Goal: Task Accomplishment & Management: Use online tool/utility

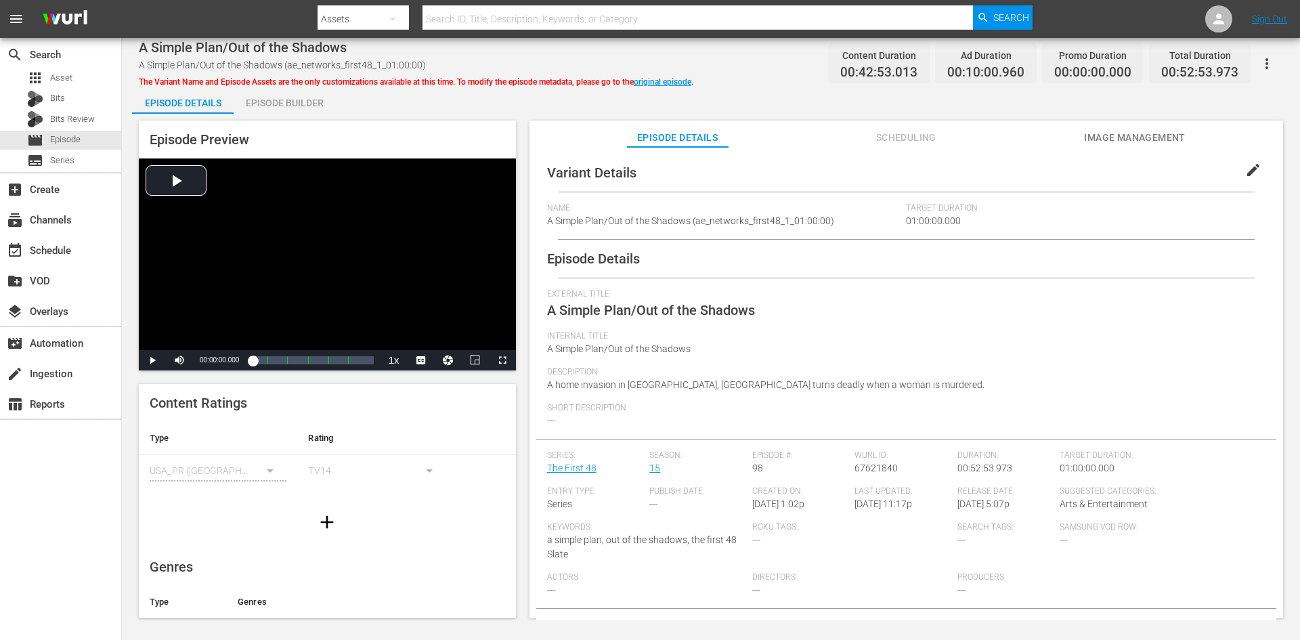
click at [286, 104] on div "Episode Builder" at bounding box center [285, 103] width 102 height 33
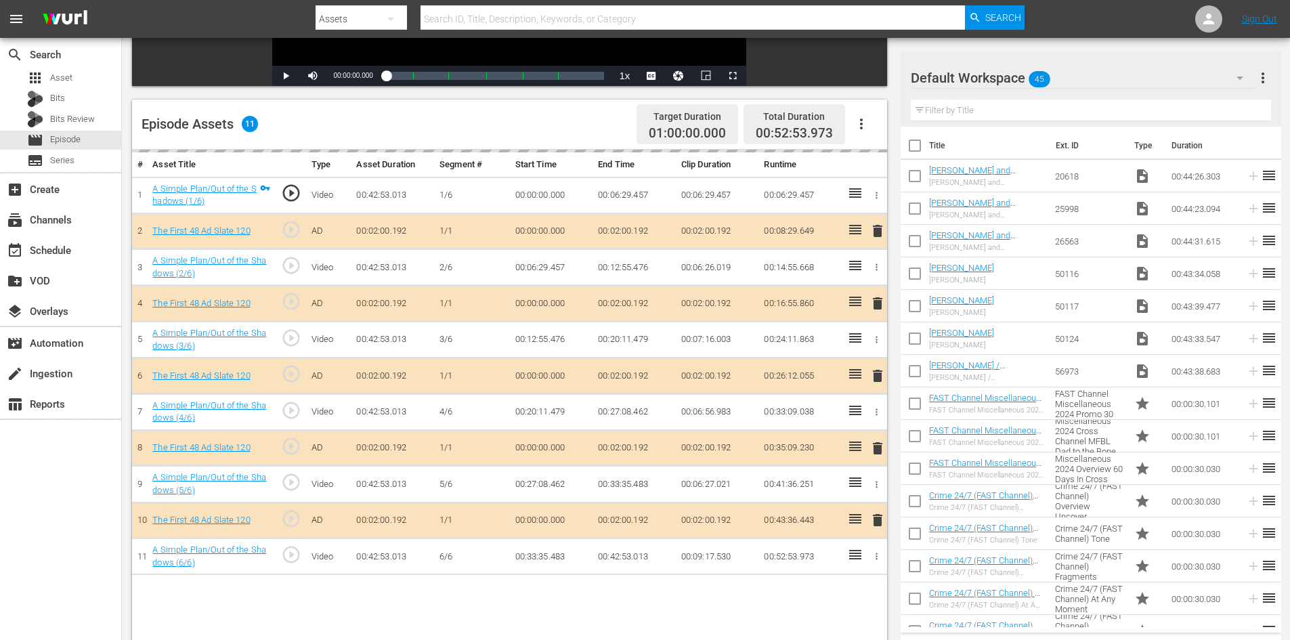
scroll to position [339, 0]
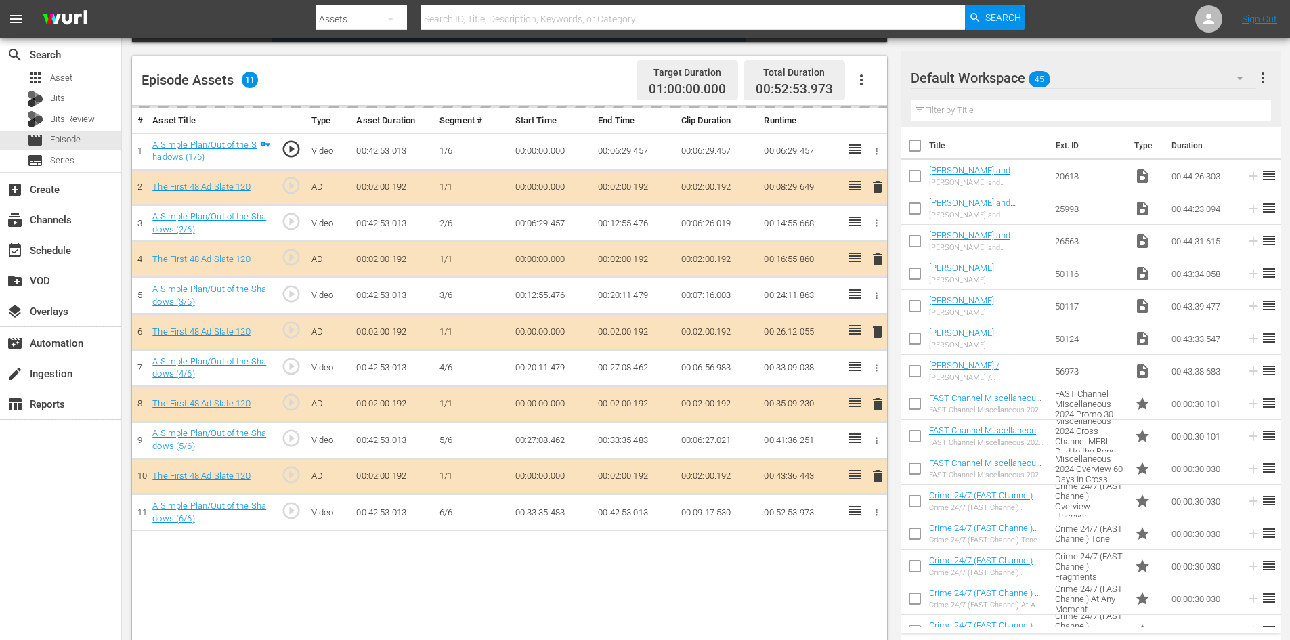
click at [1115, 79] on div "Default Workspace 45" at bounding box center [1083, 78] width 345 height 38
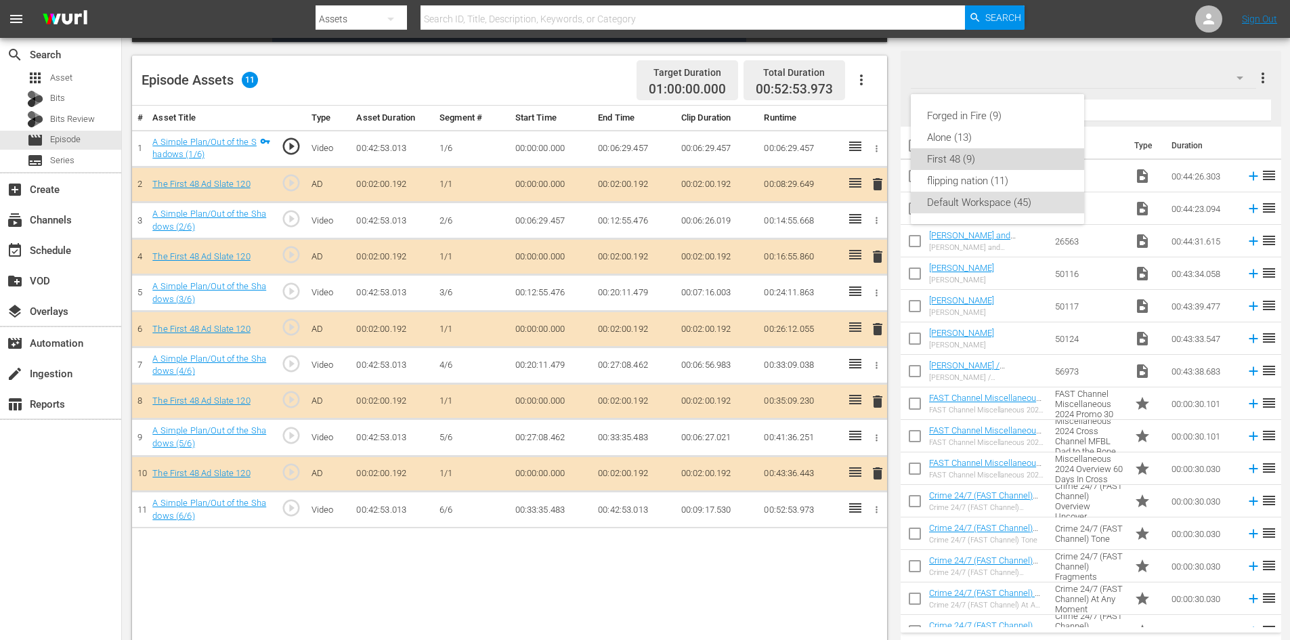
click at [996, 162] on div "First 48 (9)" at bounding box center [997, 159] width 141 height 22
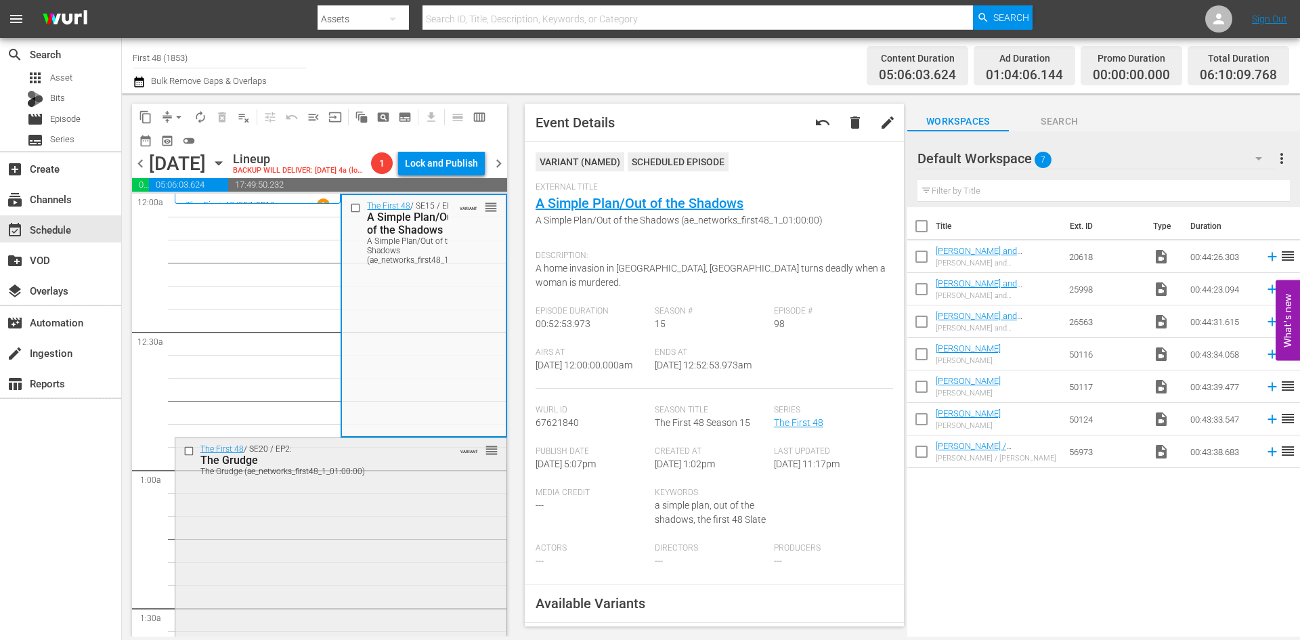
click at [332, 498] on div "The First 48 / SE20 / EP2: The Grudge The Grudge (ae_networks_first48_1_01:00:0…" at bounding box center [340, 558] width 331 height 240
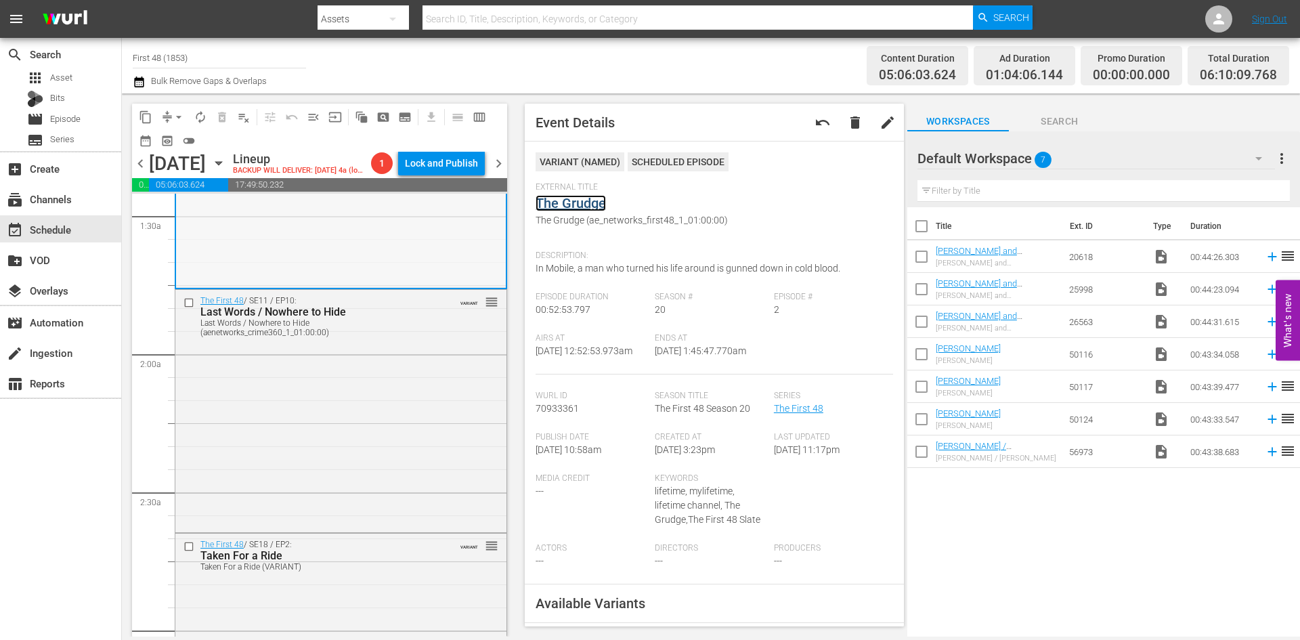
scroll to position [474, 0]
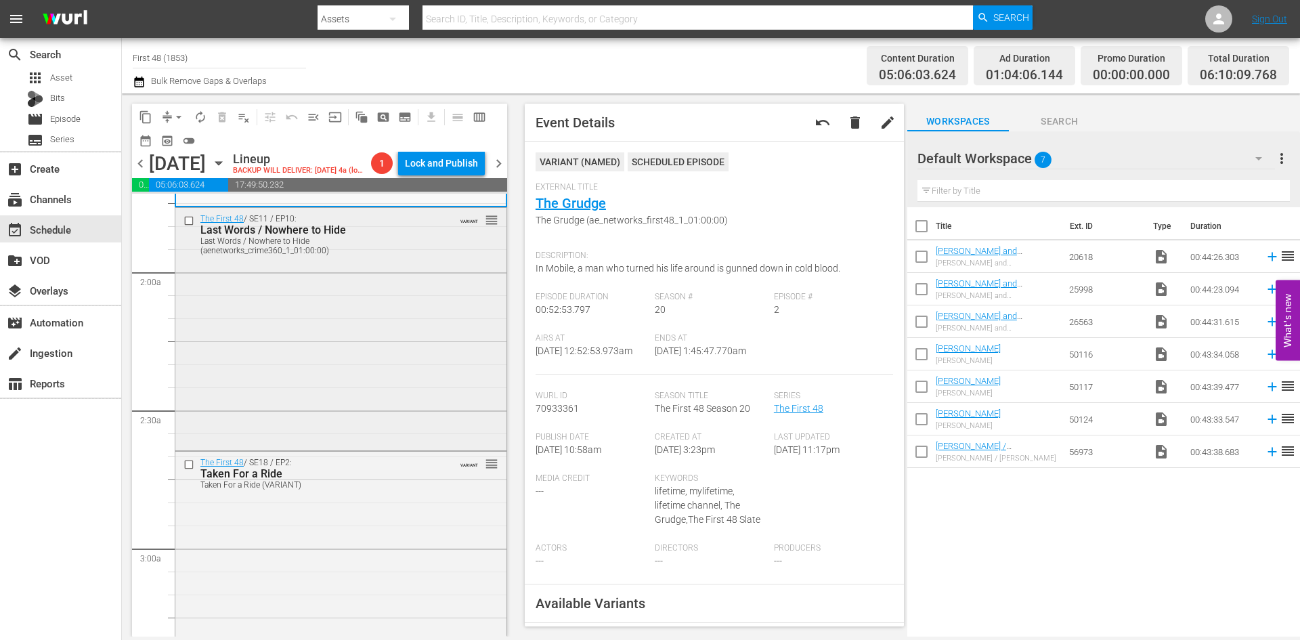
click at [389, 384] on div "The First 48 / SE11 / EP10: Last Words / Nowhere to Hide Last Words / Nowhere t…" at bounding box center [340, 328] width 331 height 240
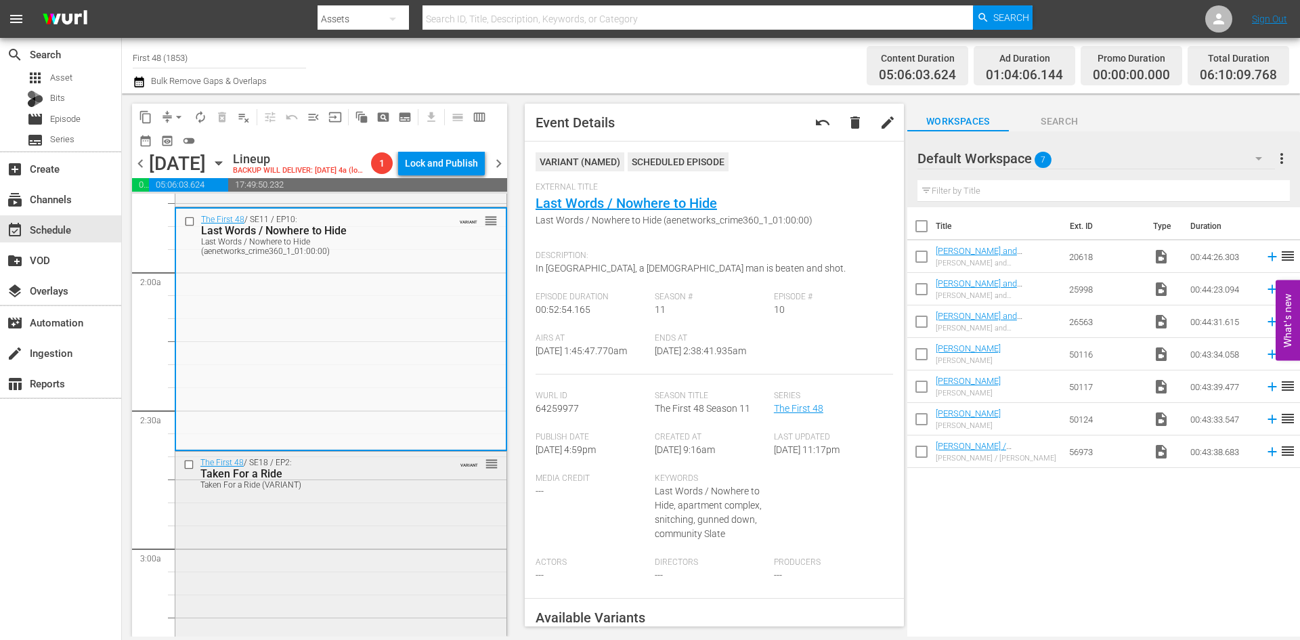
click at [322, 542] on div "The First 48 / SE18 / EP2: Taken For a Ride Taken For a Ride (VARIANT) VARIANT …" at bounding box center [340, 571] width 331 height 239
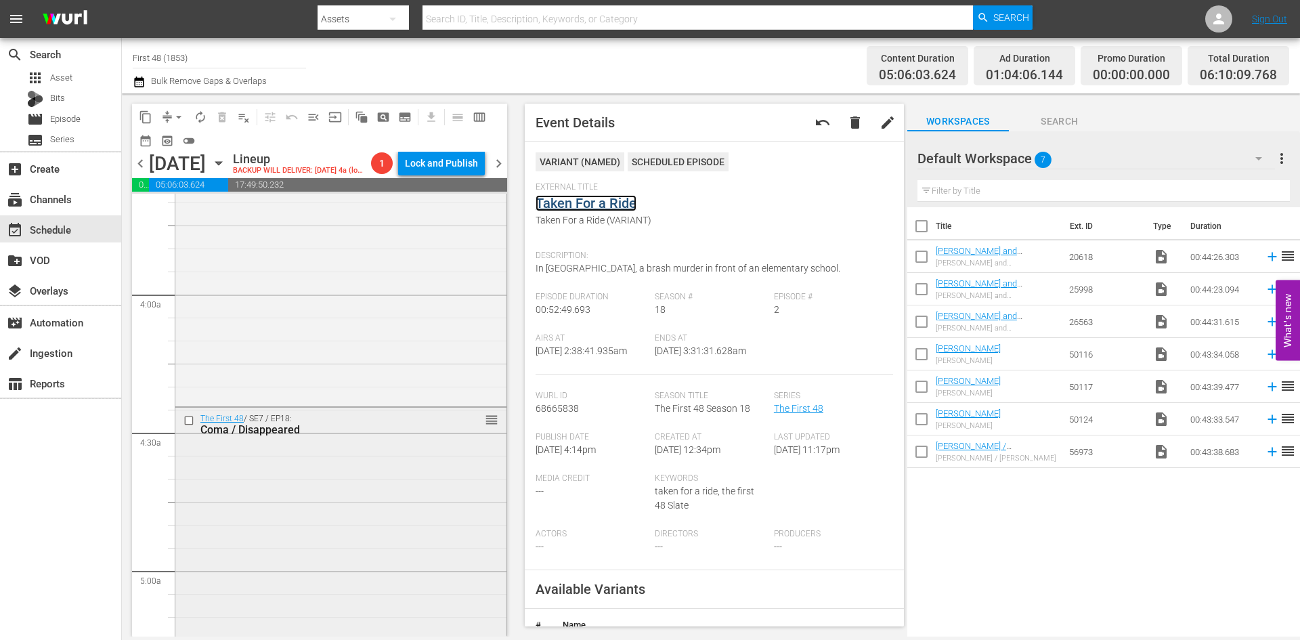
scroll to position [1016, 0]
click at [368, 301] on div "The First 48 / SE6 / EP16: Lured In / Disaster reorder" at bounding box center [340, 272] width 331 height 239
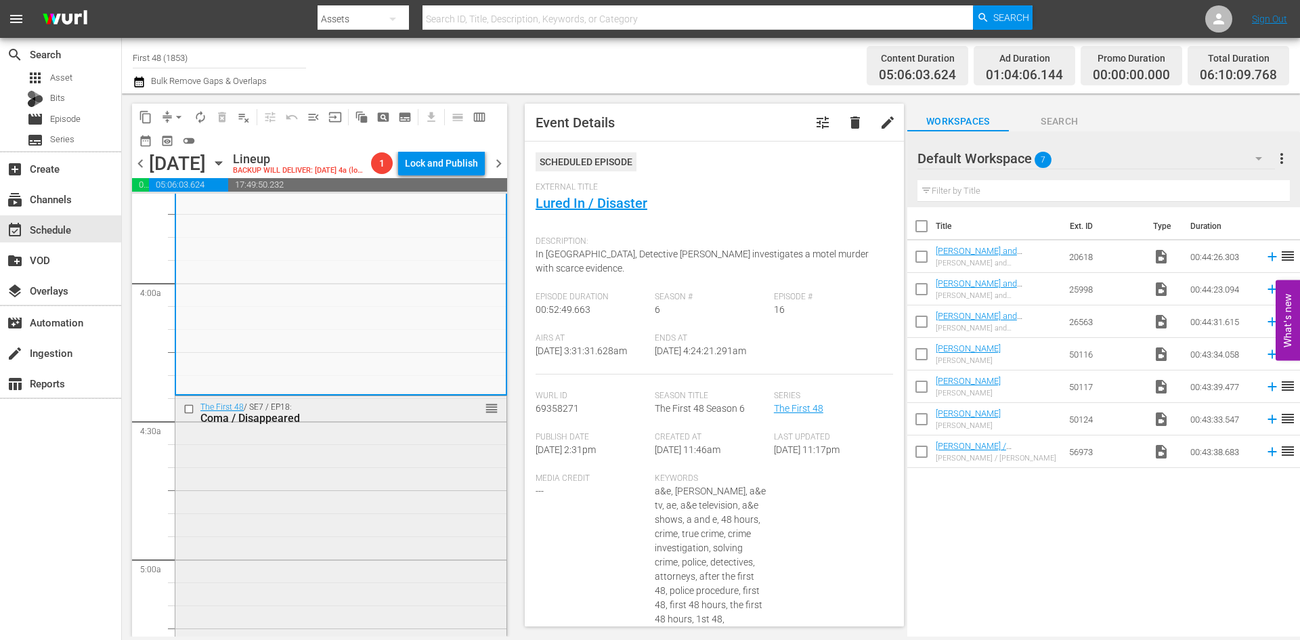
click at [417, 472] on div "The First 48 / SE7 / EP18: Coma / Disappeared reorder" at bounding box center [340, 515] width 331 height 239
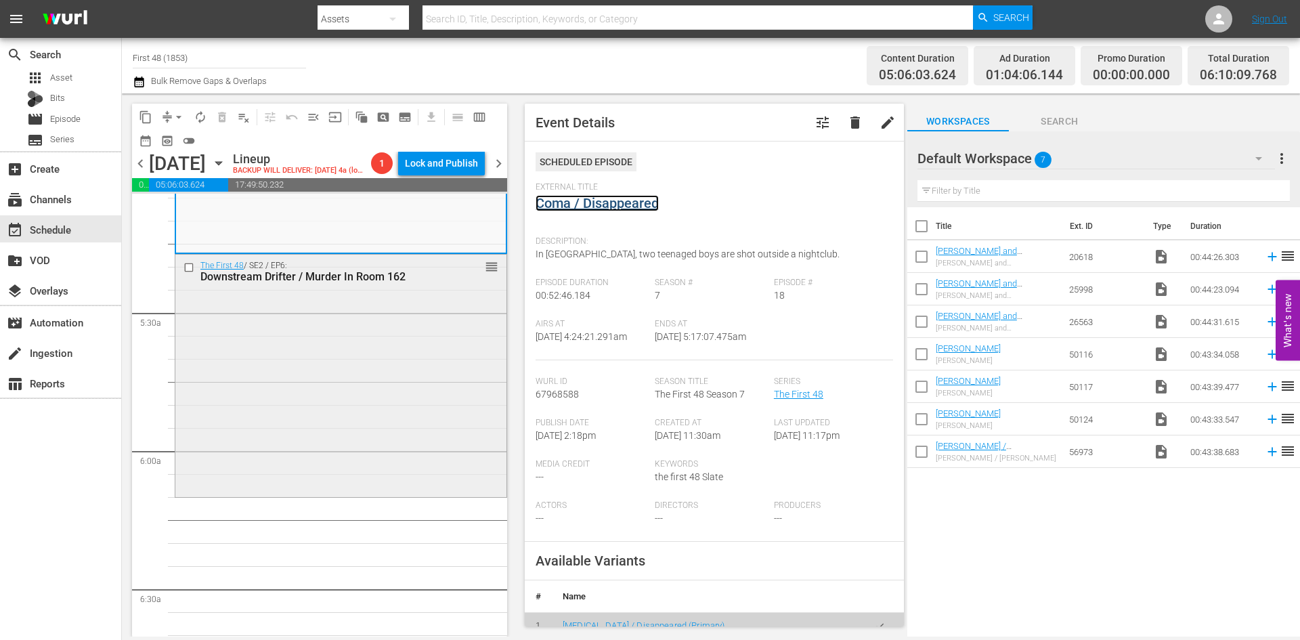
scroll to position [1422, 0]
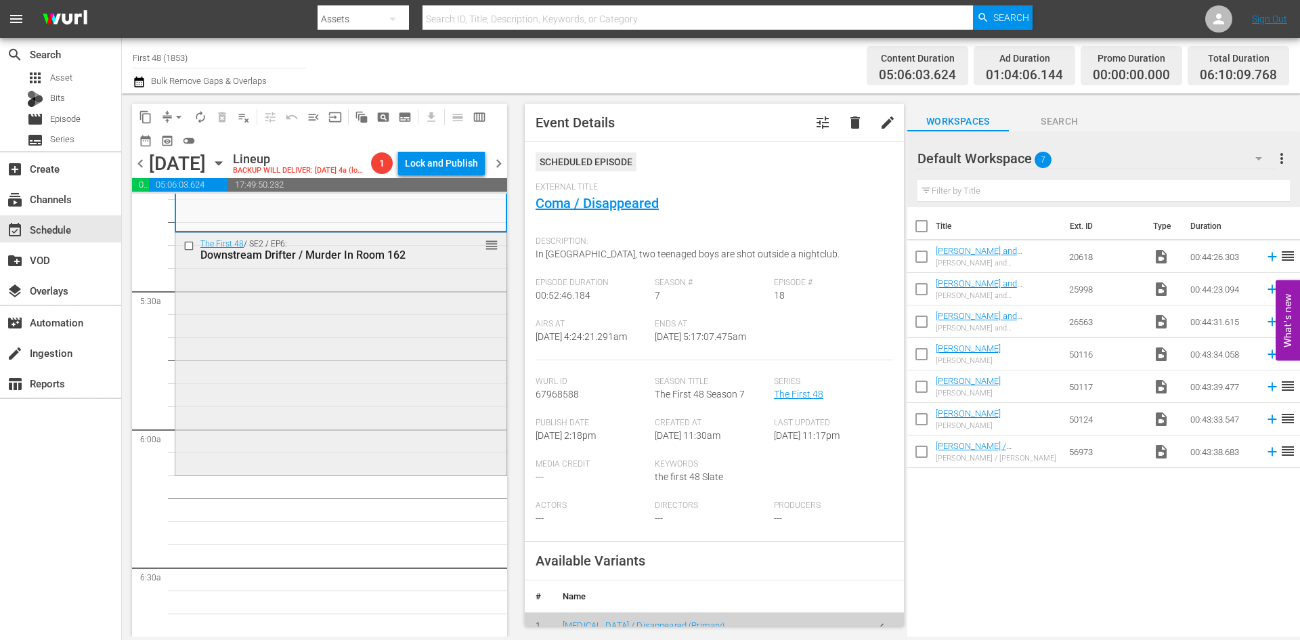
click at [402, 397] on div "The First 48 / SE2 / EP6: Downstream Drifter / Murder In Room 162 reorder" at bounding box center [340, 353] width 331 height 240
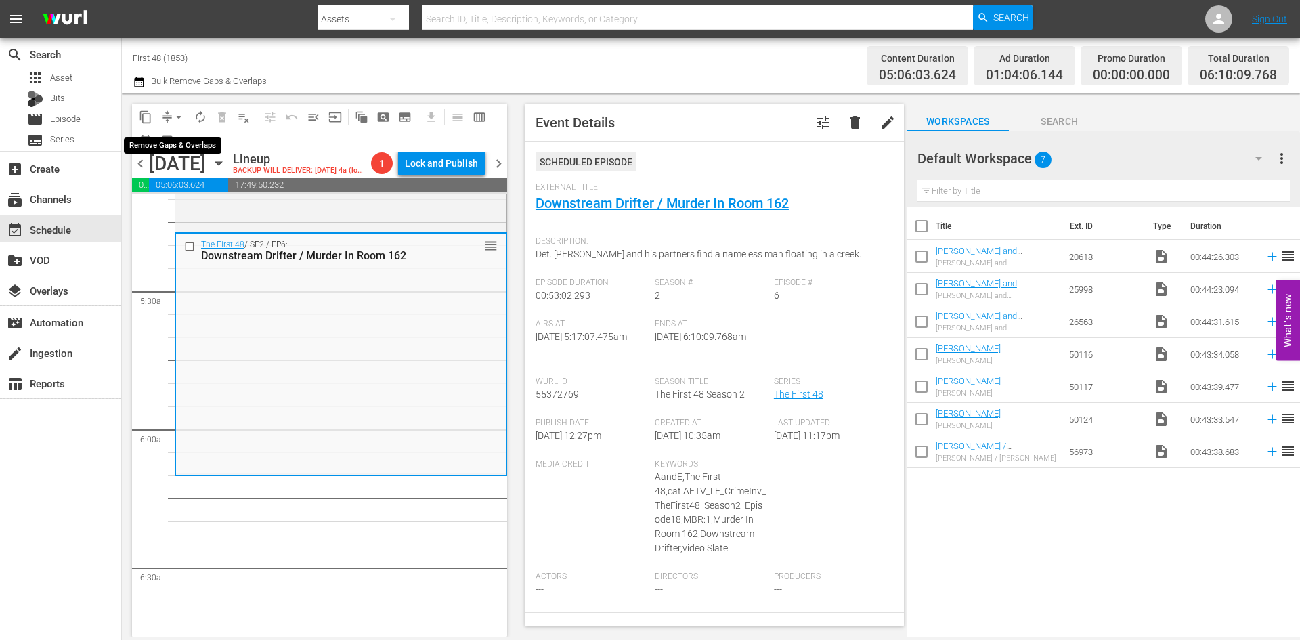
click at [177, 114] on span "arrow_drop_down" at bounding box center [179, 117] width 14 height 14
click at [188, 142] on li "Align to Midnight" at bounding box center [179, 144] width 142 height 22
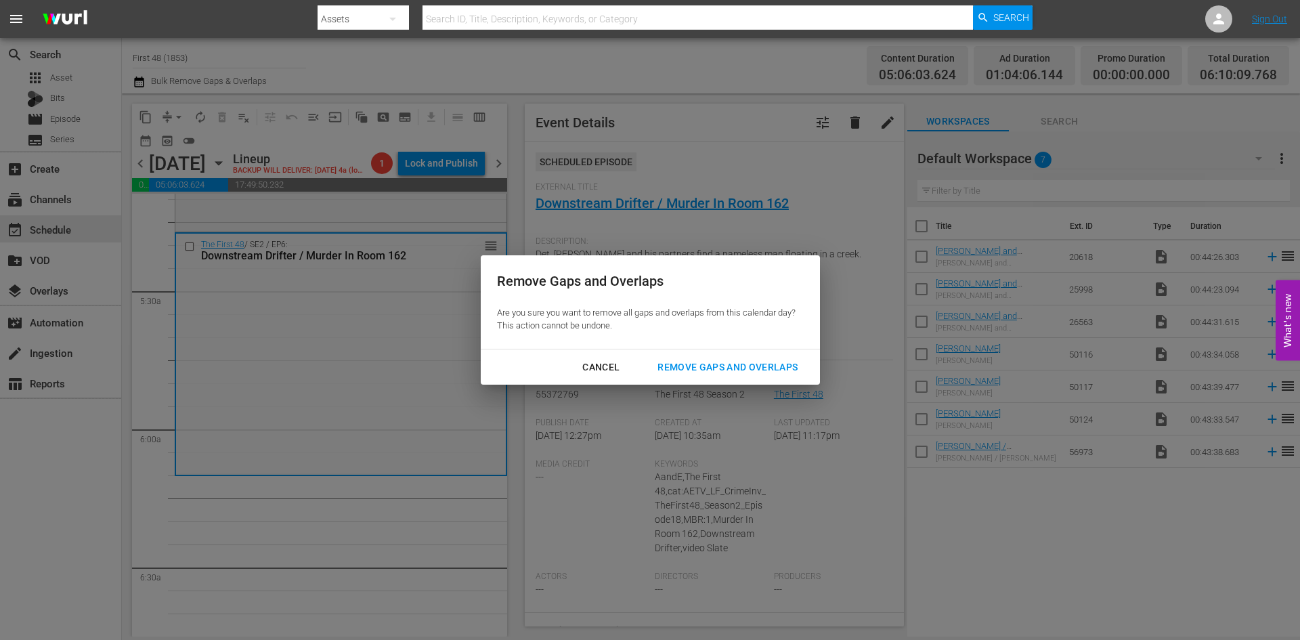
click at [693, 363] on div "Remove Gaps and Overlaps" at bounding box center [728, 367] width 162 height 17
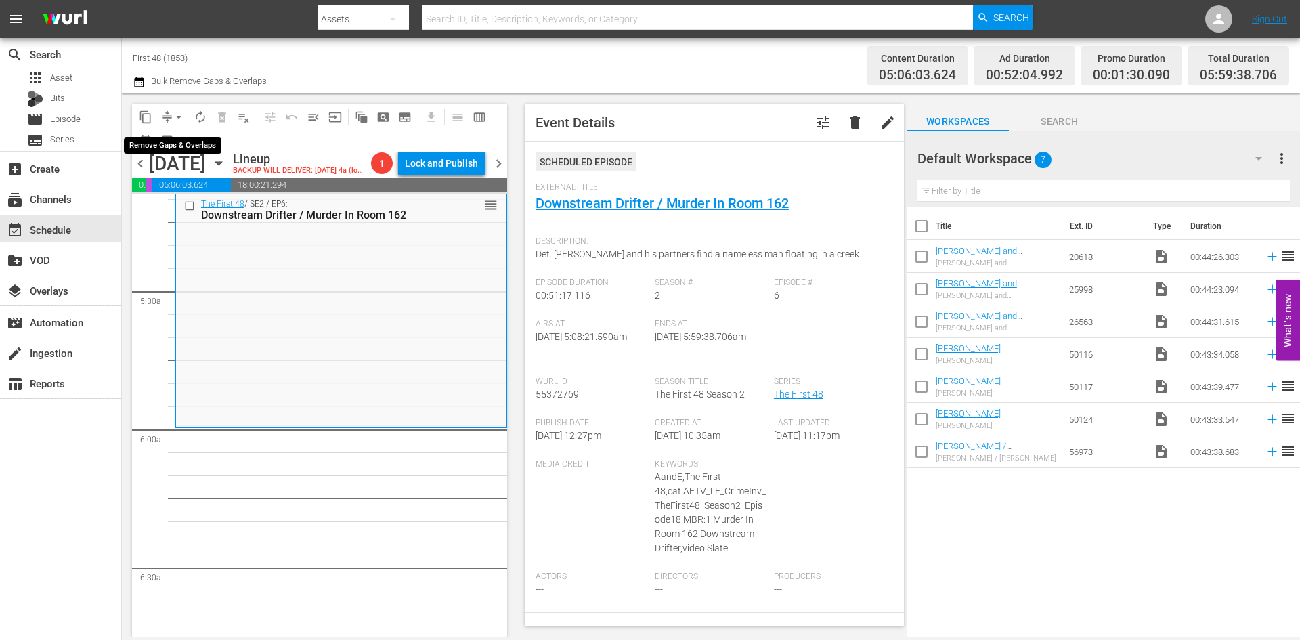
click at [180, 110] on button "arrow_drop_down" at bounding box center [179, 117] width 22 height 22
click at [173, 143] on li "Align to Midnight" at bounding box center [179, 144] width 142 height 22
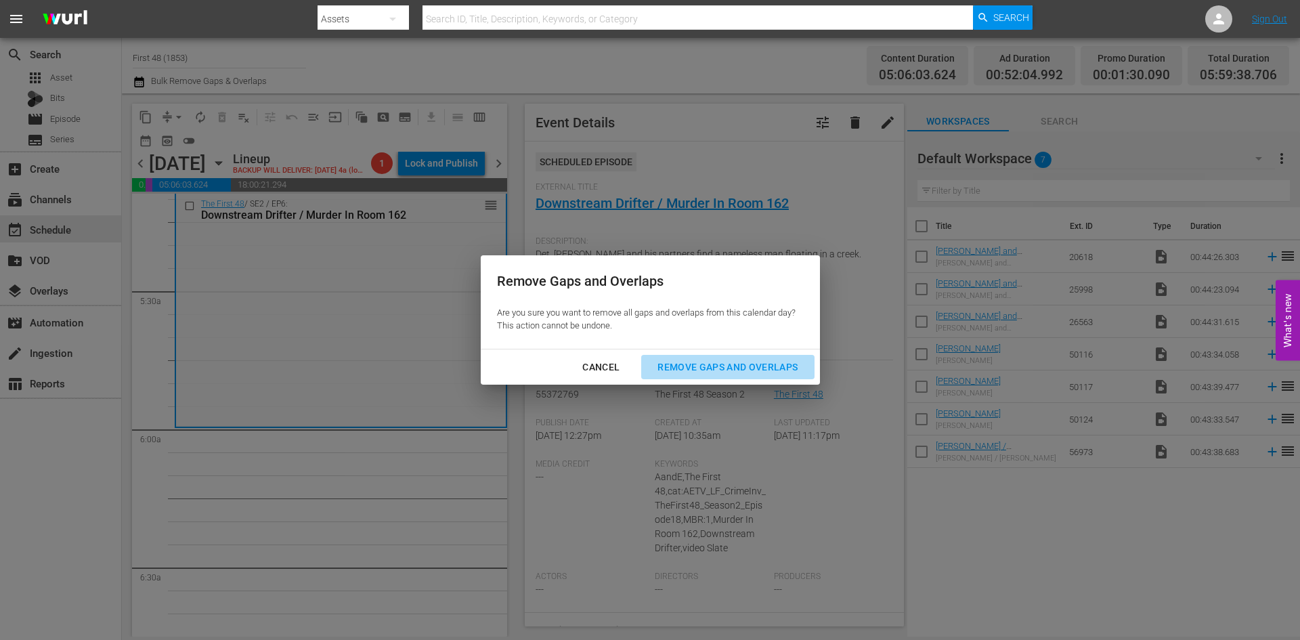
click at [716, 365] on div "Remove Gaps and Overlaps" at bounding box center [728, 367] width 162 height 17
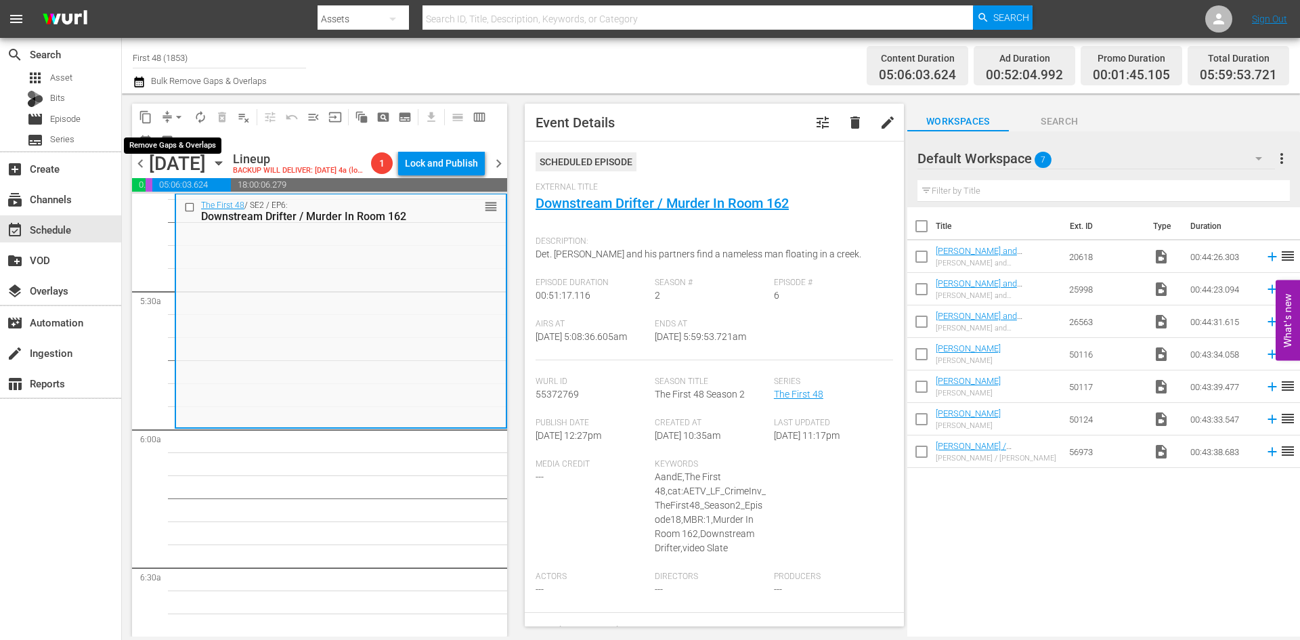
click at [179, 118] on span "arrow_drop_down" at bounding box center [179, 117] width 14 height 14
click at [168, 141] on li "Align to Midnight" at bounding box center [179, 144] width 142 height 22
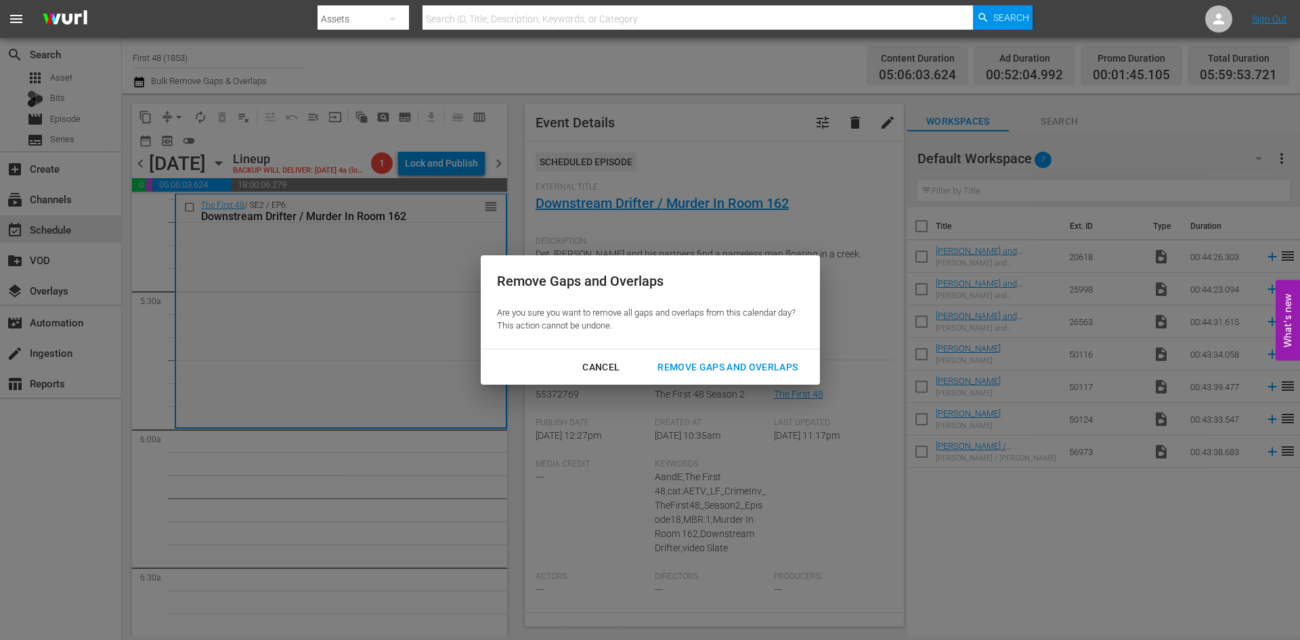
click at [700, 367] on div "Remove Gaps and Overlaps" at bounding box center [728, 367] width 162 height 17
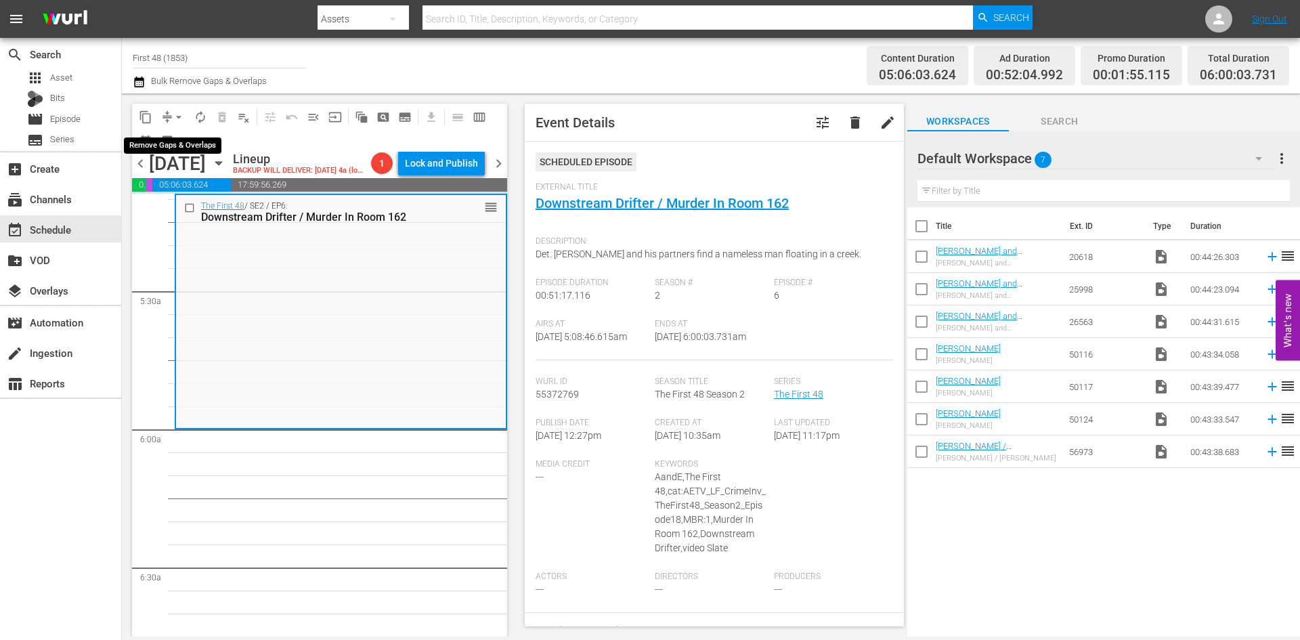
click at [180, 114] on span "arrow_drop_down" at bounding box center [179, 117] width 14 height 14
click at [184, 146] on li "Align to Midnight" at bounding box center [179, 144] width 142 height 22
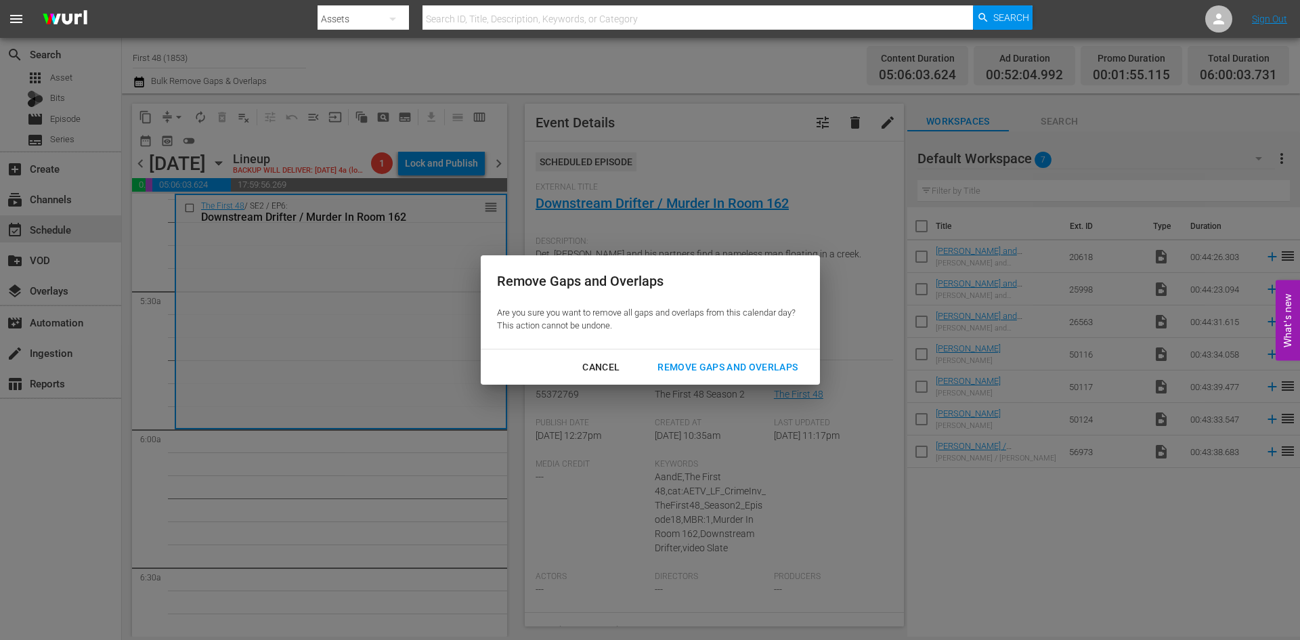
click at [760, 366] on div "Remove Gaps and Overlaps" at bounding box center [728, 367] width 162 height 17
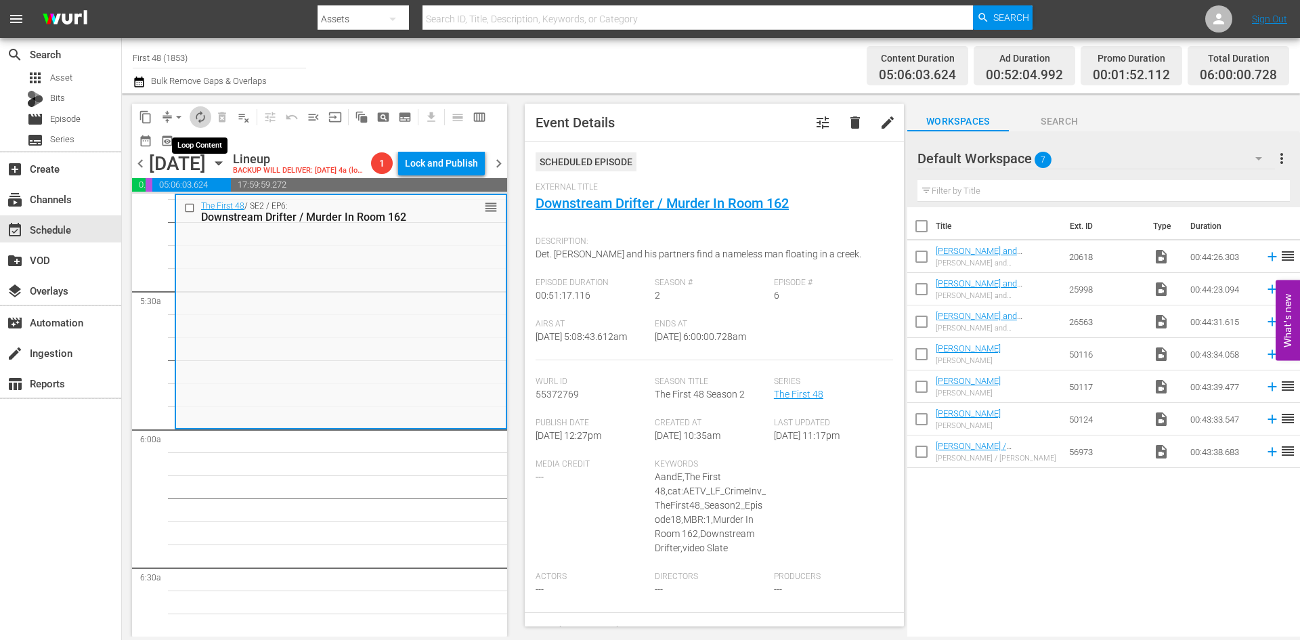
click at [197, 118] on span "autorenew_outlined" at bounding box center [201, 117] width 14 height 14
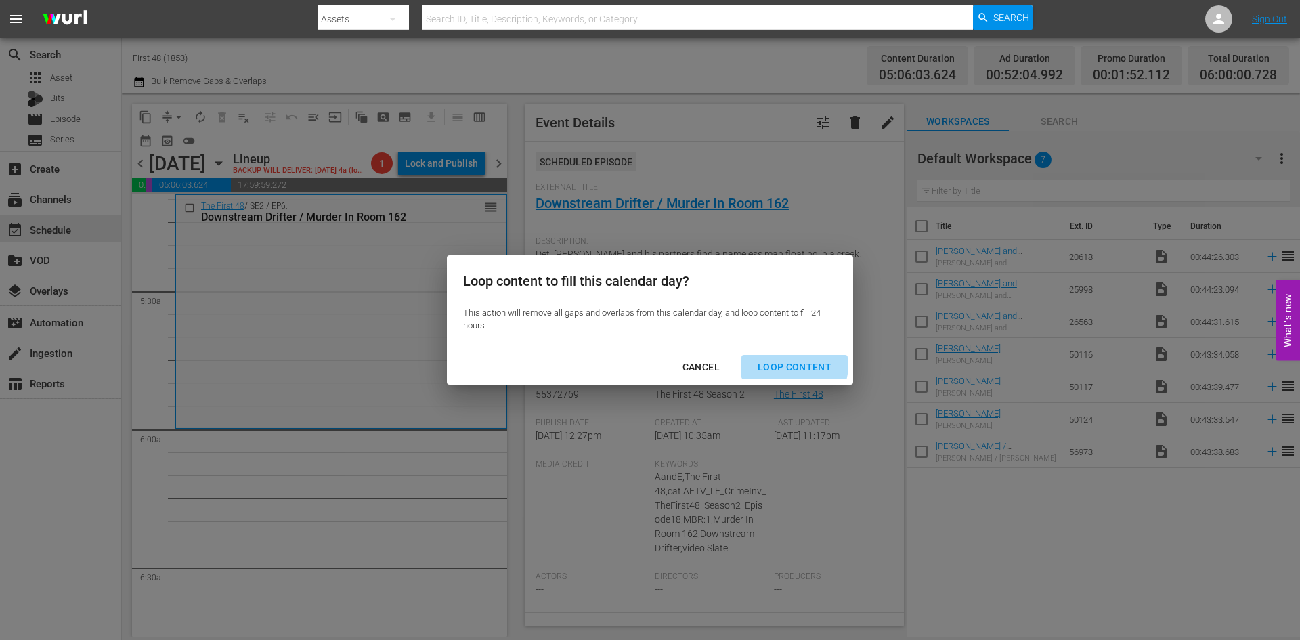
click at [794, 365] on div "Loop Content" at bounding box center [794, 367] width 95 height 17
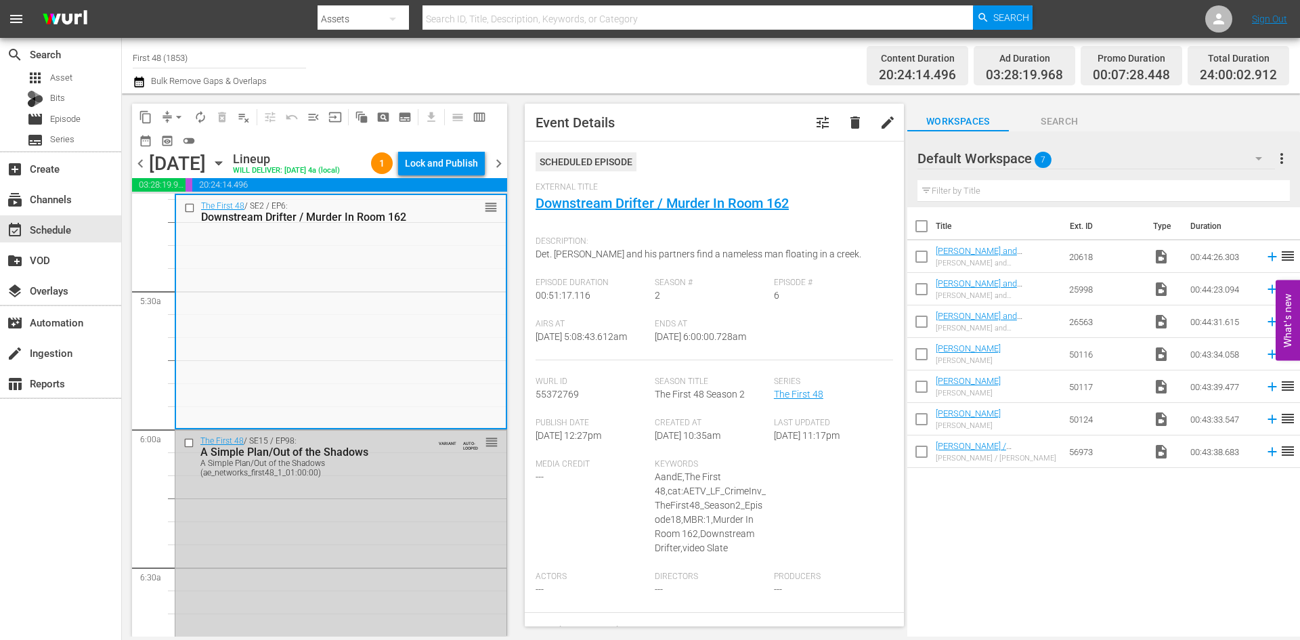
click at [448, 166] on div "Lock and Publish" at bounding box center [441, 163] width 73 height 24
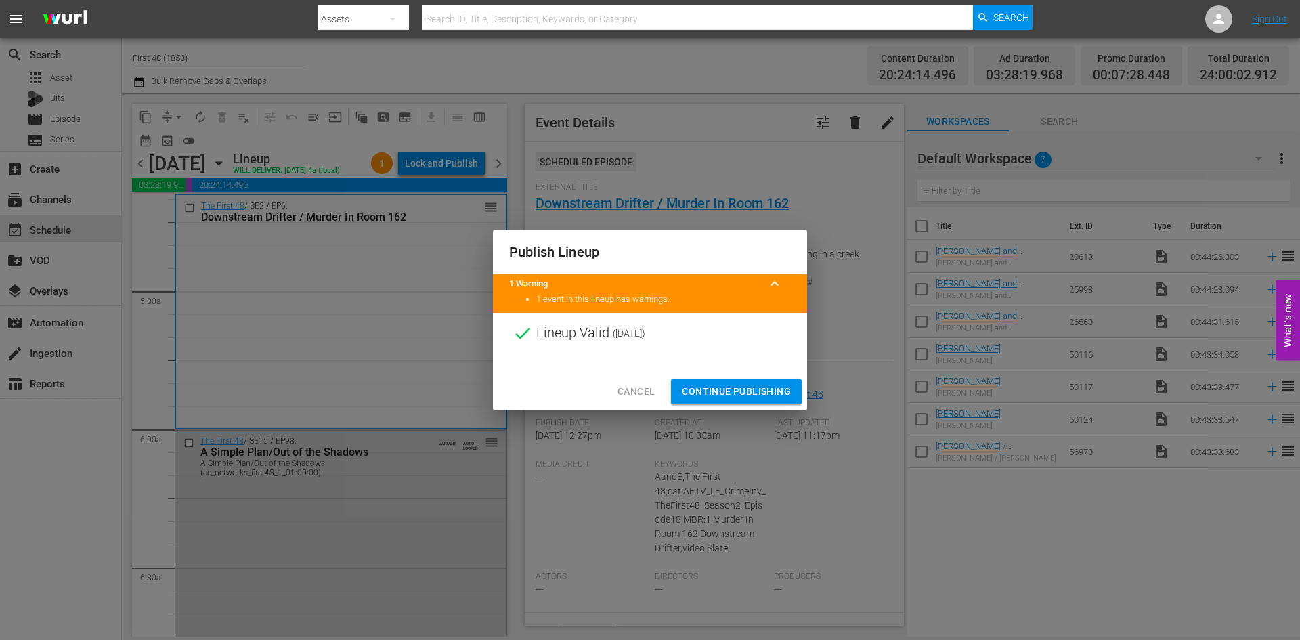
click at [728, 387] on span "Continue Publishing" at bounding box center [736, 391] width 109 height 17
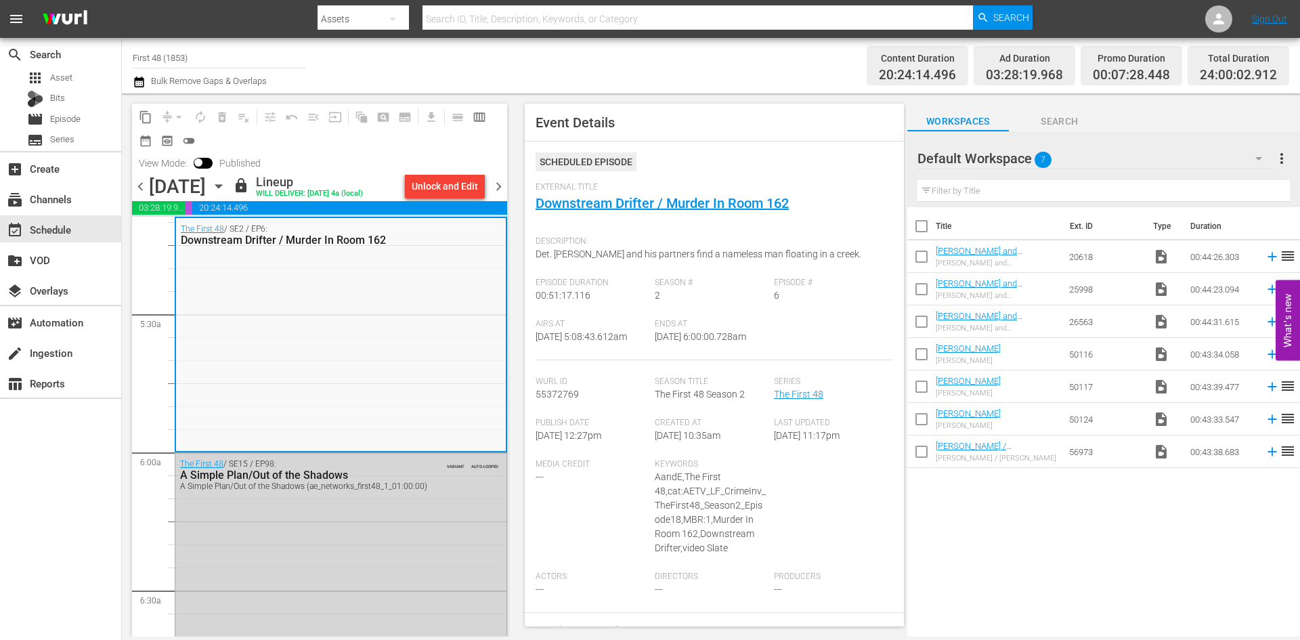
click at [499, 186] on span "chevron_right" at bounding box center [498, 186] width 17 height 17
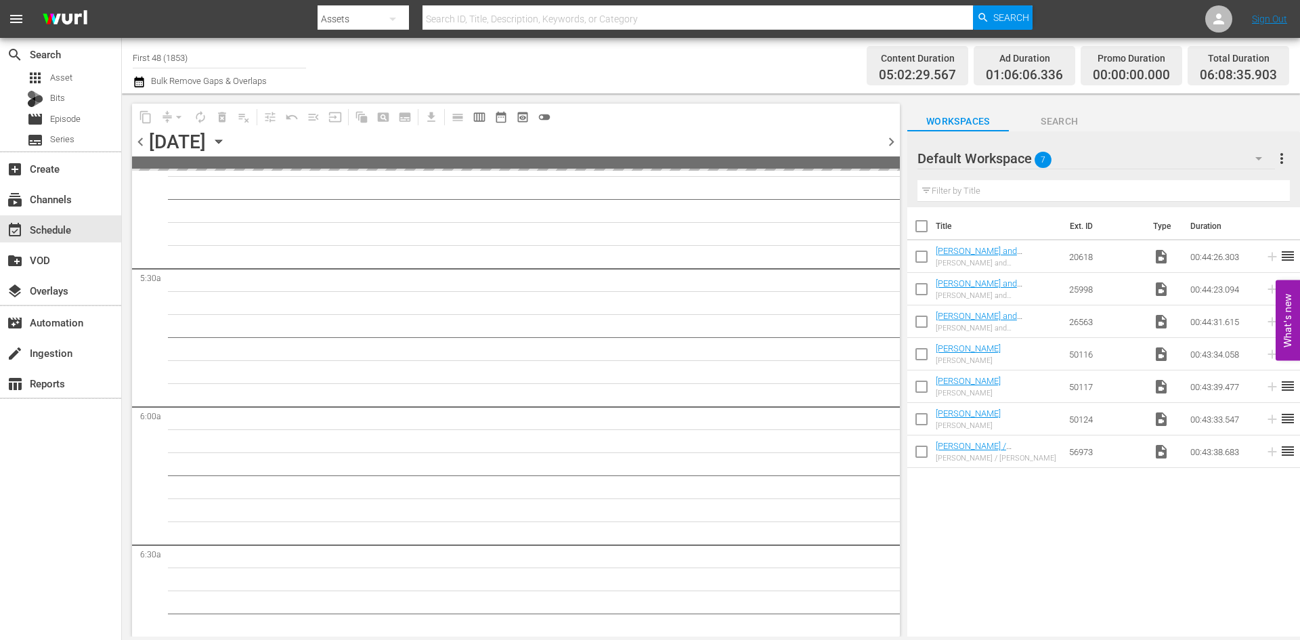
scroll to position [1330, 0]
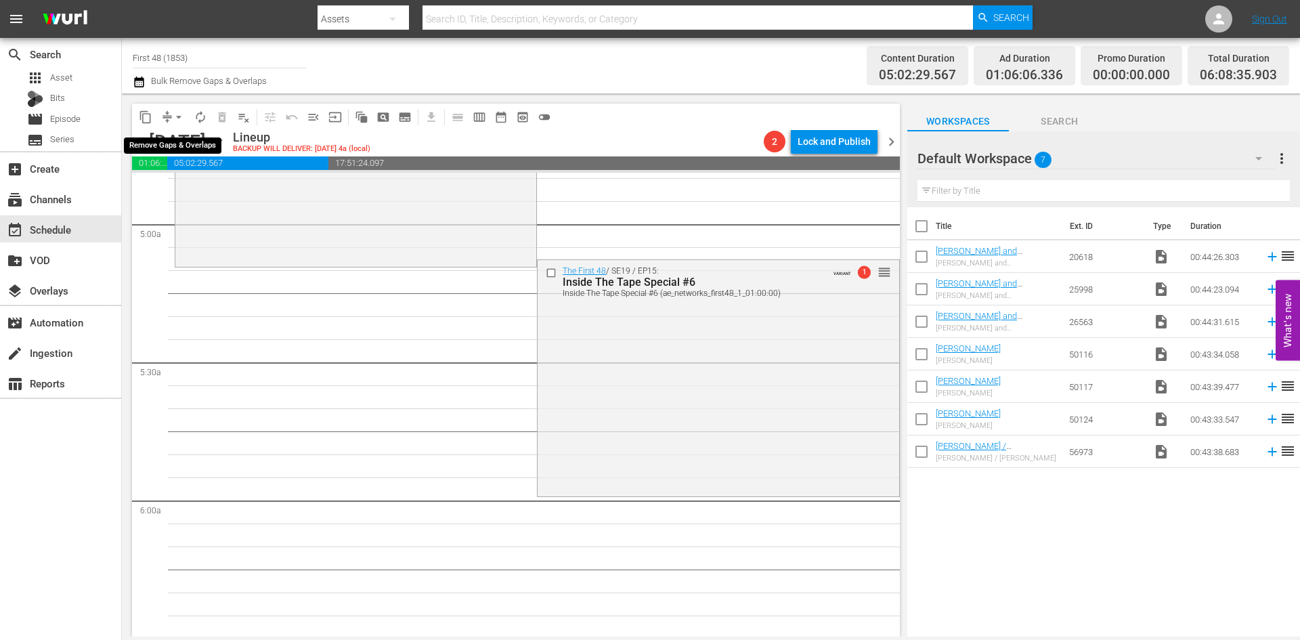
click at [180, 114] on span "arrow_drop_down" at bounding box center [179, 117] width 14 height 14
click at [175, 145] on li "Align to Midnight" at bounding box center [179, 144] width 142 height 22
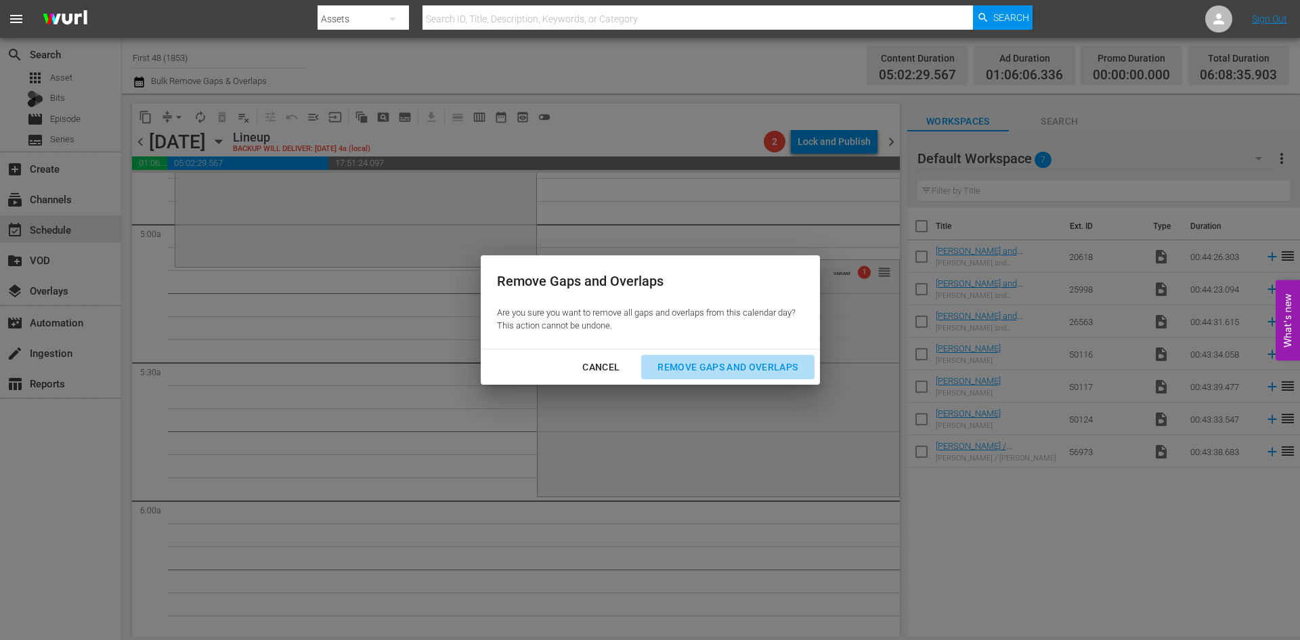
click at [757, 357] on button "Remove Gaps and Overlaps" at bounding box center [727, 367] width 173 height 25
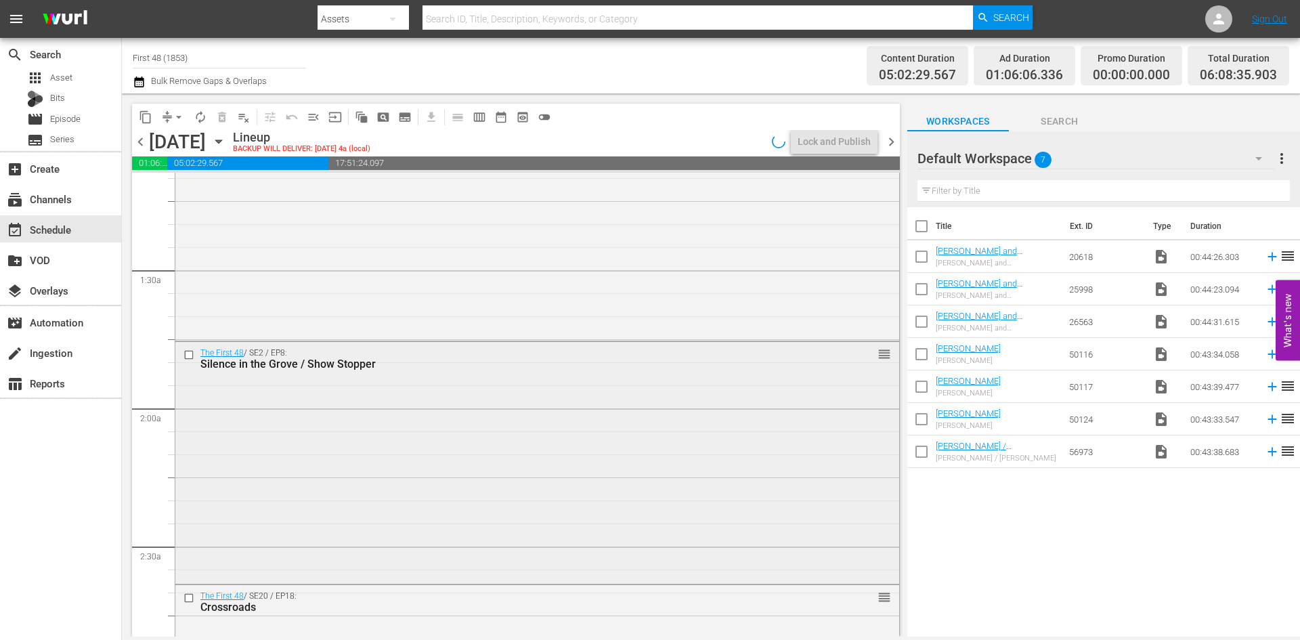
scroll to position [0, 0]
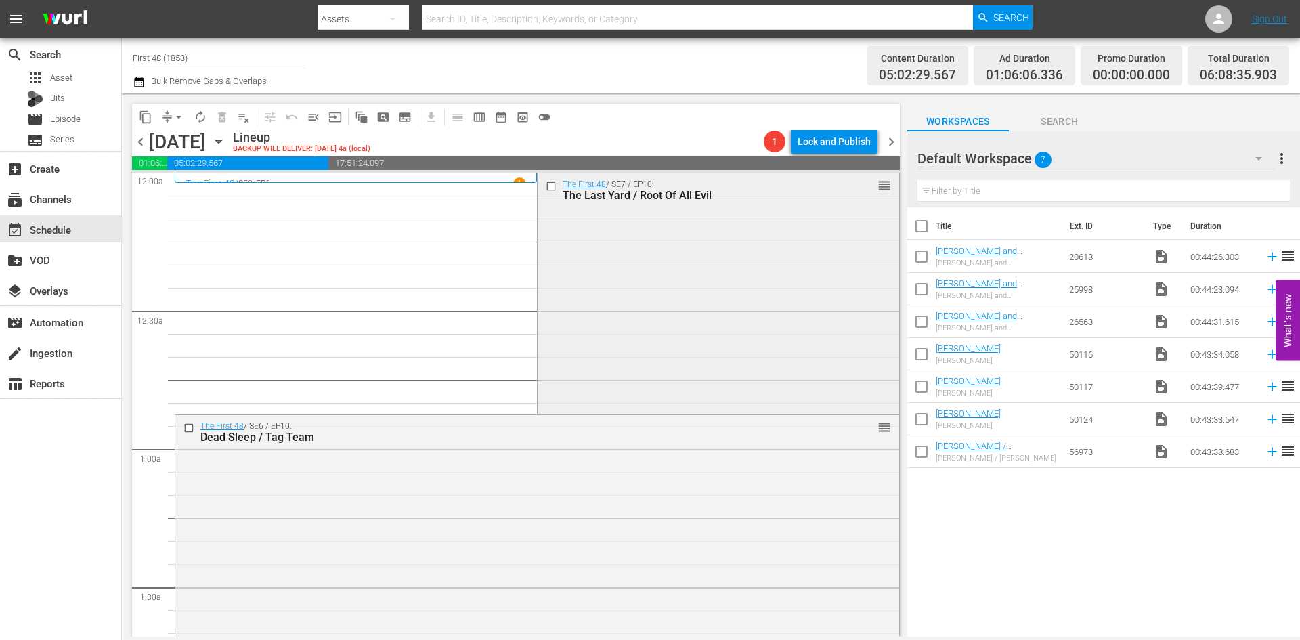
click at [776, 328] on div "The First 48 / SE7 / EP10: The Last Yard / Root Of All Evil reorder" at bounding box center [718, 292] width 361 height 238
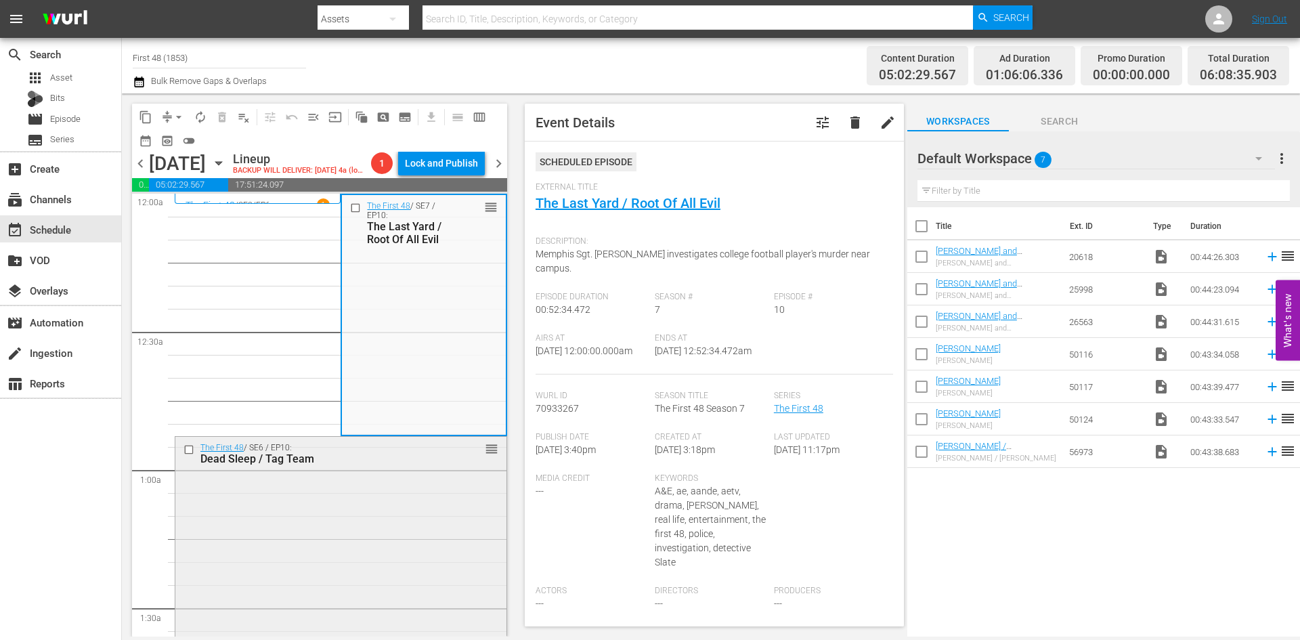
click at [391, 523] on div "The First 48 / SE6 / EP10: Dead Sleep / Tag Team reorder" at bounding box center [340, 557] width 331 height 240
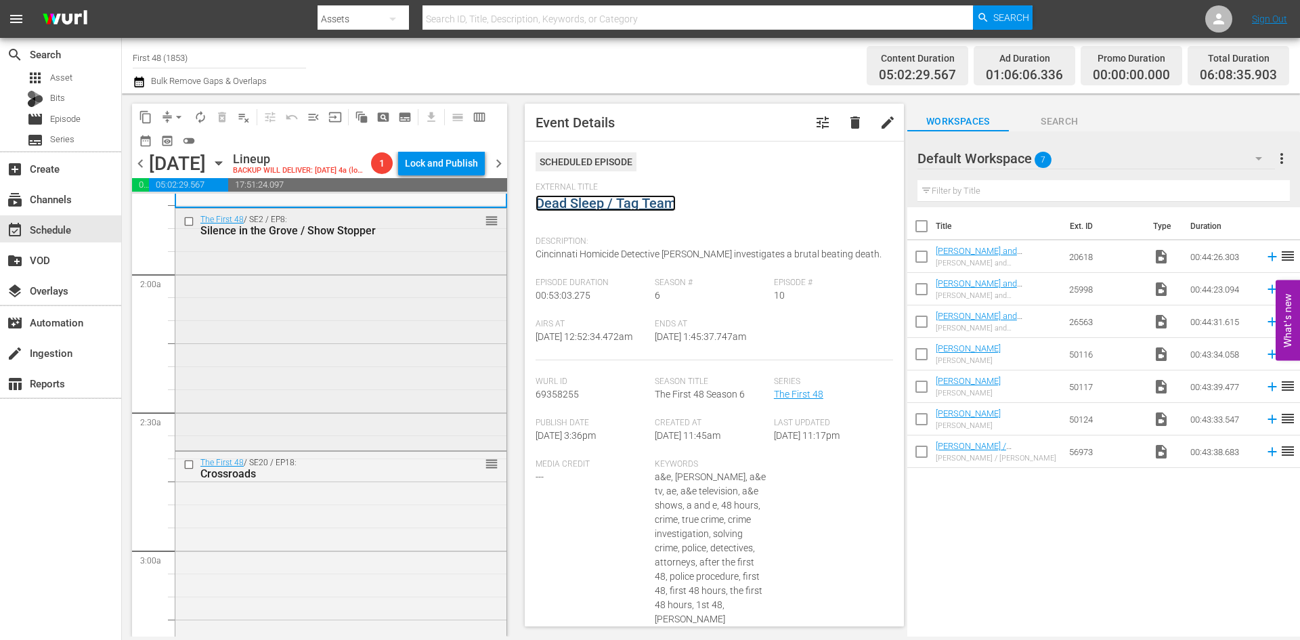
scroll to position [474, 0]
click at [396, 363] on div "The First 48 / SE2 / EP8: Silence in the Grove / Show Stopper reorder" at bounding box center [340, 326] width 331 height 238
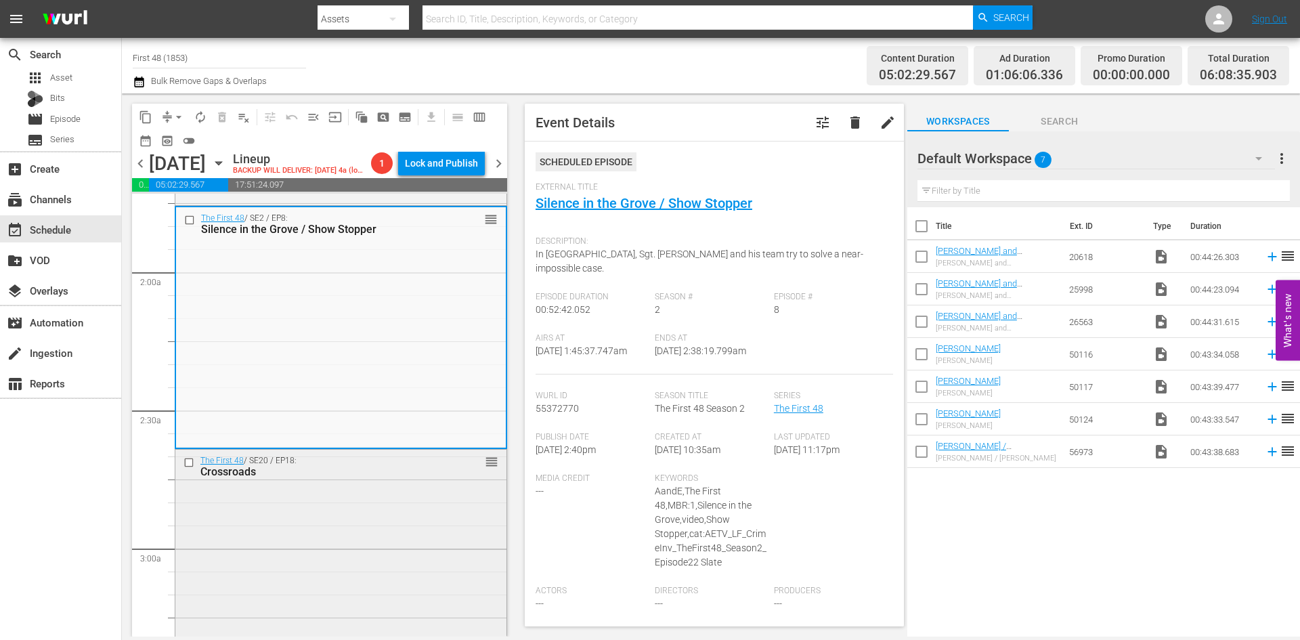
click at [407, 501] on div "The First 48 / SE20 / EP18: Crossroads reorder" at bounding box center [340, 570] width 331 height 240
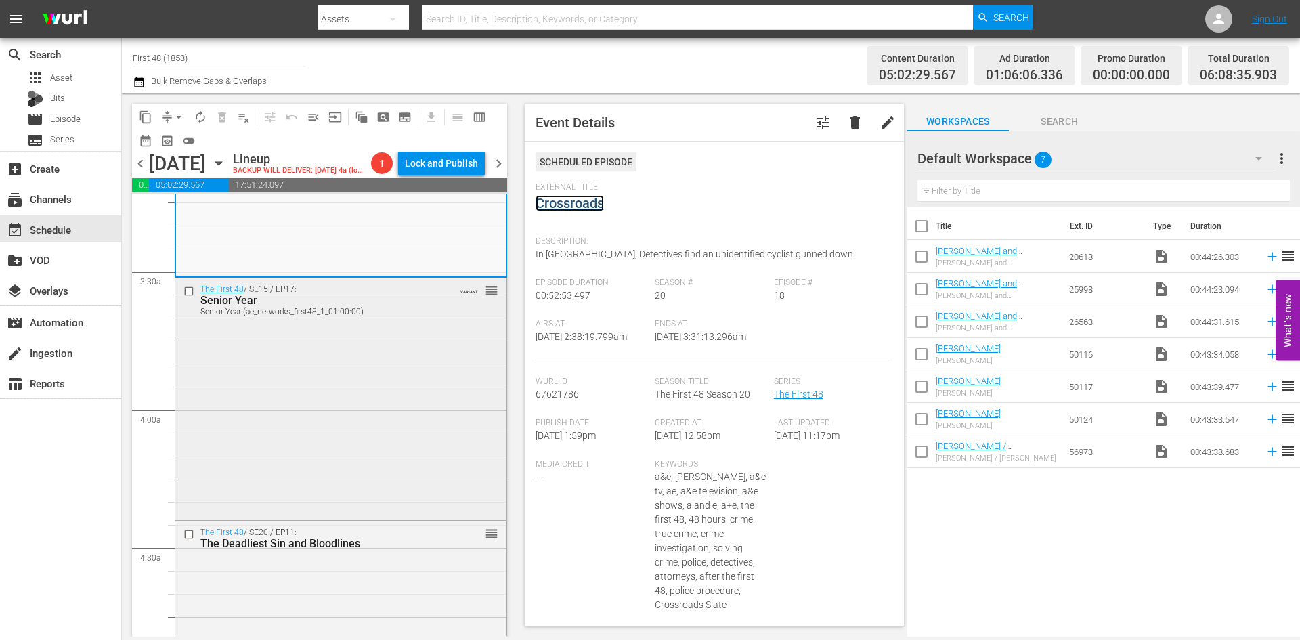
scroll to position [948, 0]
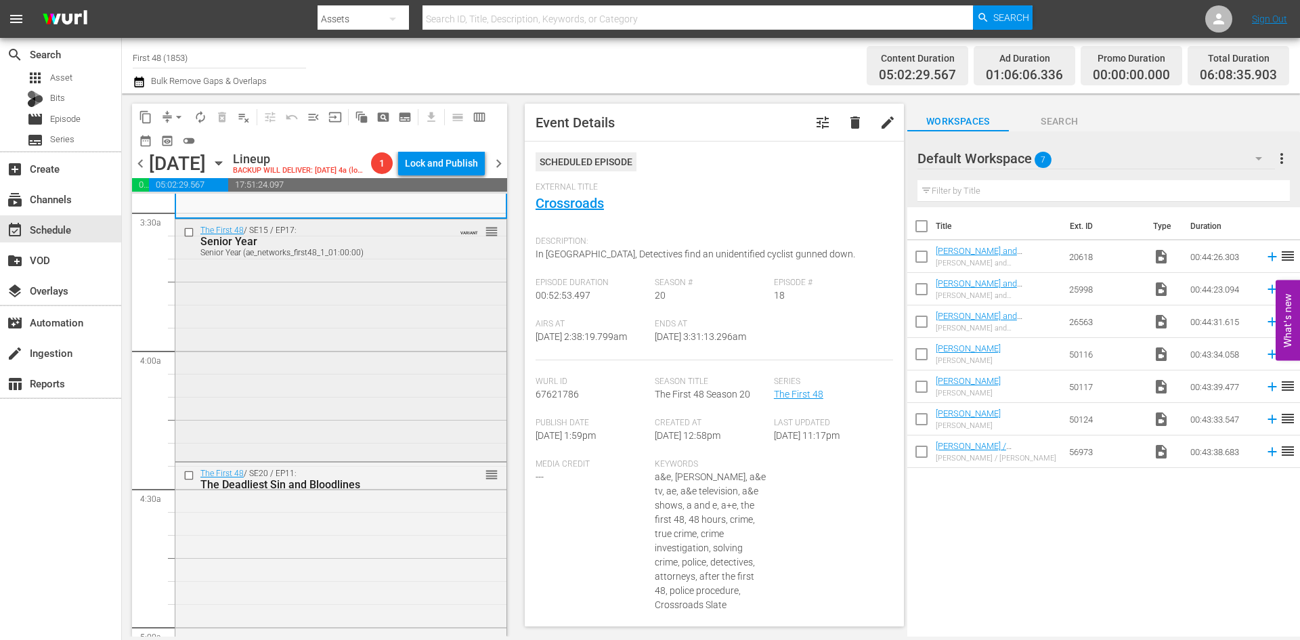
click at [379, 389] on div "The First 48 / SE15 / EP17: Senior Year Senior Year (ae_networks_first48_1_01:0…" at bounding box center [340, 339] width 331 height 240
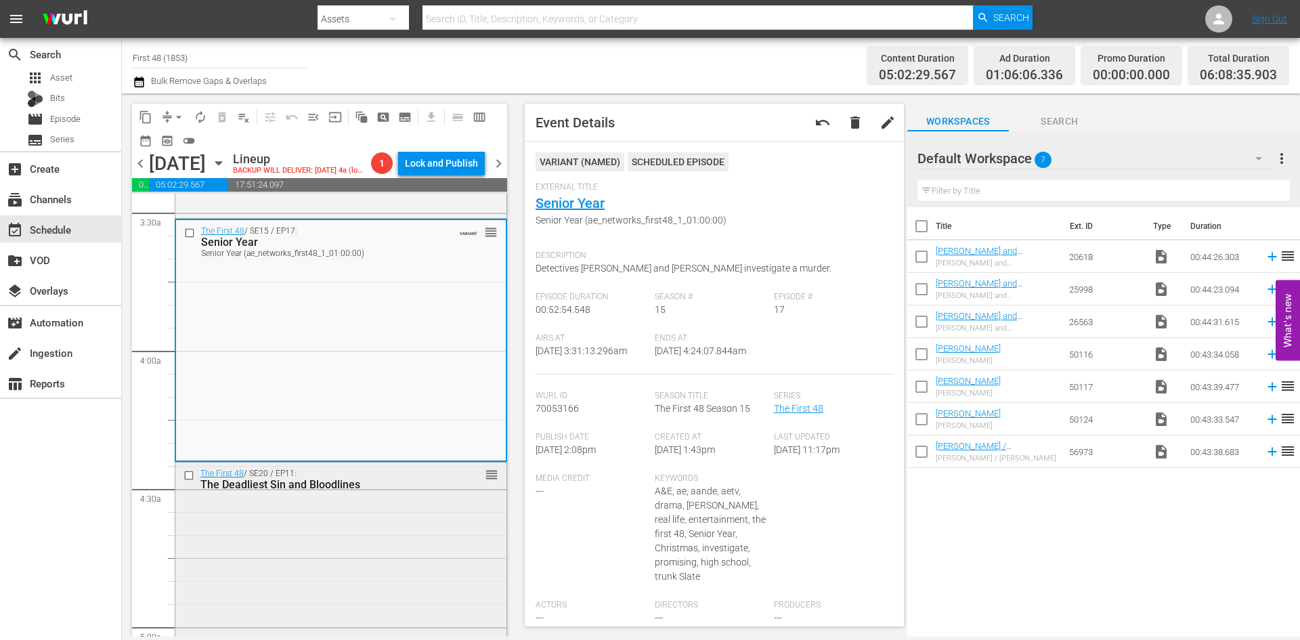
click at [330, 540] on div "The First 48 / SE20 / EP11: The Deadliest Sin and Bloodlines reorder" at bounding box center [340, 582] width 331 height 240
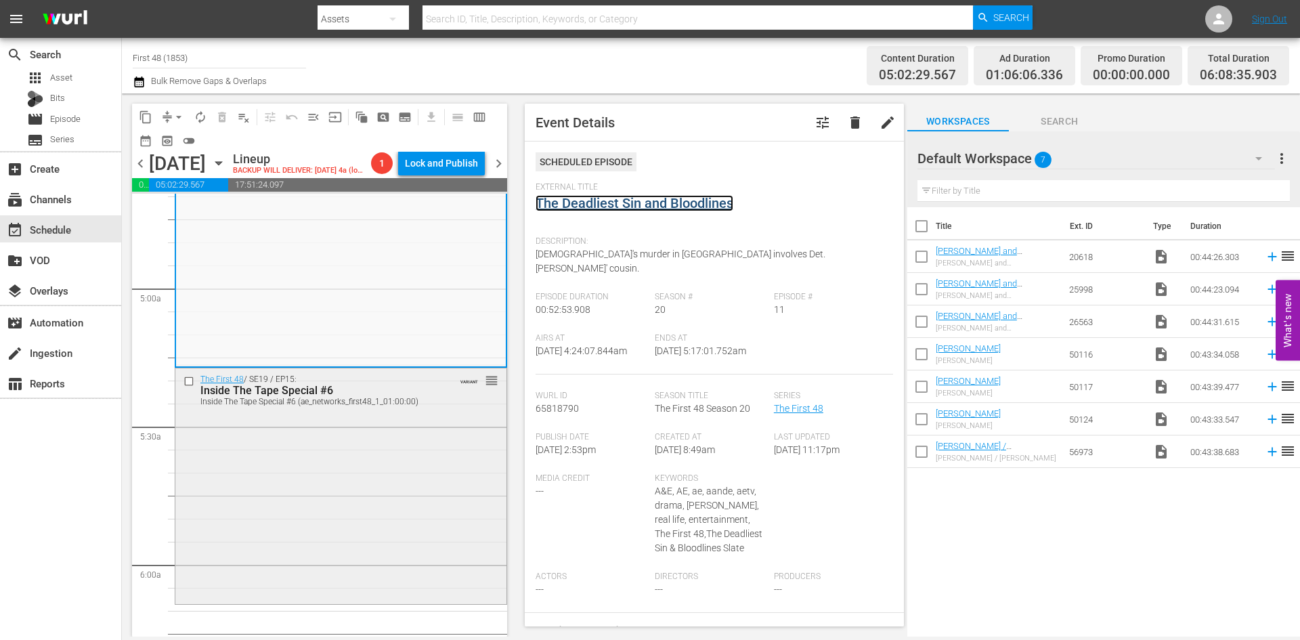
scroll to position [1354, 0]
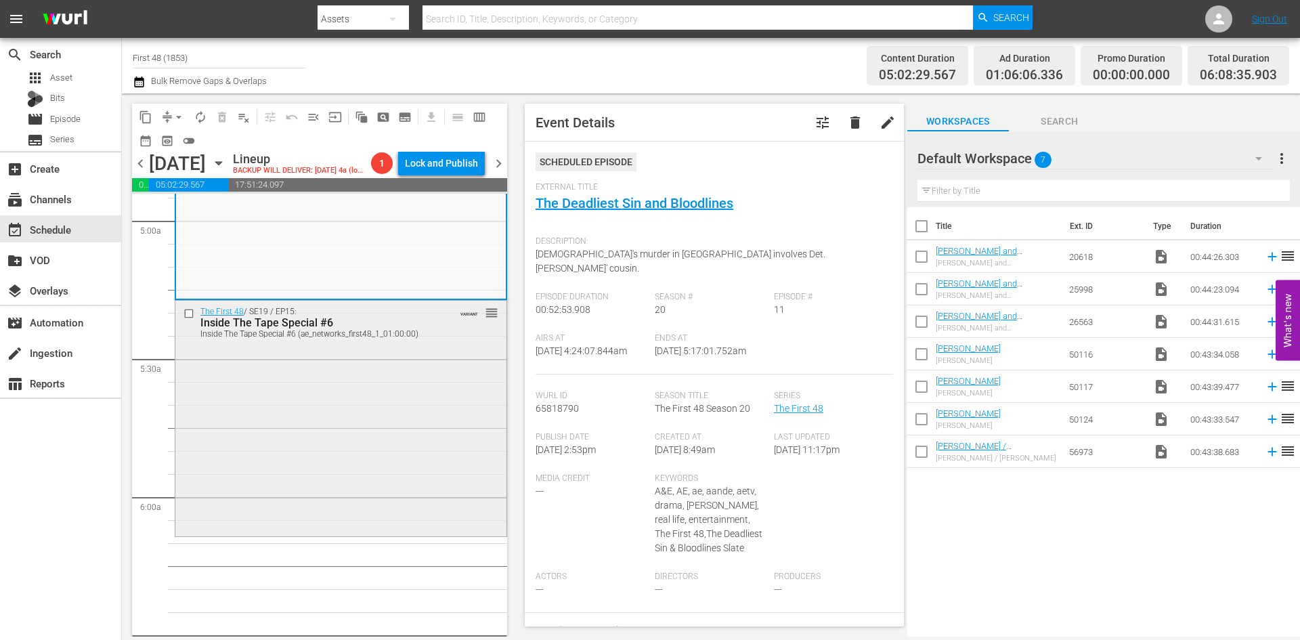
click at [389, 441] on div "The First 48 / SE19 / EP15: Inside The Tape Special #6 Inside The Tape Special …" at bounding box center [340, 418] width 331 height 234
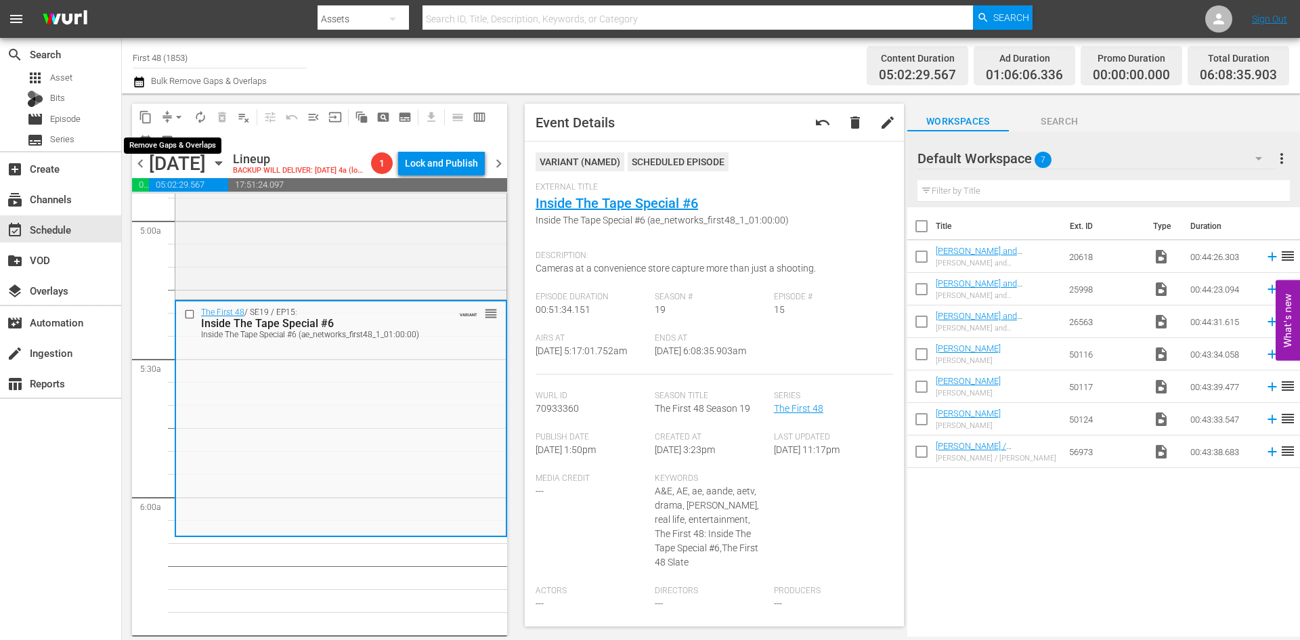
click at [174, 114] on span "arrow_drop_down" at bounding box center [179, 117] width 14 height 14
click at [169, 146] on li "Align to Midnight" at bounding box center [179, 144] width 142 height 22
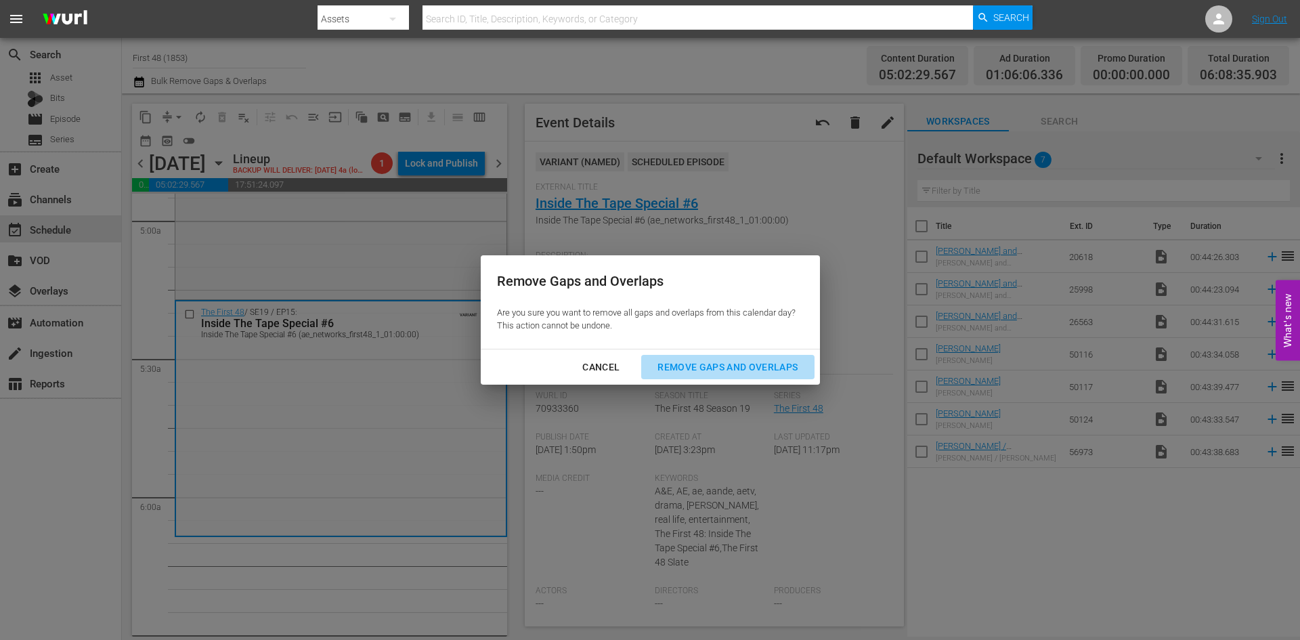
click at [739, 369] on div "Remove Gaps and Overlaps" at bounding box center [728, 367] width 162 height 17
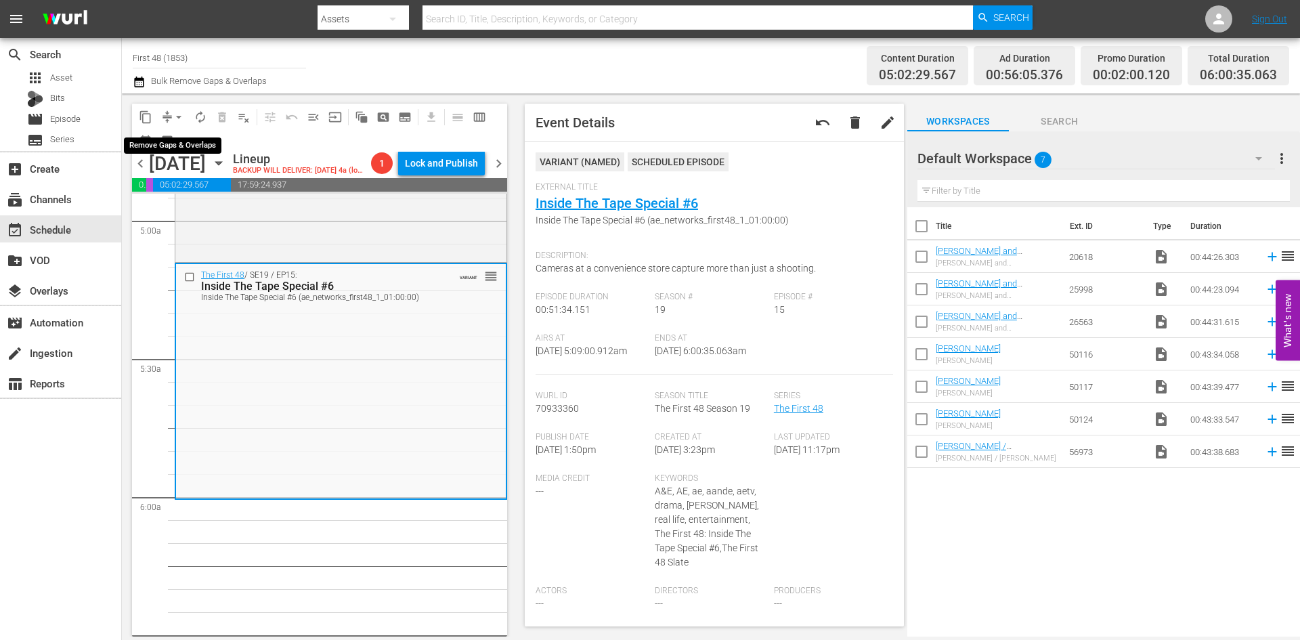
click at [175, 116] on span "arrow_drop_down" at bounding box center [179, 117] width 14 height 14
click at [167, 148] on li "Align to Midnight" at bounding box center [179, 144] width 142 height 22
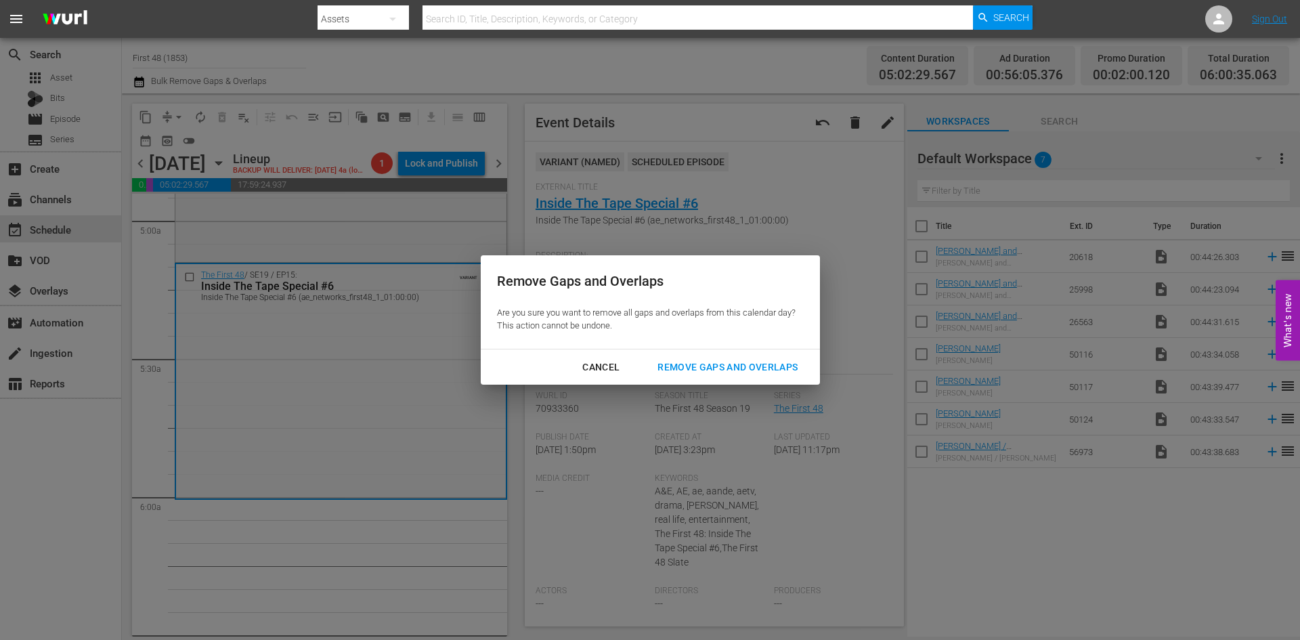
click at [751, 367] on div "Remove Gaps and Overlaps" at bounding box center [728, 367] width 162 height 17
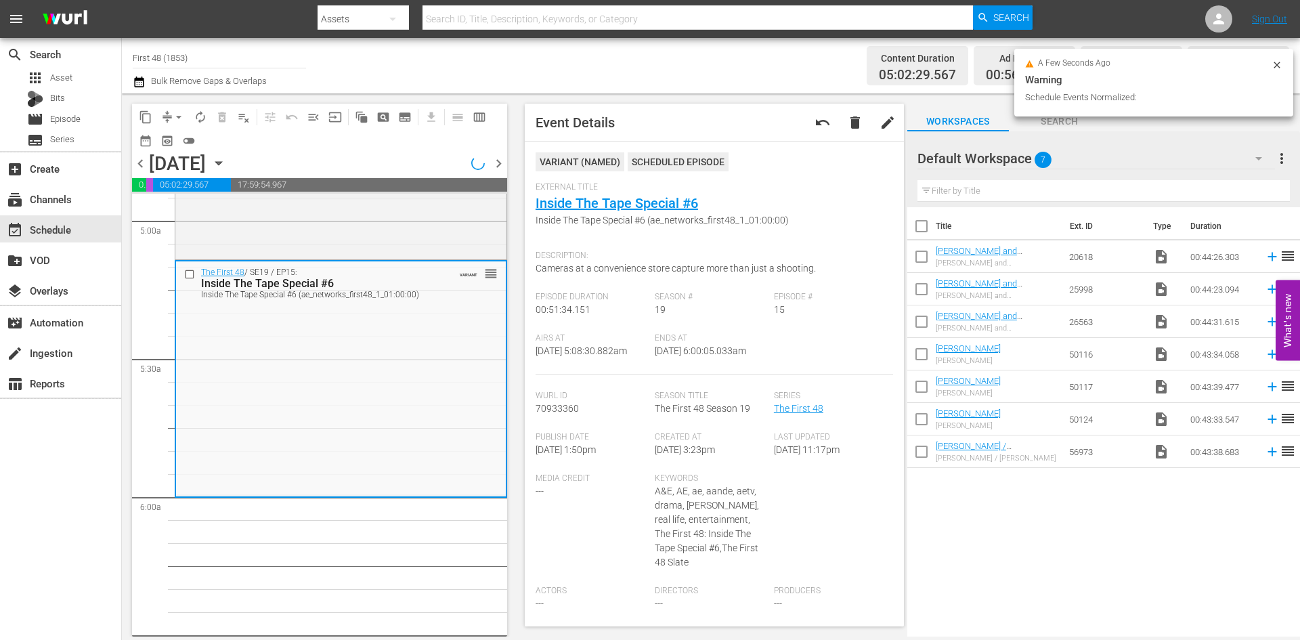
scroll to position [1377, 0]
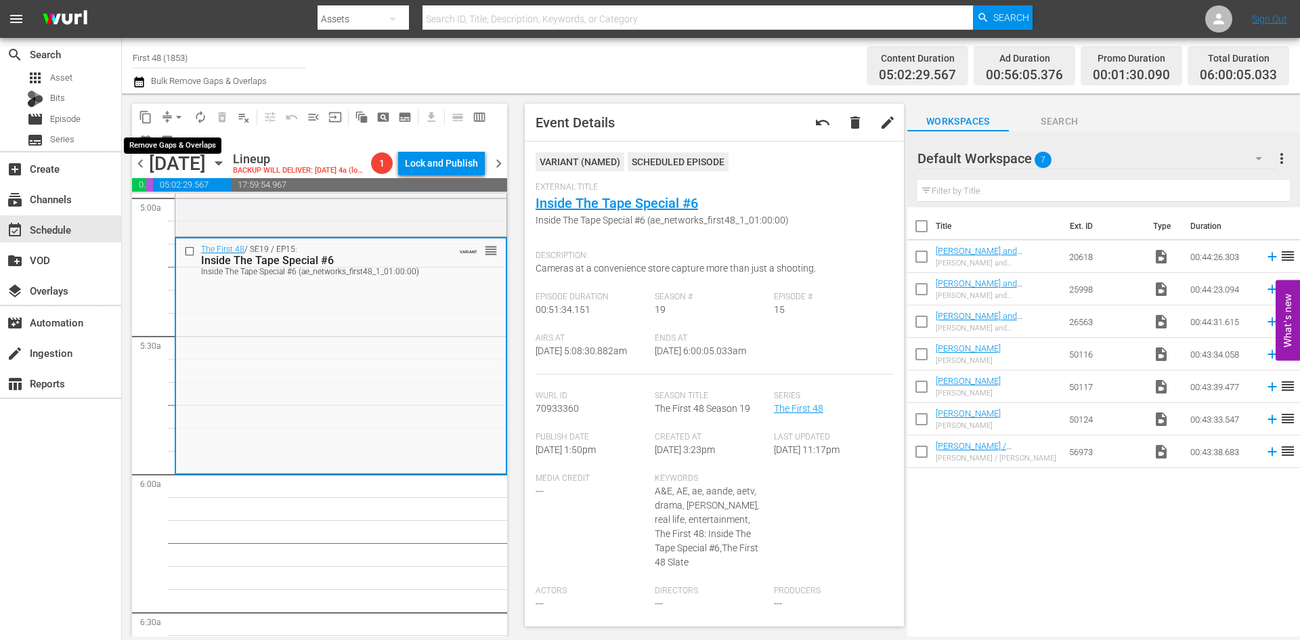
click at [178, 113] on span "arrow_drop_down" at bounding box center [179, 117] width 14 height 14
click at [171, 150] on li "Align to Midnight" at bounding box center [179, 144] width 142 height 22
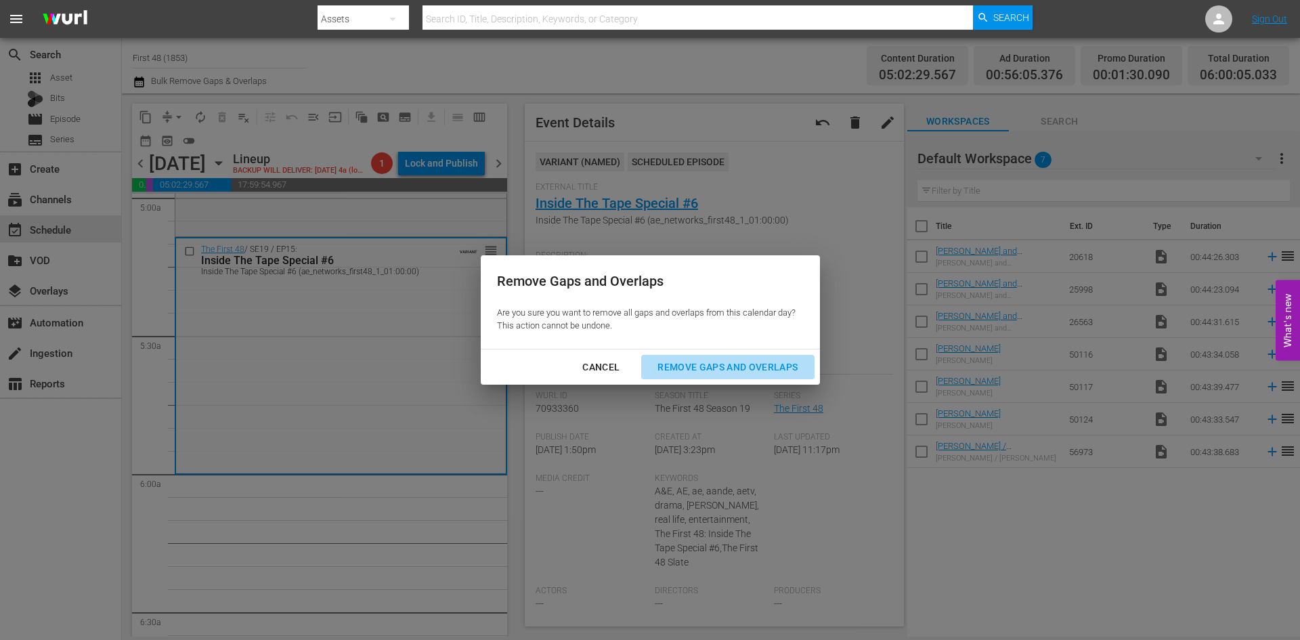
click at [725, 362] on div "Remove Gaps and Overlaps" at bounding box center [728, 367] width 162 height 17
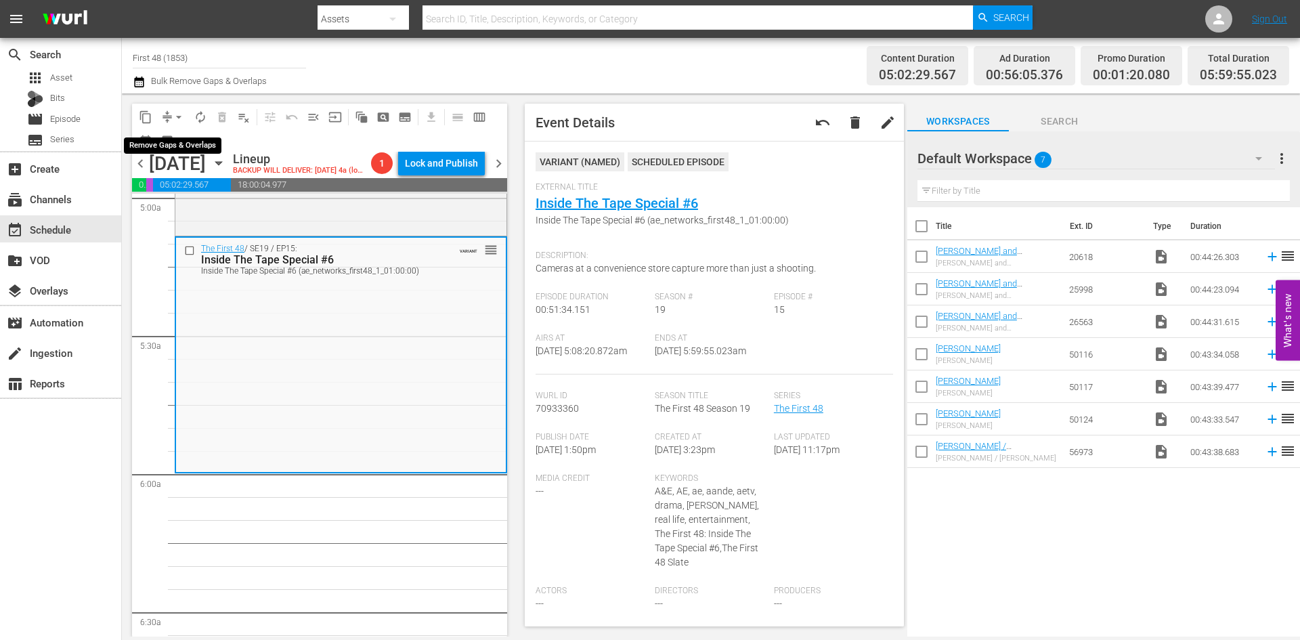
click at [177, 118] on span "arrow_drop_down" at bounding box center [179, 117] width 14 height 14
click at [181, 142] on li "Align to Midnight" at bounding box center [179, 144] width 142 height 22
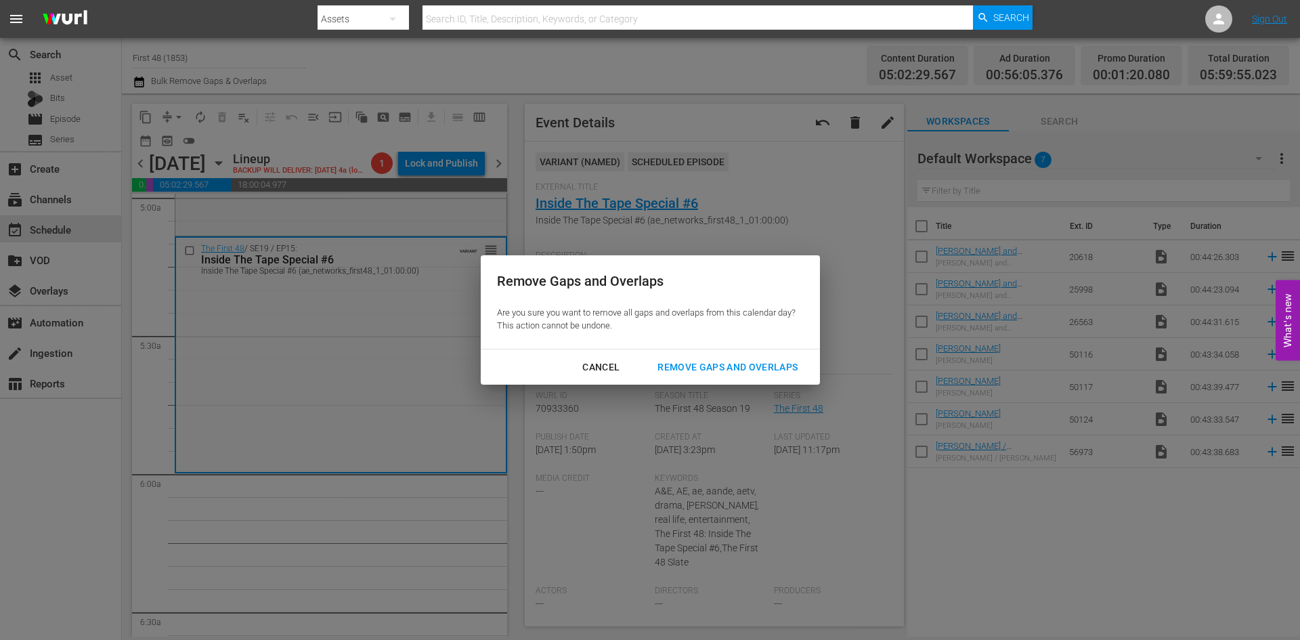
click at [769, 369] on div "Remove Gaps and Overlaps" at bounding box center [728, 367] width 162 height 17
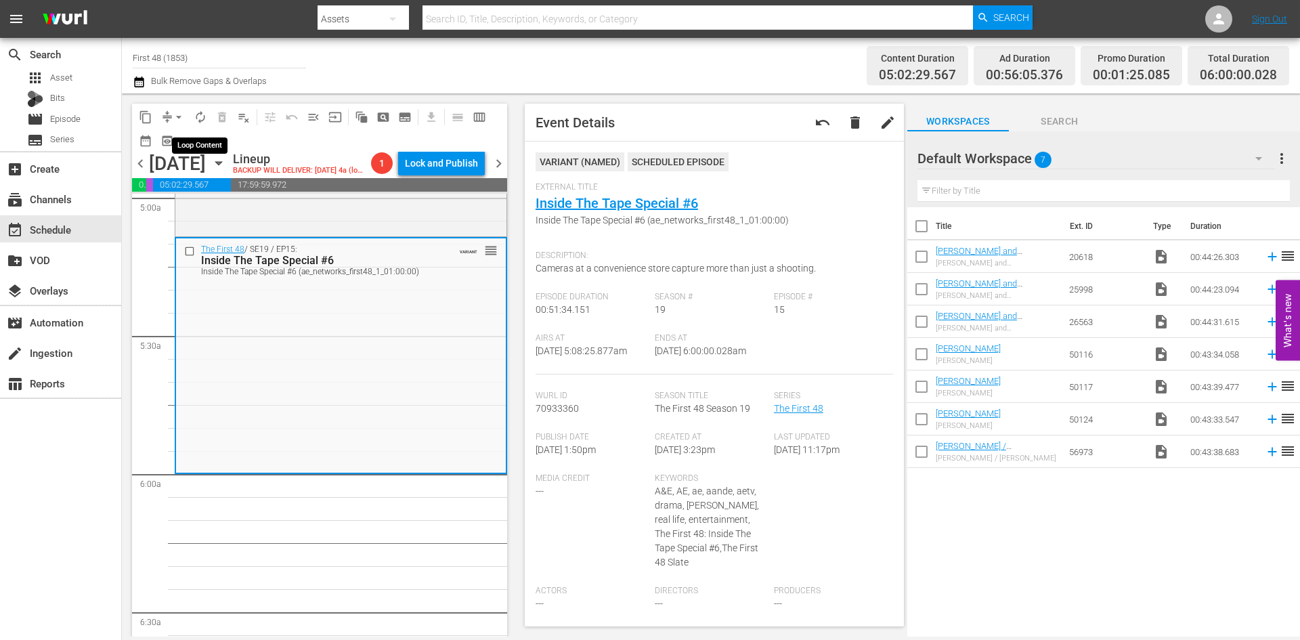
click at [202, 114] on span "autorenew_outlined" at bounding box center [201, 117] width 14 height 14
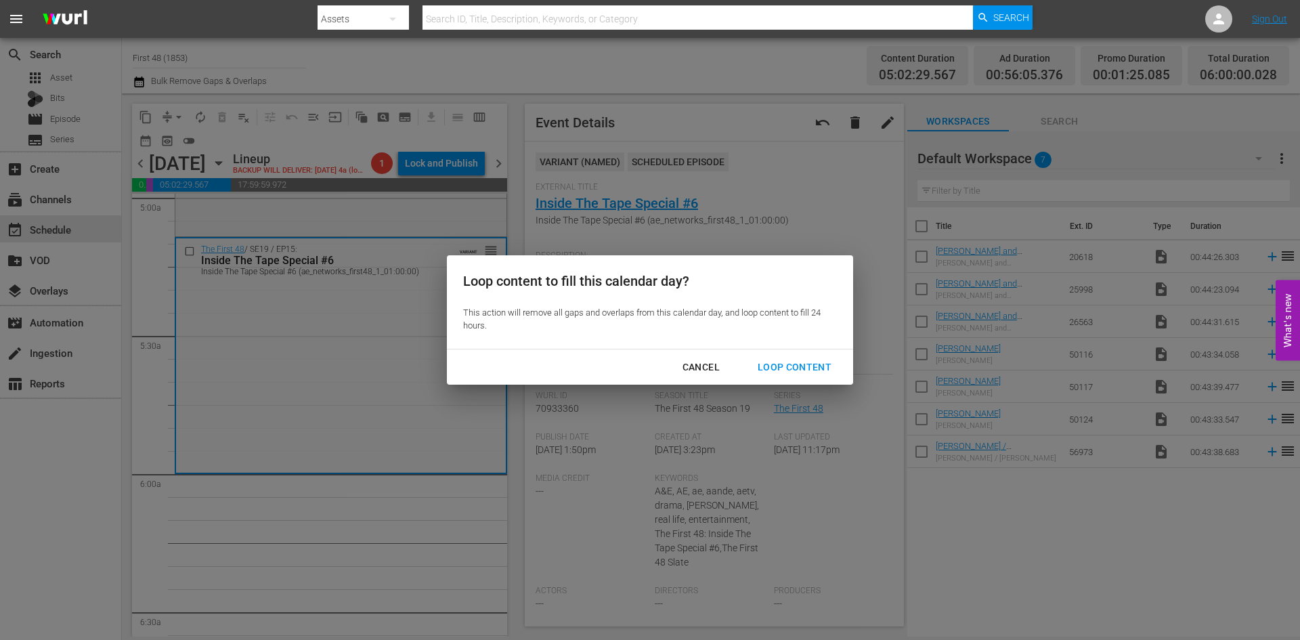
click at [795, 365] on div "Loop Content" at bounding box center [794, 367] width 95 height 17
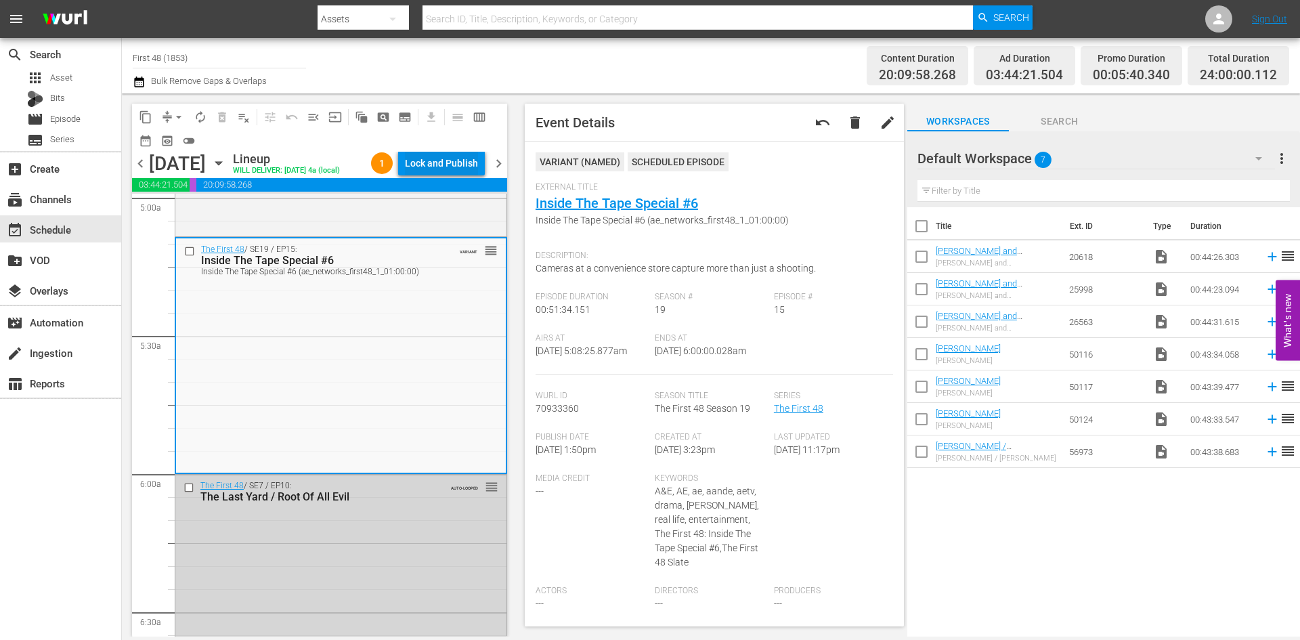
click at [445, 165] on div "Lock and Publish" at bounding box center [441, 163] width 73 height 24
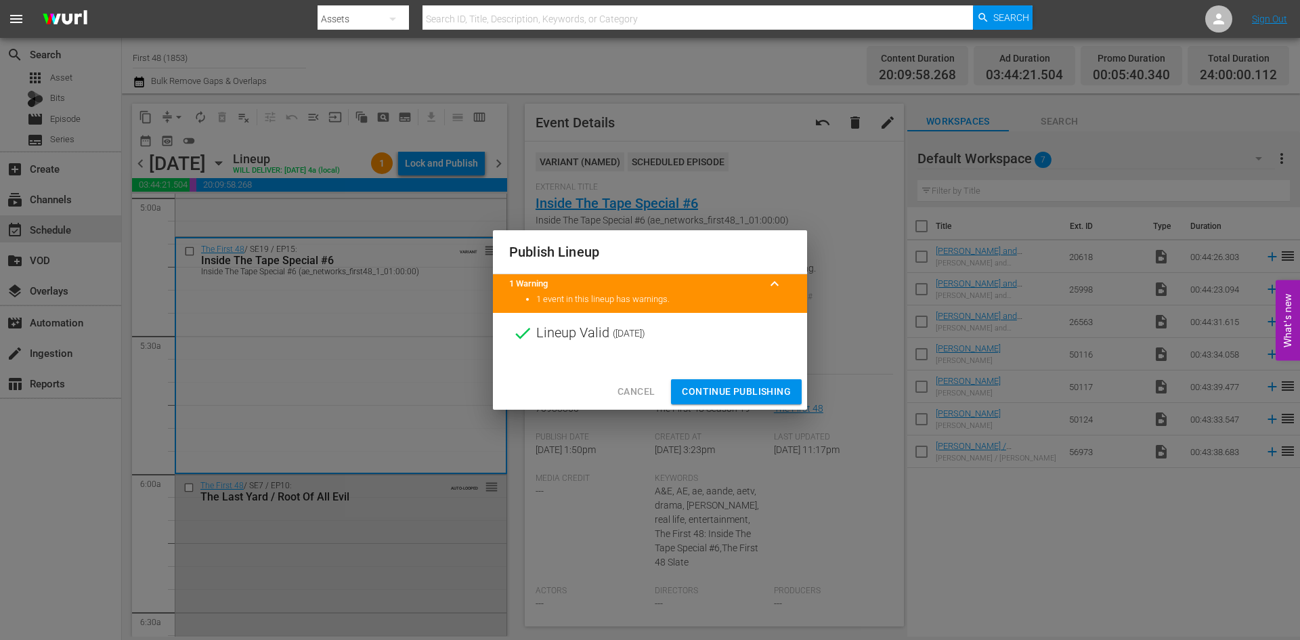
click at [751, 386] on span "Continue Publishing" at bounding box center [736, 391] width 109 height 17
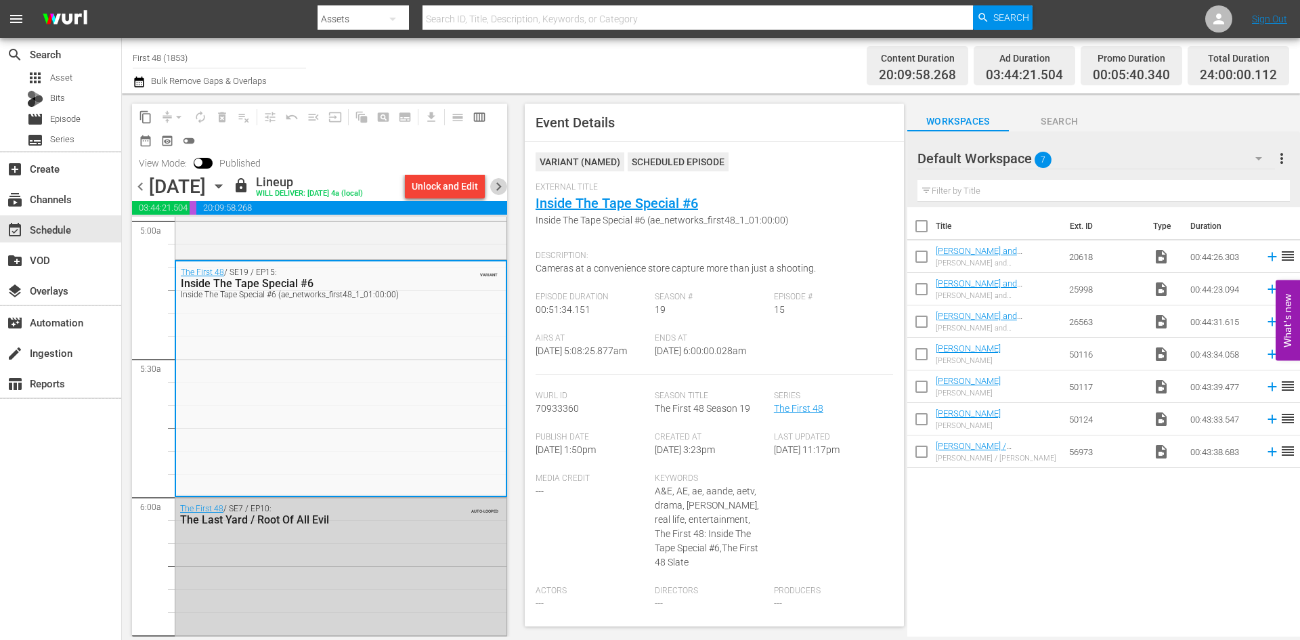
click at [501, 181] on span "chevron_right" at bounding box center [498, 186] width 17 height 17
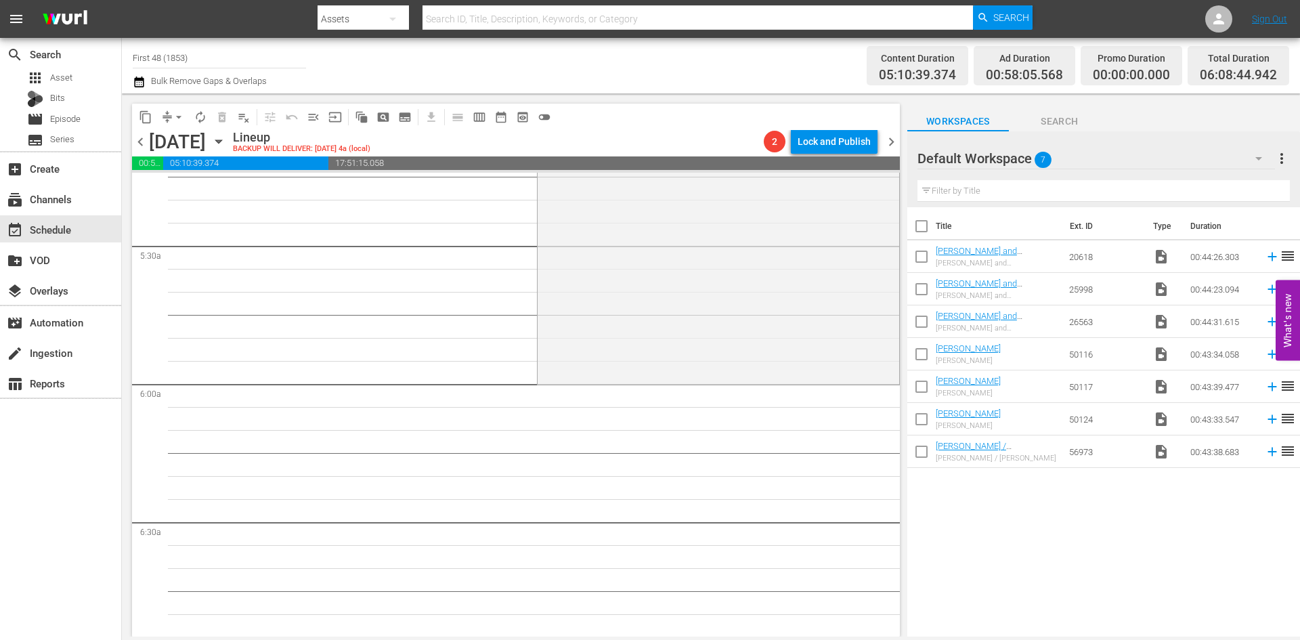
scroll to position [1354, 0]
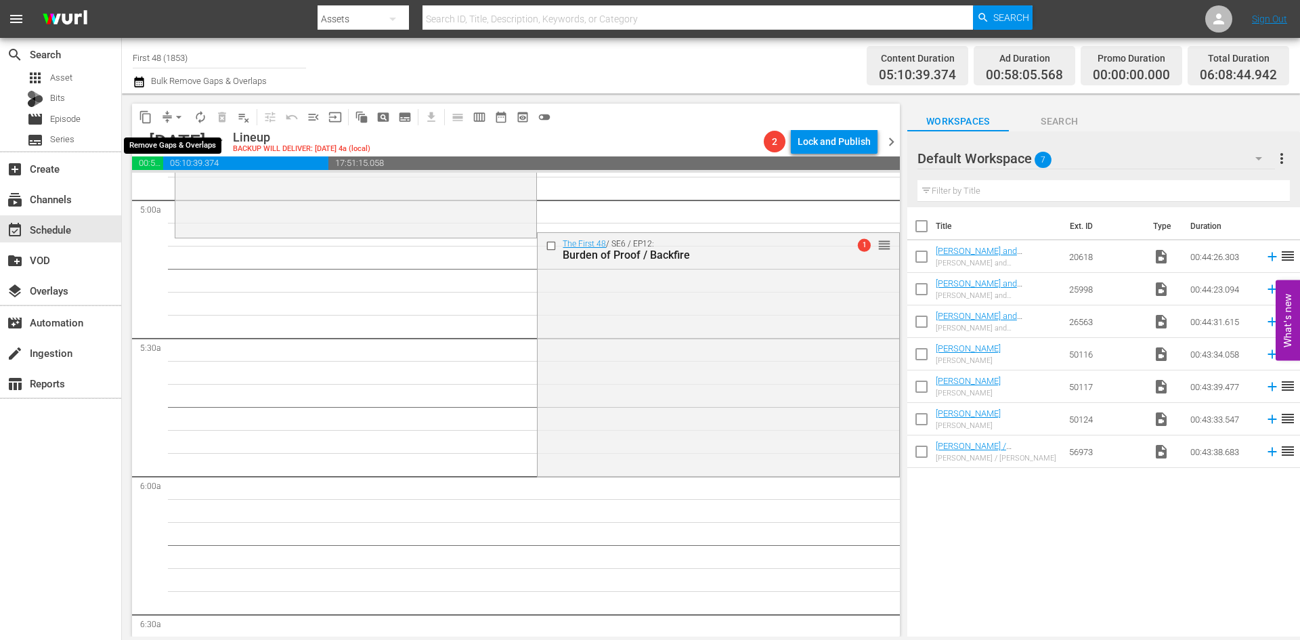
click at [175, 117] on span "arrow_drop_down" at bounding box center [179, 117] width 14 height 14
click at [173, 140] on li "Align to Midnight" at bounding box center [179, 144] width 142 height 22
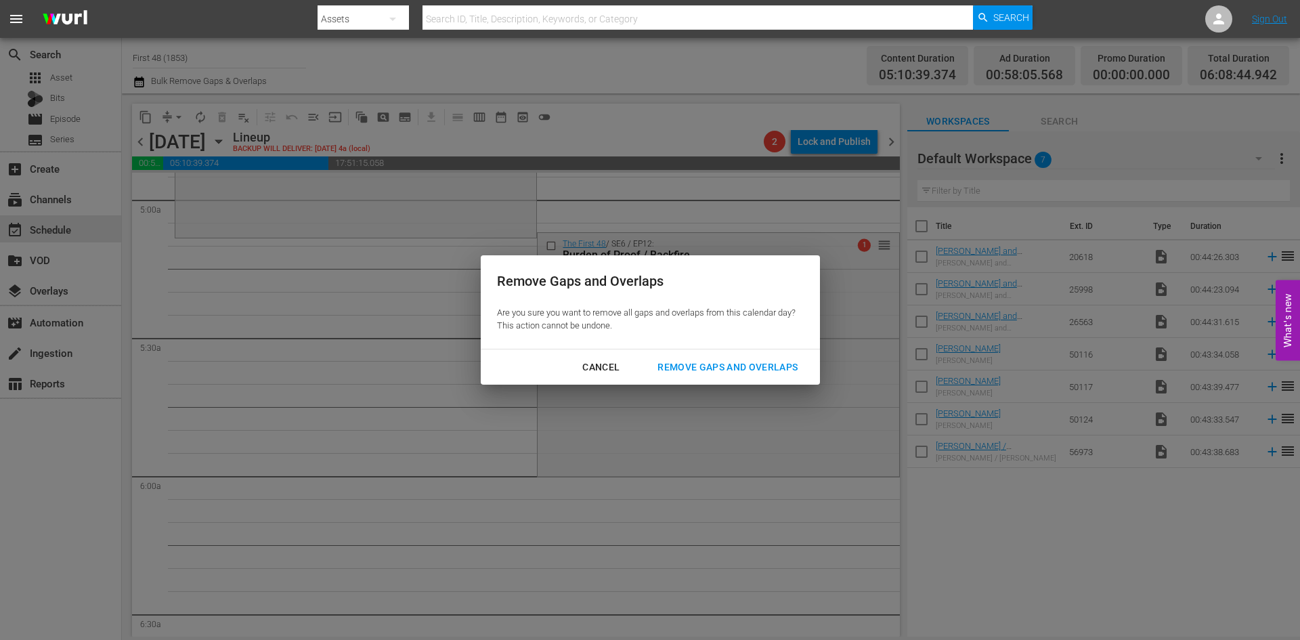
click at [714, 370] on div "Remove Gaps and Overlaps" at bounding box center [728, 367] width 162 height 17
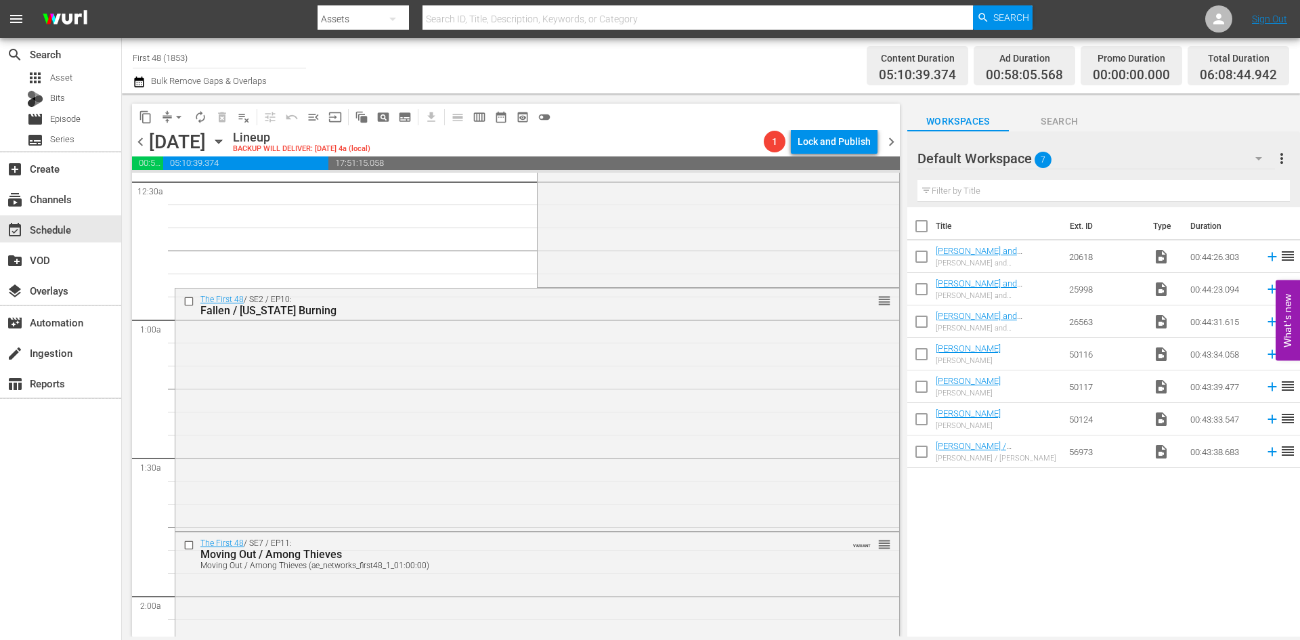
scroll to position [0, 0]
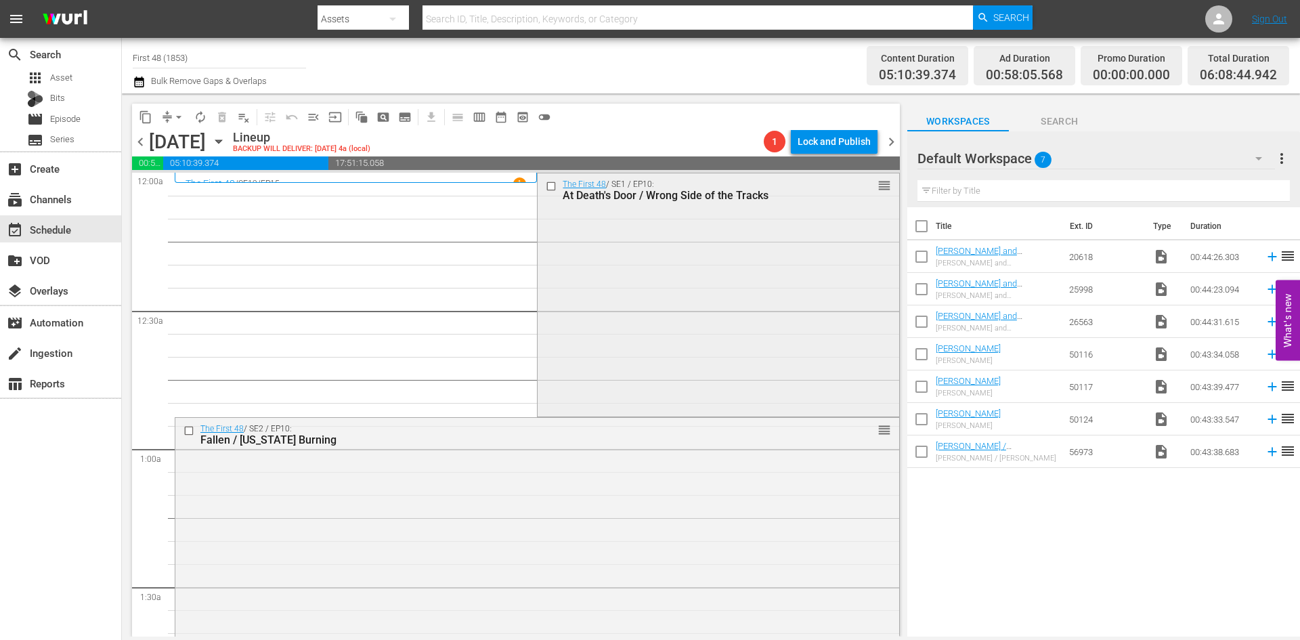
click at [725, 303] on div "The First 48 / SE1 / EP10: At Death's Door / Wrong Side of the Tracks reorder" at bounding box center [718, 293] width 361 height 240
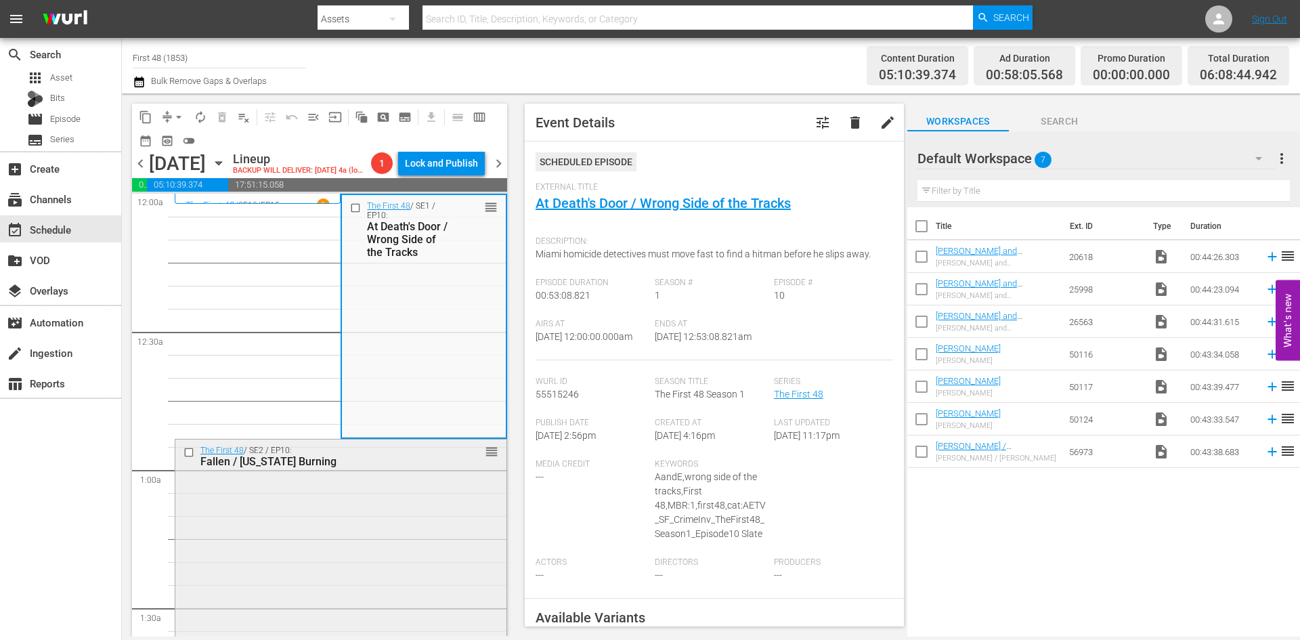
click at [404, 515] on div "The First 48 / SE2 / EP10: Fallen / Texas Burning reorder" at bounding box center [340, 559] width 331 height 240
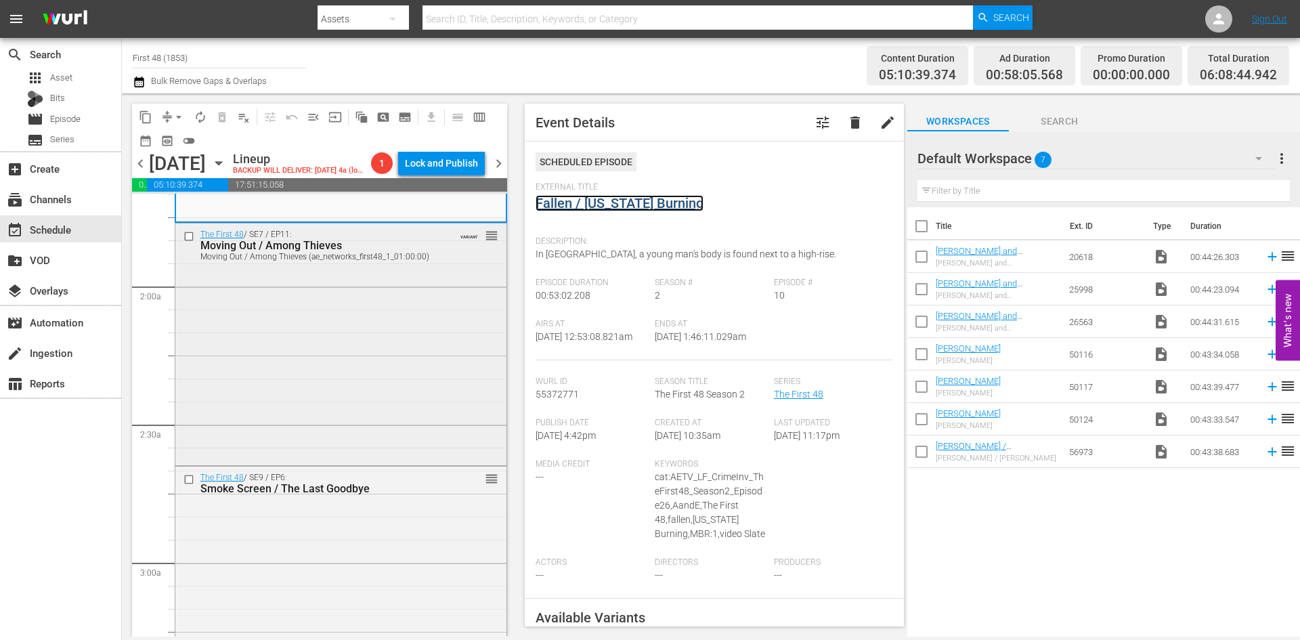
scroll to position [474, 0]
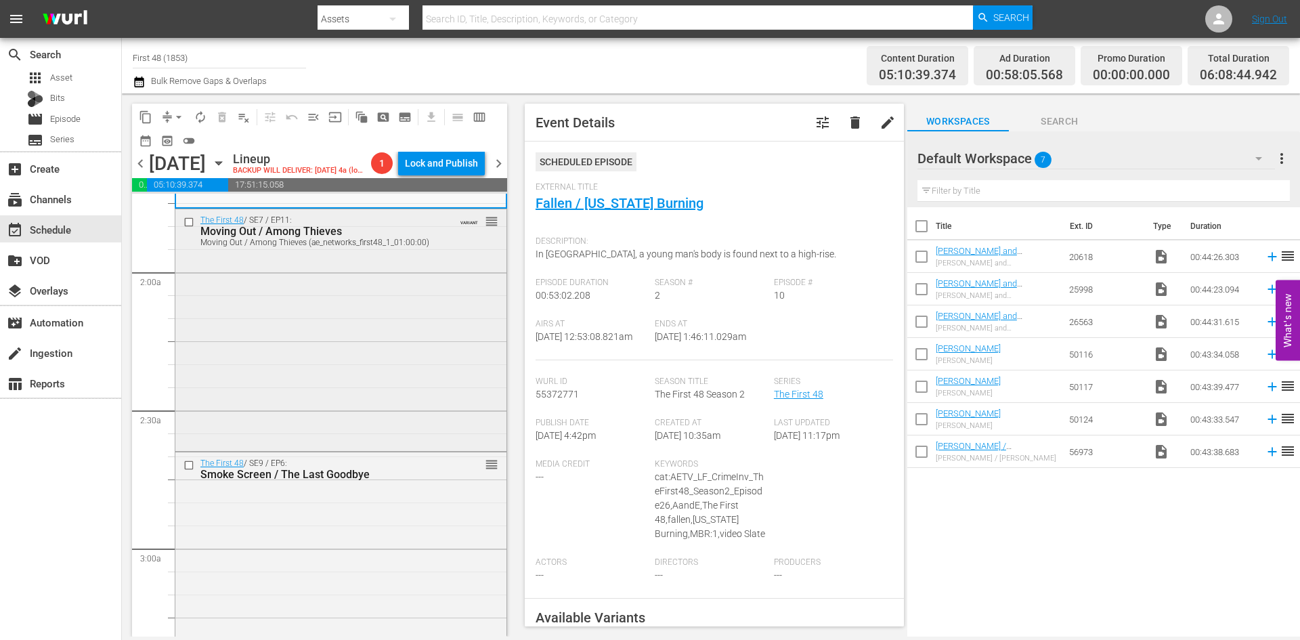
click at [410, 370] on div "The First 48 / SE7 / EP11: Moving Out / Among Thieves Moving Out / Among Thieve…" at bounding box center [340, 328] width 331 height 238
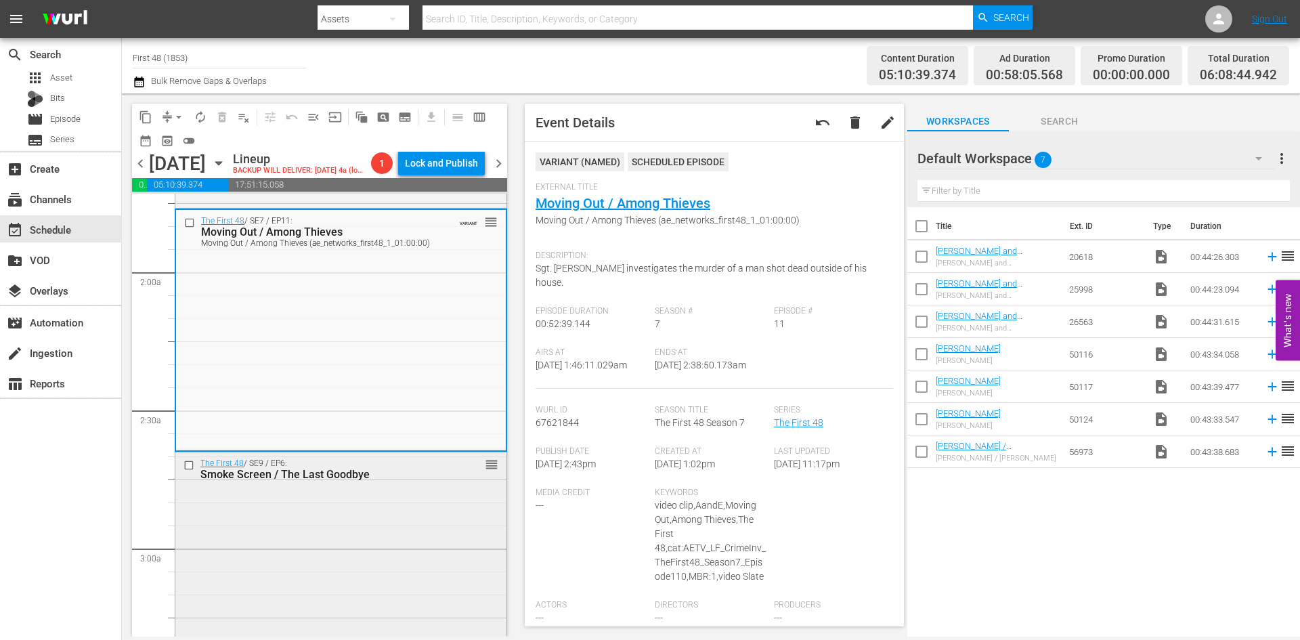
click at [434, 535] on div "The First 48 / SE9 / EP6: Smoke Screen / The Last Goodbye reorder" at bounding box center [340, 567] width 331 height 230
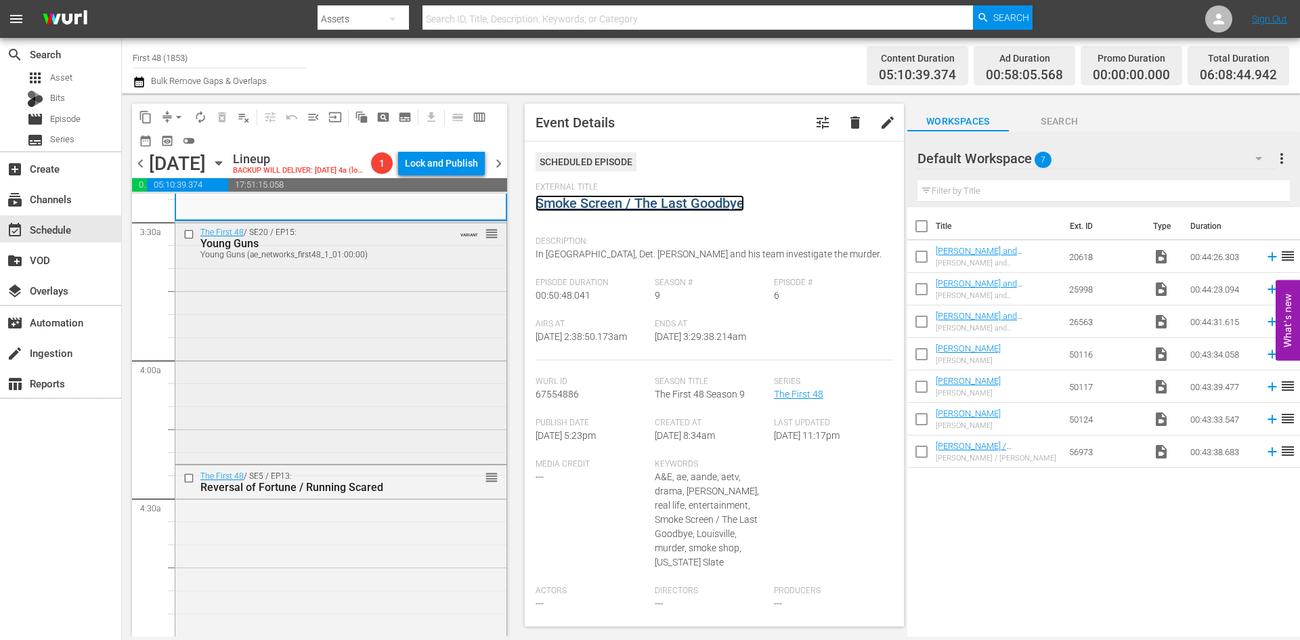
scroll to position [948, 0]
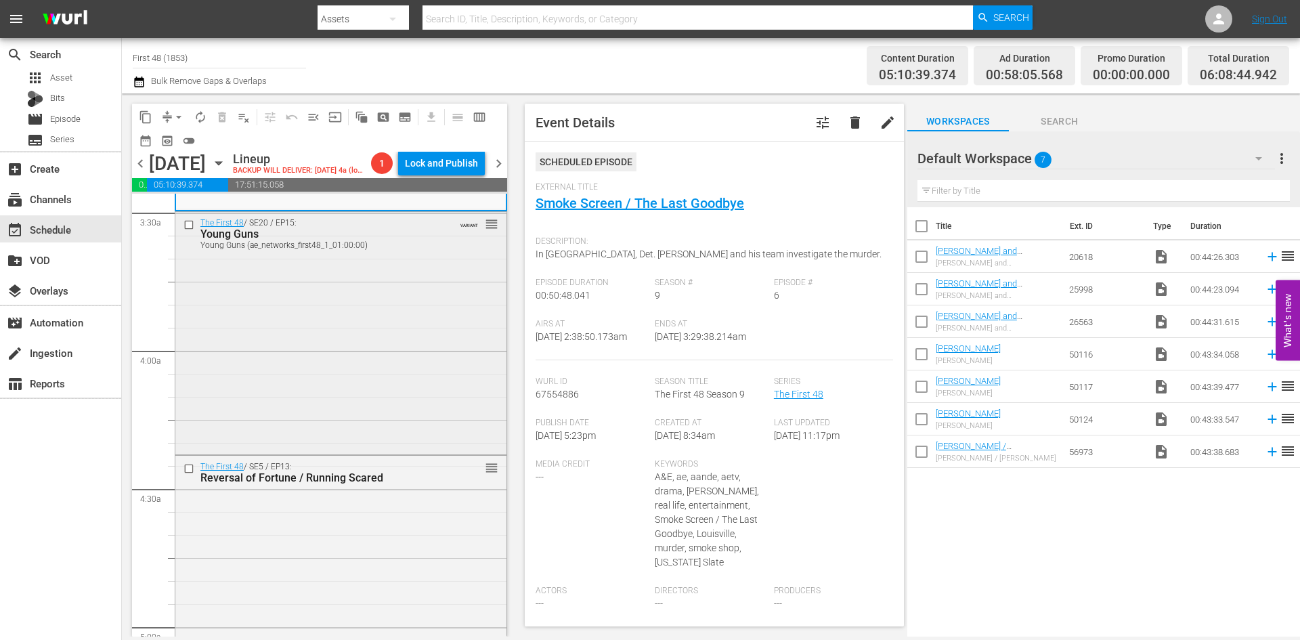
click at [449, 397] on div "The First 48 / SE20 / EP15: Young Guns Young Guns (ae_networks_first48_1_01:00:…" at bounding box center [340, 332] width 331 height 240
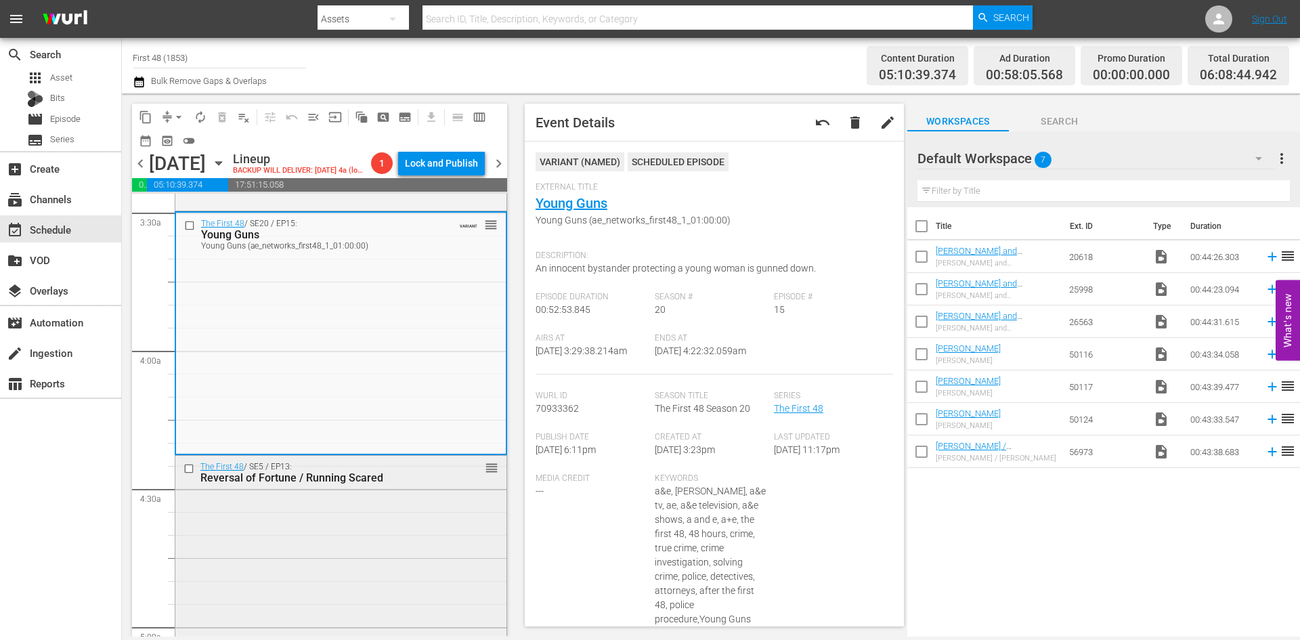
click at [414, 559] on div "The First 48 / SE5 / EP13: Reversal of Fortune / Running Scared reorder" at bounding box center [340, 576] width 331 height 240
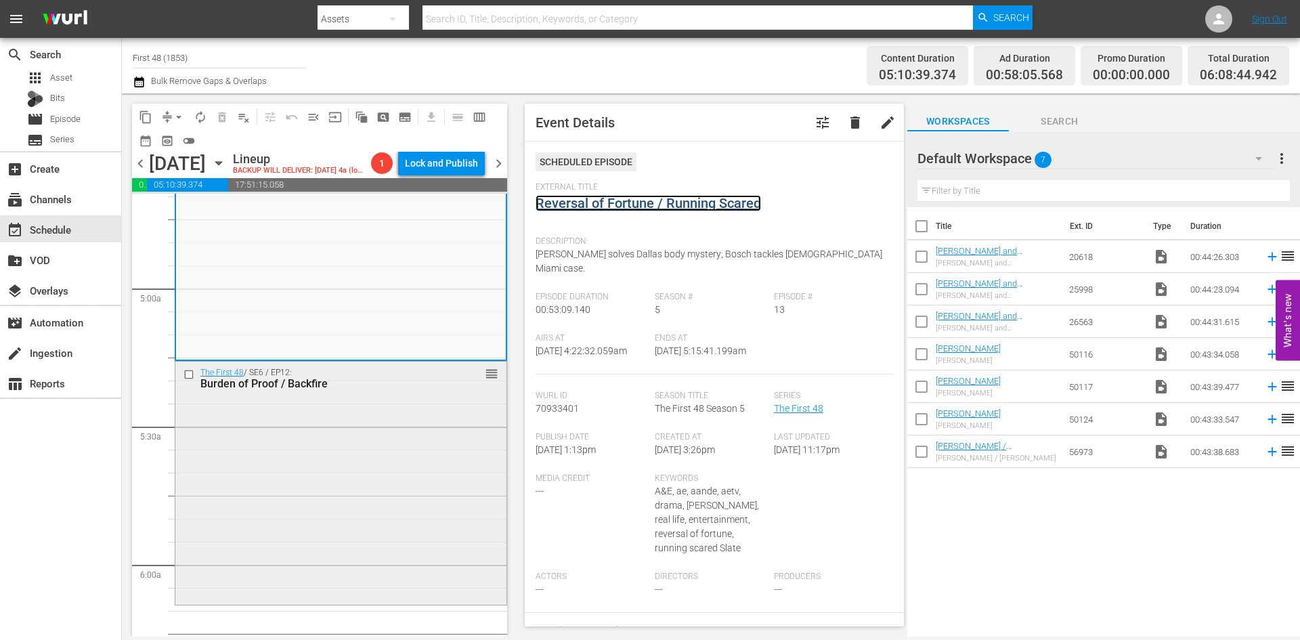
scroll to position [1354, 0]
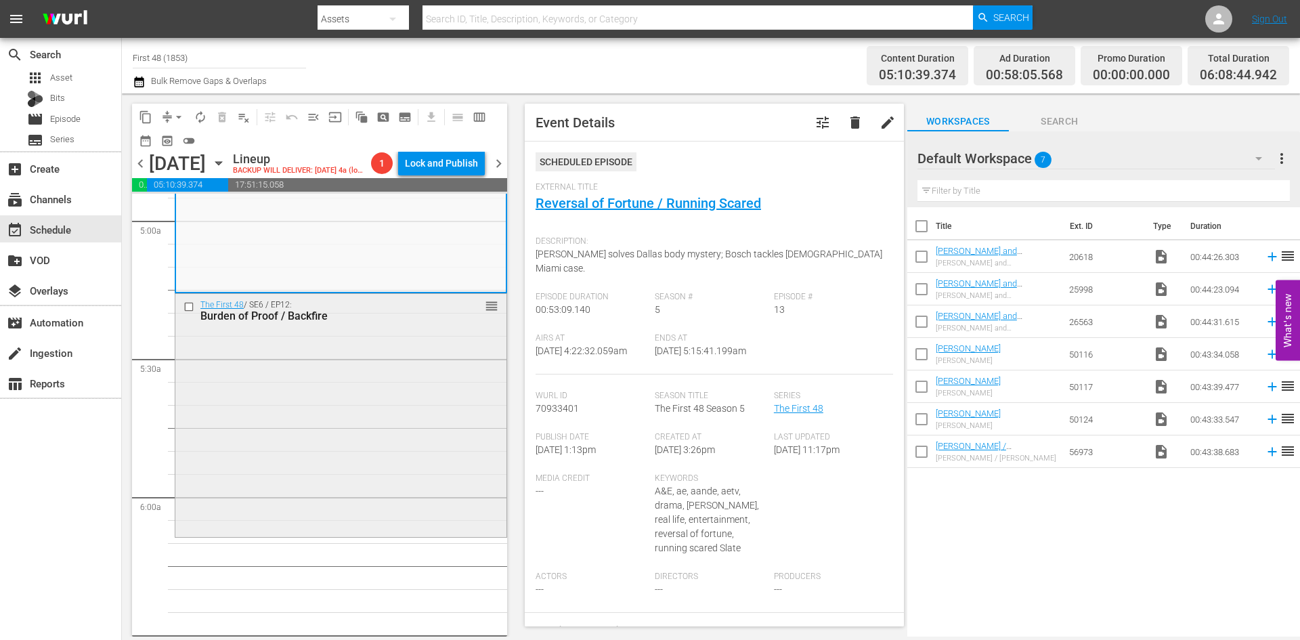
click at [436, 435] on div "The First 48 / SE6 / EP12: Burden of Proof / Backfire reorder" at bounding box center [340, 414] width 331 height 240
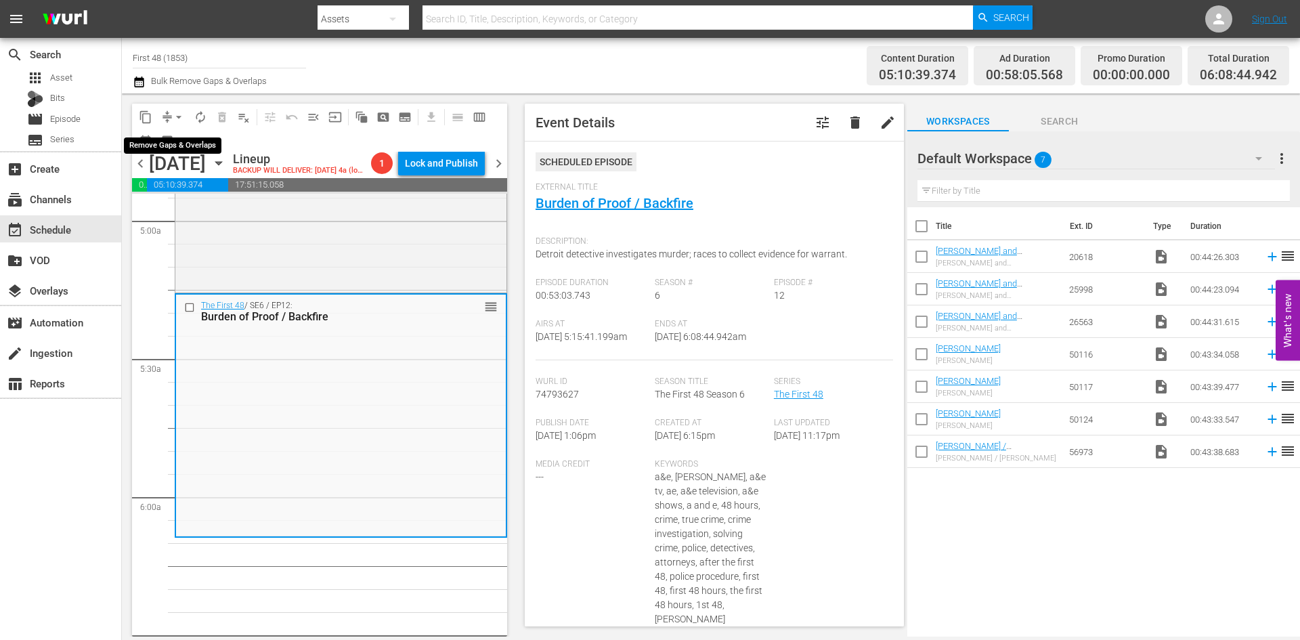
click at [177, 114] on span "arrow_drop_down" at bounding box center [179, 117] width 14 height 14
click at [173, 139] on li "Align to Midnight" at bounding box center [179, 144] width 142 height 22
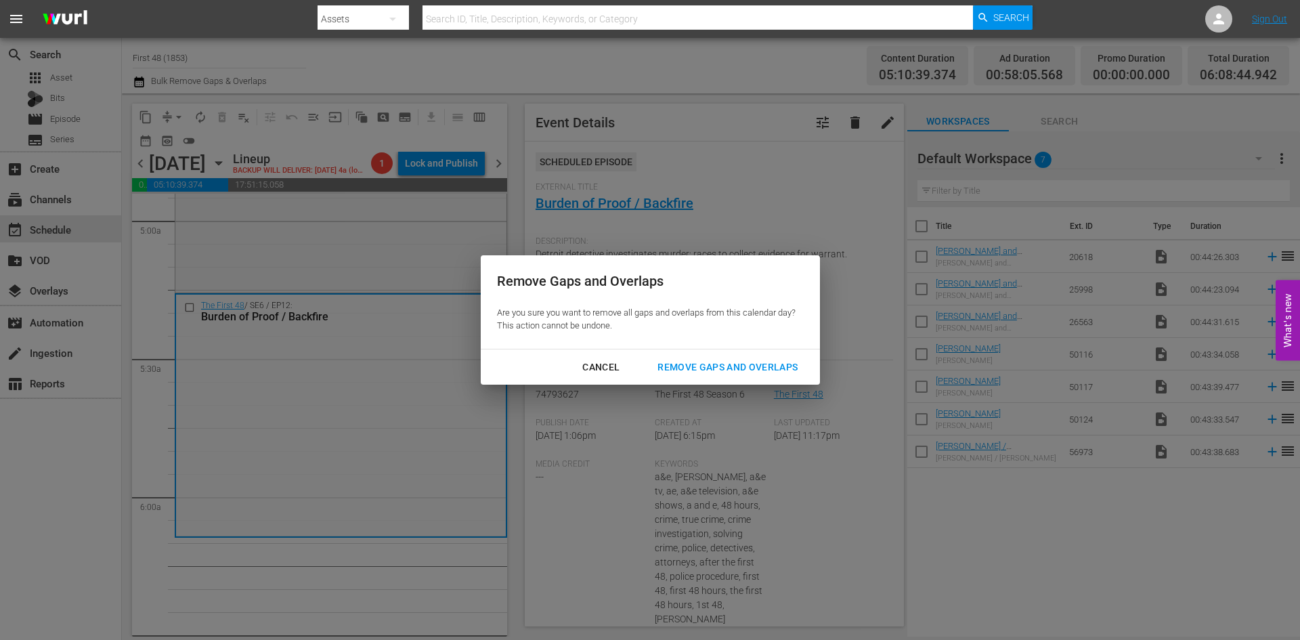
click at [737, 367] on div "Remove Gaps and Overlaps" at bounding box center [728, 367] width 162 height 17
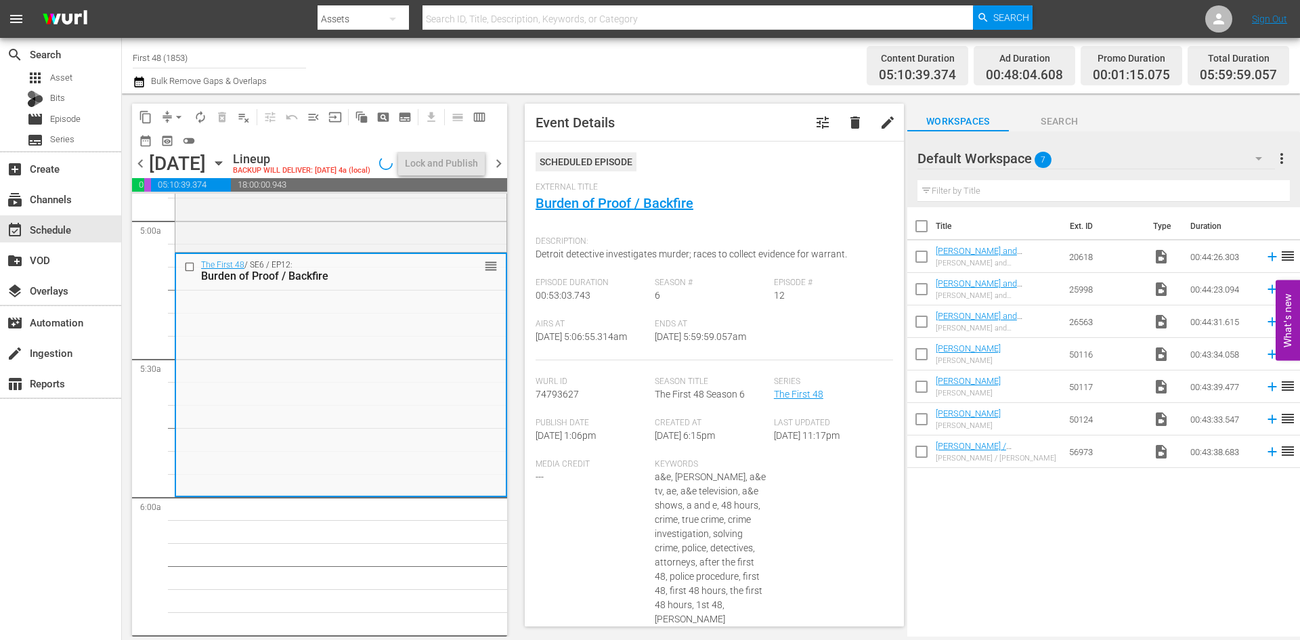
scroll to position [1331, 0]
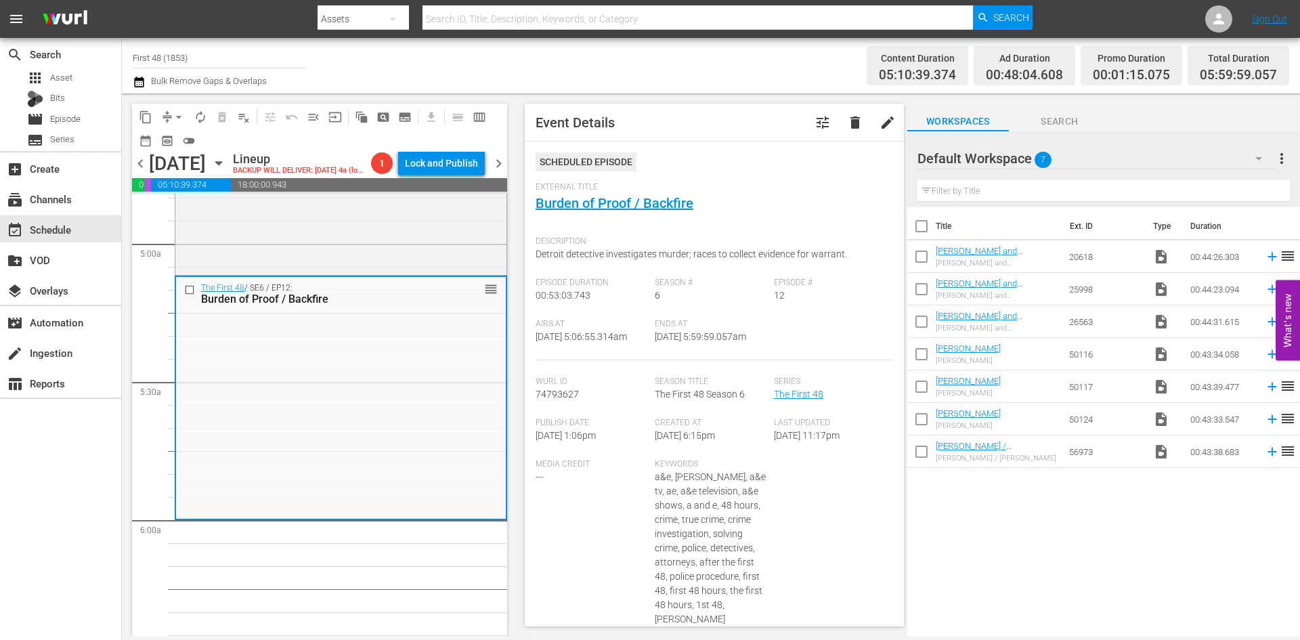
click at [173, 105] on div "content_copy compress arrow_drop_down autorenew_outlined delete_forever_outline…" at bounding box center [319, 128] width 375 height 48
click at [171, 112] on button "arrow_drop_down" at bounding box center [179, 117] width 22 height 22
click at [169, 150] on li "Align to Midnight" at bounding box center [179, 144] width 142 height 22
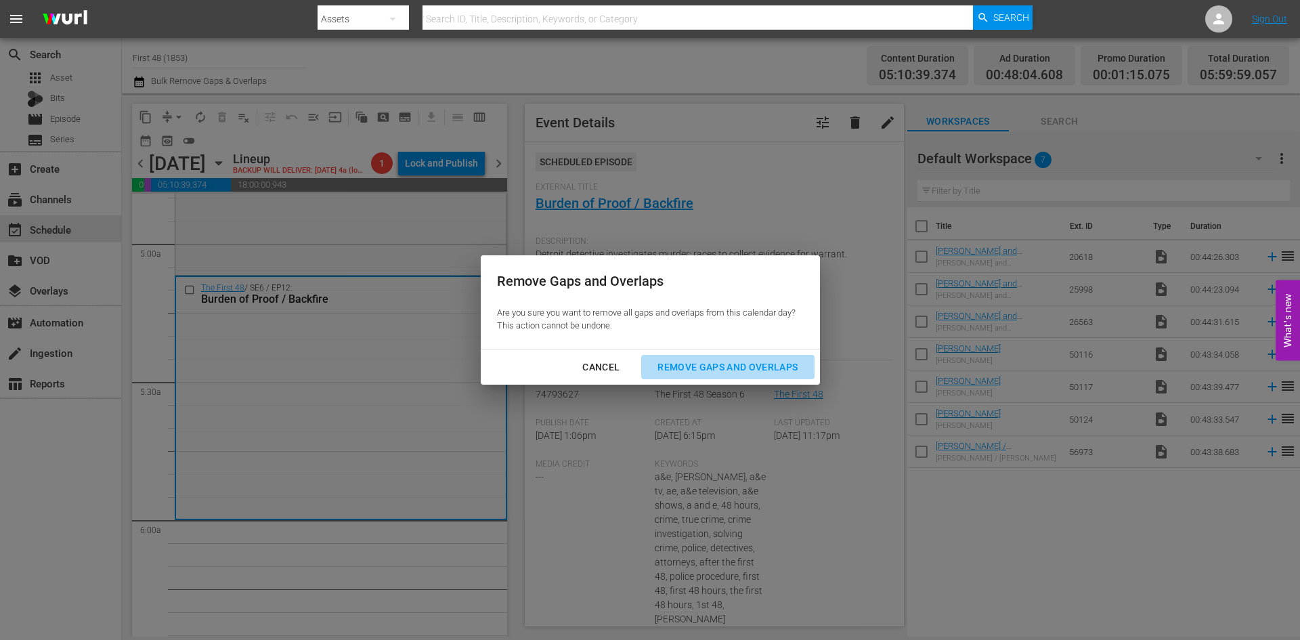
click at [707, 369] on div "Remove Gaps and Overlaps" at bounding box center [728, 367] width 162 height 17
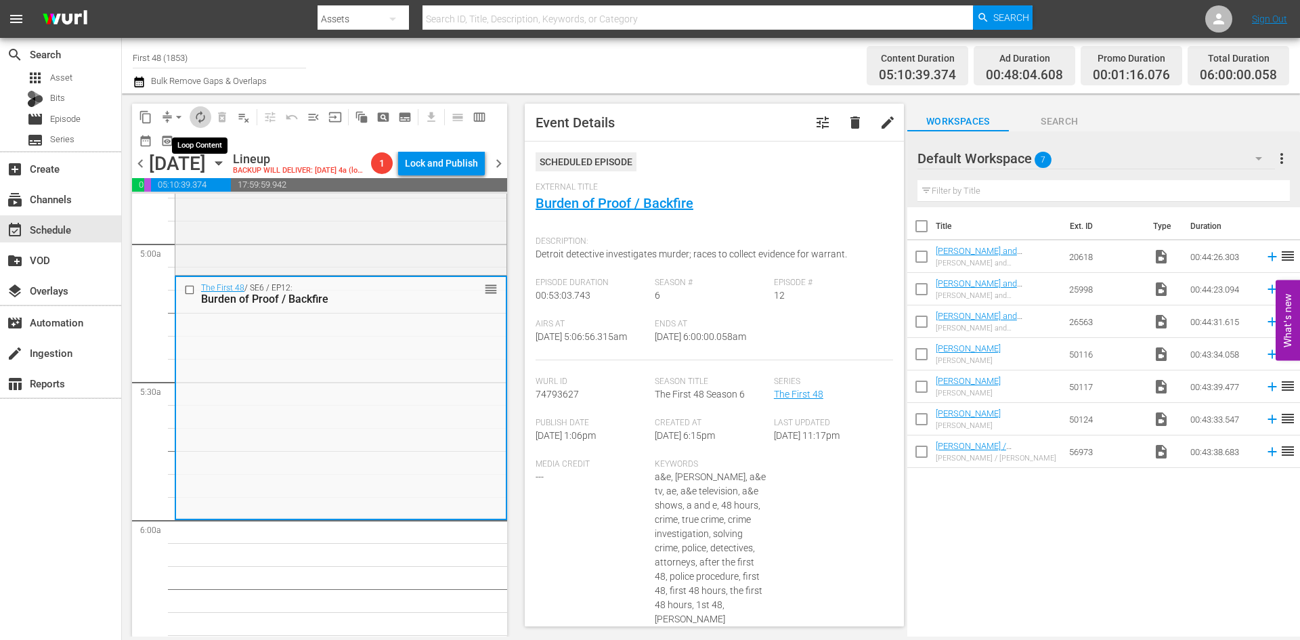
click at [200, 121] on span "autorenew_outlined" at bounding box center [201, 117] width 14 height 14
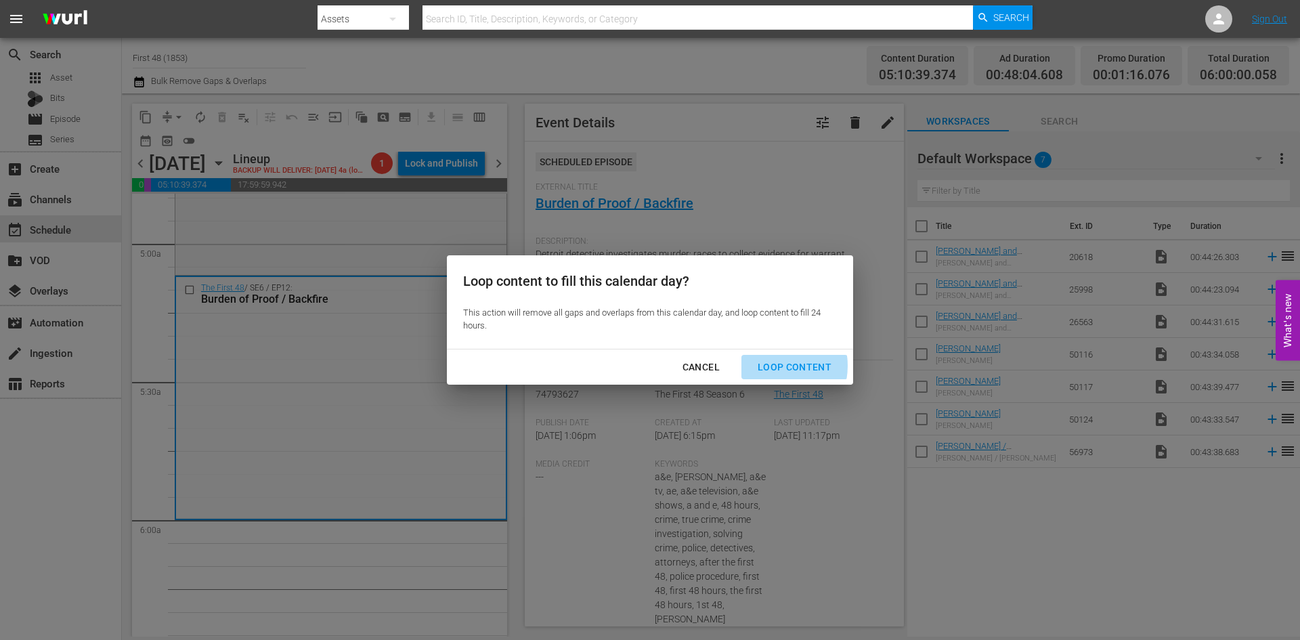
click at [771, 366] on div "Loop Content" at bounding box center [794, 367] width 95 height 17
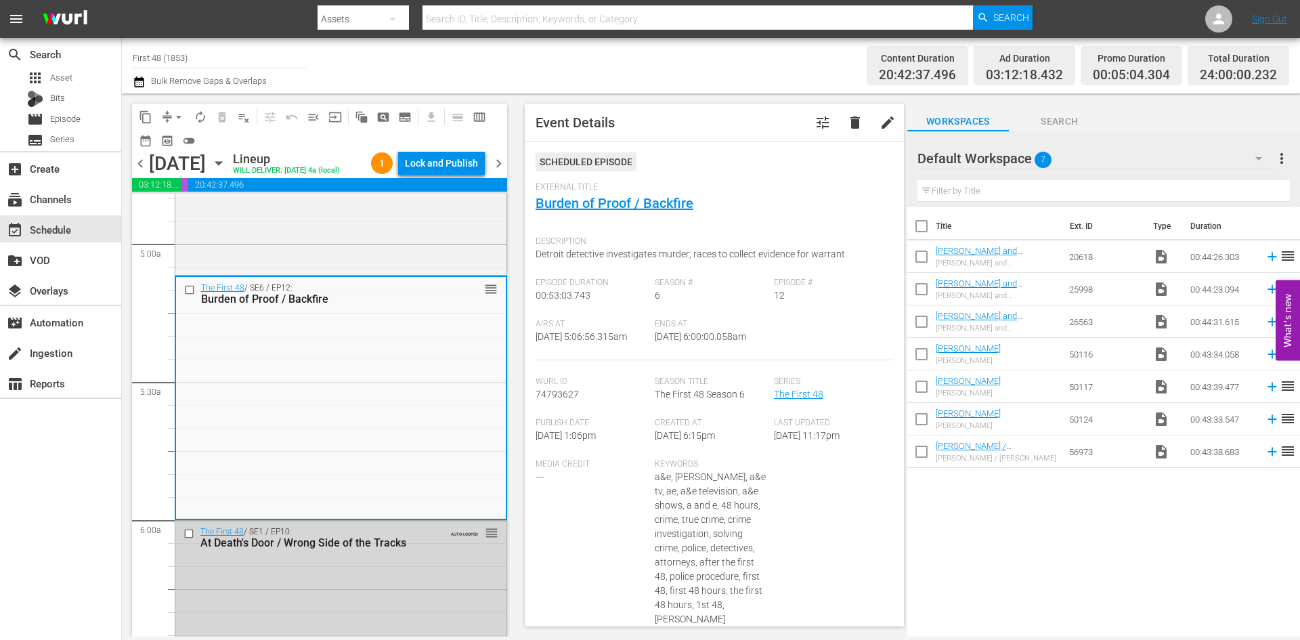
click at [450, 169] on div "Lock and Publish" at bounding box center [441, 163] width 73 height 24
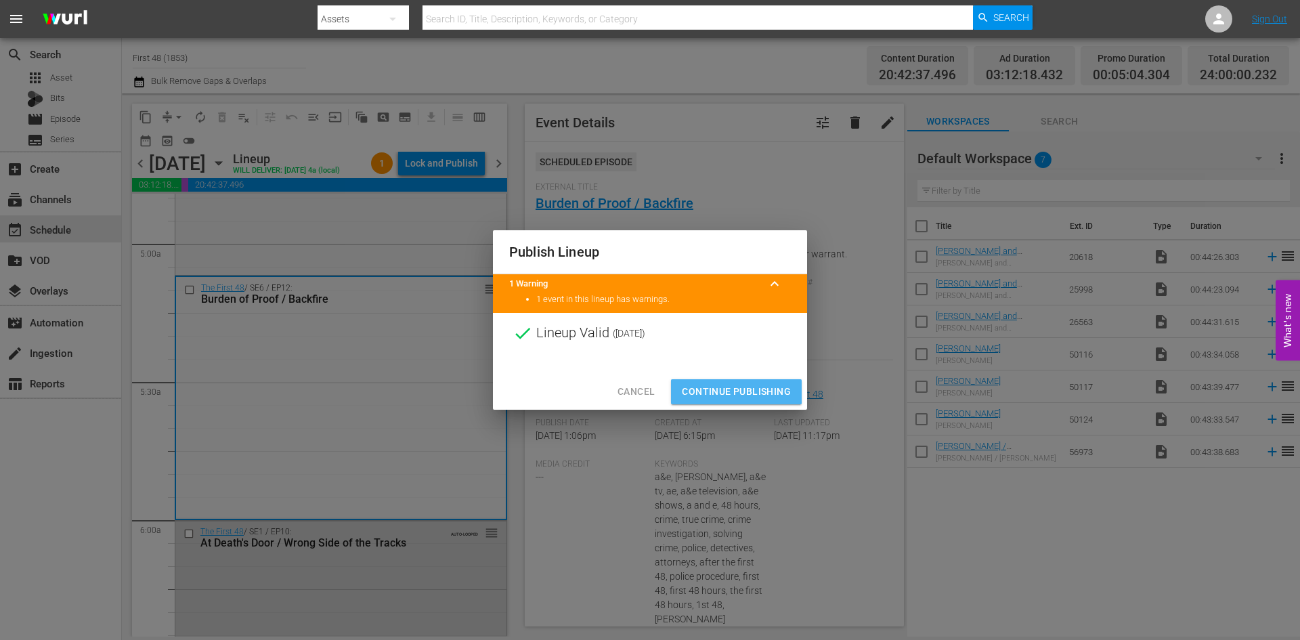
click at [731, 390] on span "Continue Publishing" at bounding box center [736, 391] width 109 height 17
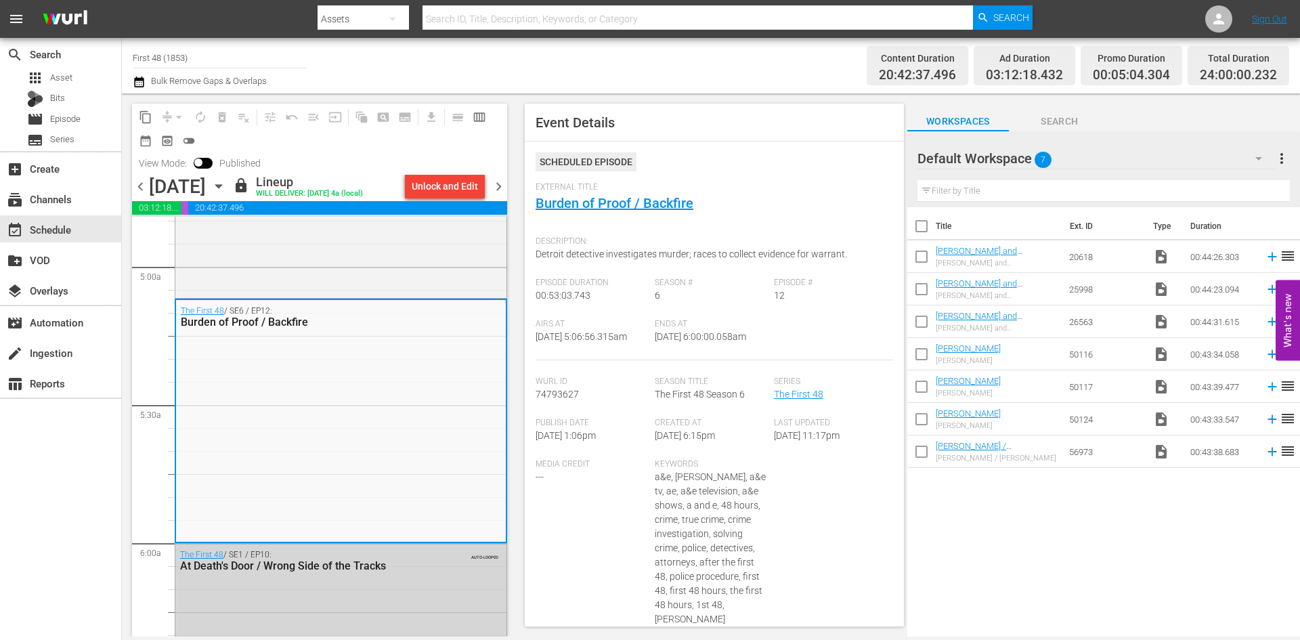
click at [500, 185] on span "chevron_right" at bounding box center [498, 186] width 17 height 17
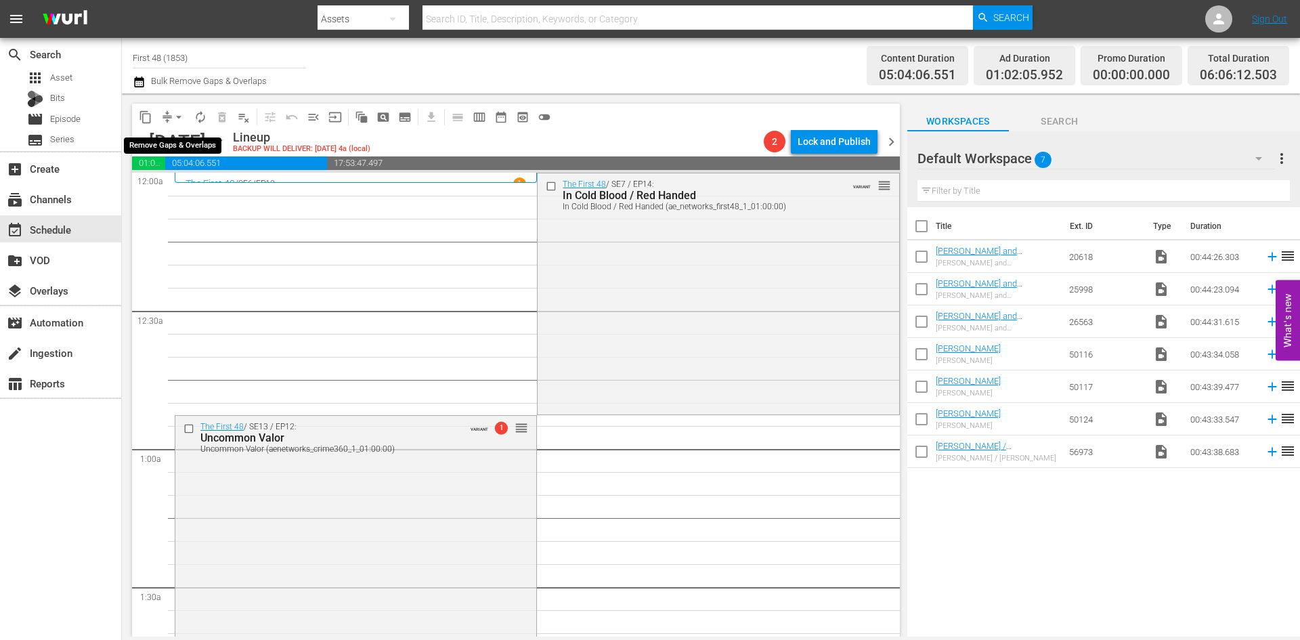
click at [179, 116] on span "arrow_drop_down" at bounding box center [179, 117] width 14 height 14
click at [184, 141] on li "Align to Midnight" at bounding box center [179, 144] width 142 height 22
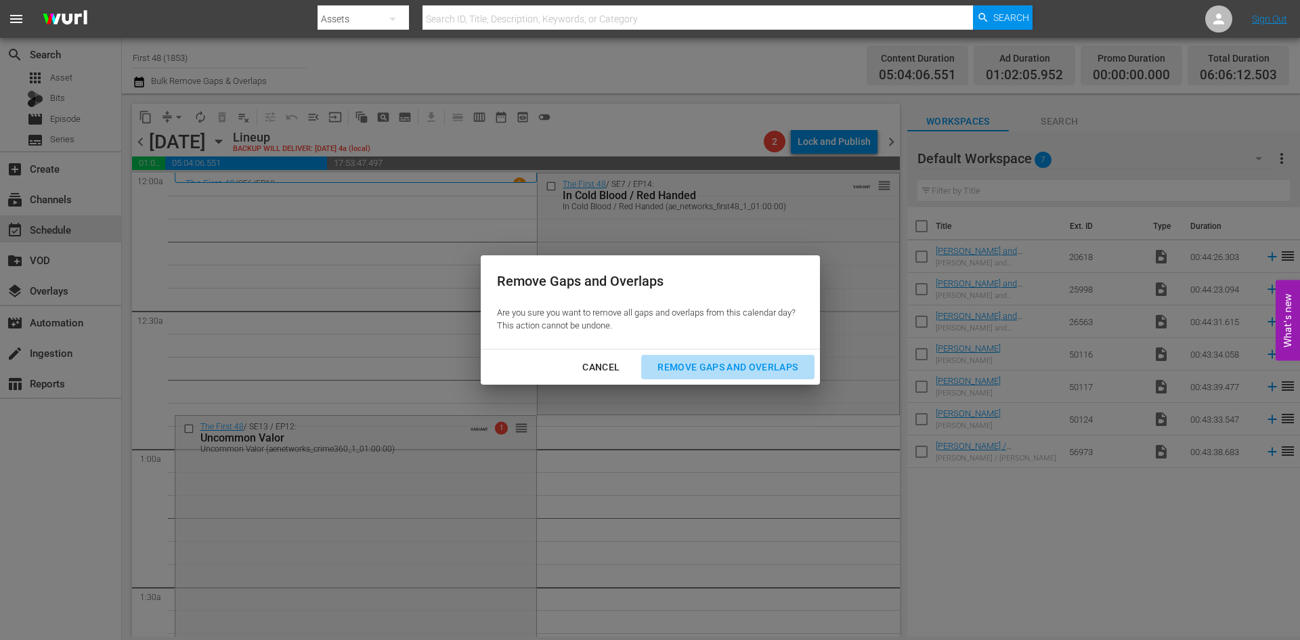
click at [696, 364] on div "Remove Gaps and Overlaps" at bounding box center [728, 367] width 162 height 17
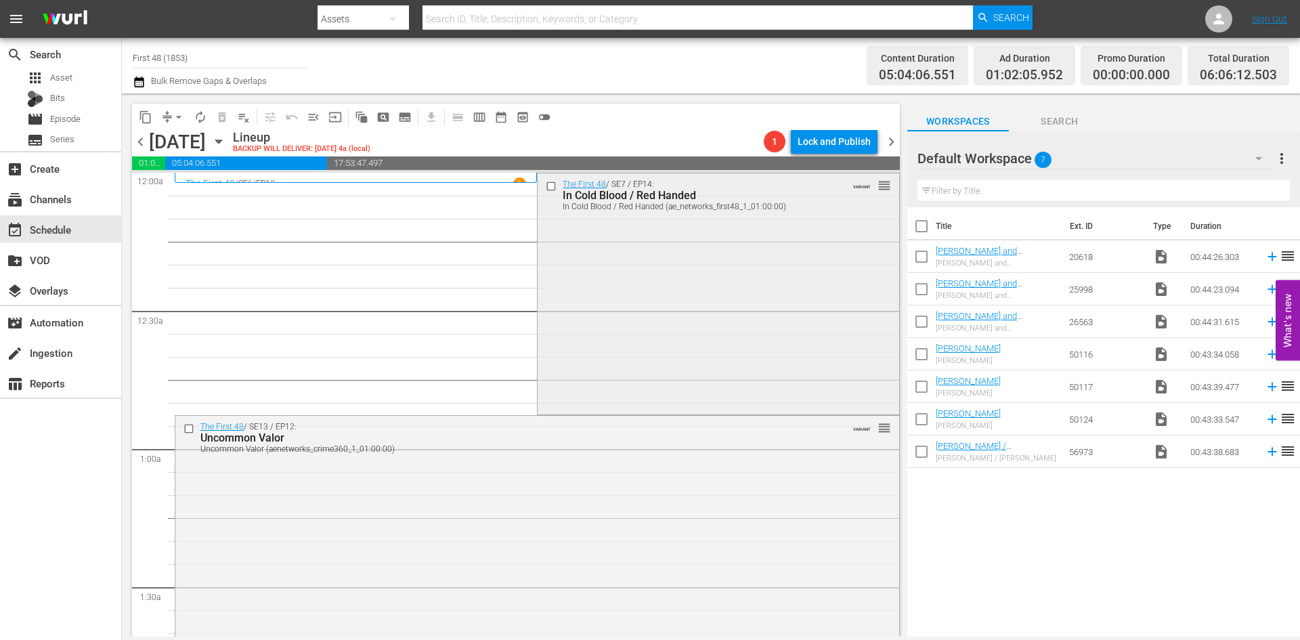
click at [674, 330] on div "The First 48 / SE7 / EP14: In Cold Blood / Red Handed In Cold Blood / Red Hande…" at bounding box center [718, 292] width 361 height 238
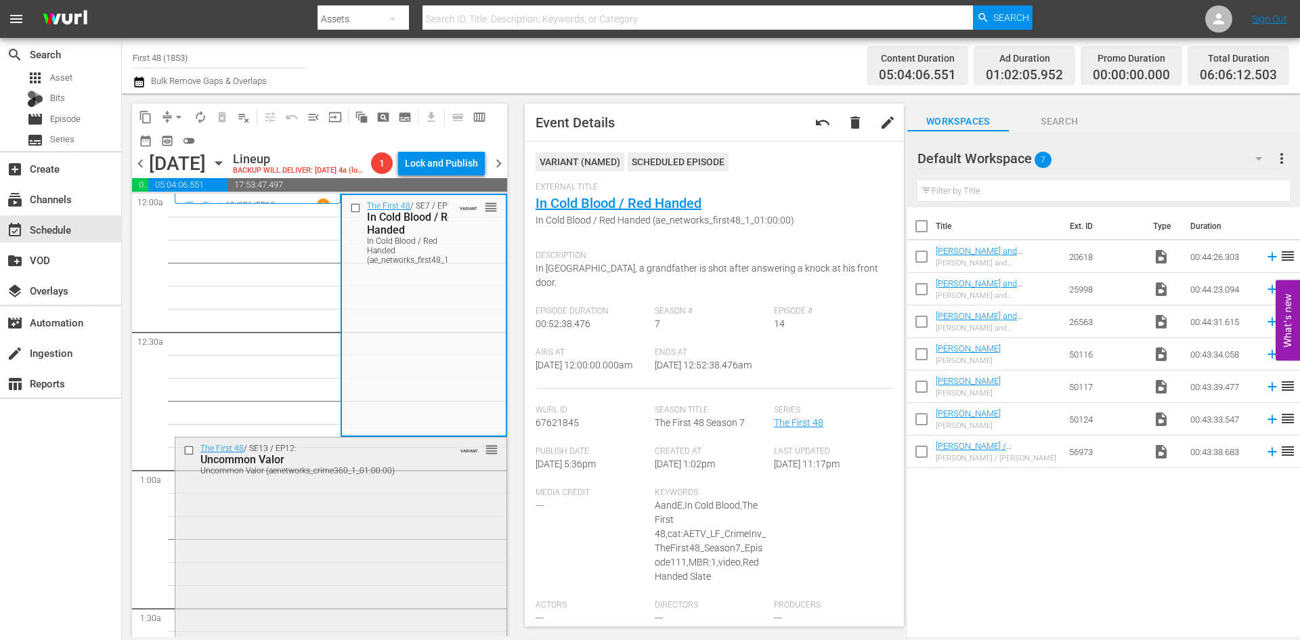
click at [391, 517] on div "The First 48 / SE13 / EP12: Uncommon Valor Uncommon Valor (aenetworks_crime360_…" at bounding box center [340, 552] width 331 height 230
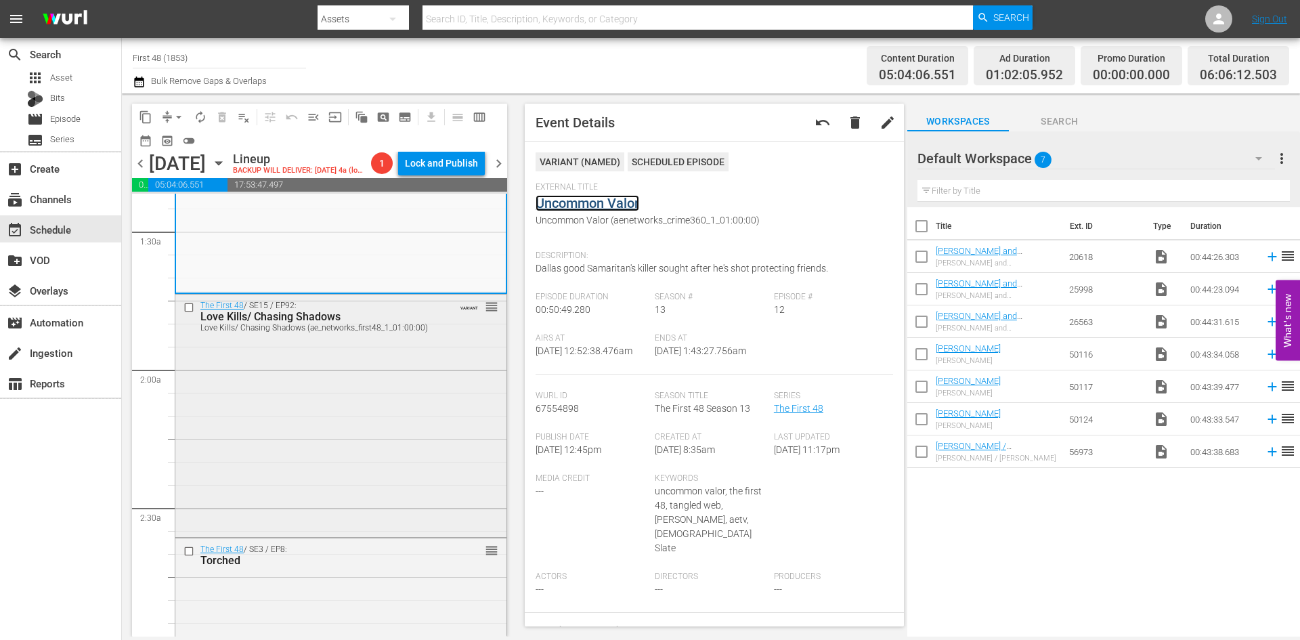
scroll to position [406, 0]
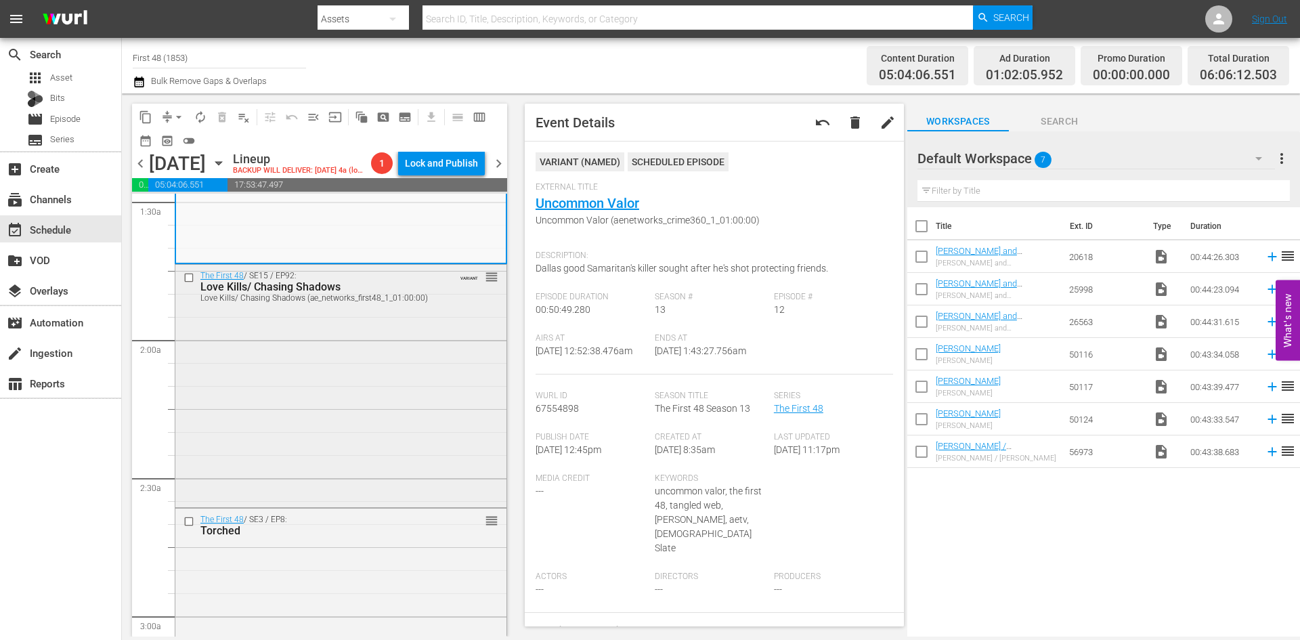
click at [429, 385] on div "The First 48 / SE15 / EP92: Love Kills/ Chasing Shadows Love Kills/ Chasing Sha…" at bounding box center [340, 385] width 331 height 240
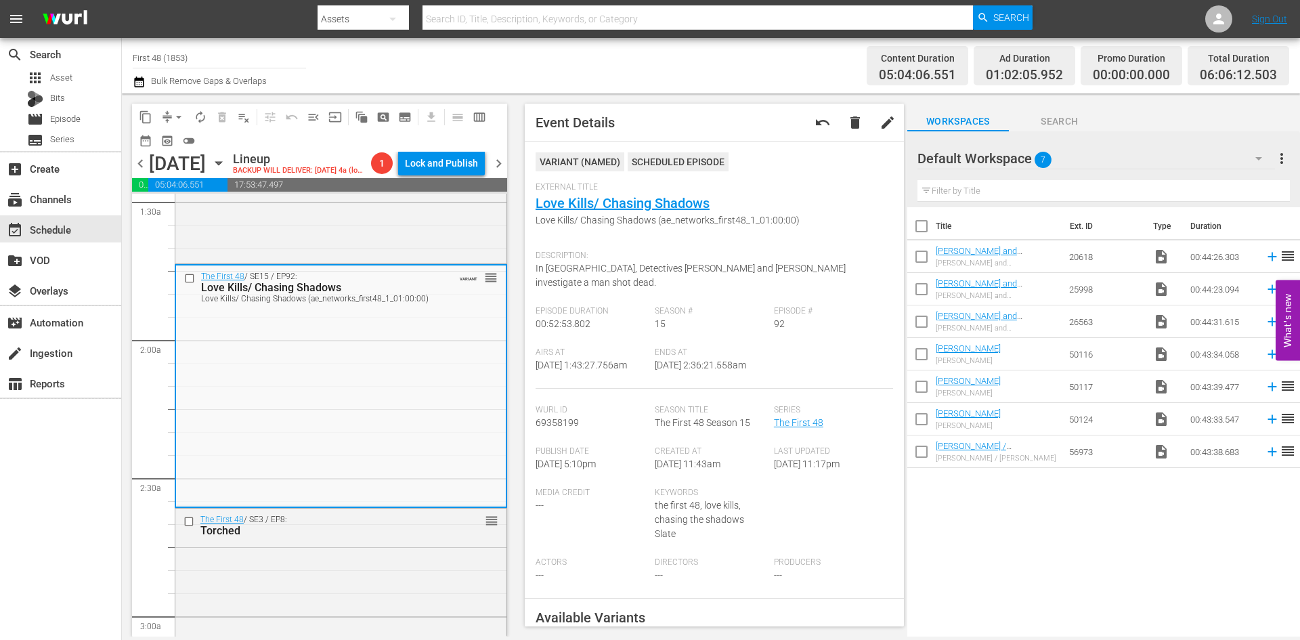
click at [383, 587] on div "The First 48 / SE3 / EP8: Torched reorder" at bounding box center [340, 629] width 331 height 240
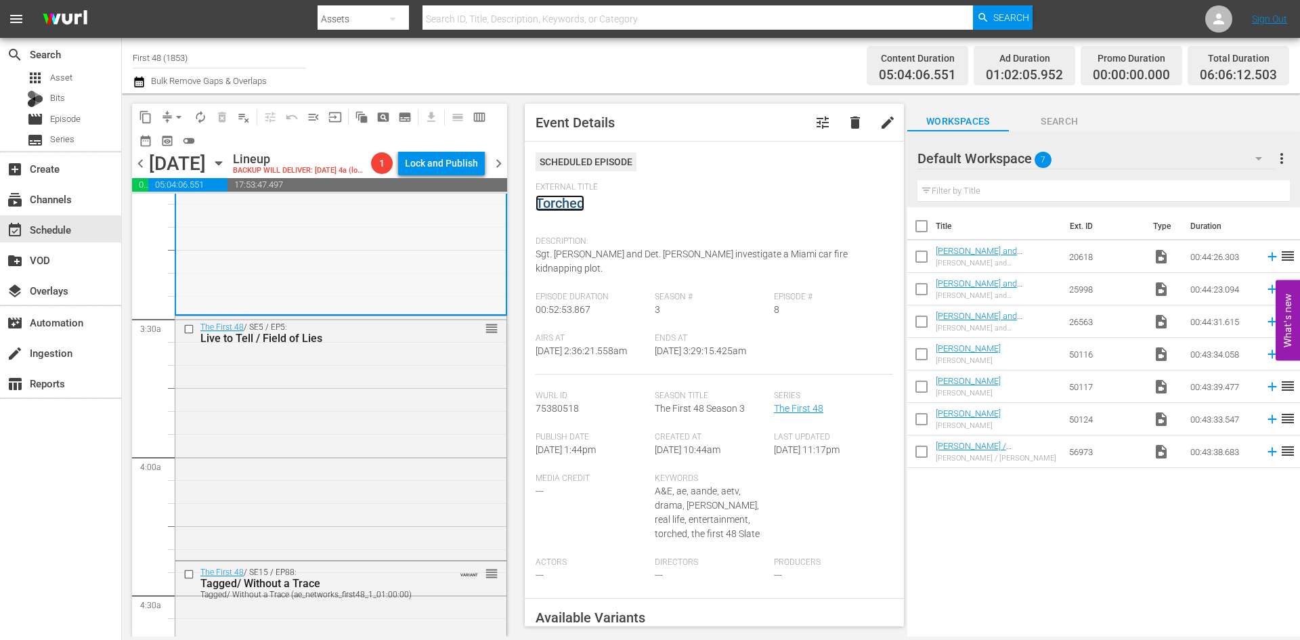
scroll to position [880, 0]
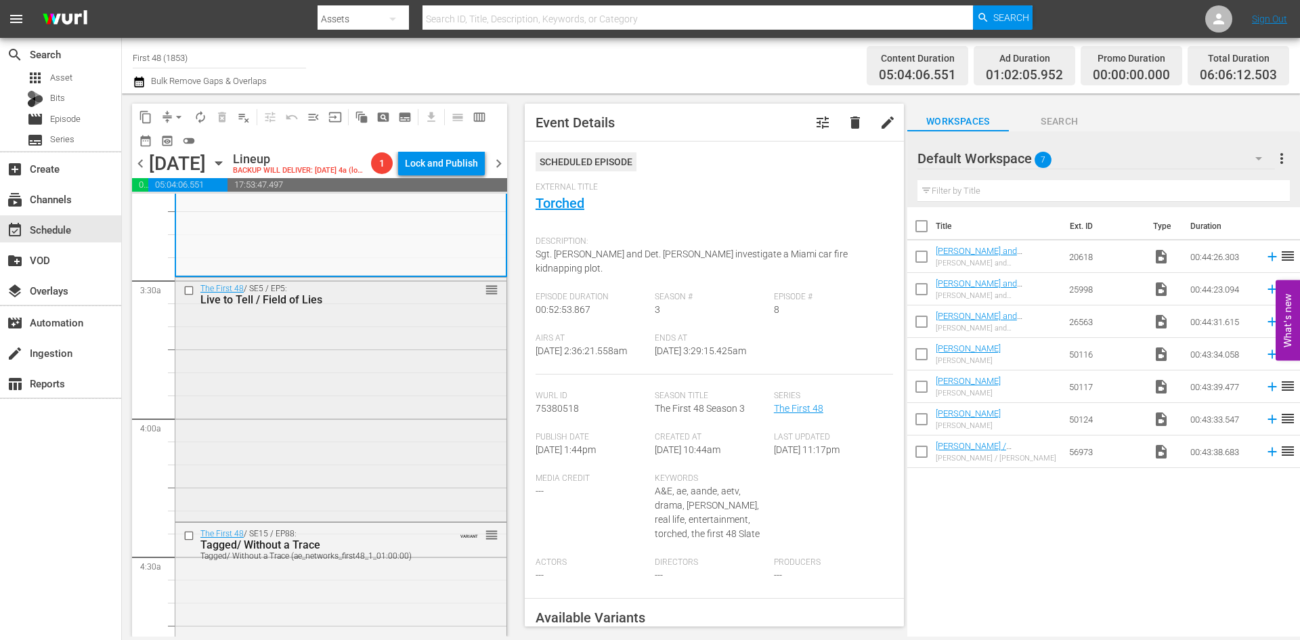
click at [423, 398] on div "The First 48 / SE5 / EP5: Live to Tell / Field of Lies reorder" at bounding box center [340, 398] width 331 height 241
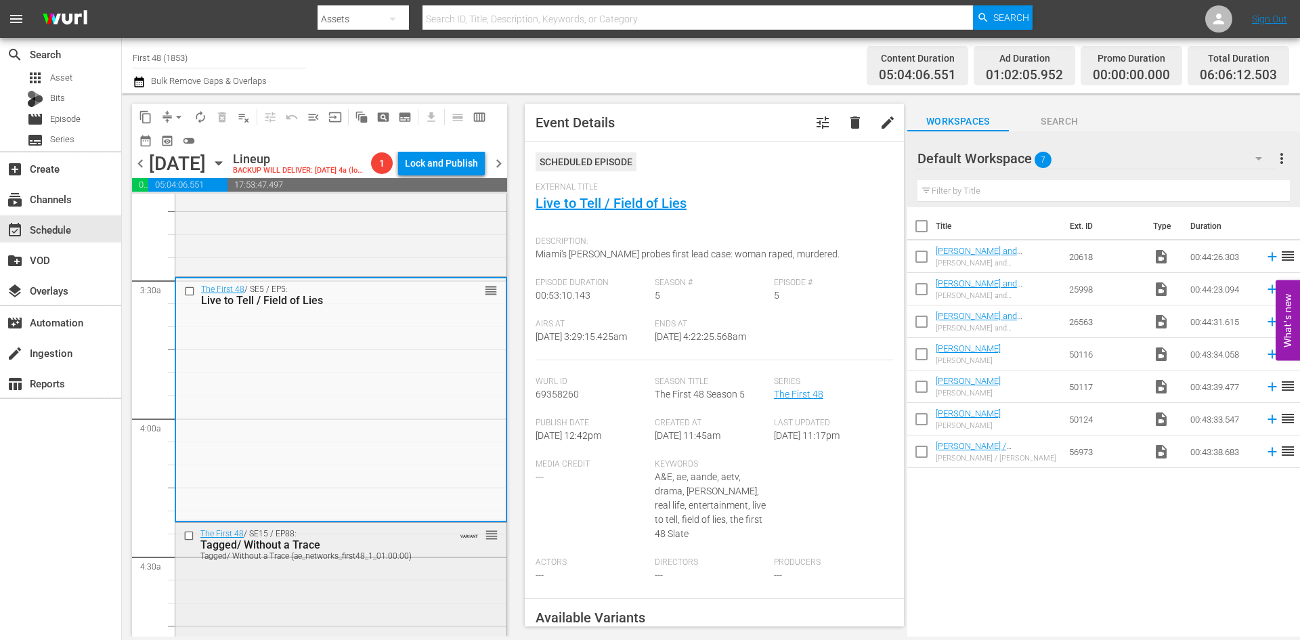
click at [415, 551] on div "Tagged/ Without a Trace" at bounding box center [319, 544] width 238 height 13
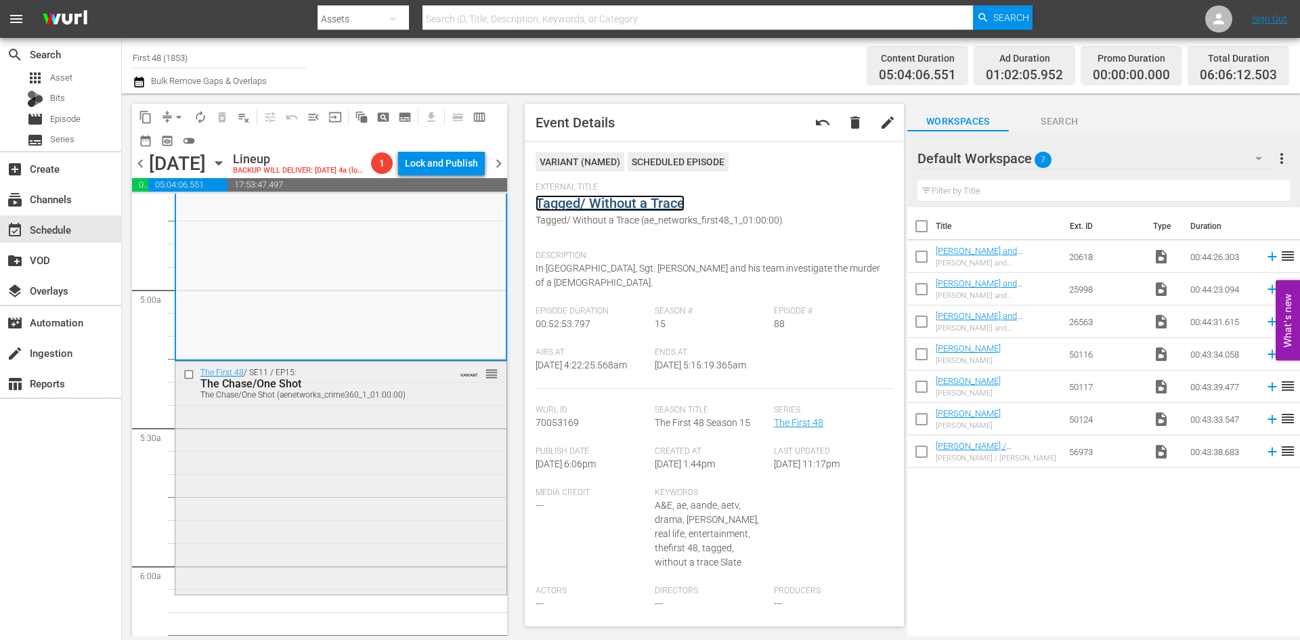
scroll to position [1287, 0]
click at [376, 483] on div "The First 48 / SE11 / EP15: The Chase/One Shot The Chase/One Shot (aenetworks_c…" at bounding box center [340, 475] width 331 height 230
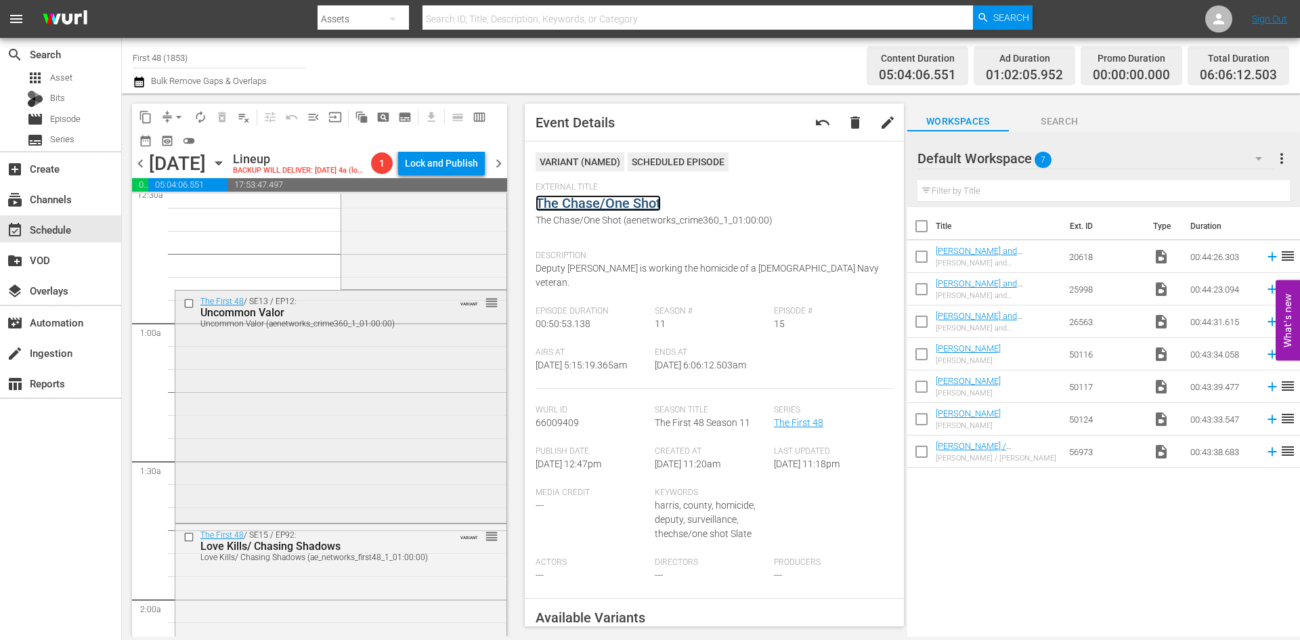
scroll to position [0, 0]
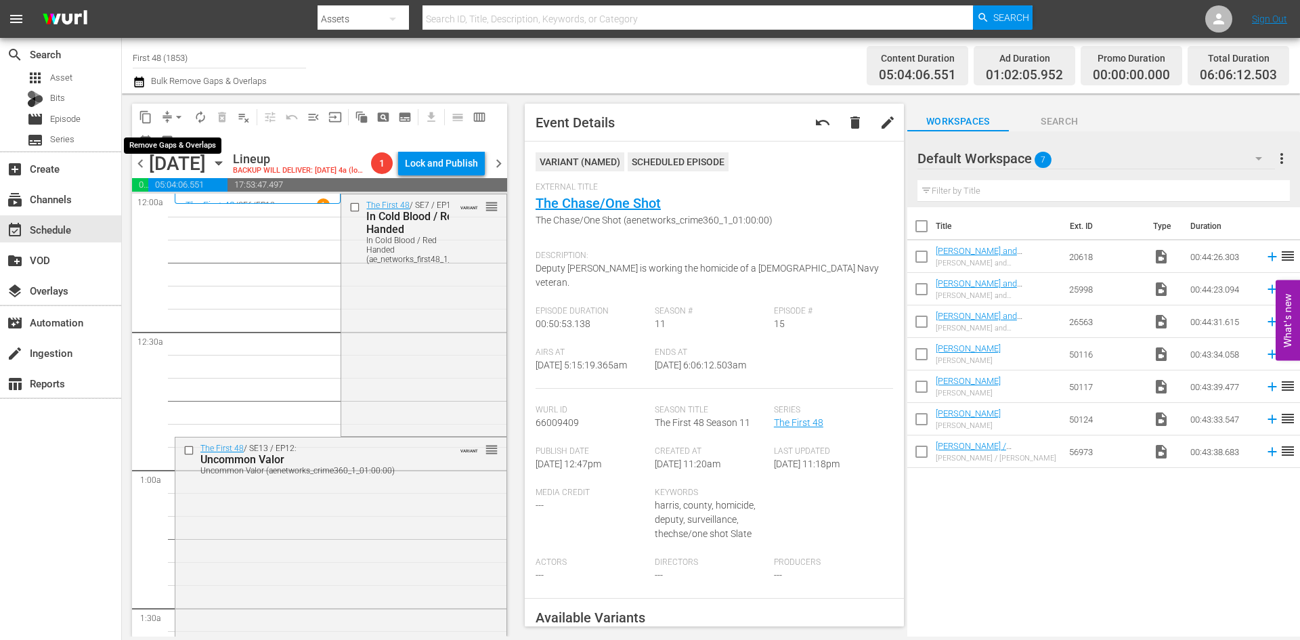
click at [177, 117] on span "arrow_drop_down" at bounding box center [179, 117] width 14 height 14
click at [171, 144] on li "Align to Midnight" at bounding box center [179, 144] width 142 height 22
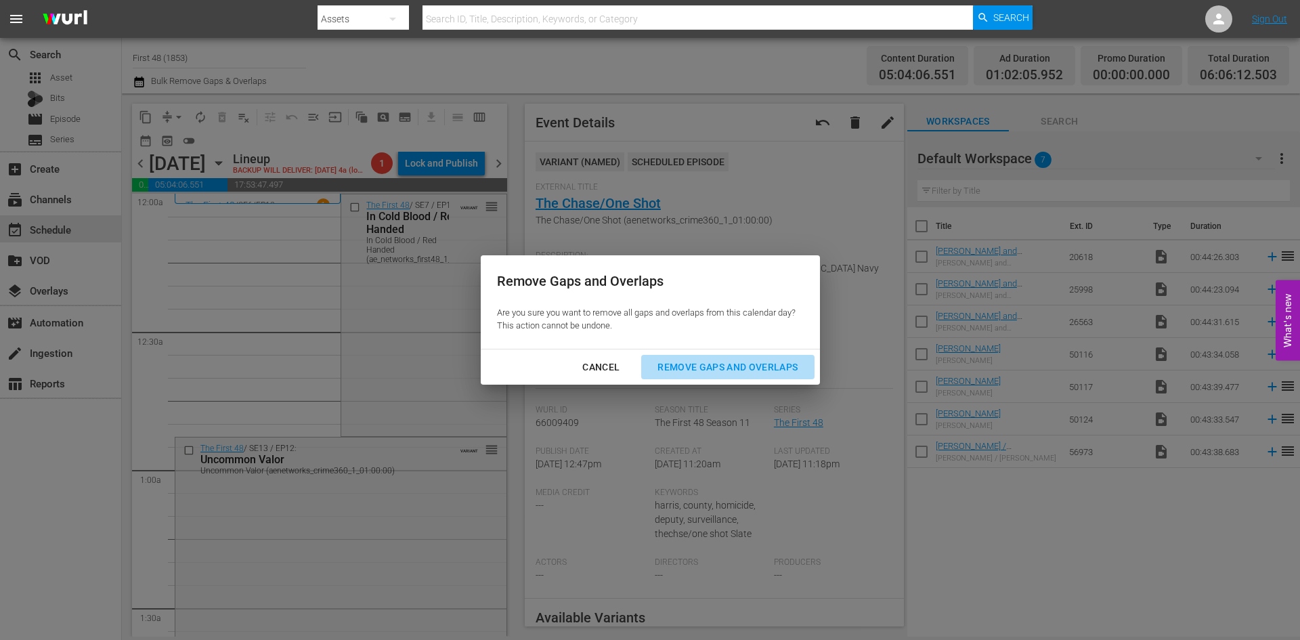
click at [692, 366] on div "Remove Gaps and Overlaps" at bounding box center [728, 367] width 162 height 17
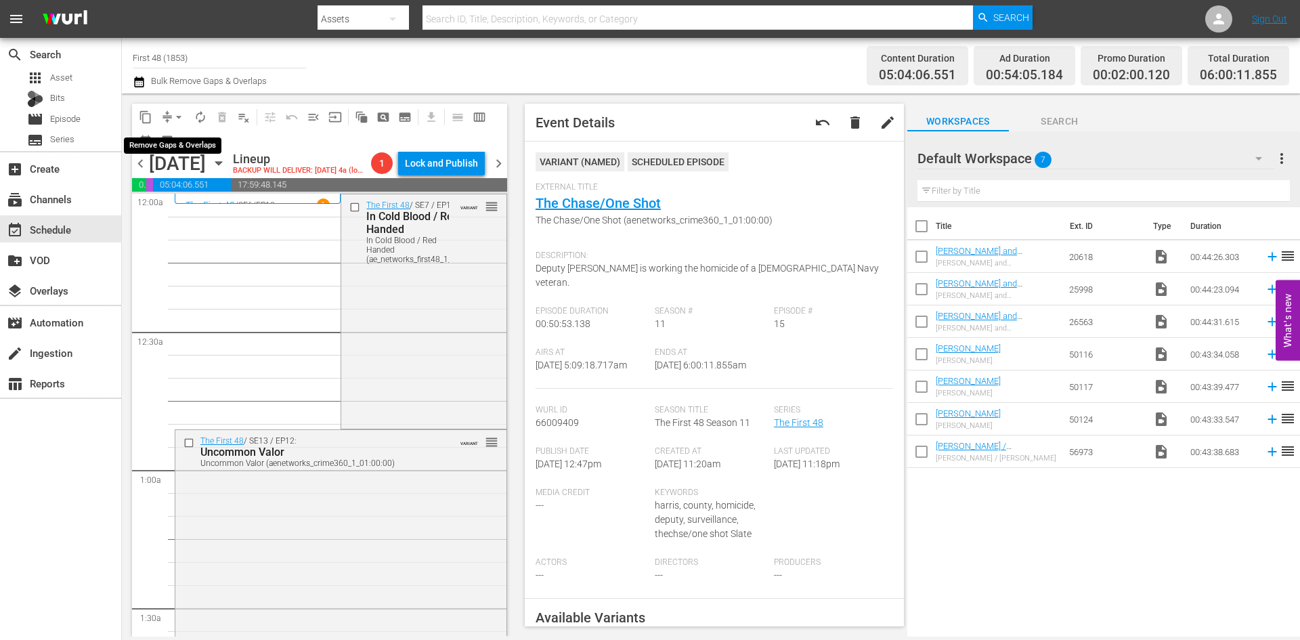
click at [179, 119] on span "arrow_drop_down" at bounding box center [179, 117] width 14 height 14
click at [176, 147] on li "Align to Midnight" at bounding box center [179, 144] width 142 height 22
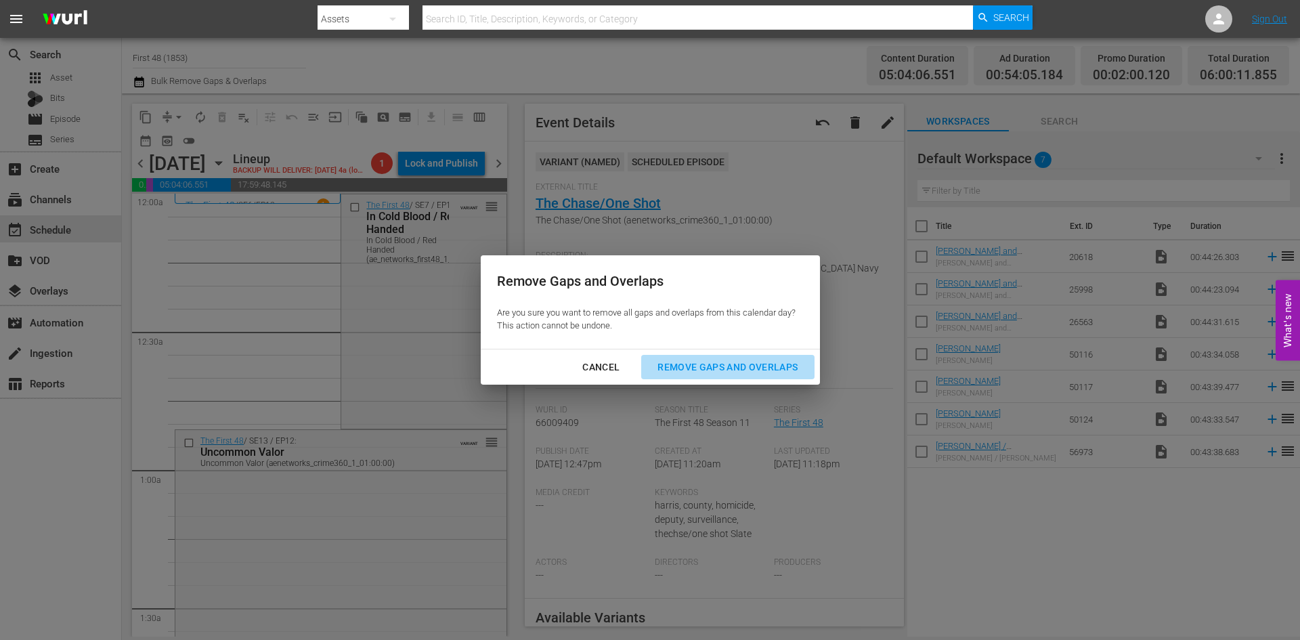
click at [711, 366] on div "Remove Gaps and Overlaps" at bounding box center [728, 367] width 162 height 17
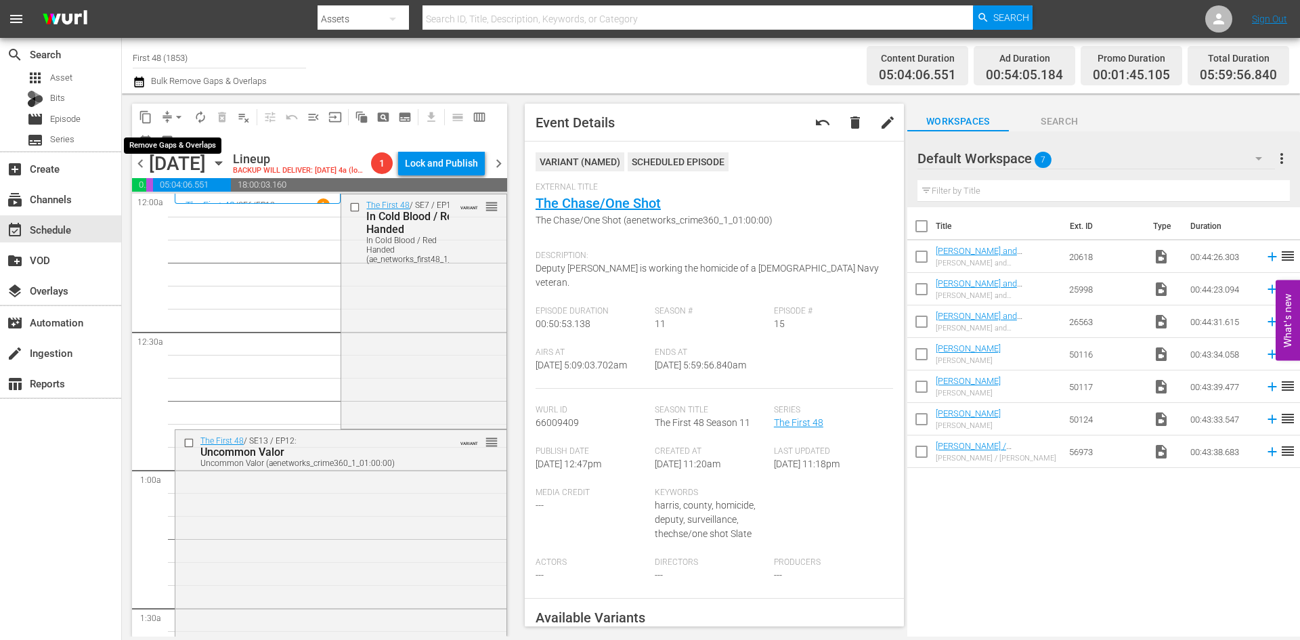
click at [176, 119] on span "arrow_drop_down" at bounding box center [179, 117] width 14 height 14
click at [175, 136] on li "Align to Midnight" at bounding box center [179, 144] width 142 height 22
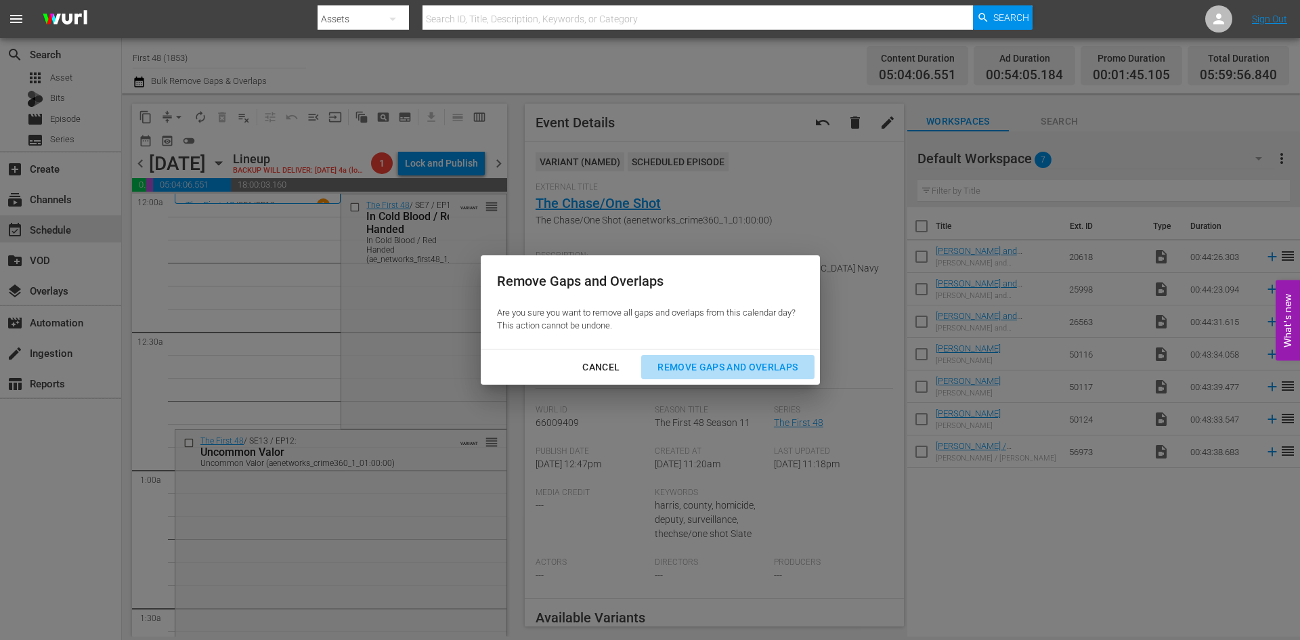
click at [691, 368] on div "Remove Gaps and Overlaps" at bounding box center [728, 367] width 162 height 17
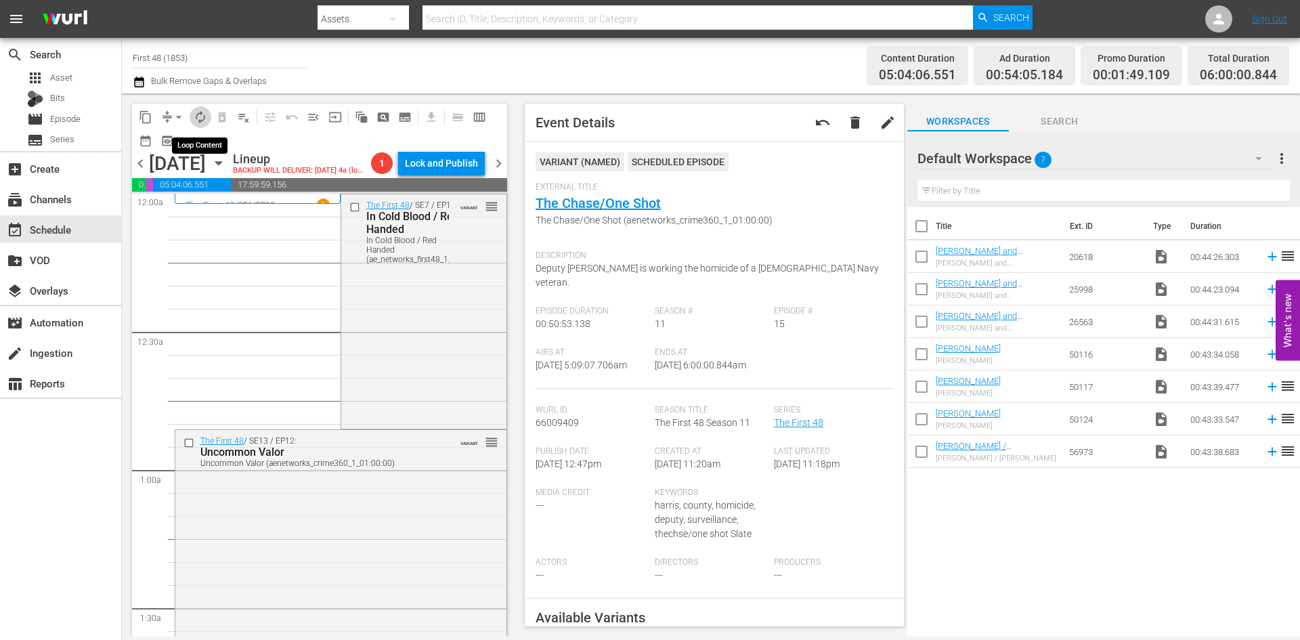
click at [199, 121] on span "autorenew_outlined" at bounding box center [201, 117] width 14 height 14
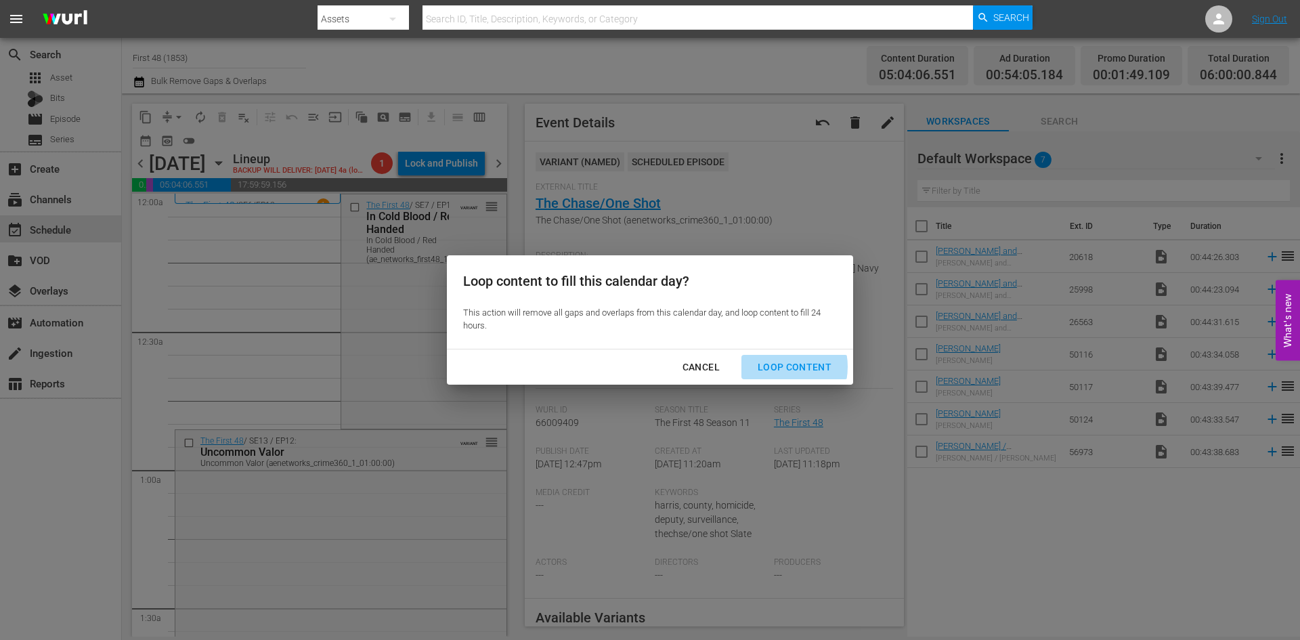
click at [776, 367] on div "Loop Content" at bounding box center [794, 367] width 95 height 17
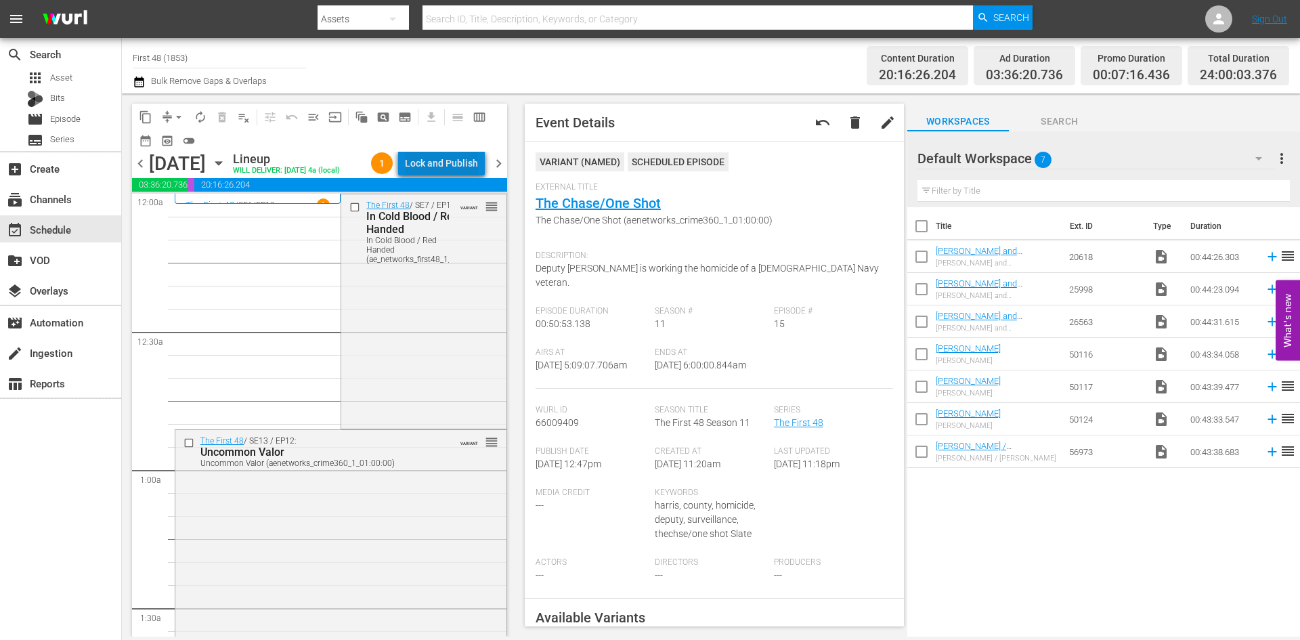
click at [452, 162] on div "Lock and Publish" at bounding box center [441, 163] width 73 height 24
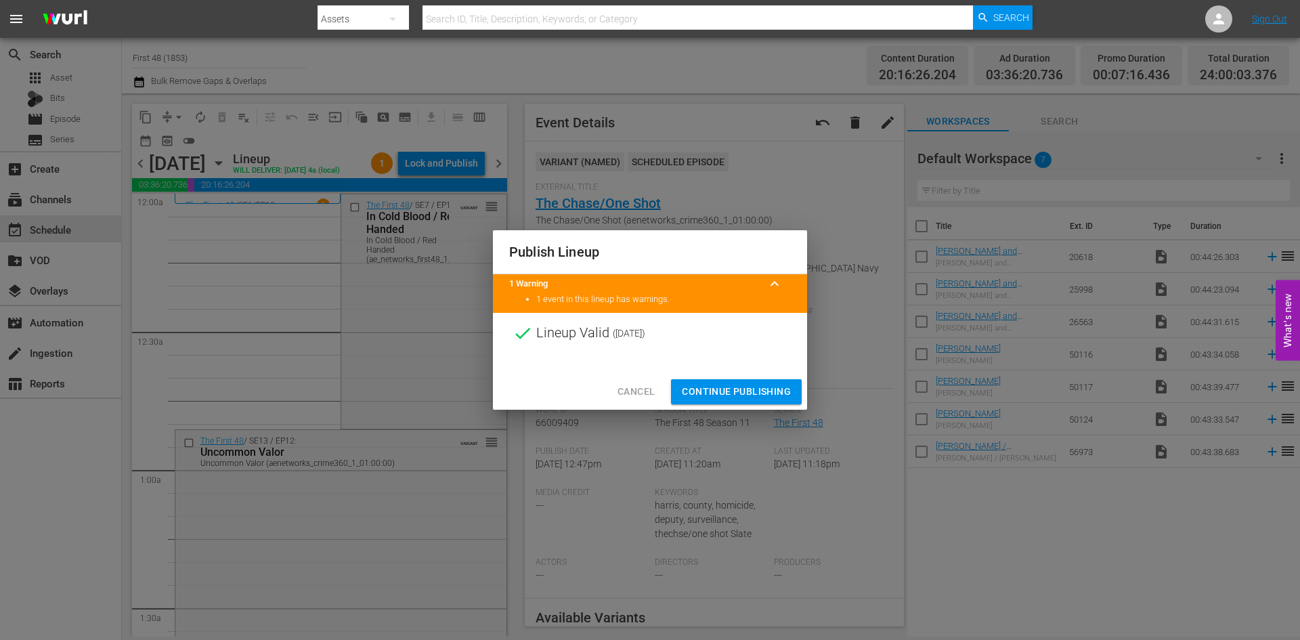
click at [739, 388] on span "Continue Publishing" at bounding box center [736, 391] width 109 height 17
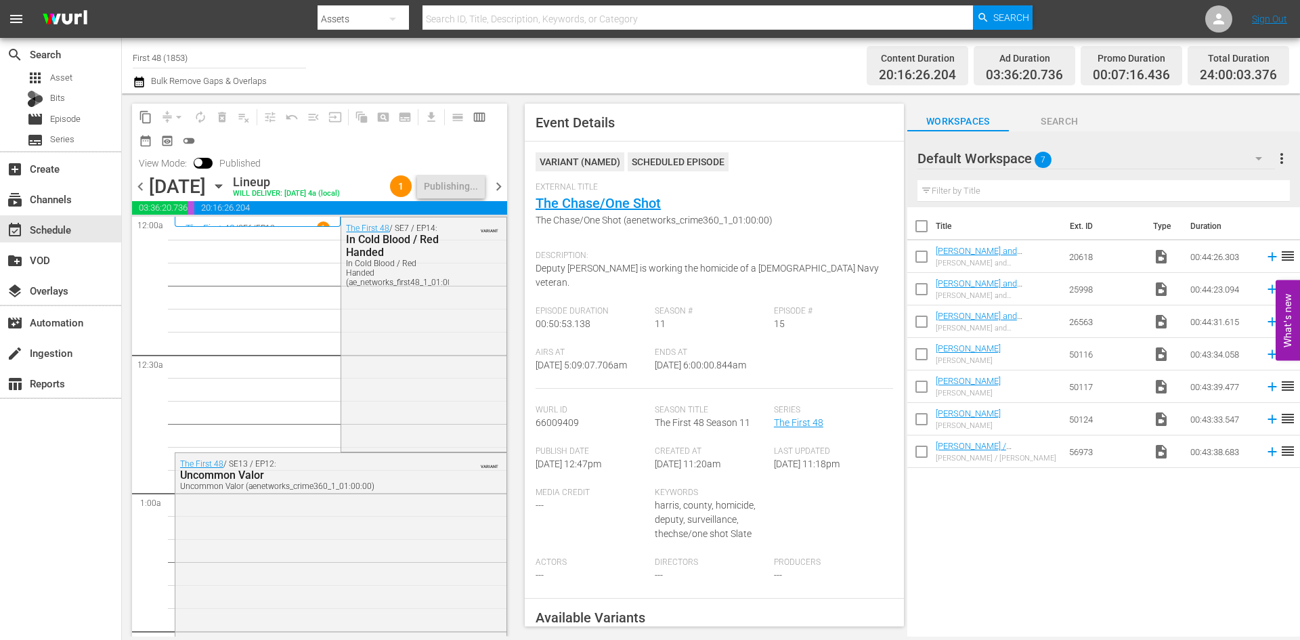
click at [498, 194] on span "chevron_right" at bounding box center [498, 186] width 17 height 17
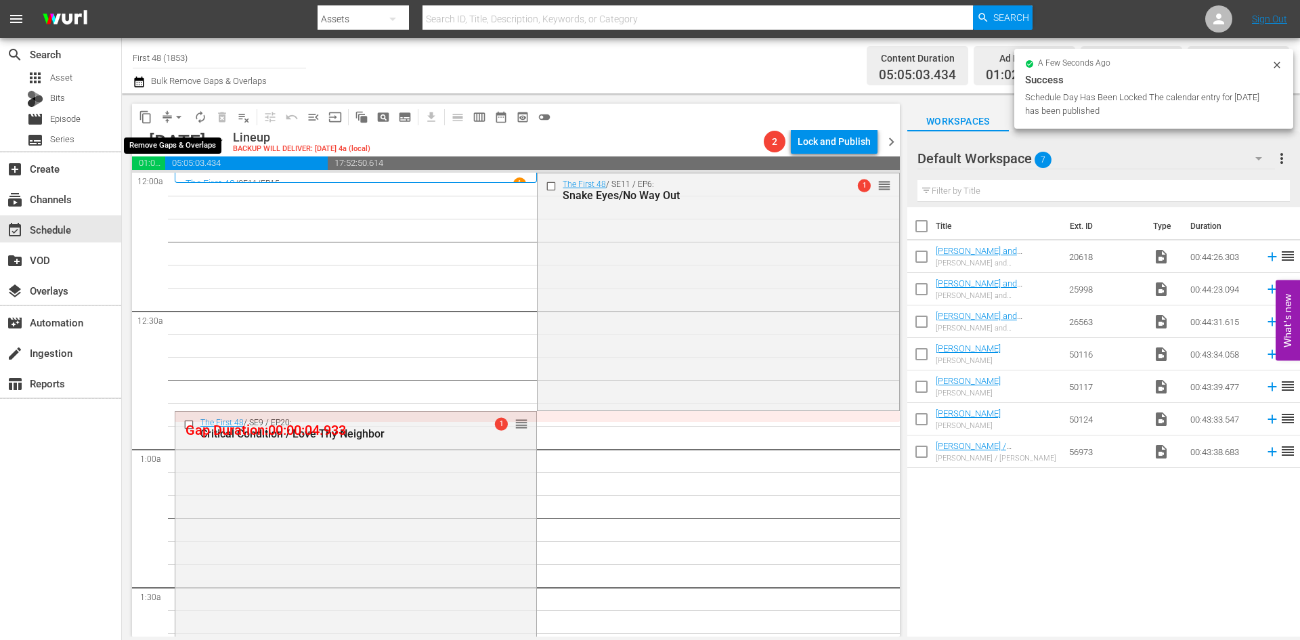
click at [170, 120] on button "arrow_drop_down" at bounding box center [179, 117] width 22 height 22
click at [173, 148] on li "Align to Midnight" at bounding box center [179, 144] width 142 height 22
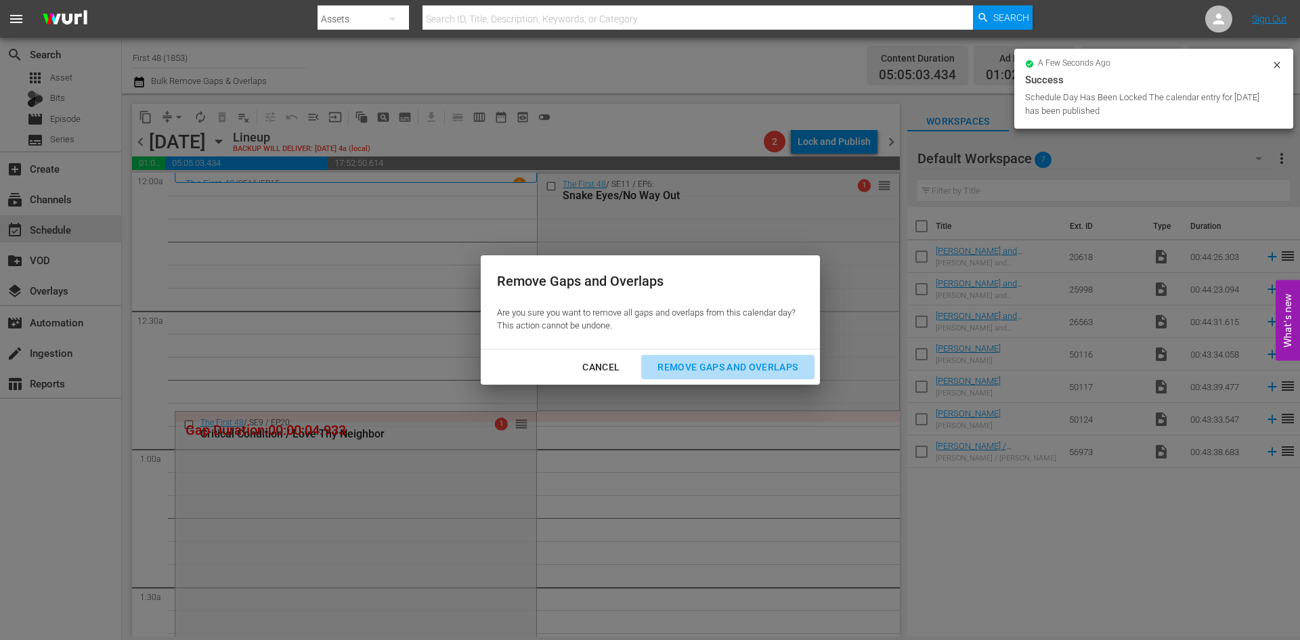
click at [713, 366] on div "Remove Gaps and Overlaps" at bounding box center [728, 367] width 162 height 17
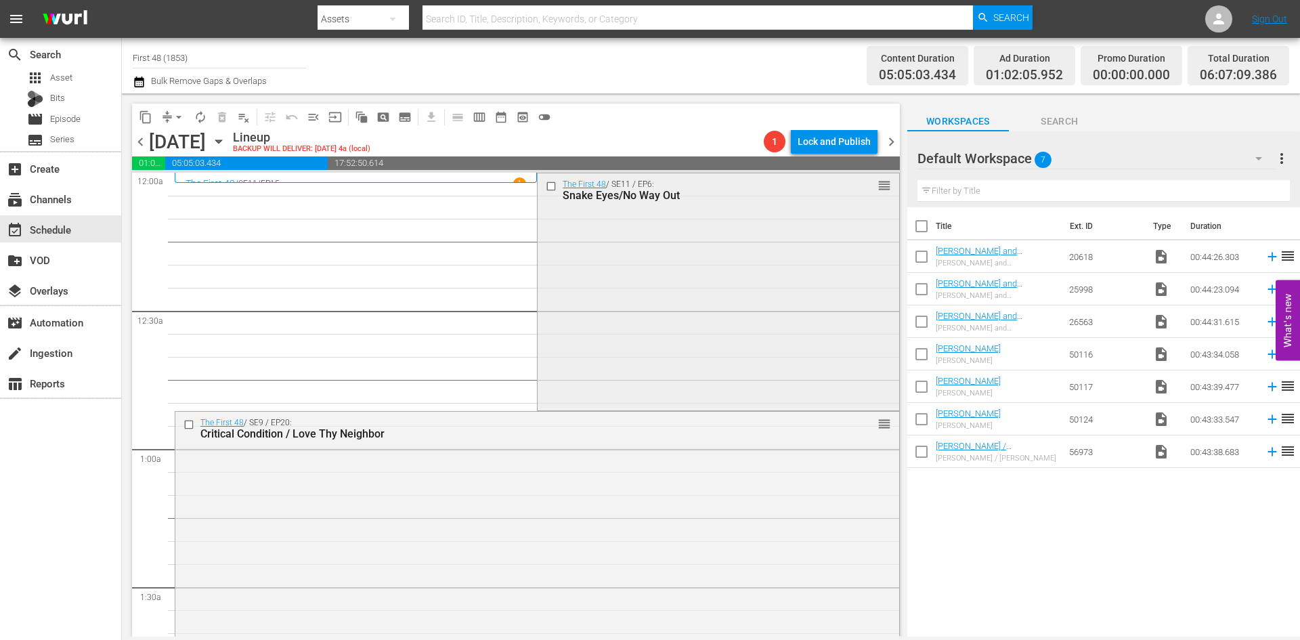
click at [654, 292] on div "The First 48 / SE11 / EP6: Snake Eyes/No Way Out reorder" at bounding box center [718, 290] width 361 height 234
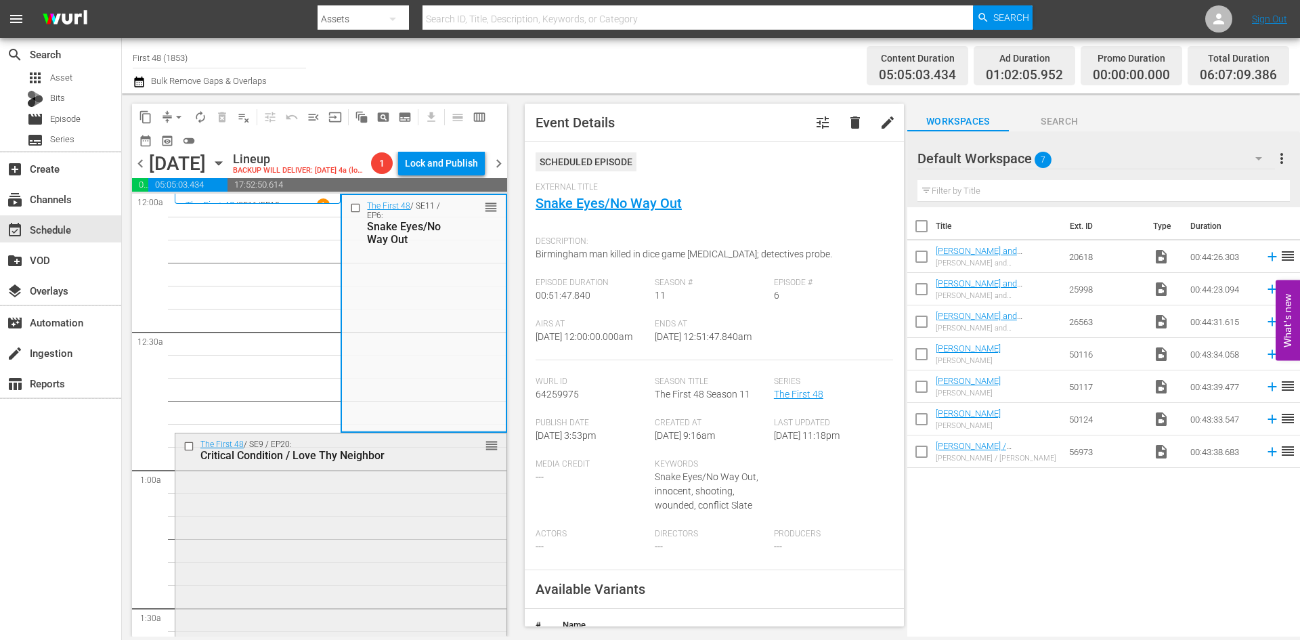
click at [408, 479] on div "The First 48 / SE9 / EP20: Critical Condition / Love Thy Neighbor reorder" at bounding box center [340, 552] width 331 height 239
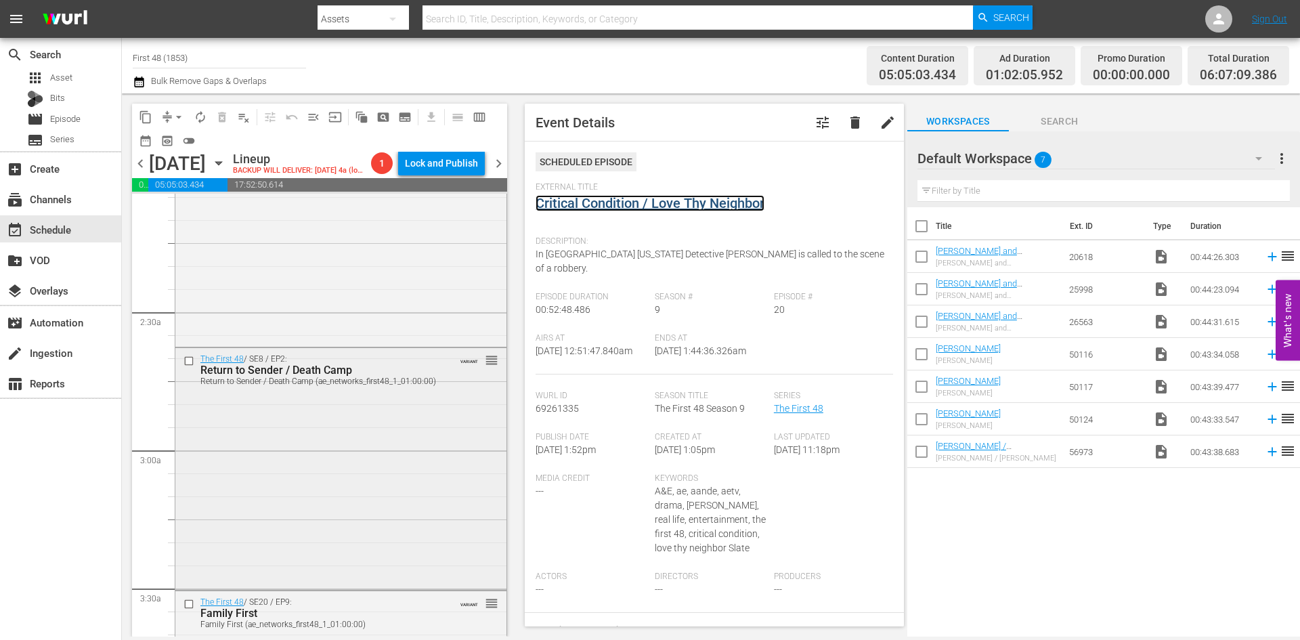
scroll to position [609, 0]
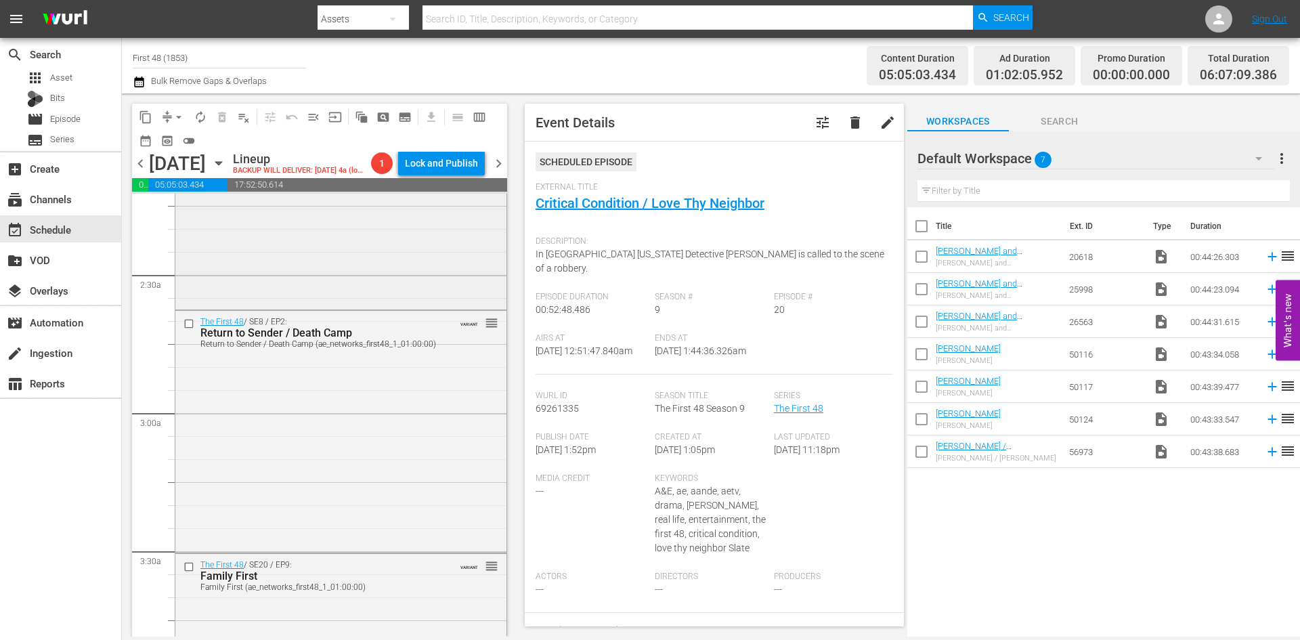
click at [416, 268] on div "The First 48 / SE7 / EP6: Lester Street reorder" at bounding box center [340, 186] width 331 height 240
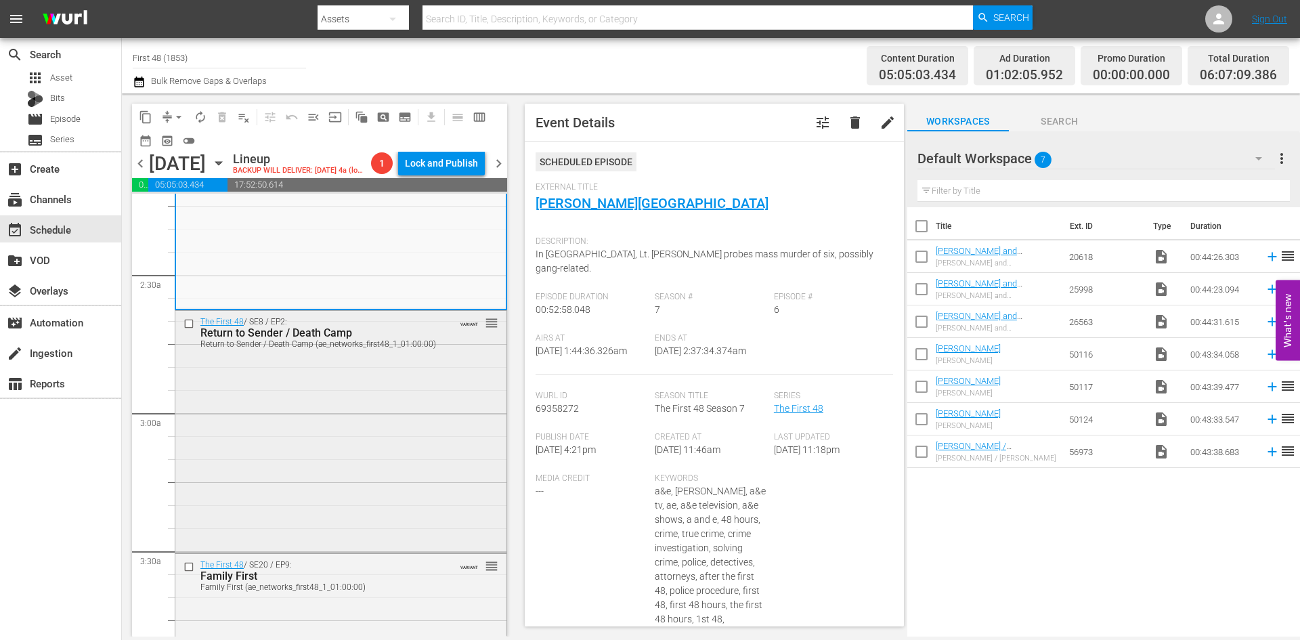
click at [432, 441] on div "The First 48 / SE8 / EP2: Return to Sender / Death Camp Return to Sender / Deat…" at bounding box center [340, 430] width 331 height 239
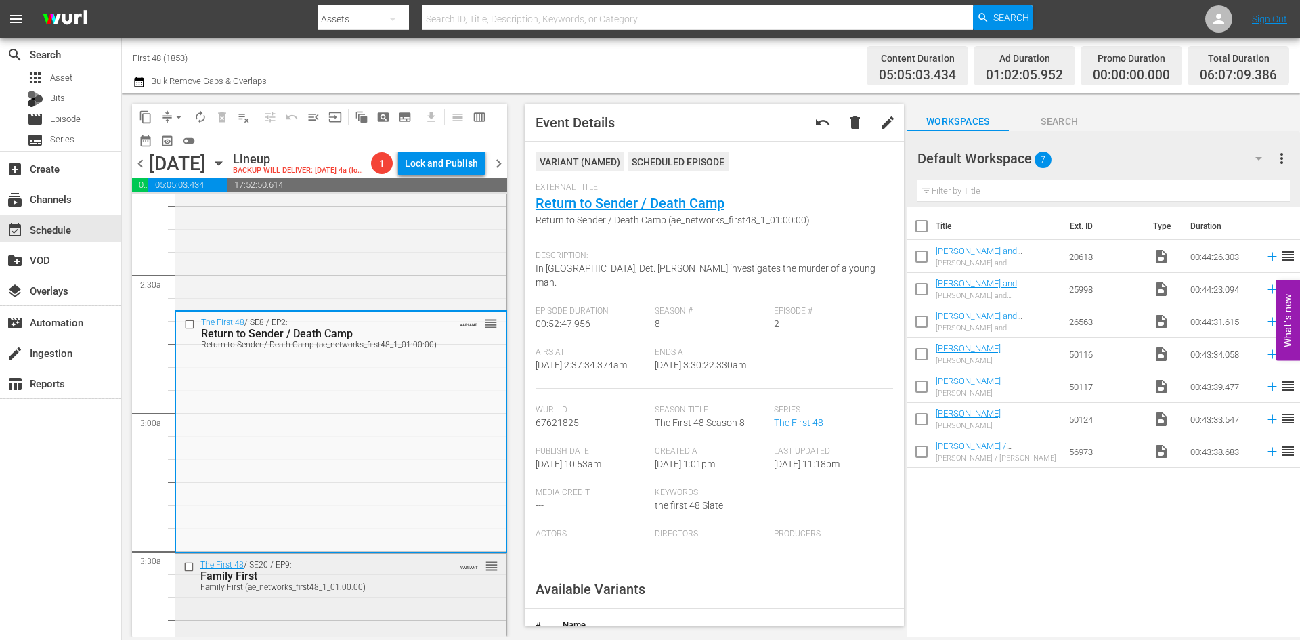
click at [383, 584] on div "Family First (ae_networks_first48_1_01:00:00)" at bounding box center [319, 586] width 238 height 9
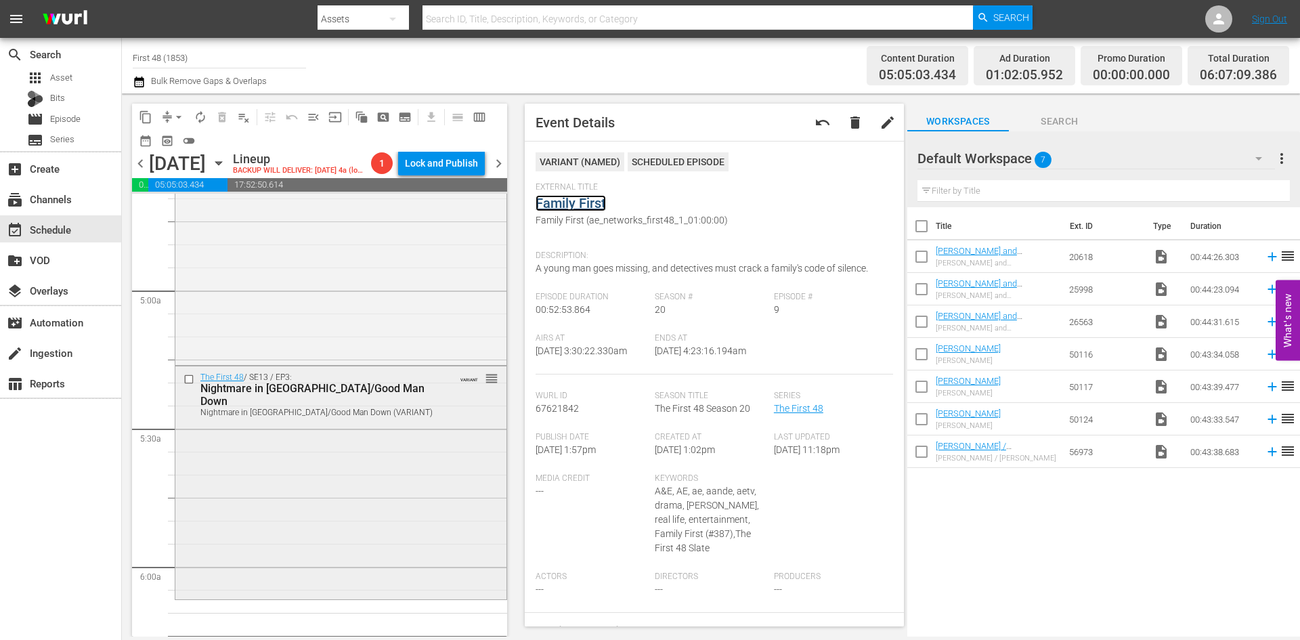
scroll to position [1287, 0]
click at [314, 302] on div "The First 48 / SE15 / EP15: Bad Medicine Bad Medicine (ae_networks_first48_1_01…" at bounding box center [340, 240] width 331 height 240
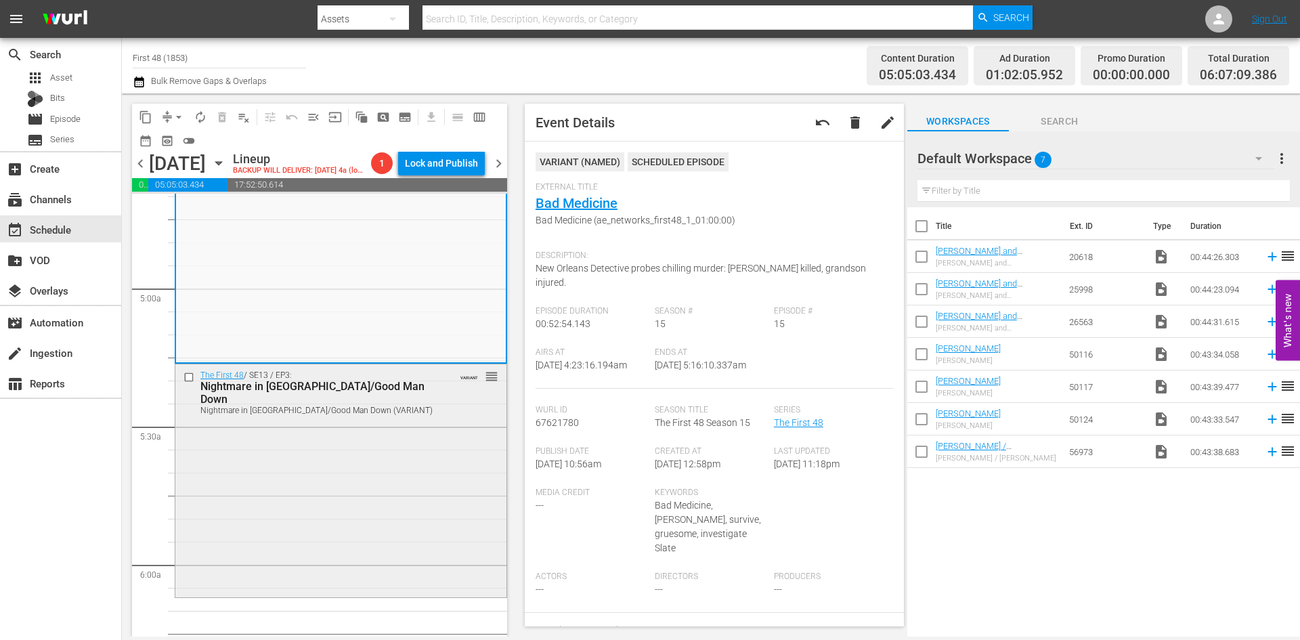
click at [372, 475] on div "The First 48 / SE13 / EP3: Nightmare in Greedy Grove/Good Man Down Nightmare in…" at bounding box center [340, 479] width 331 height 231
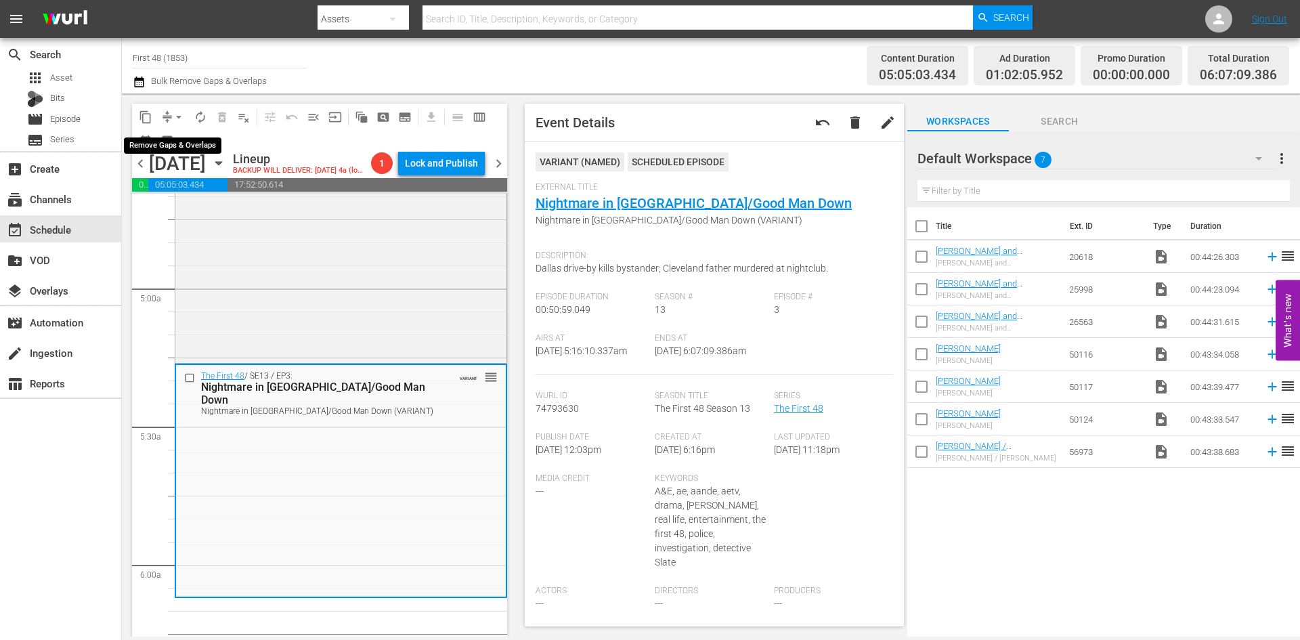
click at [178, 114] on span "arrow_drop_down" at bounding box center [179, 117] width 14 height 14
click at [186, 144] on li "Align to Midnight" at bounding box center [179, 144] width 142 height 22
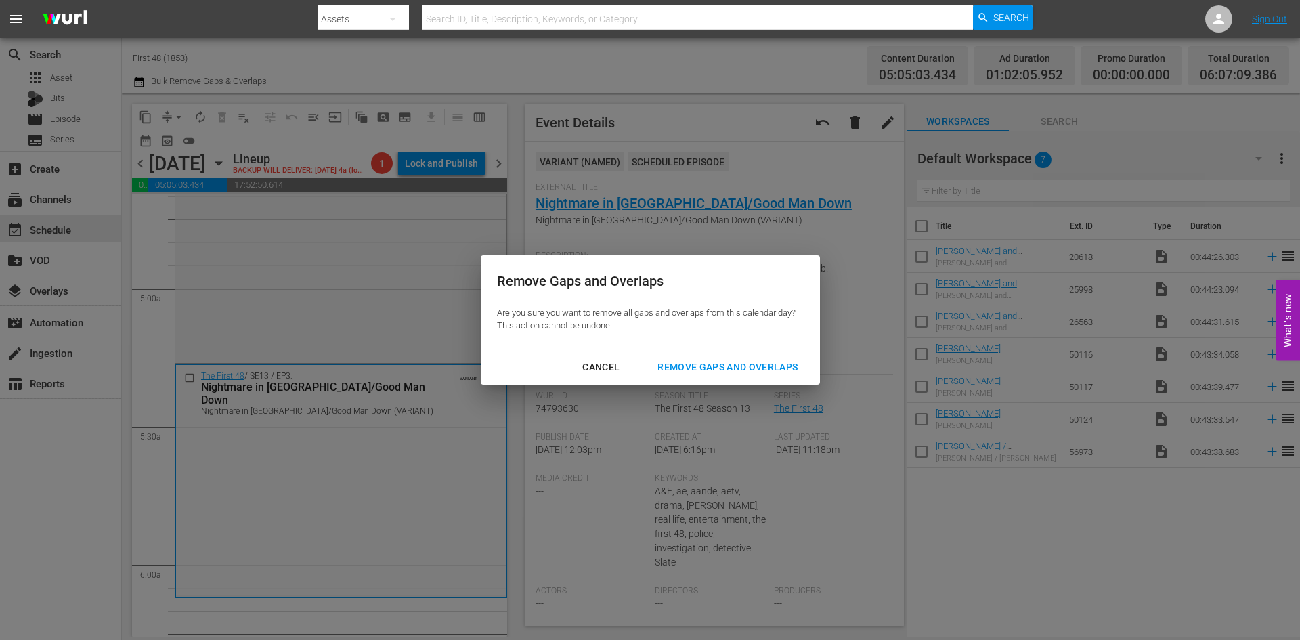
click at [733, 360] on div "Remove Gaps and Overlaps" at bounding box center [728, 367] width 162 height 17
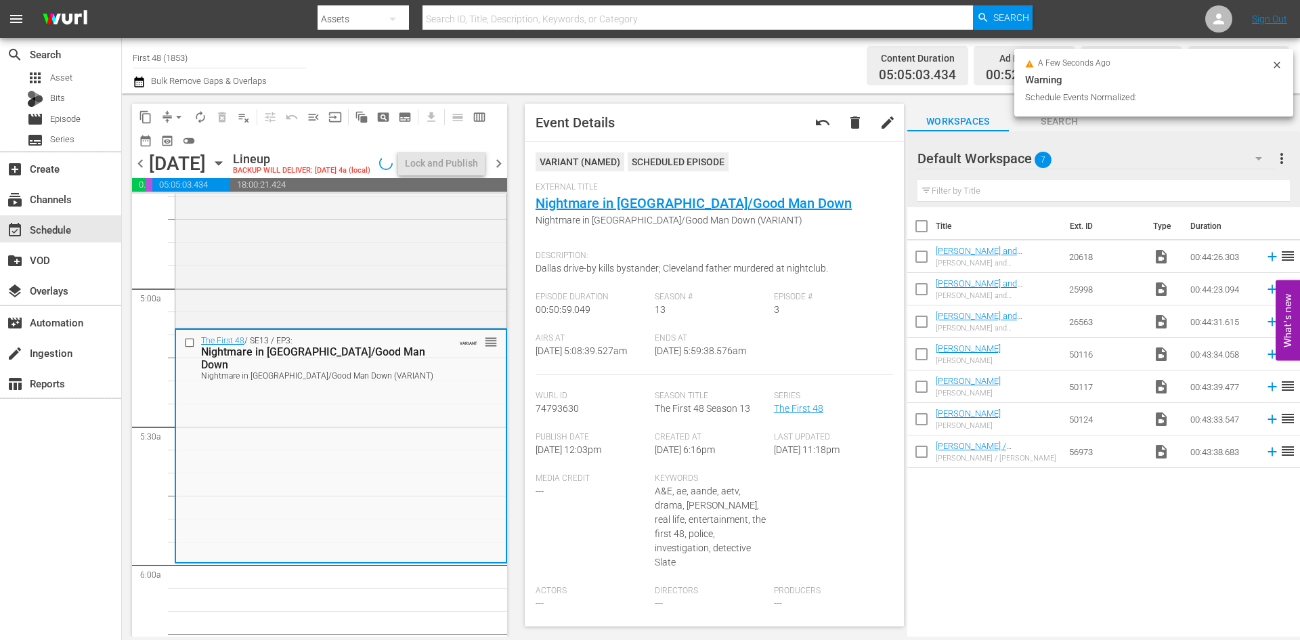
scroll to position [1310, 0]
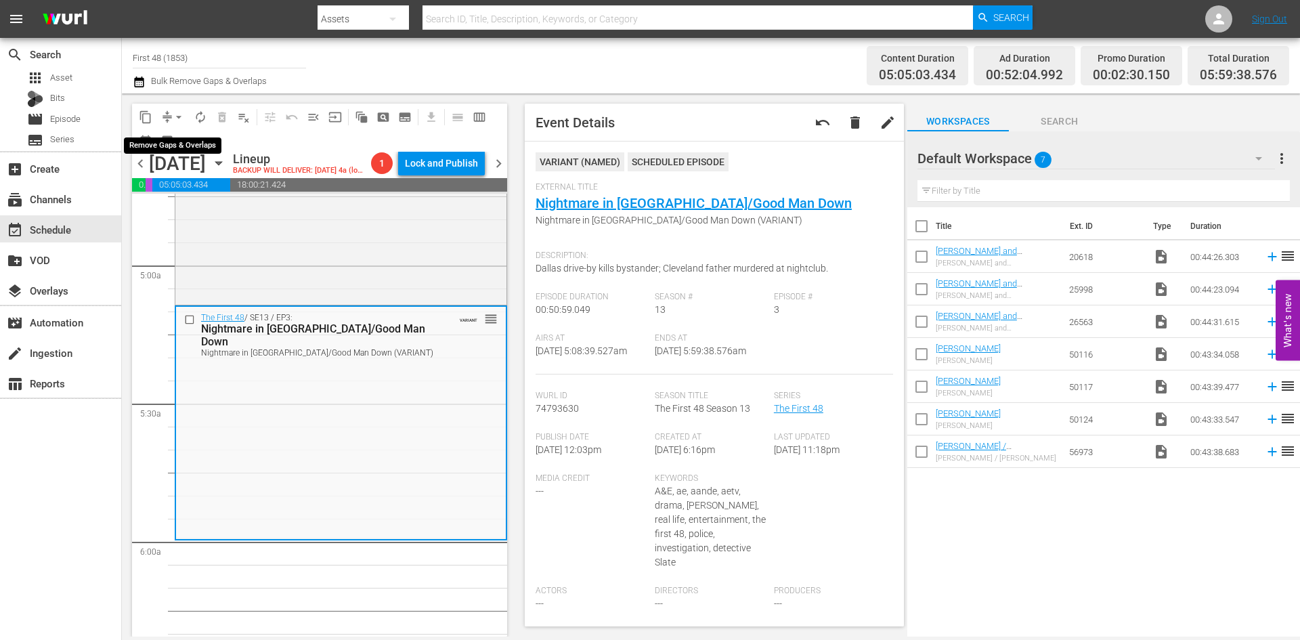
click at [176, 117] on span "arrow_drop_down" at bounding box center [179, 117] width 14 height 14
click at [192, 142] on li "Align to Midnight" at bounding box center [179, 144] width 142 height 22
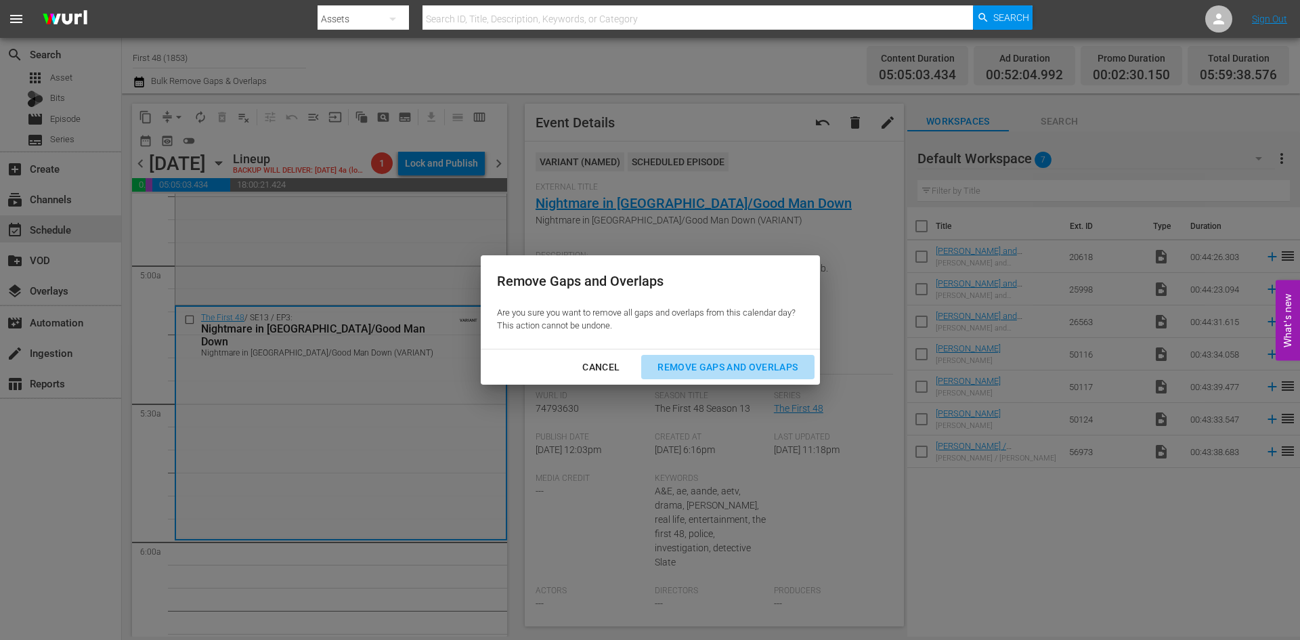
click at [748, 362] on div "Remove Gaps and Overlaps" at bounding box center [728, 367] width 162 height 17
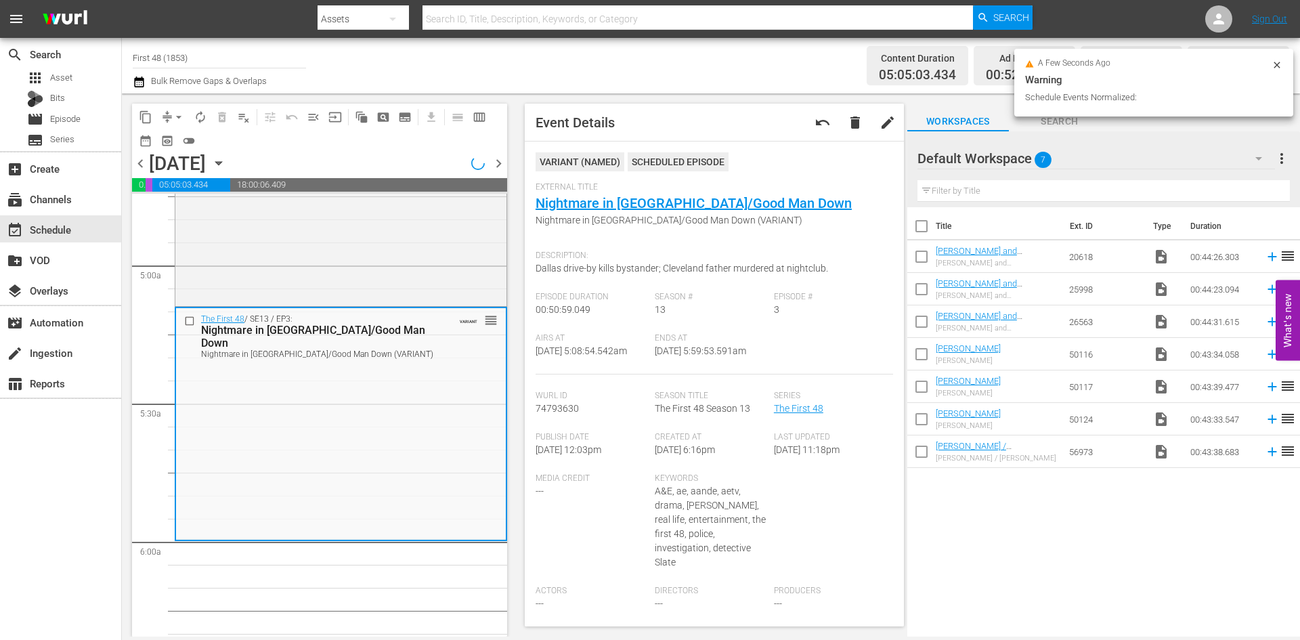
scroll to position [1287, 0]
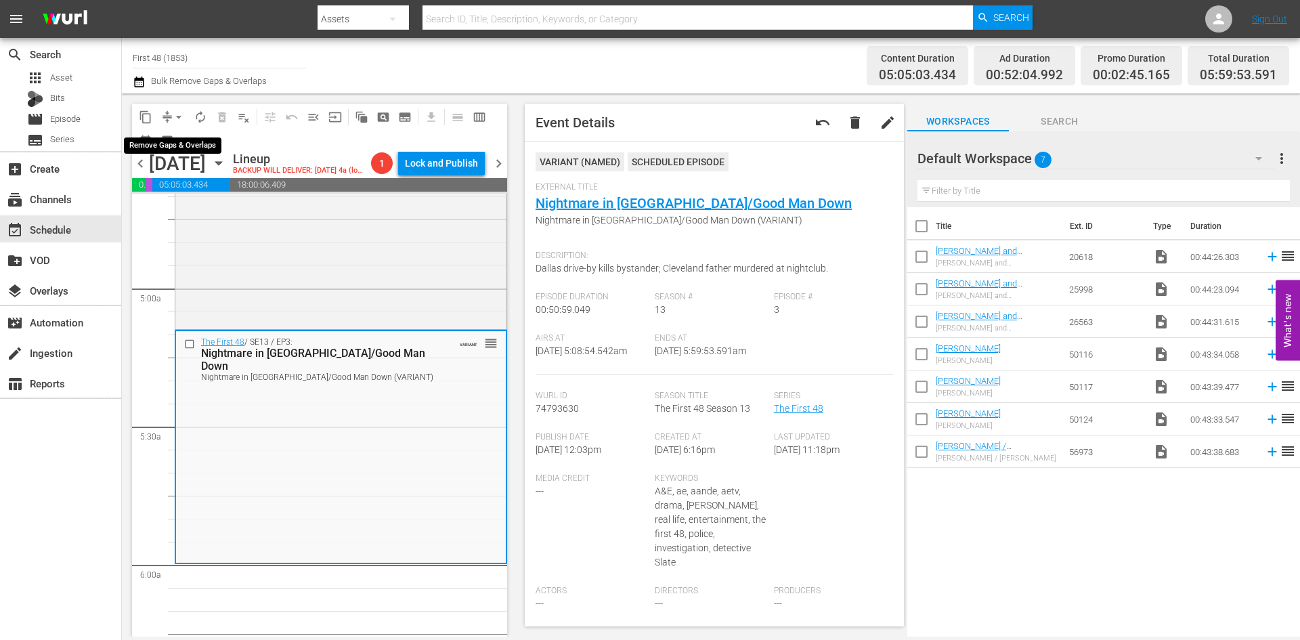
click at [180, 115] on span "arrow_drop_down" at bounding box center [179, 117] width 14 height 14
click at [178, 142] on li "Align to Midnight" at bounding box center [179, 144] width 142 height 22
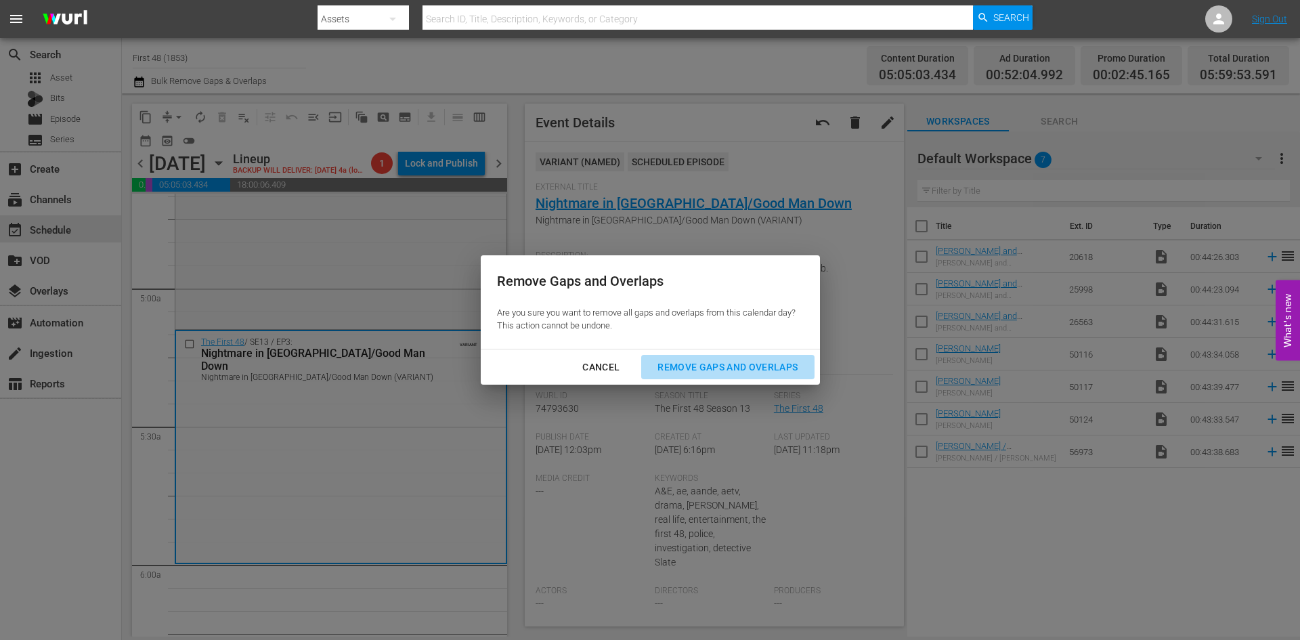
click at [757, 368] on div "Remove Gaps and Overlaps" at bounding box center [728, 367] width 162 height 17
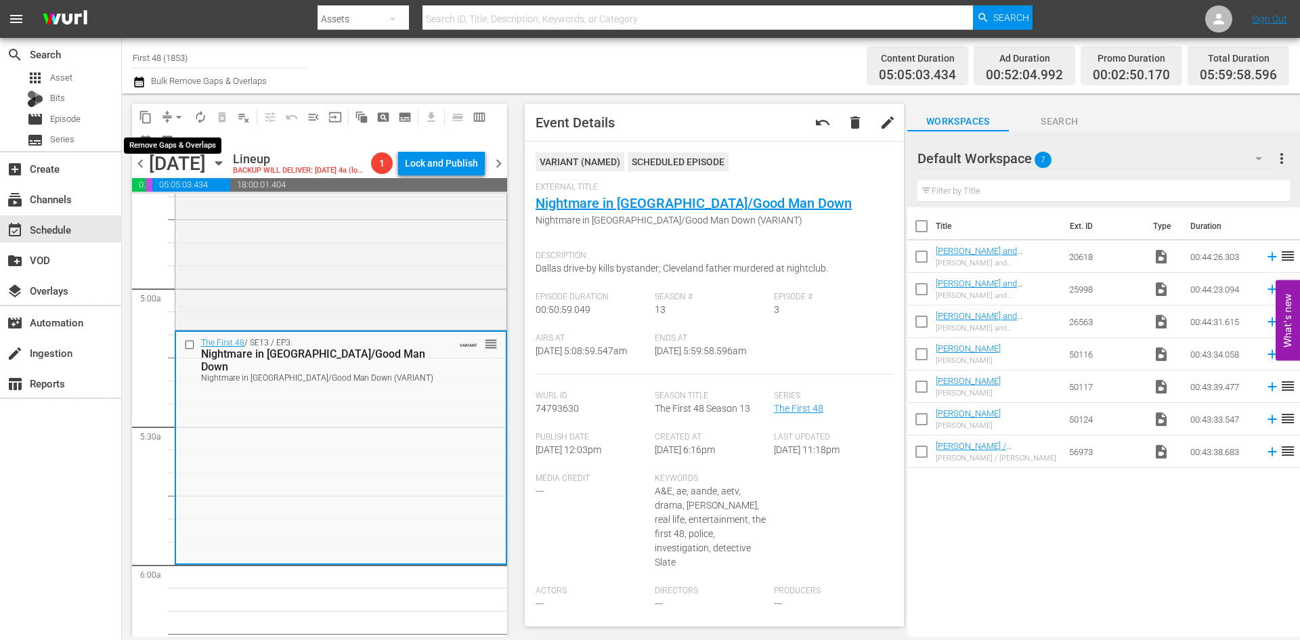
click at [172, 116] on span "arrow_drop_down" at bounding box center [179, 117] width 14 height 14
click at [175, 139] on li "Align to Midnight" at bounding box center [179, 144] width 142 height 22
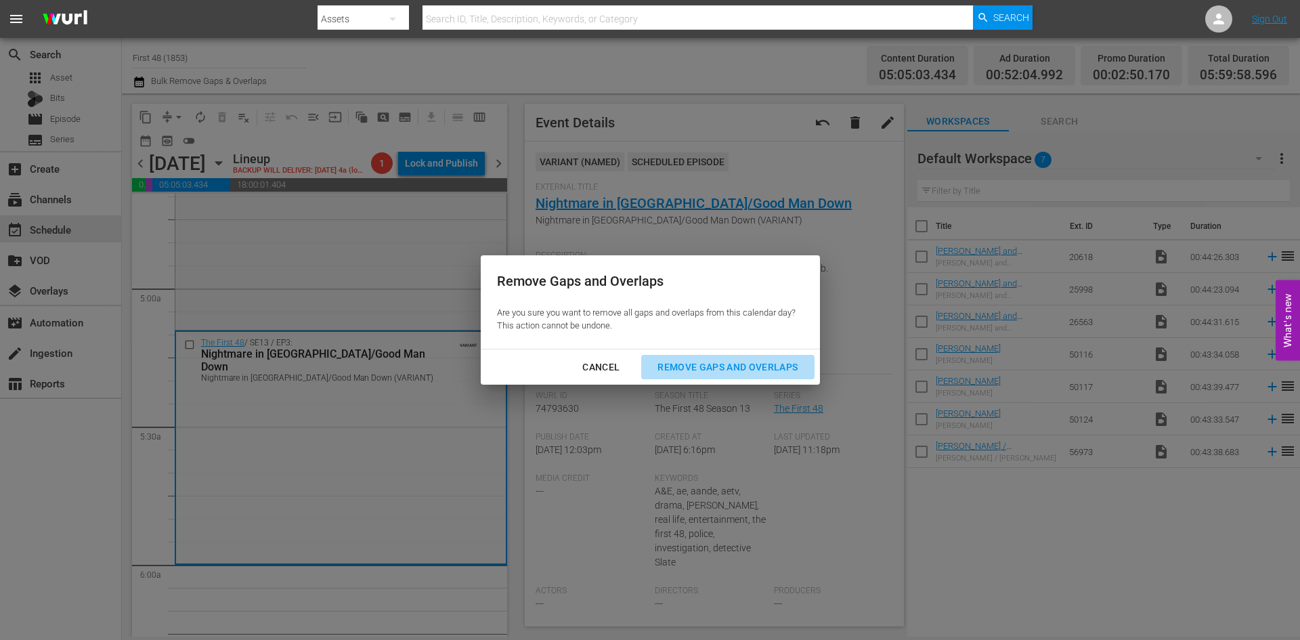
click at [740, 368] on div "Remove Gaps and Overlaps" at bounding box center [728, 367] width 162 height 17
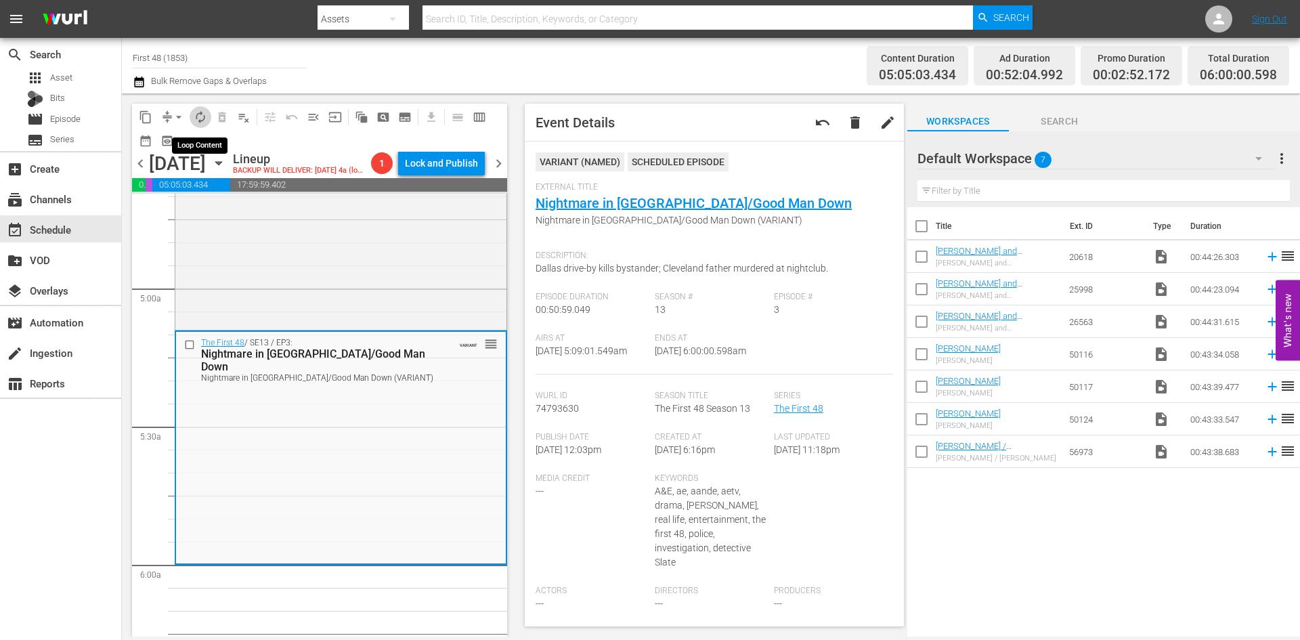
click at [200, 117] on span "autorenew_outlined" at bounding box center [201, 117] width 14 height 14
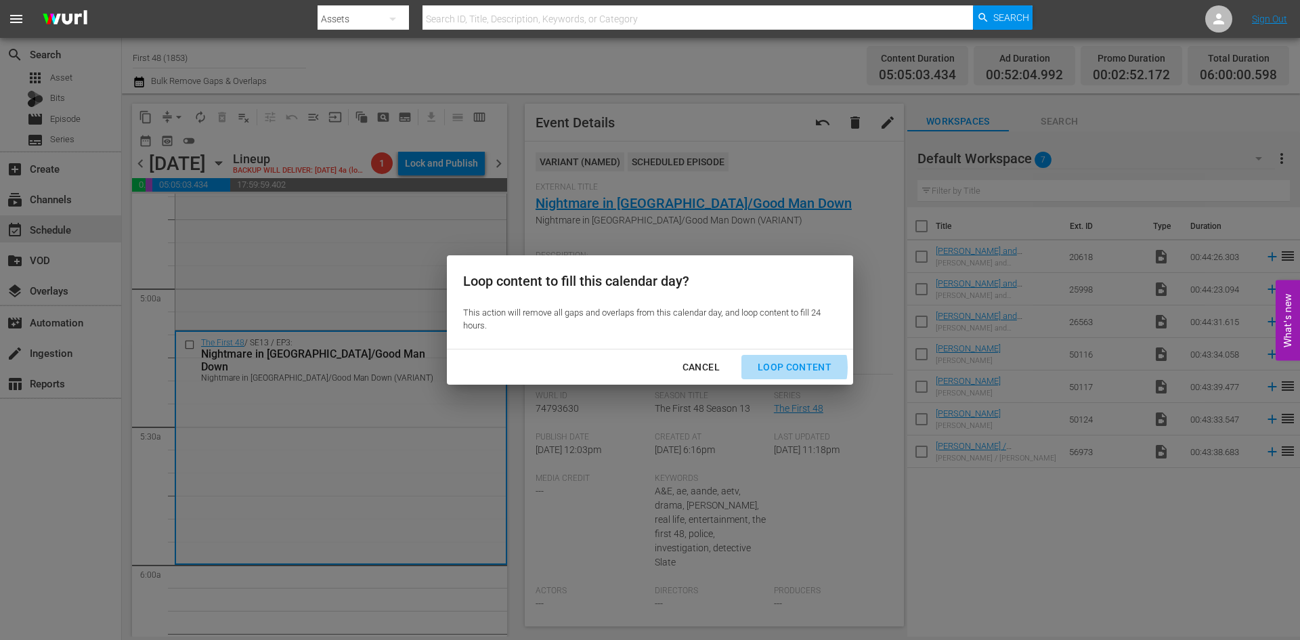
click at [774, 367] on div "Loop Content" at bounding box center [794, 367] width 95 height 17
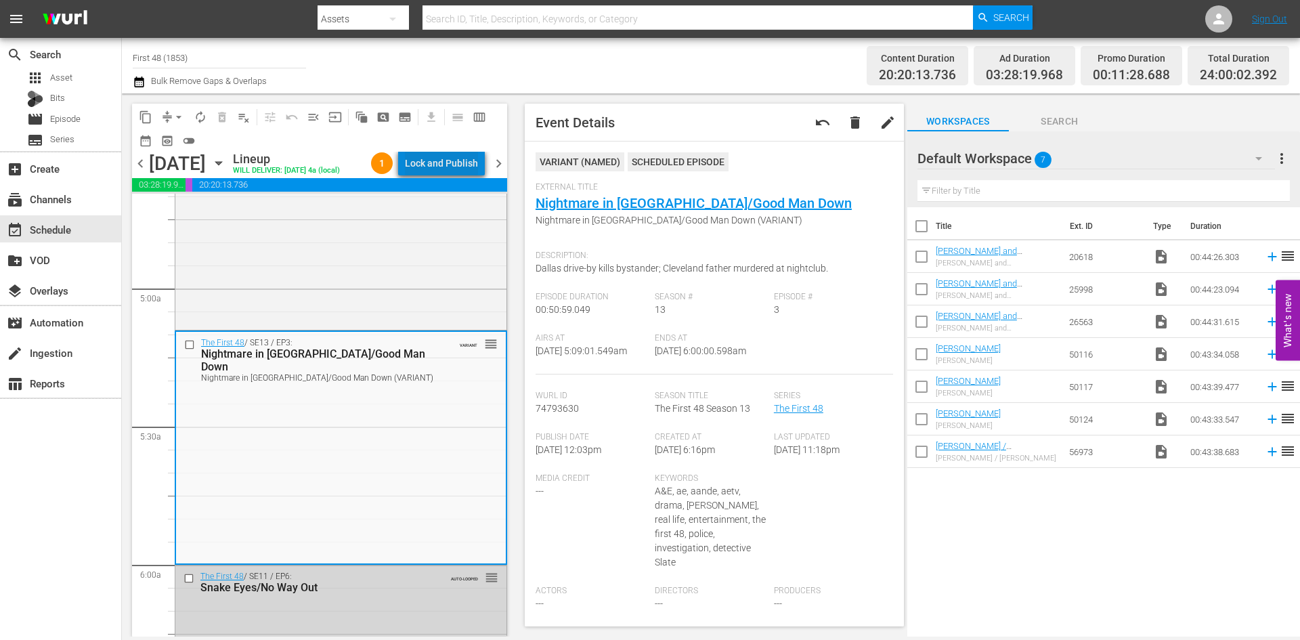
click at [453, 161] on div "Lock and Publish" at bounding box center [441, 163] width 73 height 24
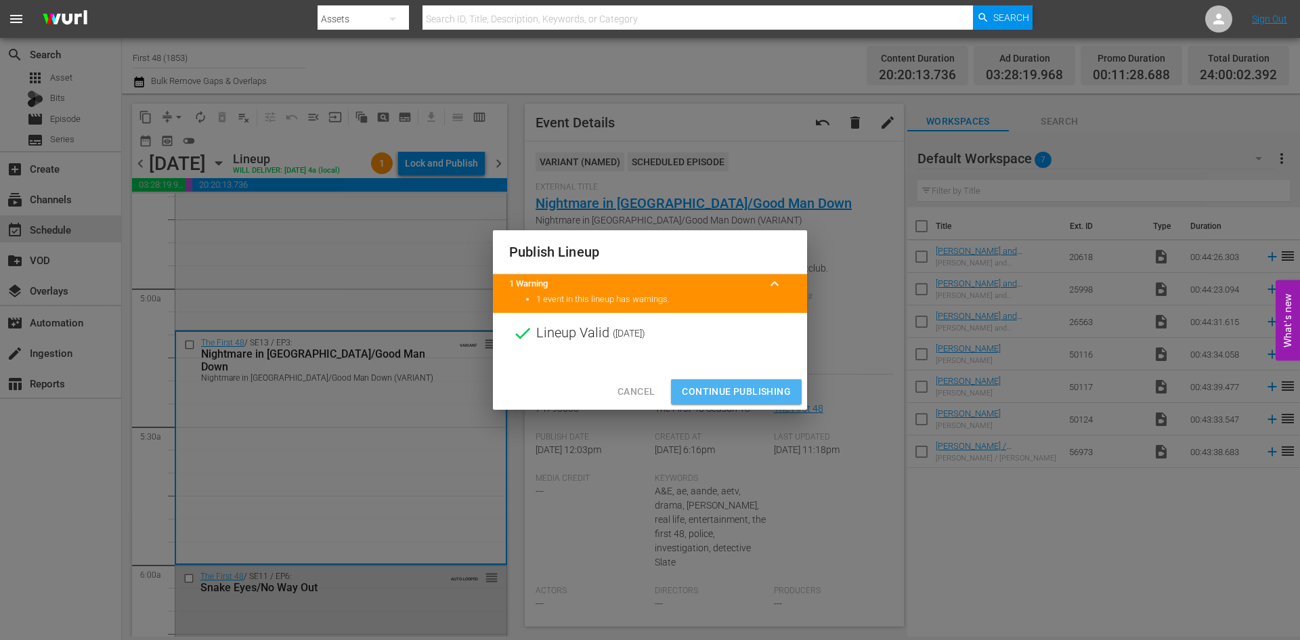
click at [739, 390] on span "Continue Publishing" at bounding box center [736, 391] width 109 height 17
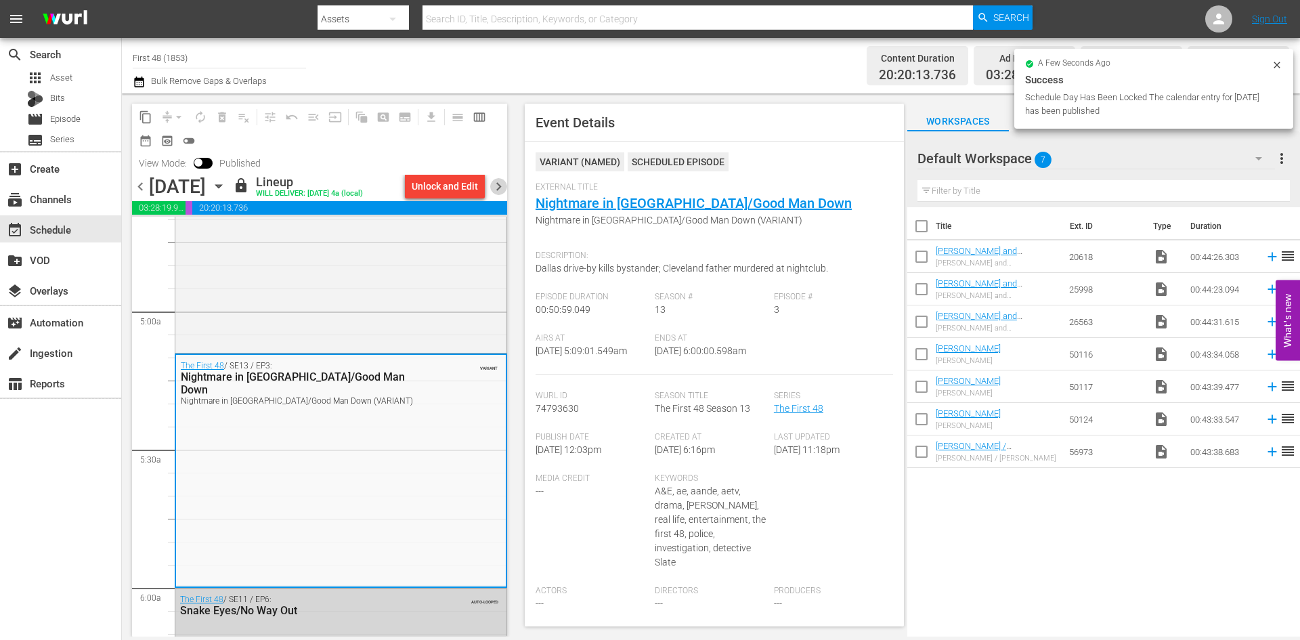
click at [503, 186] on span "chevron_right" at bounding box center [498, 186] width 17 height 17
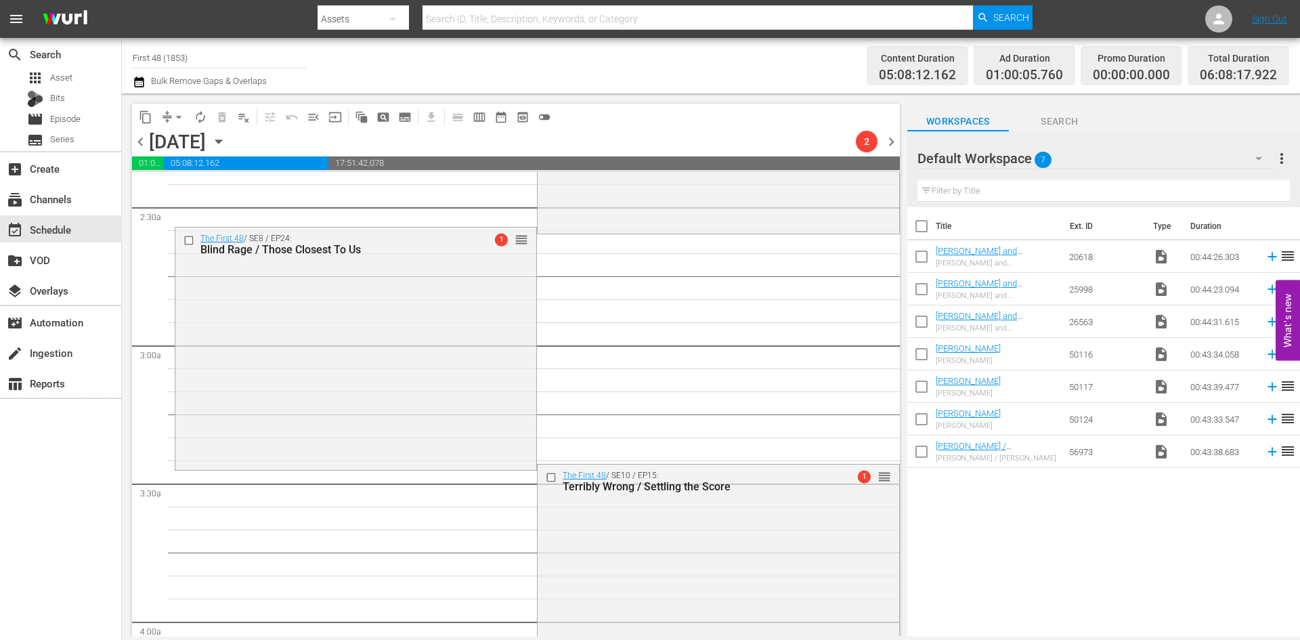
scroll to position [406, 0]
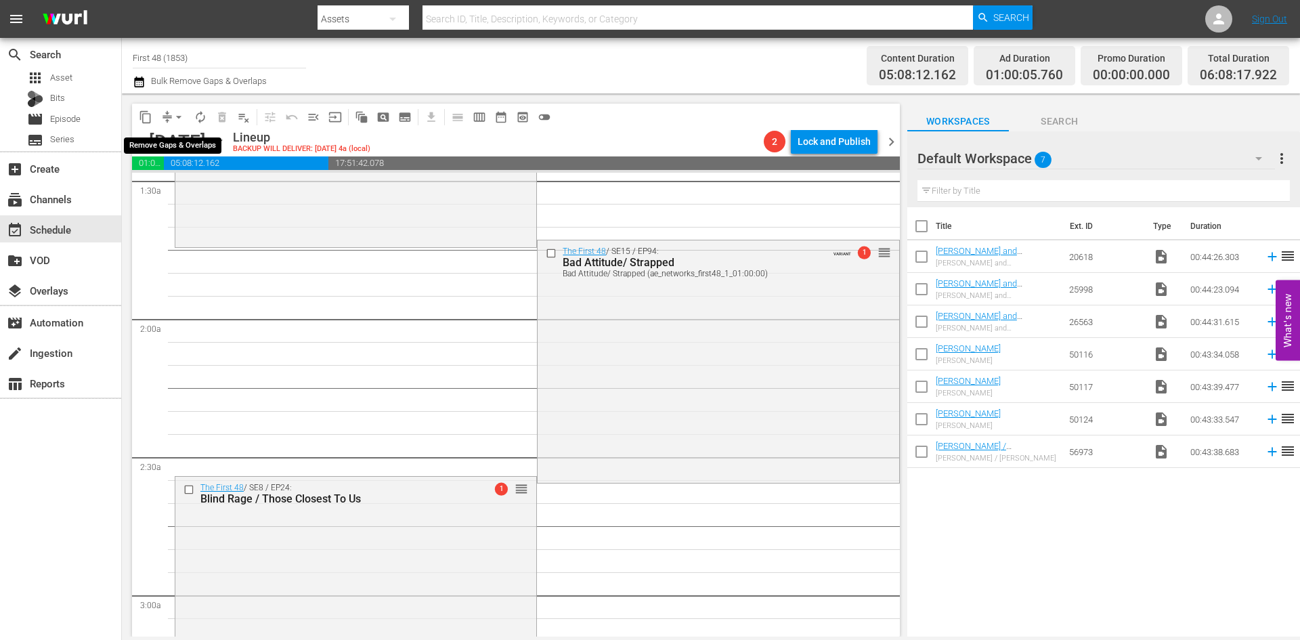
click at [185, 117] on span "arrow_drop_down" at bounding box center [179, 117] width 14 height 14
click at [177, 142] on li "Align to Midnight" at bounding box center [179, 144] width 142 height 22
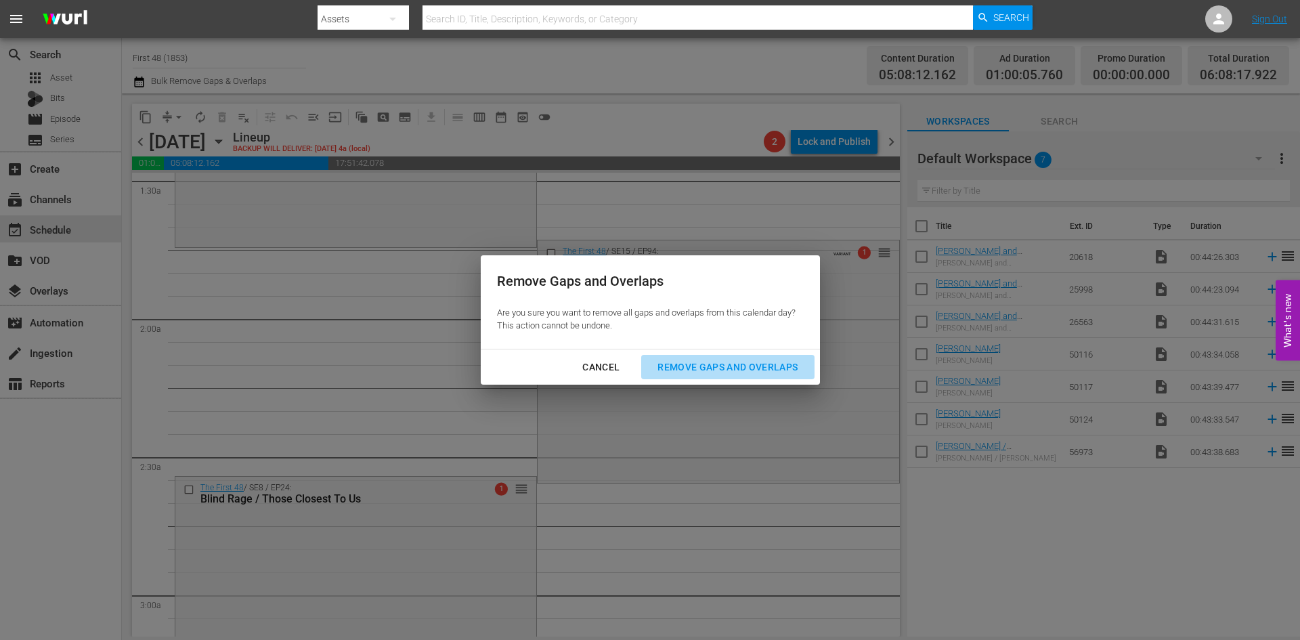
click at [753, 364] on div "Remove Gaps and Overlaps" at bounding box center [728, 367] width 162 height 17
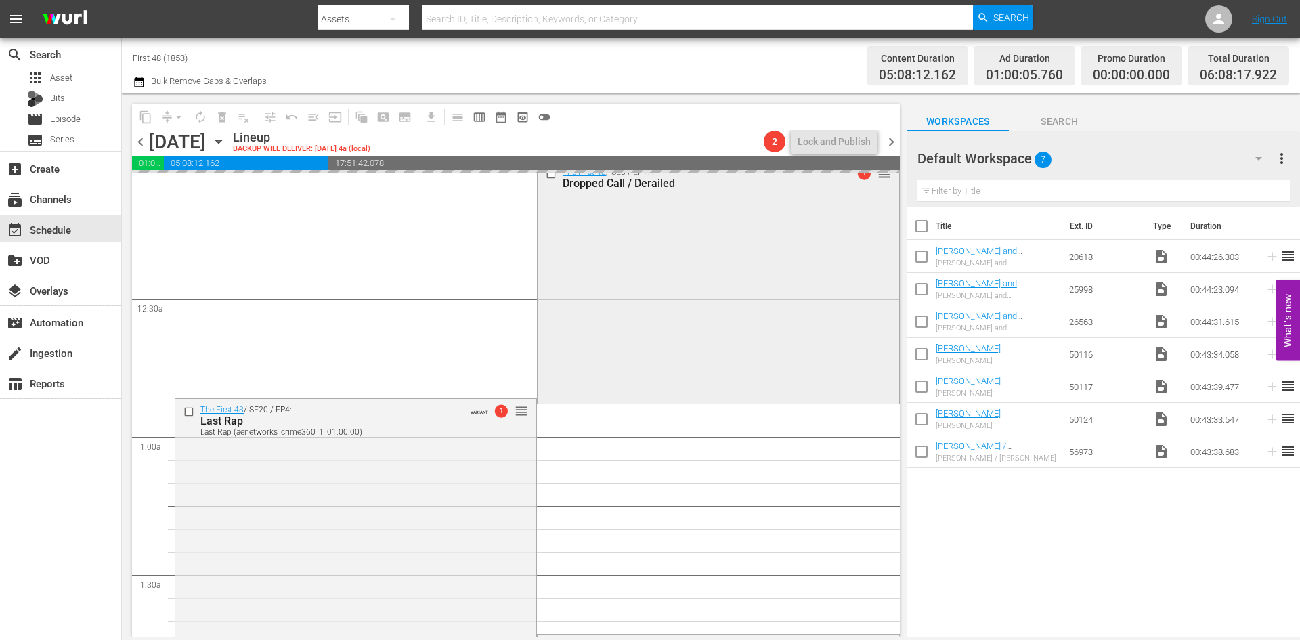
scroll to position [0, 0]
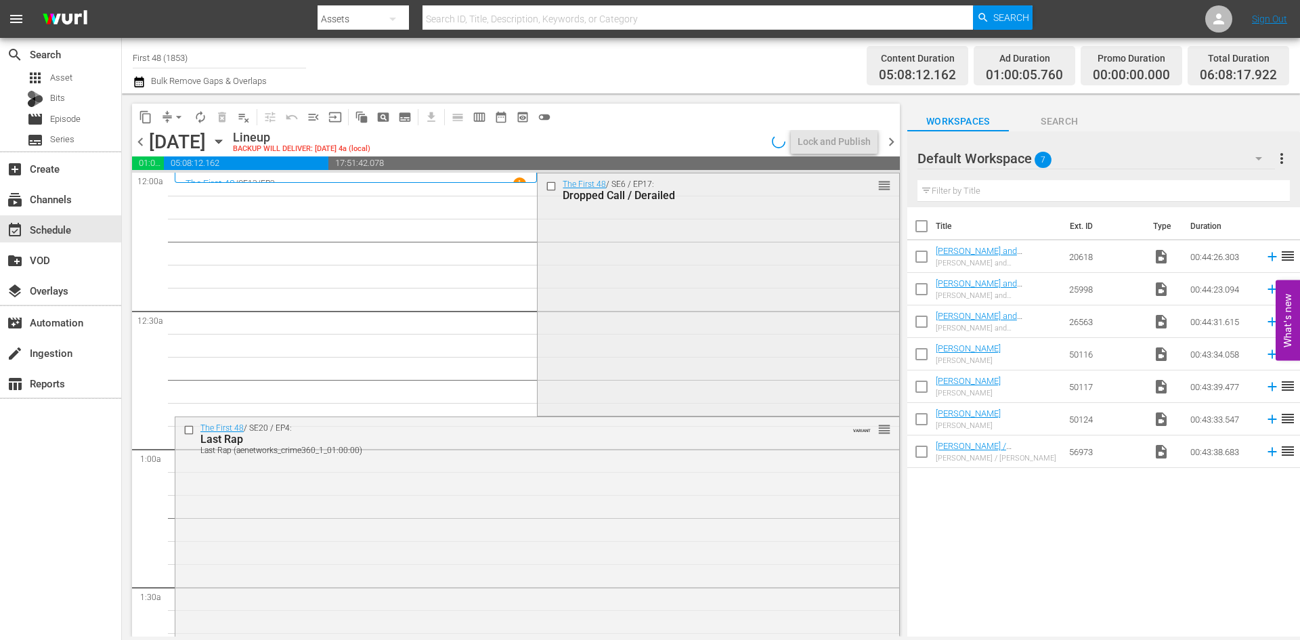
click at [615, 339] on div "The First 48 / SE6 / EP17: Dropped Call / Derailed reorder" at bounding box center [718, 293] width 361 height 240
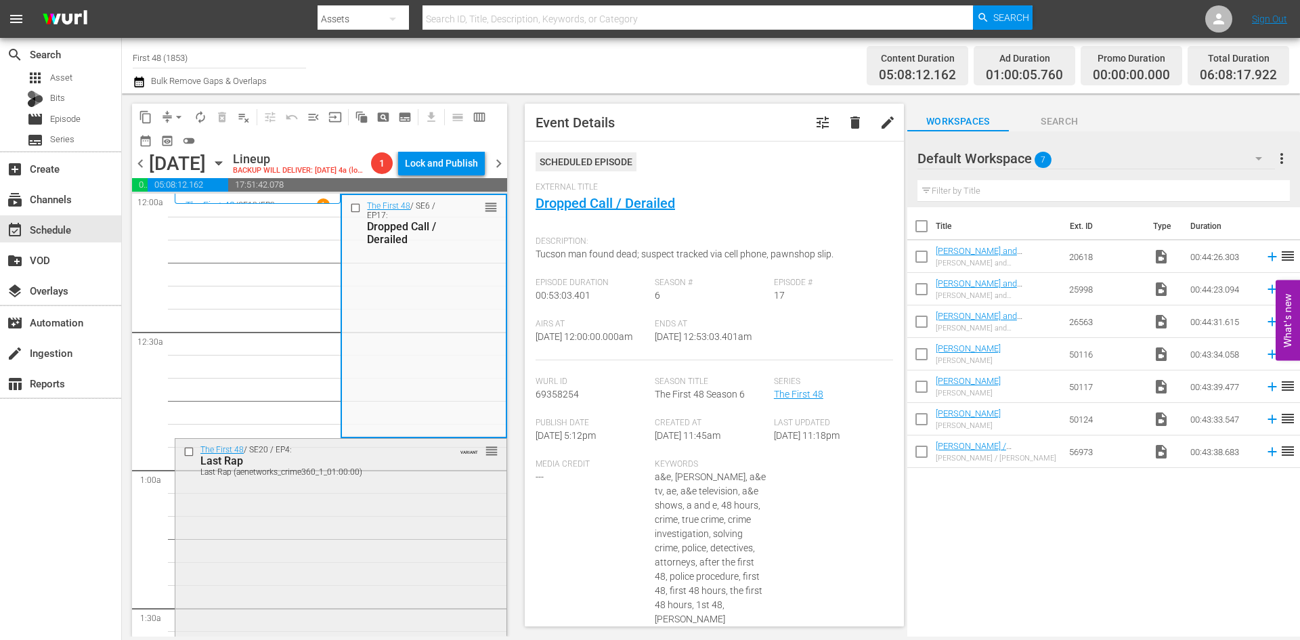
click at [379, 521] on div "The First 48 / SE20 / EP4: Last Rap Last Rap (aenetworks_crime360_1_01:00:00) V…" at bounding box center [340, 559] width 331 height 240
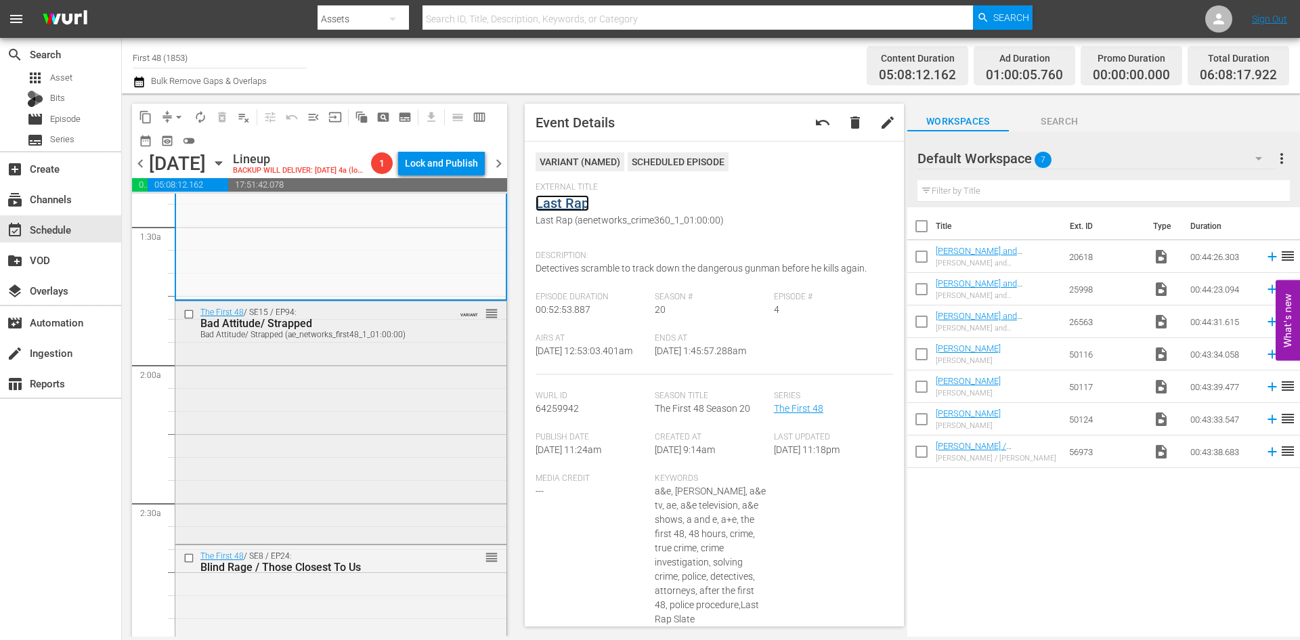
scroll to position [406, 0]
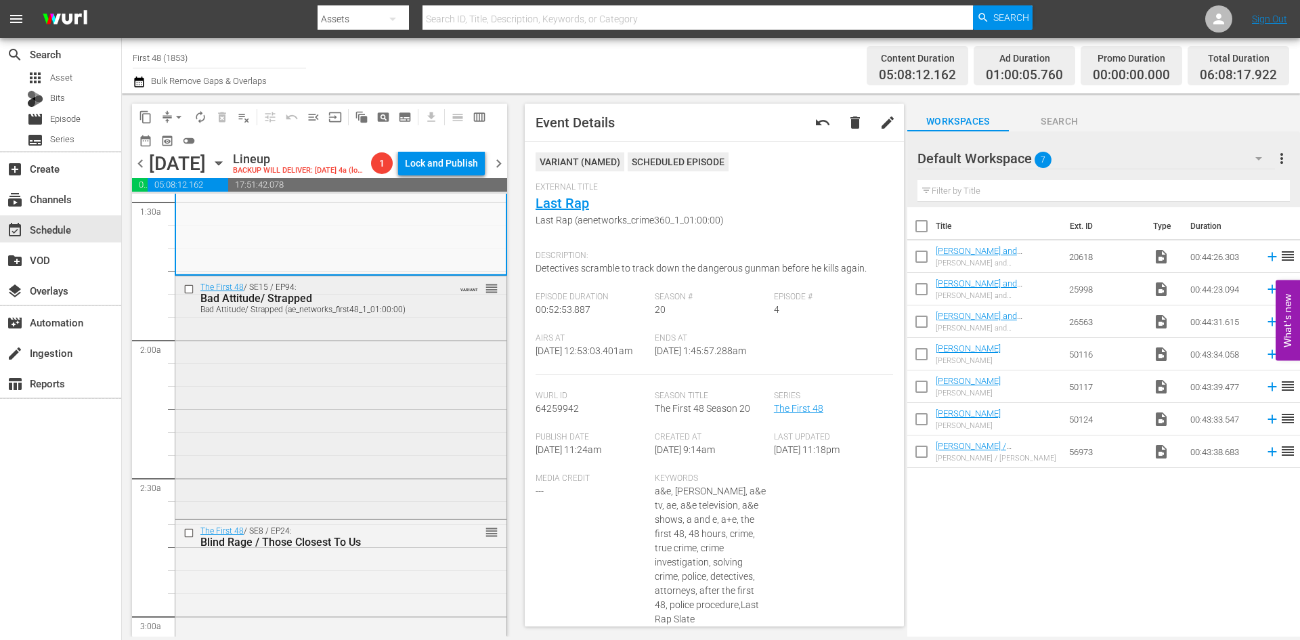
click at [414, 404] on div "The First 48 / SE15 / EP94: Bad Attitude/ Strapped Bad Attitude/ Strapped (ae_n…" at bounding box center [340, 396] width 331 height 240
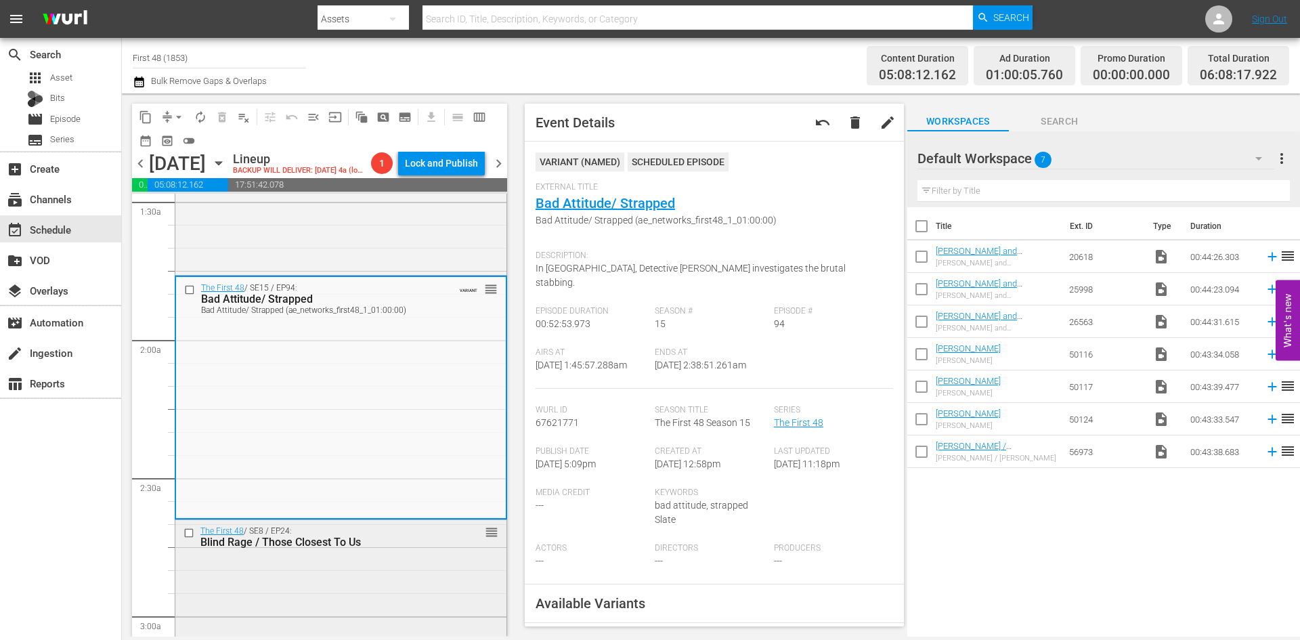
click at [395, 575] on div "The First 48 / SE8 / EP24: Blind Rage / Those Closest To Us reorder" at bounding box center [340, 639] width 331 height 239
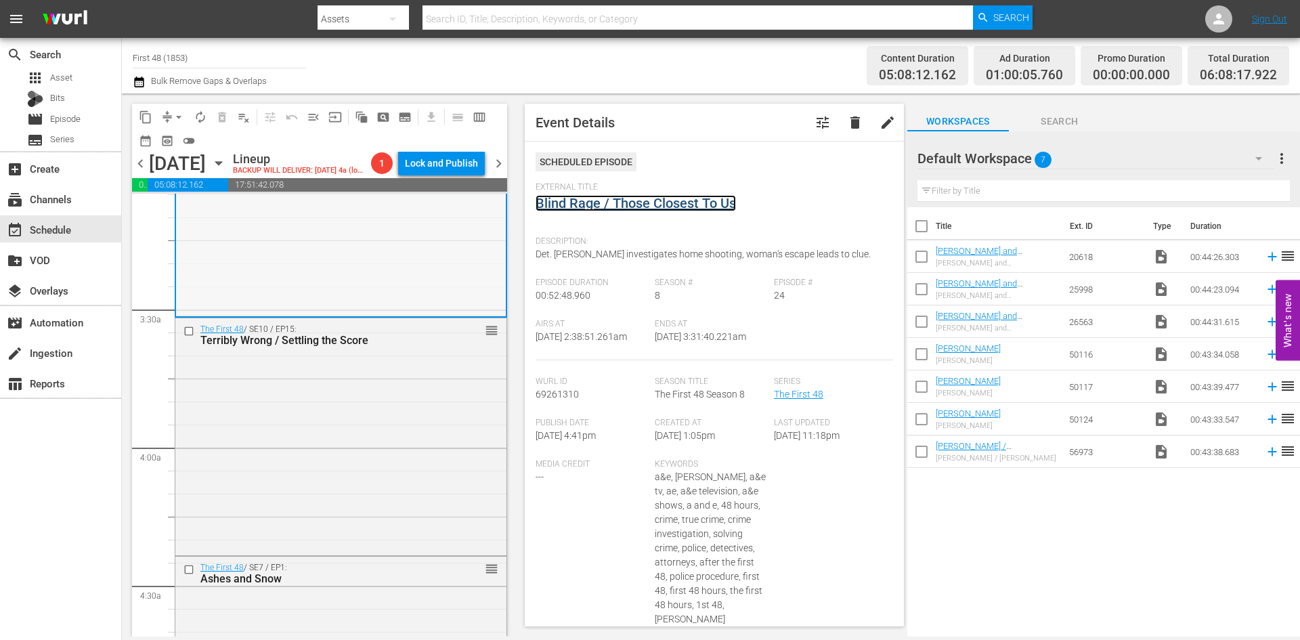
scroll to position [880, 0]
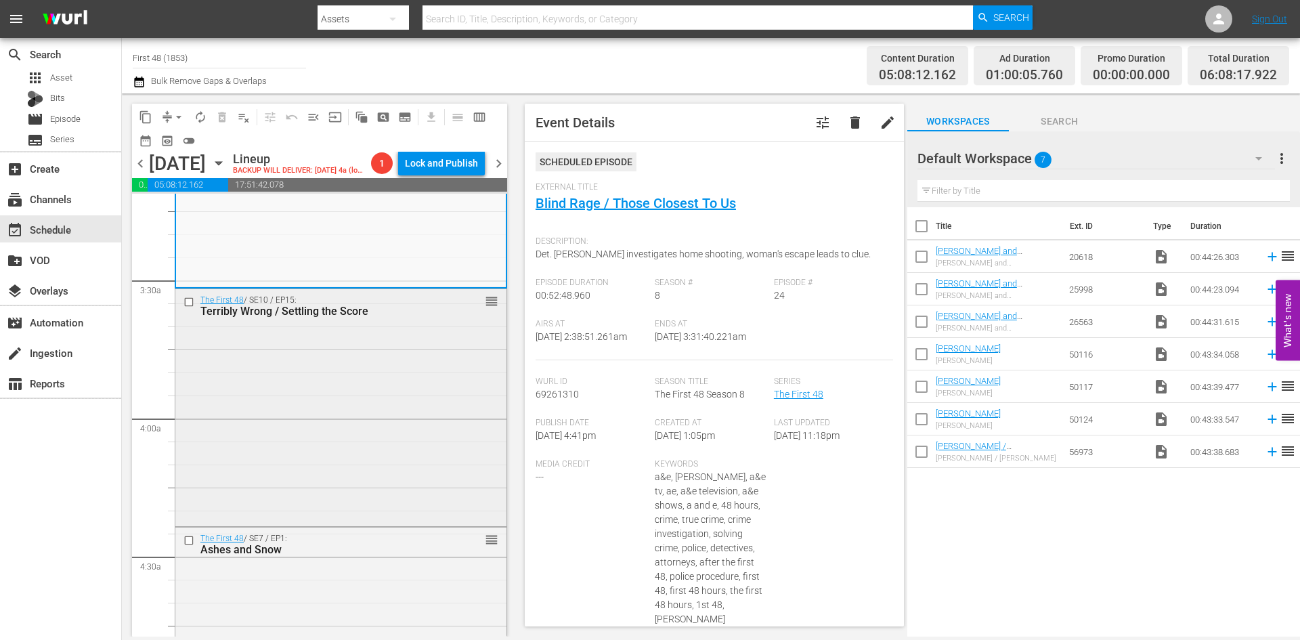
click at [343, 424] on div "The First 48 / SE10 / EP15: Terribly Wrong / Settling the Score reorder" at bounding box center [340, 406] width 331 height 234
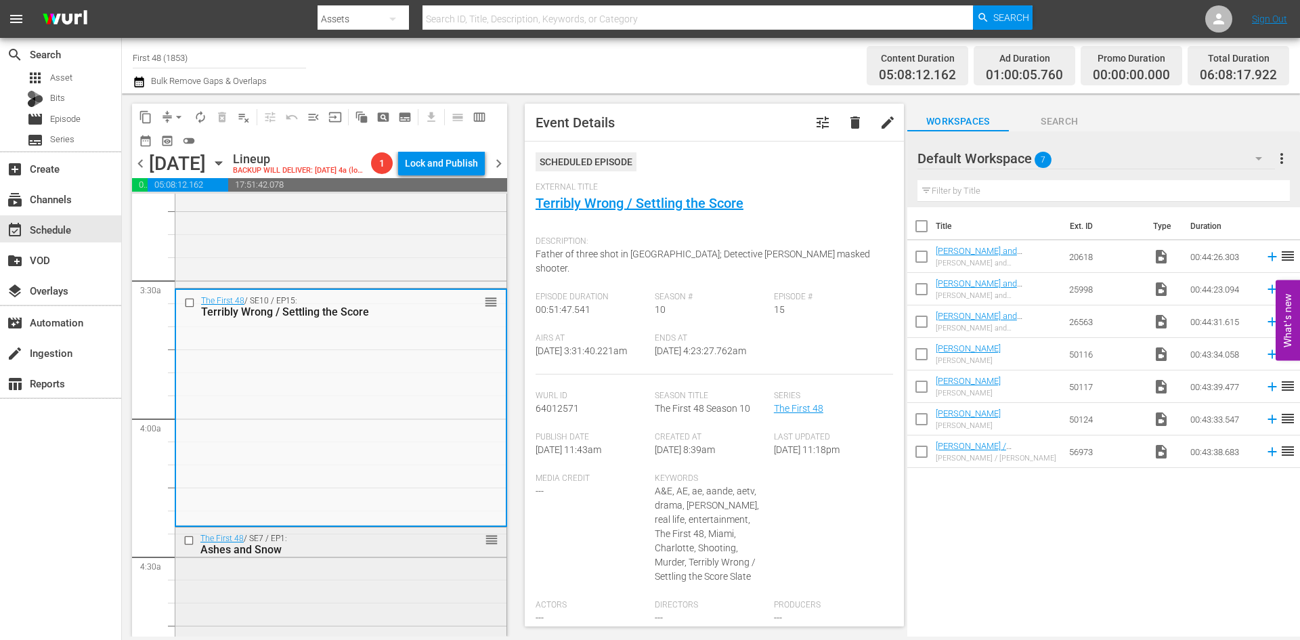
click at [350, 558] on div "The First 48 / SE7 / EP1: Ashes and Snow reorder" at bounding box center [340, 544] width 331 height 33
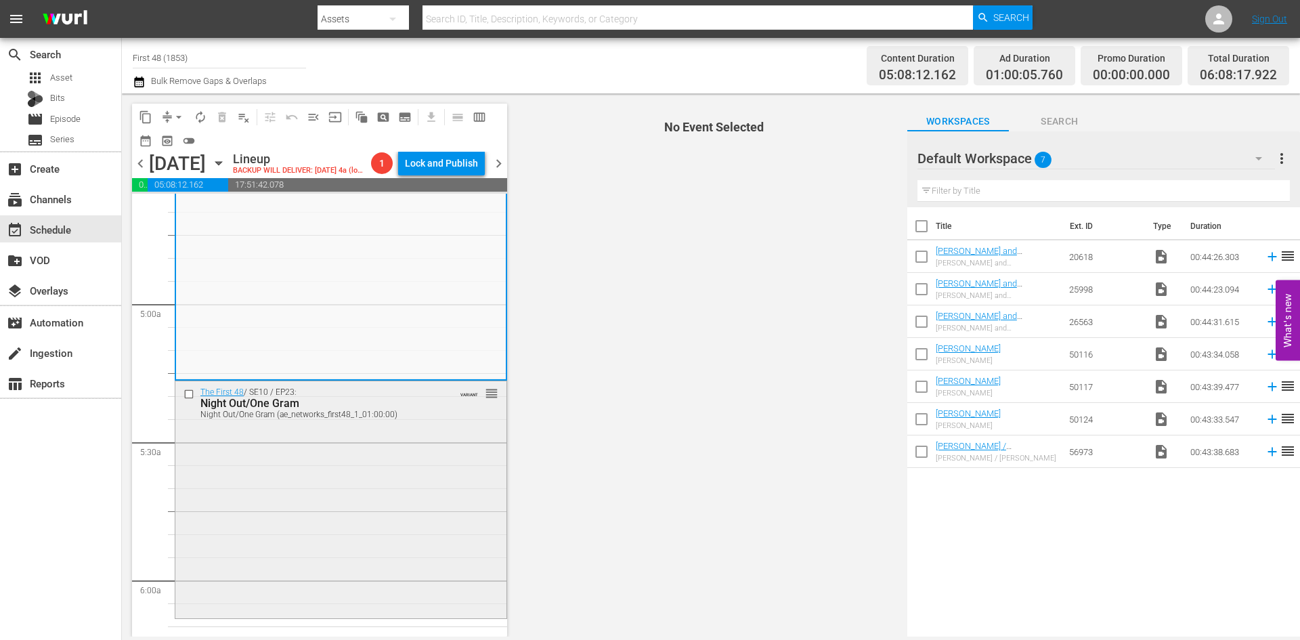
scroll to position [1287, 0]
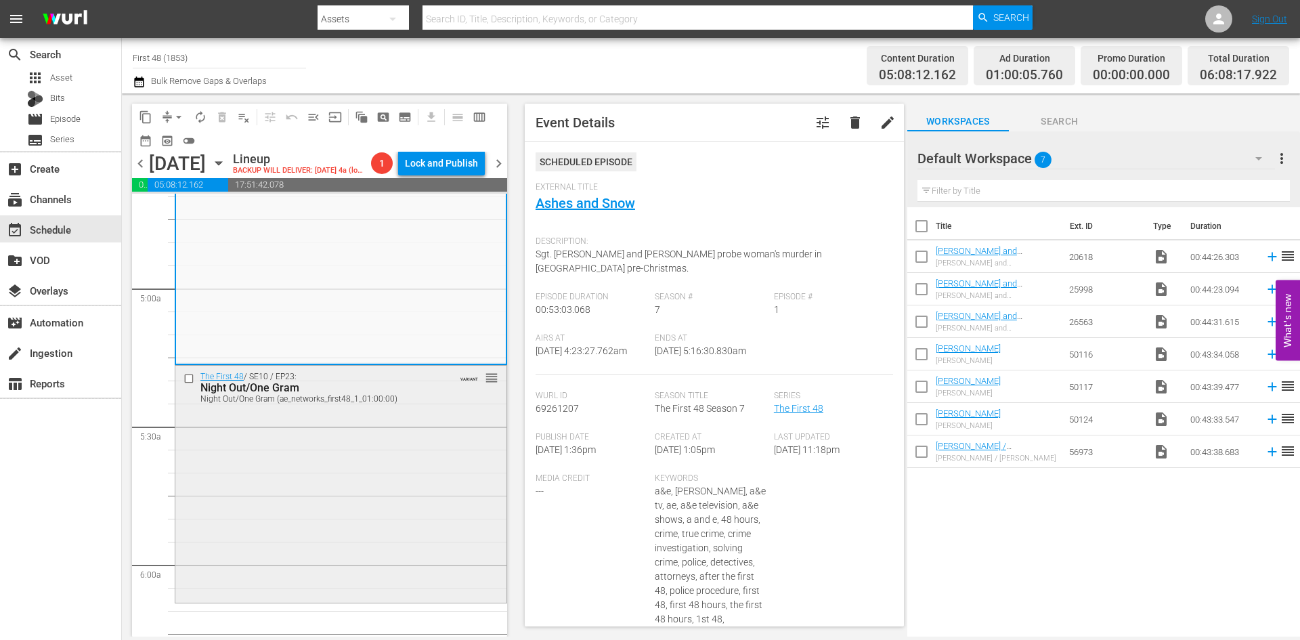
click at [412, 423] on div "The First 48 / SE10 / EP23: Night Out/One Gram Night Out/One Gram (ae_networks_…" at bounding box center [340, 483] width 331 height 234
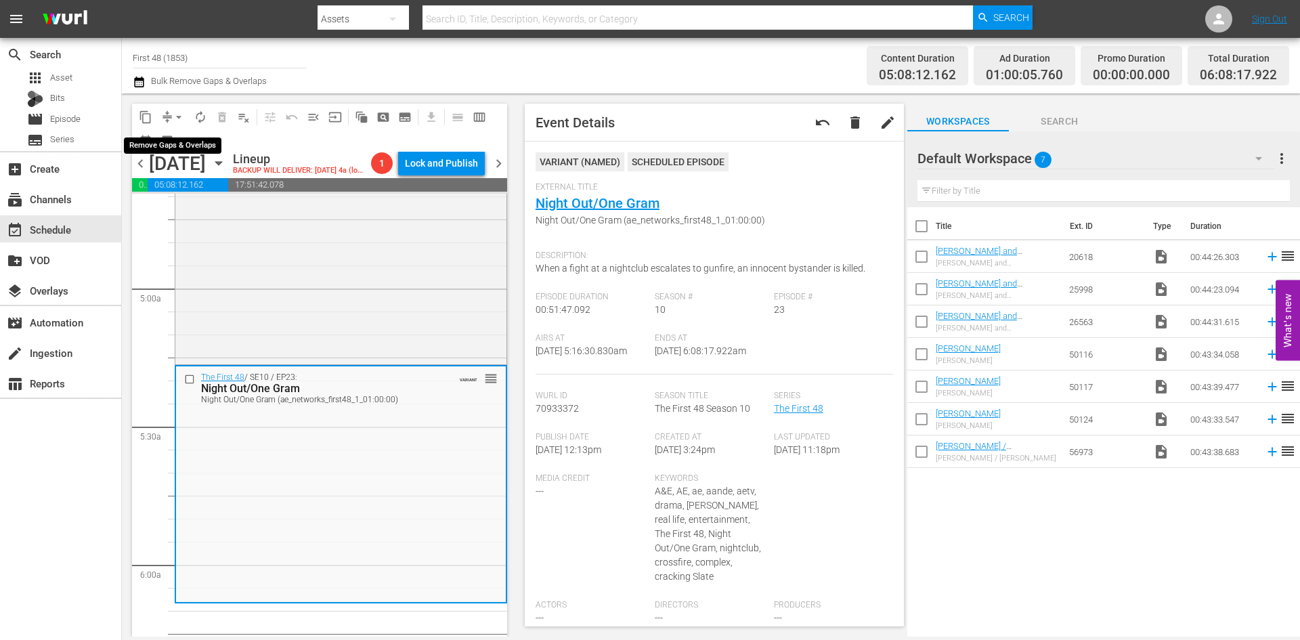
click at [182, 112] on span "arrow_drop_down" at bounding box center [179, 117] width 14 height 14
click at [186, 143] on li "Align to Midnight" at bounding box center [179, 144] width 142 height 22
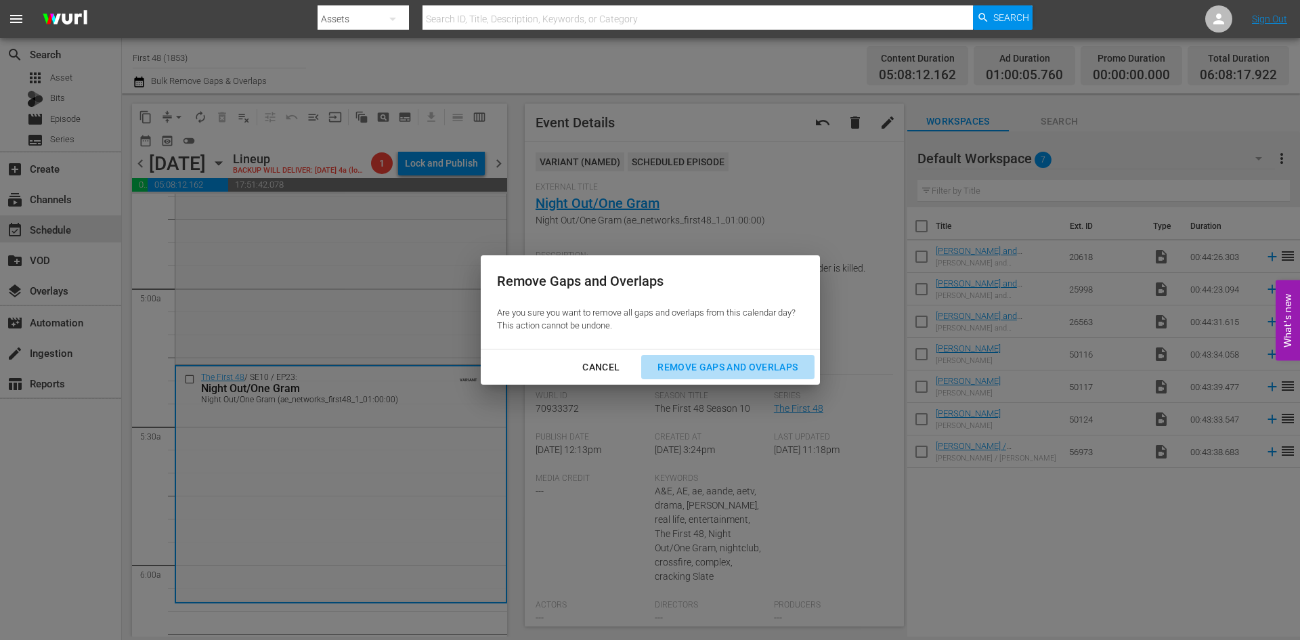
click at [728, 364] on div "Remove Gaps and Overlaps" at bounding box center [728, 367] width 162 height 17
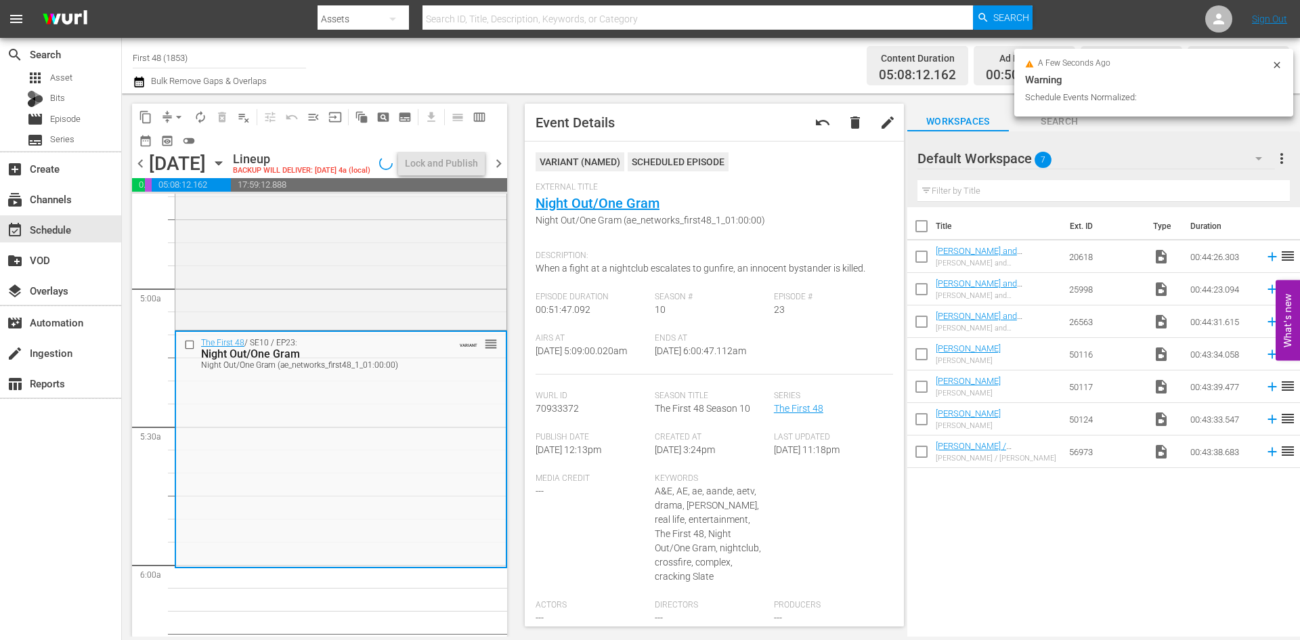
scroll to position [1333, 0]
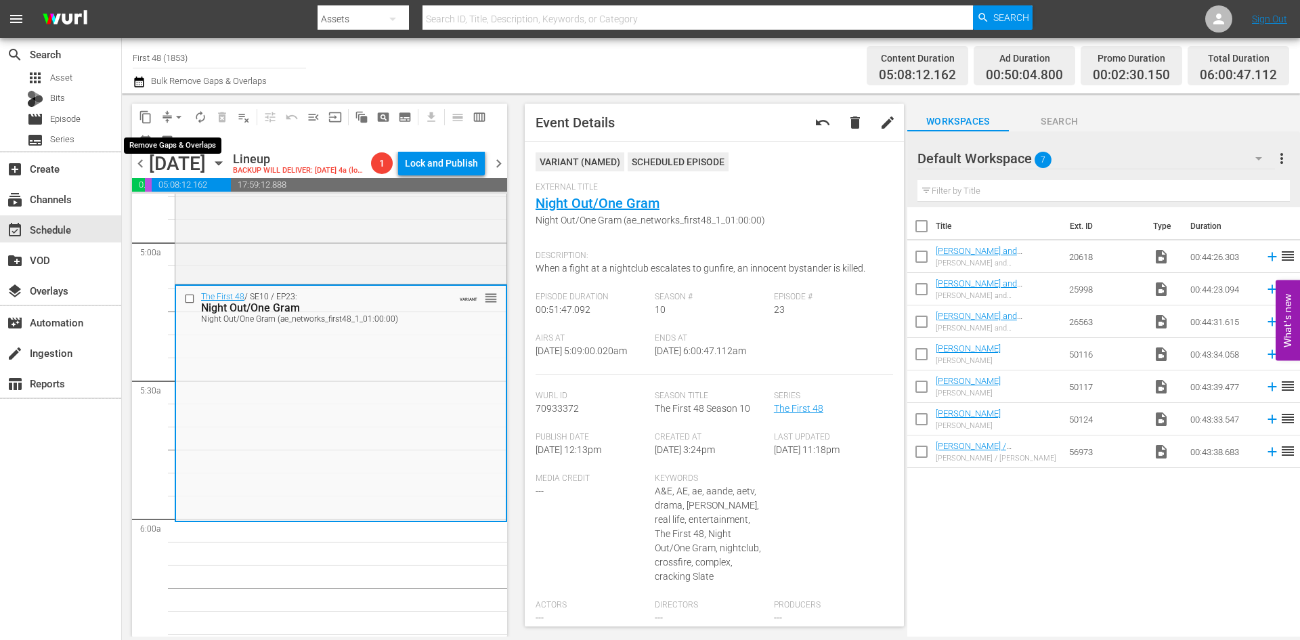
click at [176, 110] on span "arrow_drop_down" at bounding box center [179, 117] width 14 height 14
click at [170, 143] on li "Align to Midnight" at bounding box center [179, 144] width 142 height 22
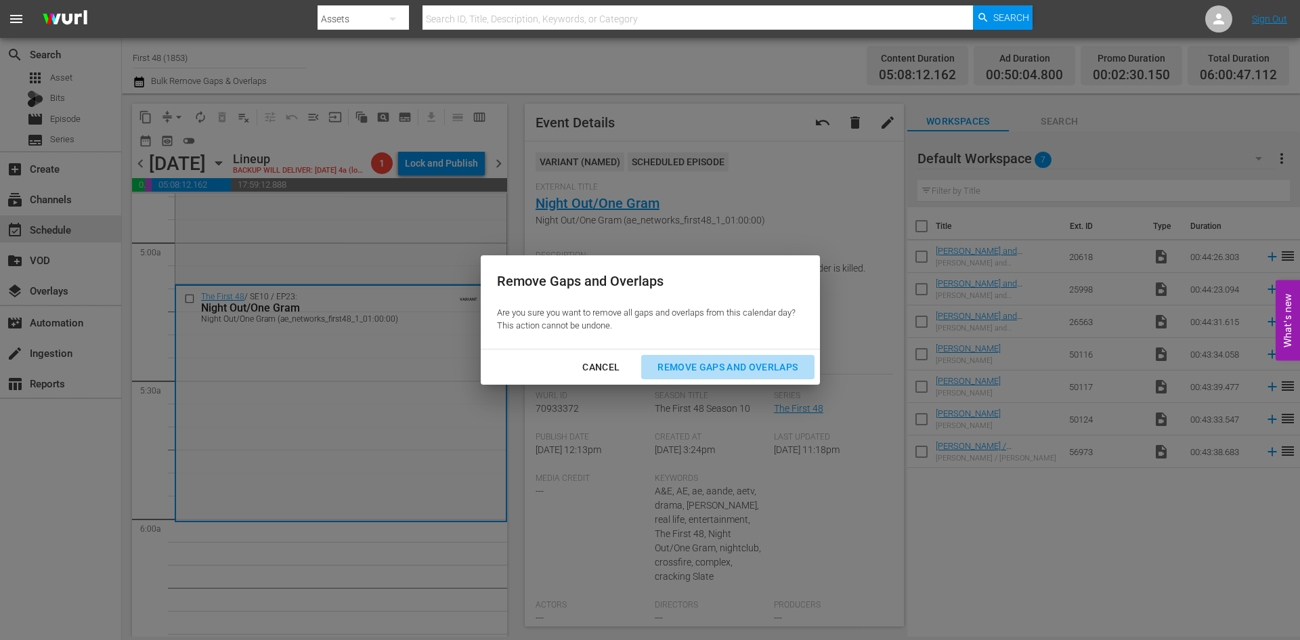
click at [713, 364] on div "Remove Gaps and Overlaps" at bounding box center [728, 367] width 162 height 17
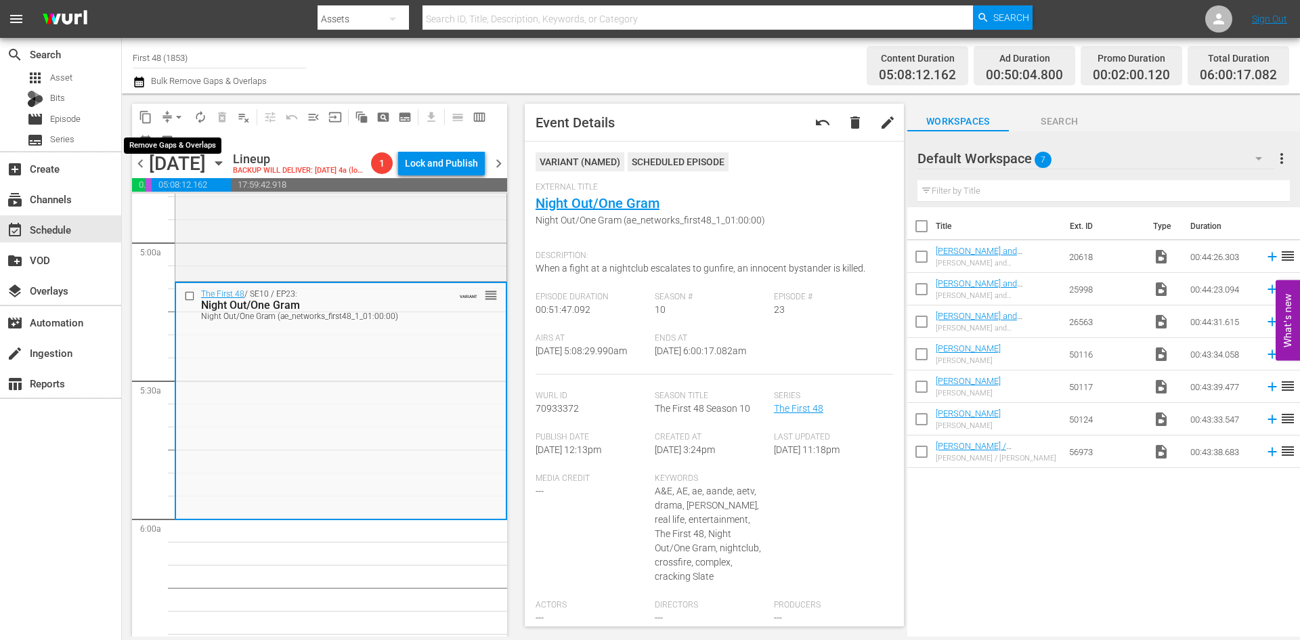
click at [181, 114] on span "arrow_drop_down" at bounding box center [179, 117] width 14 height 14
click at [176, 140] on li "Align to Midnight" at bounding box center [179, 144] width 142 height 22
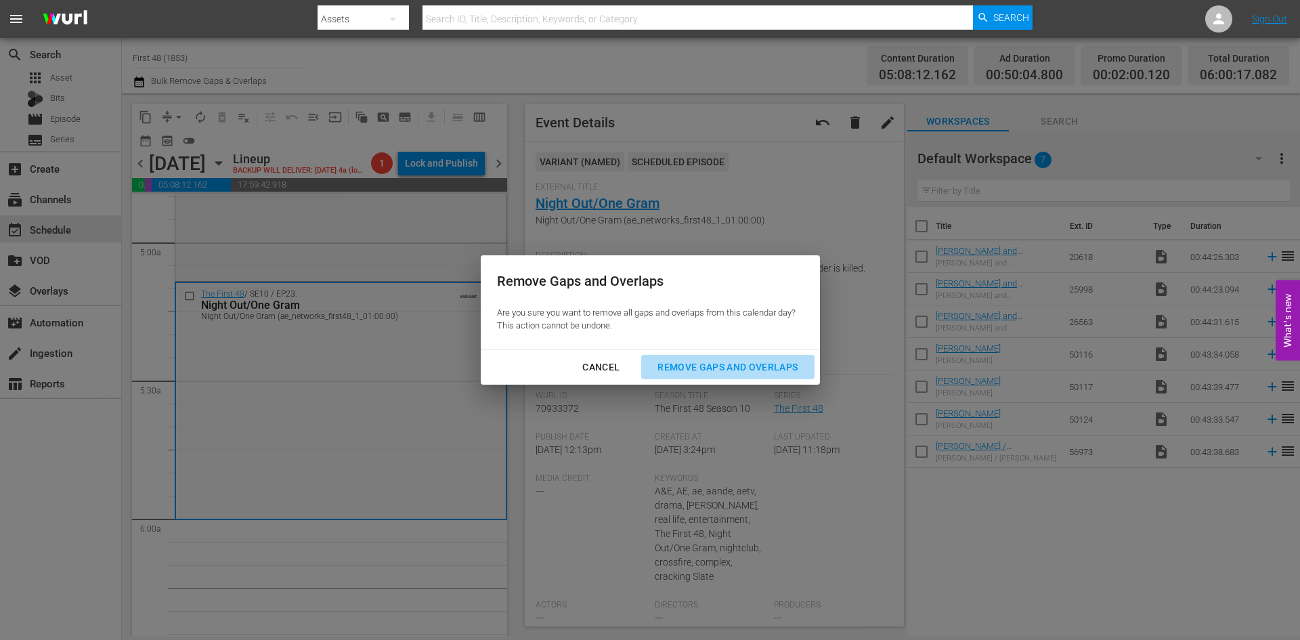
click at [694, 364] on div "Remove Gaps and Overlaps" at bounding box center [728, 367] width 162 height 17
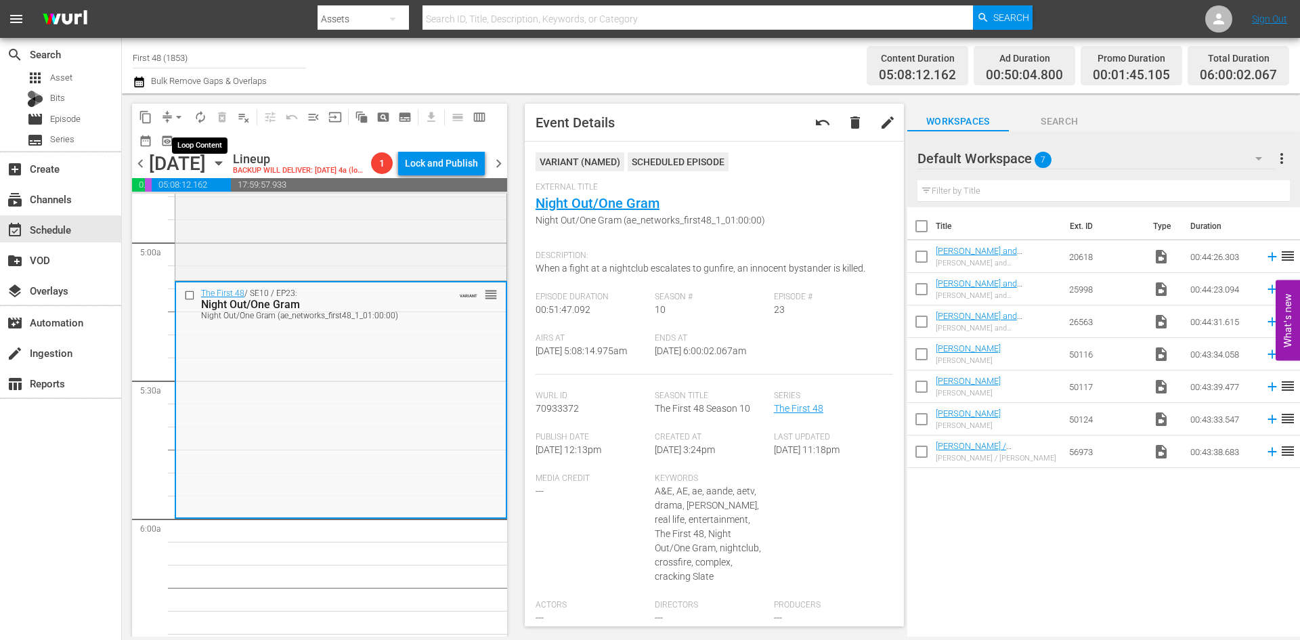
click at [202, 115] on span "autorenew_outlined" at bounding box center [201, 117] width 14 height 14
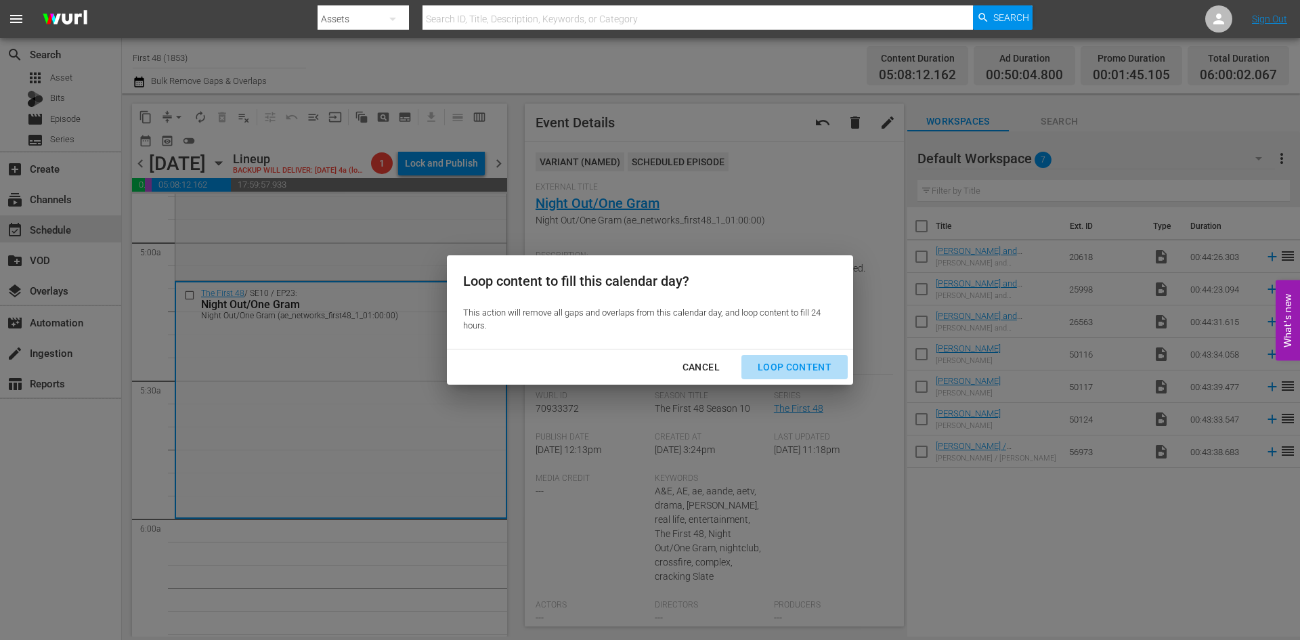
click at [827, 367] on div "Loop Content" at bounding box center [794, 367] width 95 height 17
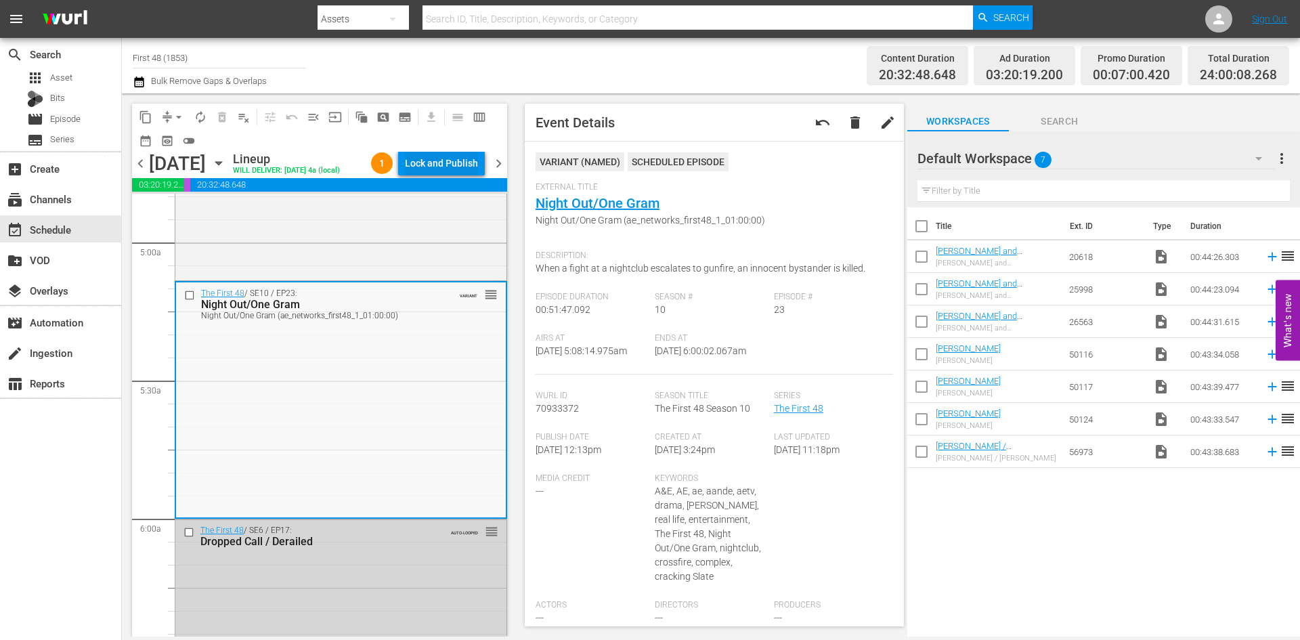
click at [452, 162] on div "Lock and Publish" at bounding box center [441, 163] width 73 height 24
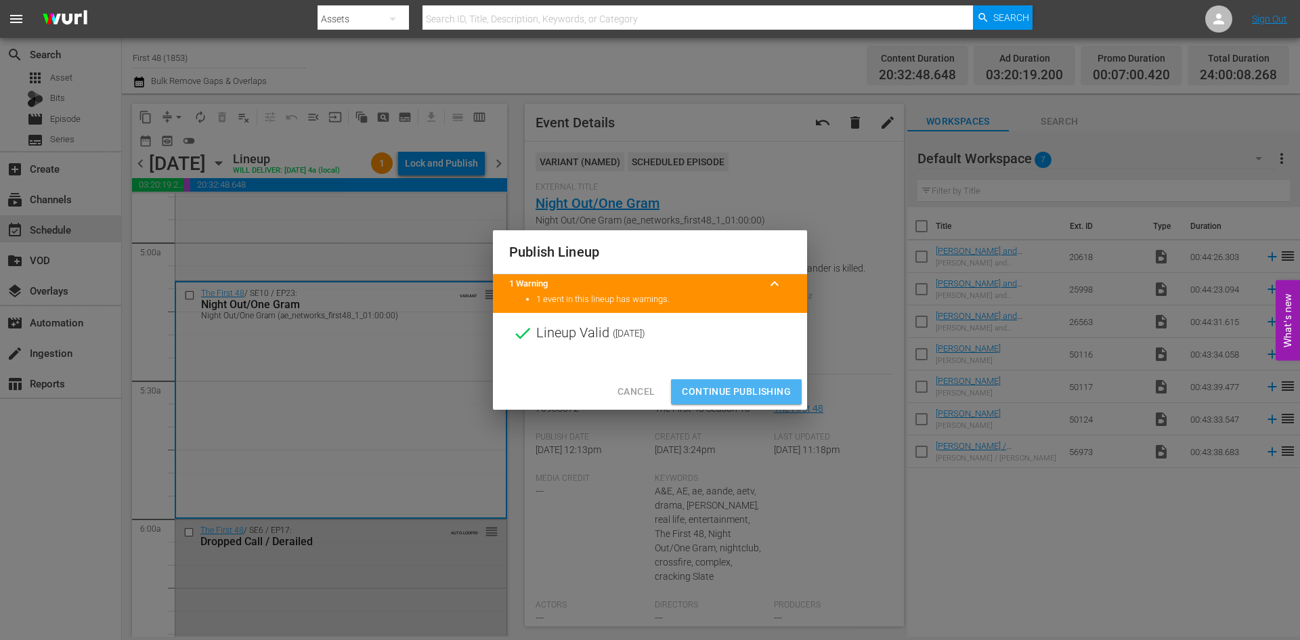
click at [724, 392] on span "Continue Publishing" at bounding box center [736, 391] width 109 height 17
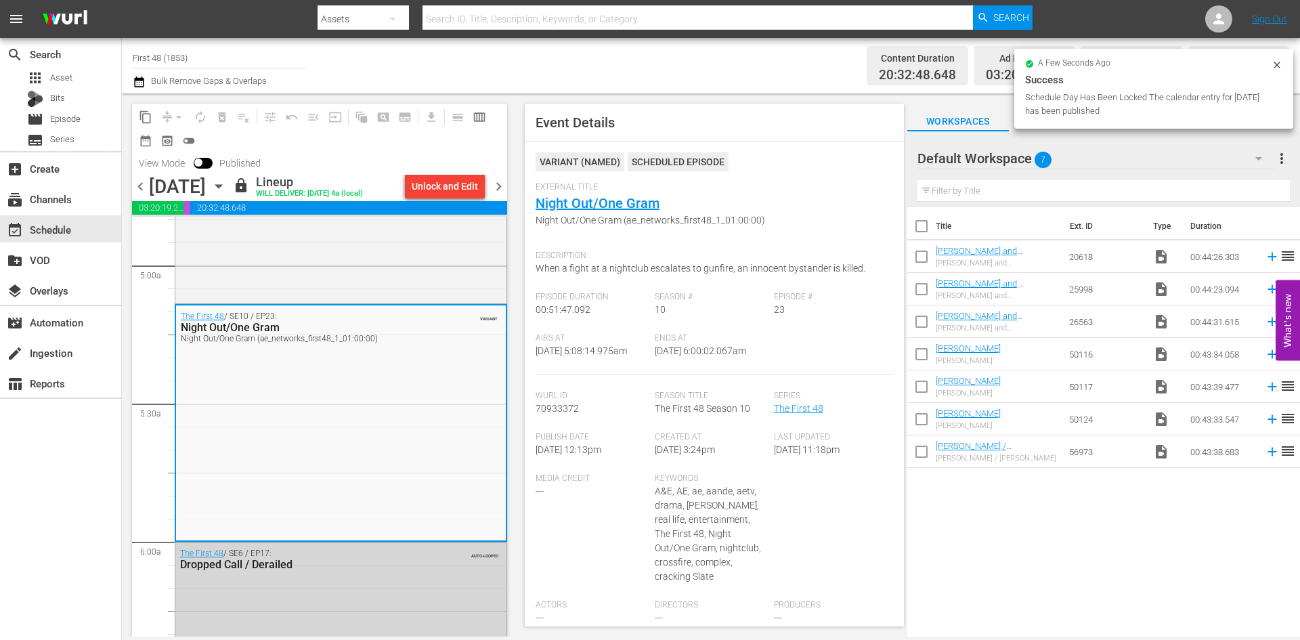
click at [498, 183] on span "chevron_right" at bounding box center [498, 186] width 17 height 17
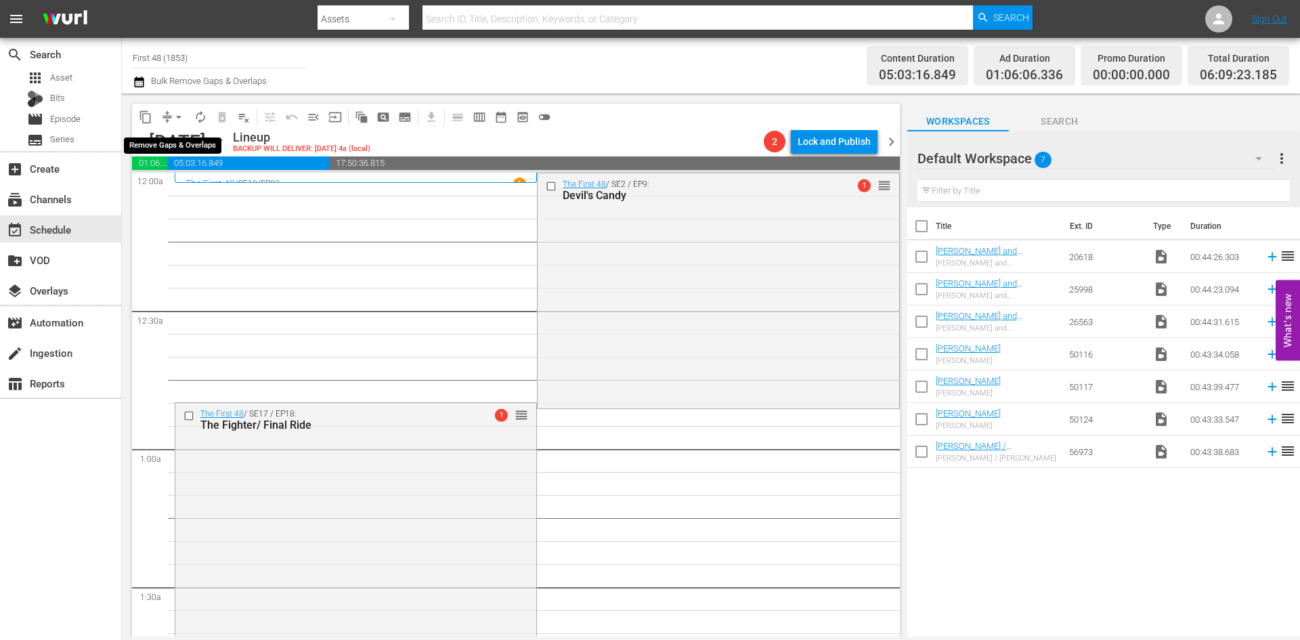
click at [175, 116] on span "arrow_drop_down" at bounding box center [179, 117] width 14 height 14
click at [177, 140] on li "Align to Midnight" at bounding box center [179, 144] width 142 height 22
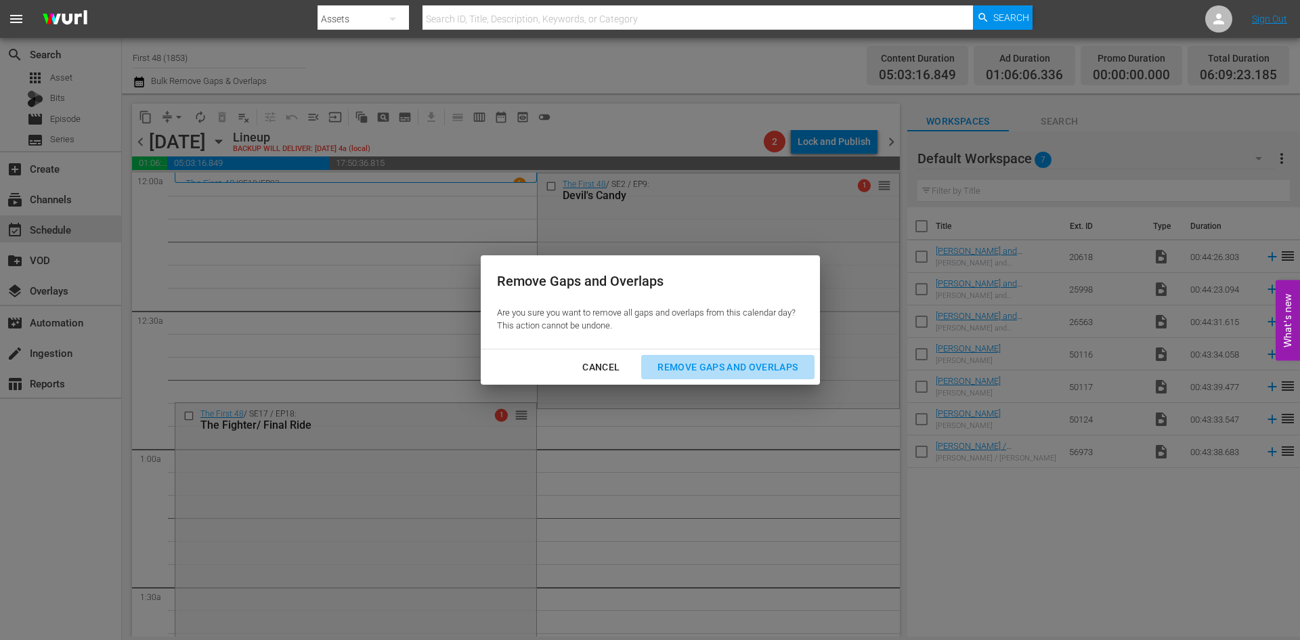
click at [695, 364] on div "Remove Gaps and Overlaps" at bounding box center [728, 367] width 162 height 17
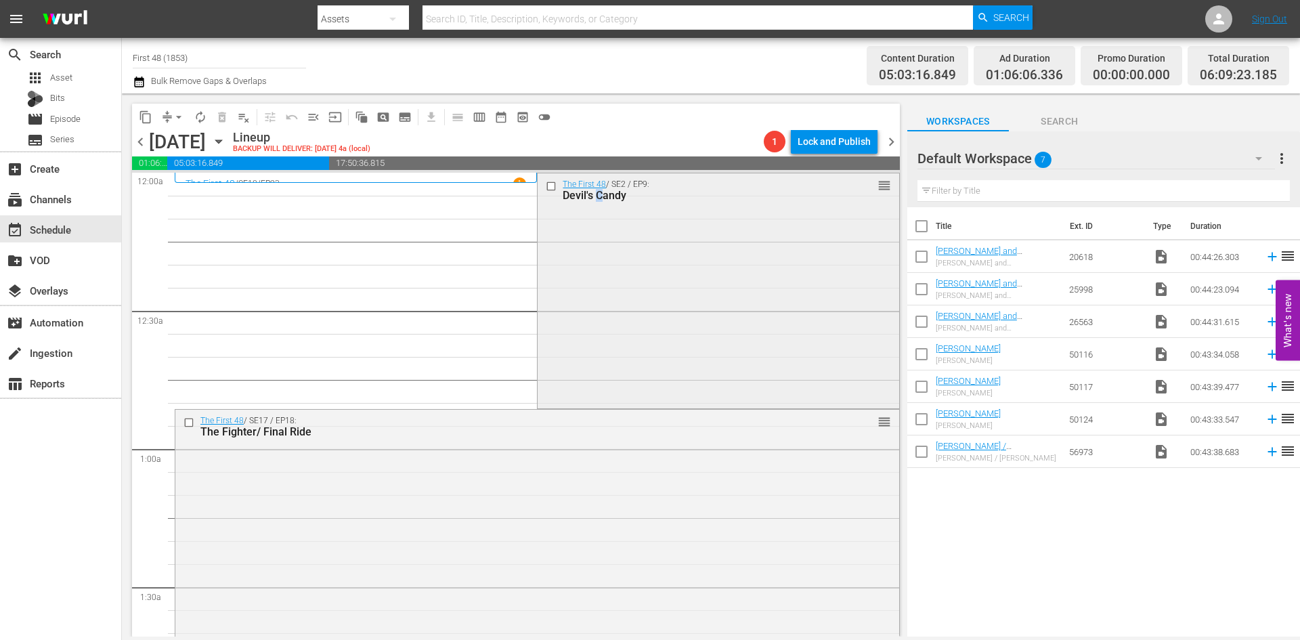
click at [595, 286] on div "The First 48 / SE2 / EP9: Devil's Candy reorder" at bounding box center [718, 289] width 361 height 233
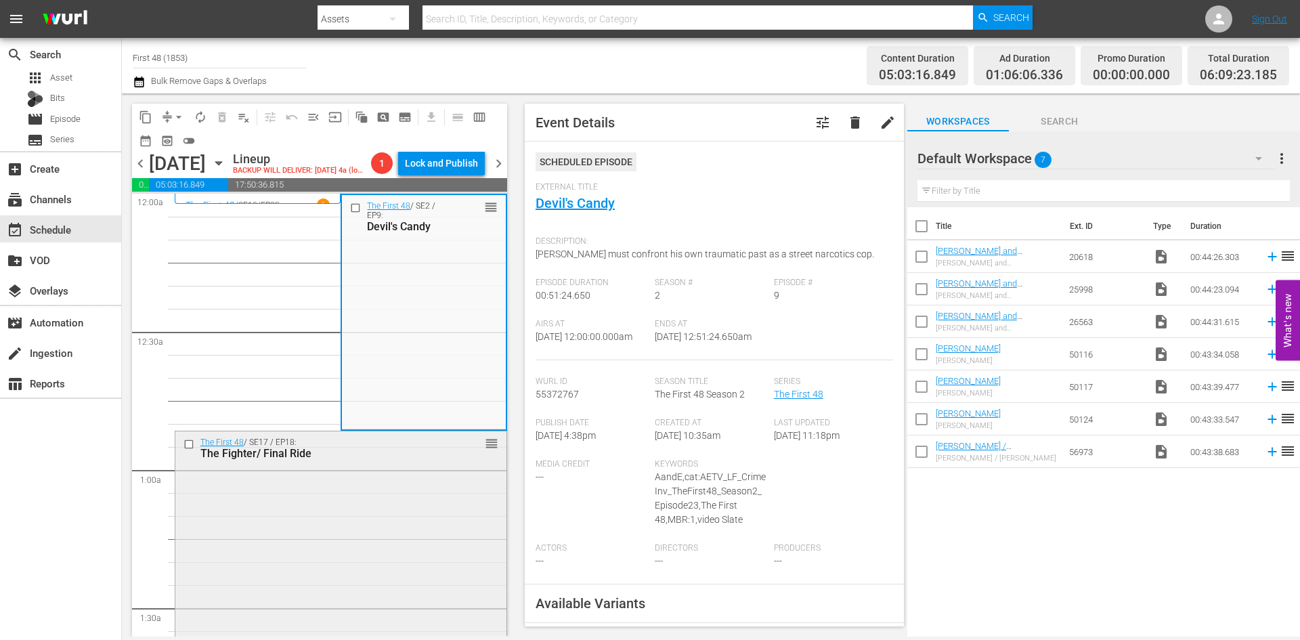
click at [422, 477] on div "The First 48 / SE17 / EP18: The Fighter/ Final Ride reorder" at bounding box center [340, 550] width 331 height 239
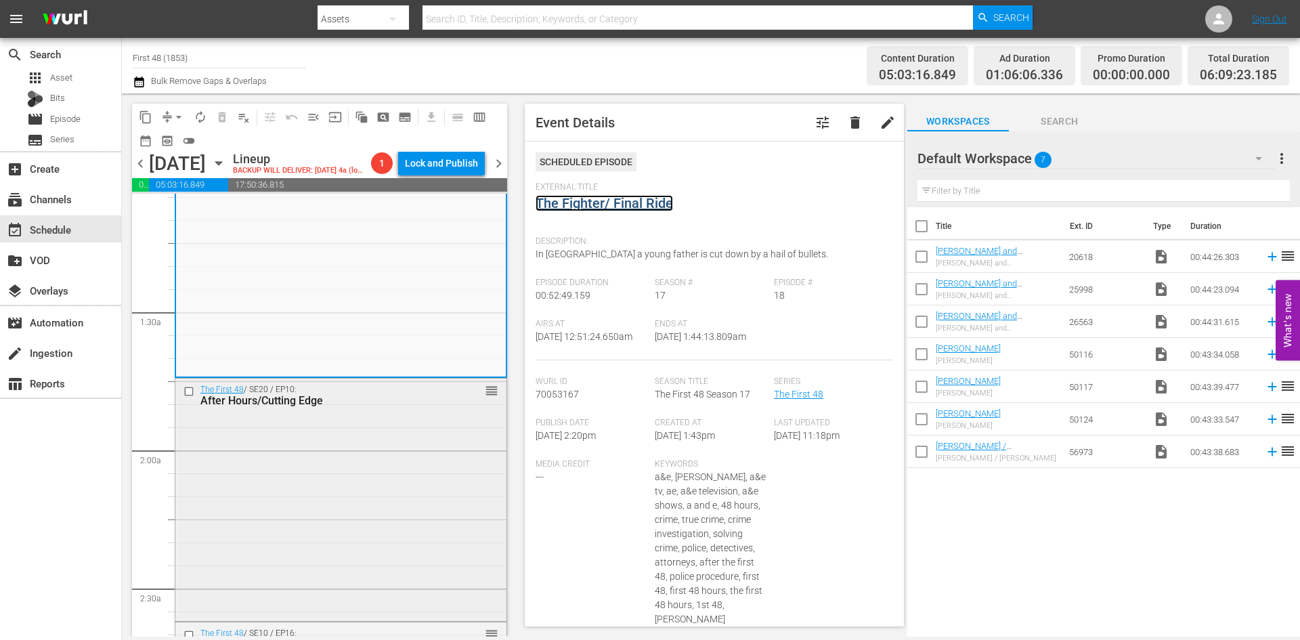
scroll to position [474, 0]
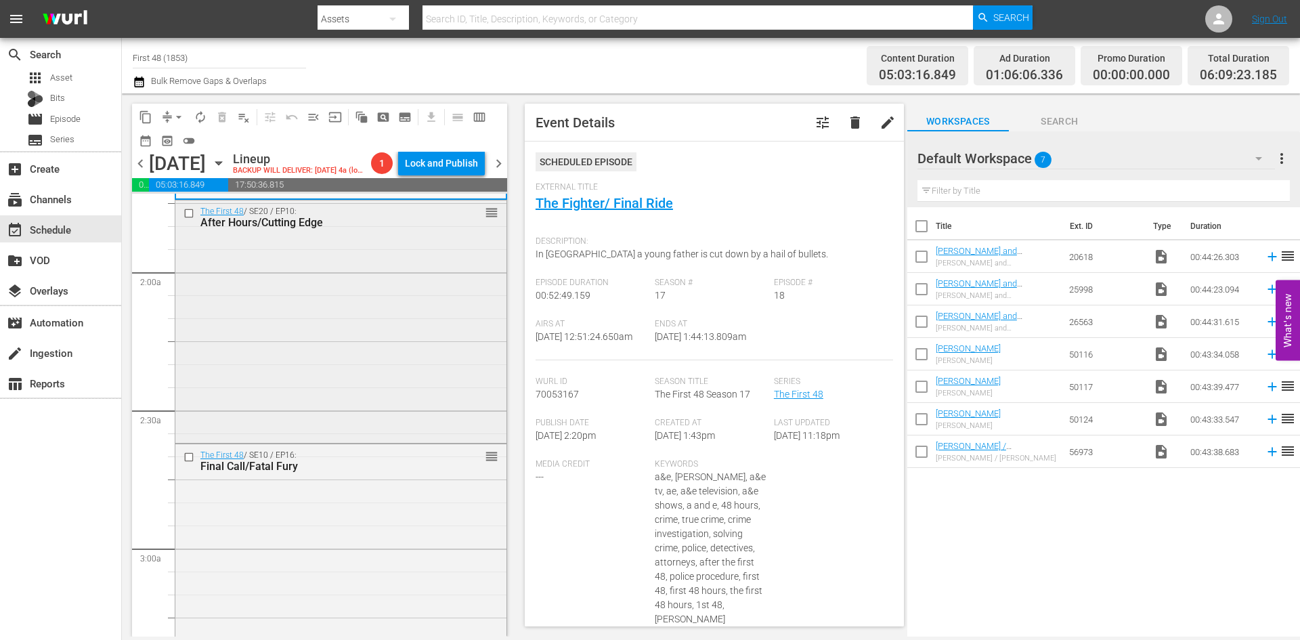
click at [443, 345] on div "The First 48 / SE20 / EP10: After Hours/Cutting Edge reorder" at bounding box center [340, 320] width 331 height 240
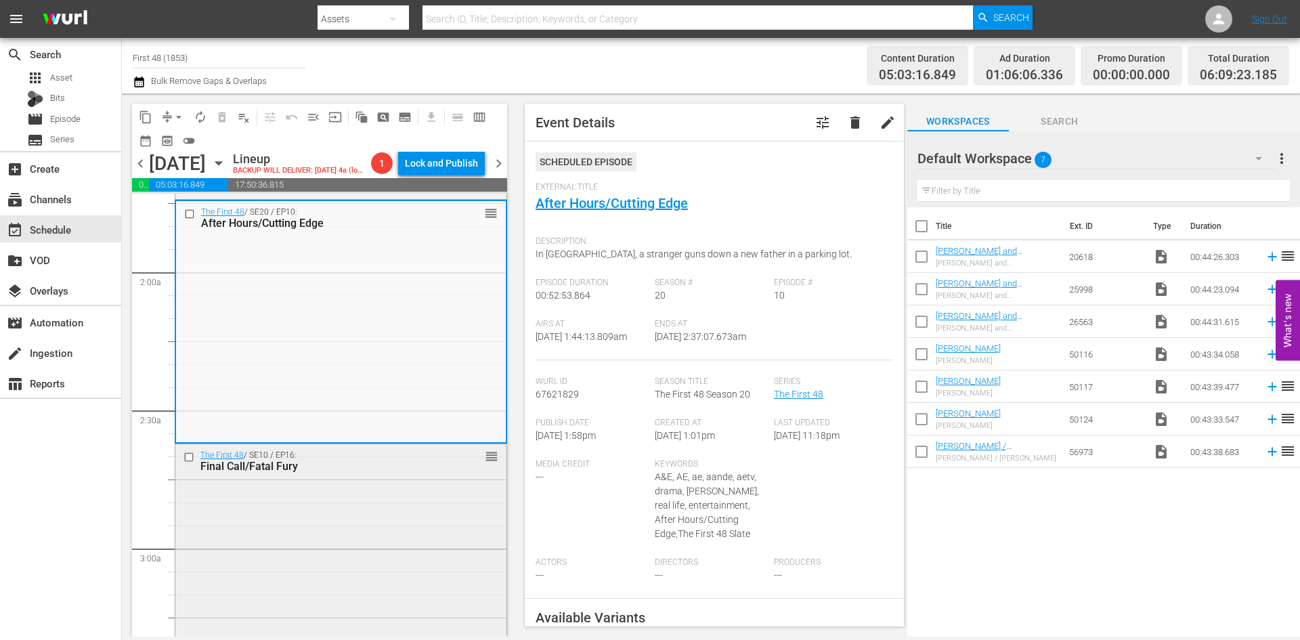
click at [395, 513] on div "The First 48 / SE10 / EP16: Final Call/Fatal Fury reorder" at bounding box center [340, 565] width 331 height 243
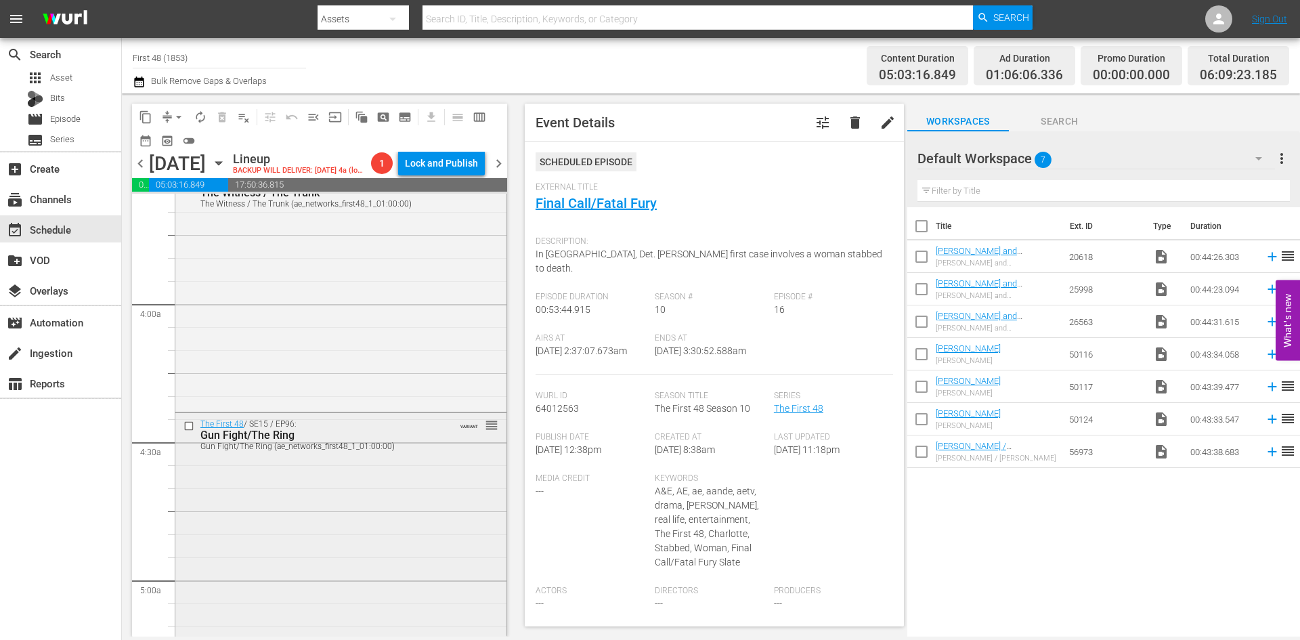
scroll to position [1016, 0]
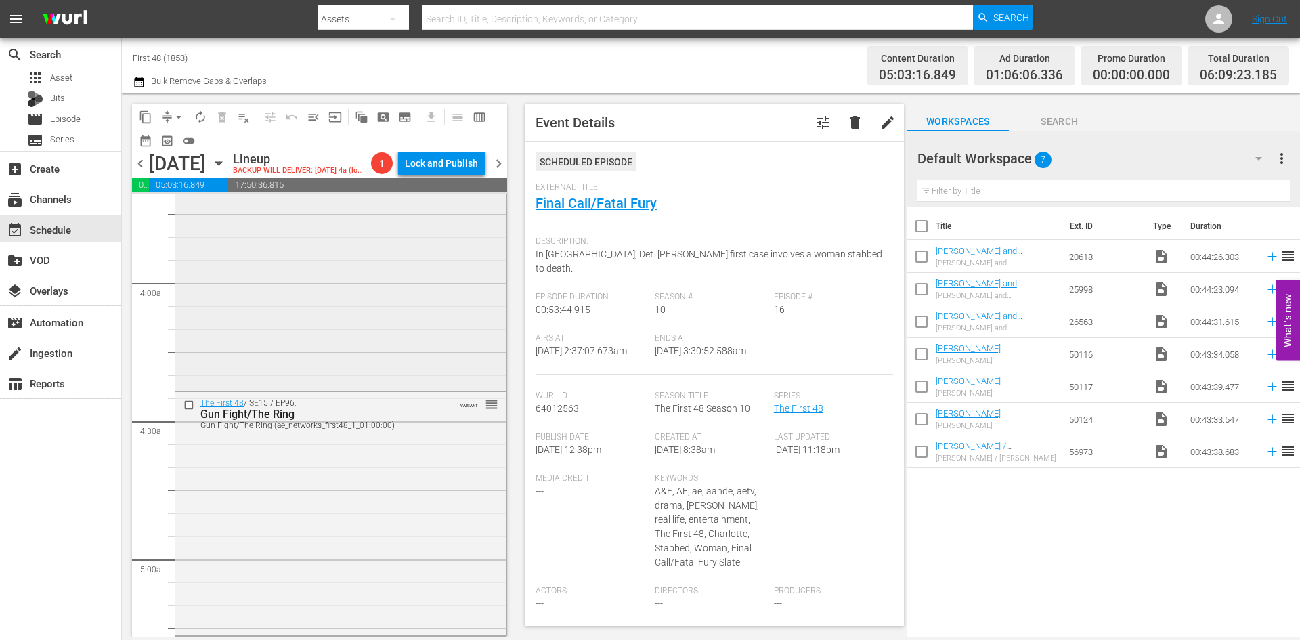
click at [367, 315] on div "The First 48 / SE4 / EP3: The Witness / The Trunk The Witness / The Trunk (ae_n…" at bounding box center [340, 269] width 331 height 238
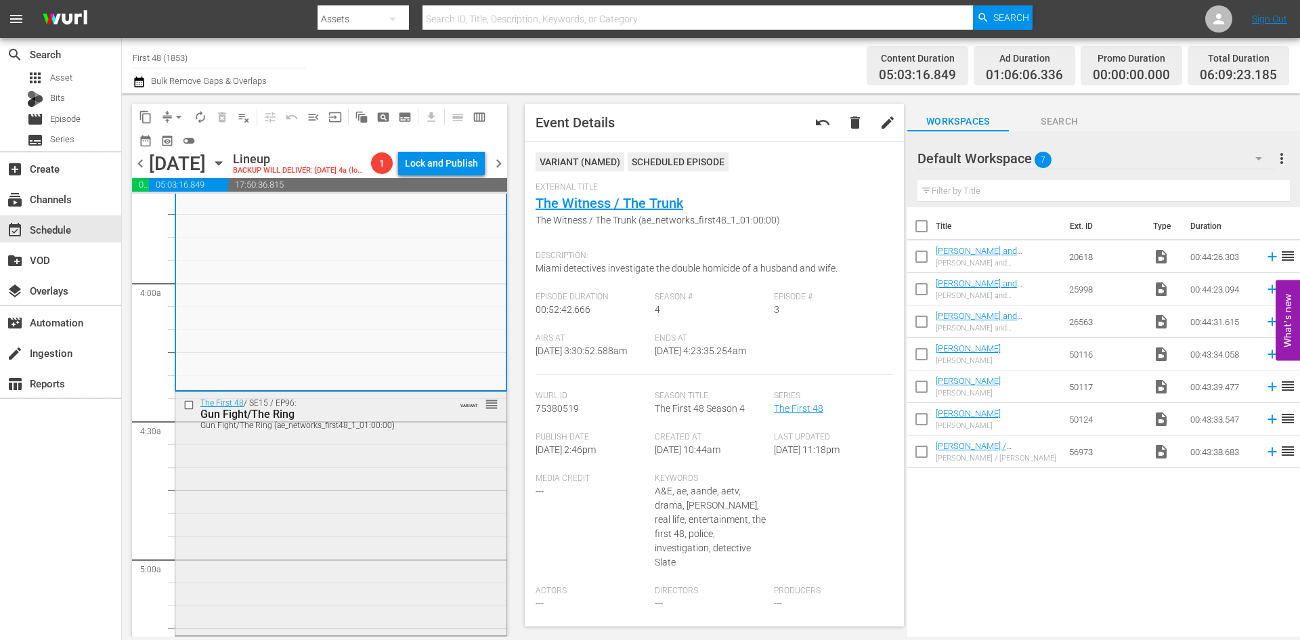
click at [400, 501] on div "The First 48 / SE15 / EP96: Gun Fight/The Ring Gun Fight/The Ring (ae_networks_…" at bounding box center [340, 512] width 331 height 240
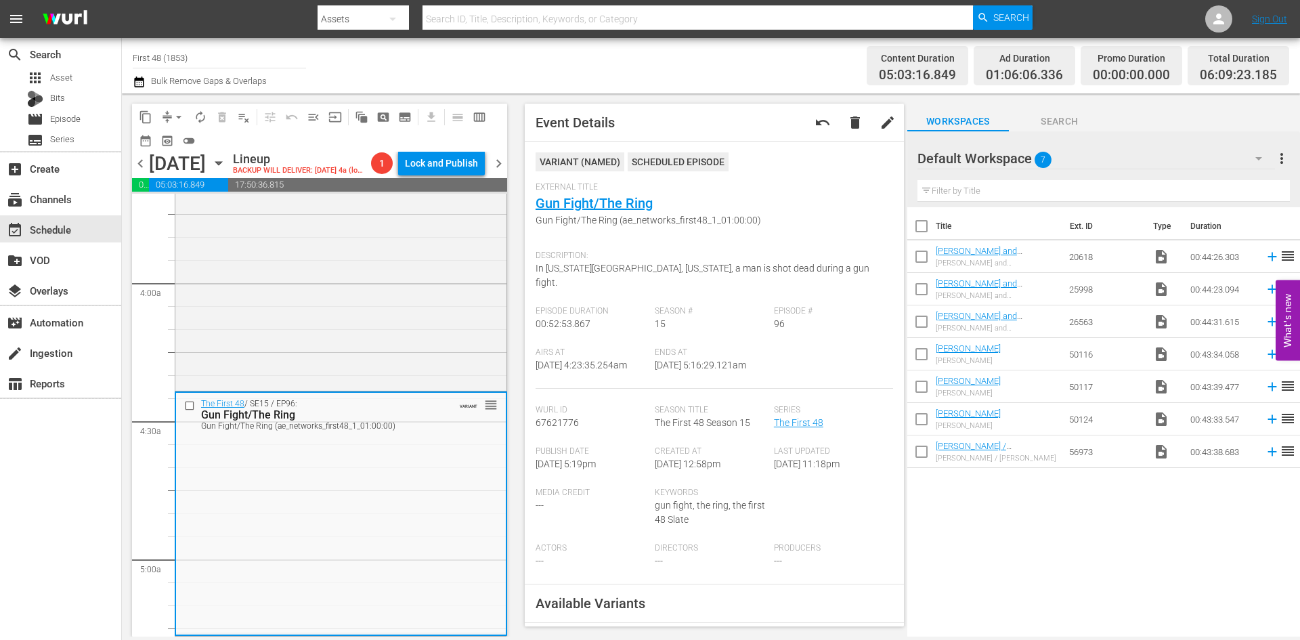
drag, startPoint x: 56, startPoint y: 625, endPoint x: 601, endPoint y: 192, distance: 696.9
drag, startPoint x: 601, startPoint y: 192, endPoint x: 592, endPoint y: 202, distance: 13.9
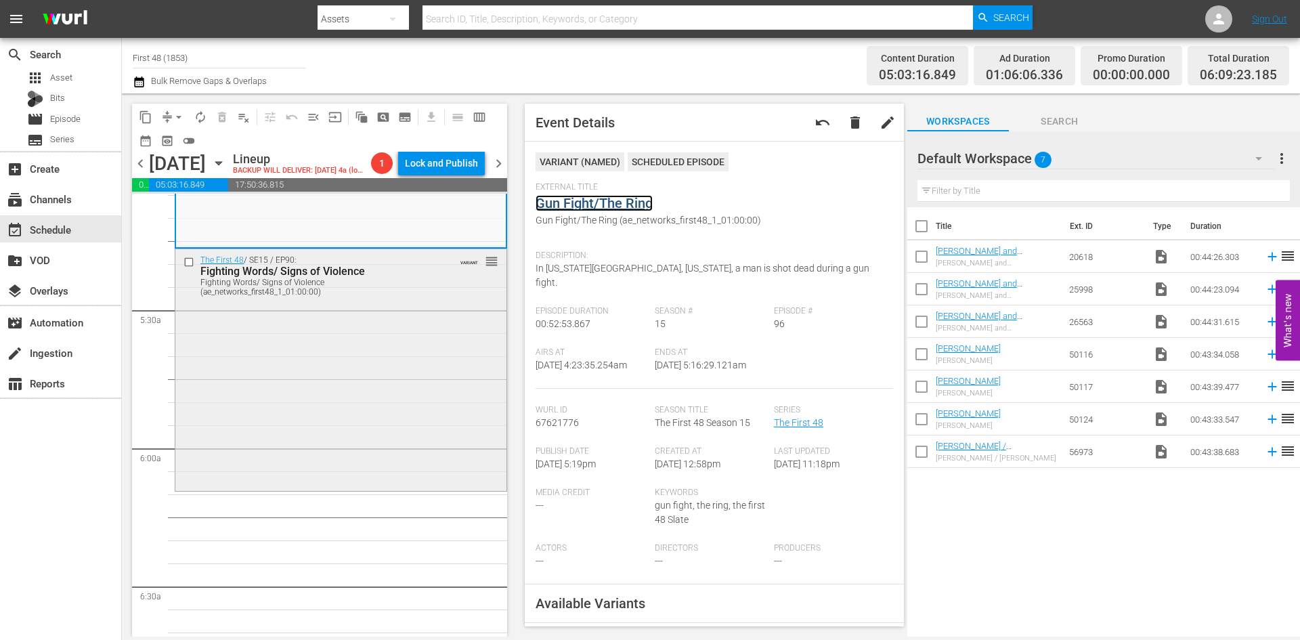
scroll to position [1422, 0]
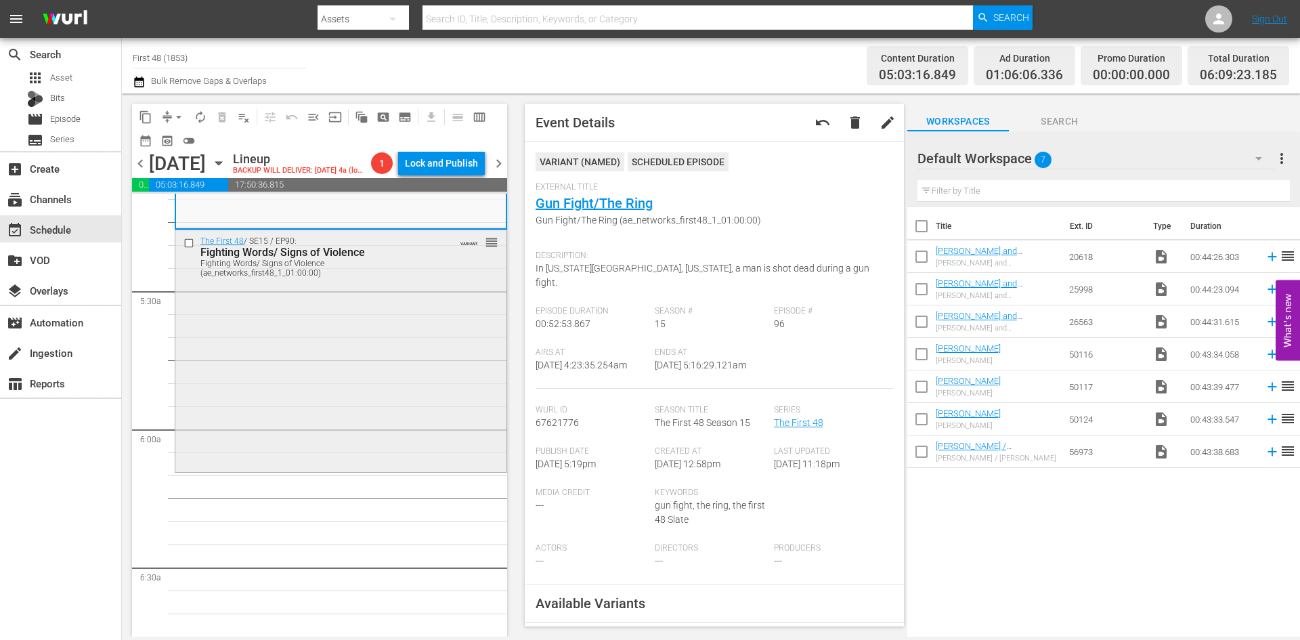
click at [378, 409] on div "The First 48 / SE15 / EP90: Fighting Words/ Signs of Violence Fighting Words/ S…" at bounding box center [340, 350] width 331 height 240
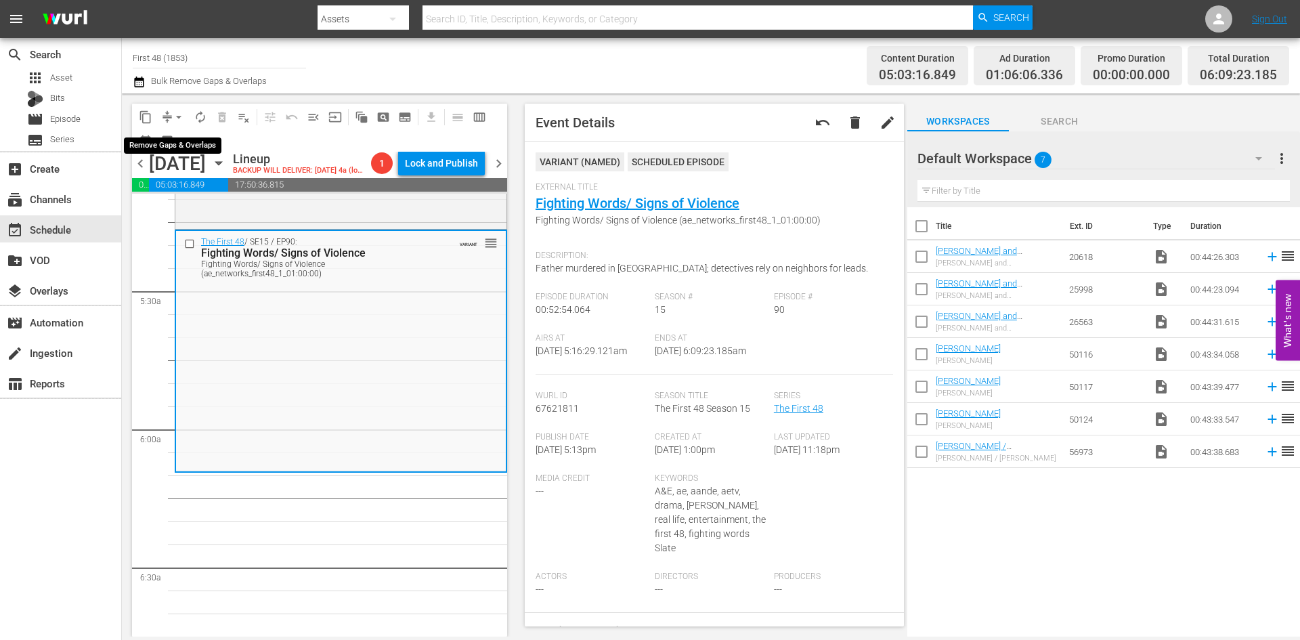
click at [176, 119] on span "arrow_drop_down" at bounding box center [179, 117] width 14 height 14
click at [180, 142] on li "Align to Midnight" at bounding box center [179, 144] width 142 height 22
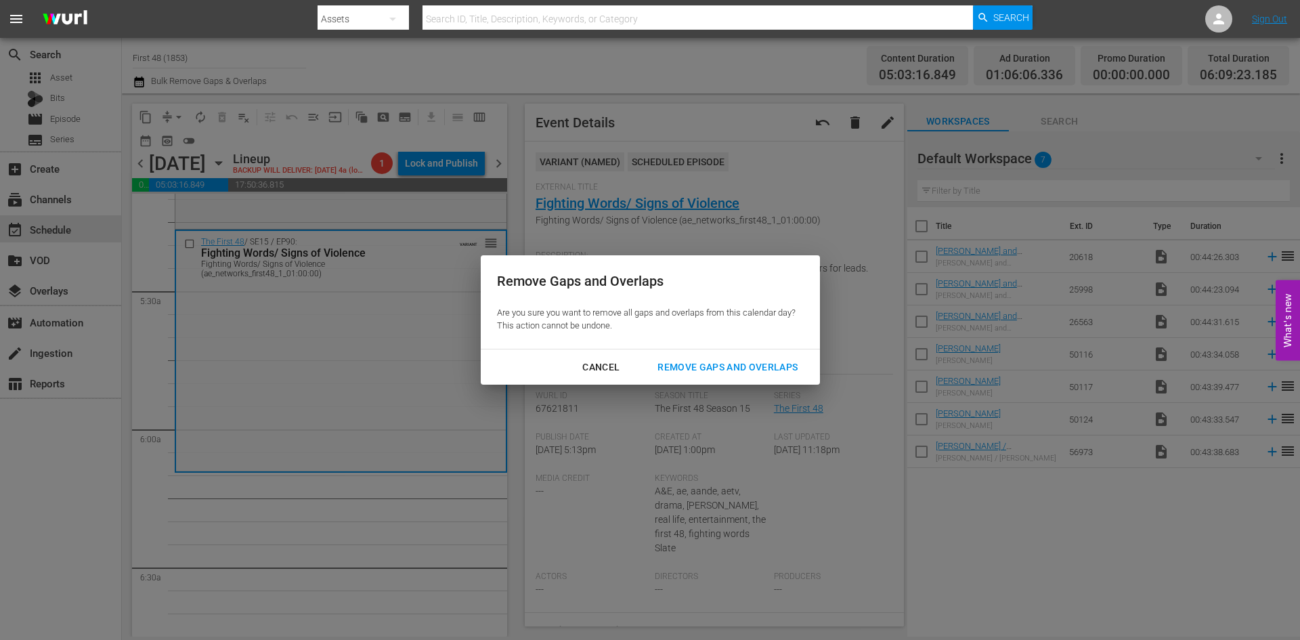
click at [692, 356] on button "Remove Gaps and Overlaps" at bounding box center [727, 367] width 173 height 25
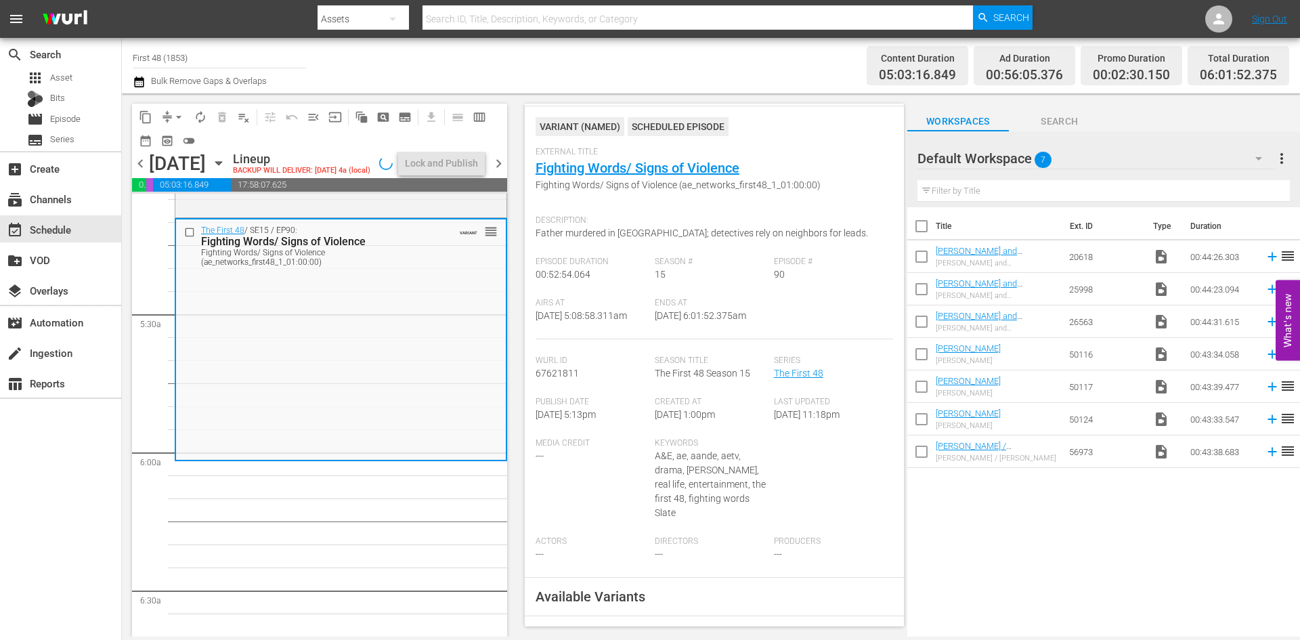
scroll to position [68, 0]
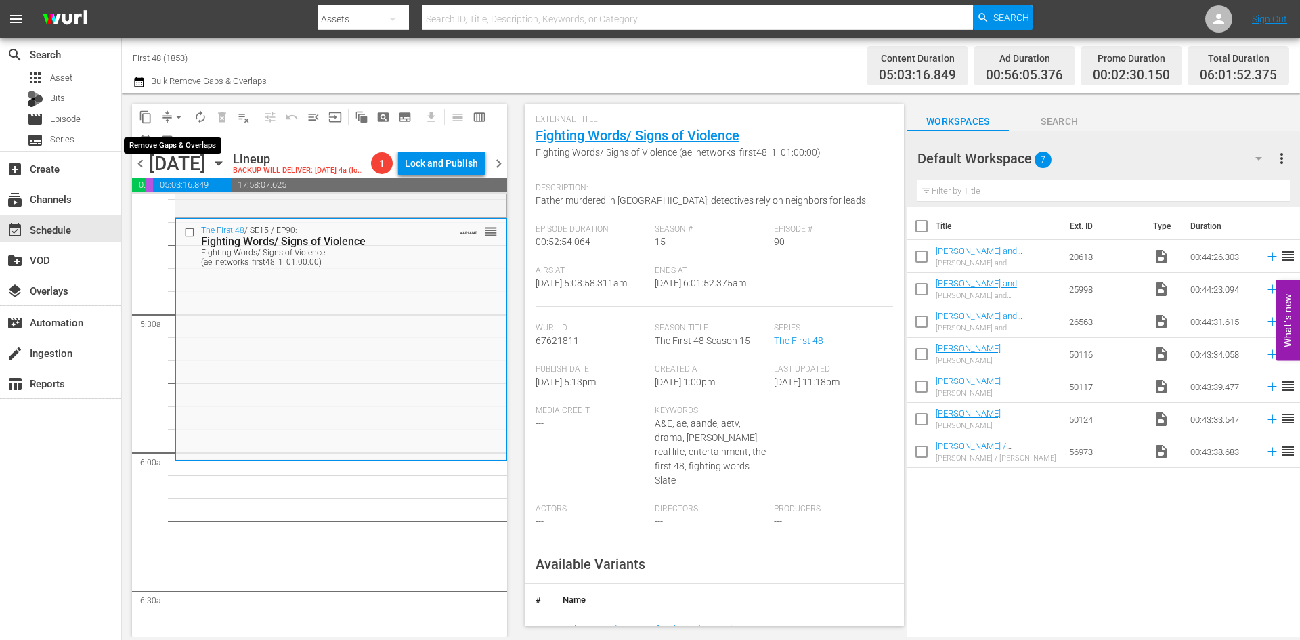
click at [170, 118] on button "arrow_drop_down" at bounding box center [179, 117] width 22 height 22
click at [186, 152] on li "Align to Midnight" at bounding box center [179, 144] width 142 height 22
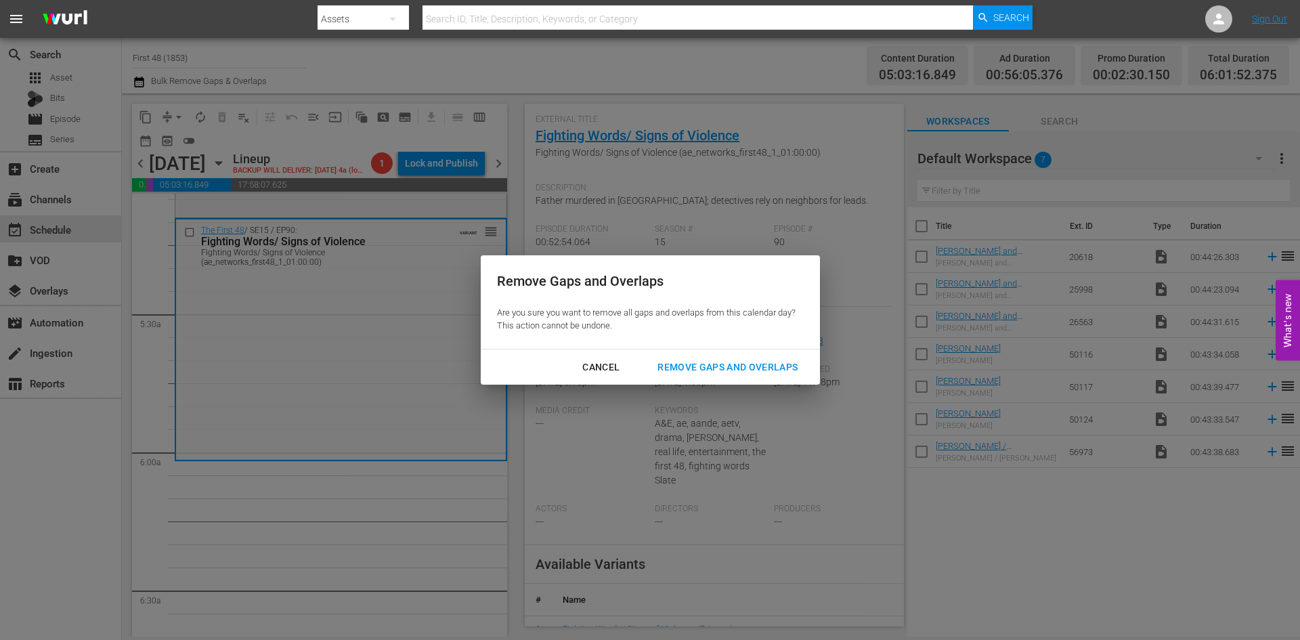
click at [729, 367] on div "Remove Gaps and Overlaps" at bounding box center [728, 367] width 162 height 17
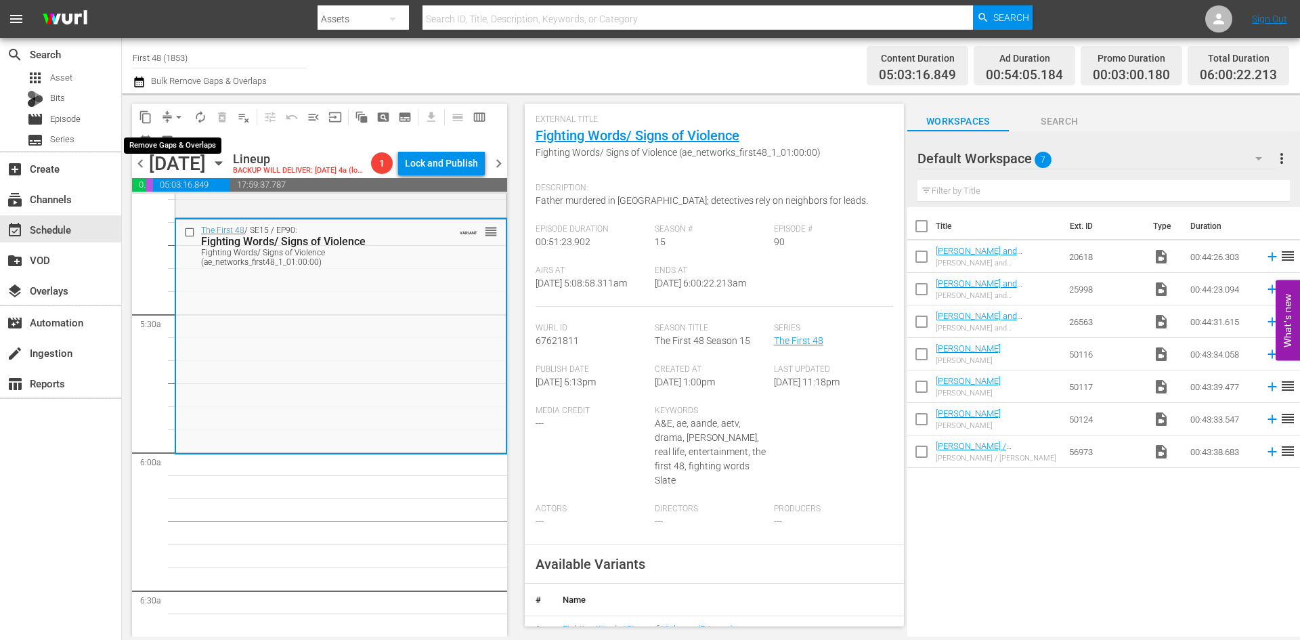
drag, startPoint x: 175, startPoint y: 118, endPoint x: 174, endPoint y: 126, distance: 8.2
click at [175, 119] on span "arrow_drop_down" at bounding box center [179, 117] width 14 height 14
click at [173, 154] on li "Align to Midnight" at bounding box center [179, 144] width 142 height 22
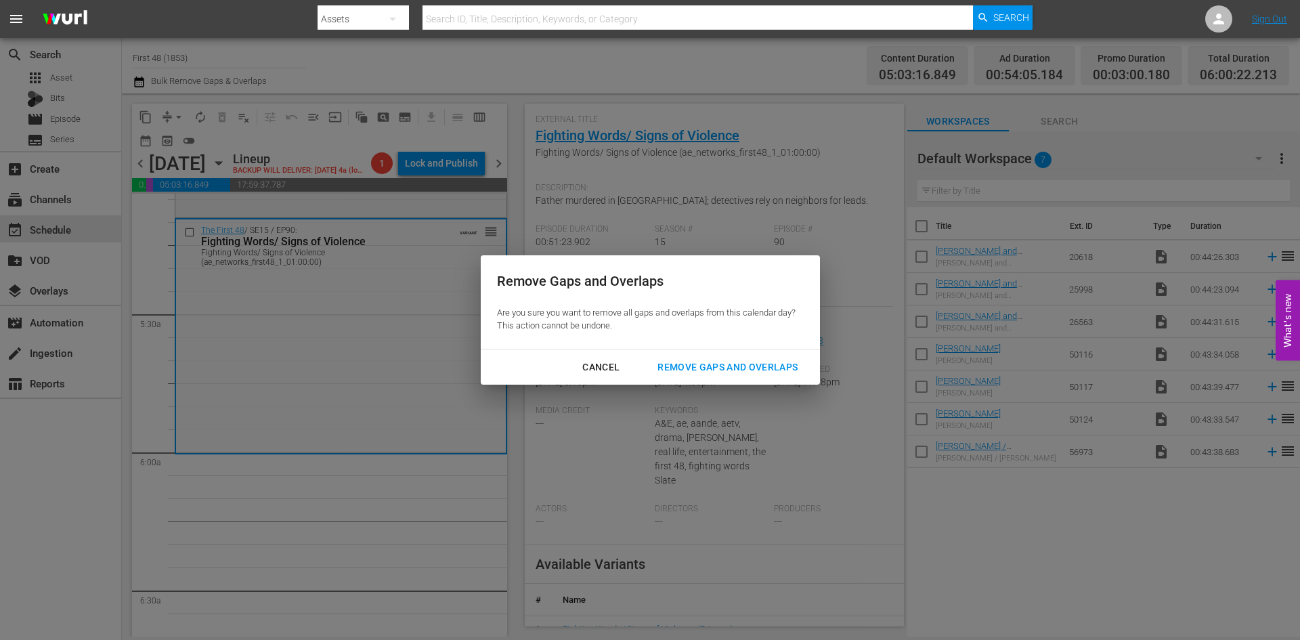
click at [758, 370] on div "Remove Gaps and Overlaps" at bounding box center [728, 367] width 162 height 17
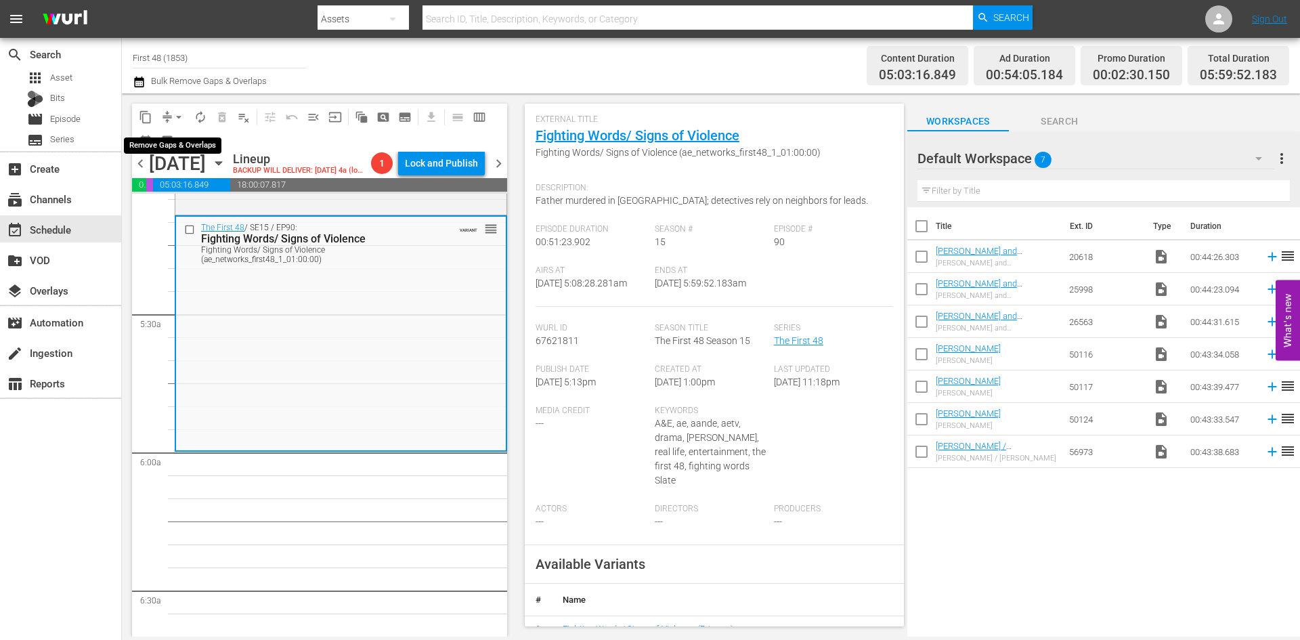
click at [177, 111] on span "arrow_drop_down" at bounding box center [179, 117] width 14 height 14
click at [179, 146] on li "Align to Midnight" at bounding box center [179, 144] width 142 height 22
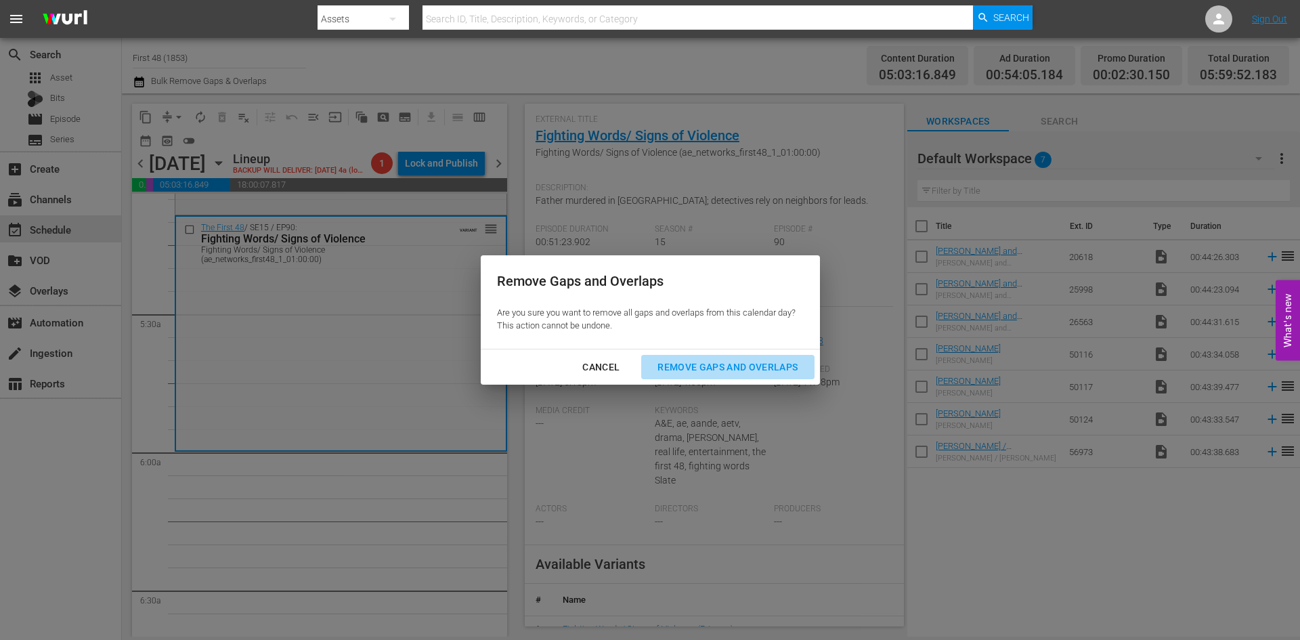
click at [720, 365] on div "Remove Gaps and Overlaps" at bounding box center [728, 367] width 162 height 17
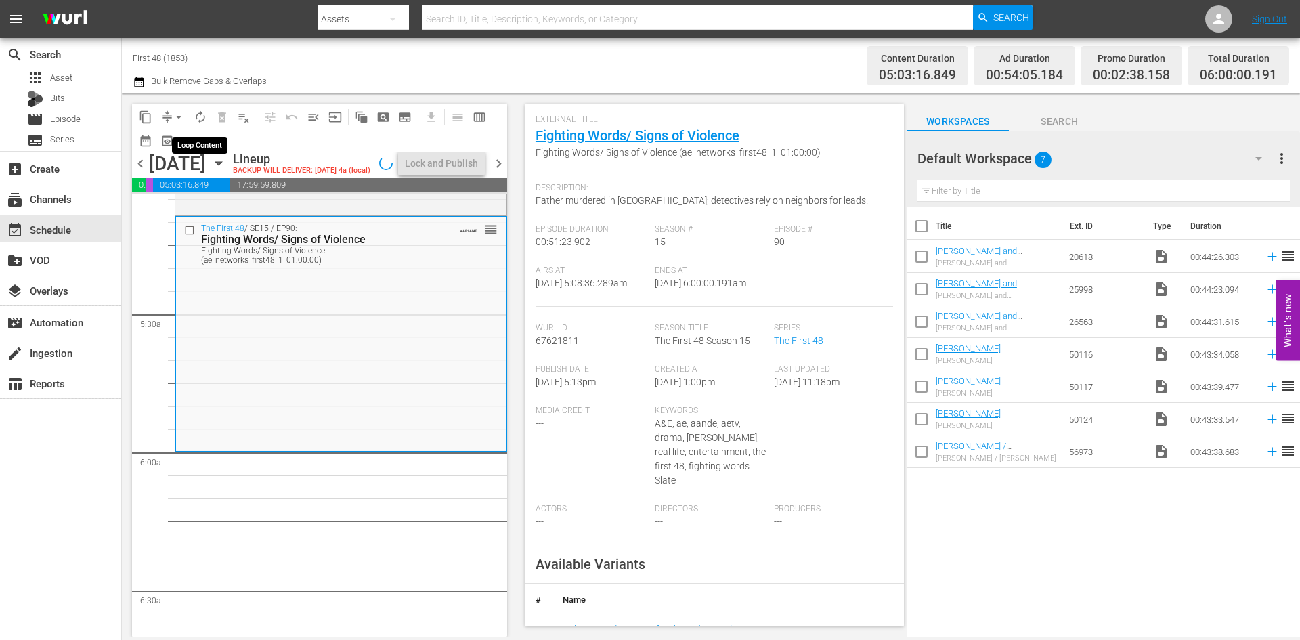
scroll to position [1376, 0]
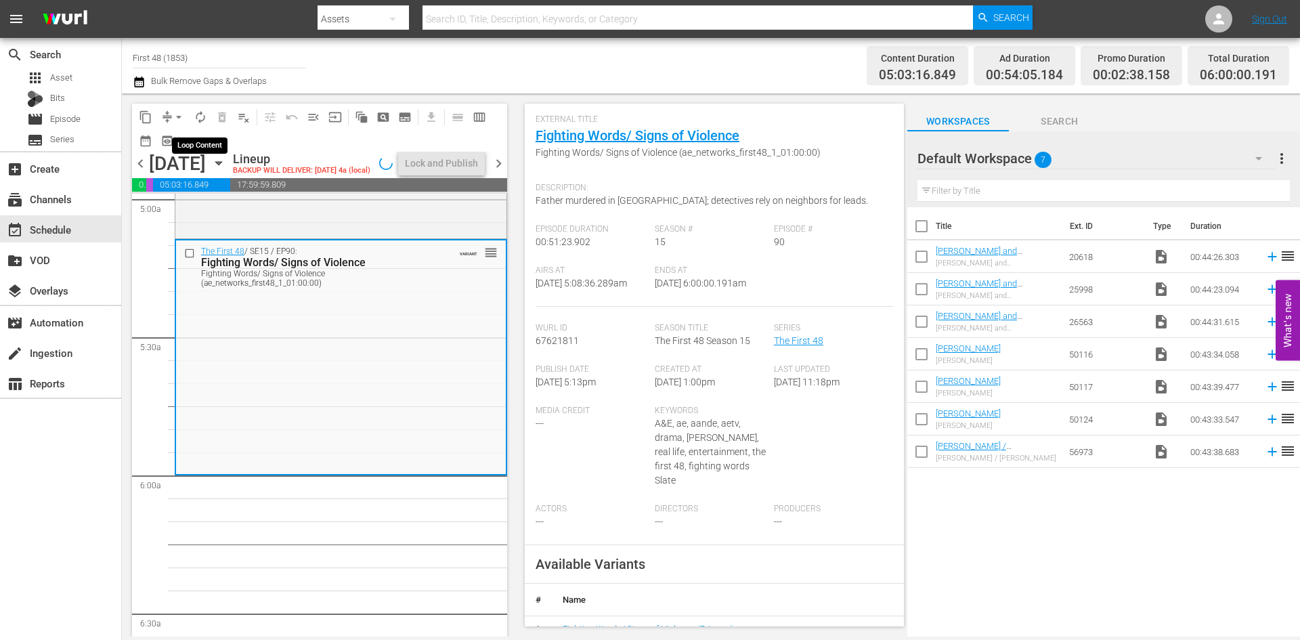
click at [202, 112] on span "autorenew_outlined" at bounding box center [201, 117] width 14 height 14
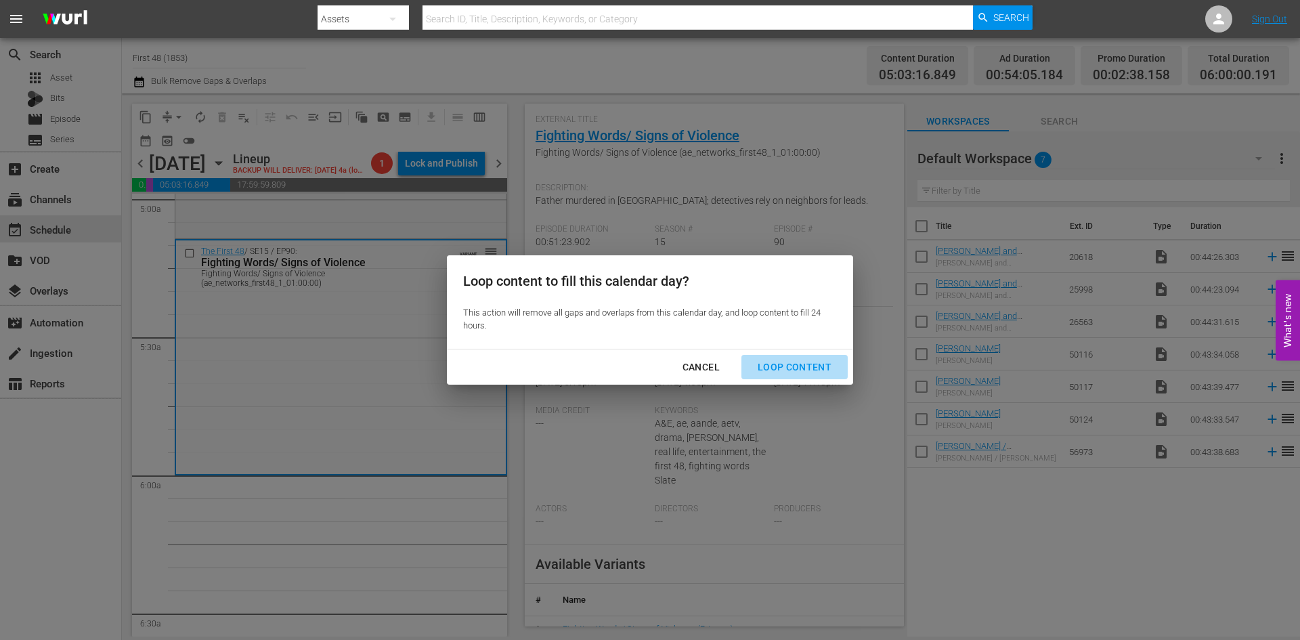
click at [818, 369] on div "Loop Content" at bounding box center [794, 367] width 95 height 17
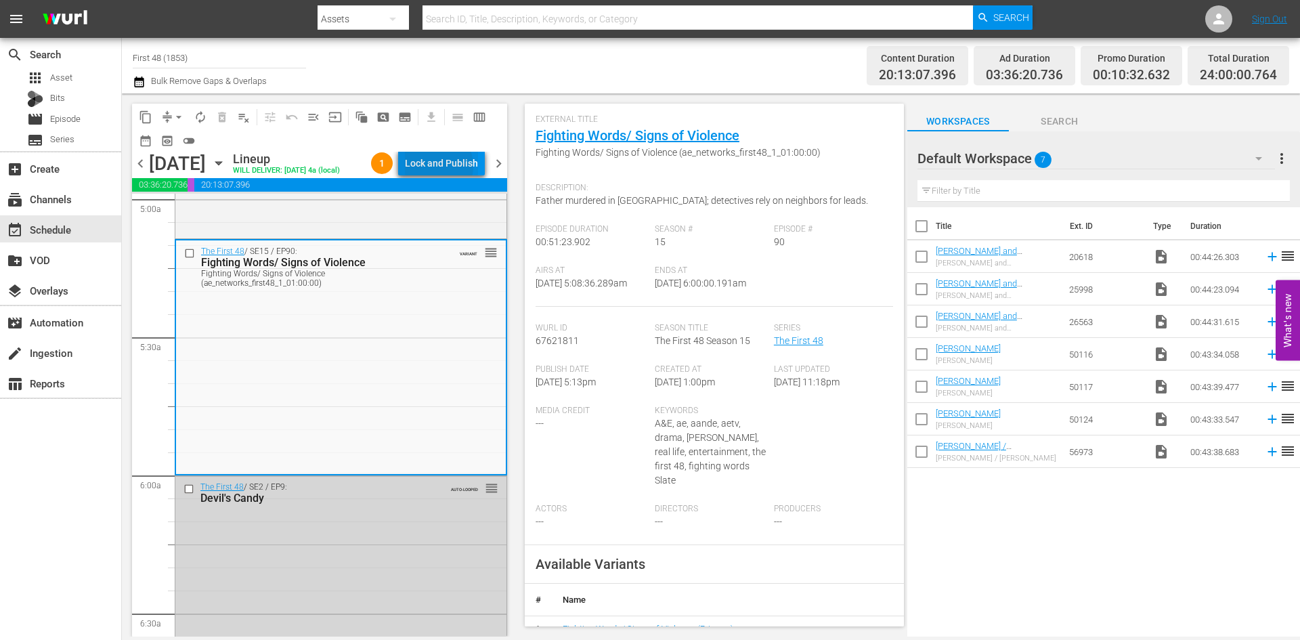
click at [439, 165] on div "Lock and Publish" at bounding box center [441, 163] width 73 height 24
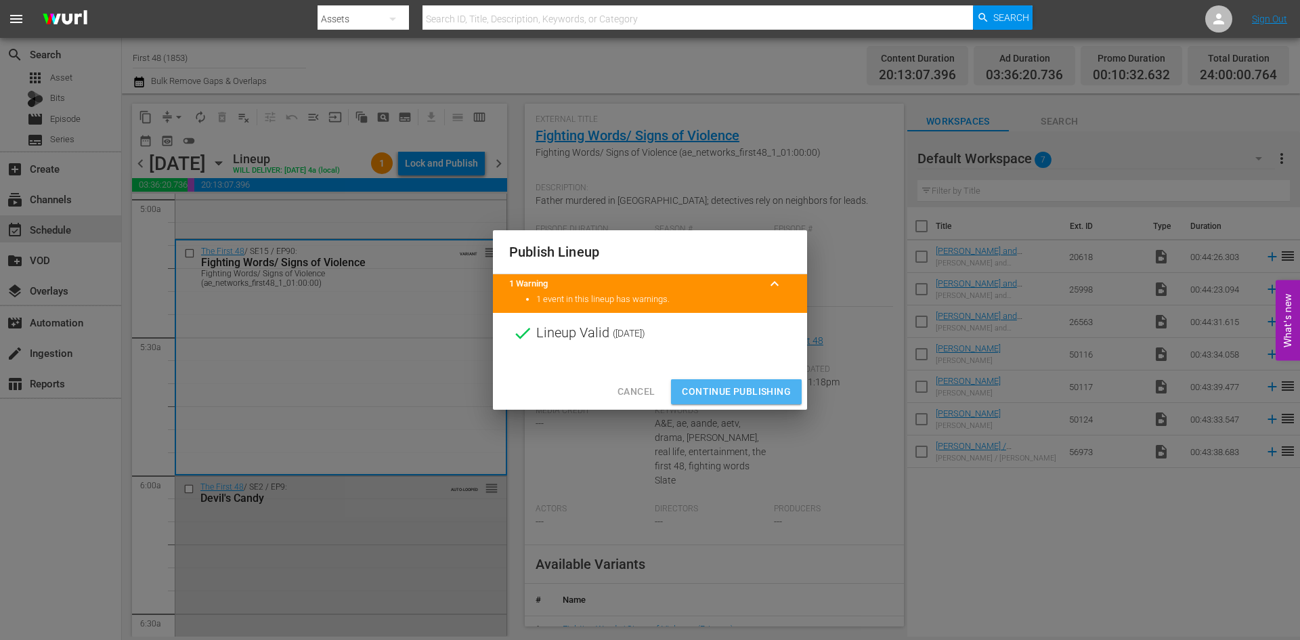
click at [714, 389] on span "Continue Publishing" at bounding box center [736, 391] width 109 height 17
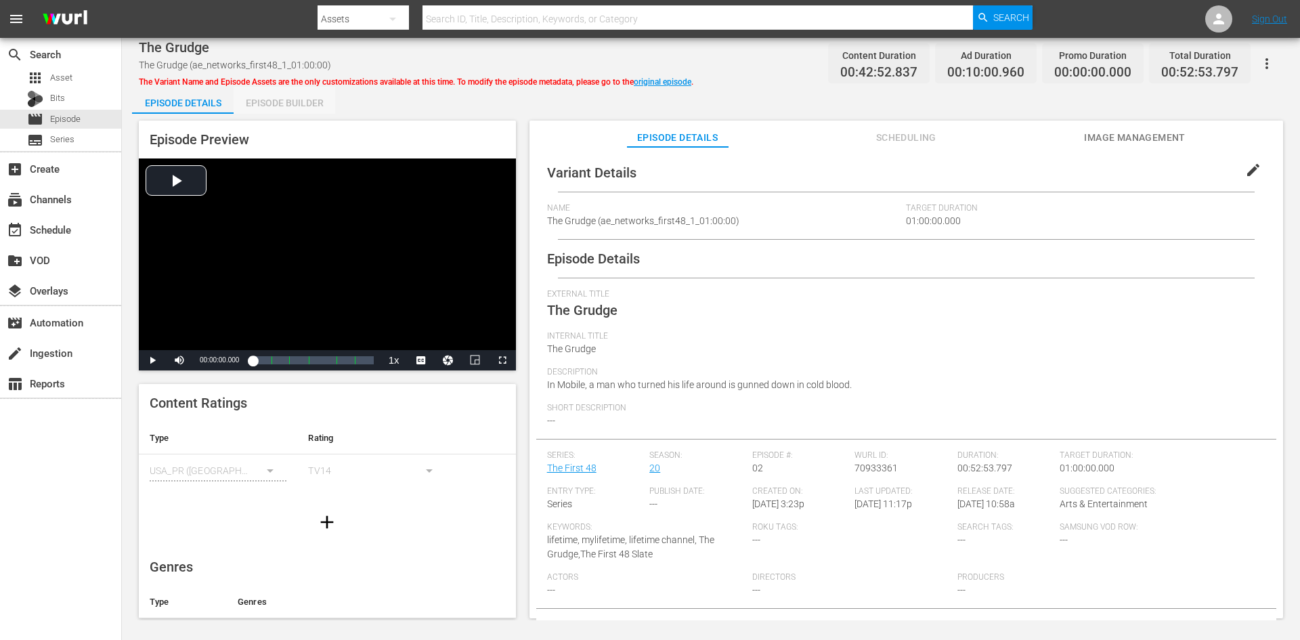
click at [282, 100] on div "Episode Builder" at bounding box center [285, 103] width 102 height 33
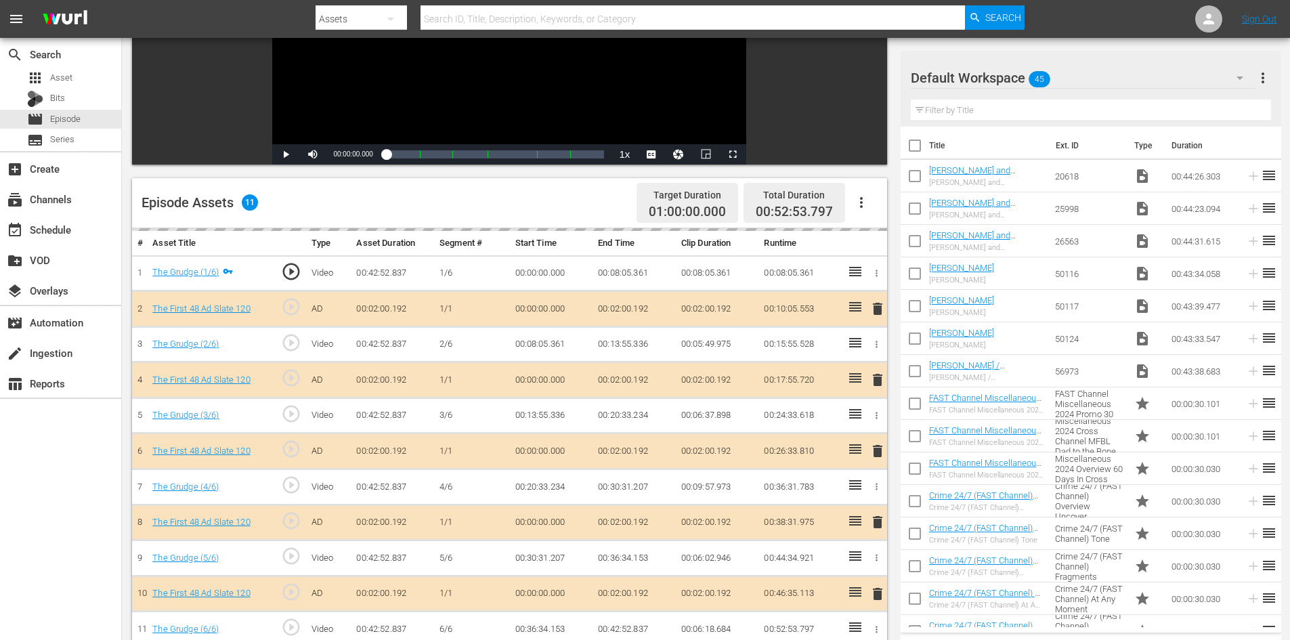
scroll to position [353, 0]
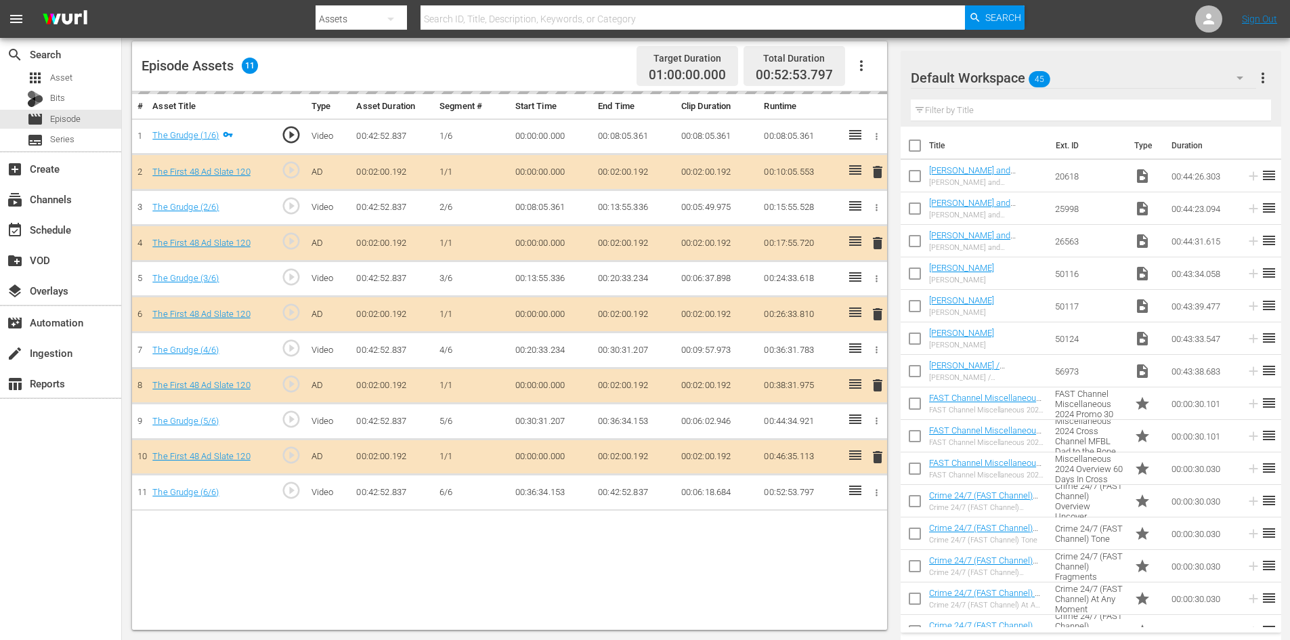
click at [1171, 81] on div "Default Workspace 45" at bounding box center [1083, 78] width 345 height 38
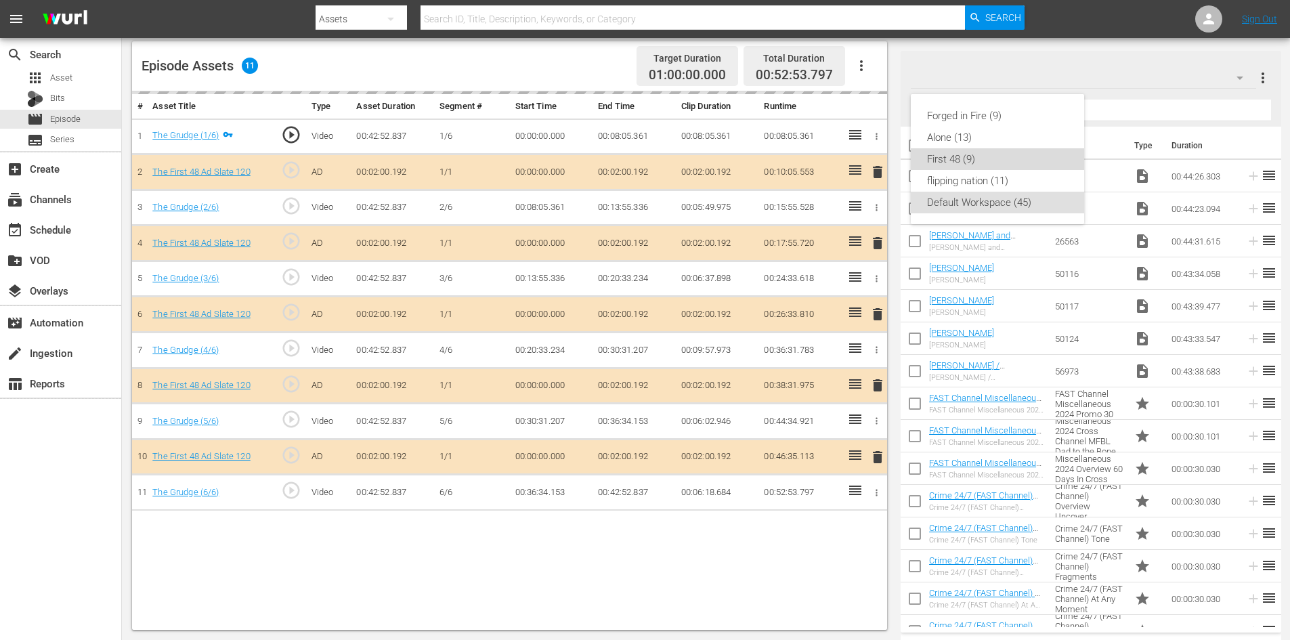
click at [948, 160] on div "First 48 (9)" at bounding box center [997, 159] width 141 height 22
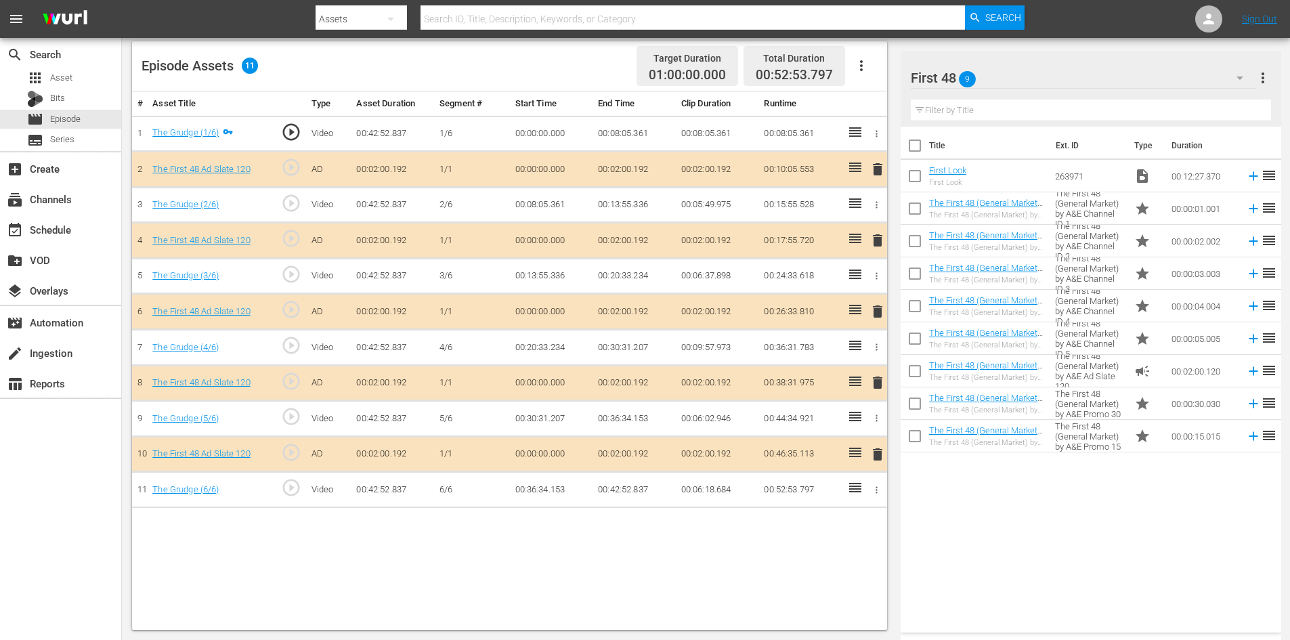
click at [876, 381] on span "delete" at bounding box center [877, 382] width 16 height 16
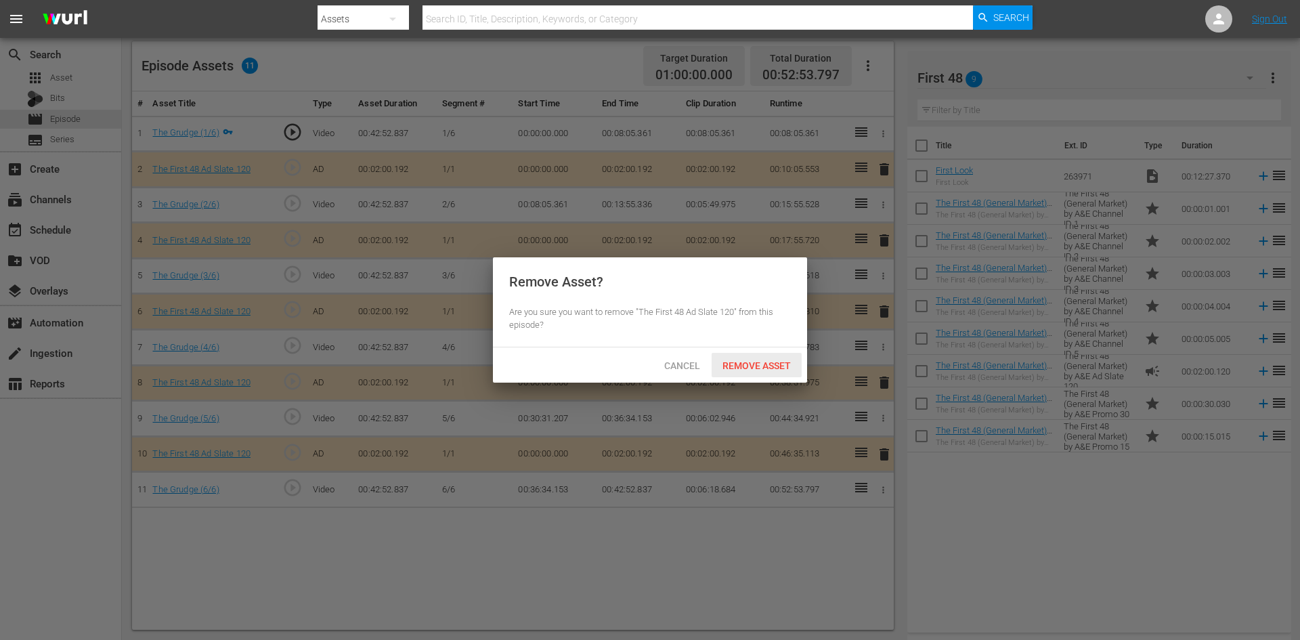
click at [758, 363] on span "Remove Asset" at bounding box center [757, 365] width 90 height 11
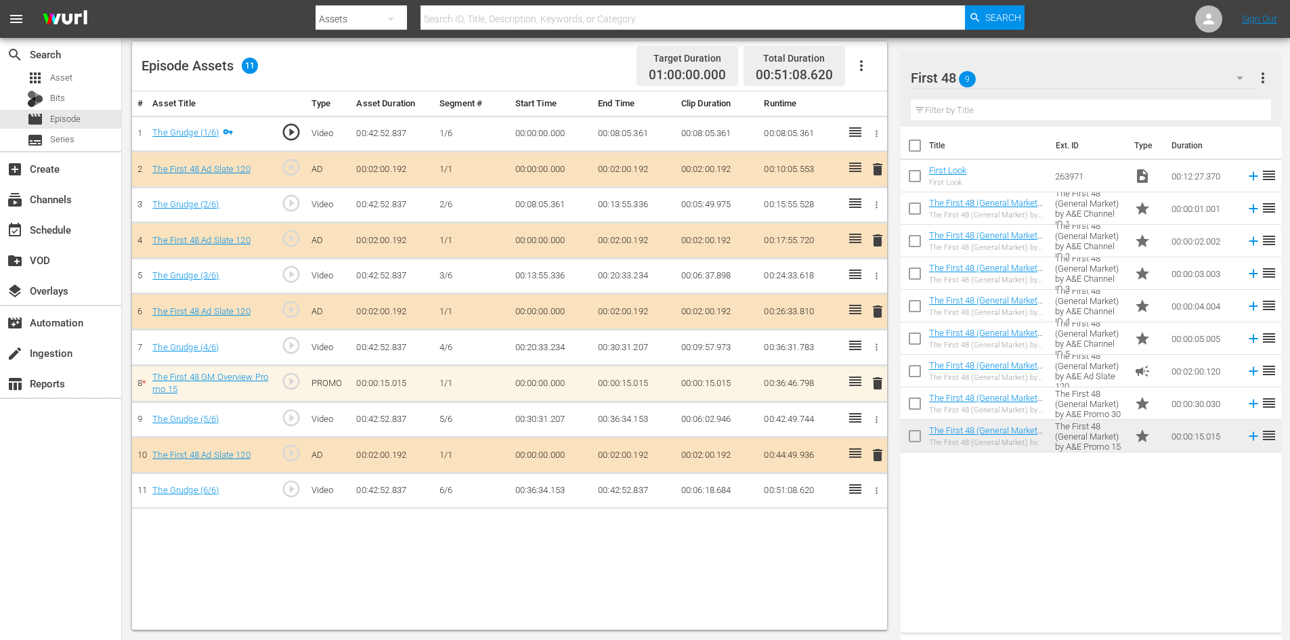
click at [879, 383] on span "delete" at bounding box center [877, 383] width 16 height 16
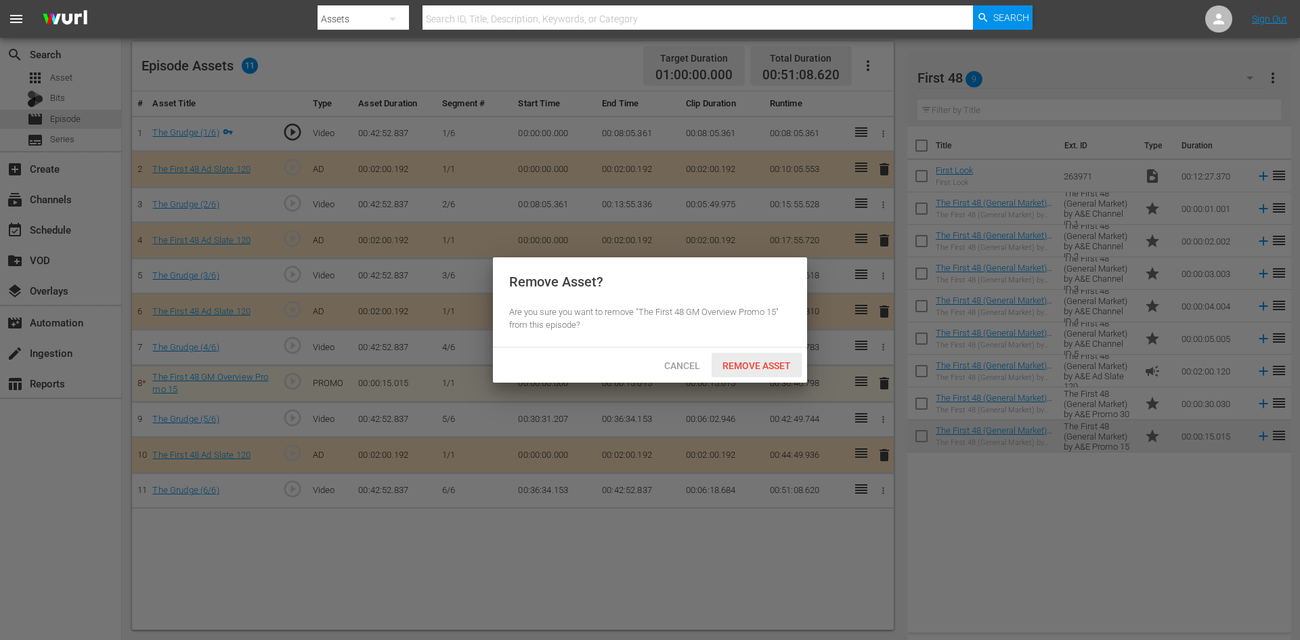
click at [783, 364] on span "Remove Asset" at bounding box center [757, 365] width 90 height 11
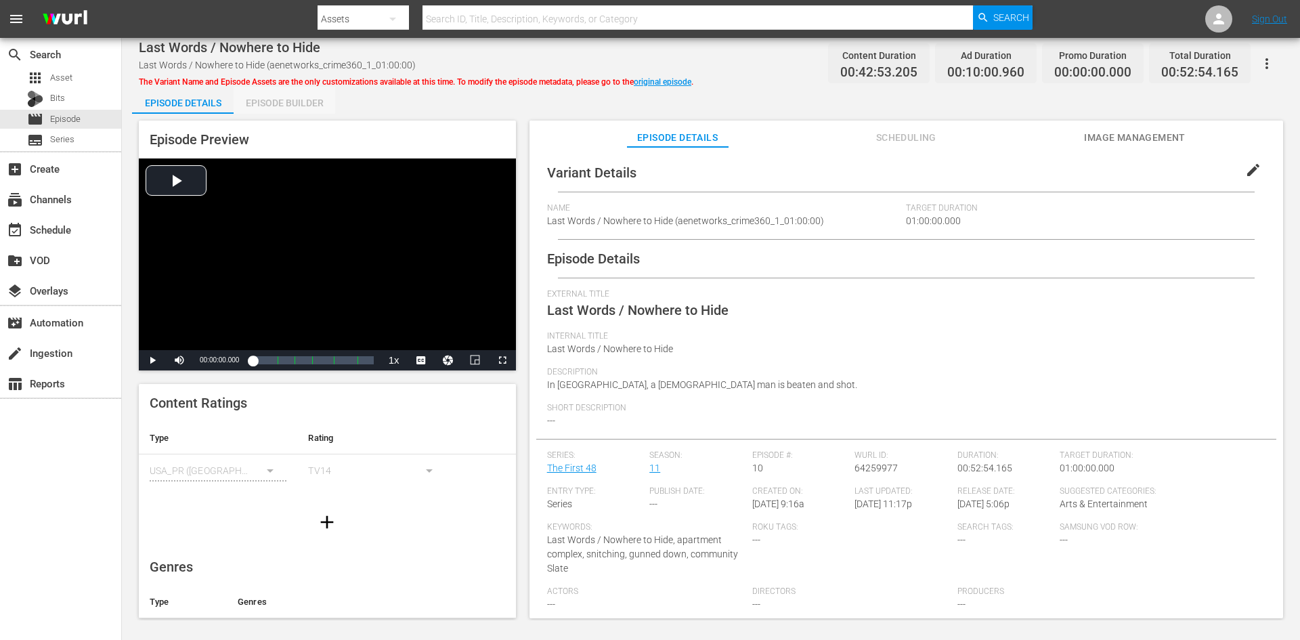
click at [286, 95] on div "Episode Builder" at bounding box center [285, 103] width 102 height 33
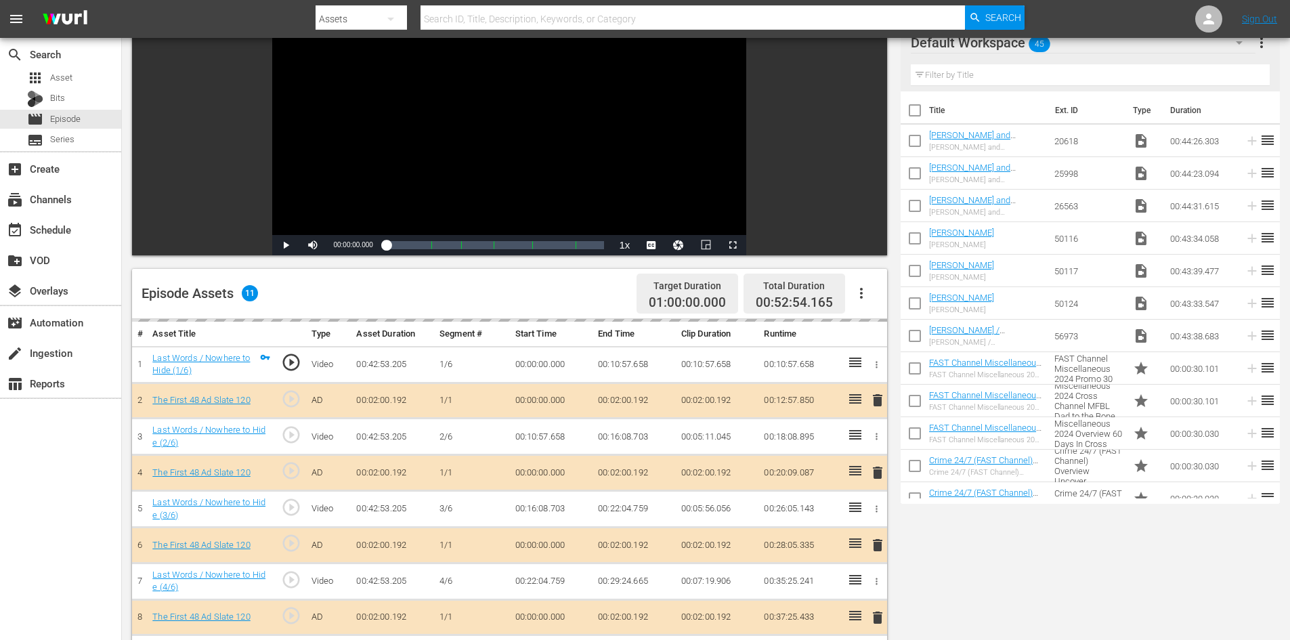
scroll to position [353, 0]
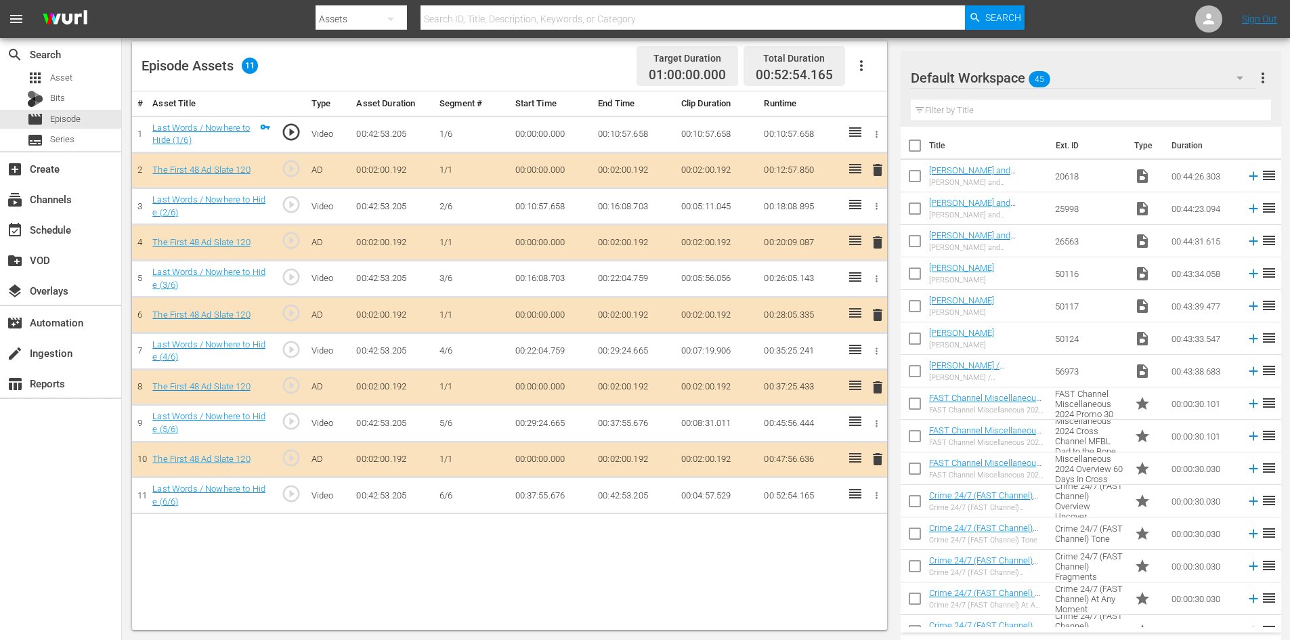
click at [1090, 75] on div "Default Workspace 45" at bounding box center [1083, 78] width 345 height 38
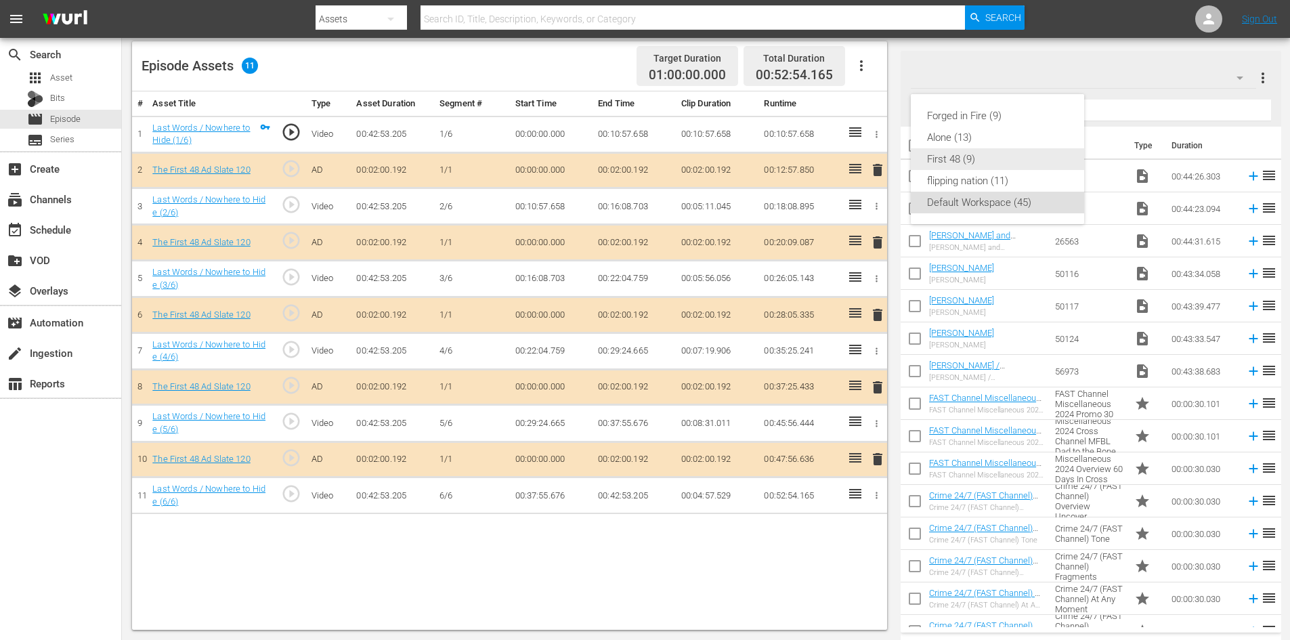
click at [954, 158] on div "First 48 (9)" at bounding box center [997, 159] width 141 height 22
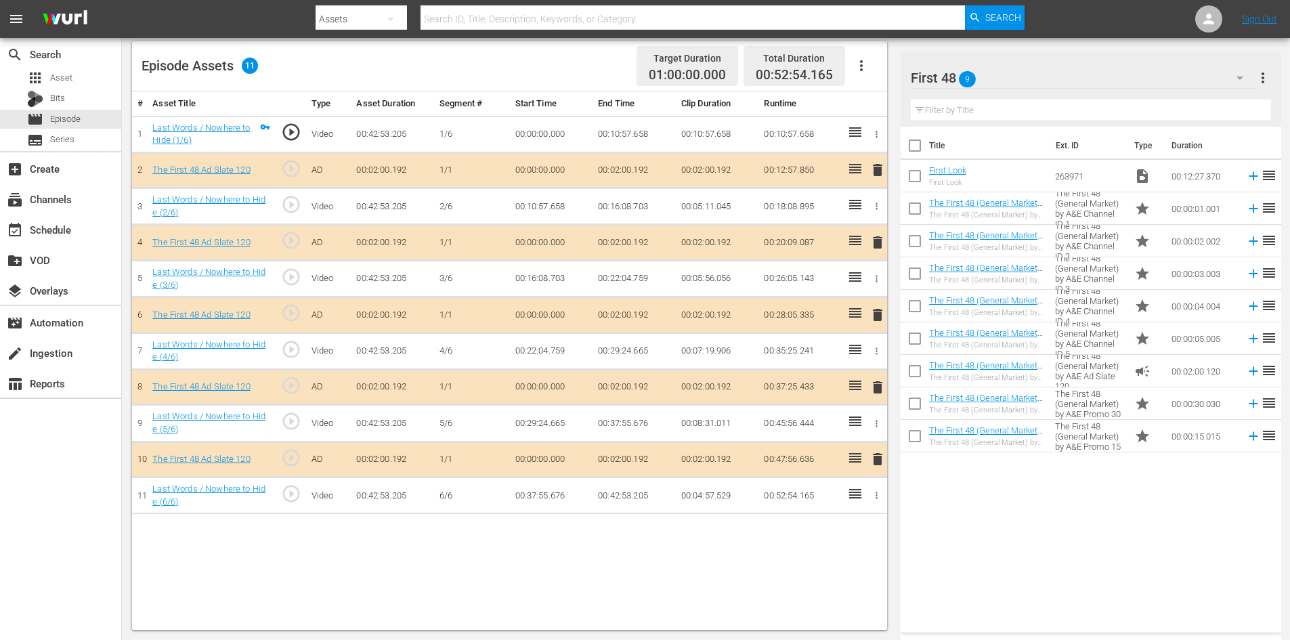
click at [878, 385] on span "delete" at bounding box center [877, 387] width 16 height 16
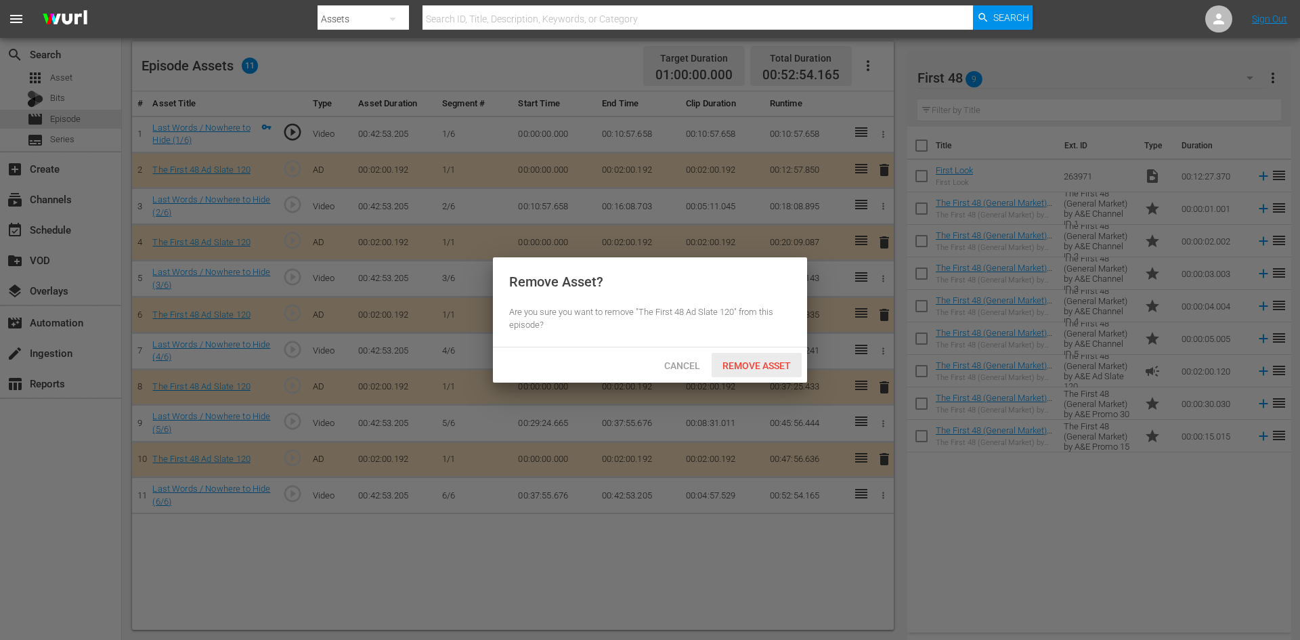
click at [769, 360] on span "Remove Asset" at bounding box center [757, 365] width 90 height 11
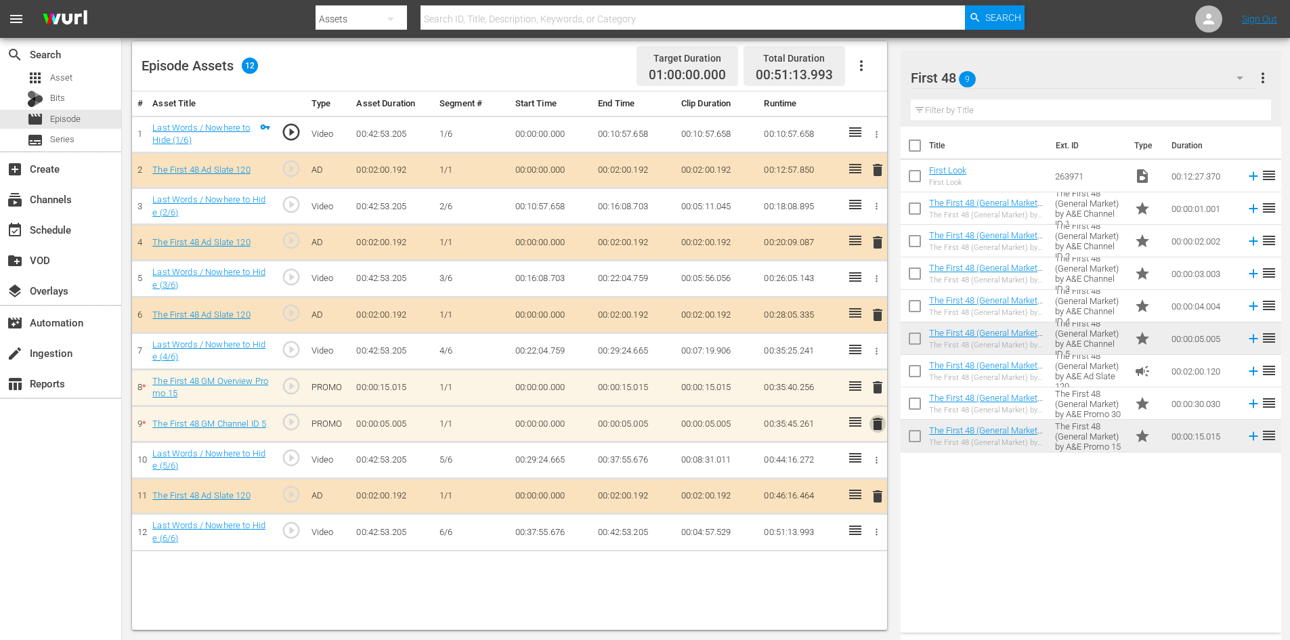
click at [879, 425] on span "delete" at bounding box center [877, 424] width 16 height 16
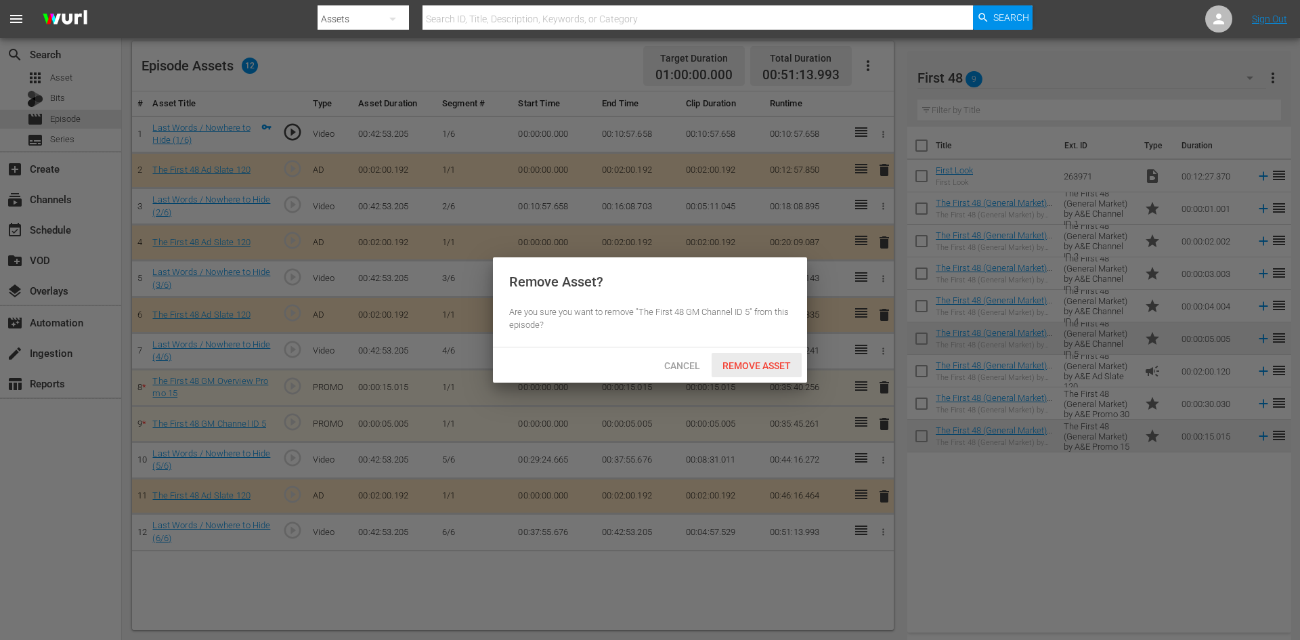
click at [767, 366] on span "Remove Asset" at bounding box center [757, 365] width 90 height 11
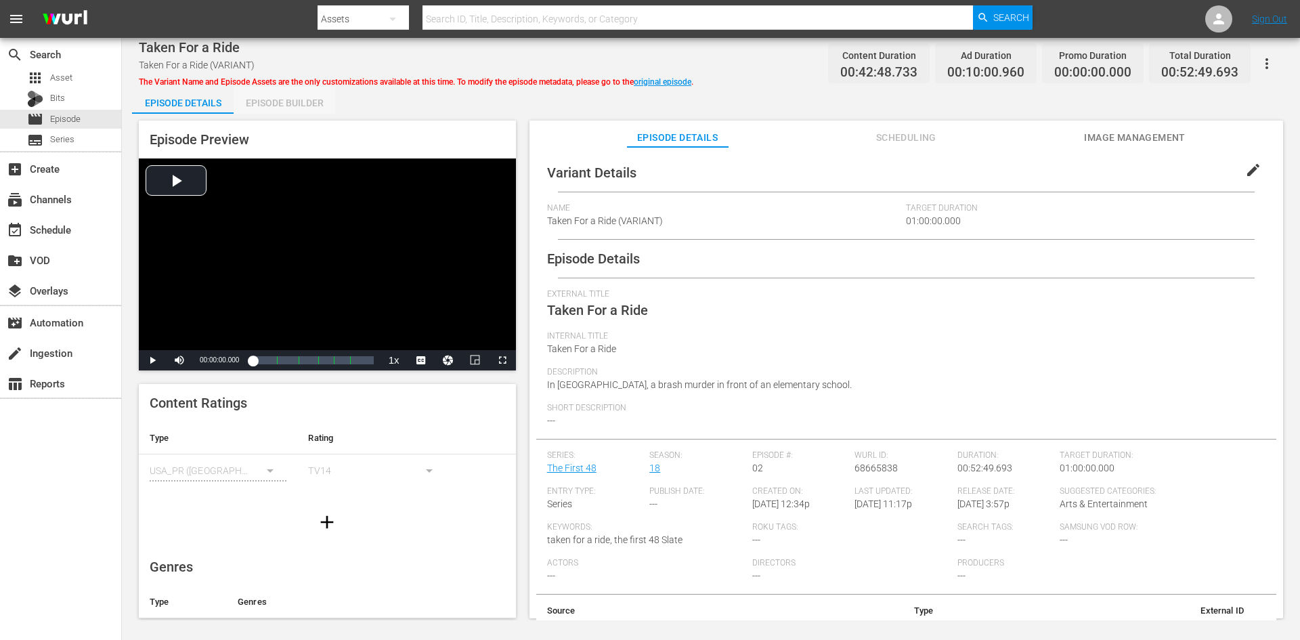
click at [270, 104] on div "Episode Builder" at bounding box center [285, 103] width 102 height 33
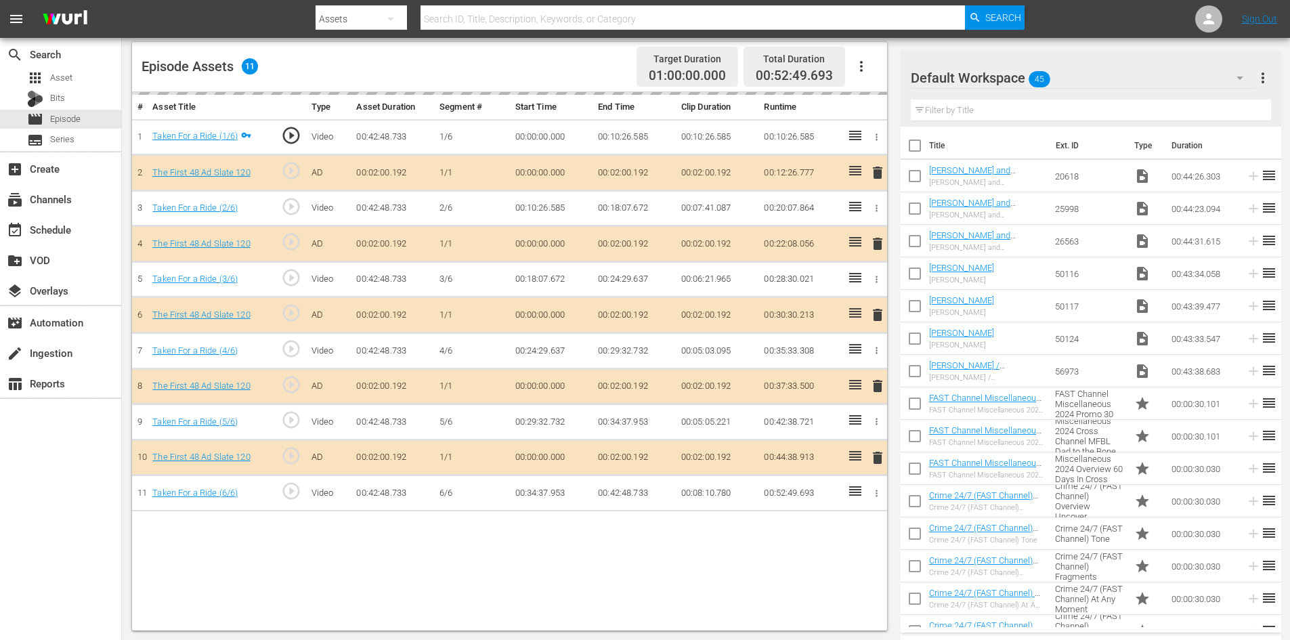
scroll to position [353, 0]
click at [1140, 76] on div "Default Workspace 45" at bounding box center [1083, 78] width 345 height 38
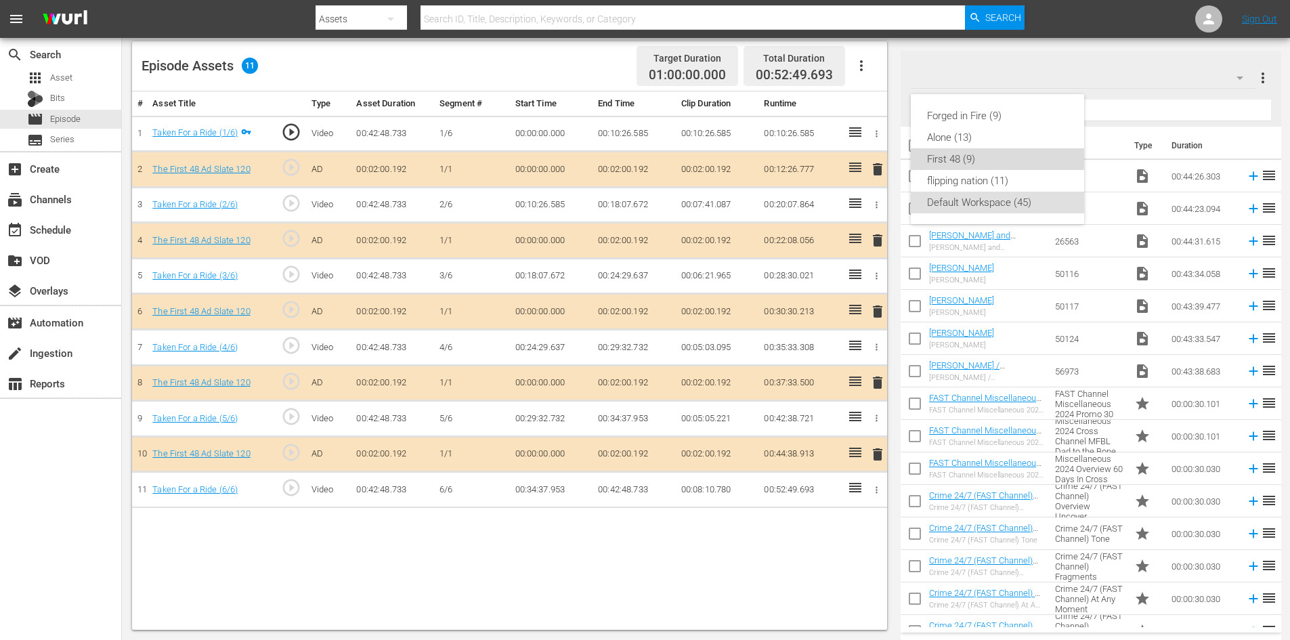
click at [950, 159] on div "First 48 (9)" at bounding box center [997, 159] width 141 height 22
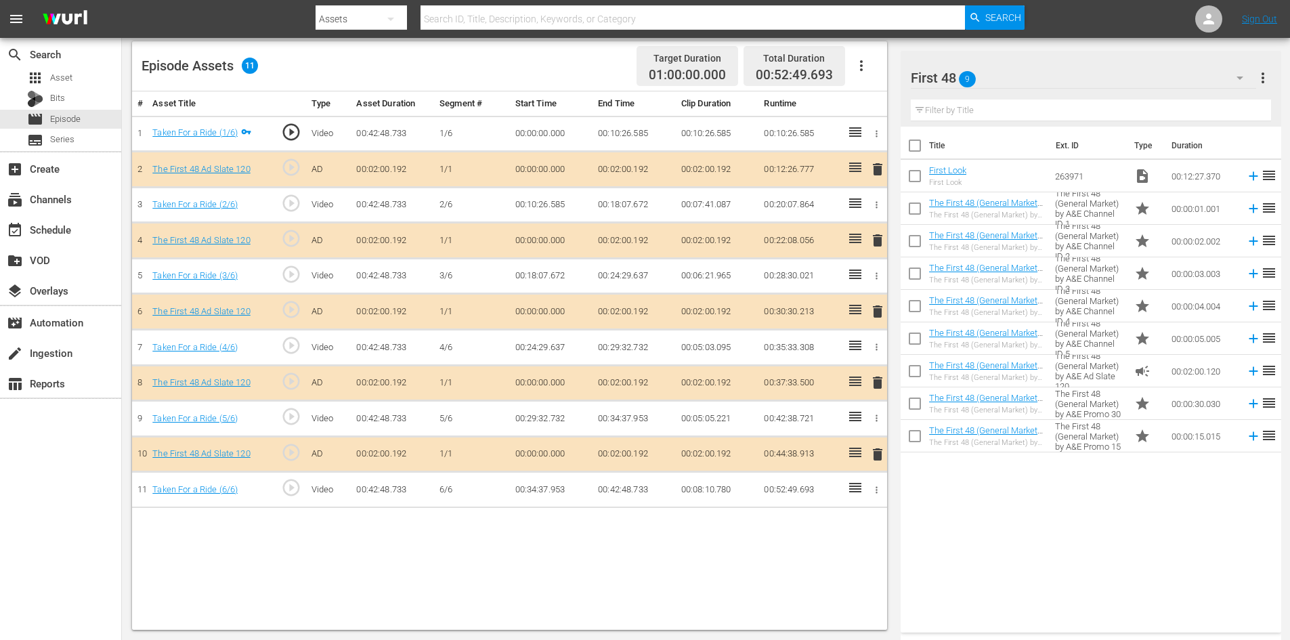
click at [875, 380] on span "delete" at bounding box center [877, 382] width 16 height 16
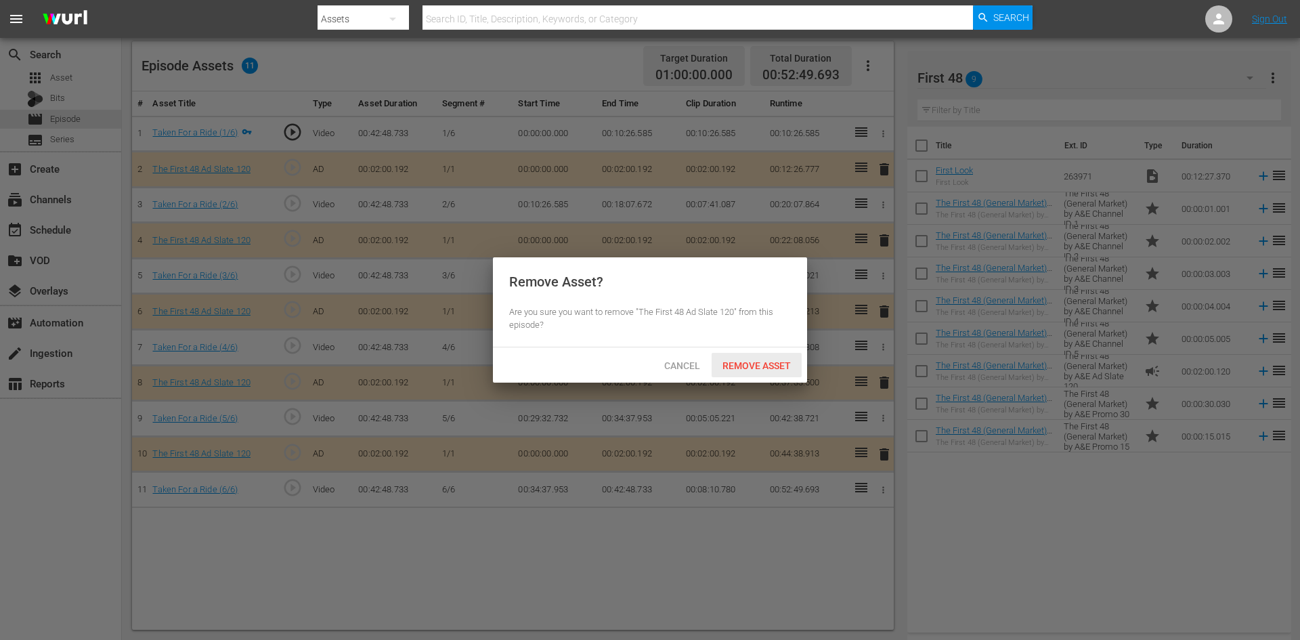
click at [755, 362] on span "Remove Asset" at bounding box center [757, 365] width 90 height 11
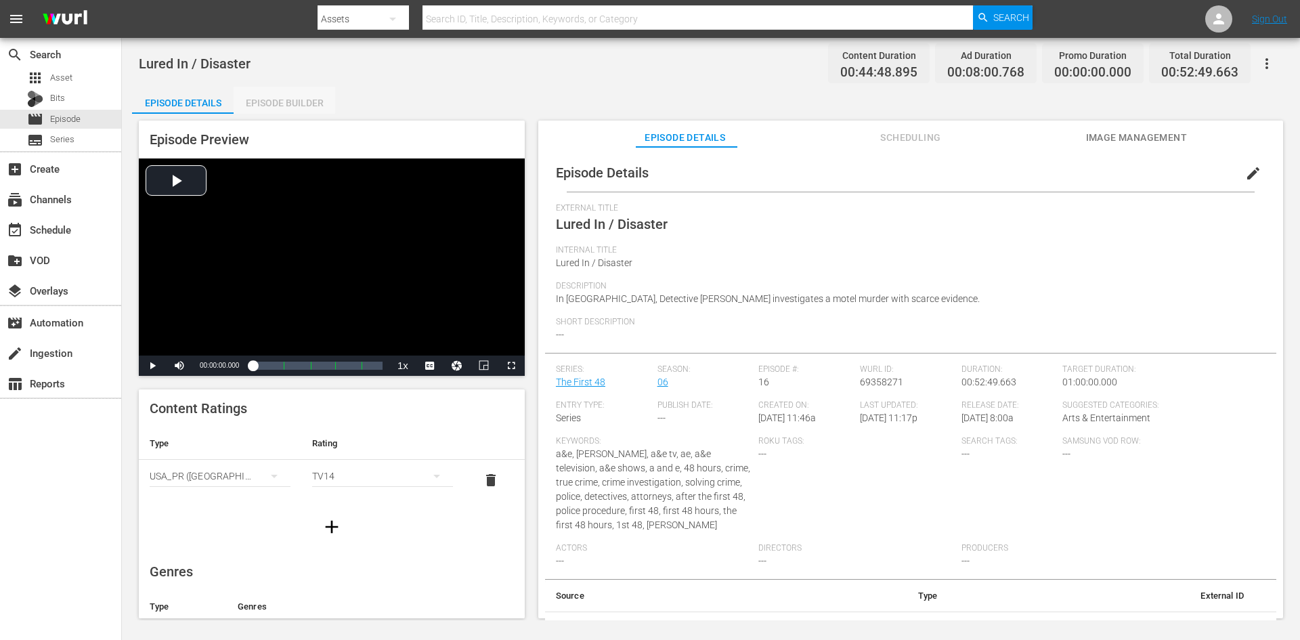
click at [311, 107] on div "Episode Builder" at bounding box center [285, 103] width 102 height 33
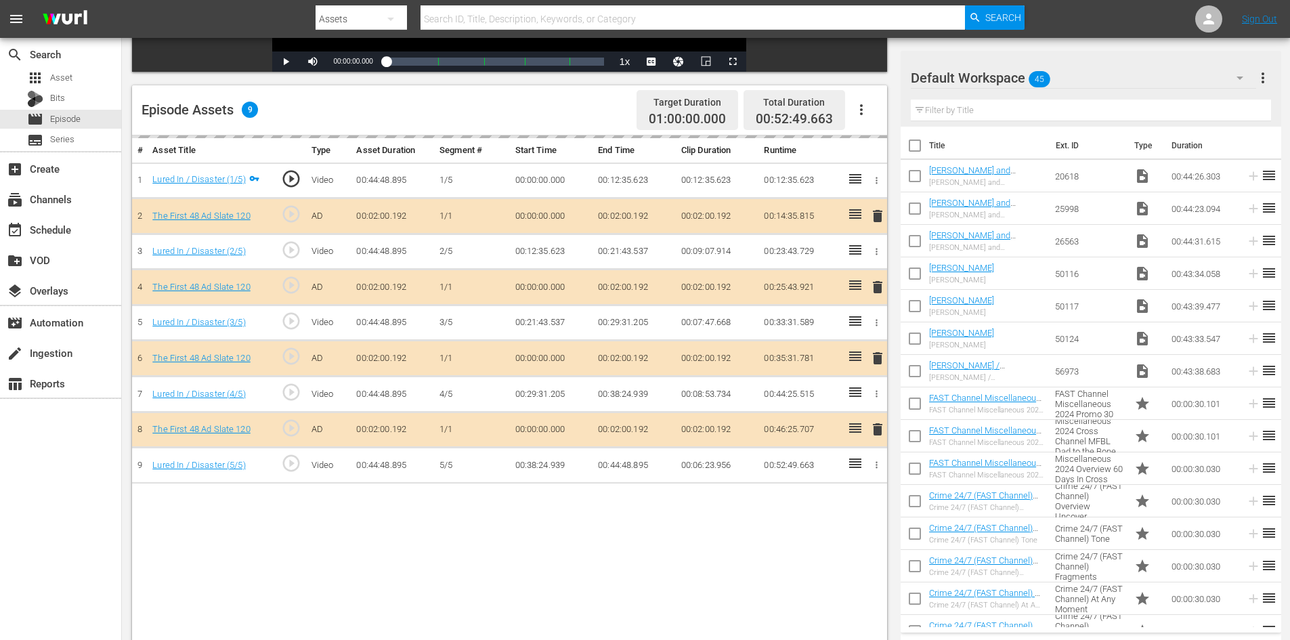
scroll to position [353, 0]
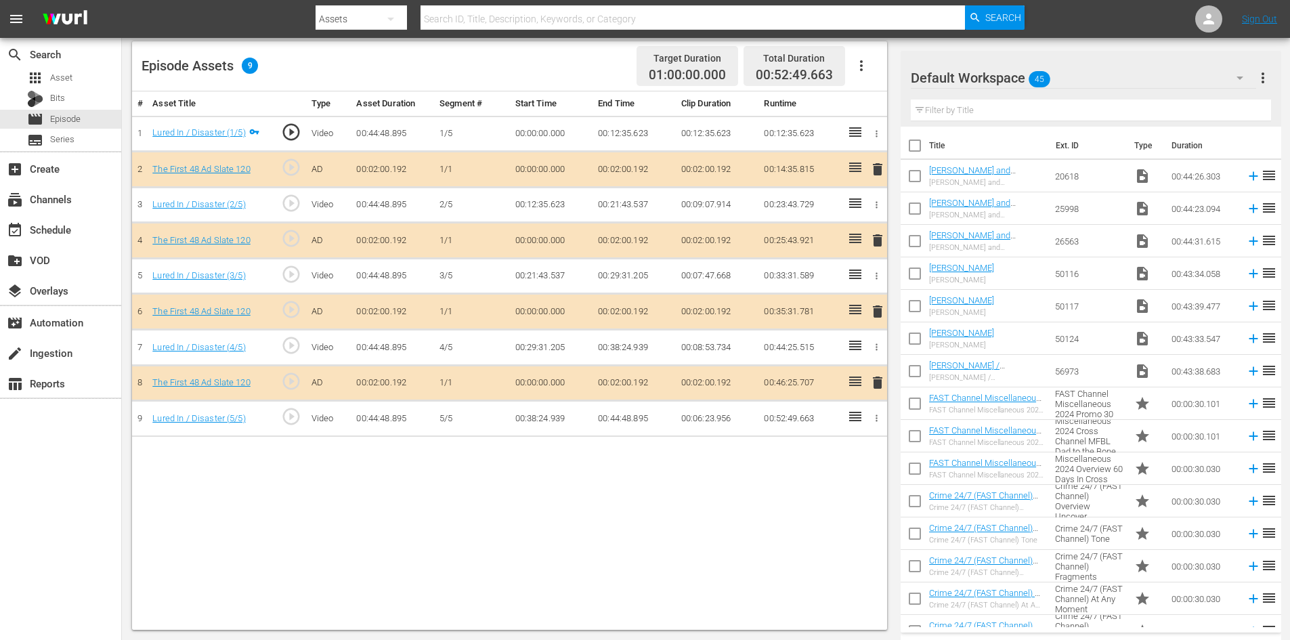
click at [1109, 78] on div "Default Workspace 45" at bounding box center [1083, 78] width 345 height 38
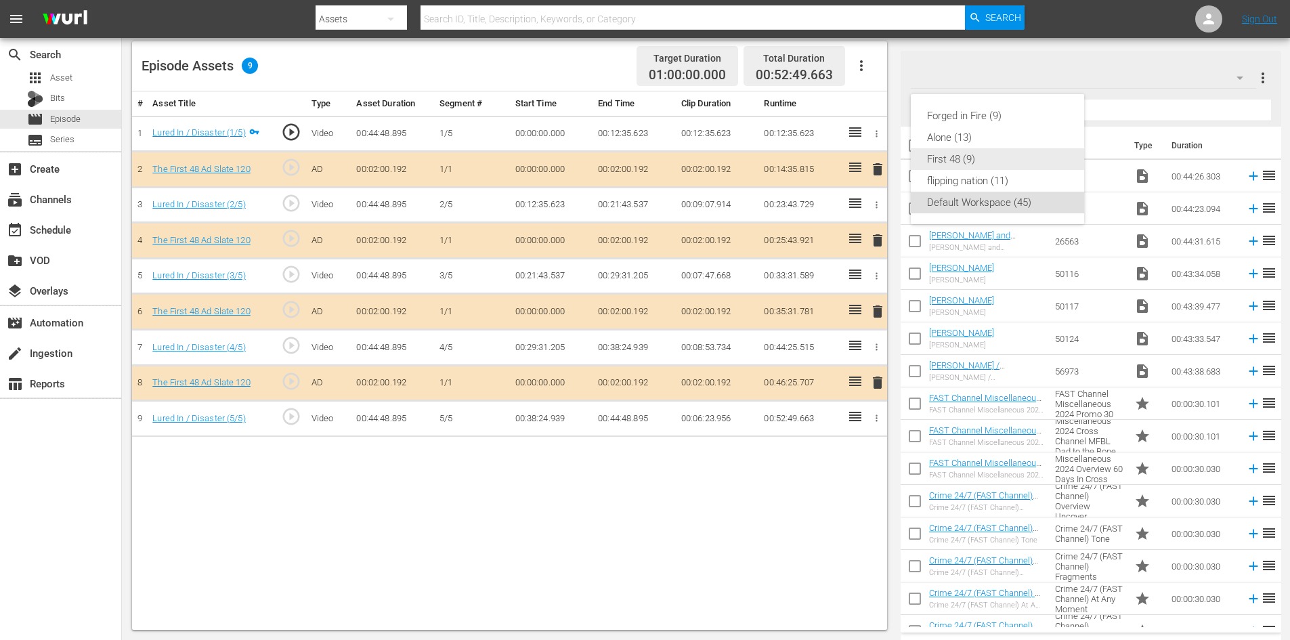
click at [947, 160] on div "First 48 (9)" at bounding box center [997, 159] width 141 height 22
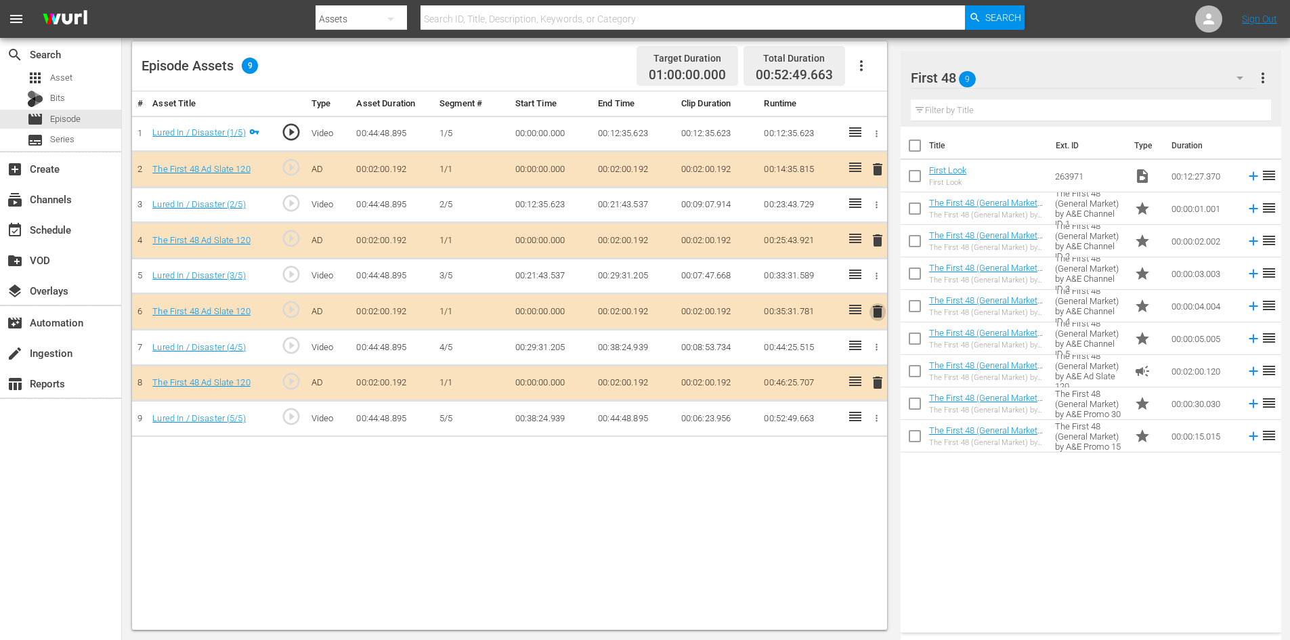
click at [879, 309] on span "delete" at bounding box center [877, 311] width 16 height 16
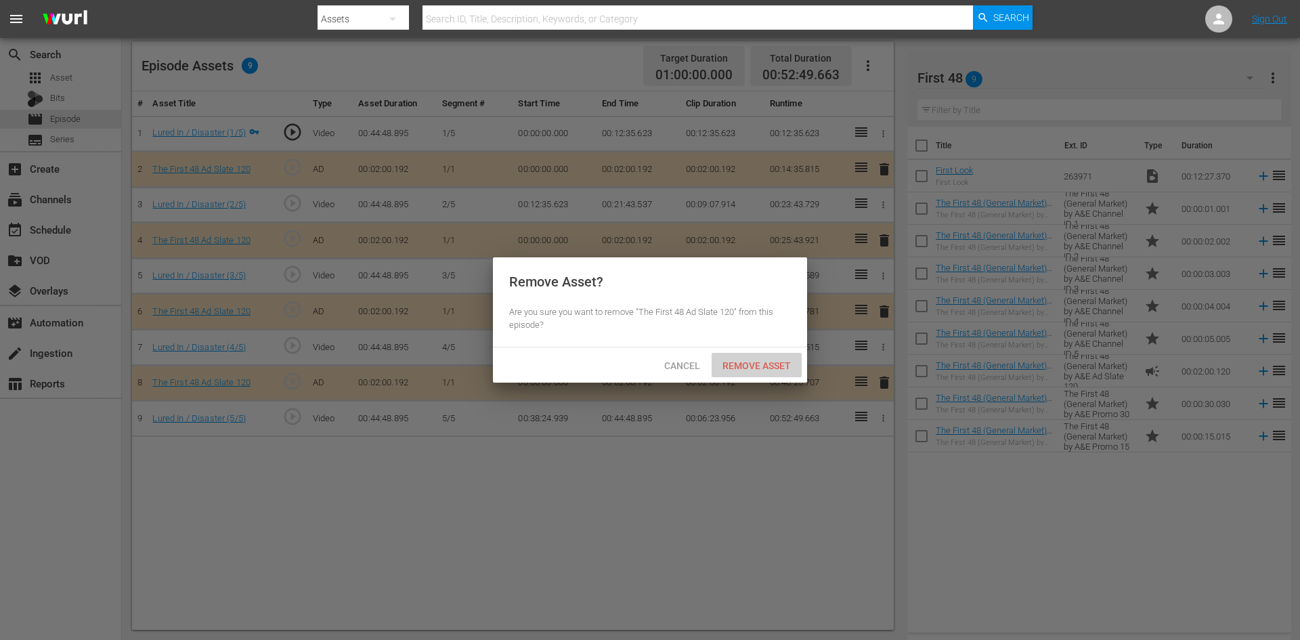
click at [769, 360] on span "Remove Asset" at bounding box center [757, 365] width 90 height 11
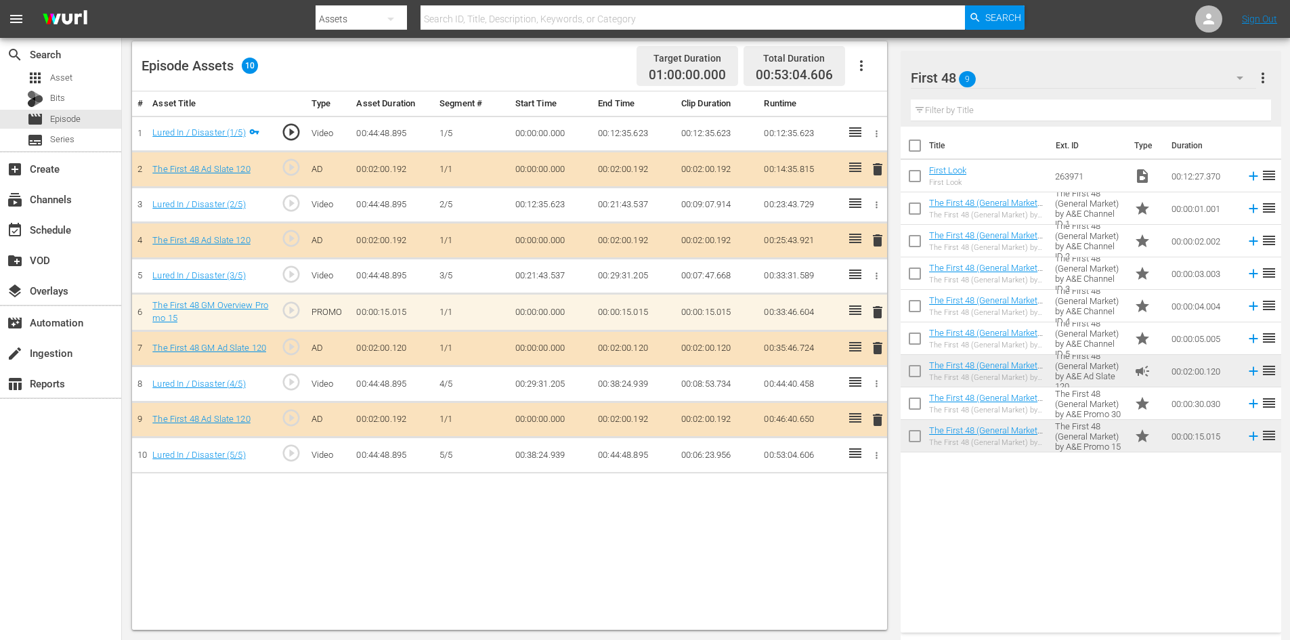
click at [879, 353] on span "delete" at bounding box center [877, 348] width 16 height 16
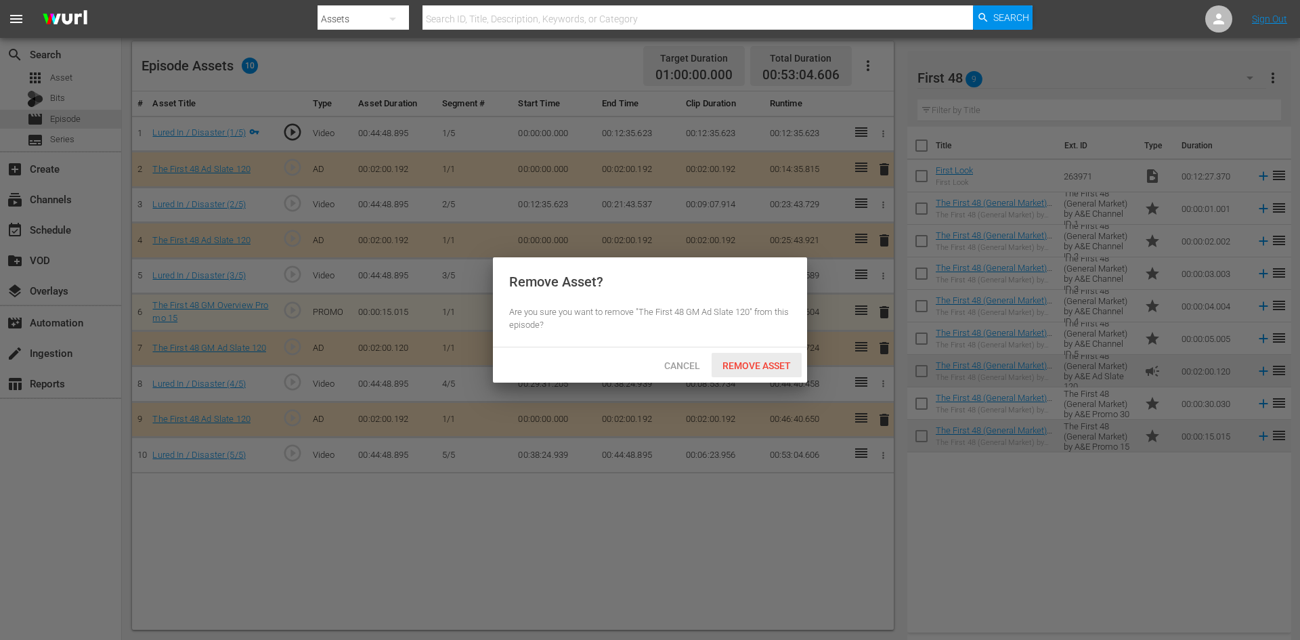
click at [765, 365] on span "Remove Asset" at bounding box center [757, 365] width 90 height 11
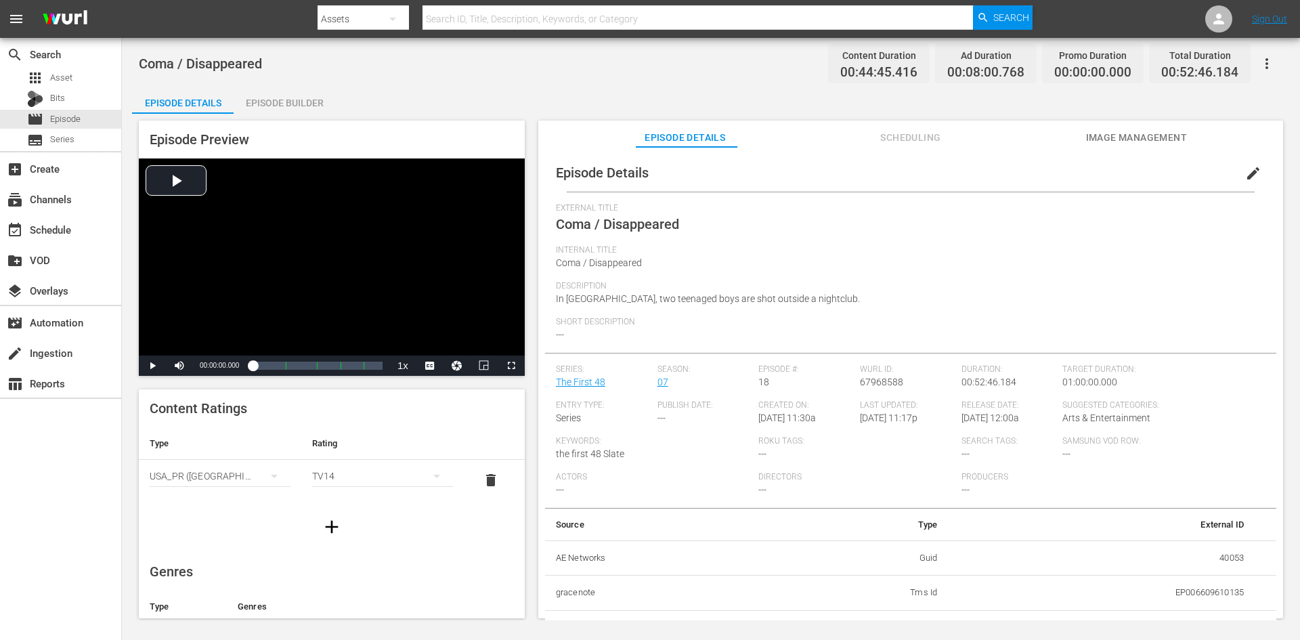
click at [300, 104] on div "Episode Builder" at bounding box center [285, 103] width 102 height 33
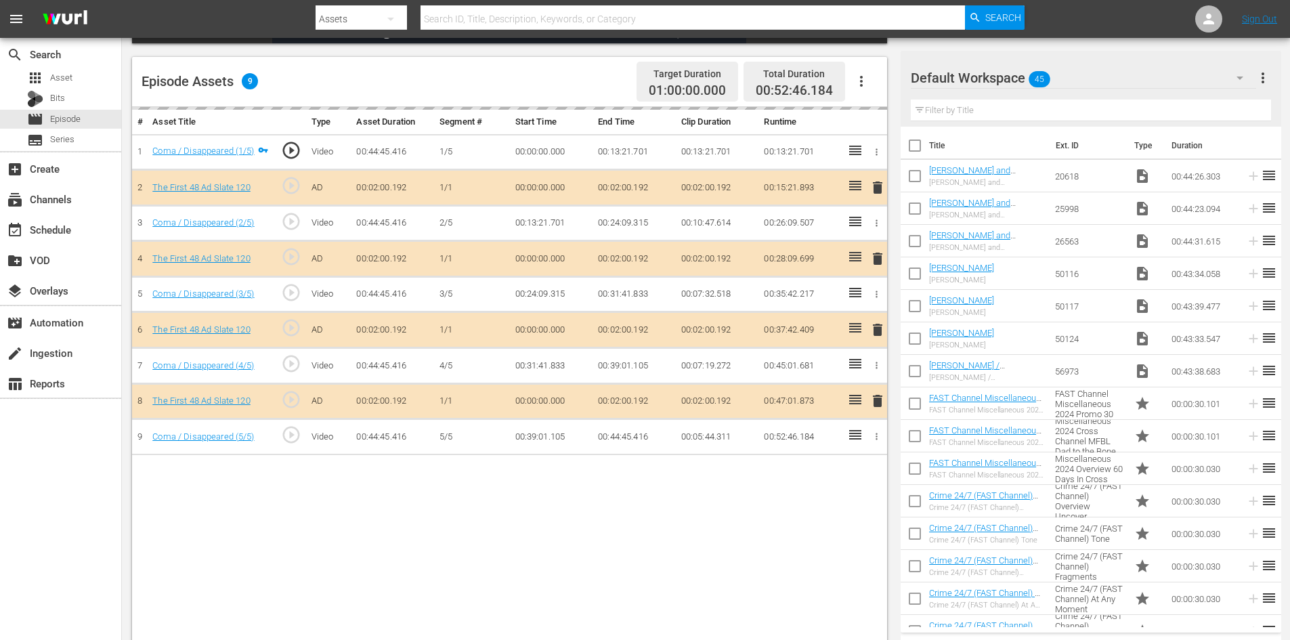
scroll to position [339, 0]
click at [1159, 72] on div "Default Workspace 45" at bounding box center [1083, 78] width 345 height 38
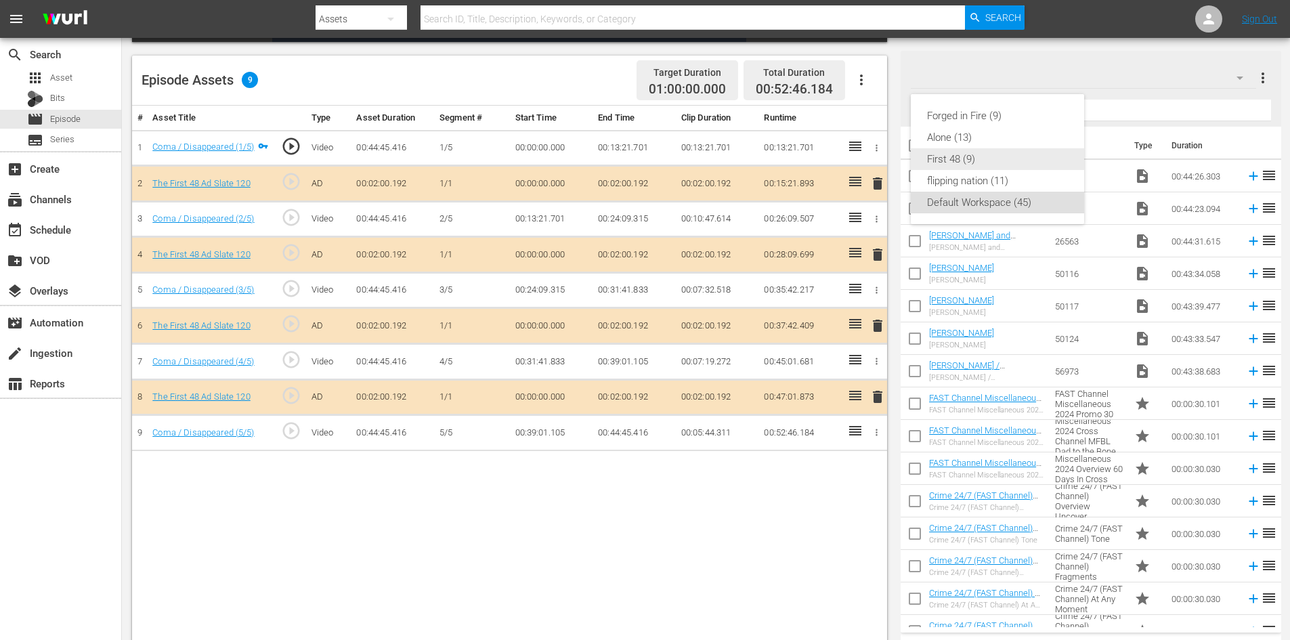
click at [961, 162] on div "First 48 (9)" at bounding box center [997, 159] width 141 height 22
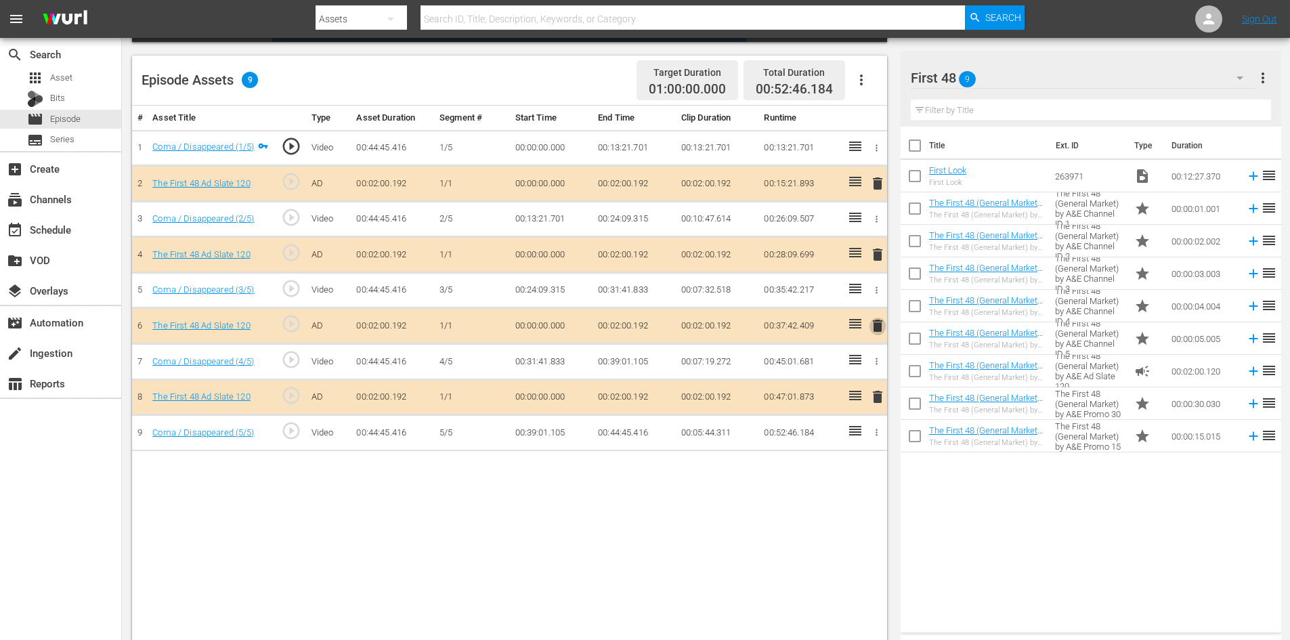
click at [876, 323] on span "delete" at bounding box center [877, 326] width 16 height 16
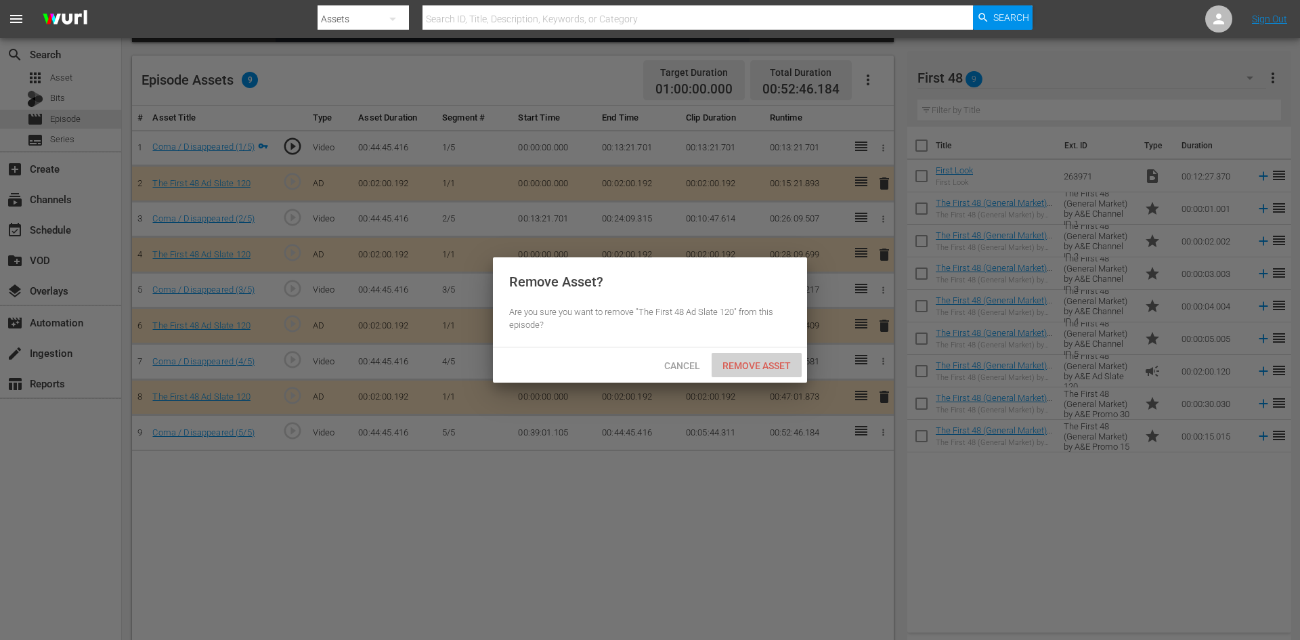
click at [756, 374] on div "Remove Asset" at bounding box center [757, 365] width 90 height 25
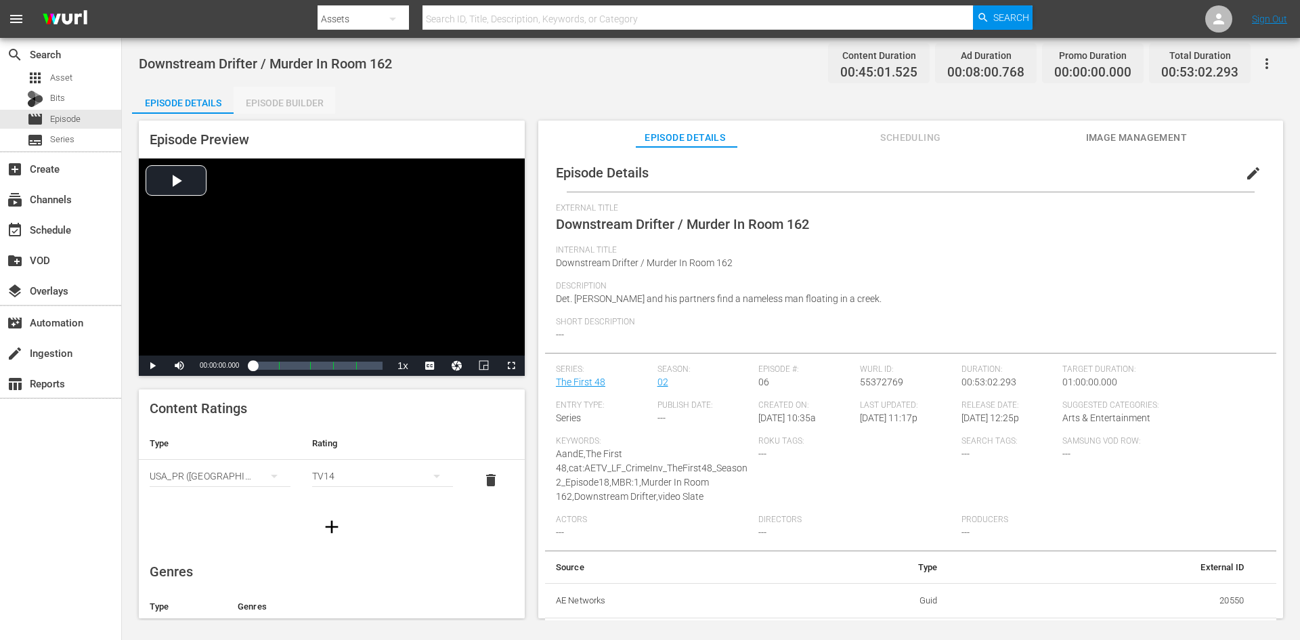
click at [295, 103] on div "Episode Builder" at bounding box center [285, 103] width 102 height 33
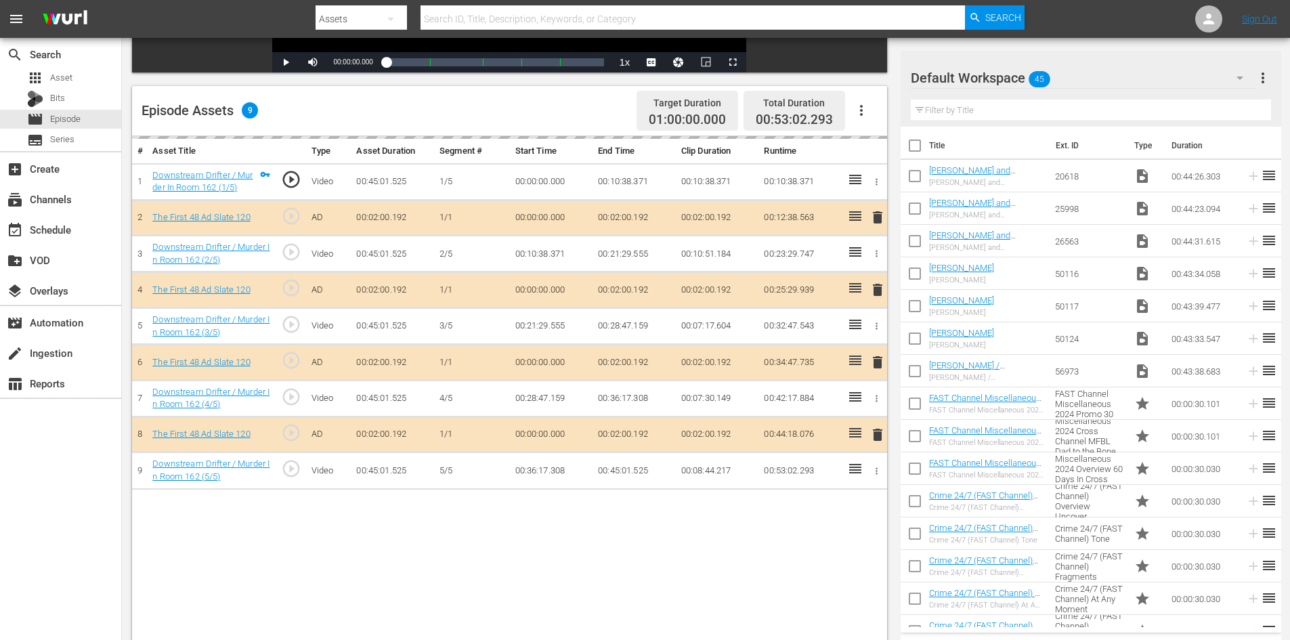
scroll to position [353, 0]
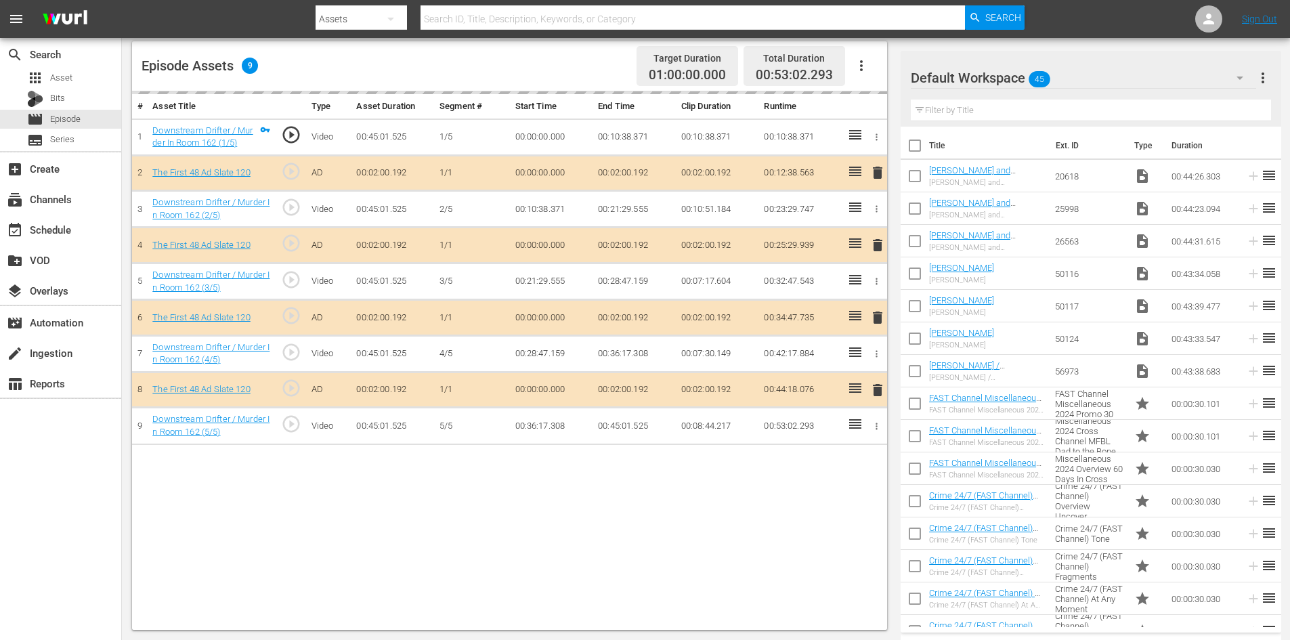
click at [1113, 72] on div "Default Workspace 45" at bounding box center [1083, 78] width 345 height 38
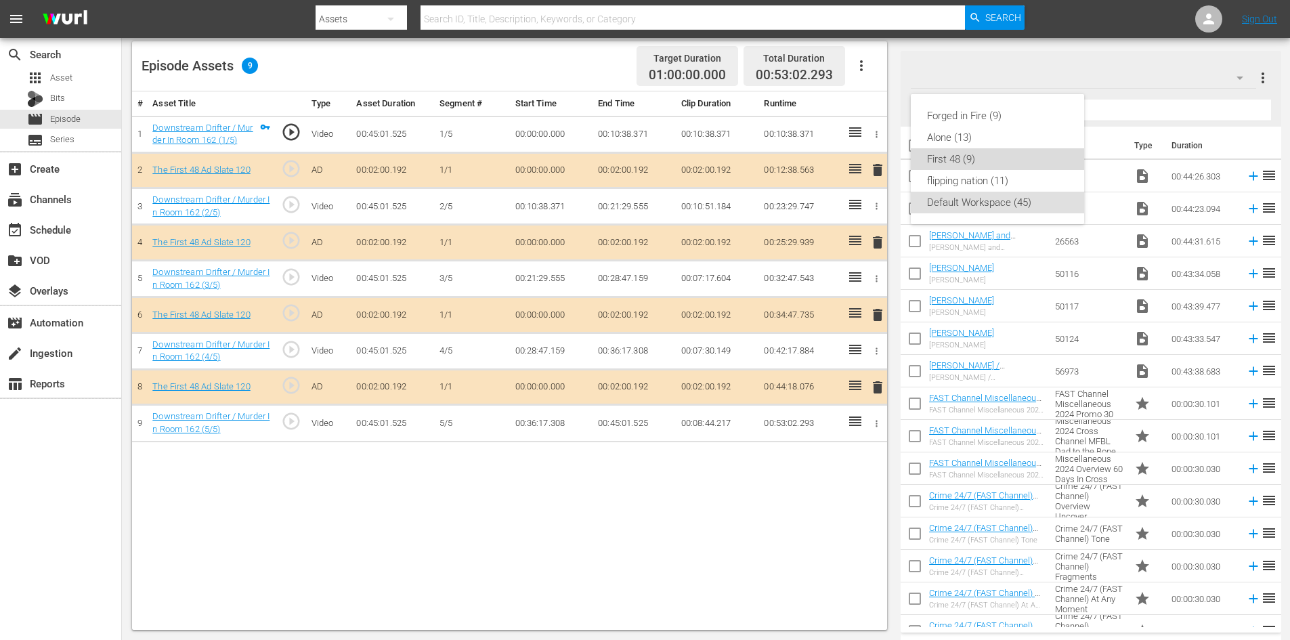
click at [951, 155] on div "First 48 (9)" at bounding box center [997, 159] width 141 height 22
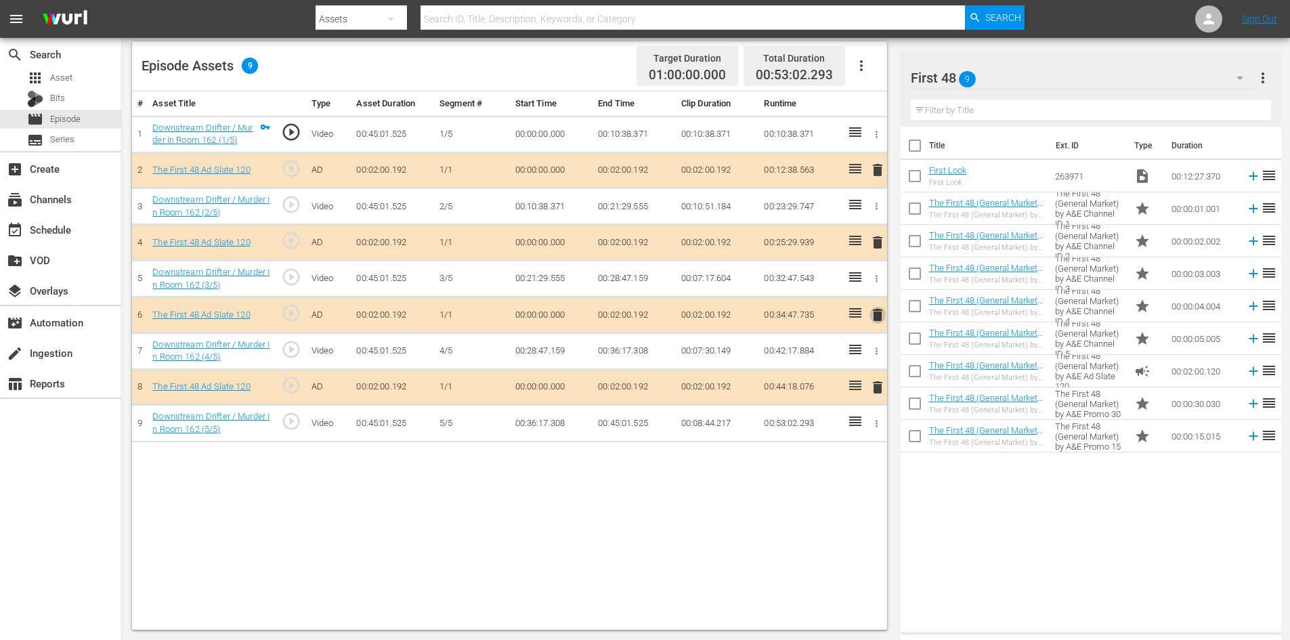
click at [877, 312] on span "delete" at bounding box center [877, 315] width 16 height 16
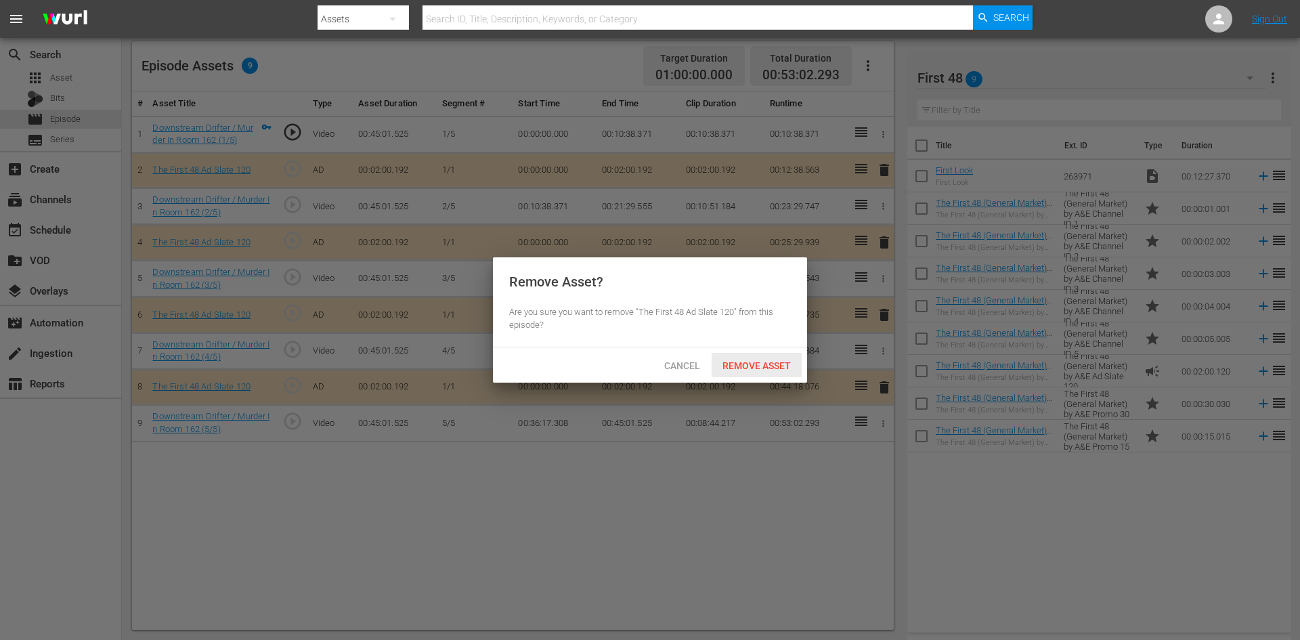
click at [742, 364] on span "Remove Asset" at bounding box center [757, 365] width 90 height 11
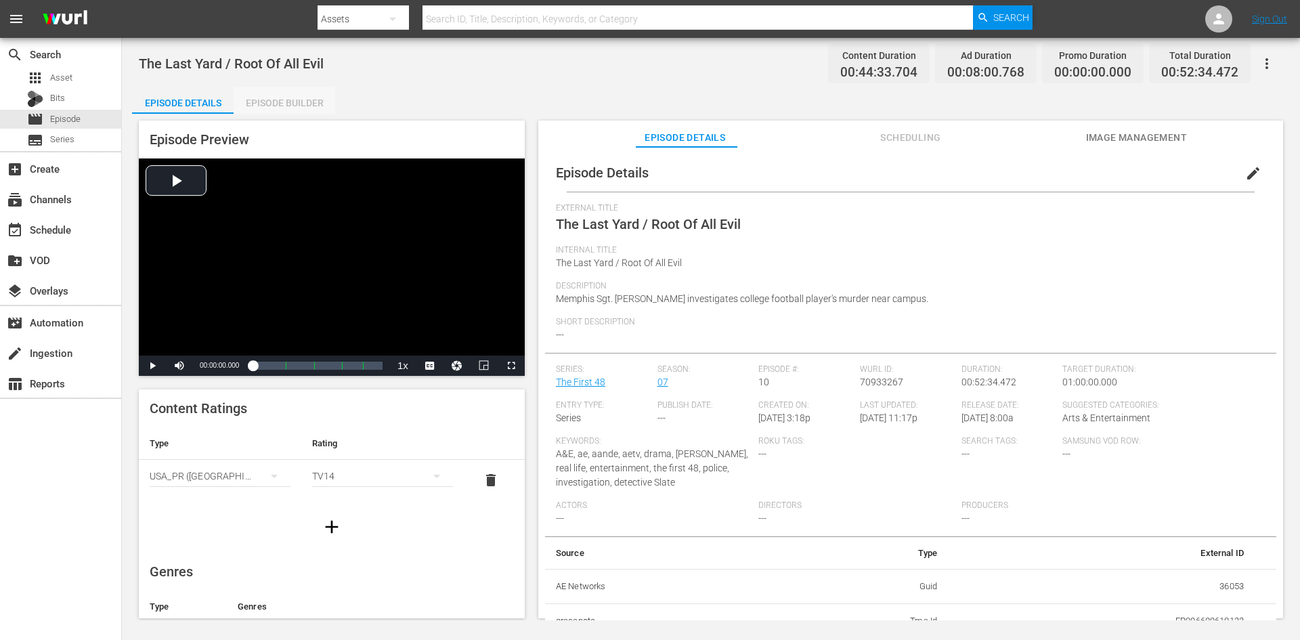
click at [282, 100] on div "Episode Builder" at bounding box center [285, 103] width 102 height 33
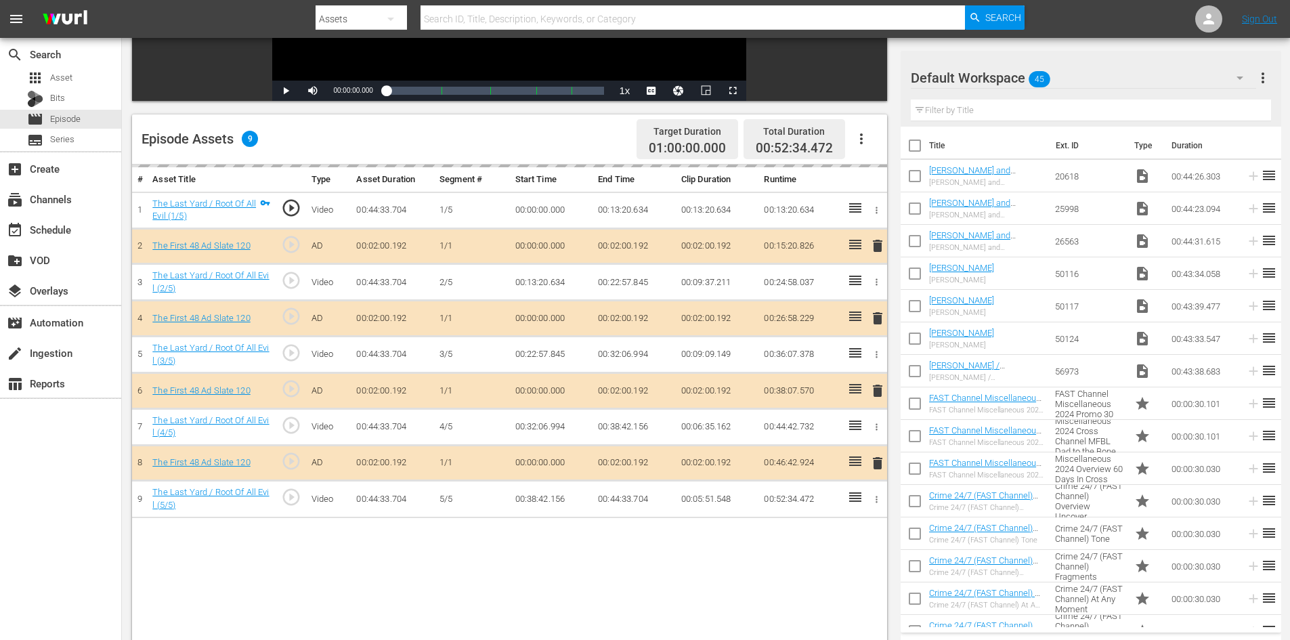
scroll to position [353, 0]
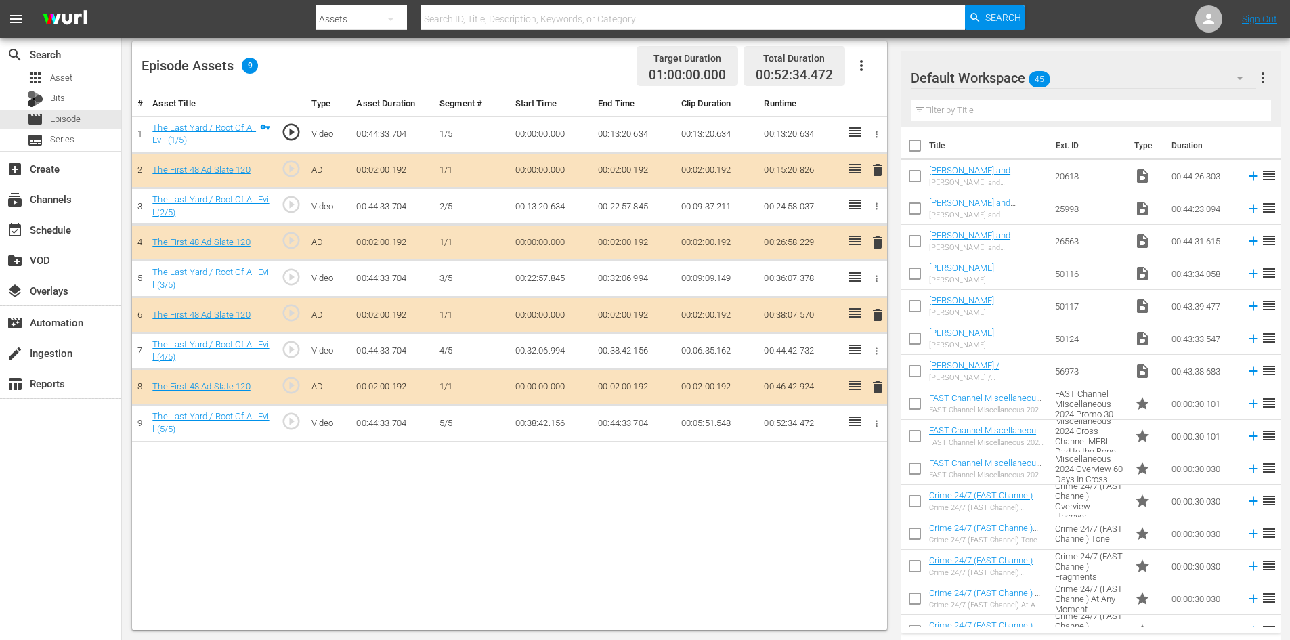
click at [1147, 78] on div "Default Workspace 45" at bounding box center [1083, 78] width 345 height 38
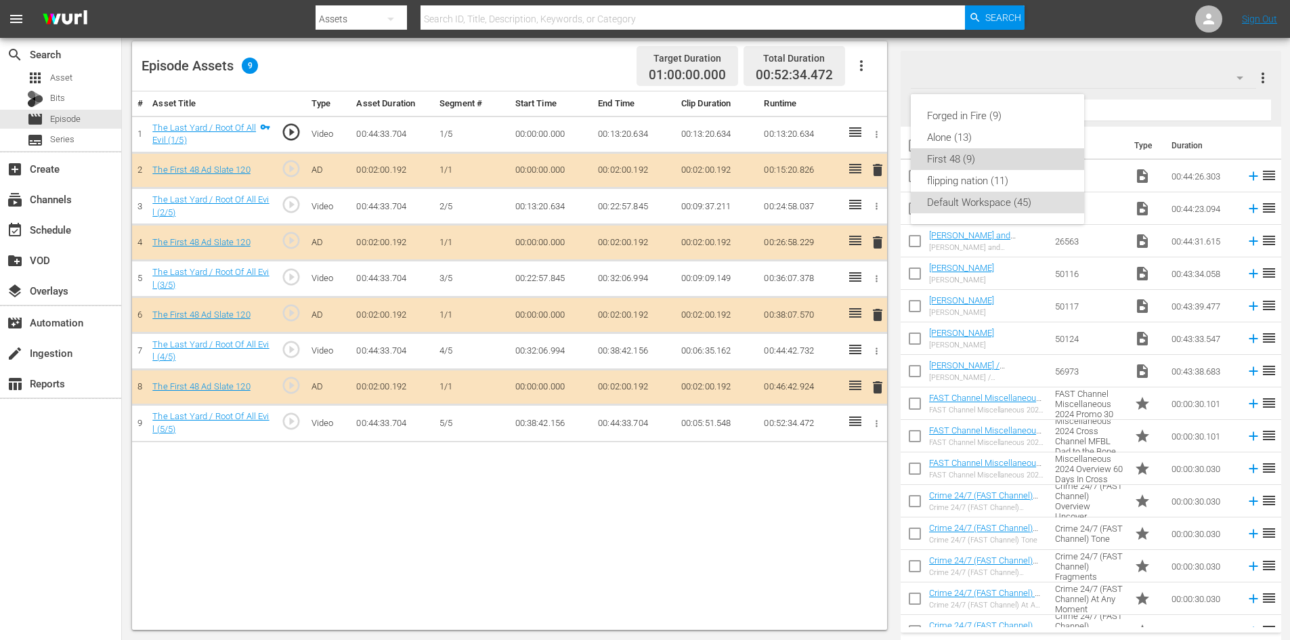
click at [966, 163] on div "First 48 (9)" at bounding box center [997, 159] width 141 height 22
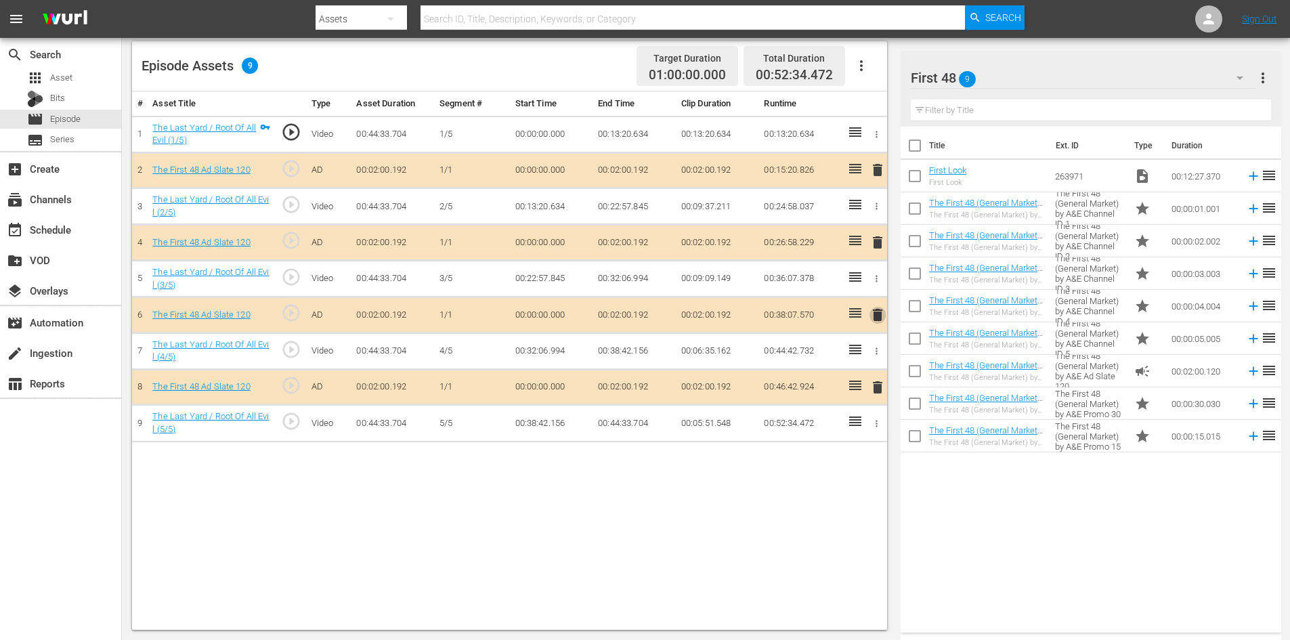
click at [877, 312] on span "delete" at bounding box center [877, 315] width 16 height 16
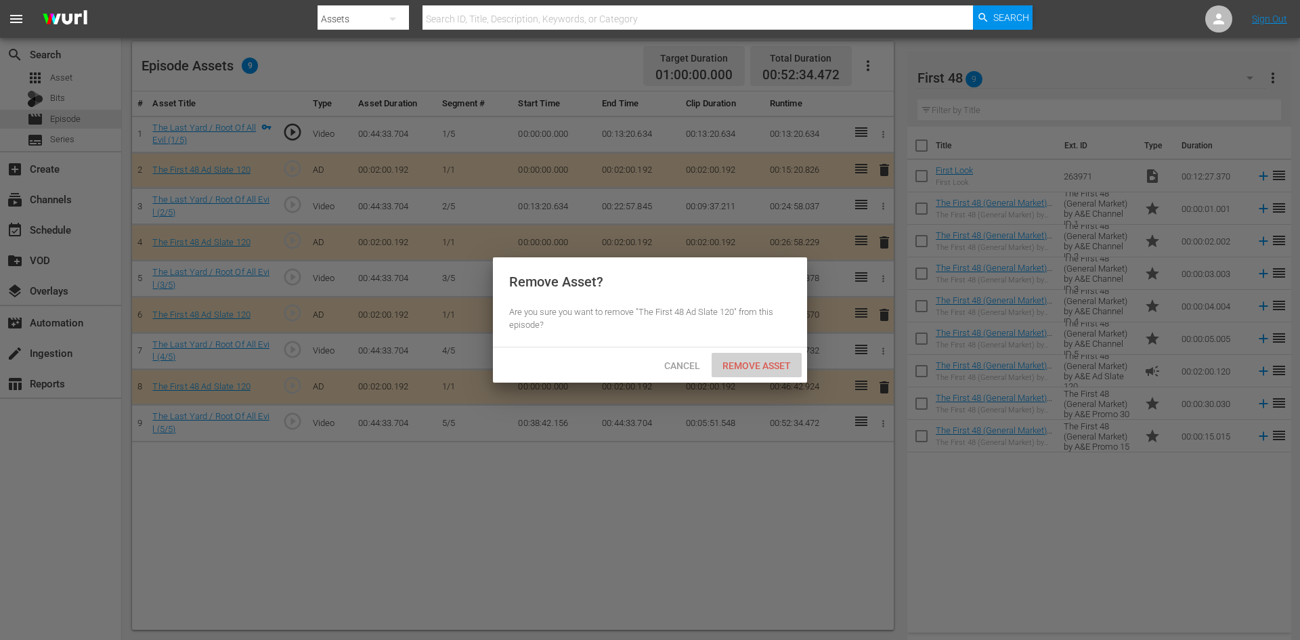
click at [750, 362] on span "Remove Asset" at bounding box center [757, 365] width 90 height 11
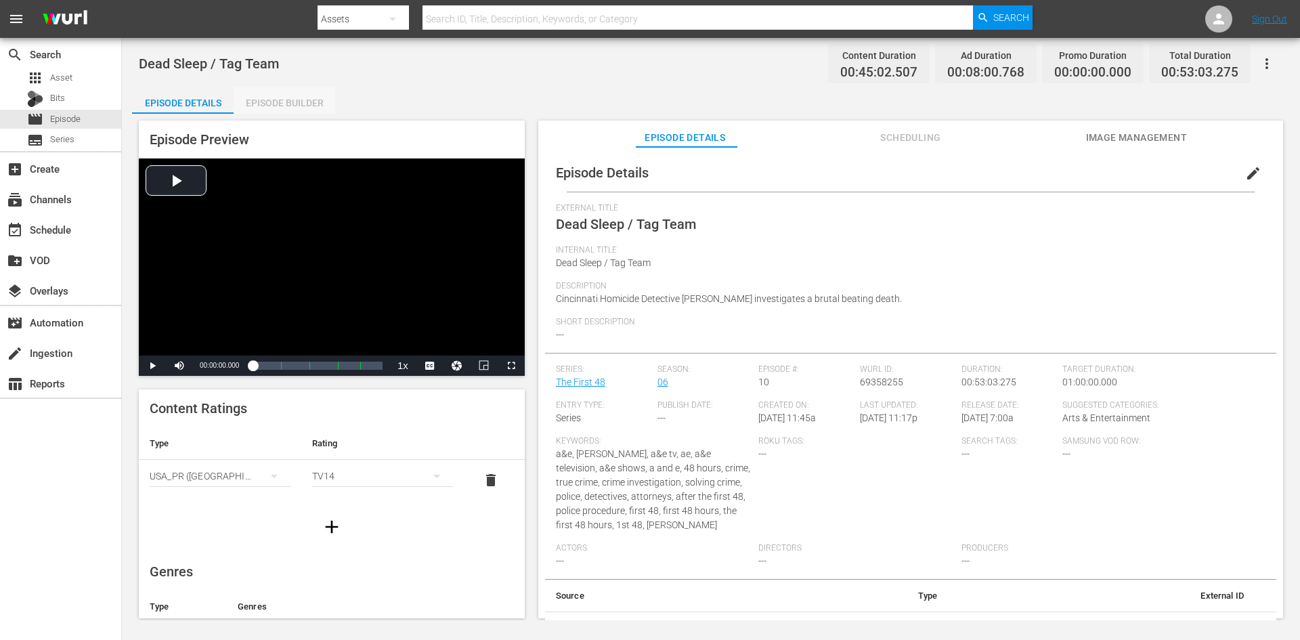
click at [279, 102] on div "Episode Builder" at bounding box center [285, 103] width 102 height 33
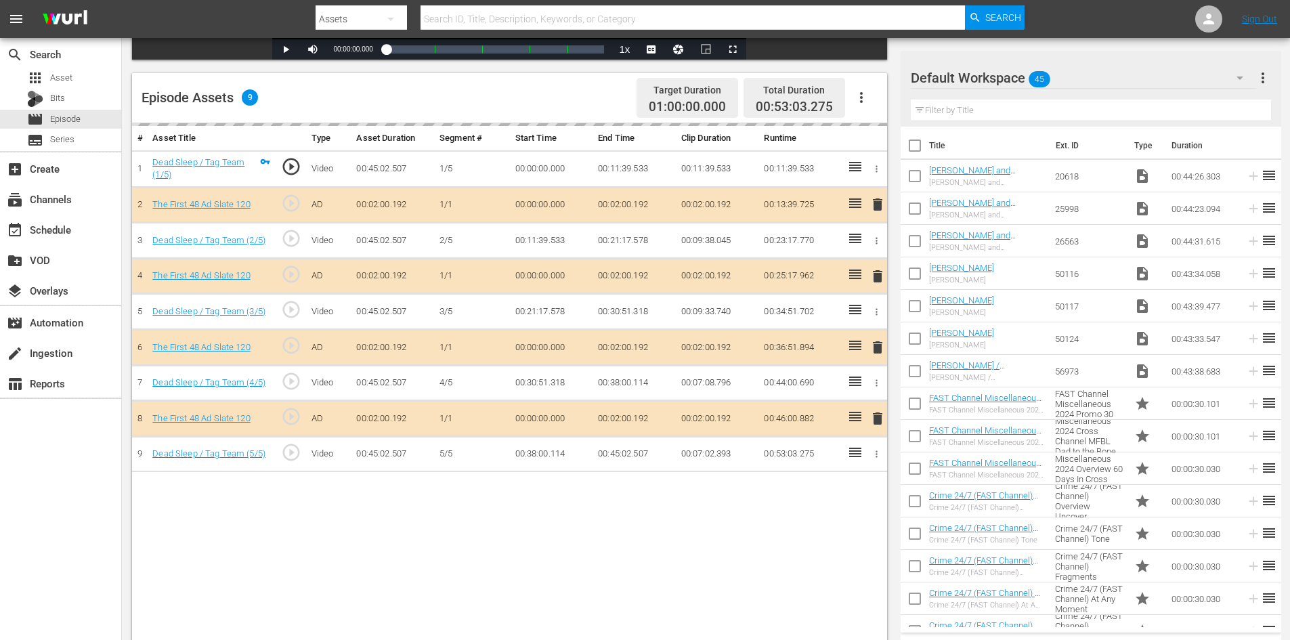
scroll to position [339, 0]
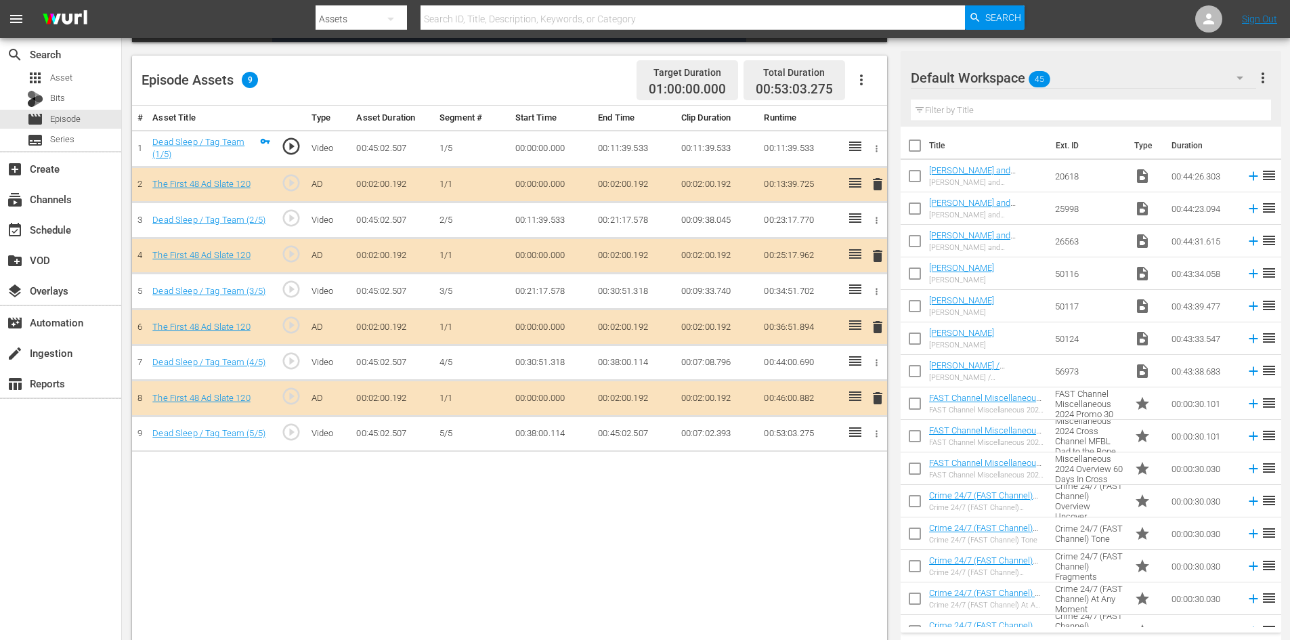
click at [1107, 74] on div "Default Workspace 45" at bounding box center [1083, 78] width 345 height 38
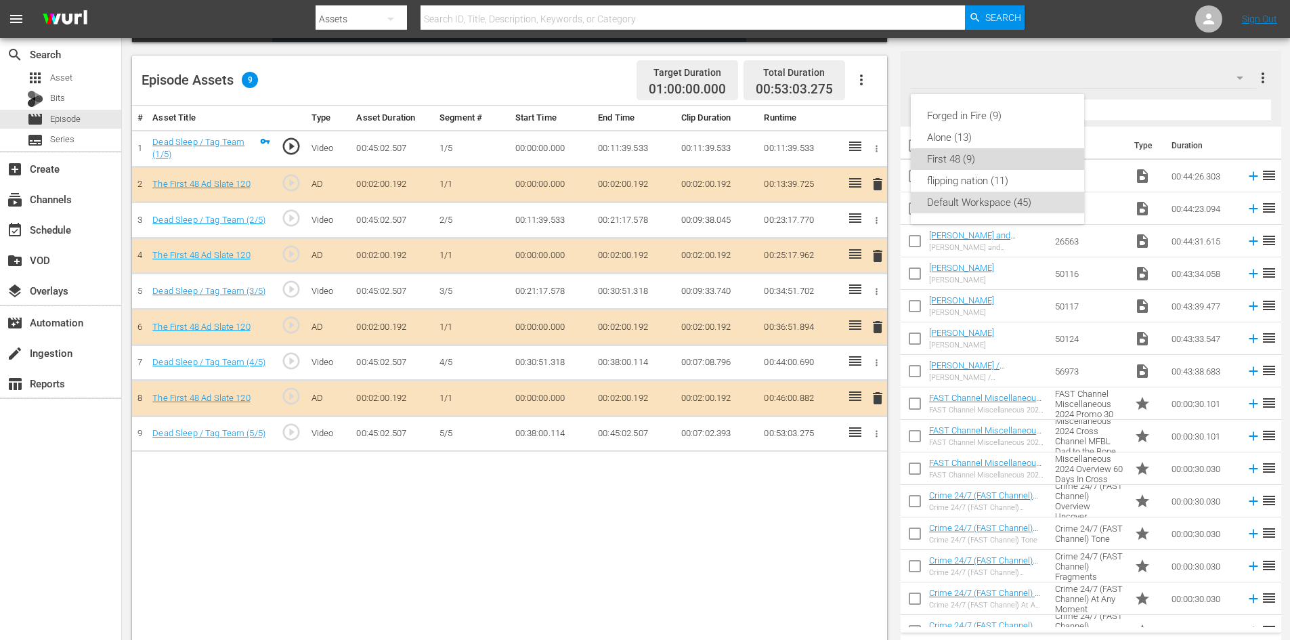
click at [987, 159] on div "First 48 (9)" at bounding box center [997, 159] width 141 height 22
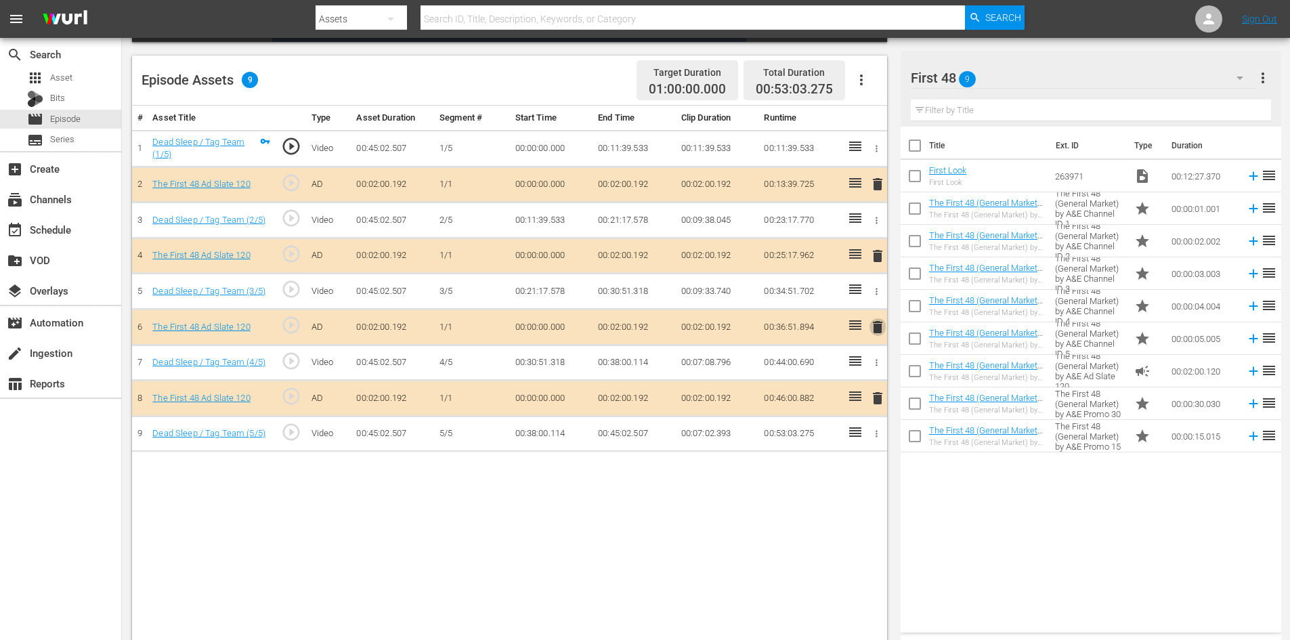
click at [879, 326] on span "delete" at bounding box center [877, 327] width 16 height 16
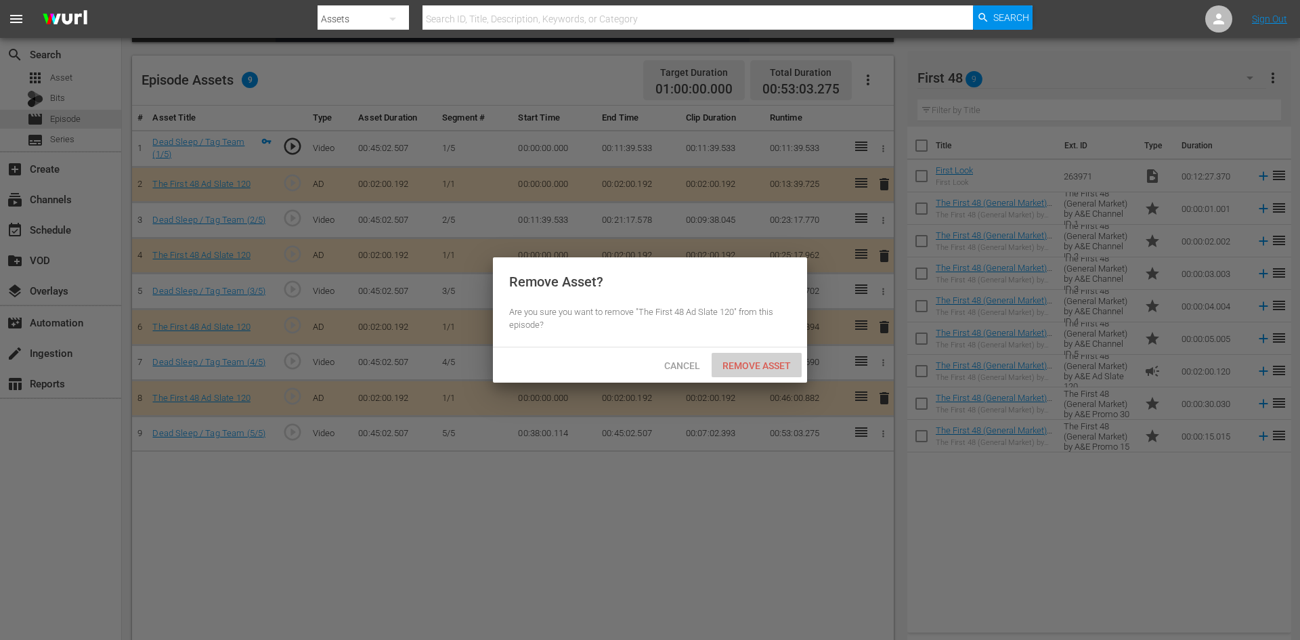
click at [775, 364] on span "Remove Asset" at bounding box center [757, 365] width 90 height 11
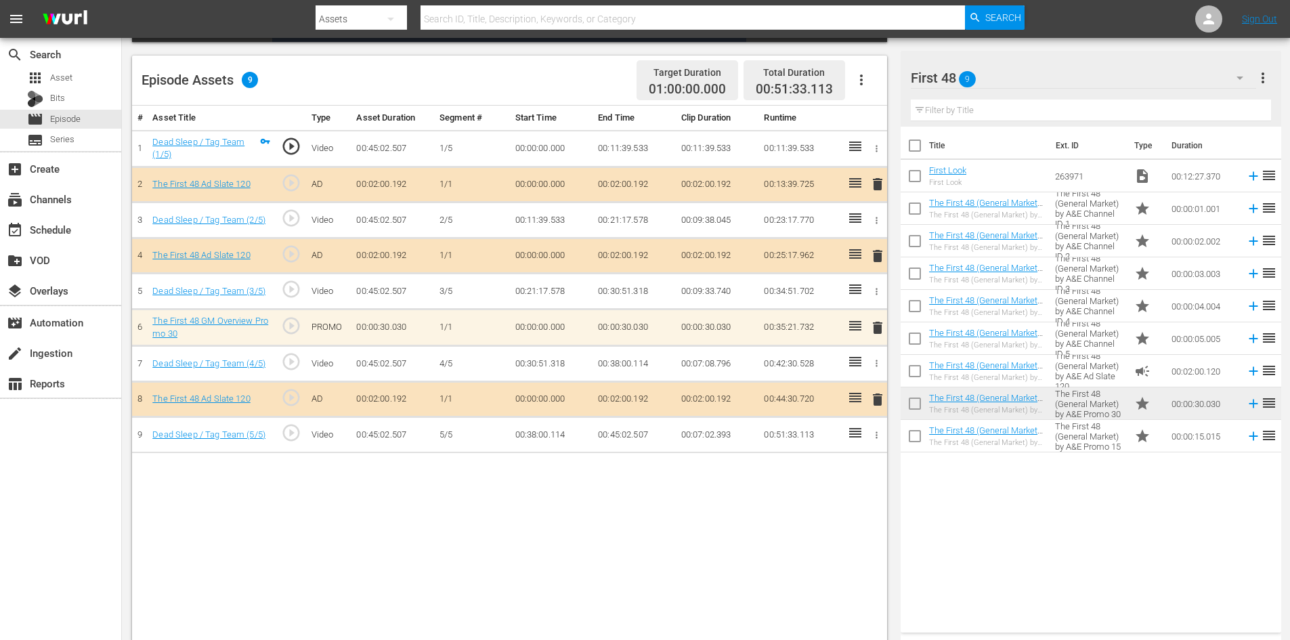
click at [878, 332] on span "delete" at bounding box center [877, 328] width 16 height 16
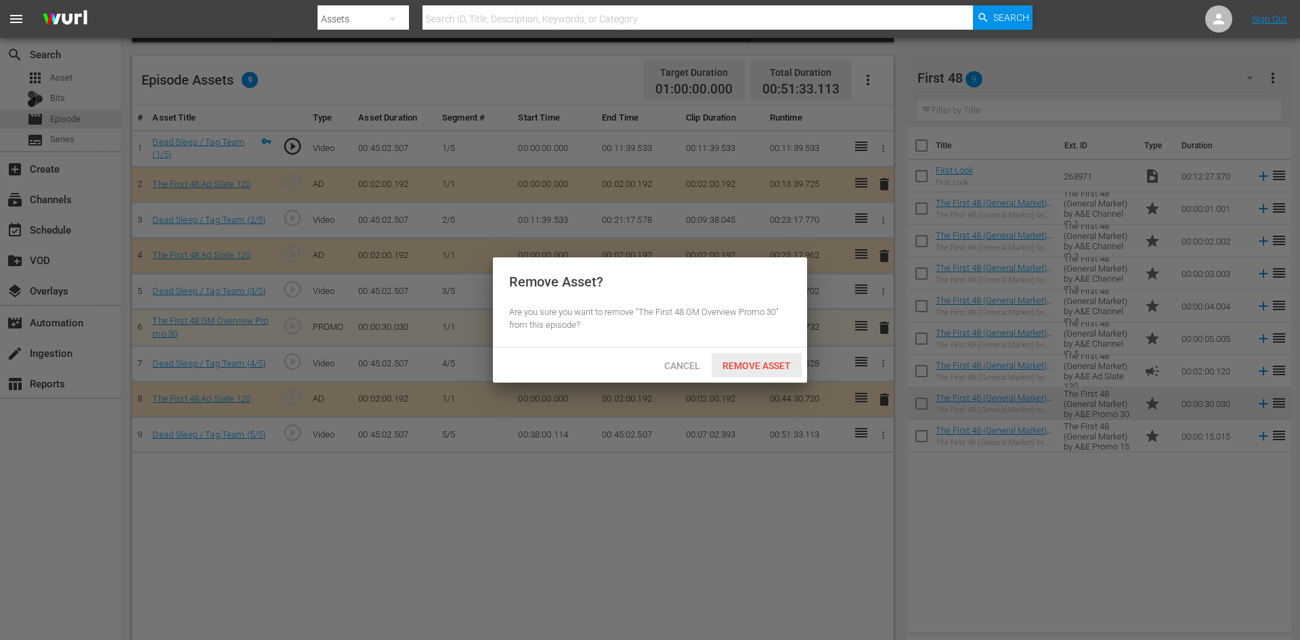
click at [781, 360] on div "Remove Asset" at bounding box center [757, 365] width 90 height 25
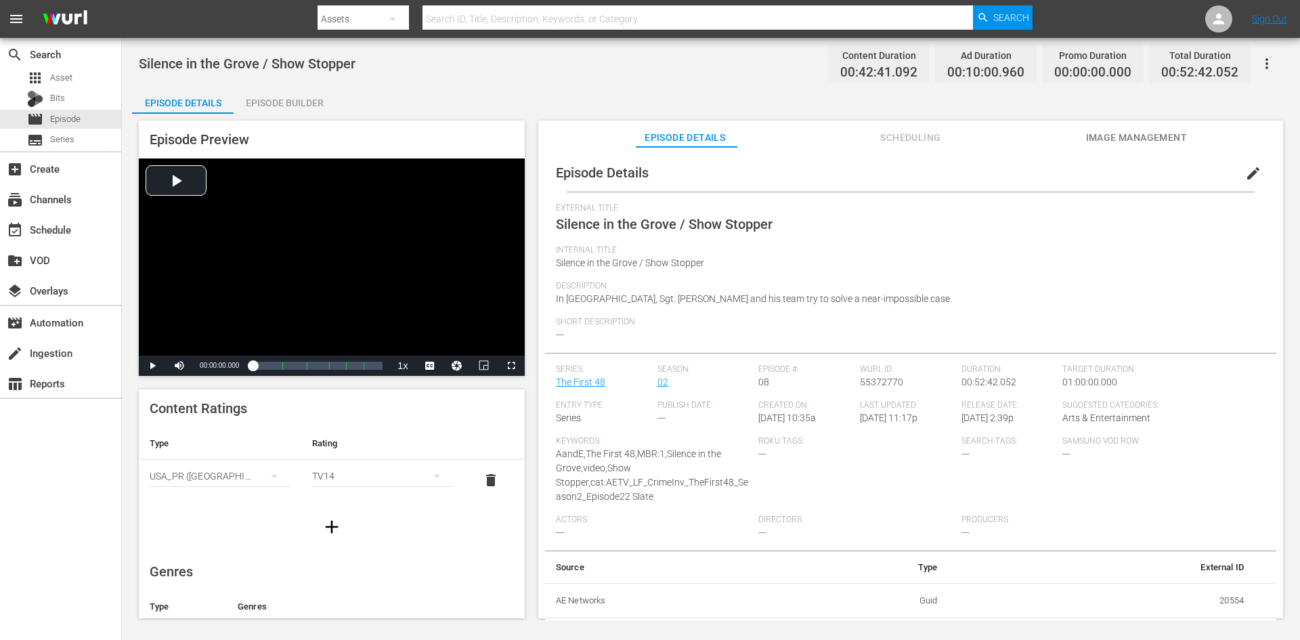
click at [307, 105] on div "Episode Builder" at bounding box center [285, 103] width 102 height 33
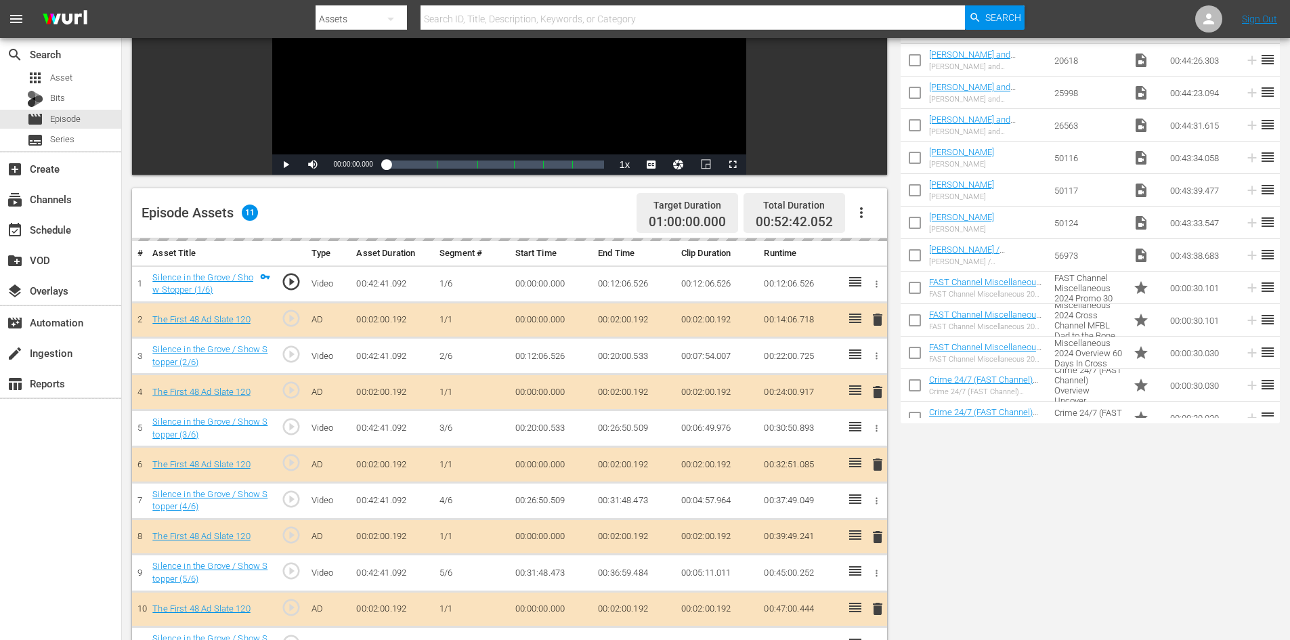
scroll to position [339, 0]
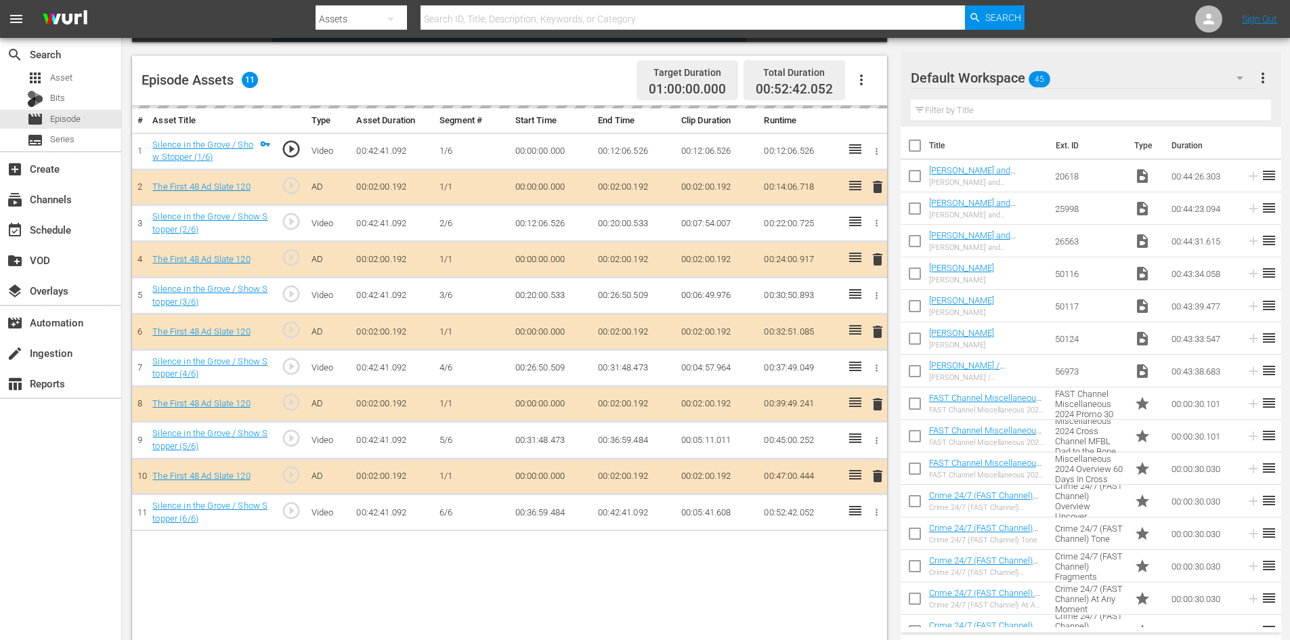
click at [1137, 77] on div "Default Workspace 45" at bounding box center [1083, 78] width 345 height 38
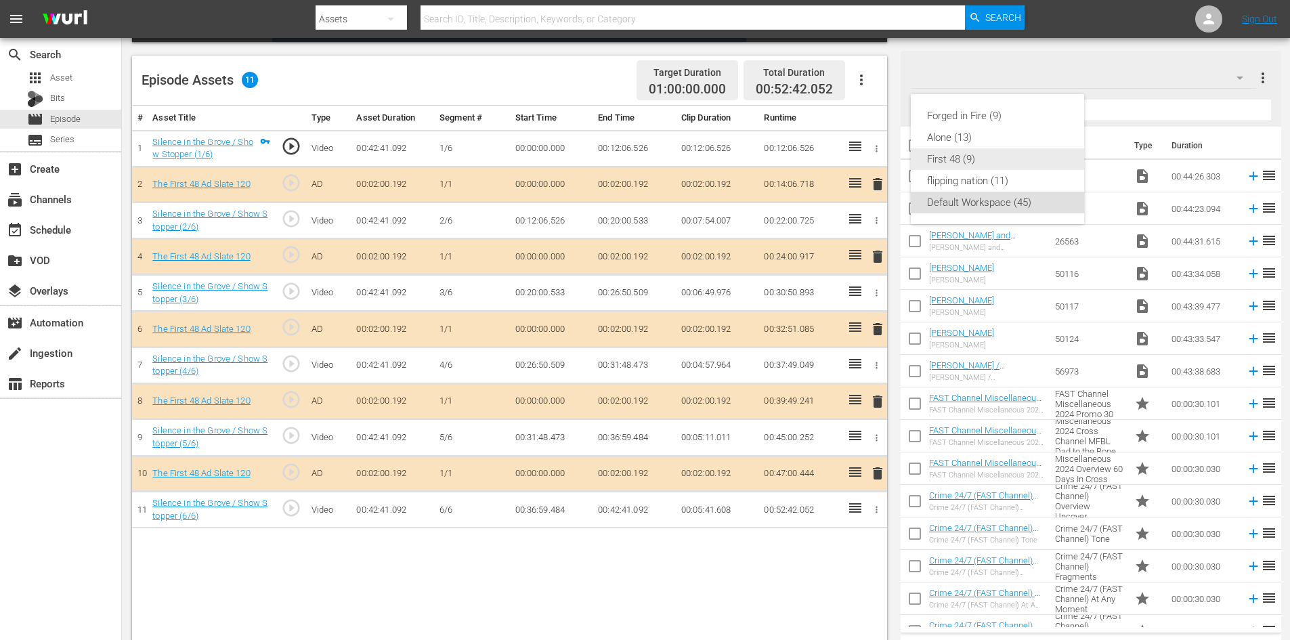
click at [957, 156] on div "First 48 (9)" at bounding box center [997, 159] width 141 height 22
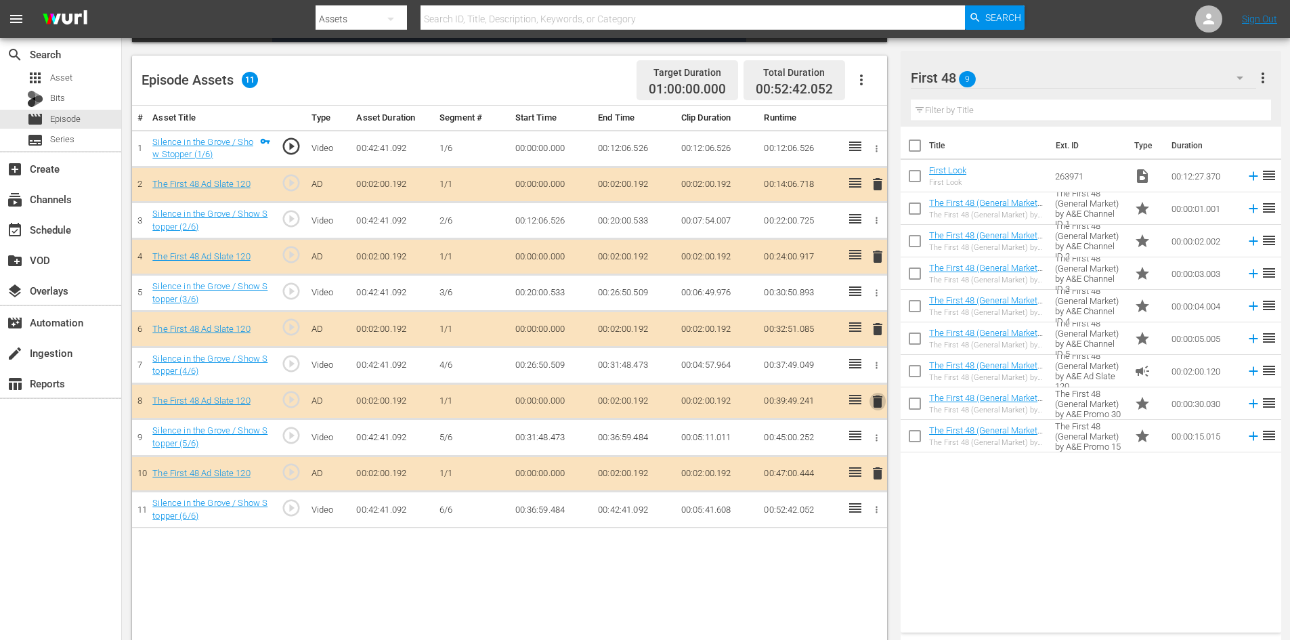
click at [880, 403] on span "delete" at bounding box center [877, 401] width 16 height 16
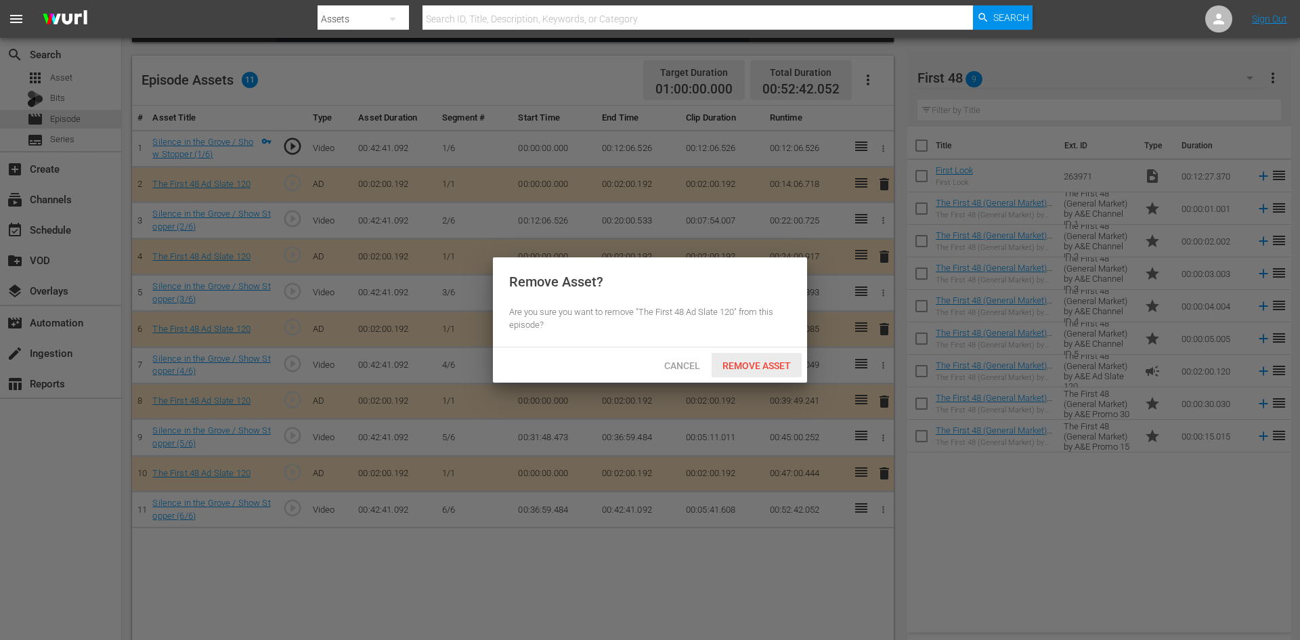
click at [781, 365] on span "Remove Asset" at bounding box center [757, 365] width 90 height 11
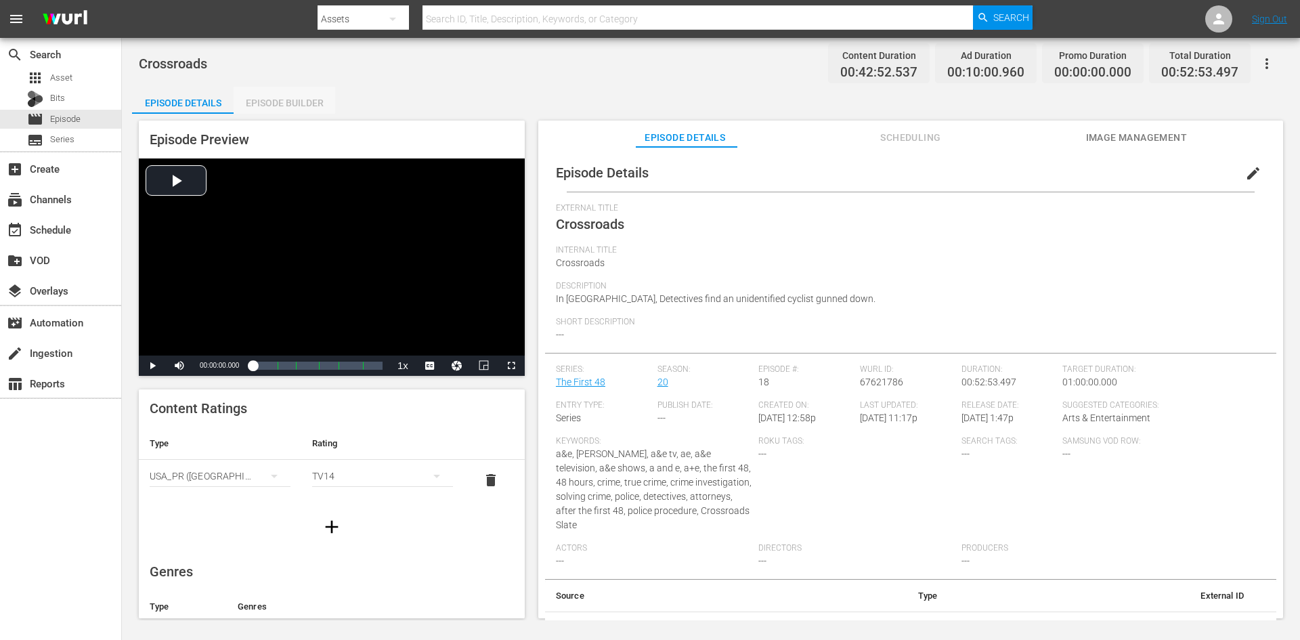
click at [305, 96] on div "Episode Builder" at bounding box center [285, 103] width 102 height 33
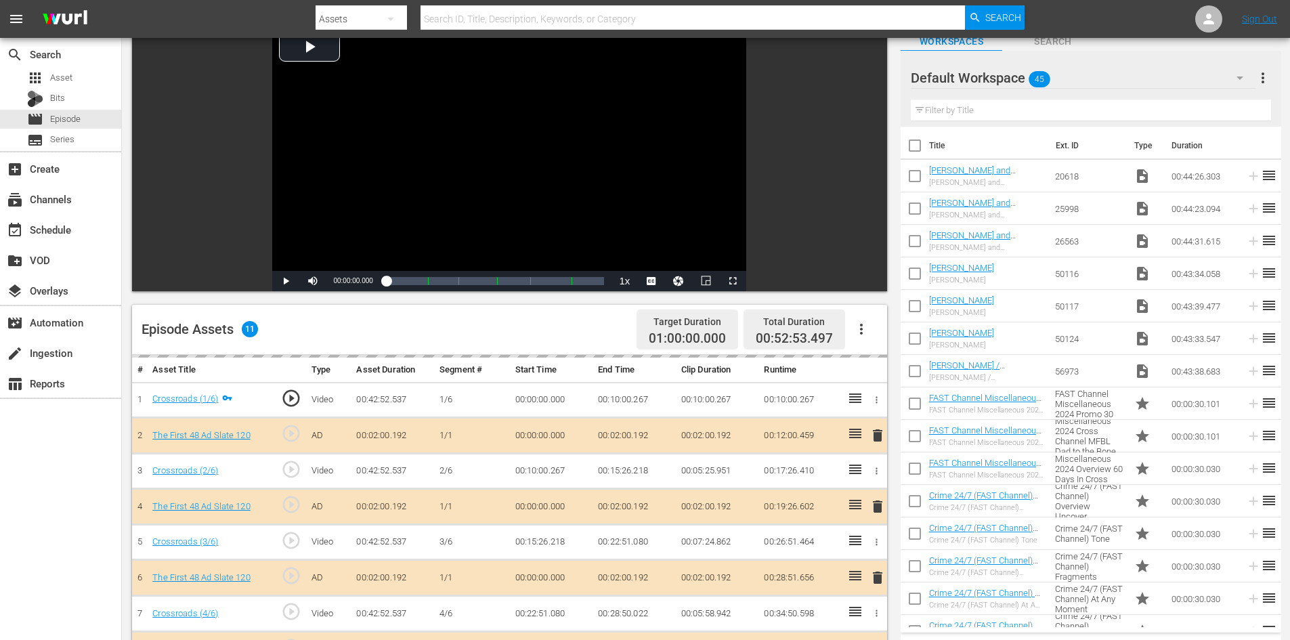
scroll to position [203, 0]
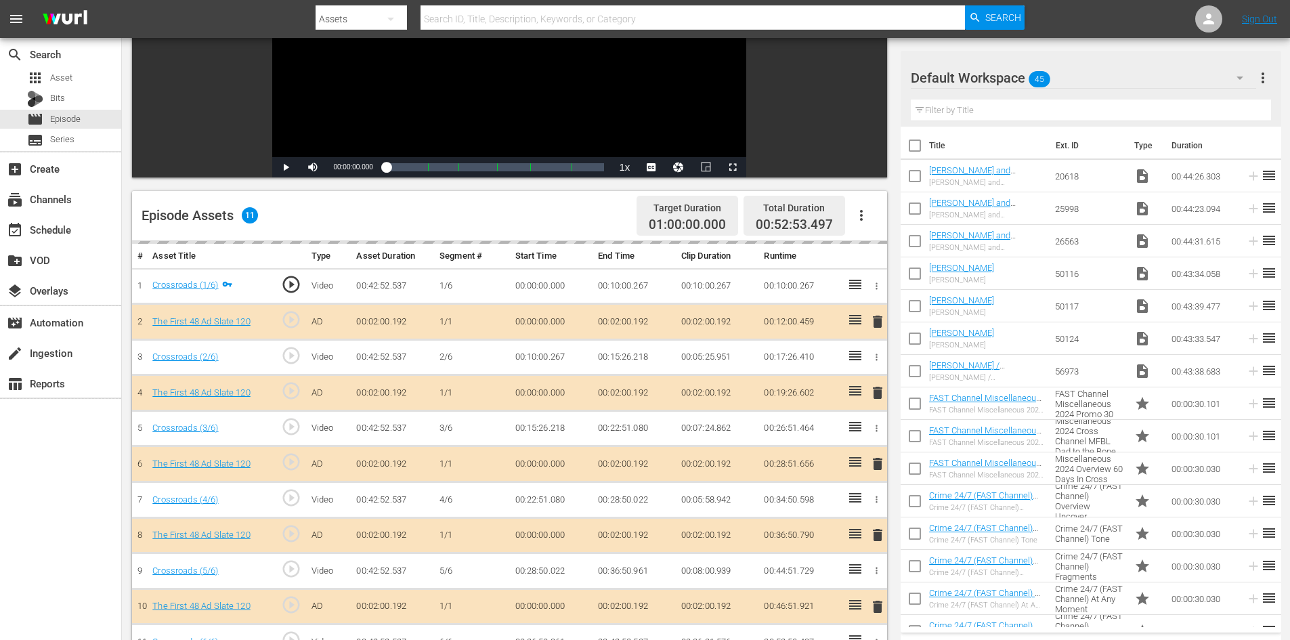
click at [1111, 81] on div "Default Workspace 45" at bounding box center [1083, 78] width 345 height 38
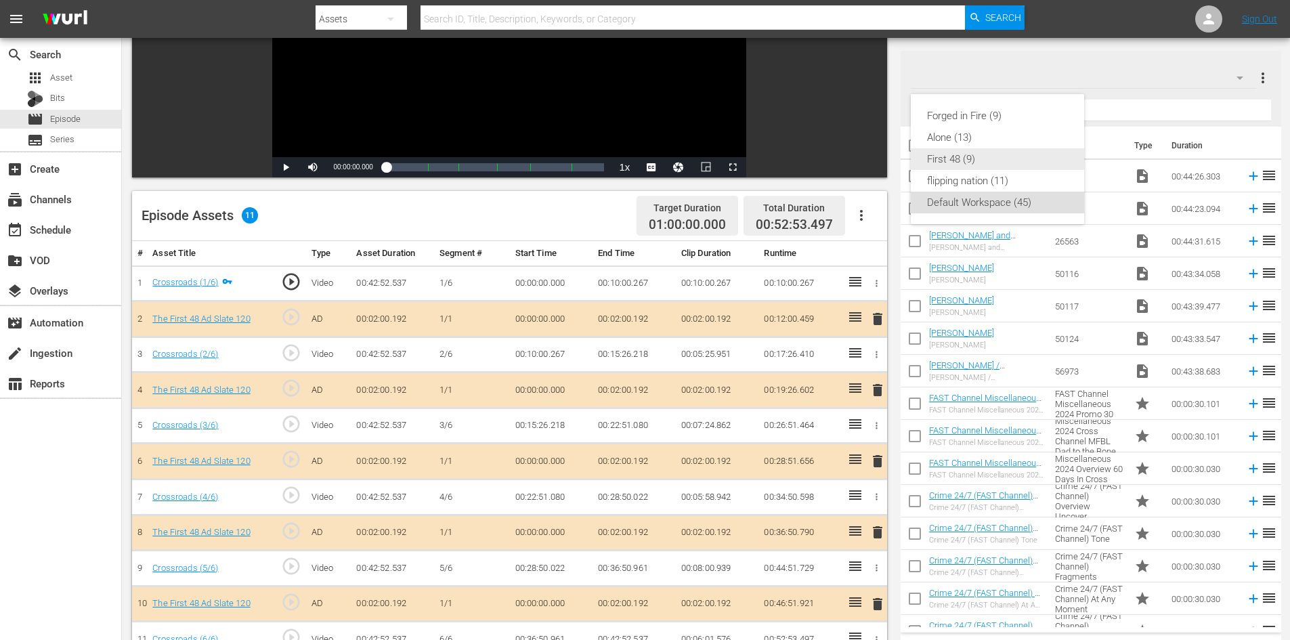
click at [997, 158] on div "First 48 (9)" at bounding box center [997, 159] width 141 height 22
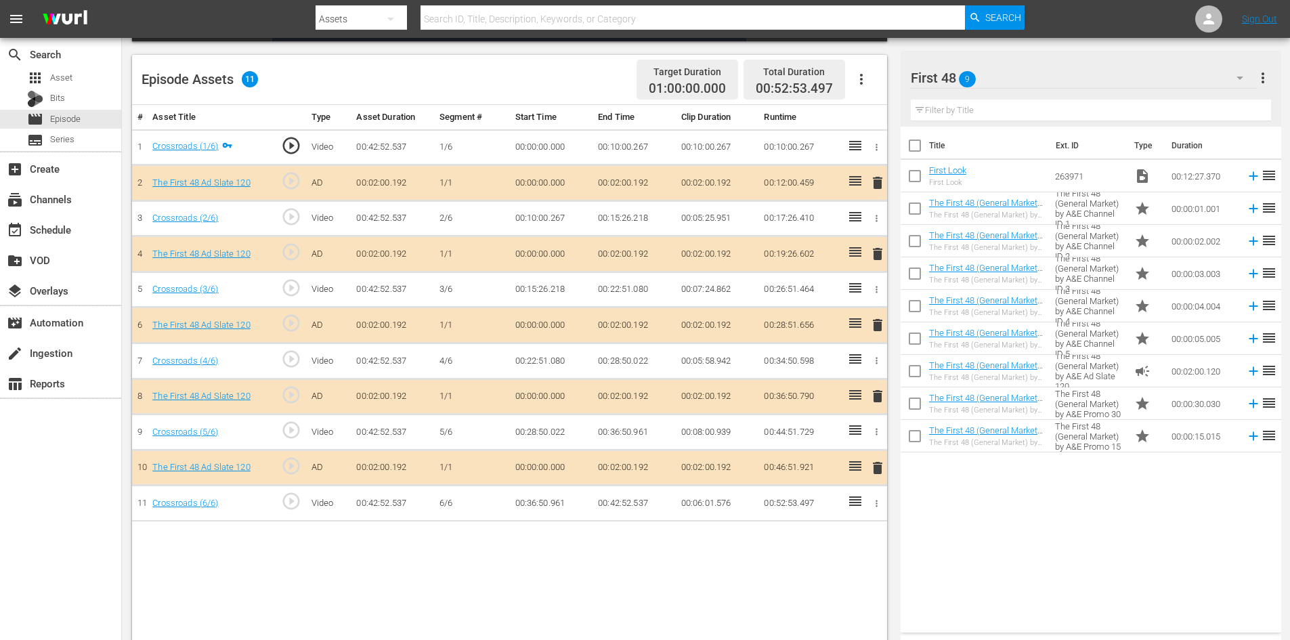
scroll to position [353, 0]
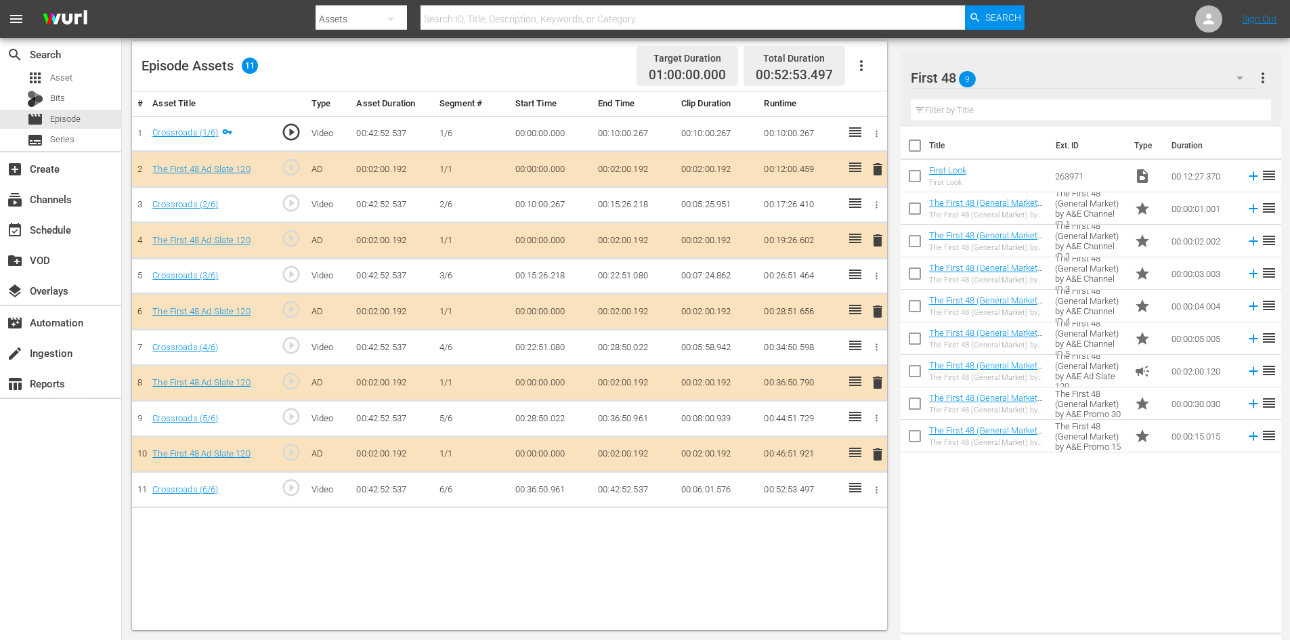
click at [878, 383] on span "delete" at bounding box center [877, 382] width 16 height 16
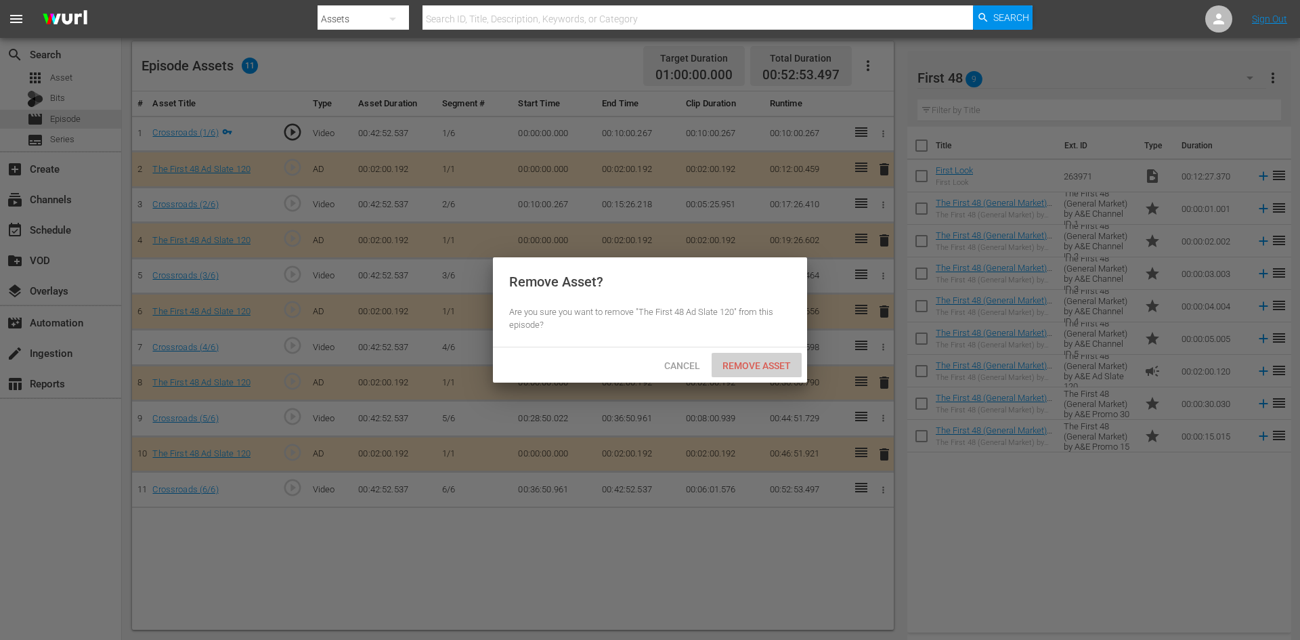
click at [780, 368] on span "Remove Asset" at bounding box center [757, 365] width 90 height 11
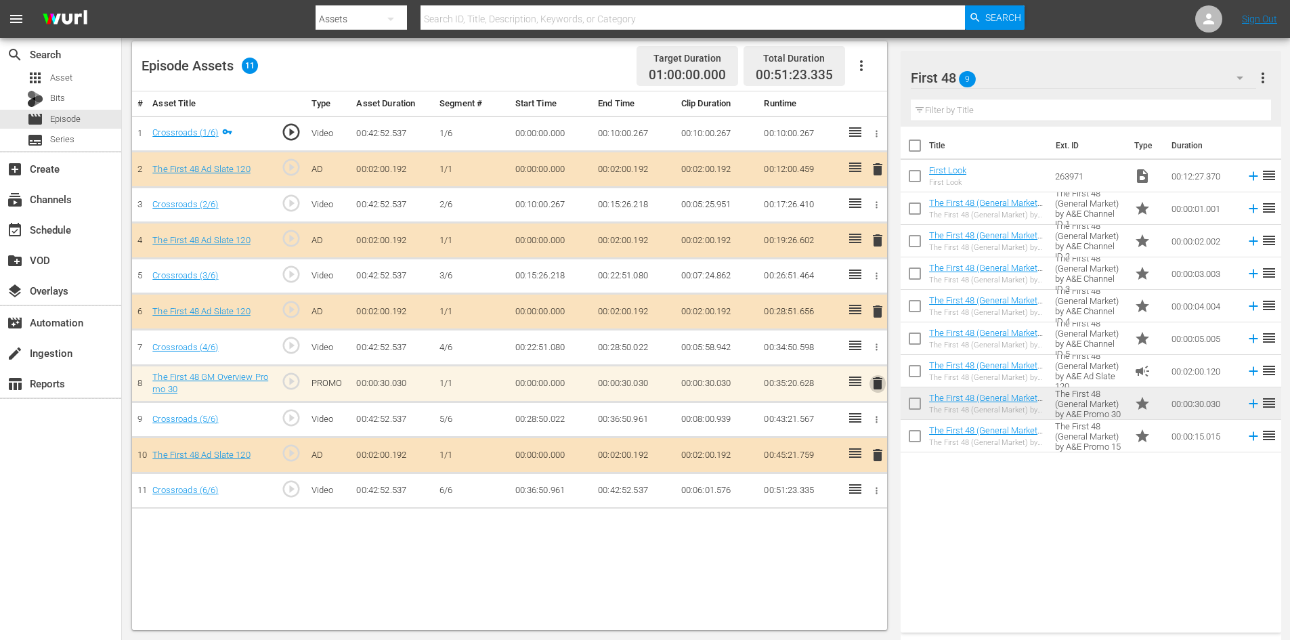
click at [882, 390] on span "delete" at bounding box center [877, 383] width 16 height 16
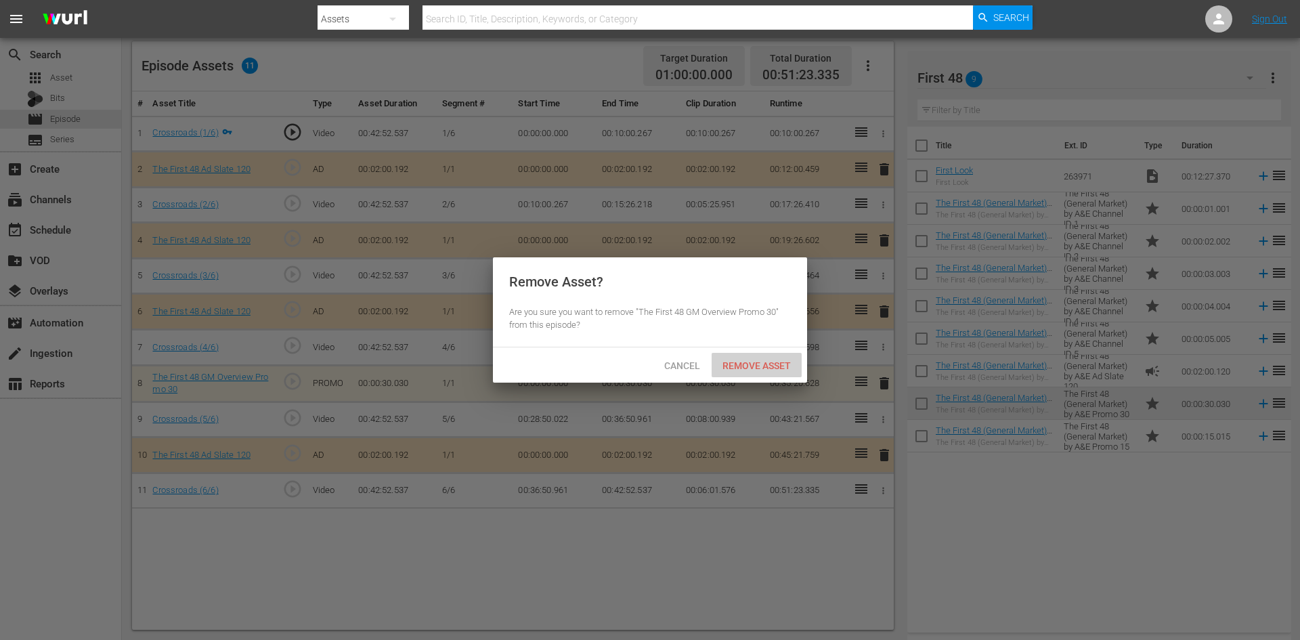
click at [778, 368] on span "Remove Asset" at bounding box center [757, 365] width 90 height 11
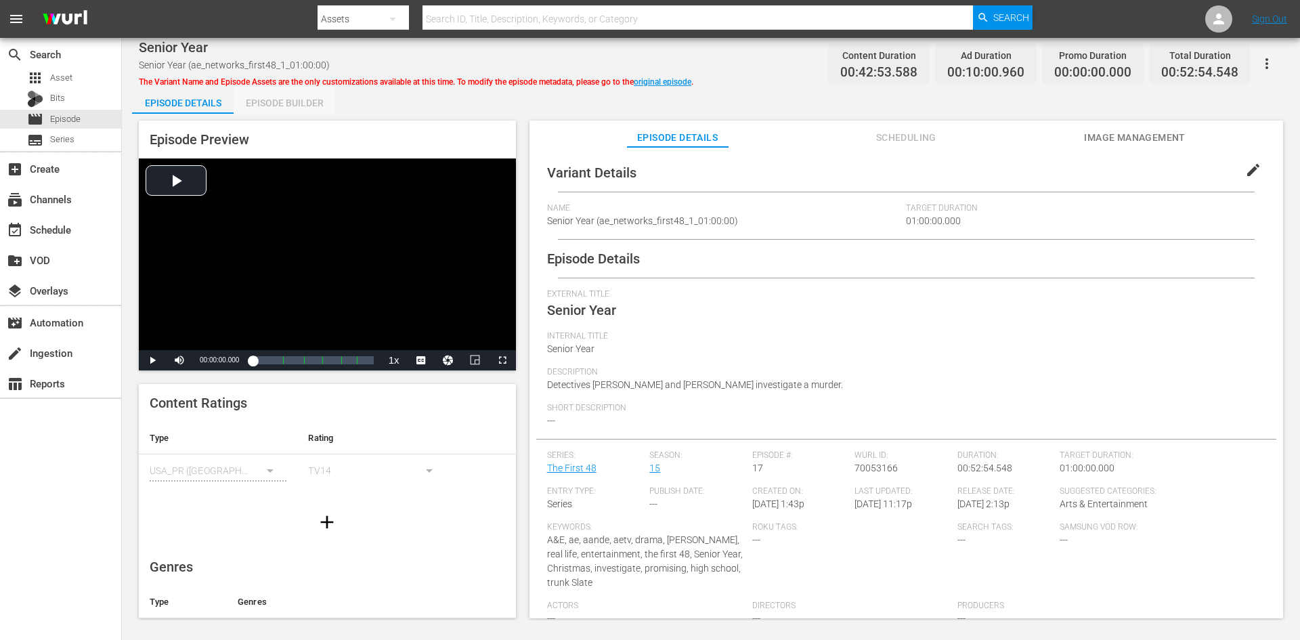
click at [302, 95] on div "Episode Builder" at bounding box center [285, 103] width 102 height 33
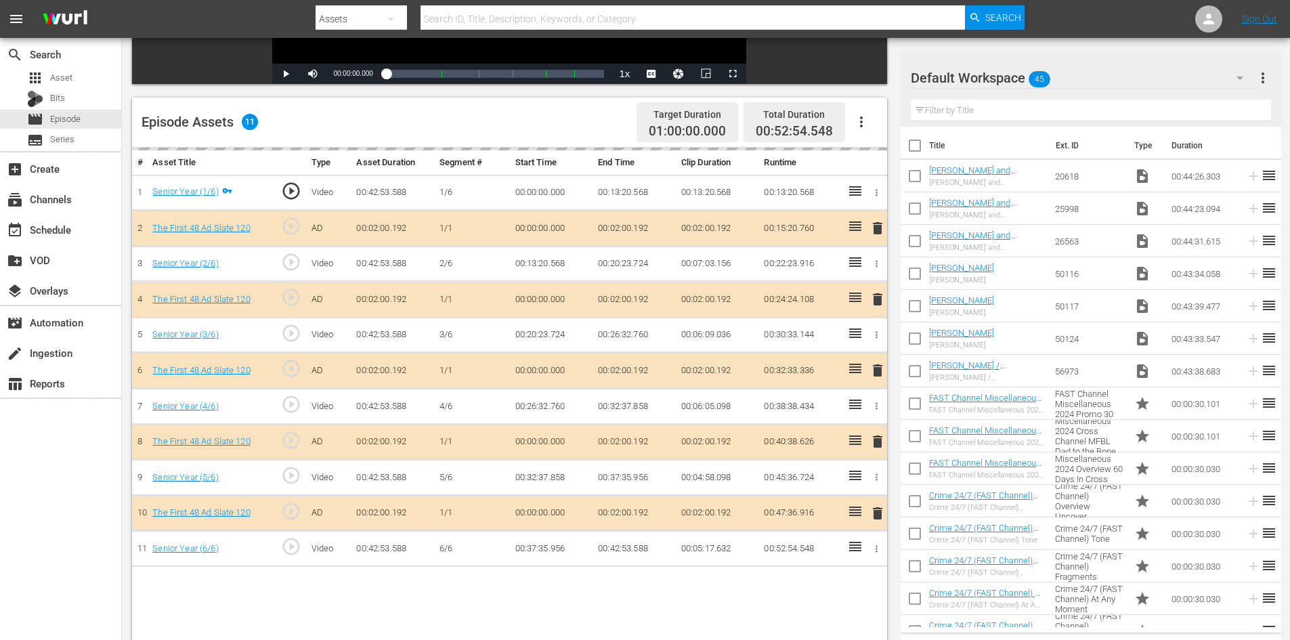
scroll to position [339, 0]
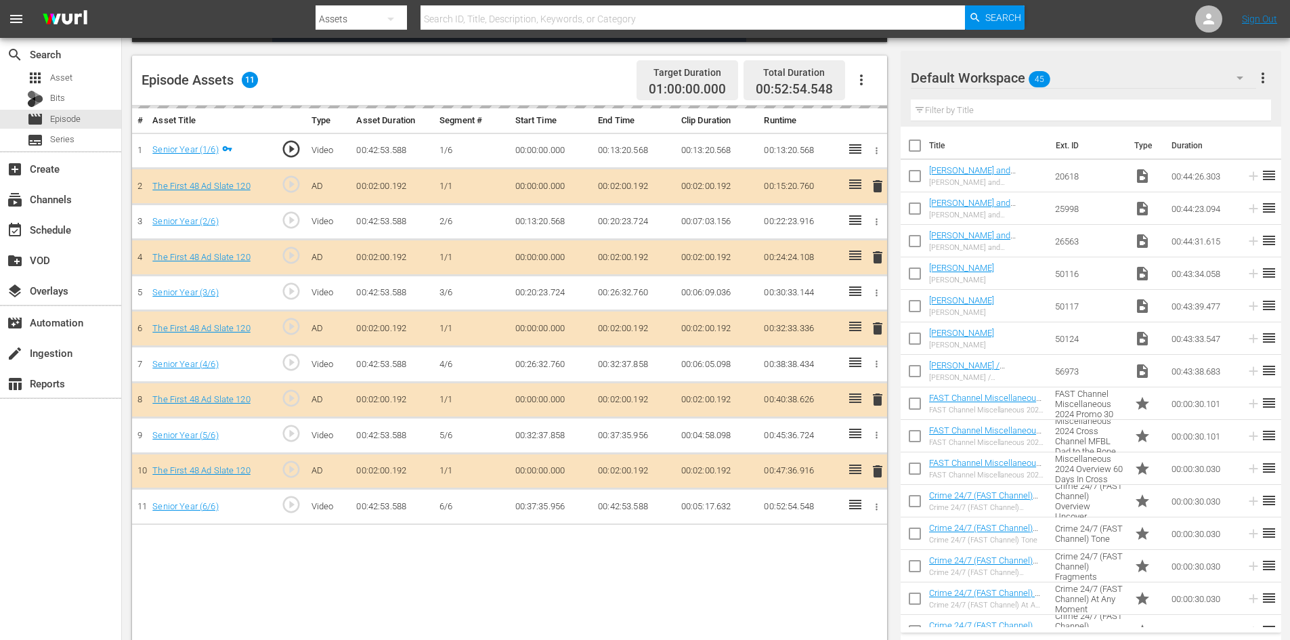
click at [1079, 74] on div "Default Workspace 45" at bounding box center [1083, 78] width 345 height 38
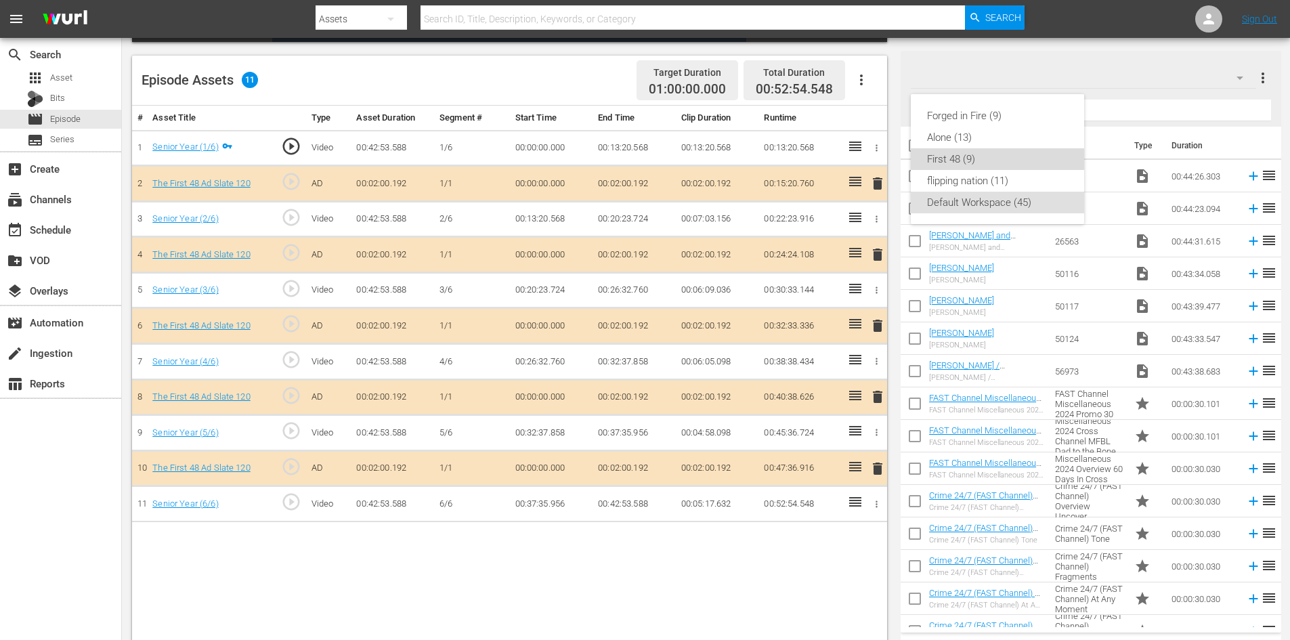
click at [966, 158] on div "First 48 (9)" at bounding box center [997, 159] width 141 height 22
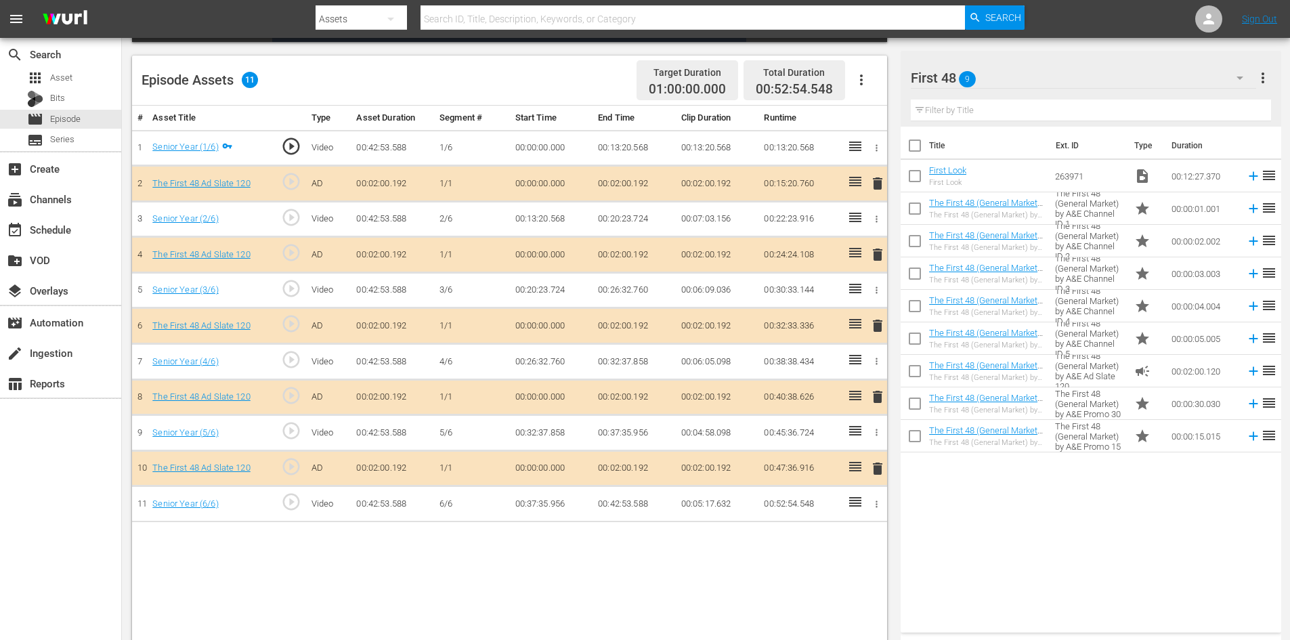
click at [872, 394] on span "delete" at bounding box center [877, 397] width 16 height 16
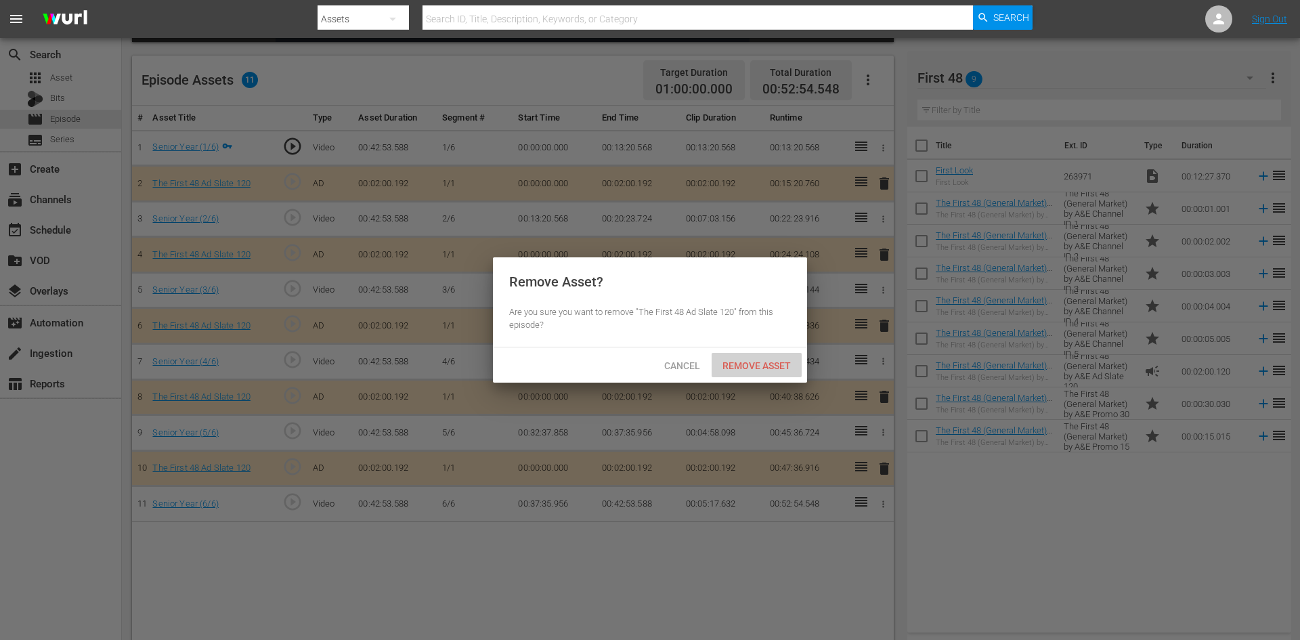
click at [767, 370] on div "Remove Asset" at bounding box center [757, 365] width 90 height 25
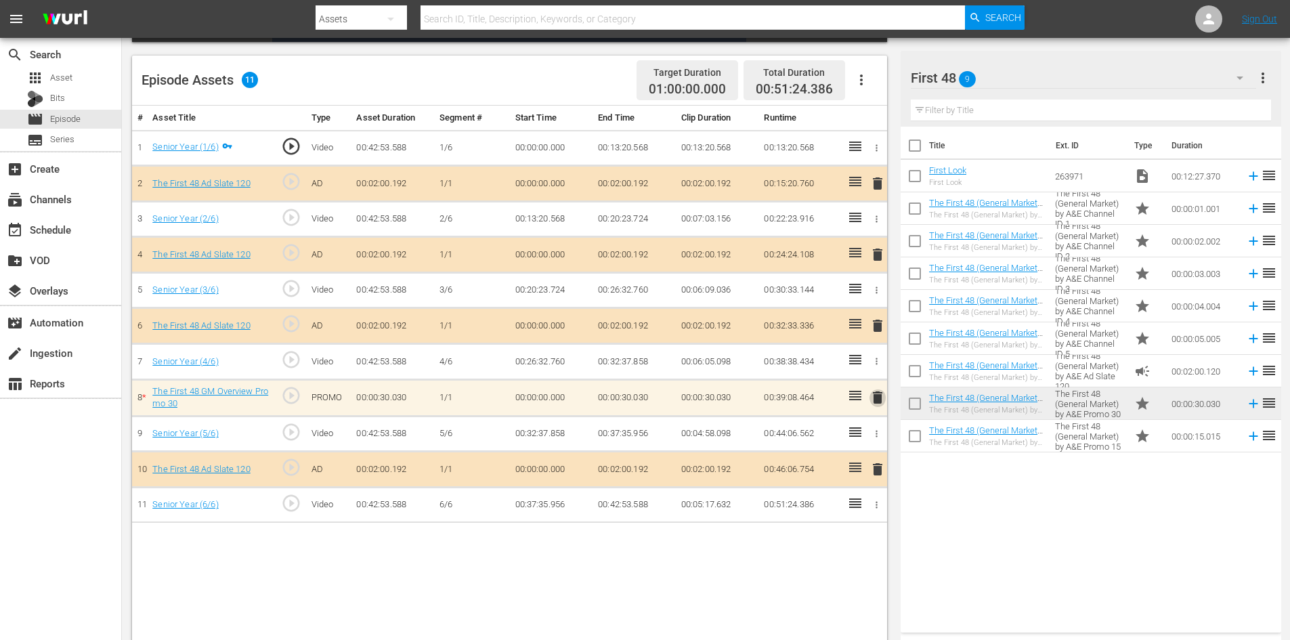
click at [878, 404] on span "delete" at bounding box center [877, 397] width 16 height 16
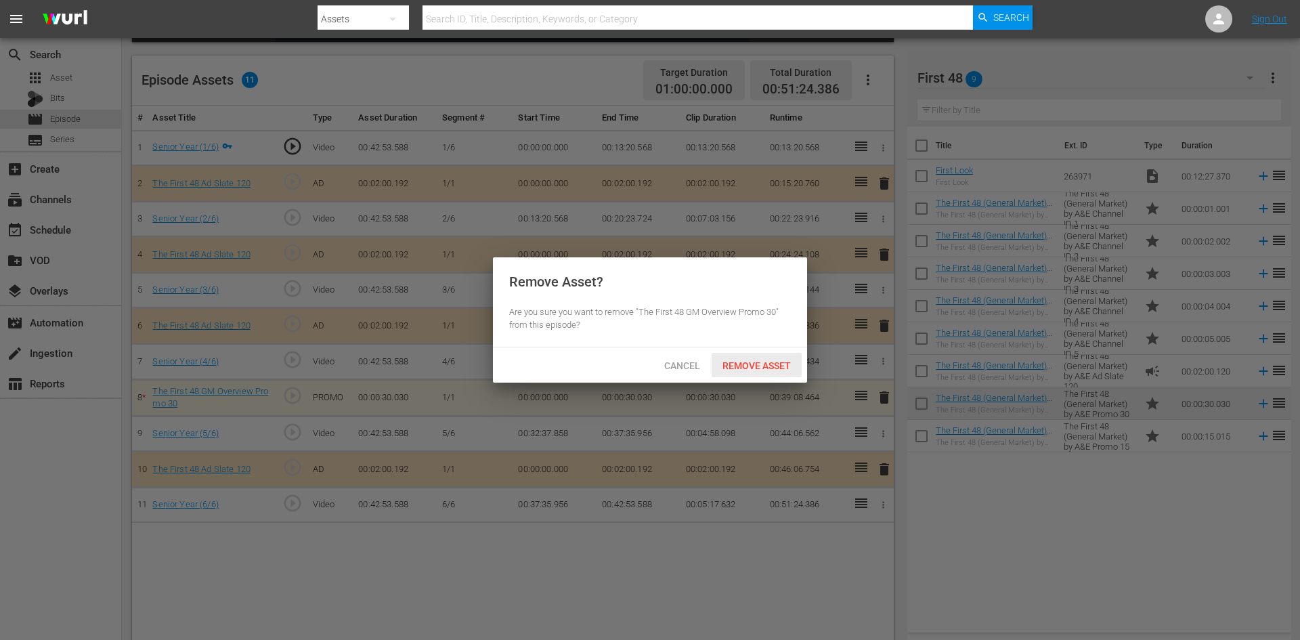
click at [775, 366] on span "Remove Asset" at bounding box center [757, 365] width 90 height 11
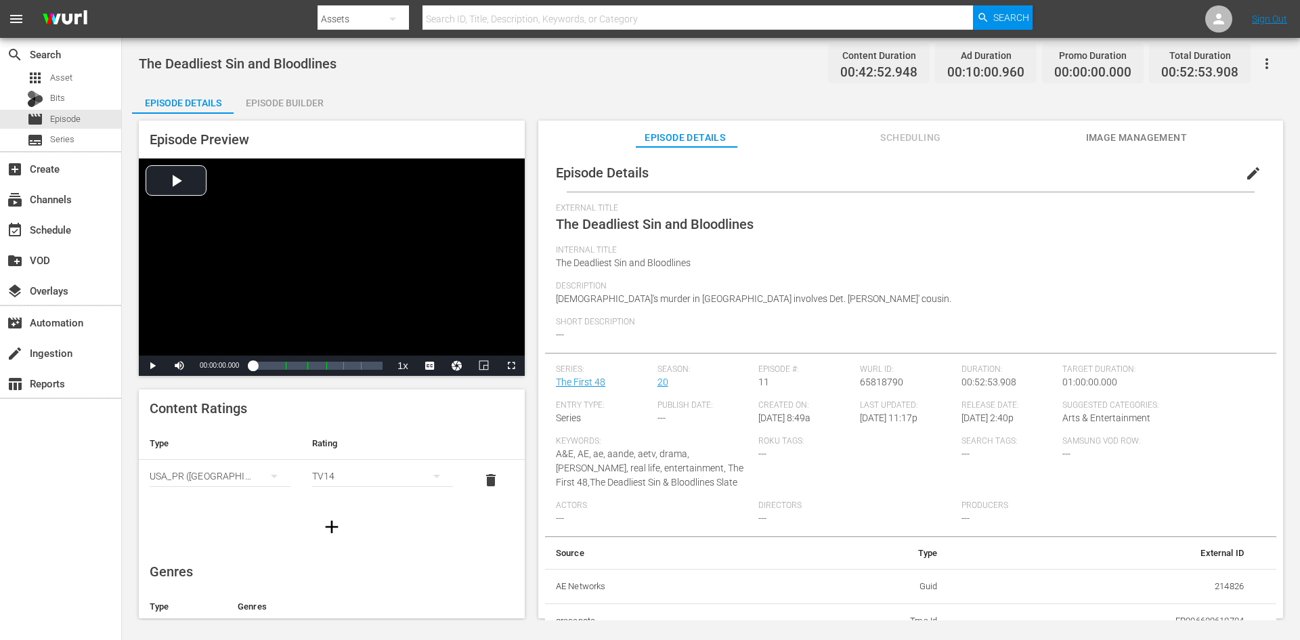
click at [322, 114] on div "Episode Preview Video Player is loading. Play Video Play Mute Current Time 00:0…" at bounding box center [711, 371] width 1158 height 515
click at [316, 102] on div "Episode Builder" at bounding box center [285, 103] width 102 height 33
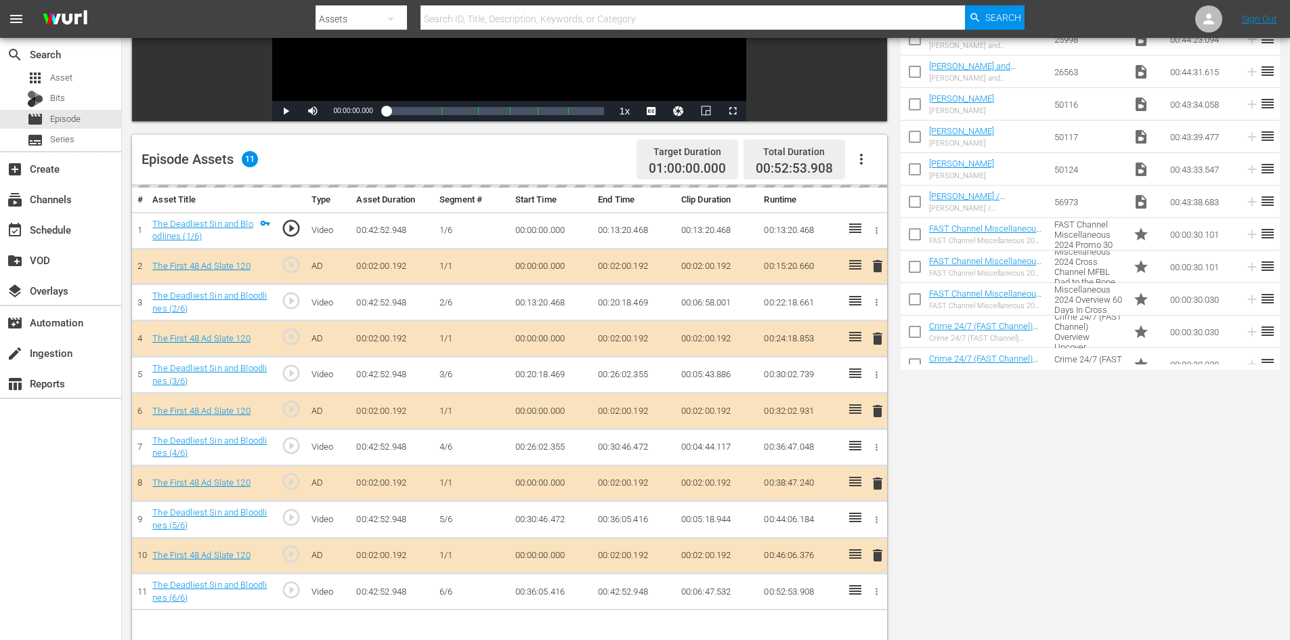
scroll to position [271, 0]
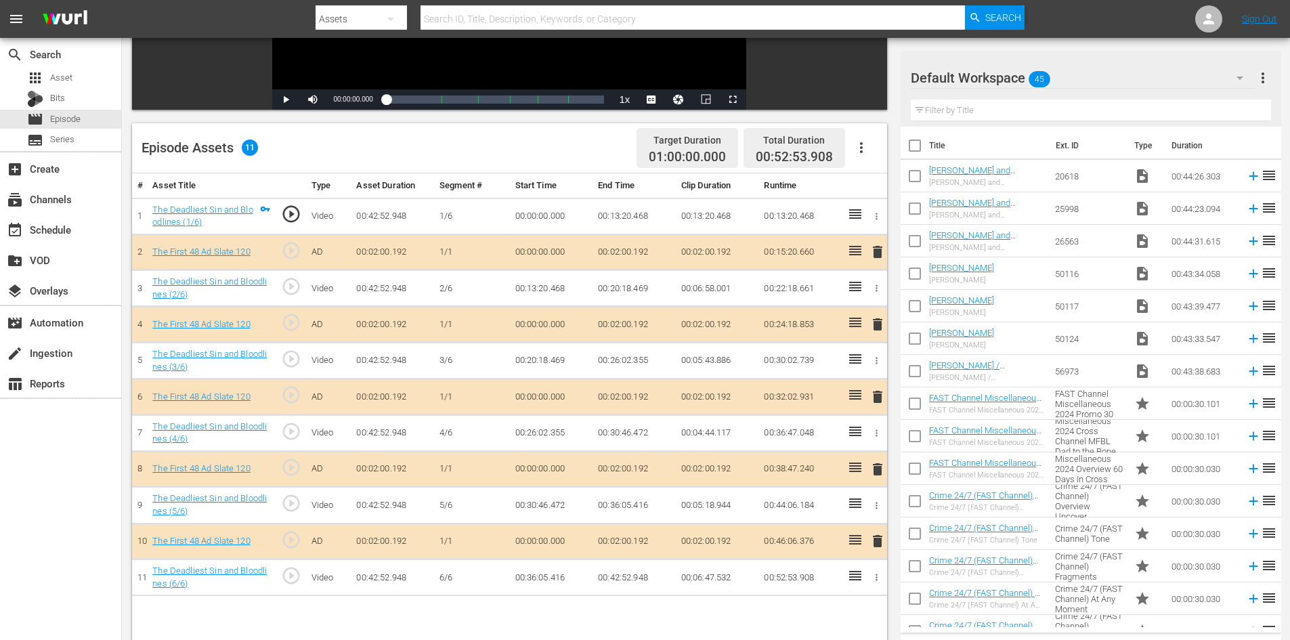
click at [1117, 72] on div "Default Workspace 45" at bounding box center [1083, 78] width 345 height 38
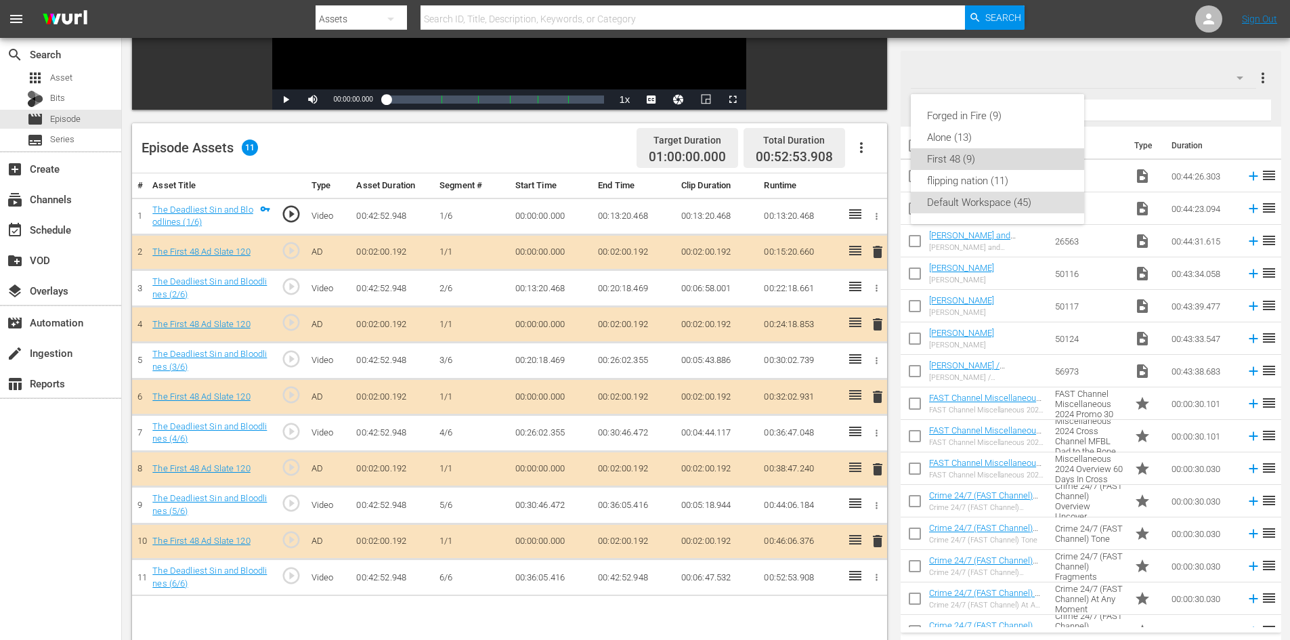
click at [950, 163] on div "First 48 (9)" at bounding box center [997, 159] width 141 height 22
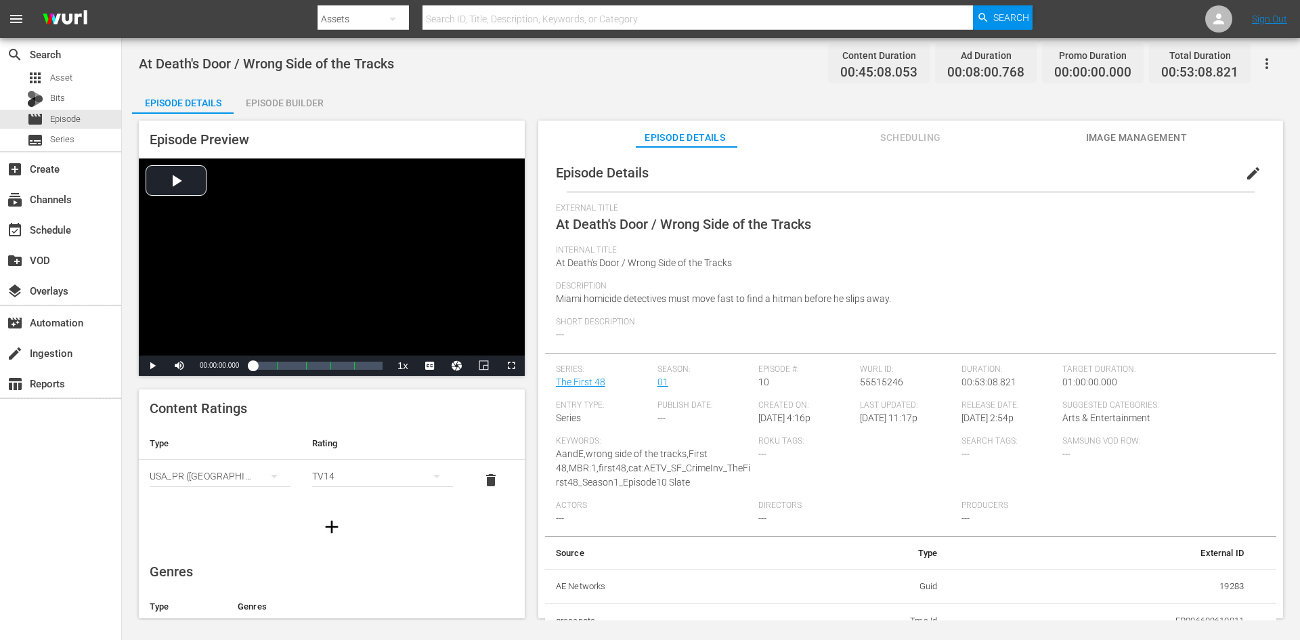
click at [314, 95] on div "Episode Builder" at bounding box center [285, 103] width 102 height 33
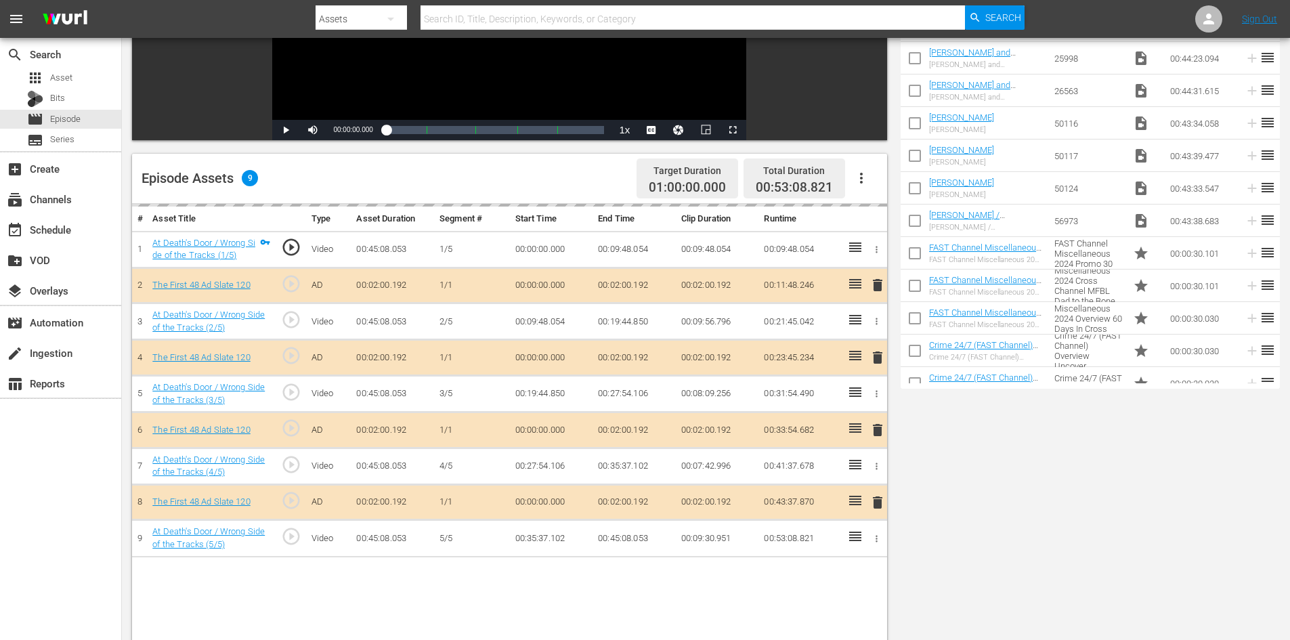
scroll to position [353, 0]
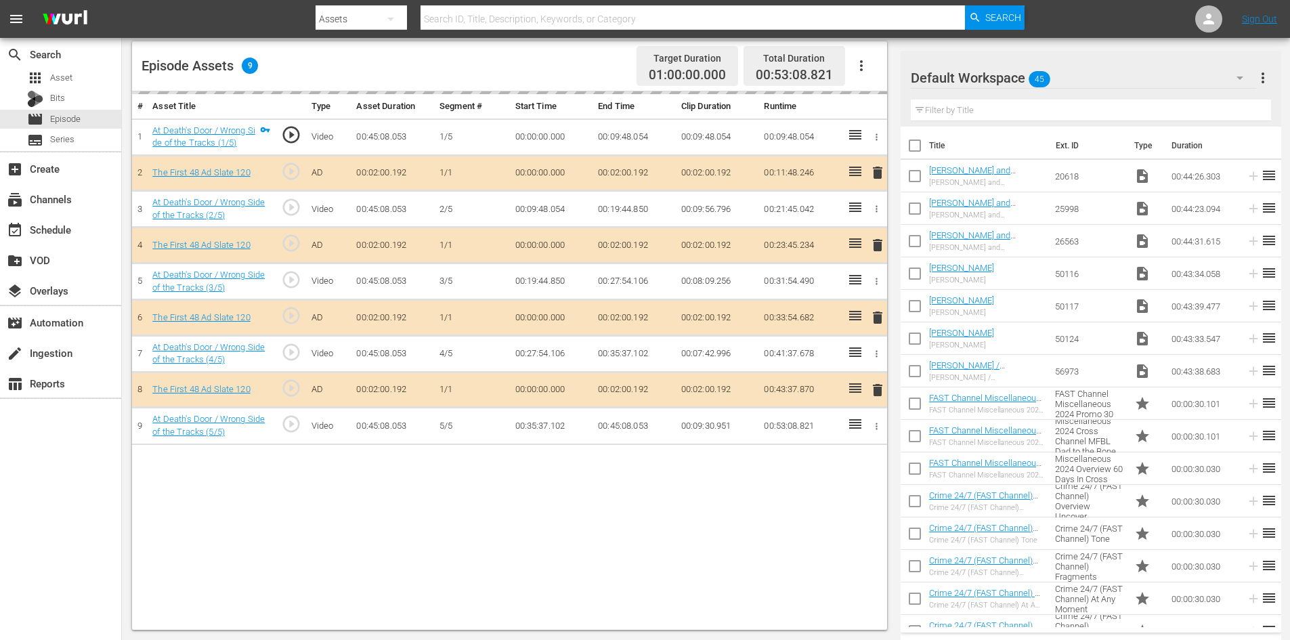
click at [1115, 64] on div "Default Workspace 45" at bounding box center [1083, 78] width 345 height 38
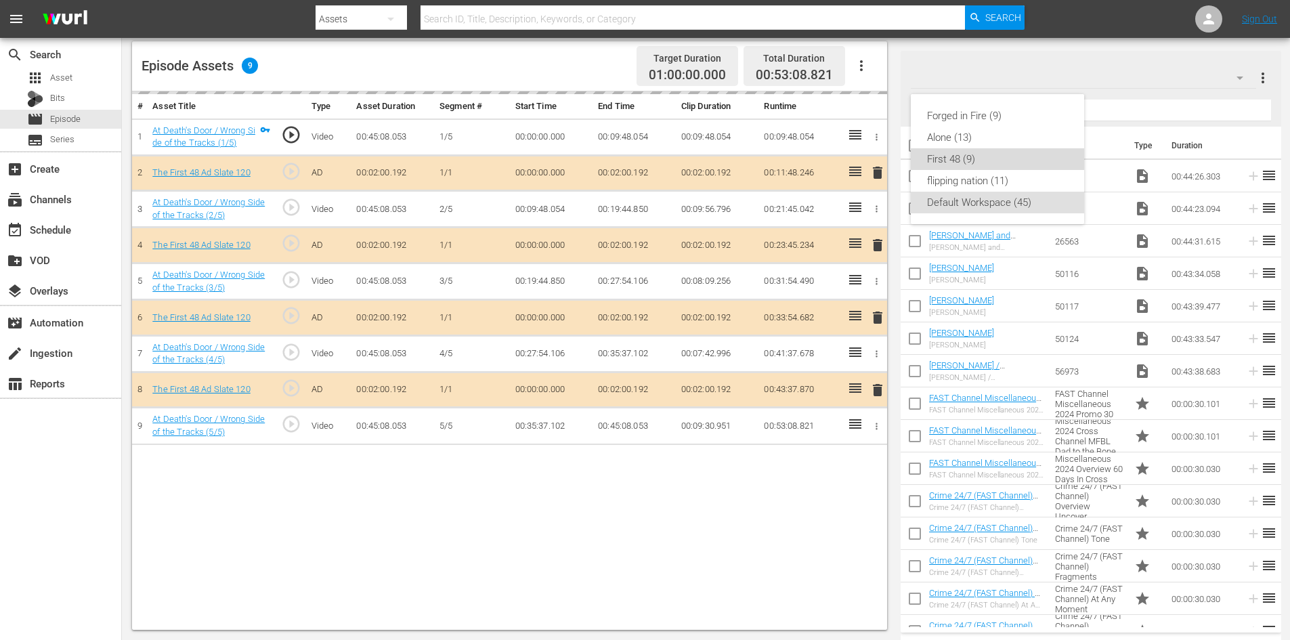
click at [967, 160] on div "First 48 (9)" at bounding box center [997, 159] width 141 height 22
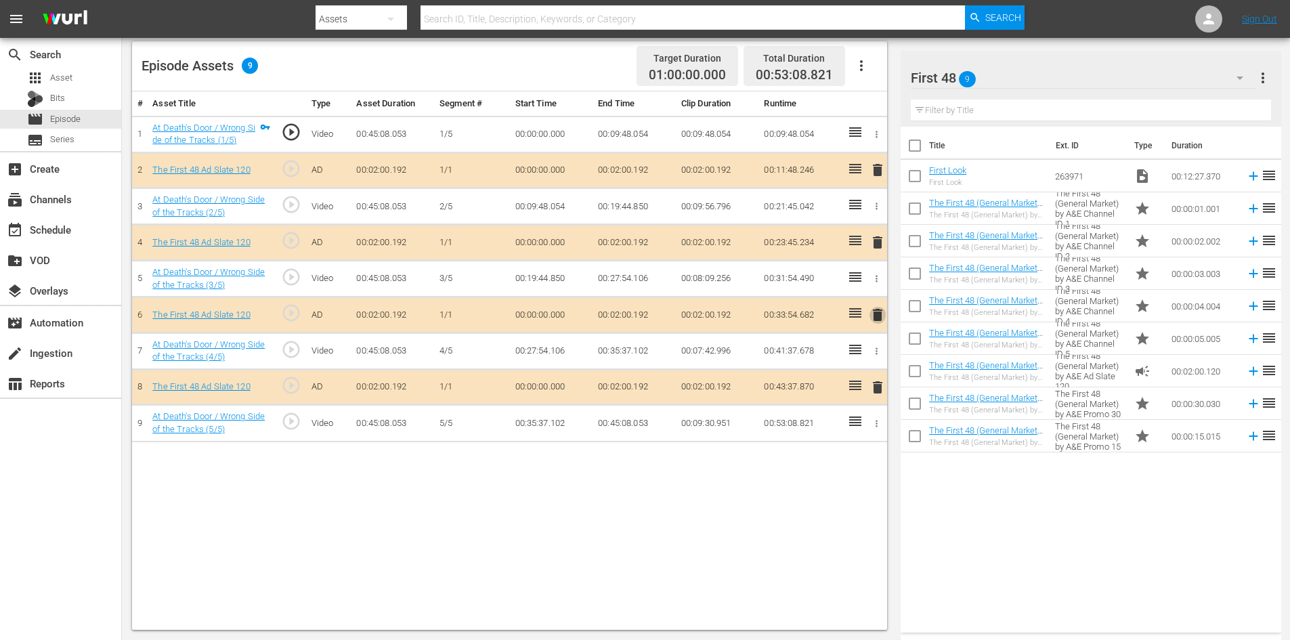
click at [879, 316] on span "delete" at bounding box center [877, 315] width 16 height 16
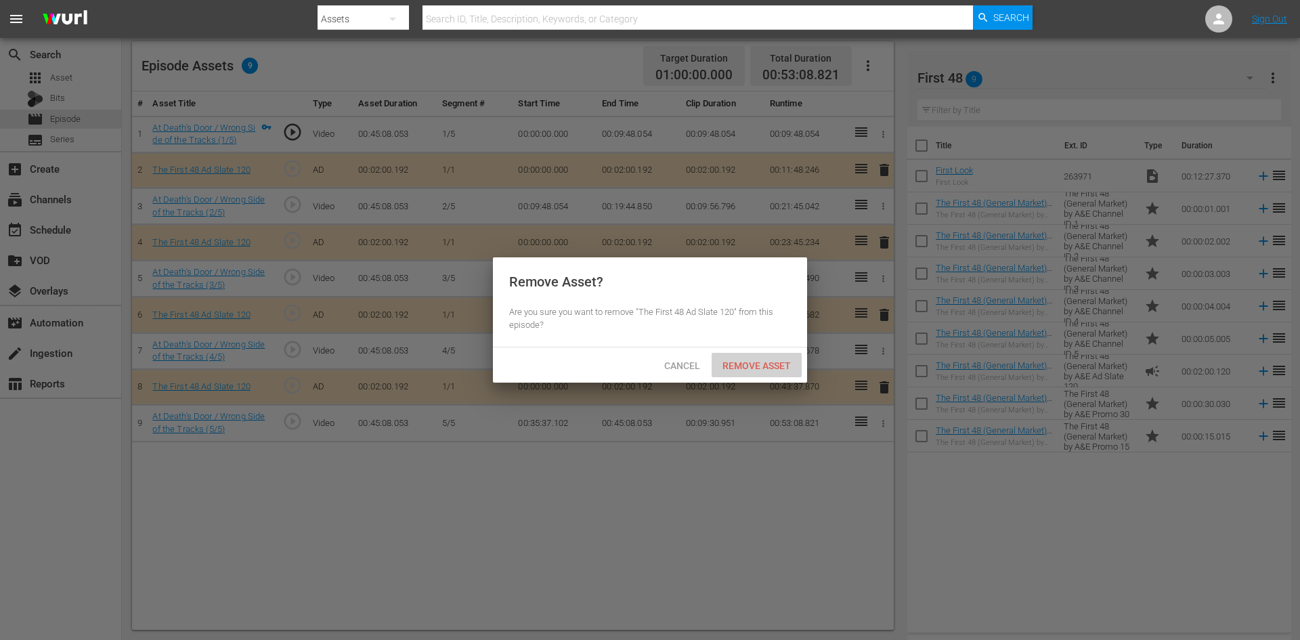
click at [732, 368] on span "Remove Asset" at bounding box center [757, 365] width 90 height 11
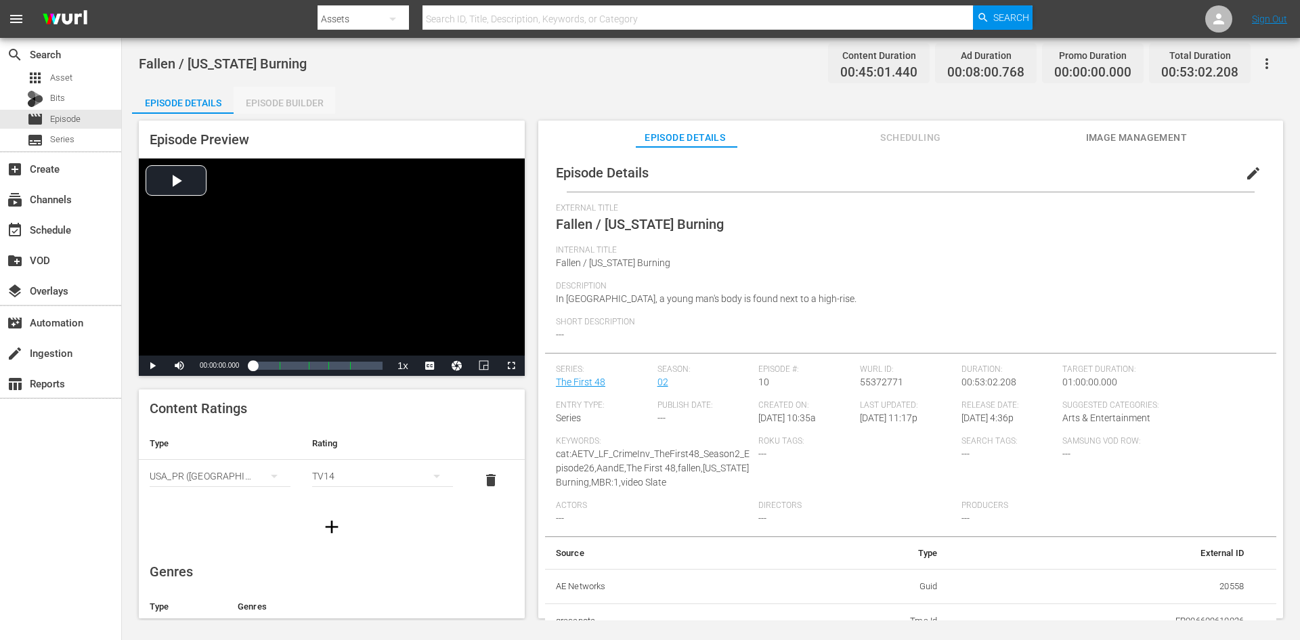
click at [288, 112] on div "Episode Builder" at bounding box center [285, 103] width 102 height 33
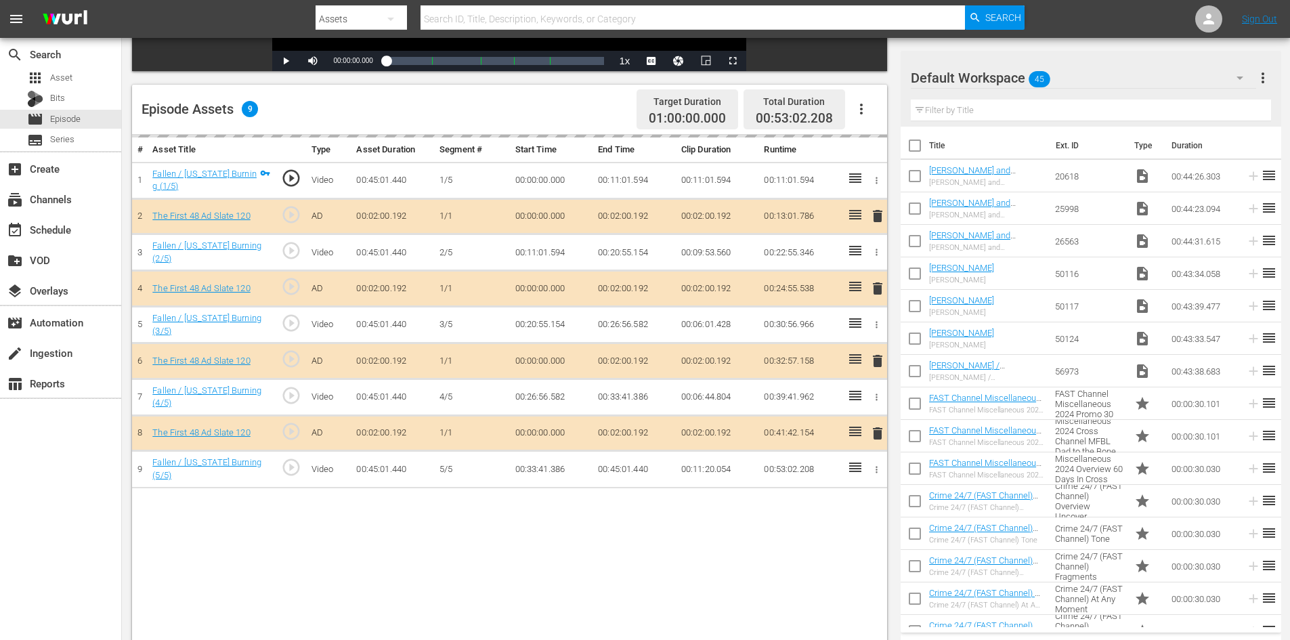
scroll to position [353, 0]
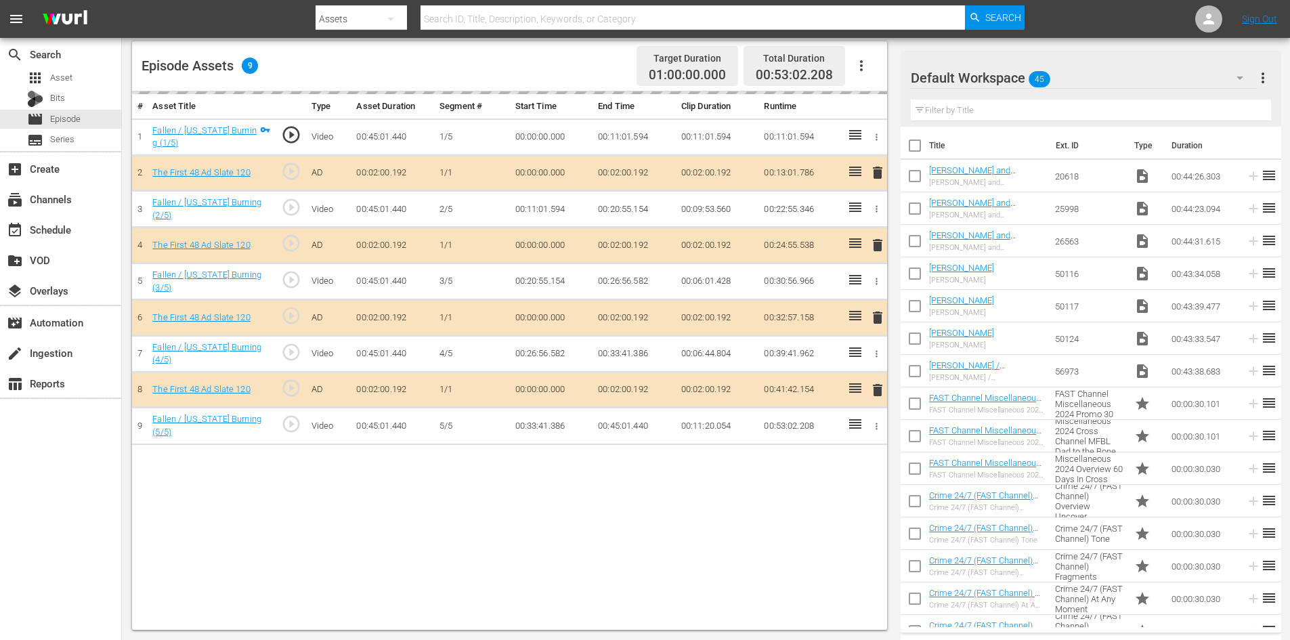
click at [1110, 79] on div "Default Workspace 45" at bounding box center [1083, 78] width 345 height 38
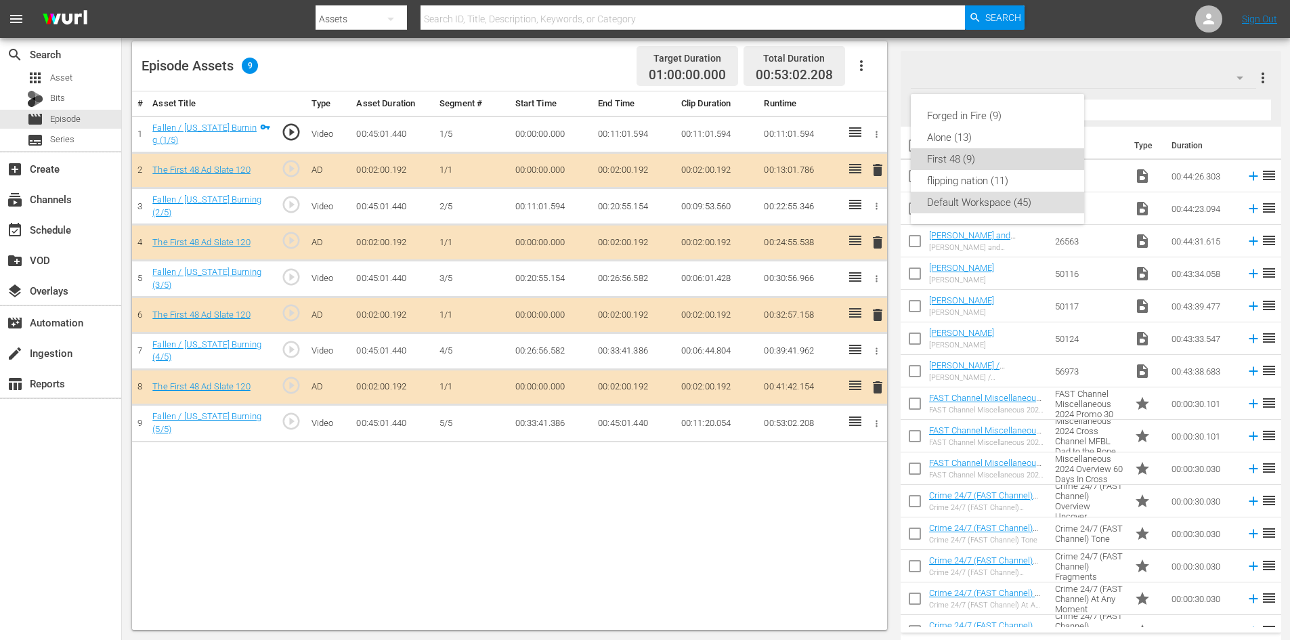
click at [970, 158] on div "First 48 (9)" at bounding box center [997, 159] width 141 height 22
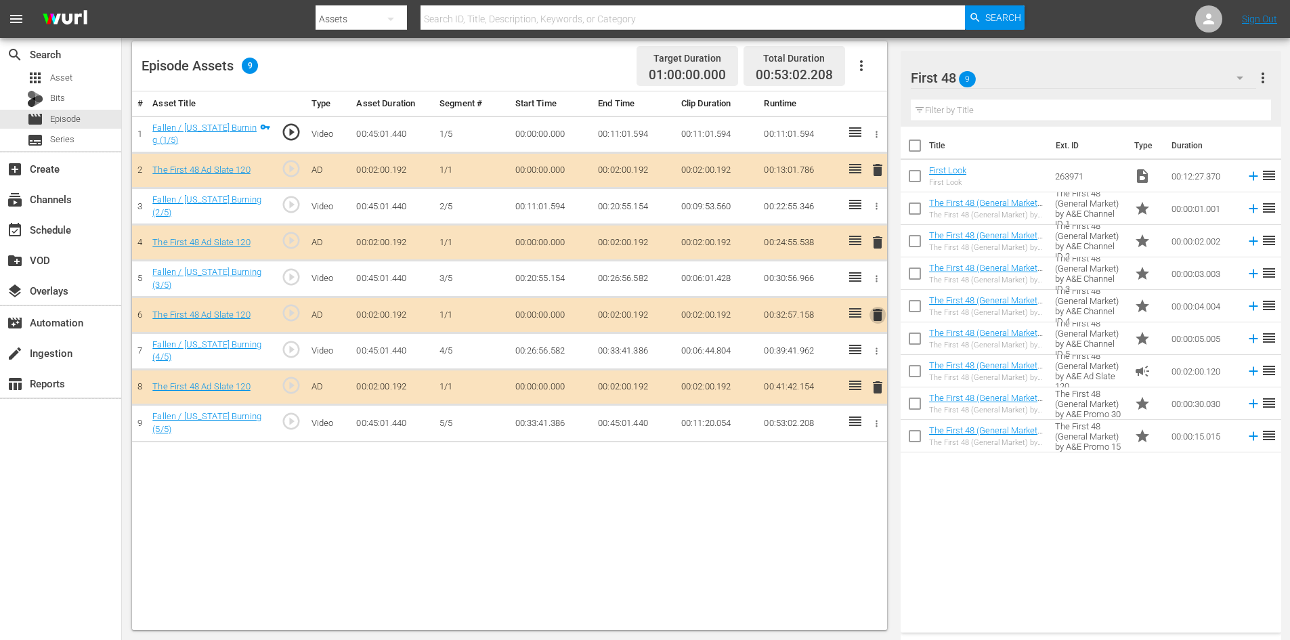
click at [878, 311] on span "delete" at bounding box center [877, 315] width 16 height 16
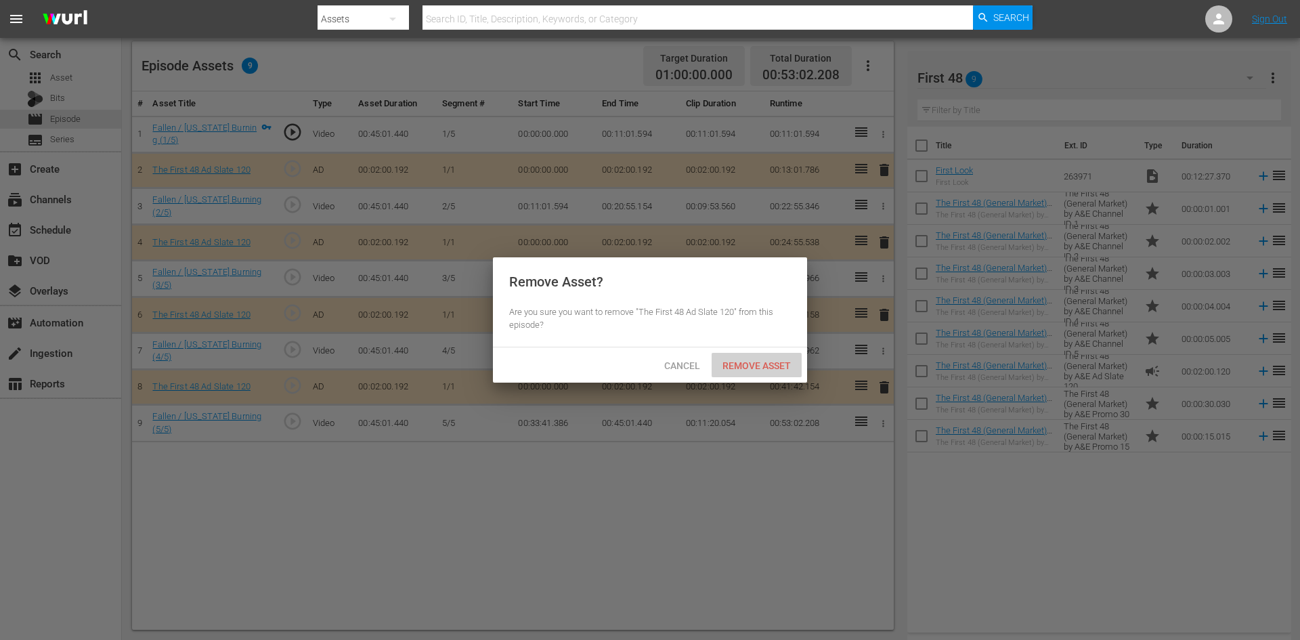
click at [769, 362] on span "Remove Asset" at bounding box center [757, 365] width 90 height 11
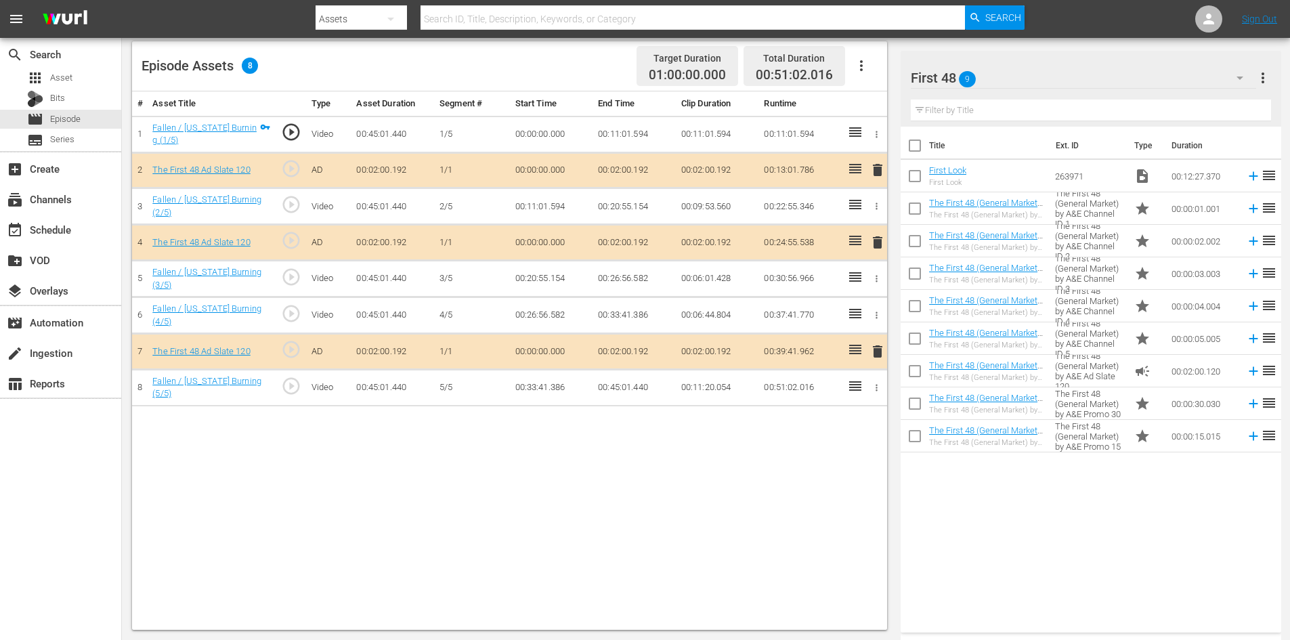
click at [1186, 430] on td "00:00:15.015" at bounding box center [1203, 436] width 74 height 33
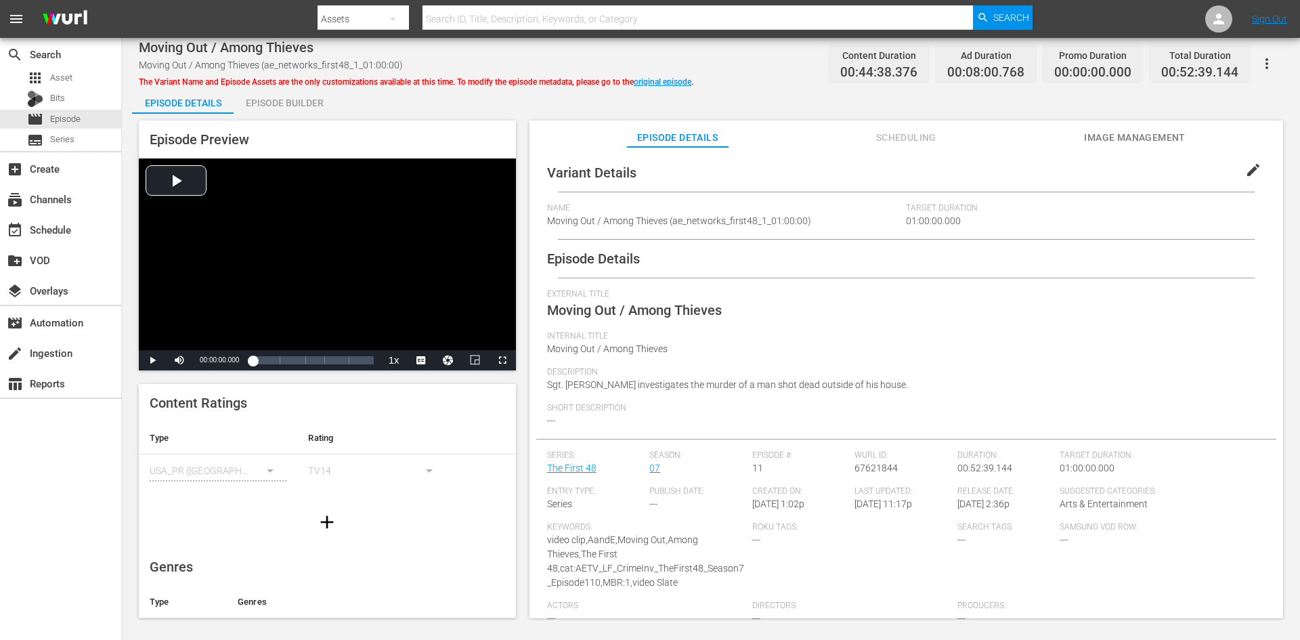
click at [315, 99] on div "Episode Builder" at bounding box center [285, 103] width 102 height 33
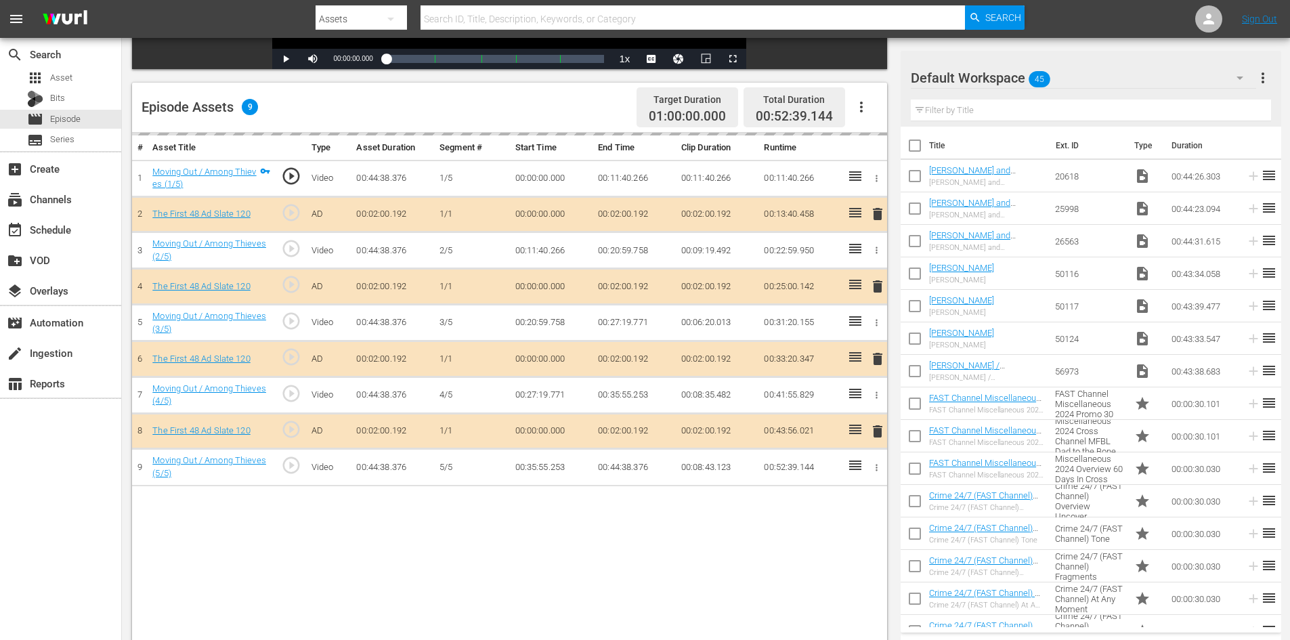
scroll to position [353, 0]
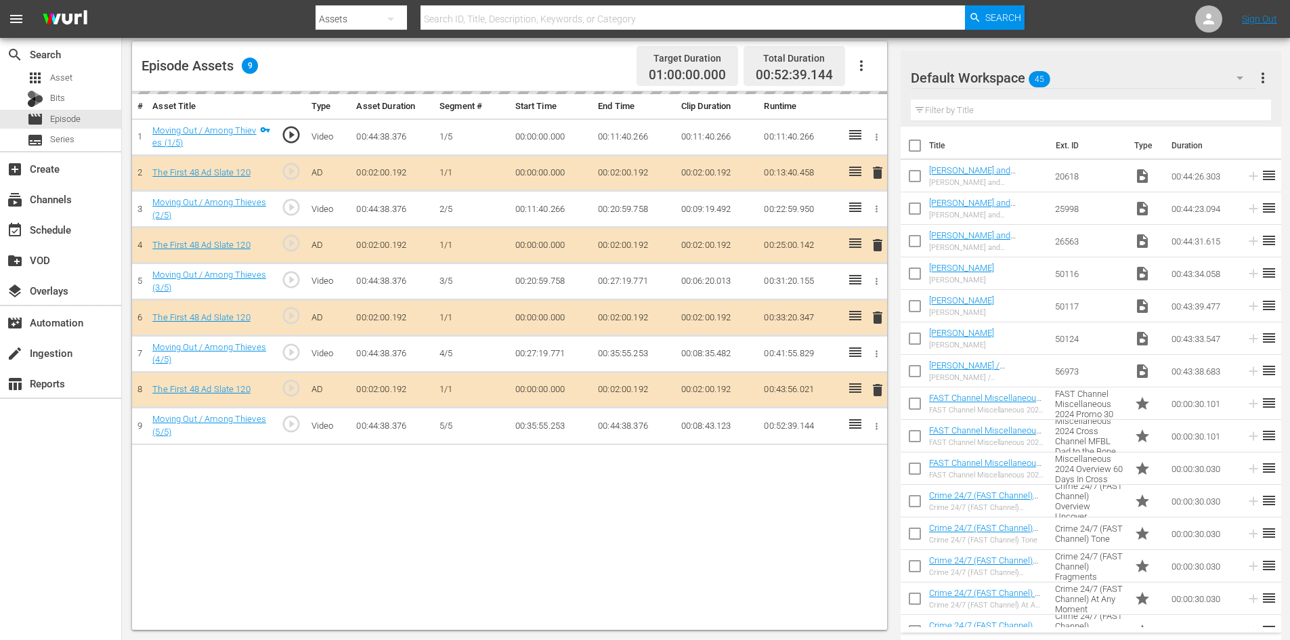
click at [1104, 77] on div "Default Workspace 45" at bounding box center [1083, 78] width 345 height 38
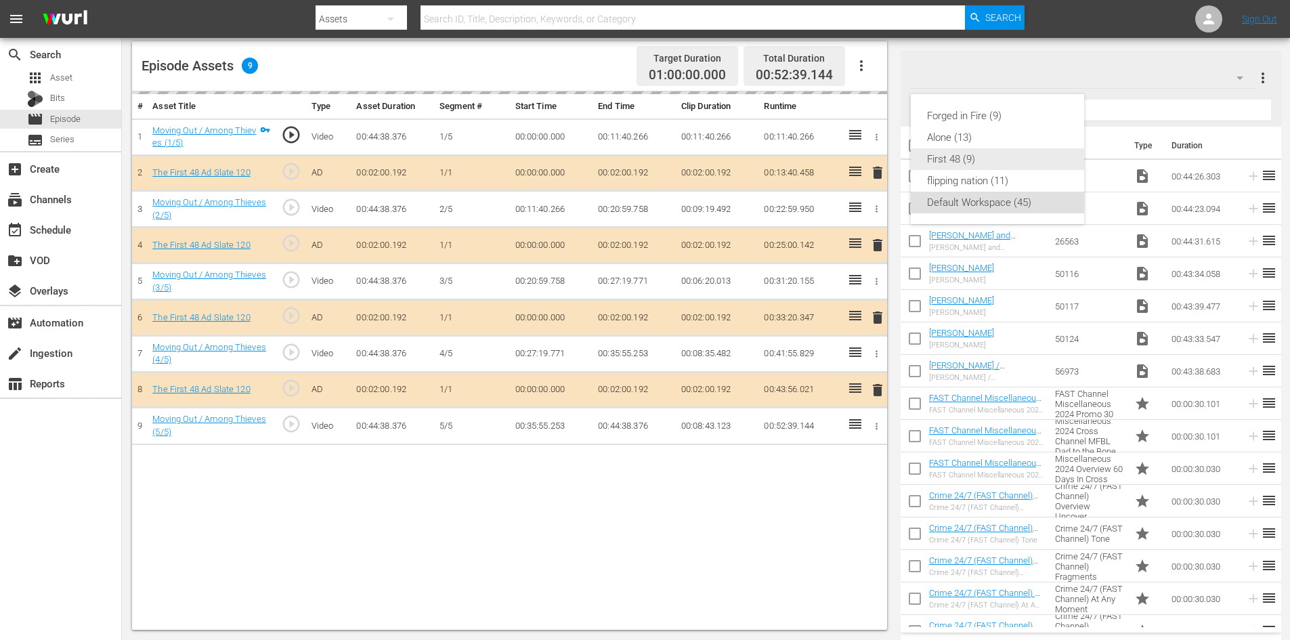
click at [934, 163] on div "First 48 (9)" at bounding box center [997, 159] width 141 height 22
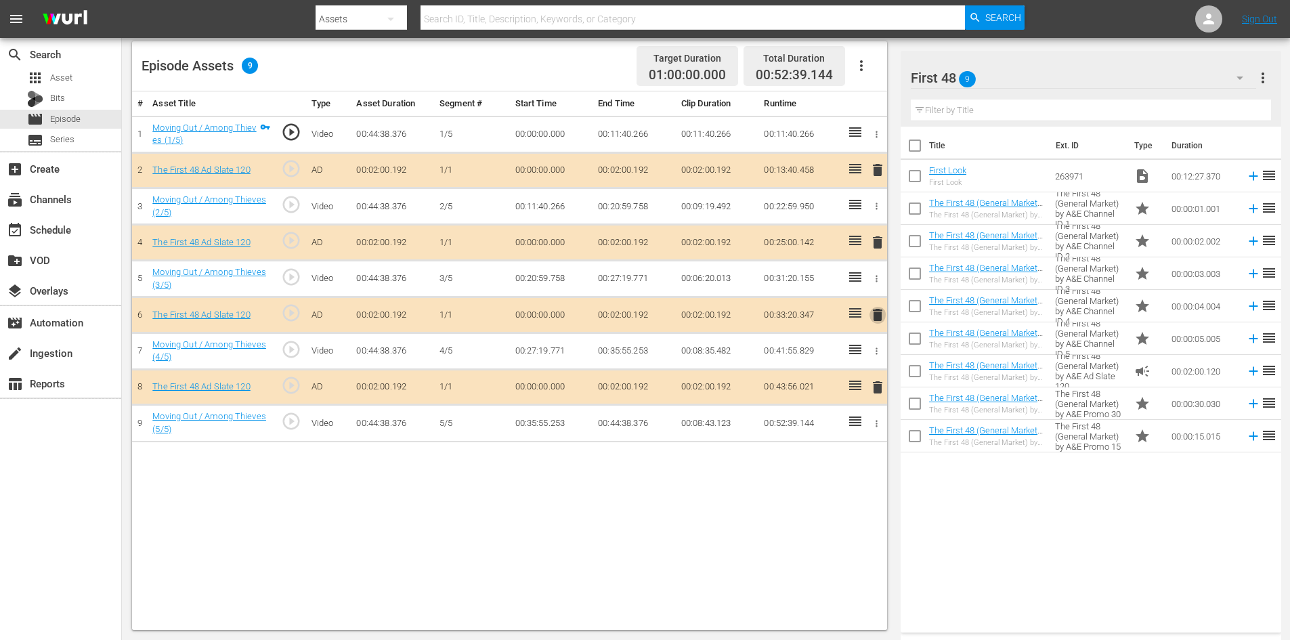
click at [880, 310] on span "delete" at bounding box center [877, 315] width 16 height 16
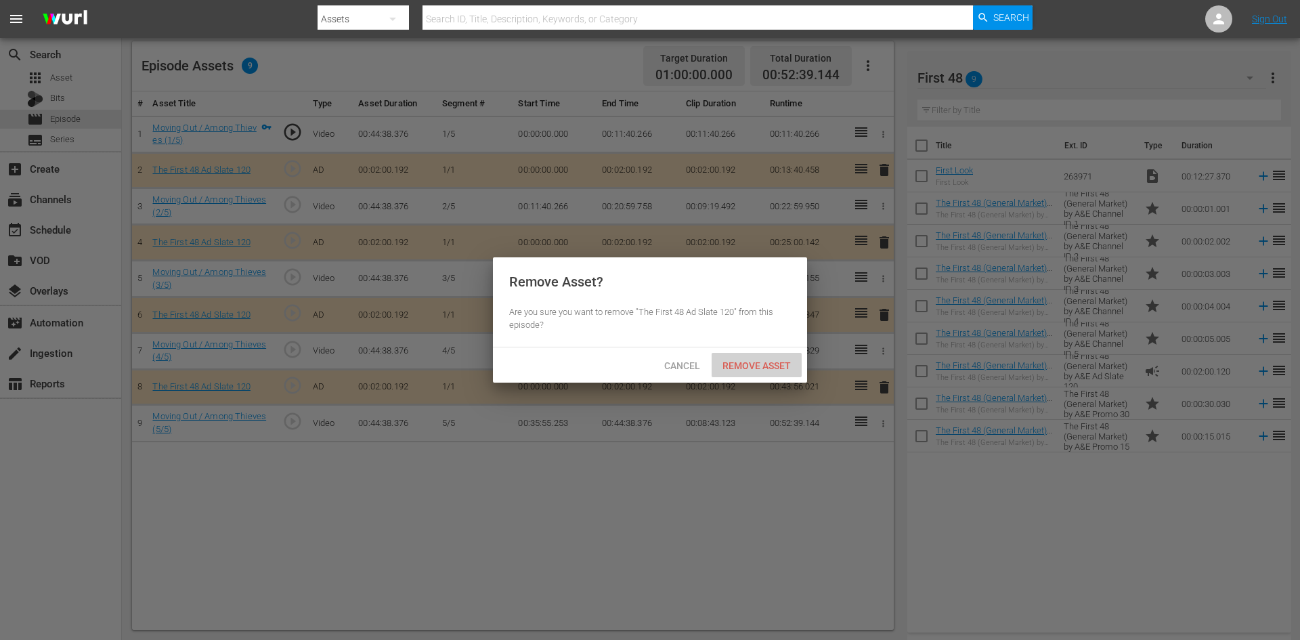
click at [739, 366] on span "Remove Asset" at bounding box center [757, 365] width 90 height 11
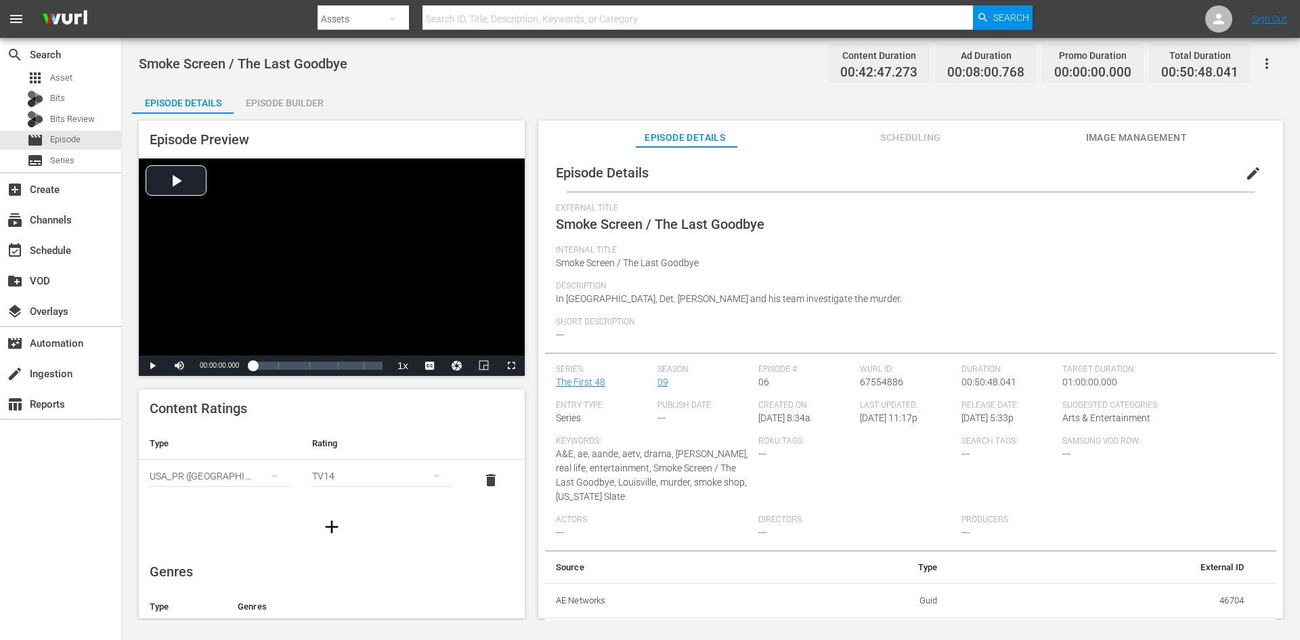
click at [301, 103] on div "Episode Builder" at bounding box center [285, 103] width 102 height 33
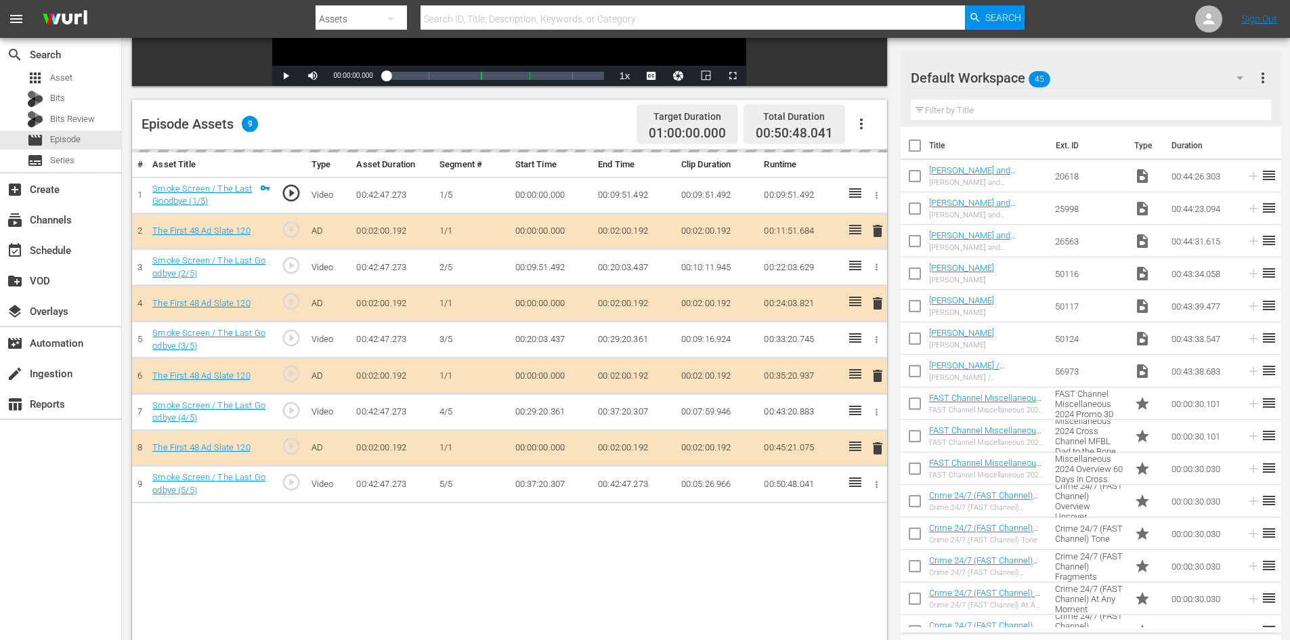
scroll to position [339, 0]
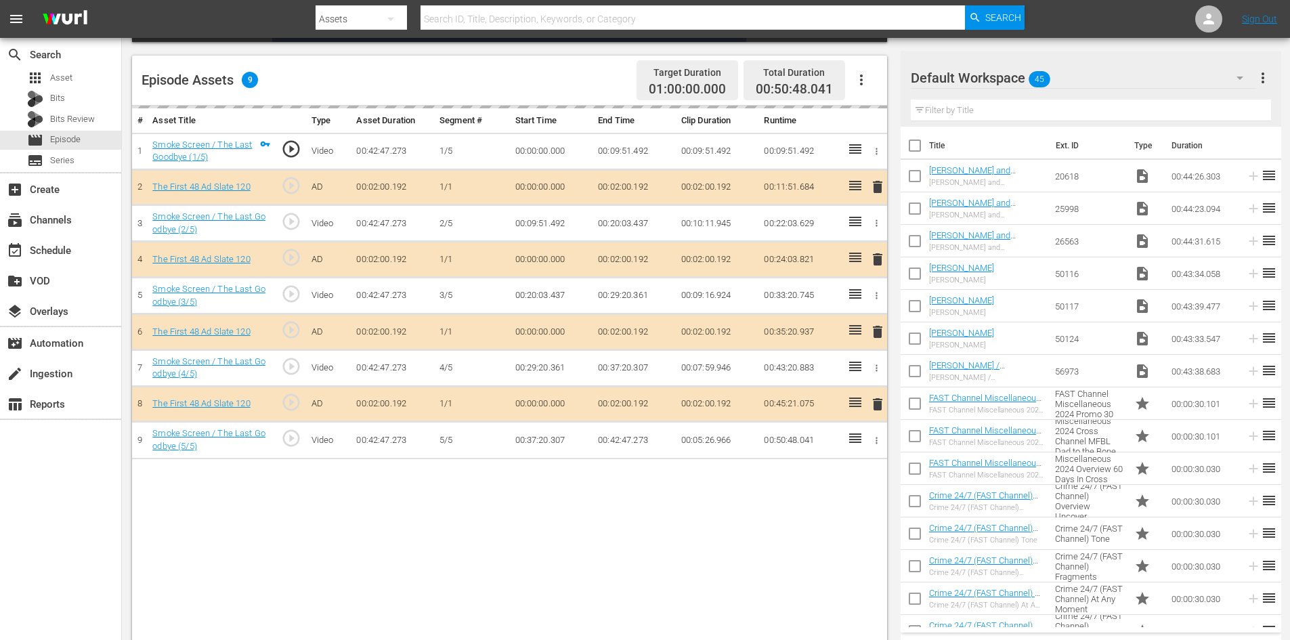
click at [1121, 74] on div "Default Workspace 45" at bounding box center [1083, 78] width 345 height 38
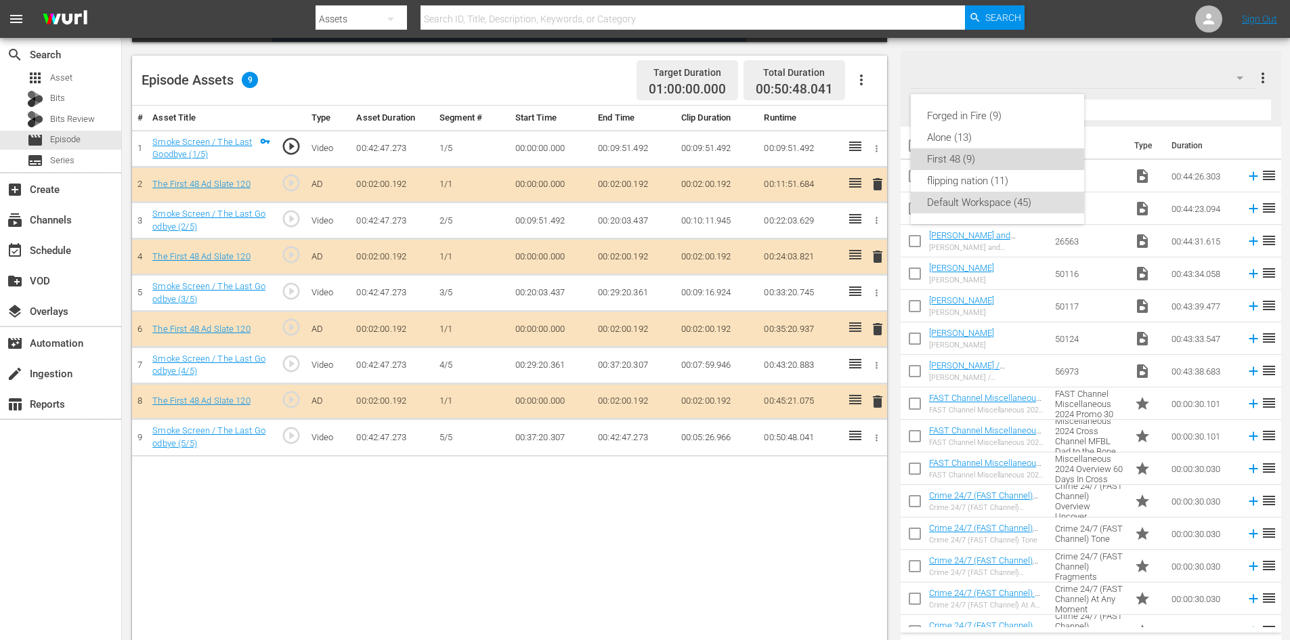
click at [970, 157] on div "First 48 (9)" at bounding box center [997, 159] width 141 height 22
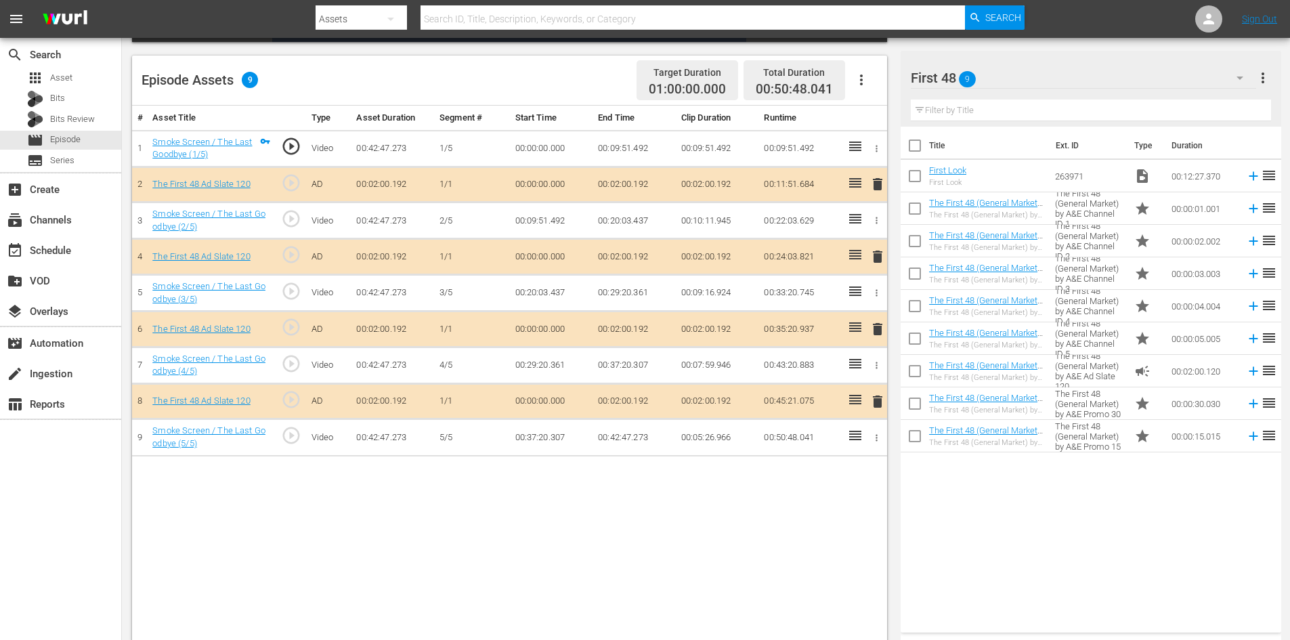
click at [880, 332] on span "delete" at bounding box center [877, 329] width 16 height 16
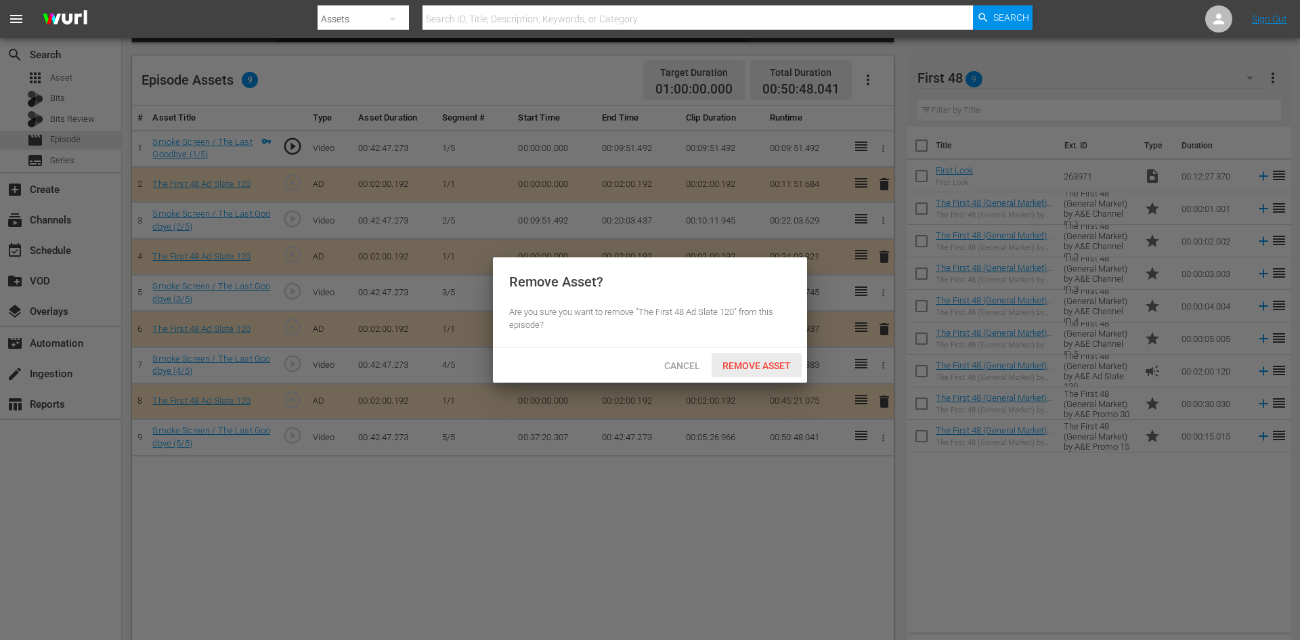
click at [765, 366] on span "Remove Asset" at bounding box center [757, 365] width 90 height 11
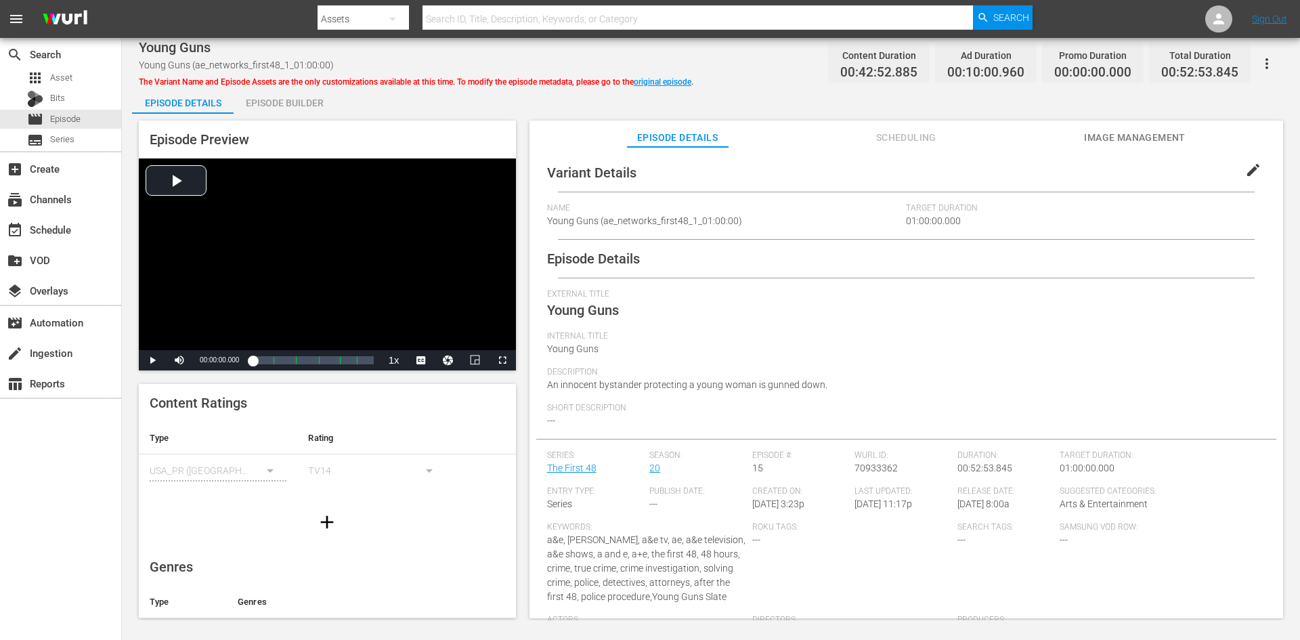
click at [311, 100] on div "Episode Builder" at bounding box center [285, 103] width 102 height 33
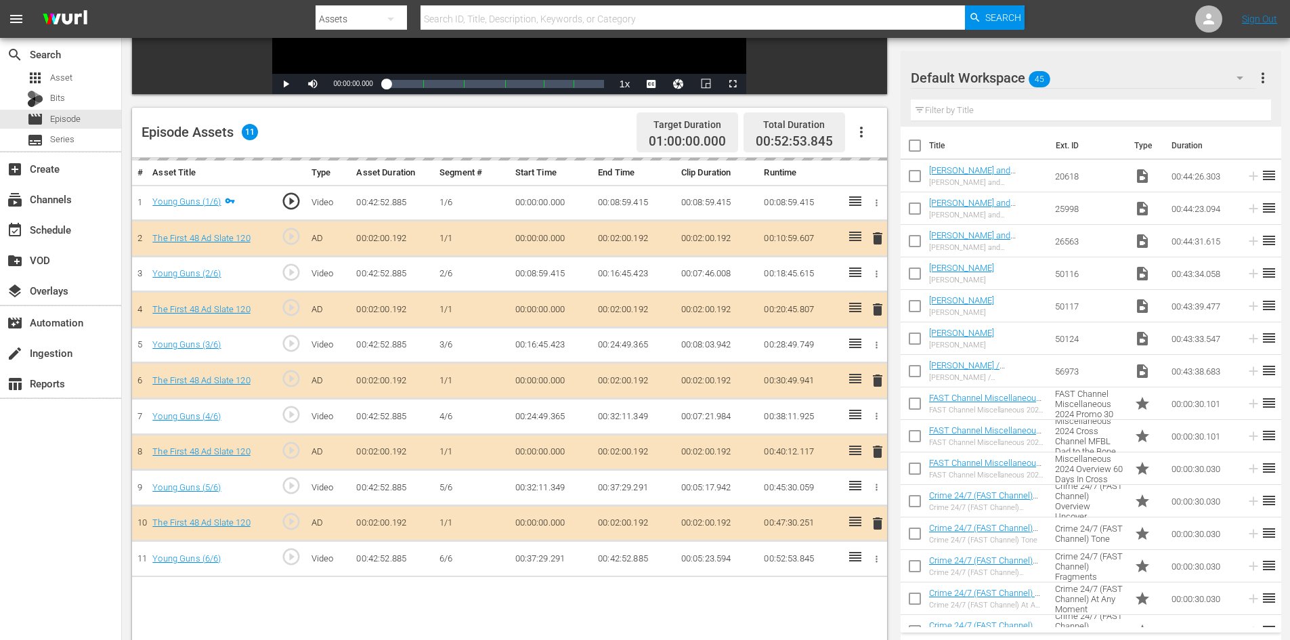
scroll to position [353, 0]
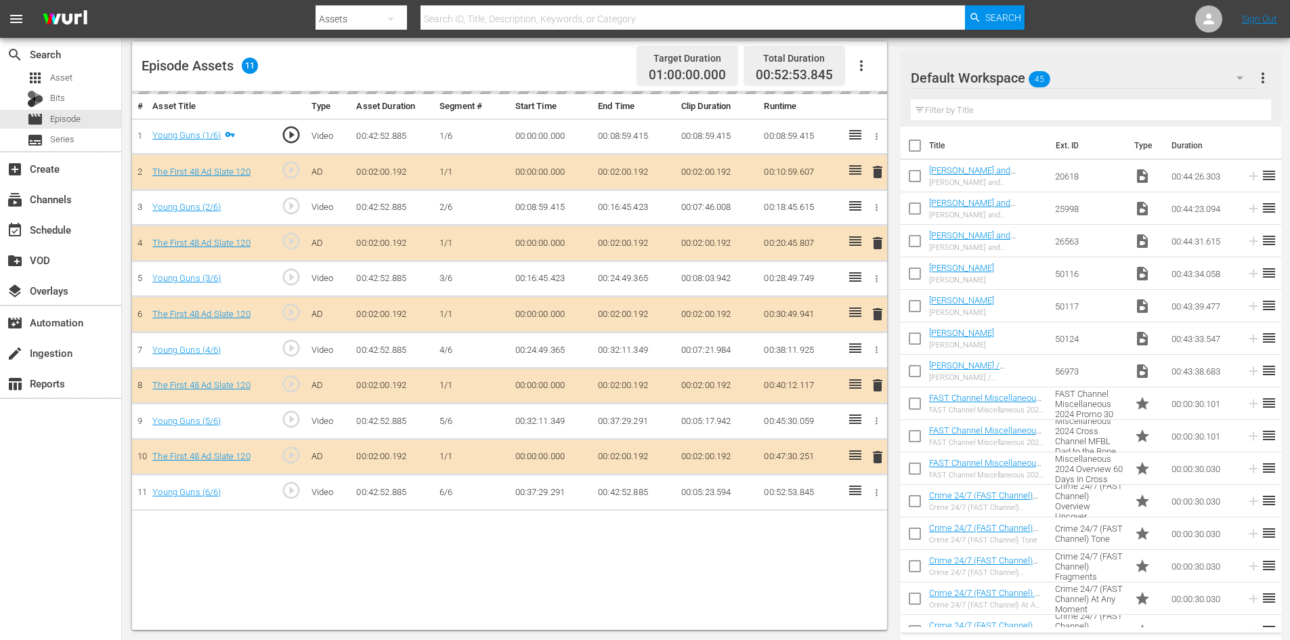
click at [1100, 74] on div "Default Workspace 45" at bounding box center [1083, 78] width 345 height 38
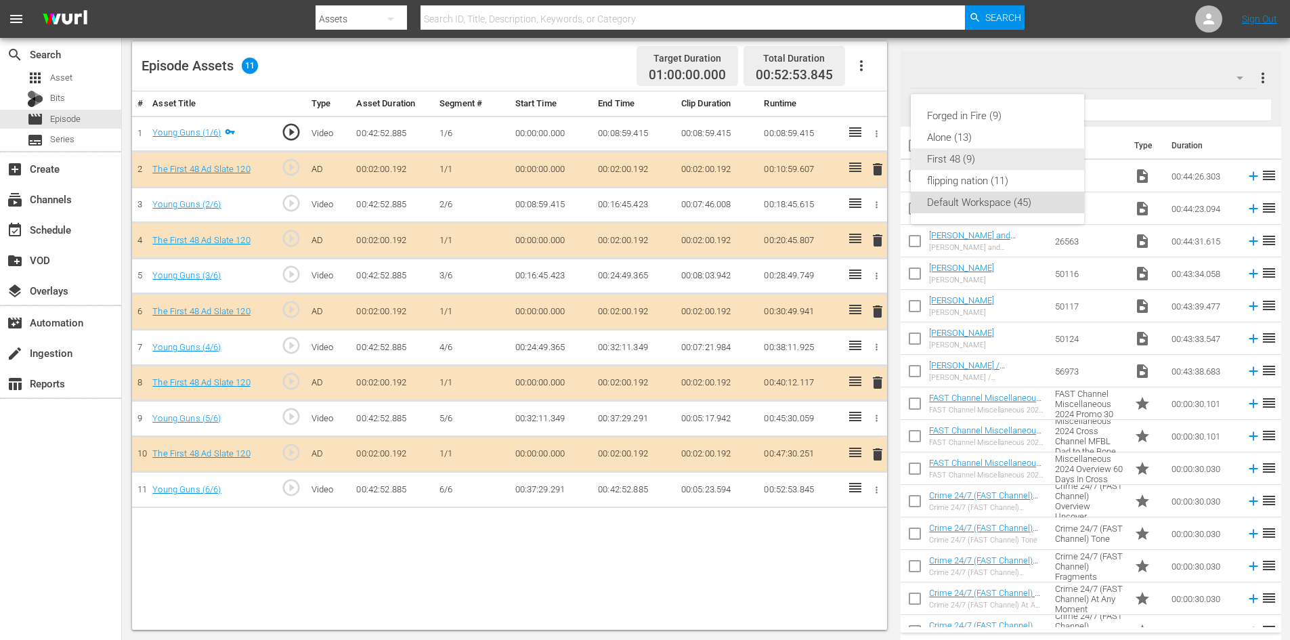
click at [940, 160] on div "First 48 (9)" at bounding box center [997, 159] width 141 height 22
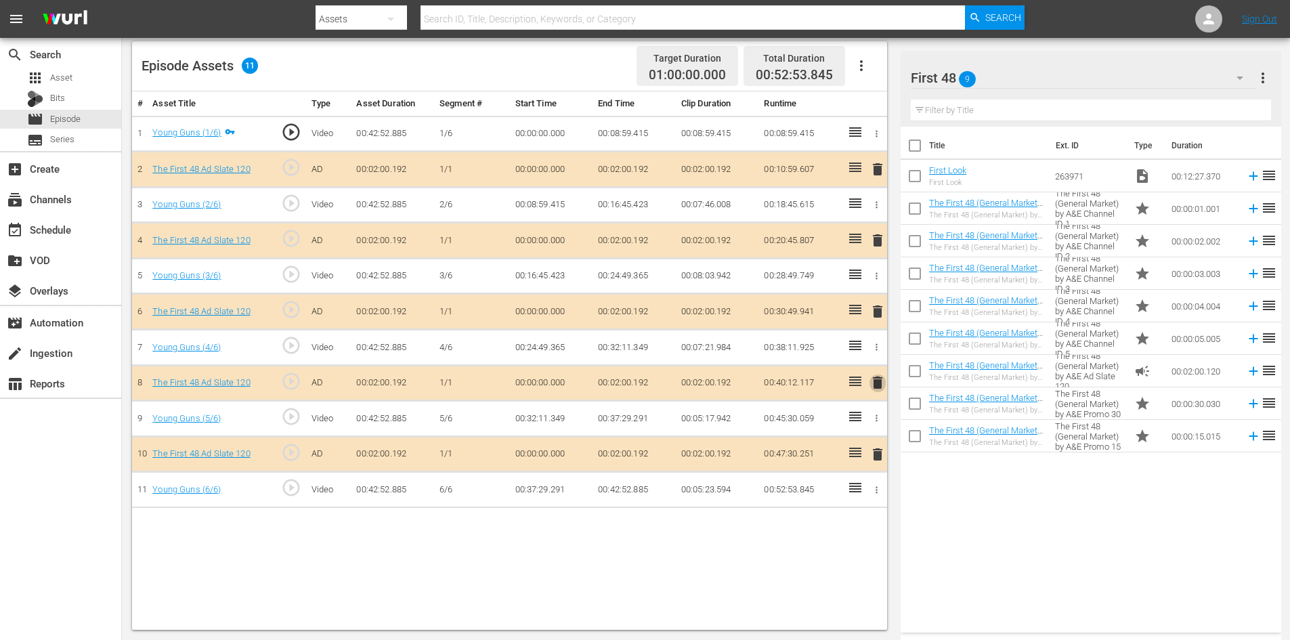
click at [879, 387] on span "delete" at bounding box center [877, 382] width 16 height 16
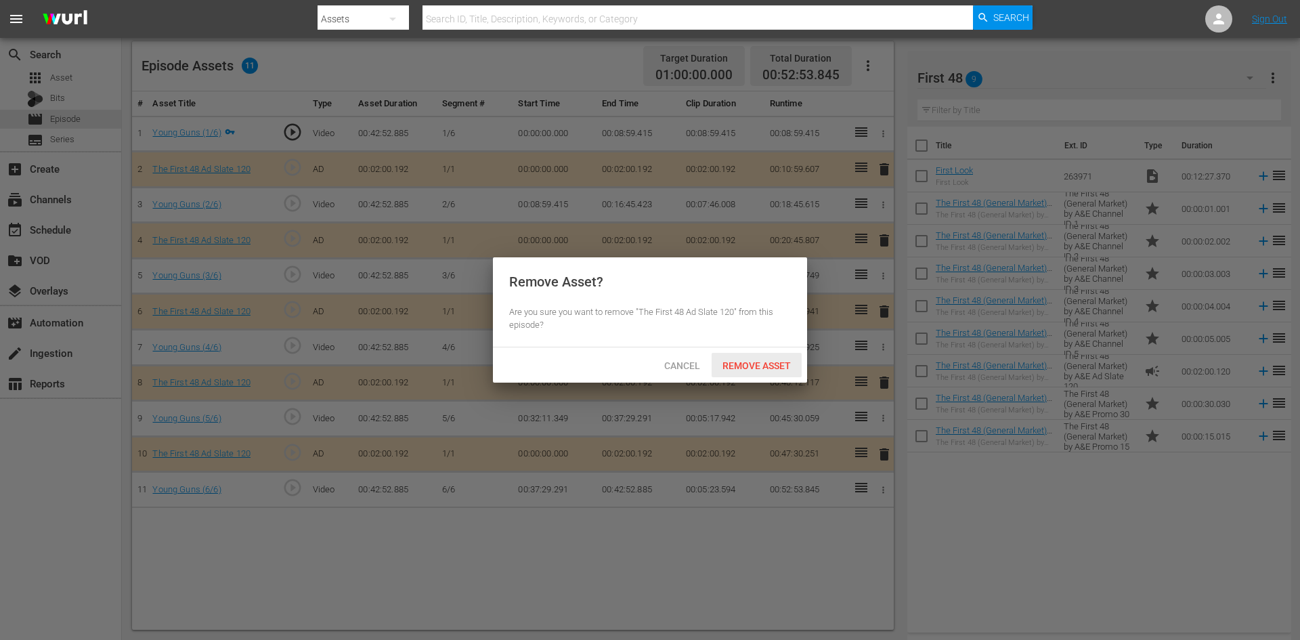
click at [788, 368] on span "Remove Asset" at bounding box center [757, 365] width 90 height 11
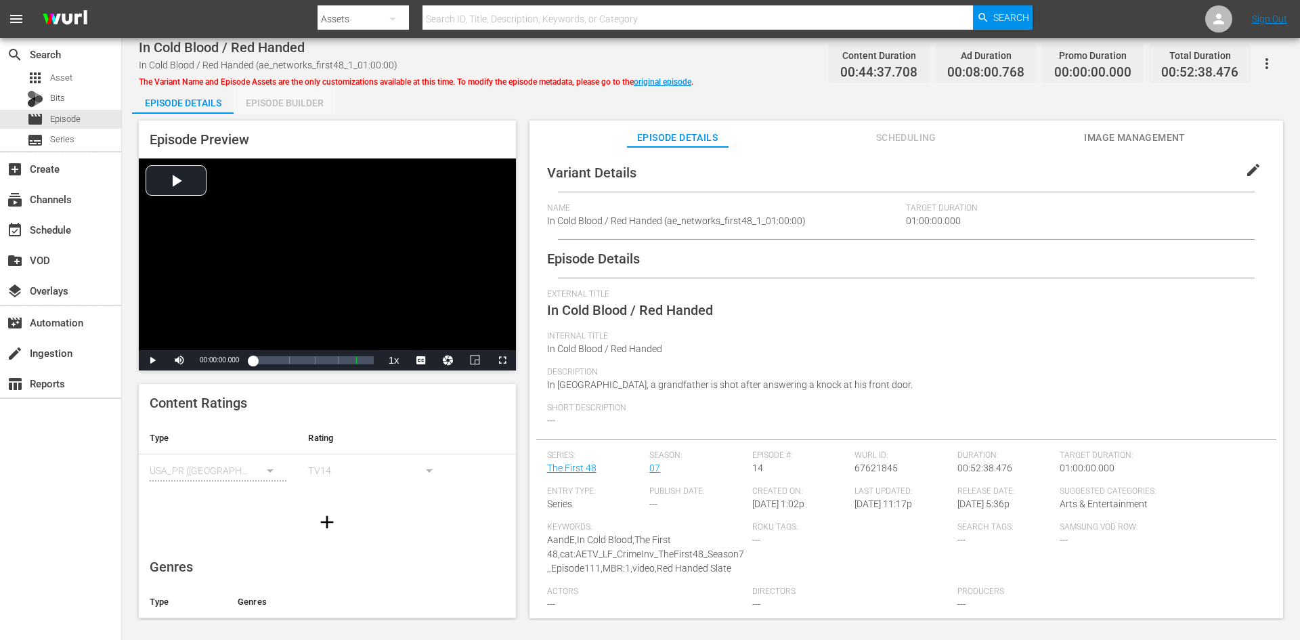
click at [263, 100] on div "Episode Builder" at bounding box center [285, 103] width 102 height 33
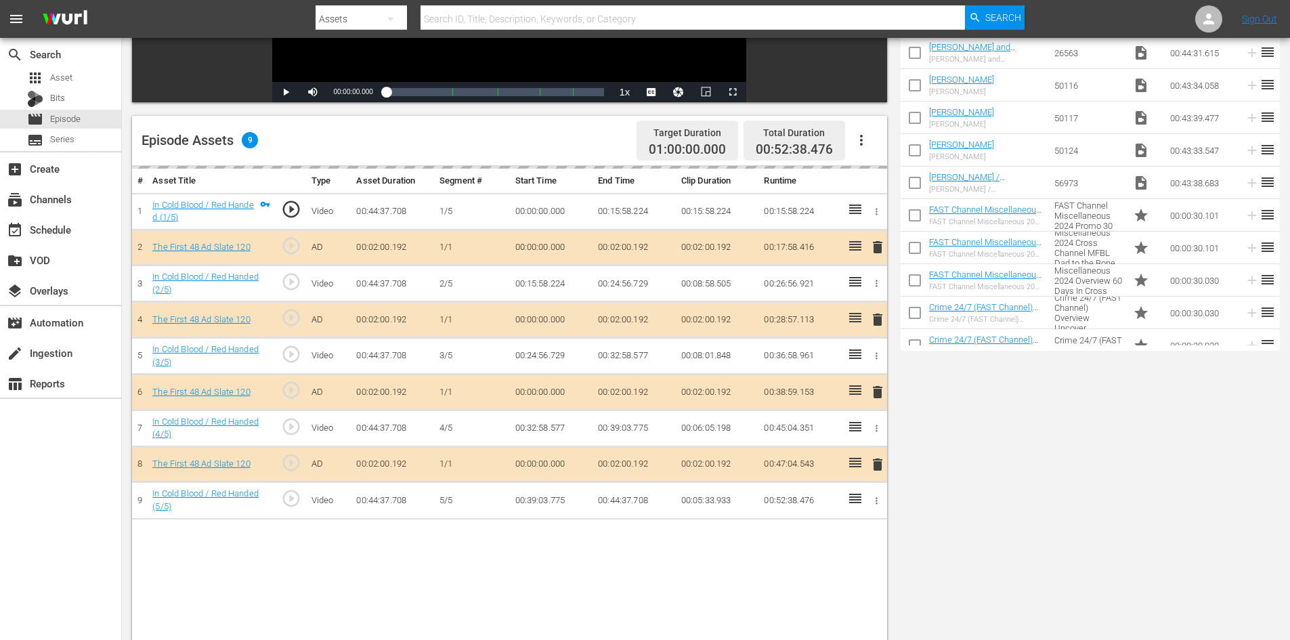
scroll to position [339, 0]
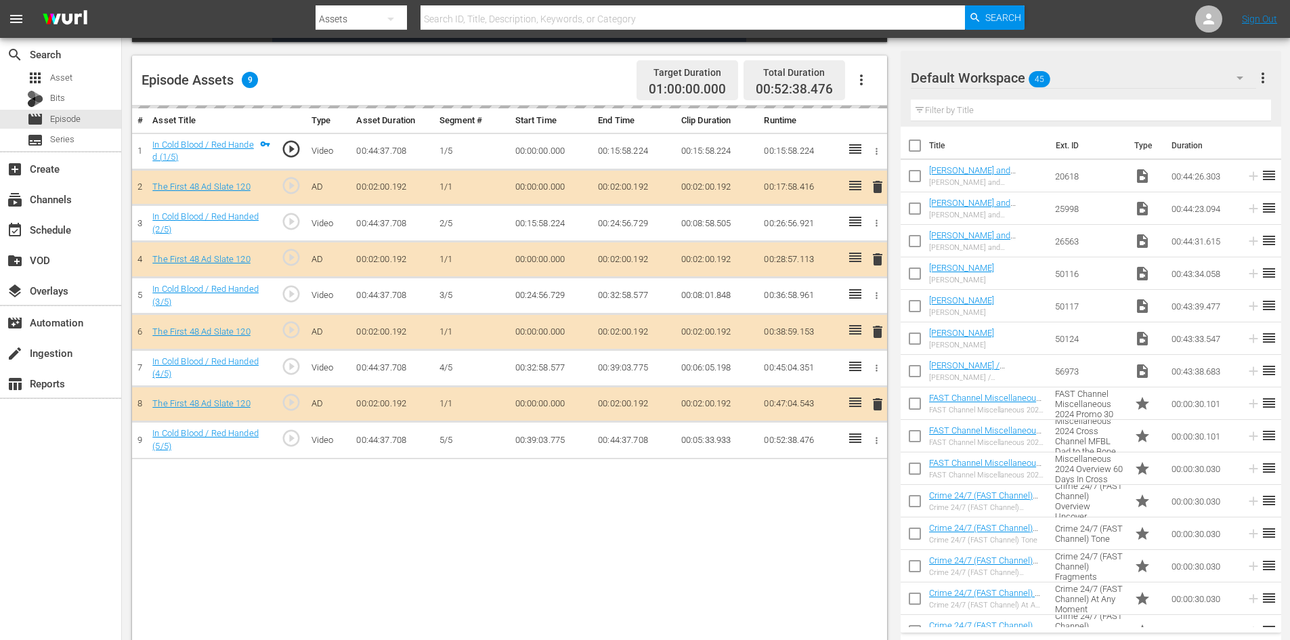
click at [1157, 77] on div "Default Workspace 45" at bounding box center [1083, 78] width 345 height 38
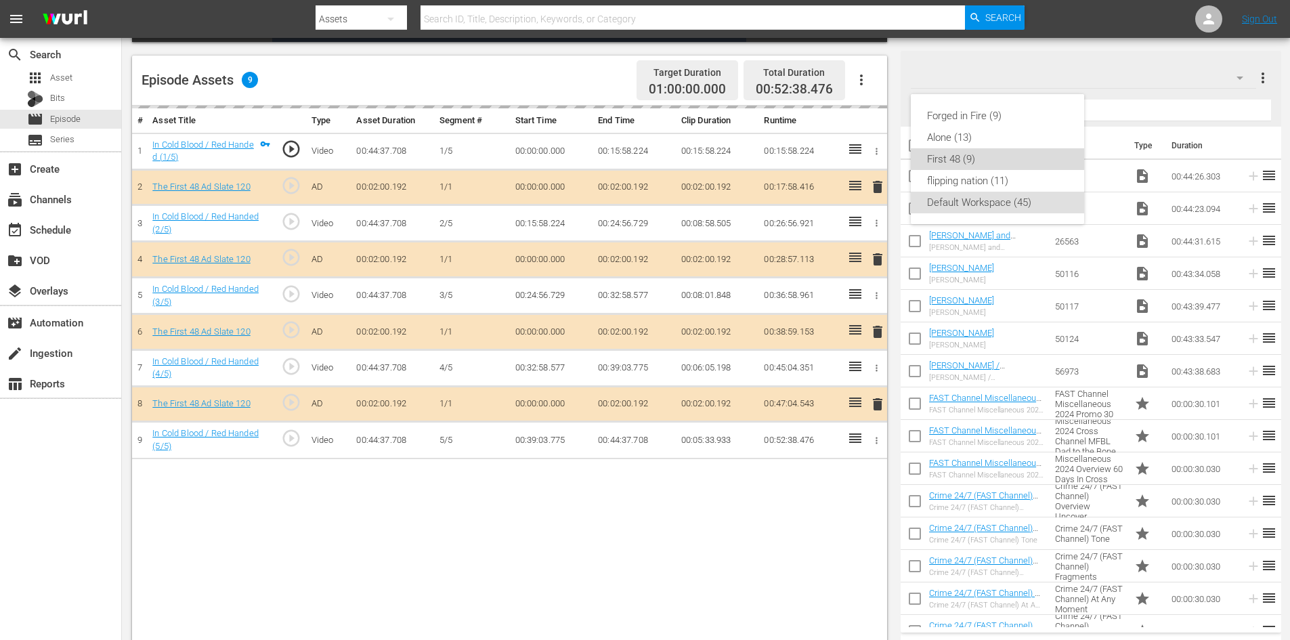
click at [949, 154] on div "First 48 (9)" at bounding box center [997, 159] width 141 height 22
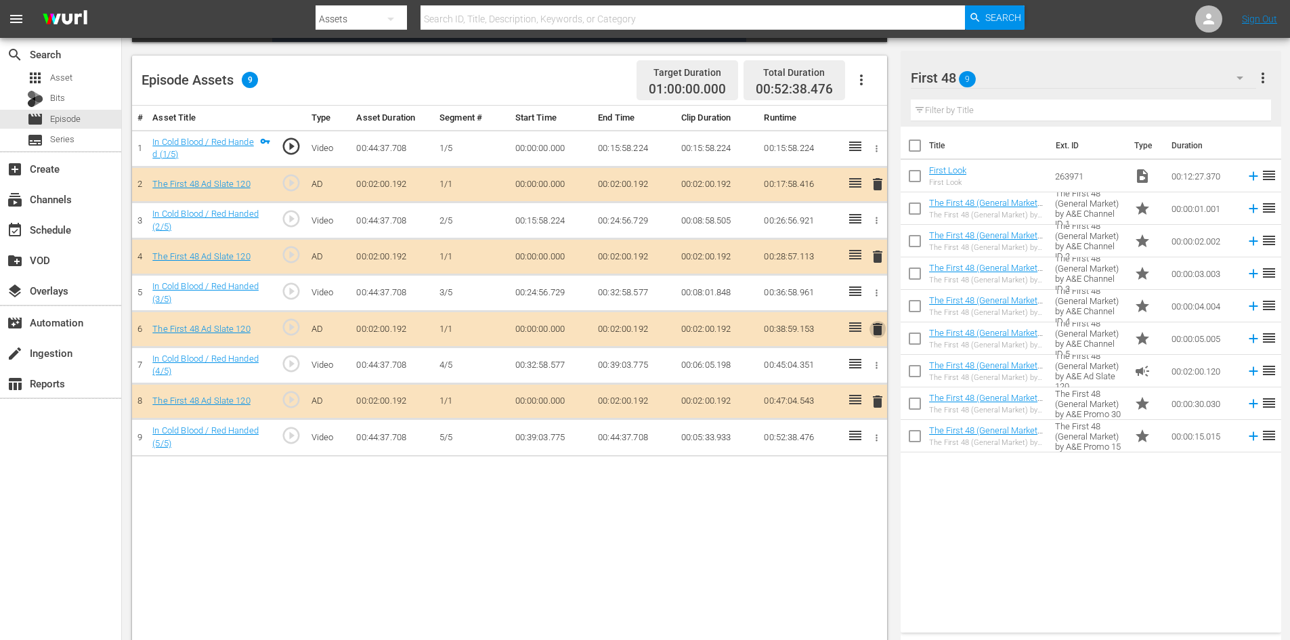
click at [876, 331] on span "delete" at bounding box center [877, 329] width 16 height 16
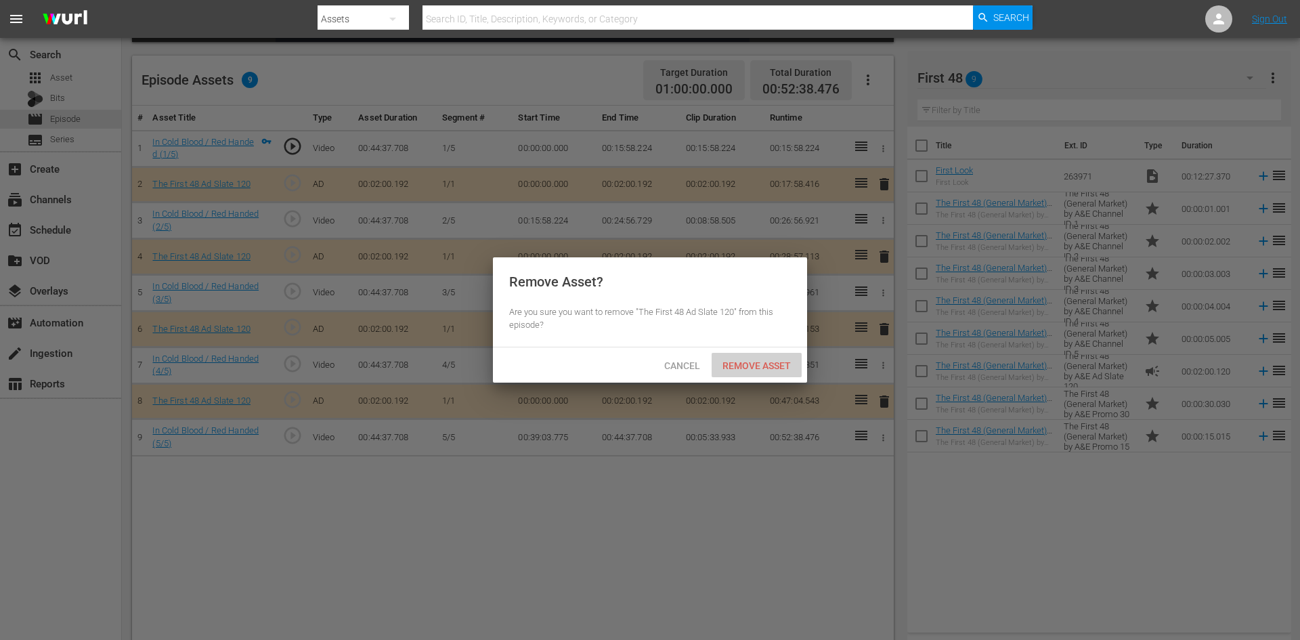
click at [759, 370] on span "Remove Asset" at bounding box center [757, 365] width 90 height 11
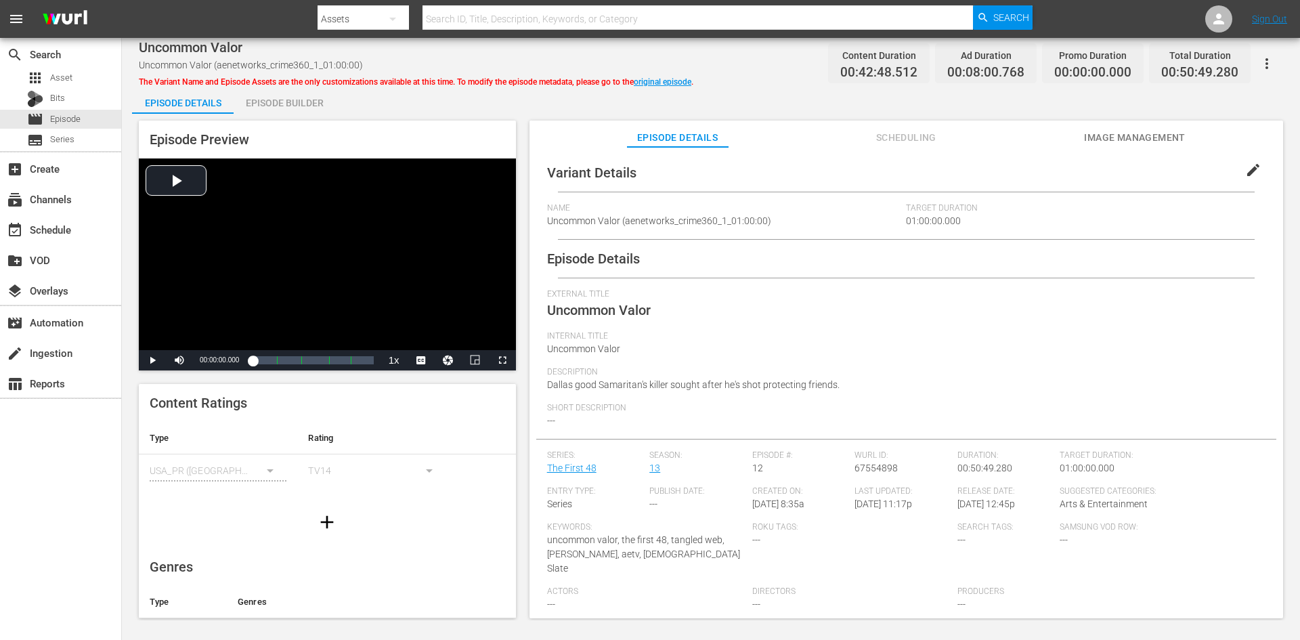
click at [315, 106] on div "Episode Builder" at bounding box center [285, 103] width 102 height 33
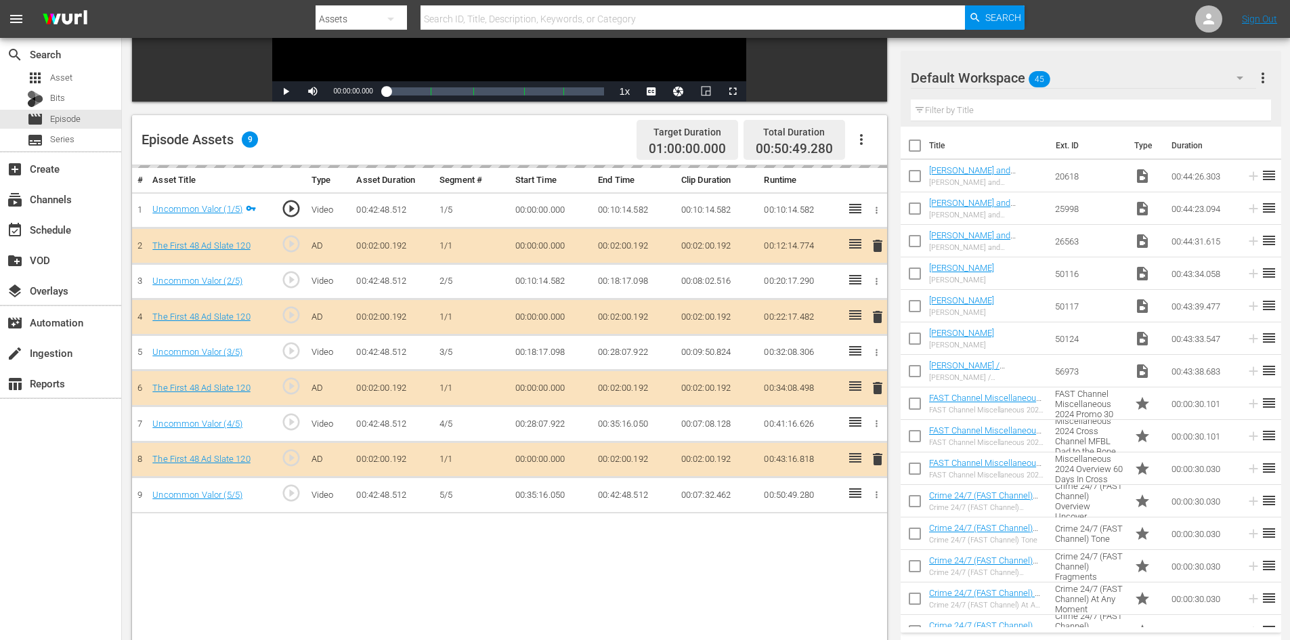
scroll to position [353, 0]
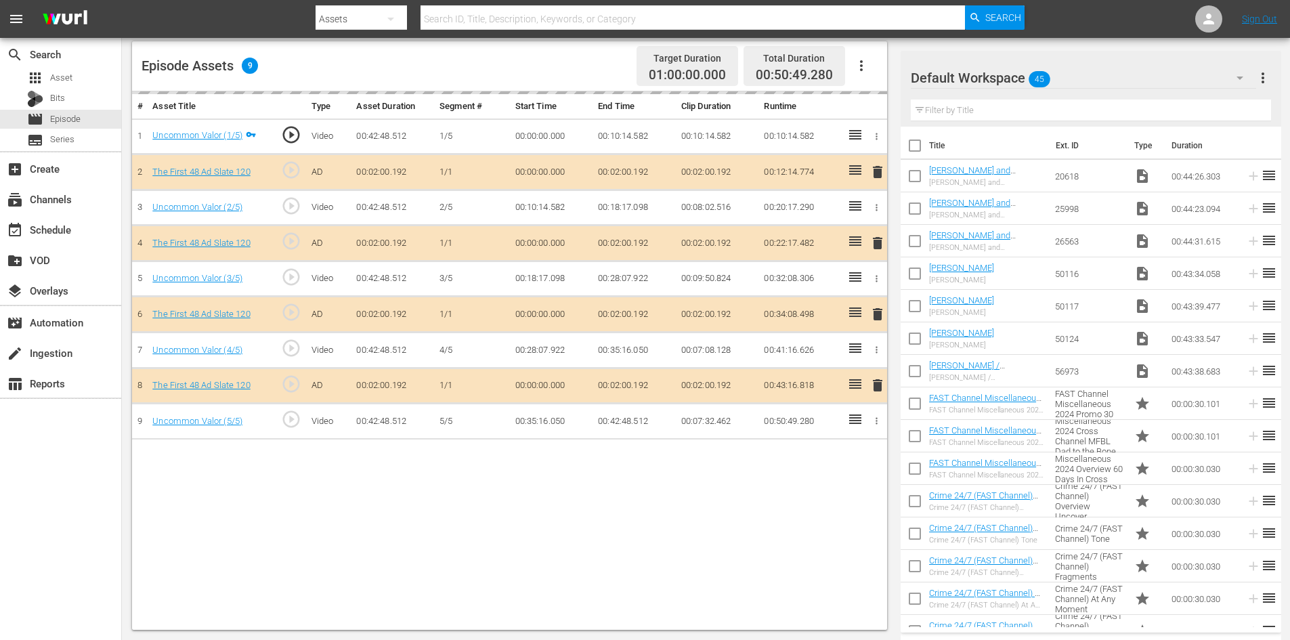
click at [1148, 71] on div "Default Workspace 45" at bounding box center [1083, 78] width 345 height 38
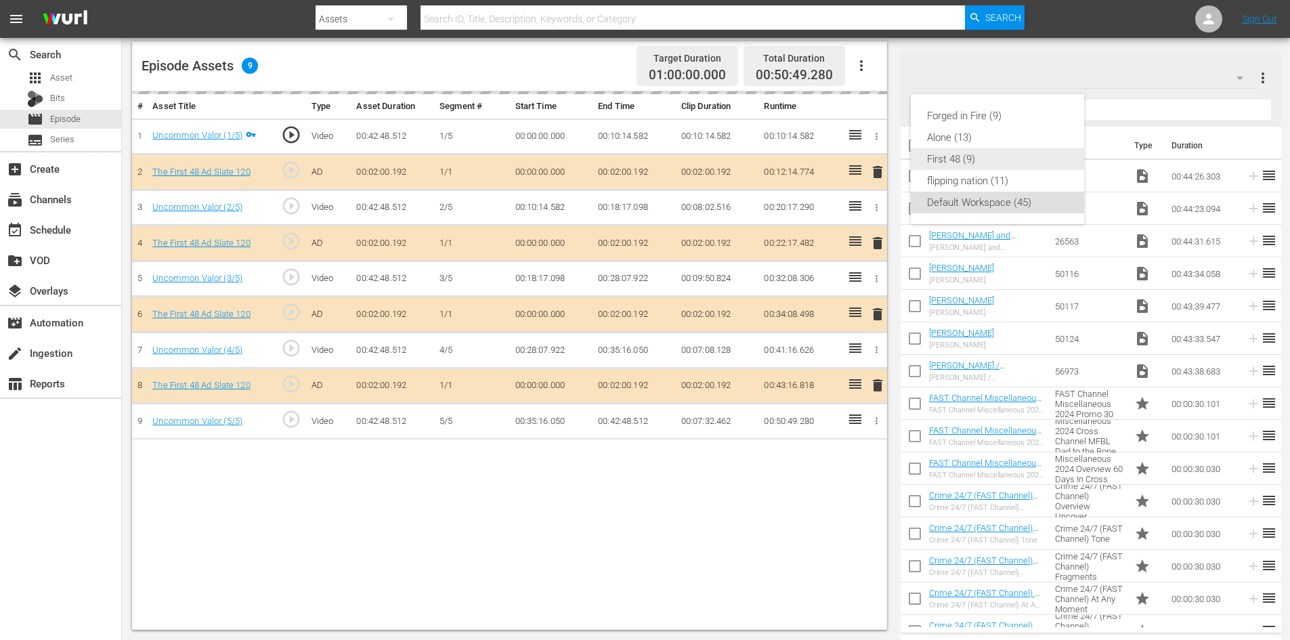
click at [957, 164] on div "First 48 (9)" at bounding box center [997, 159] width 141 height 22
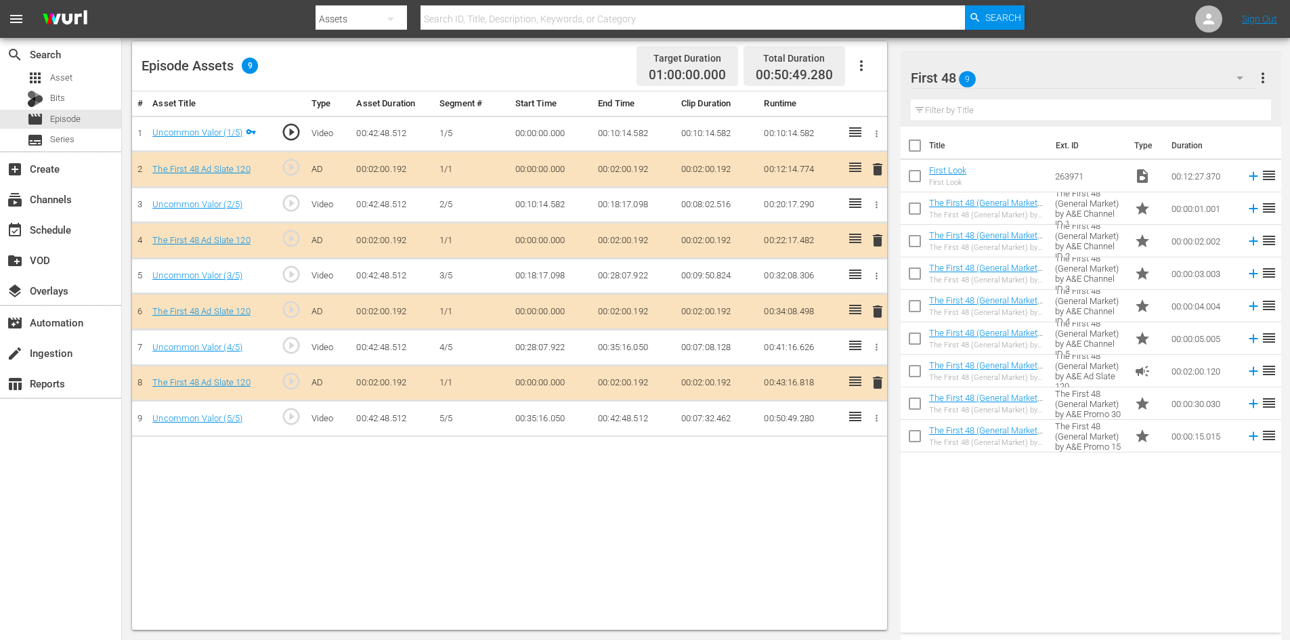
click at [872, 312] on span "delete" at bounding box center [877, 311] width 16 height 16
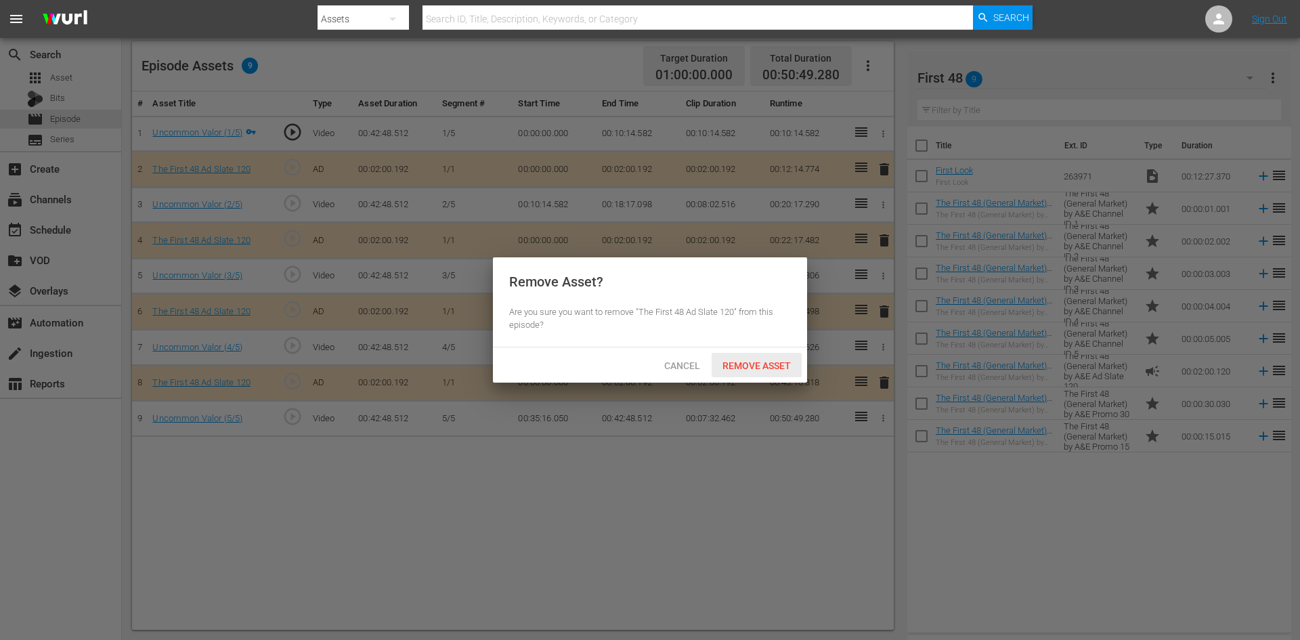
click at [768, 367] on span "Remove Asset" at bounding box center [757, 365] width 90 height 11
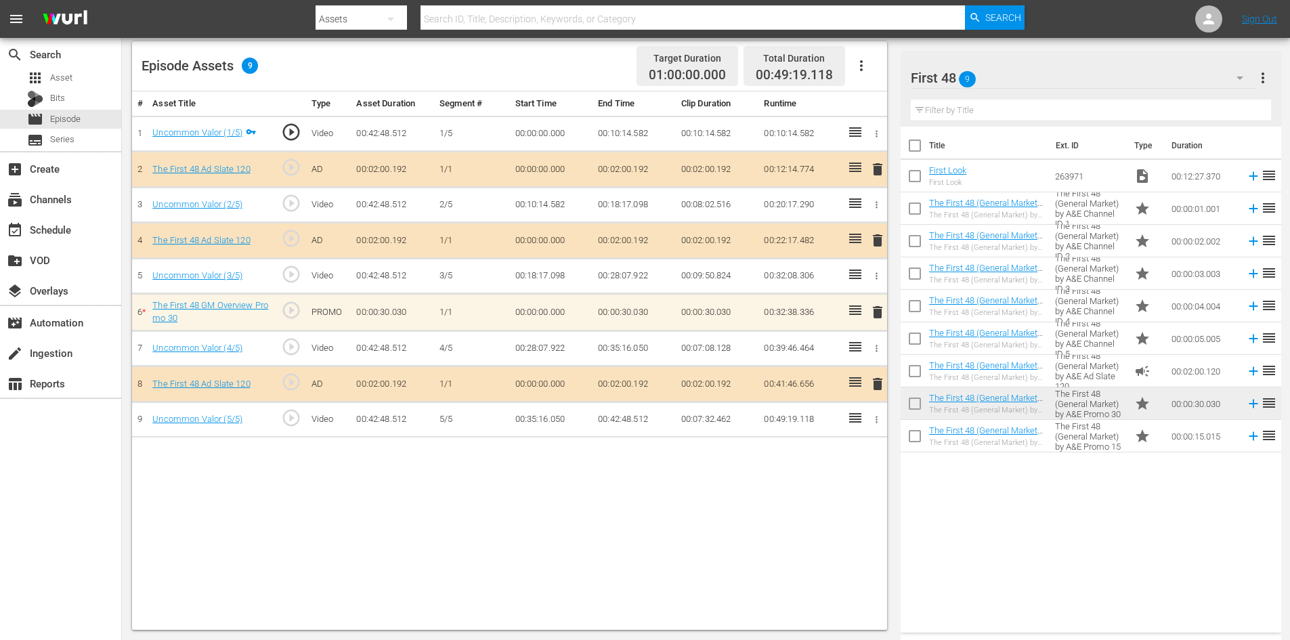
click at [874, 315] on span "delete" at bounding box center [877, 312] width 16 height 16
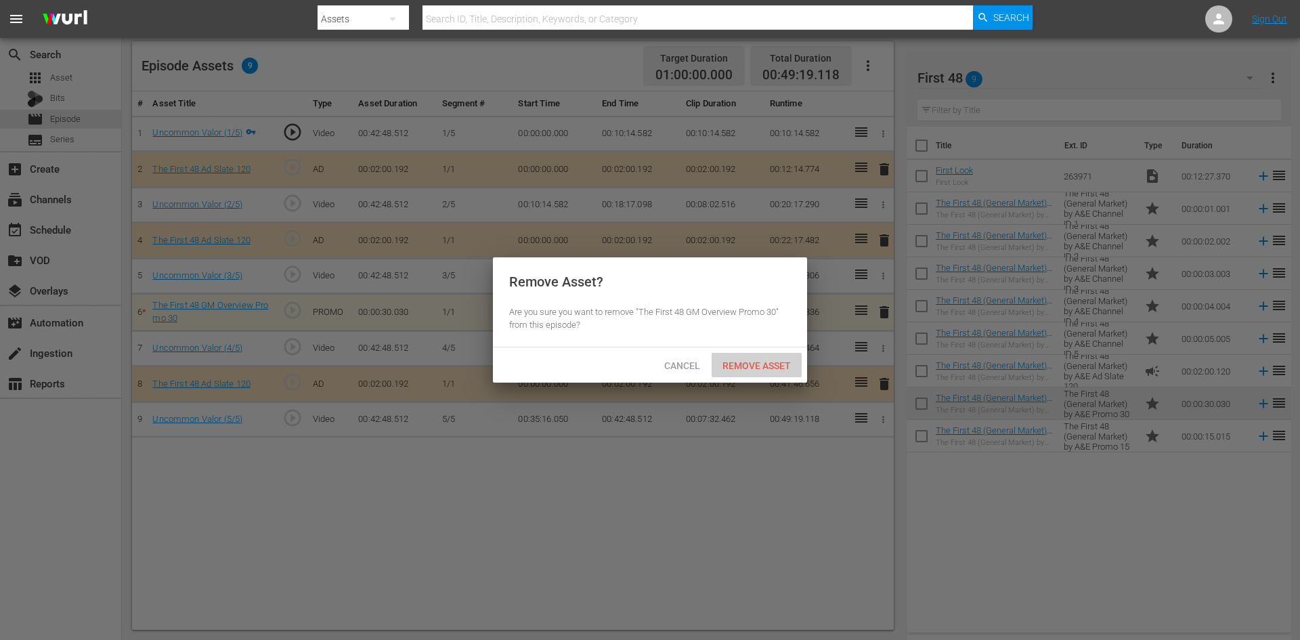
click at [725, 356] on div "Remove Asset" at bounding box center [757, 365] width 90 height 25
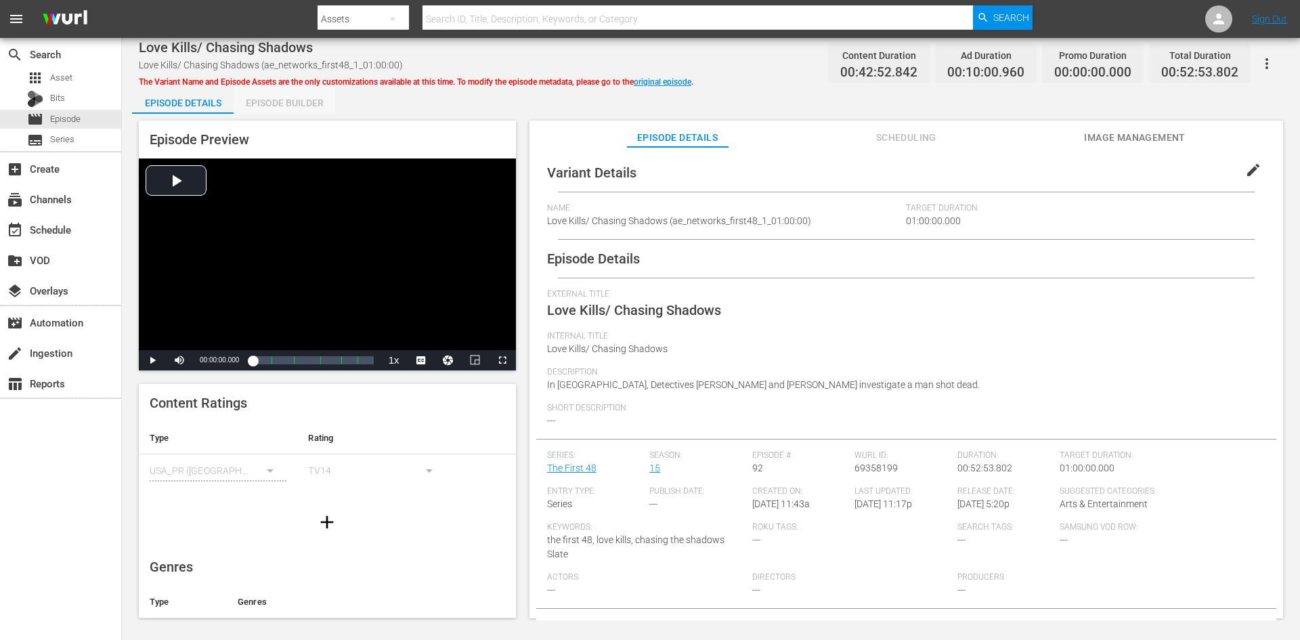
click at [276, 104] on div "Episode Builder" at bounding box center [285, 103] width 102 height 33
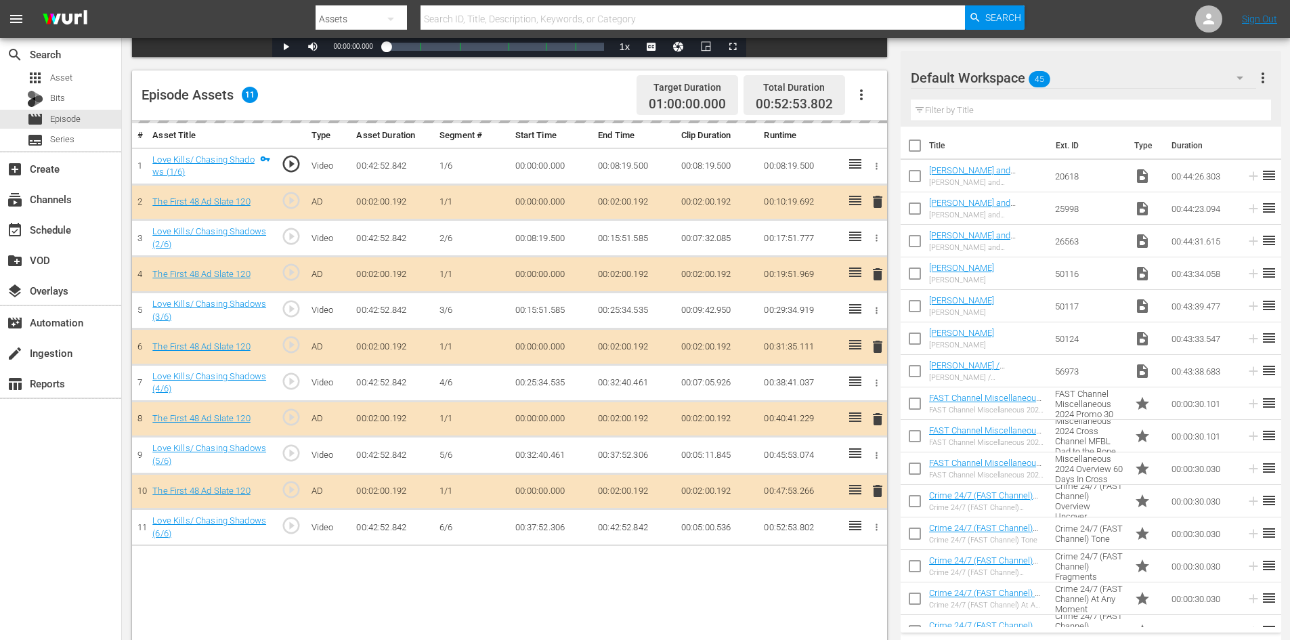
scroll to position [353, 0]
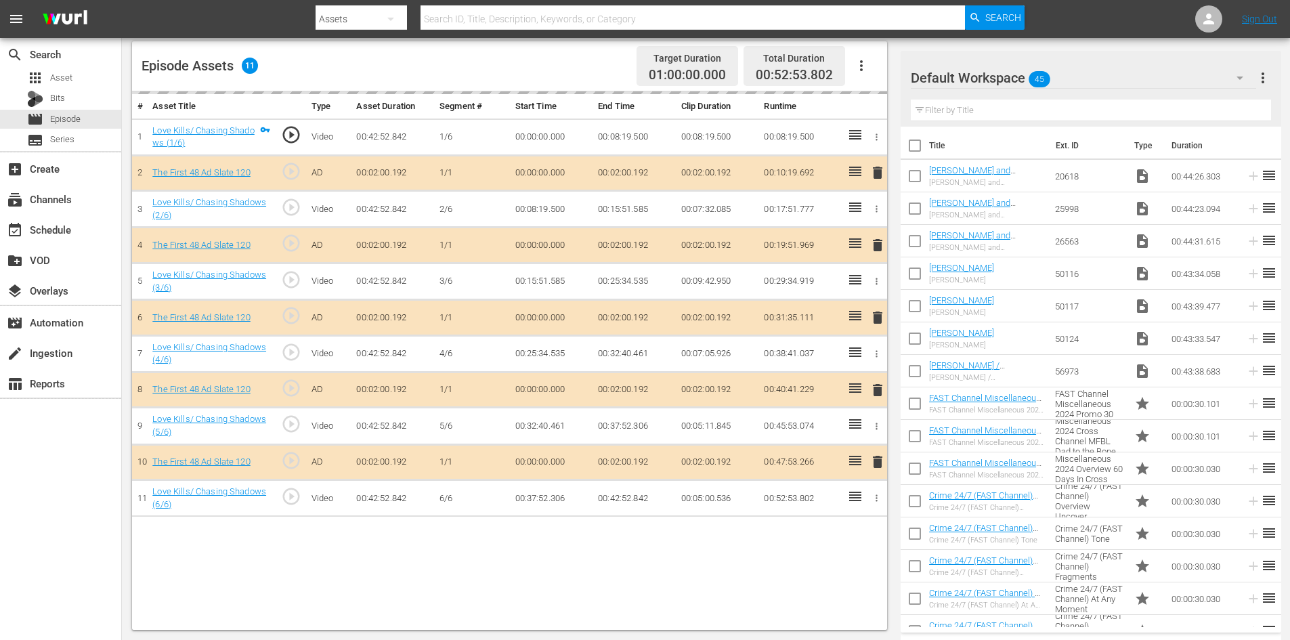
click at [1171, 77] on div "Default Workspace 45" at bounding box center [1083, 78] width 345 height 38
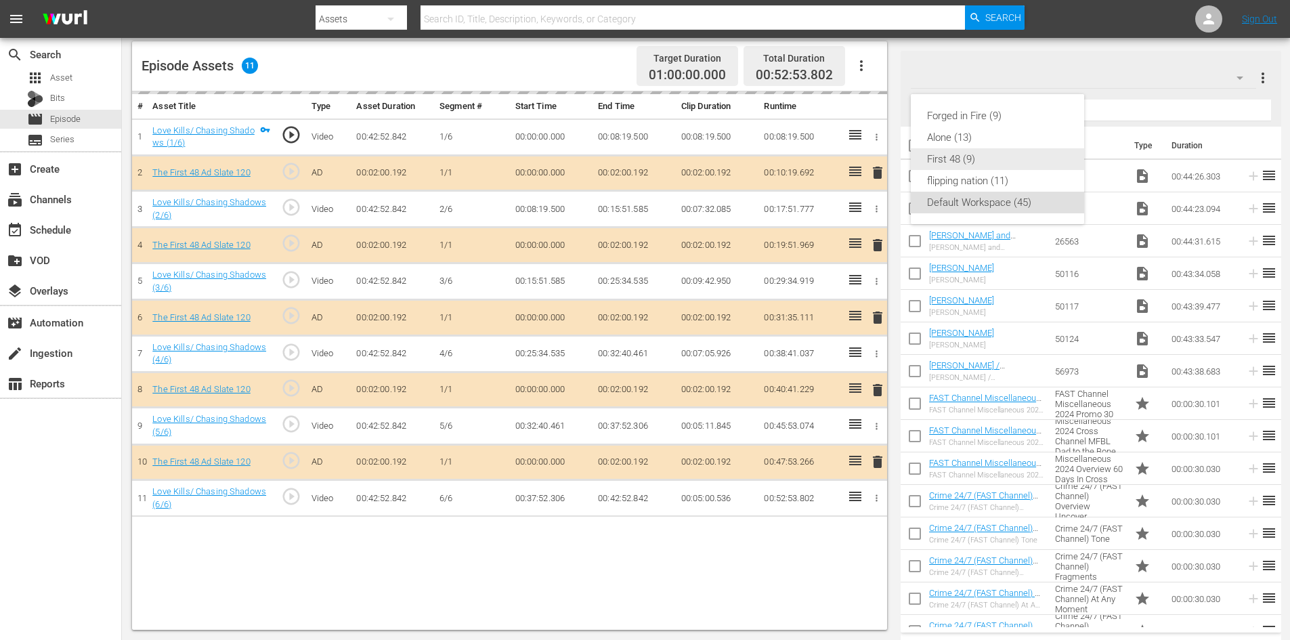
click at [945, 158] on div "First 48 (9)" at bounding box center [997, 159] width 141 height 22
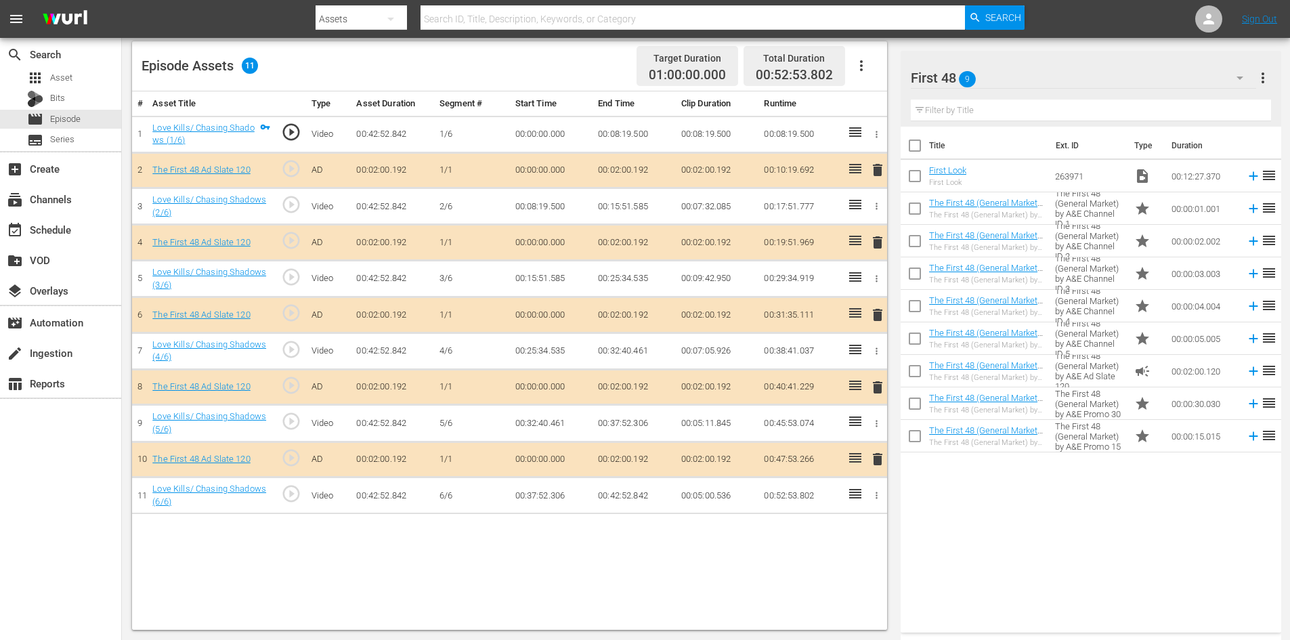
click at [879, 383] on span "delete" at bounding box center [877, 387] width 16 height 16
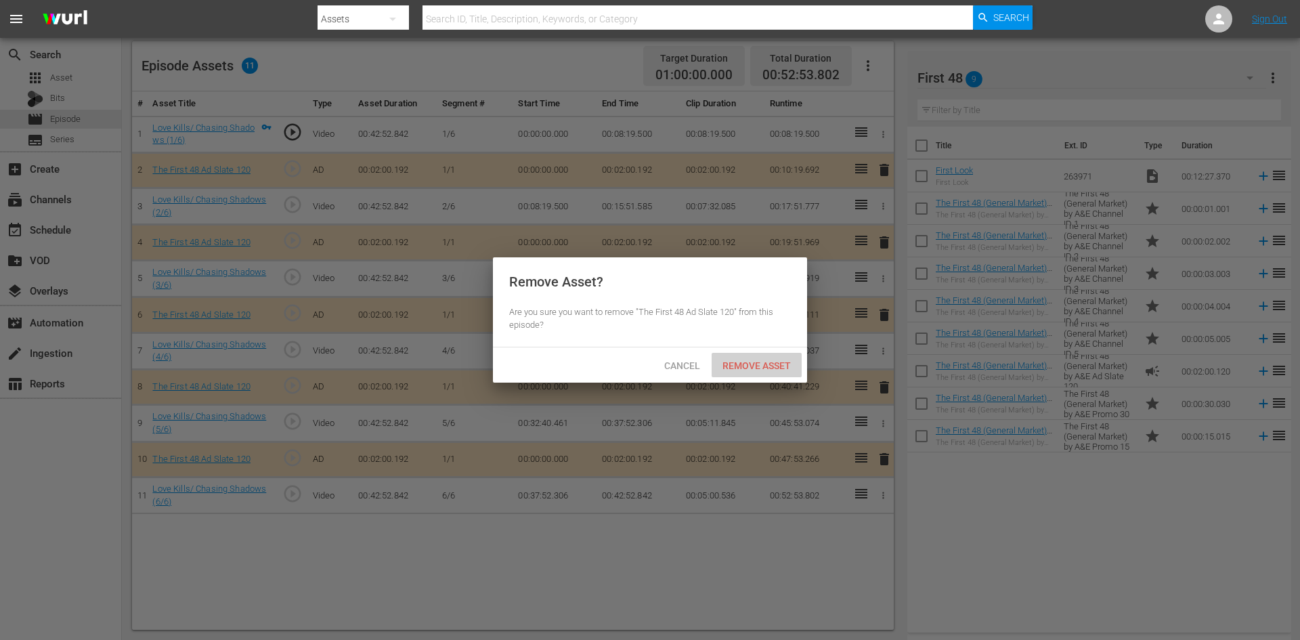
click at [775, 362] on span "Remove Asset" at bounding box center [757, 365] width 90 height 11
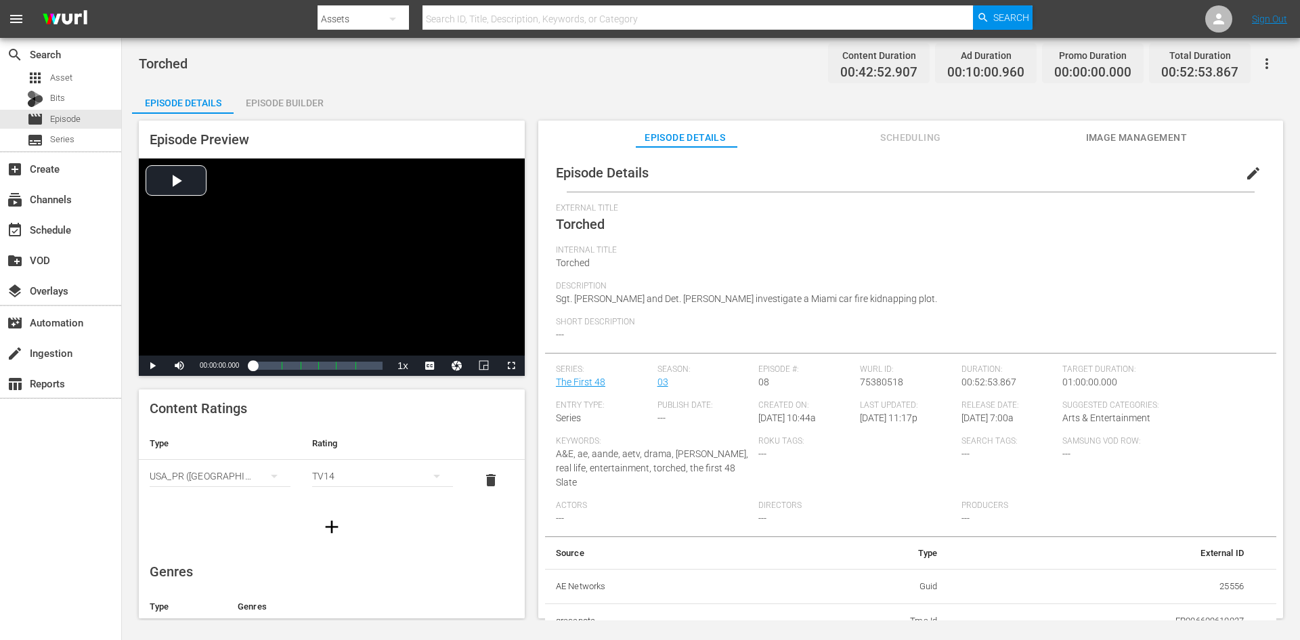
click at [286, 104] on div "Episode Builder" at bounding box center [285, 103] width 102 height 33
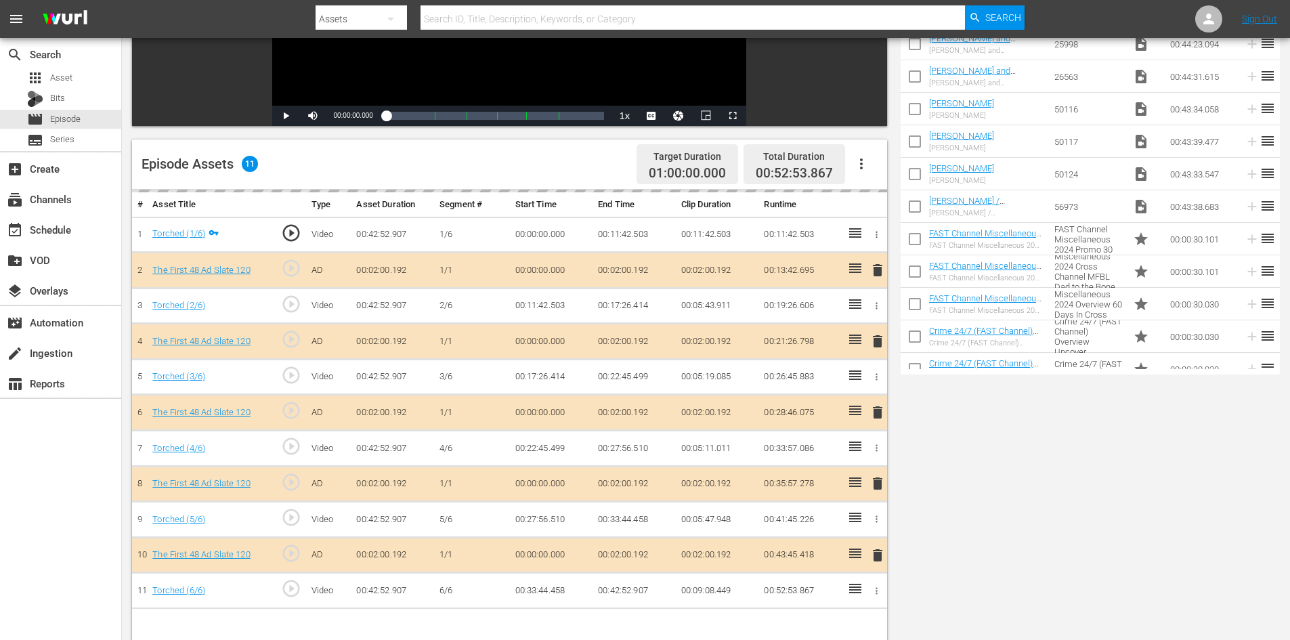
scroll to position [353, 0]
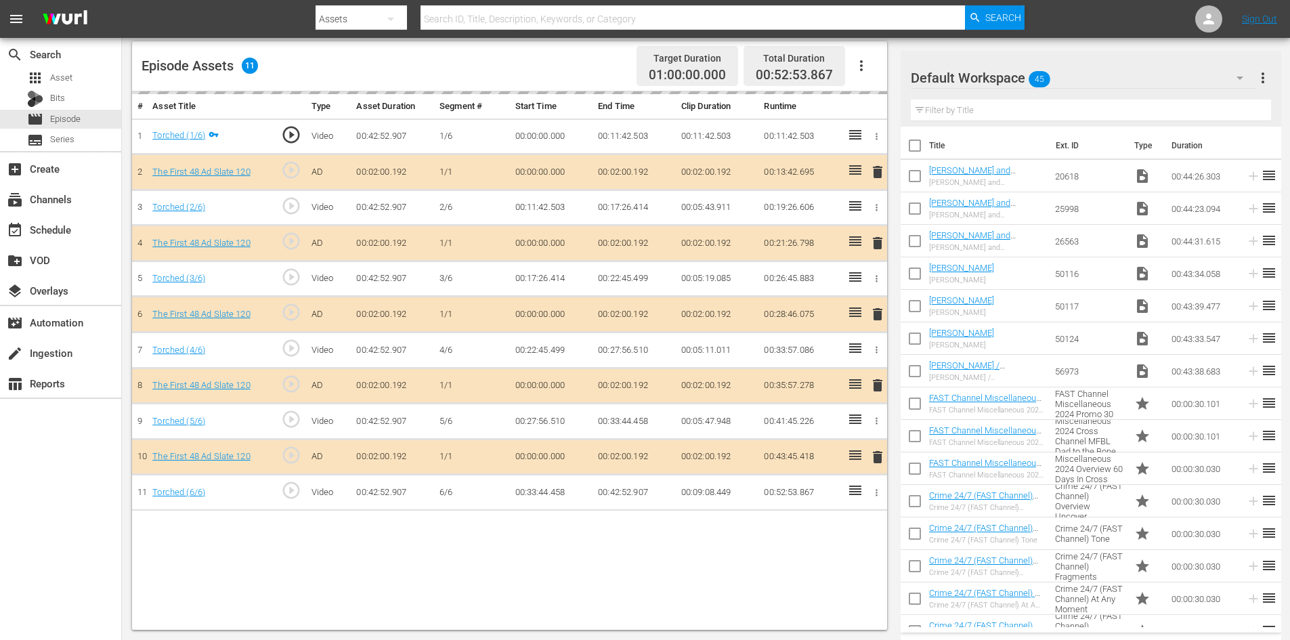
click at [1152, 84] on div "Default Workspace 45" at bounding box center [1083, 78] width 345 height 38
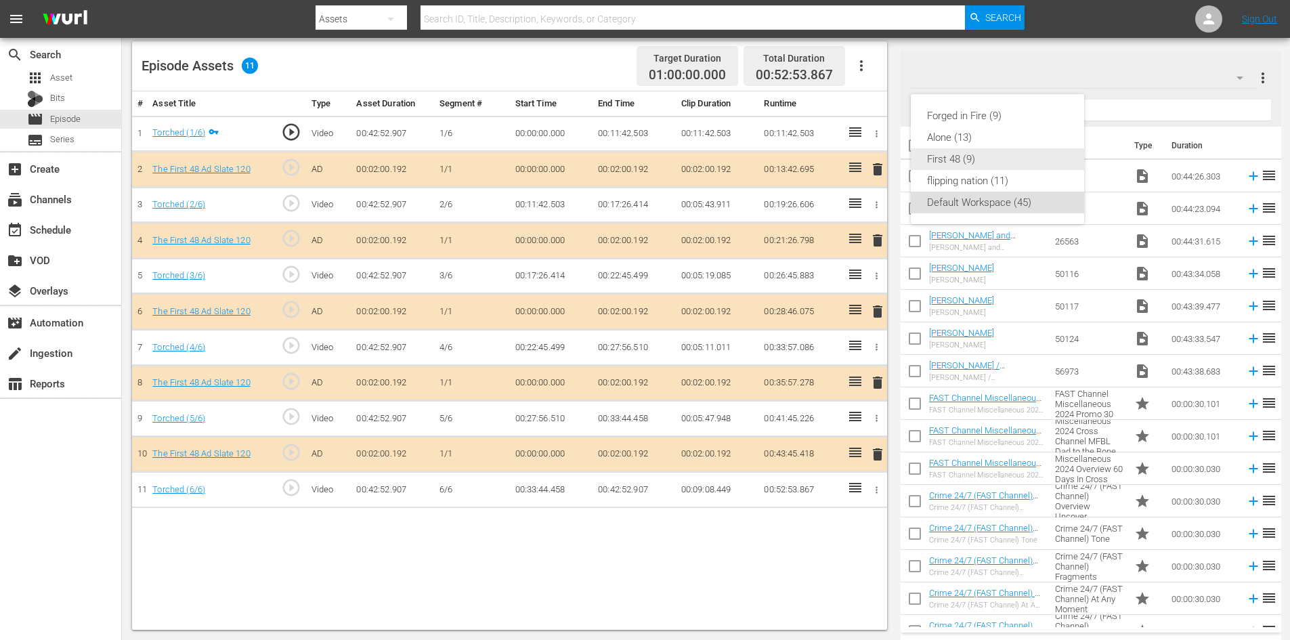
click at [936, 163] on div "First 48 (9)" at bounding box center [997, 159] width 141 height 22
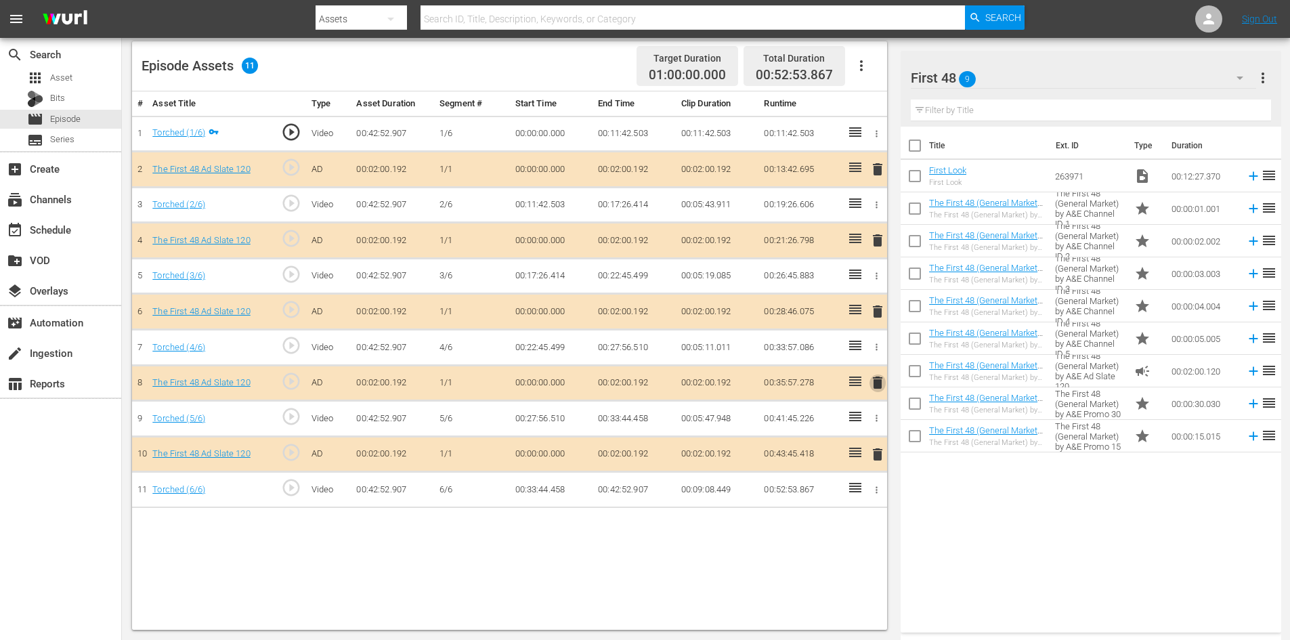
click at [876, 386] on span "delete" at bounding box center [877, 382] width 16 height 16
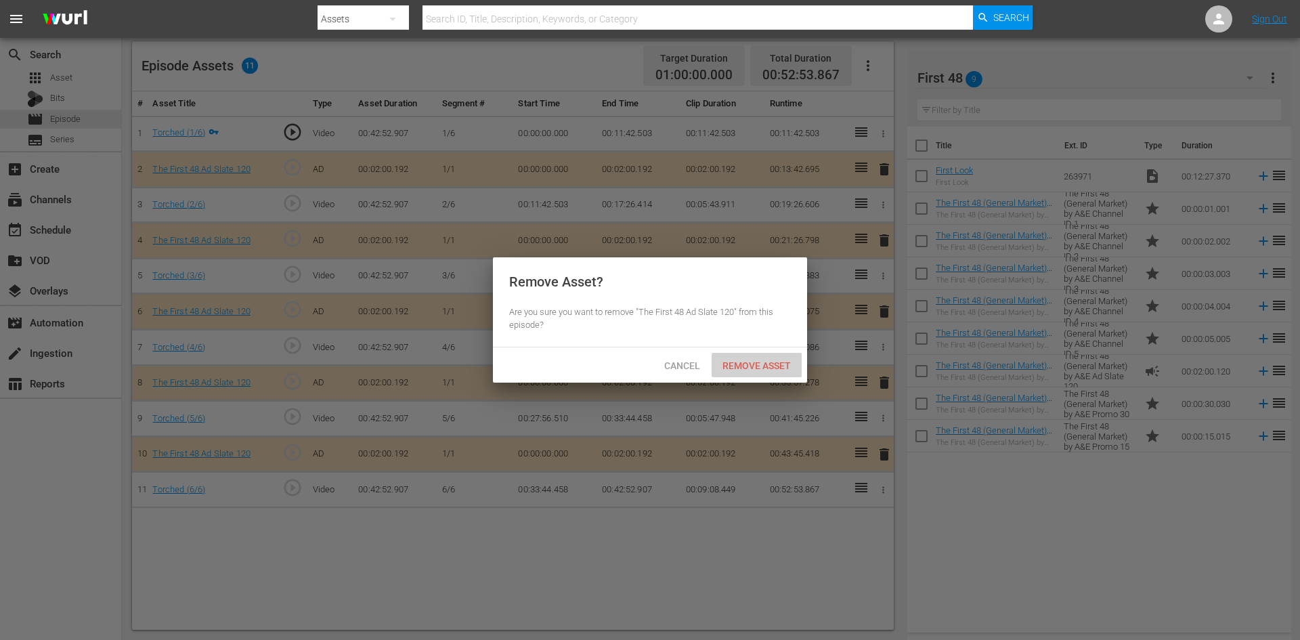
click at [766, 362] on span "Remove Asset" at bounding box center [757, 365] width 90 height 11
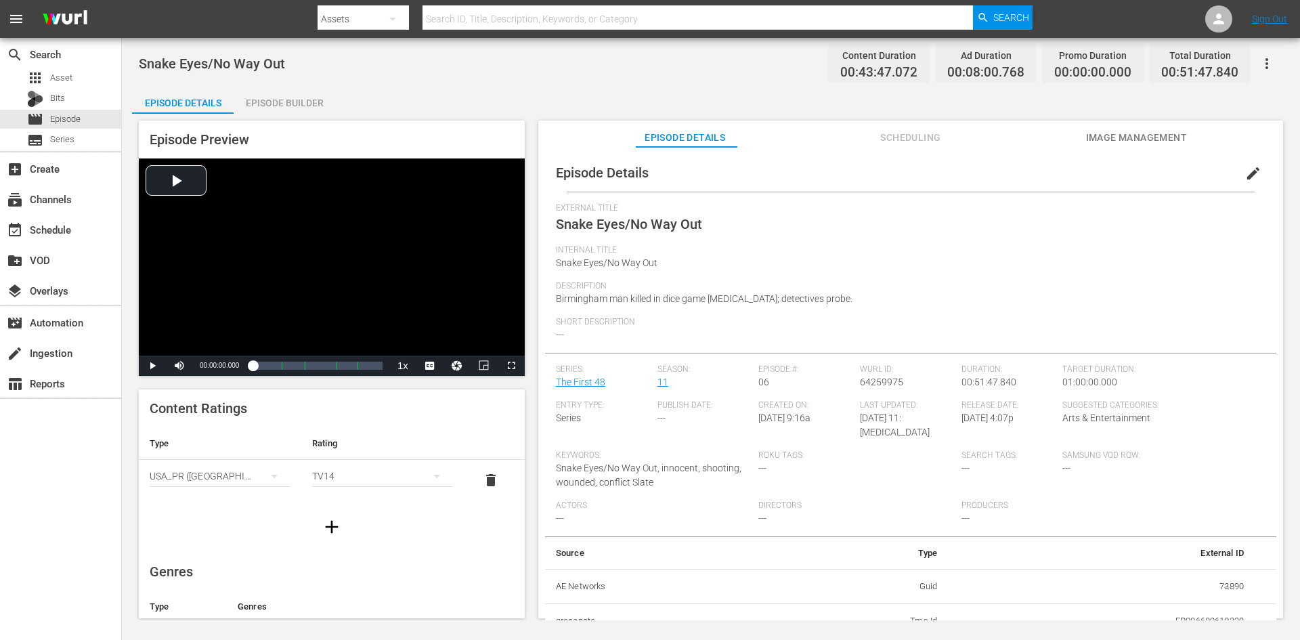
drag, startPoint x: 308, startPoint y: 106, endPoint x: 315, endPoint y: 104, distance: 7.1
click at [309, 106] on div "Episode Builder" at bounding box center [285, 103] width 102 height 33
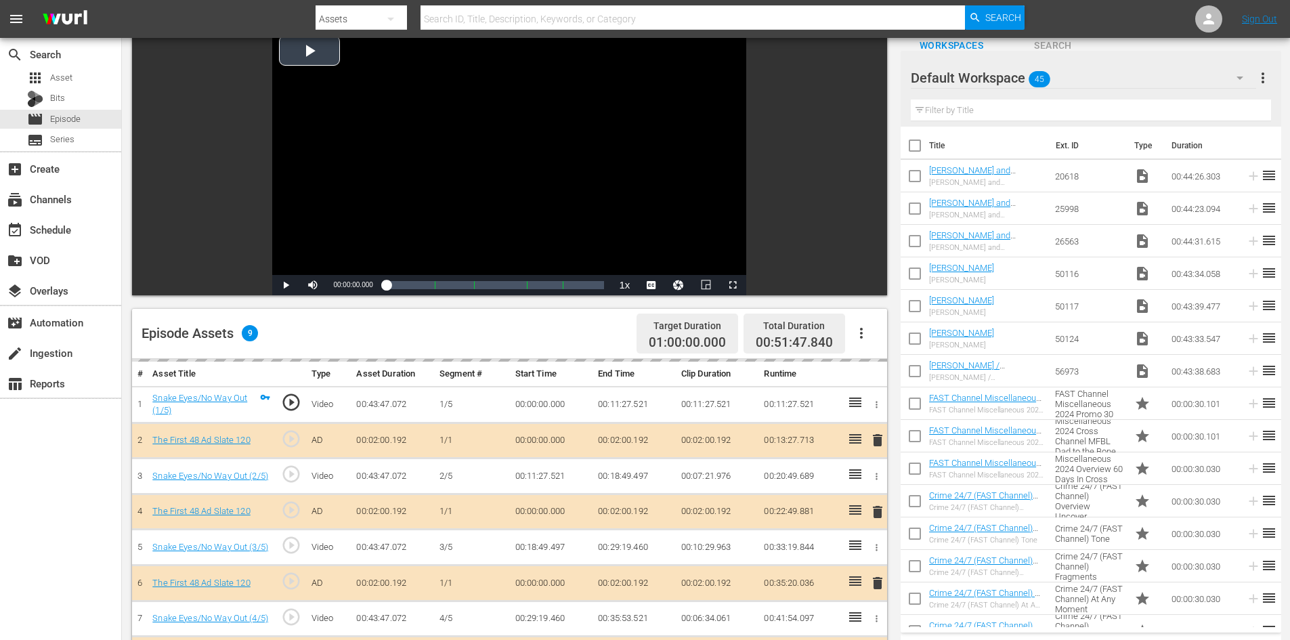
scroll to position [353, 0]
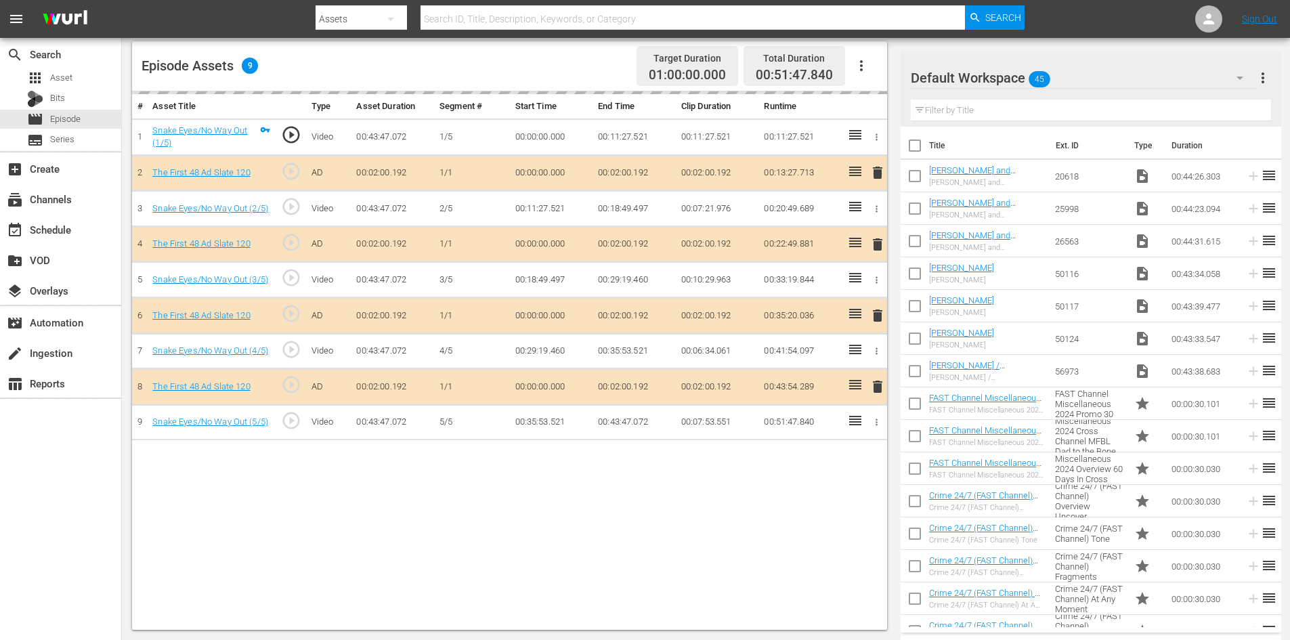
click at [1176, 79] on div "Default Workspace 45" at bounding box center [1083, 78] width 345 height 38
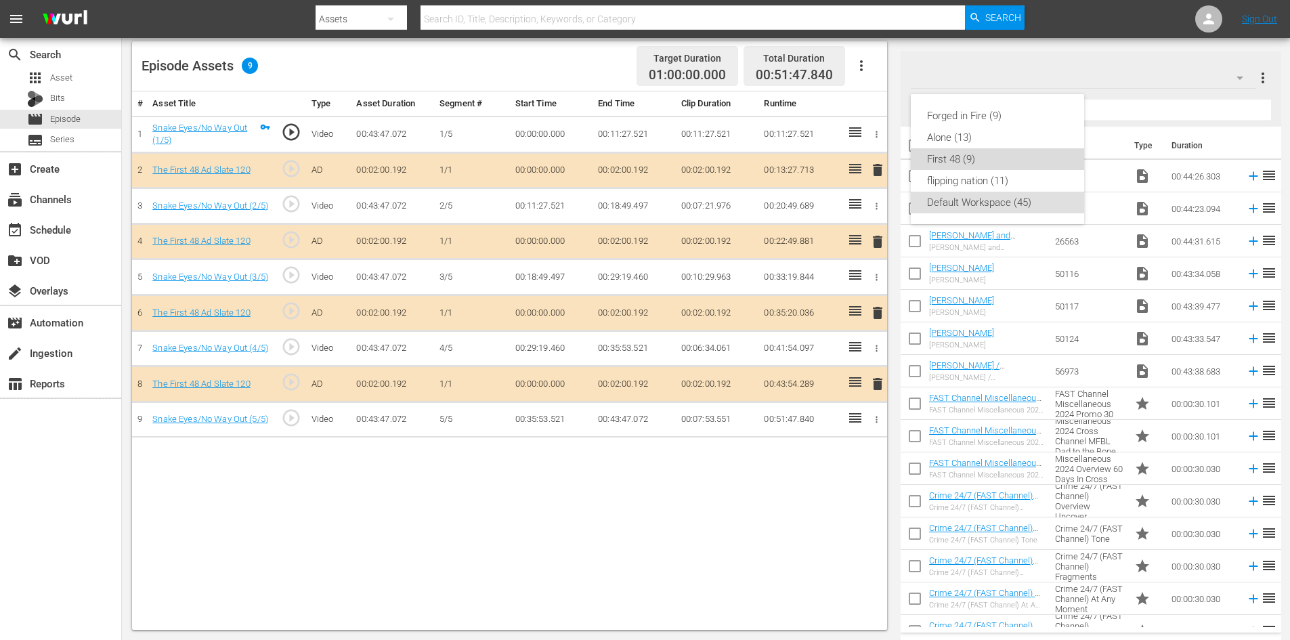
click at [943, 152] on div "First 48 (9)" at bounding box center [997, 159] width 141 height 22
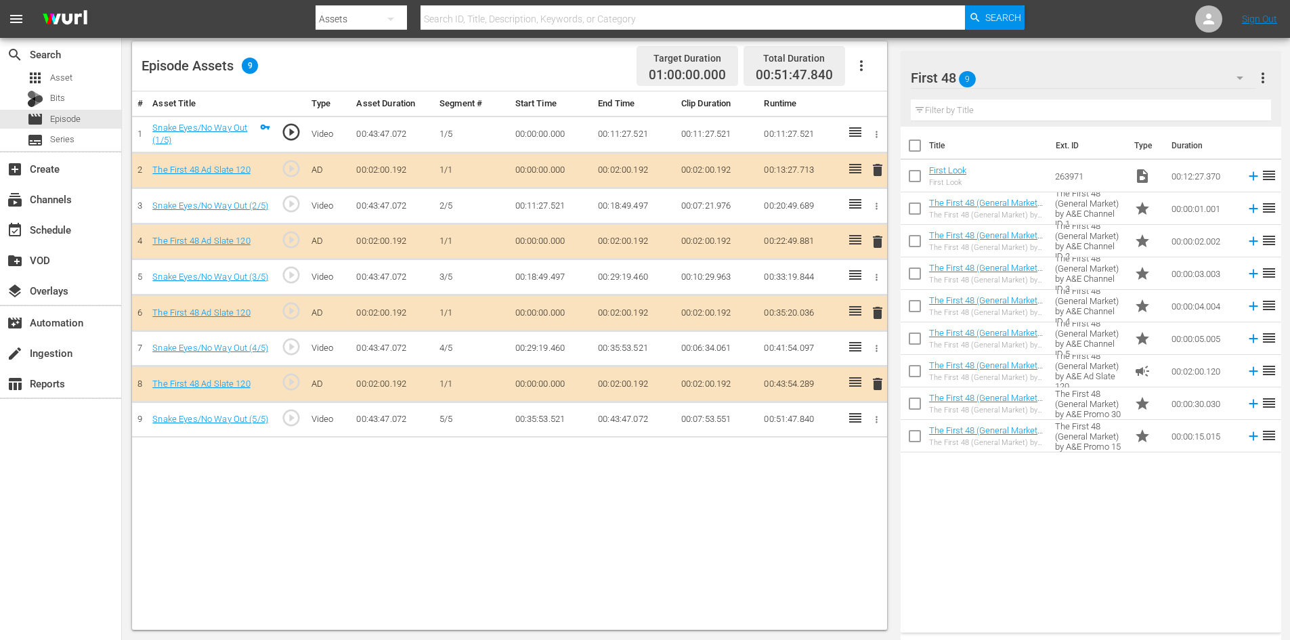
click at [878, 312] on span "delete" at bounding box center [877, 313] width 16 height 16
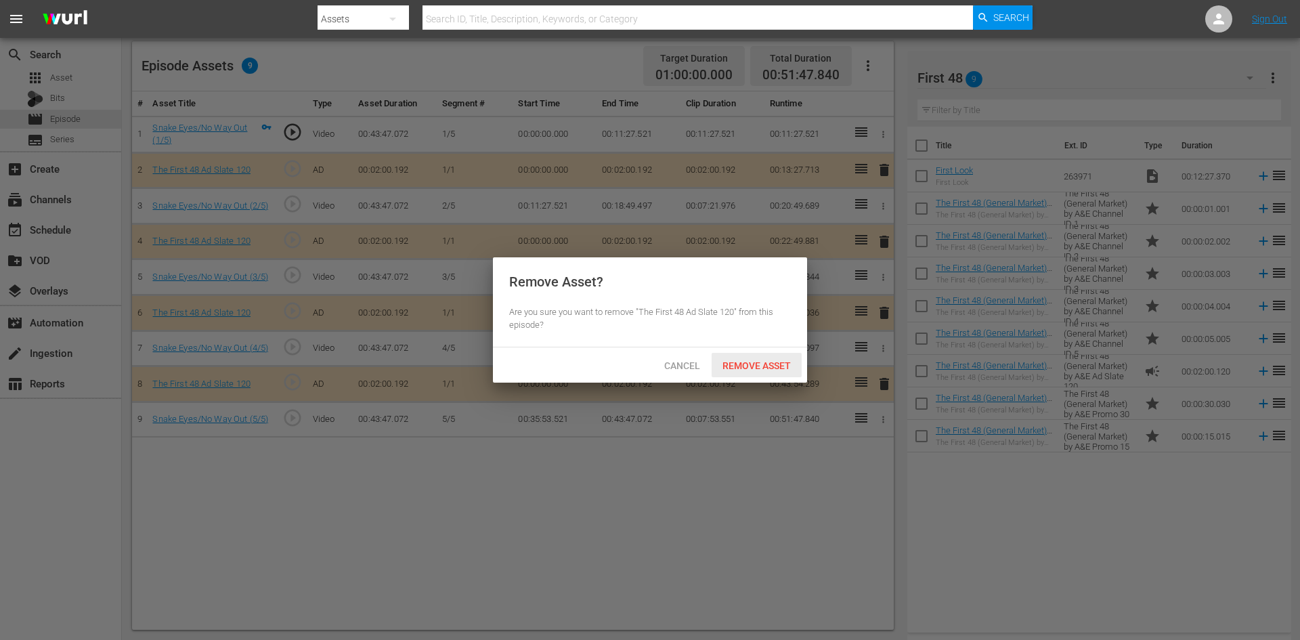
click at [757, 368] on span "Remove Asset" at bounding box center [757, 365] width 90 height 11
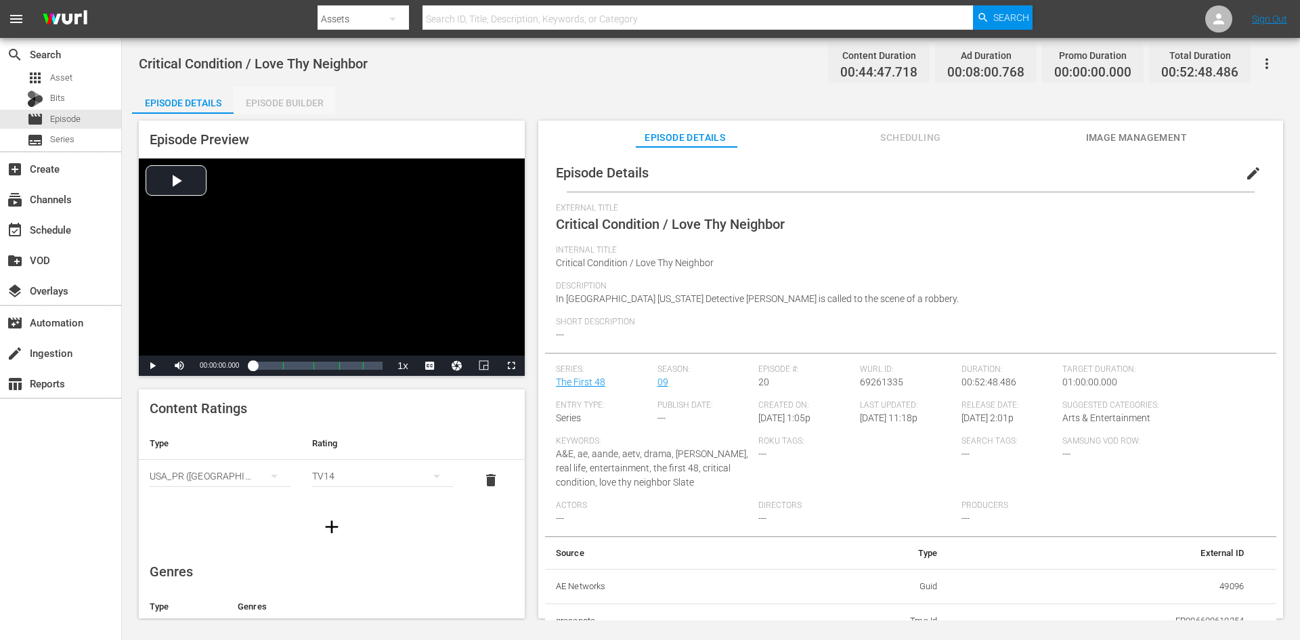
drag, startPoint x: 255, startPoint y: 100, endPoint x: 265, endPoint y: 106, distance: 12.2
click at [256, 100] on div "Episode Builder" at bounding box center [285, 103] width 102 height 33
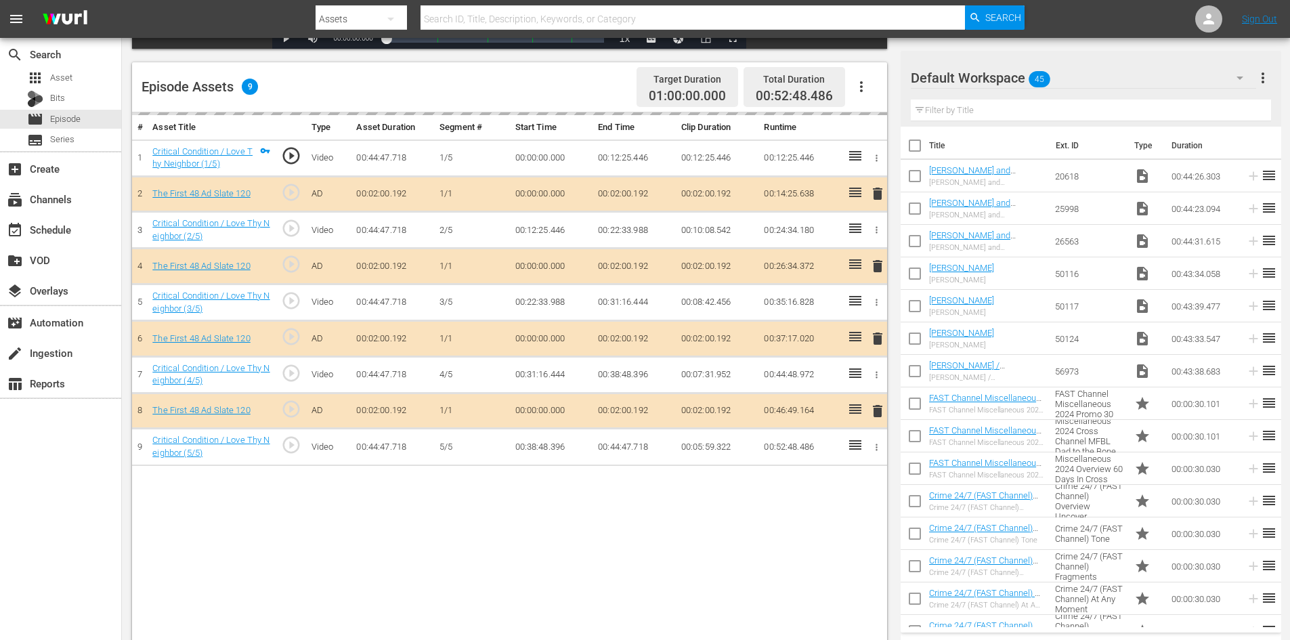
scroll to position [339, 0]
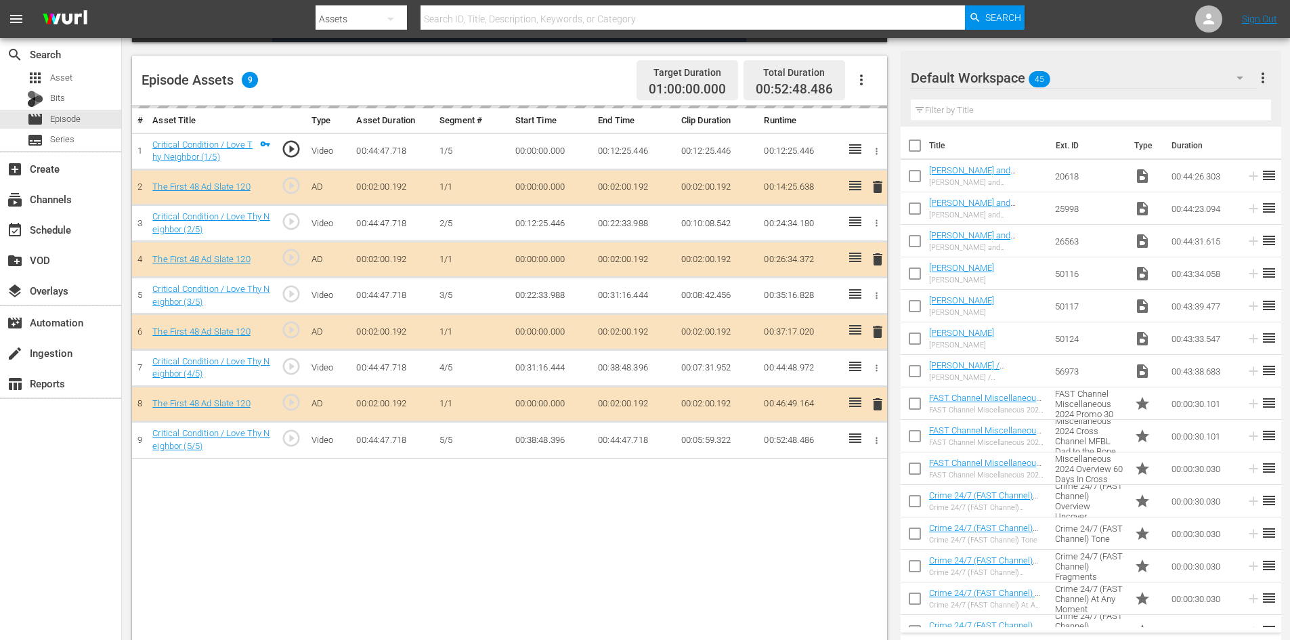
click at [1148, 81] on div "Default Workspace 45" at bounding box center [1083, 78] width 345 height 38
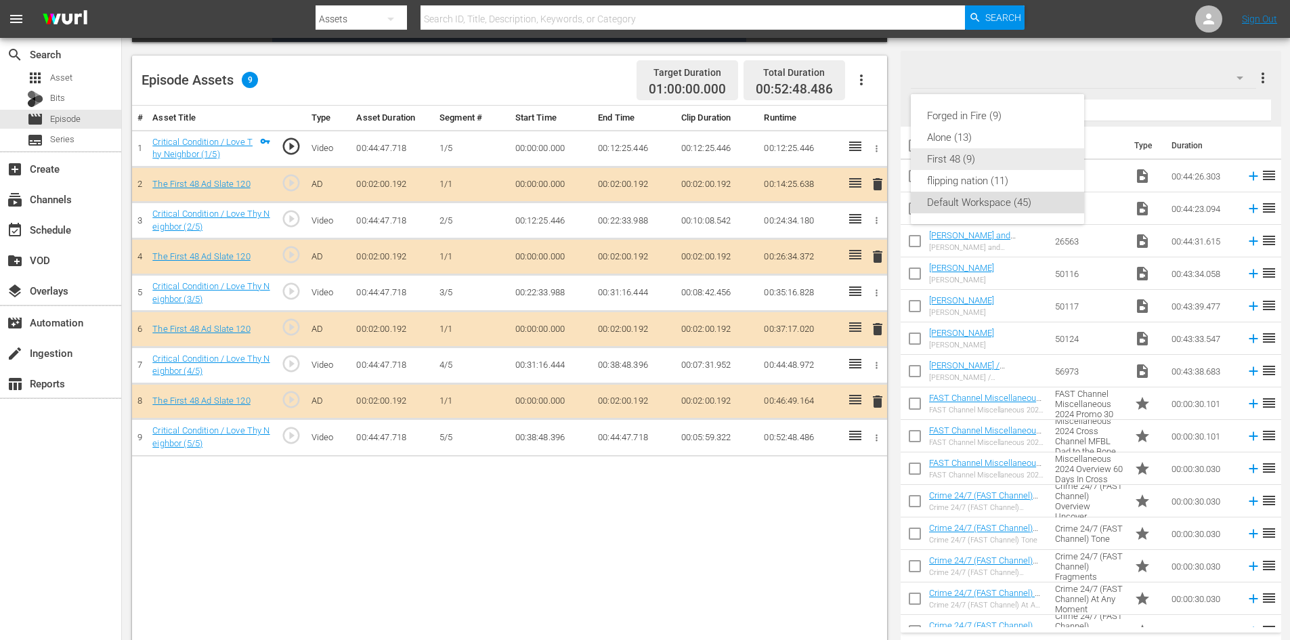
click at [966, 159] on div "First 48 (9)" at bounding box center [997, 159] width 141 height 22
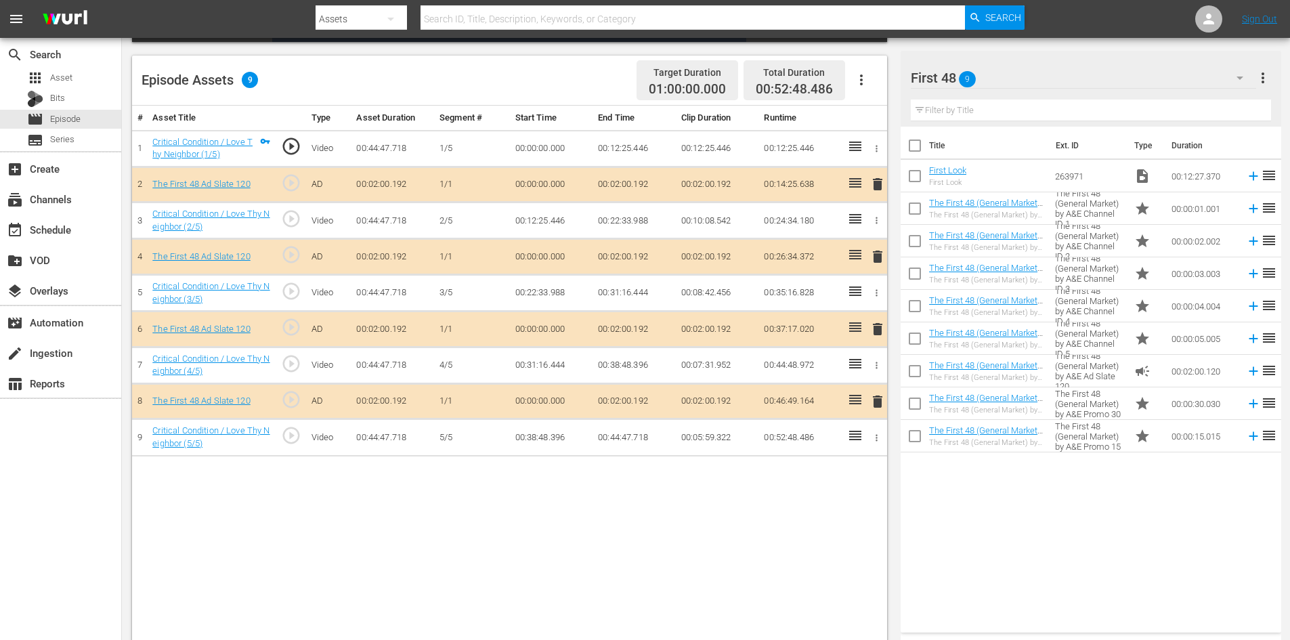
click at [877, 328] on span "delete" at bounding box center [877, 329] width 16 height 16
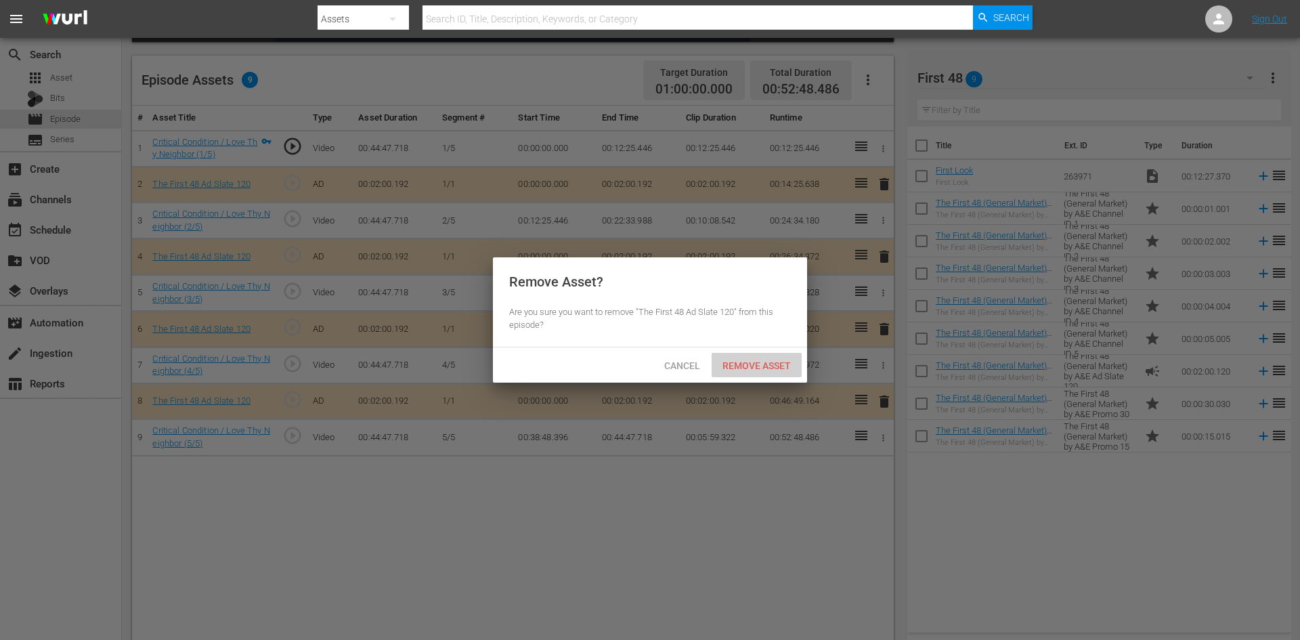
click at [779, 361] on span "Remove Asset" at bounding box center [757, 365] width 90 height 11
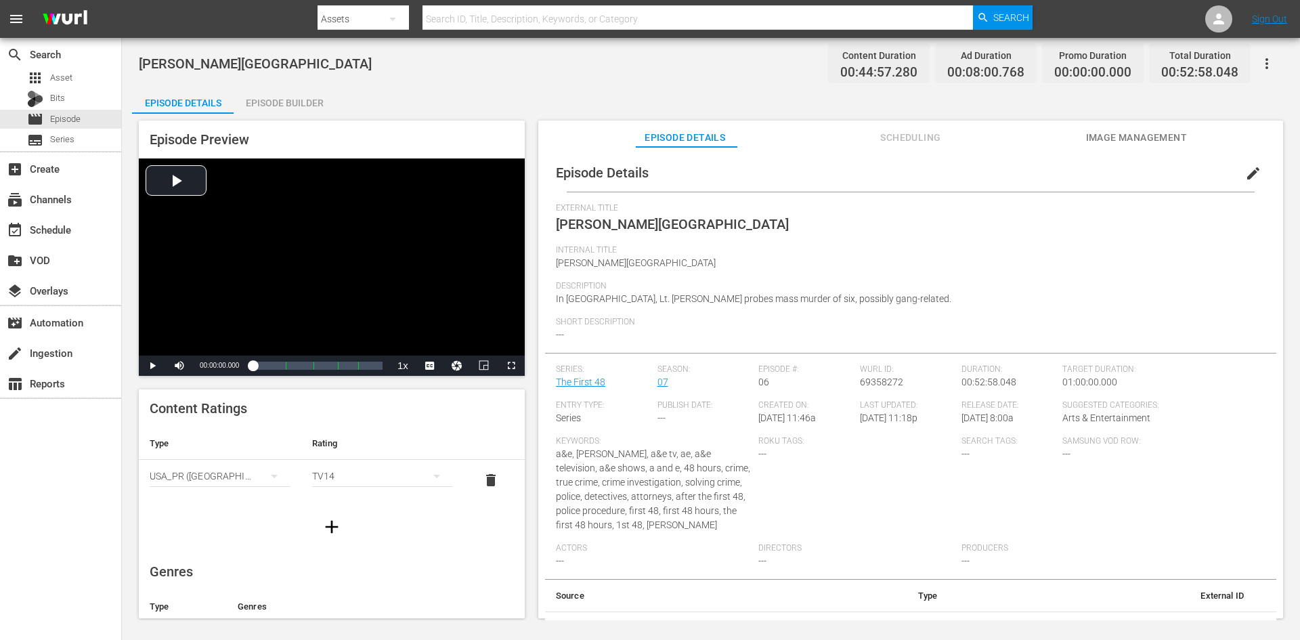
click at [316, 102] on div "Episode Builder" at bounding box center [285, 103] width 102 height 33
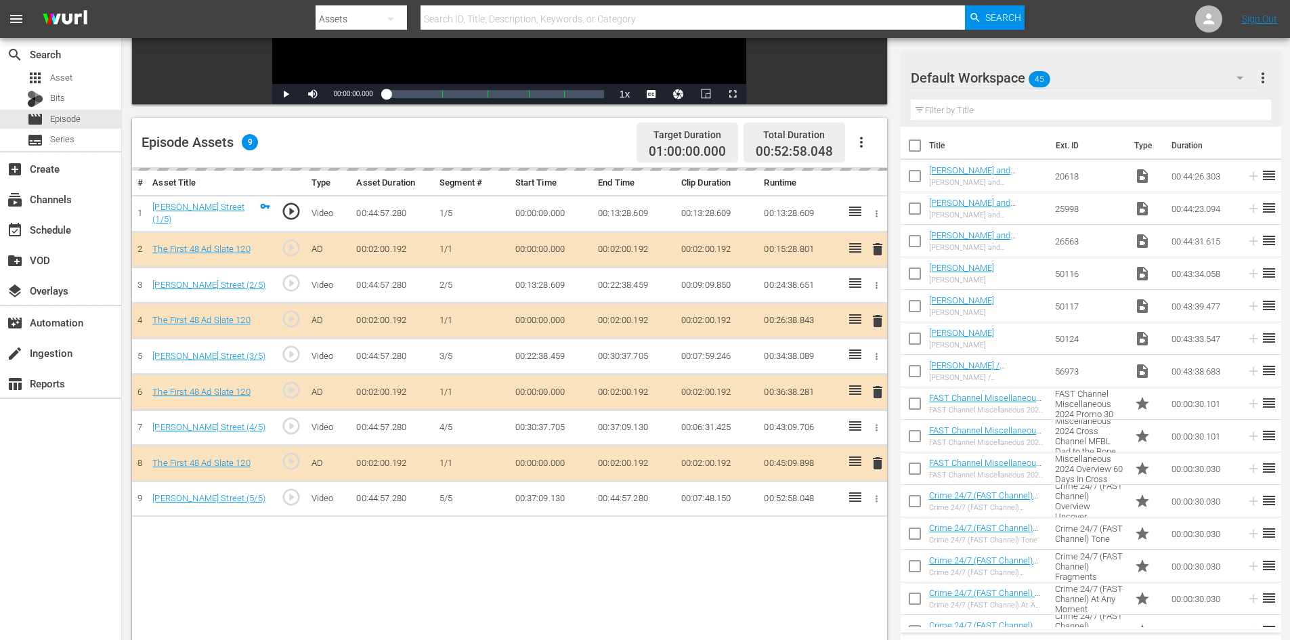
scroll to position [353, 0]
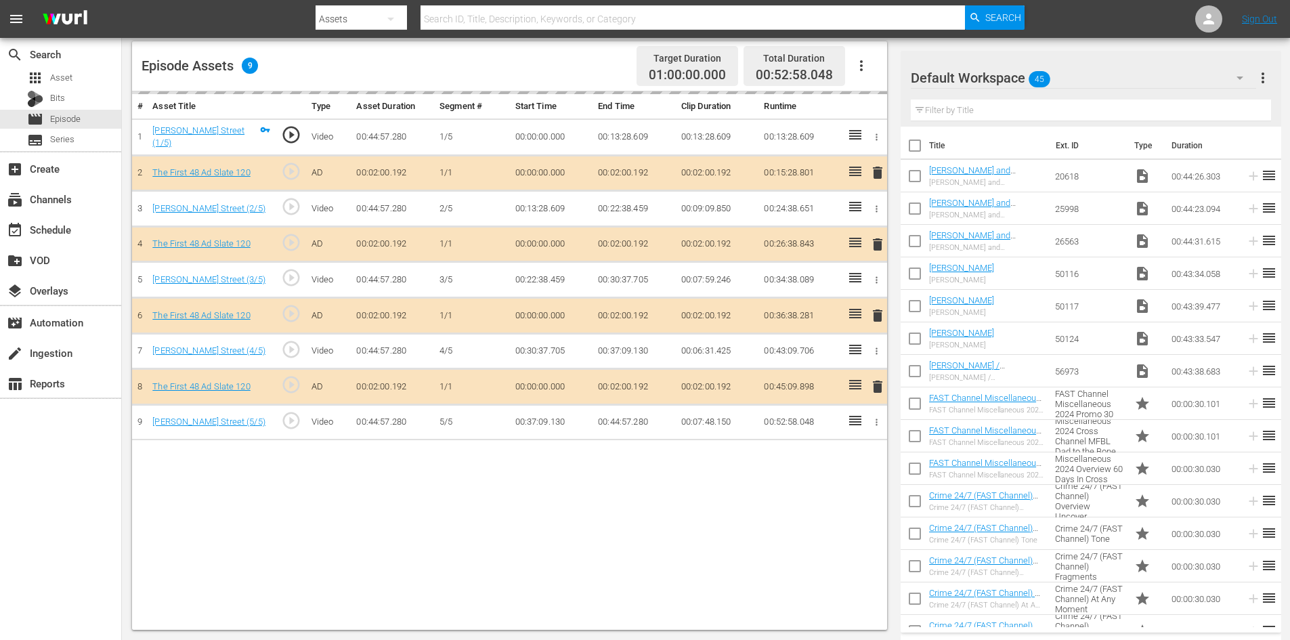
click at [1111, 77] on div "Default Workspace 45" at bounding box center [1083, 78] width 345 height 38
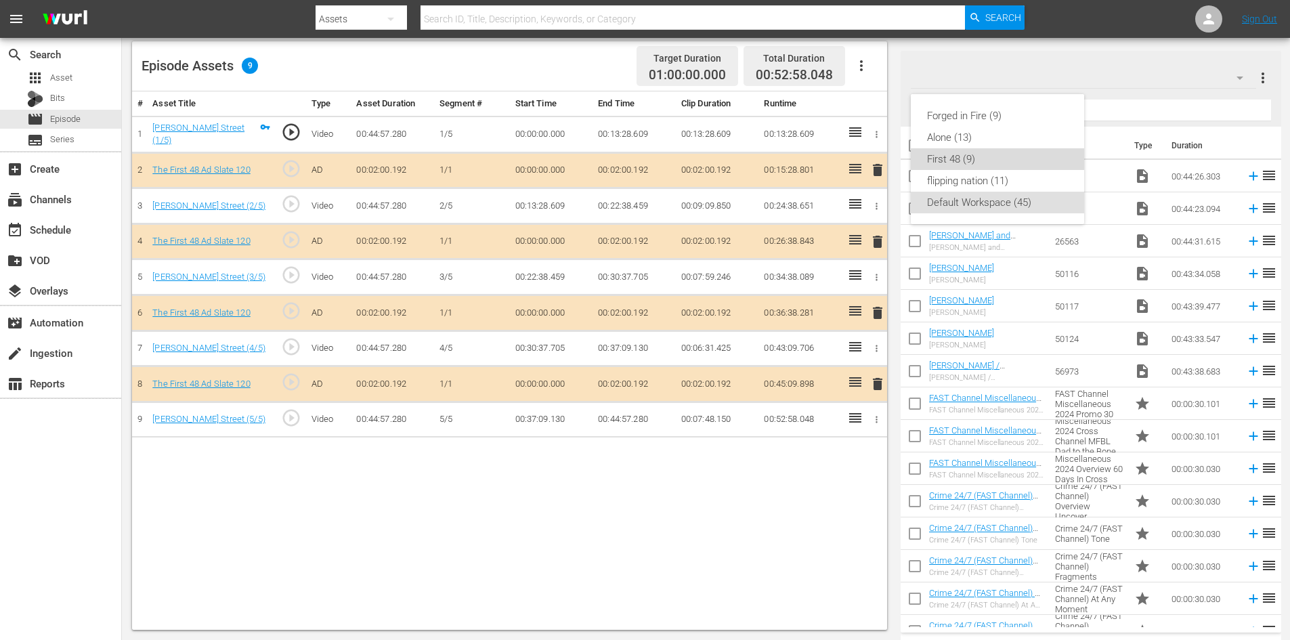
click at [940, 164] on div "First 48 (9)" at bounding box center [997, 159] width 141 height 22
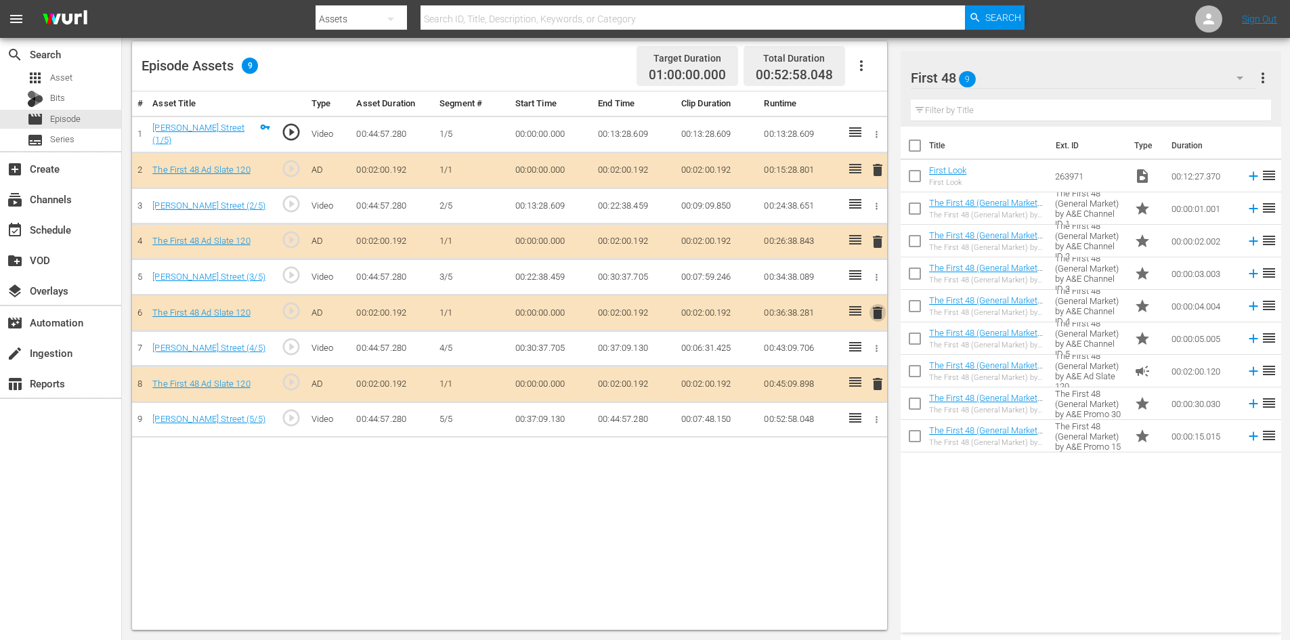
click at [877, 311] on span "delete" at bounding box center [877, 313] width 16 height 16
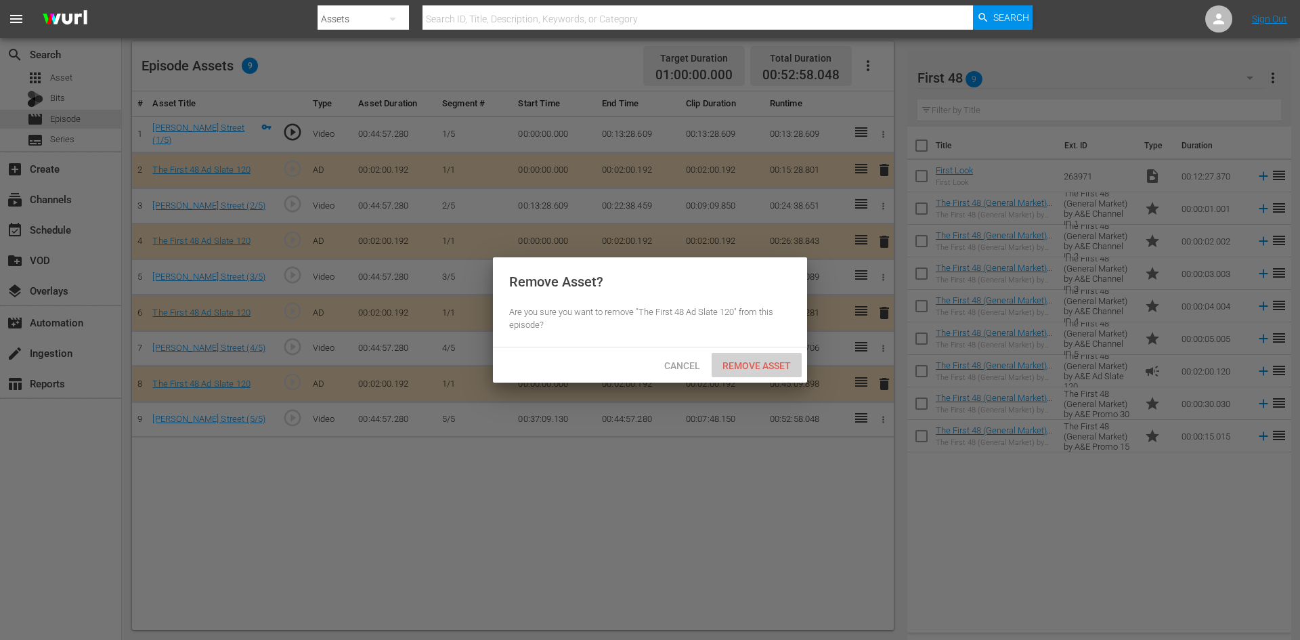
click at [770, 362] on span "Remove Asset" at bounding box center [757, 365] width 90 height 11
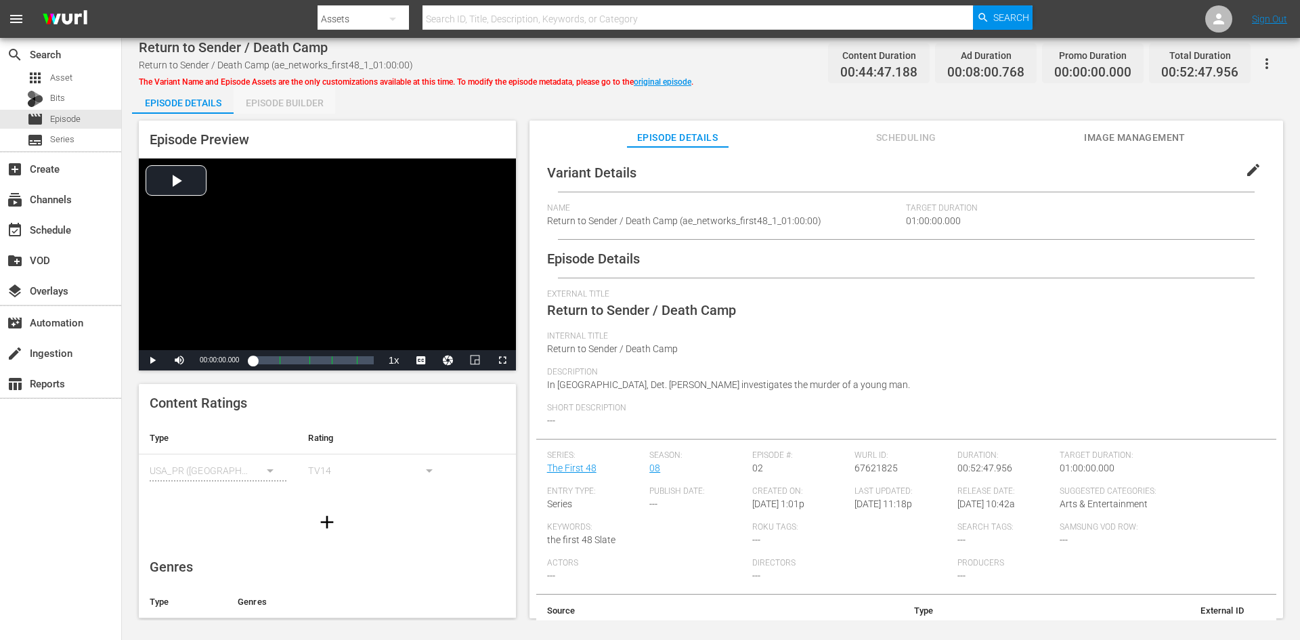
click at [288, 104] on div "Episode Builder" at bounding box center [285, 103] width 102 height 33
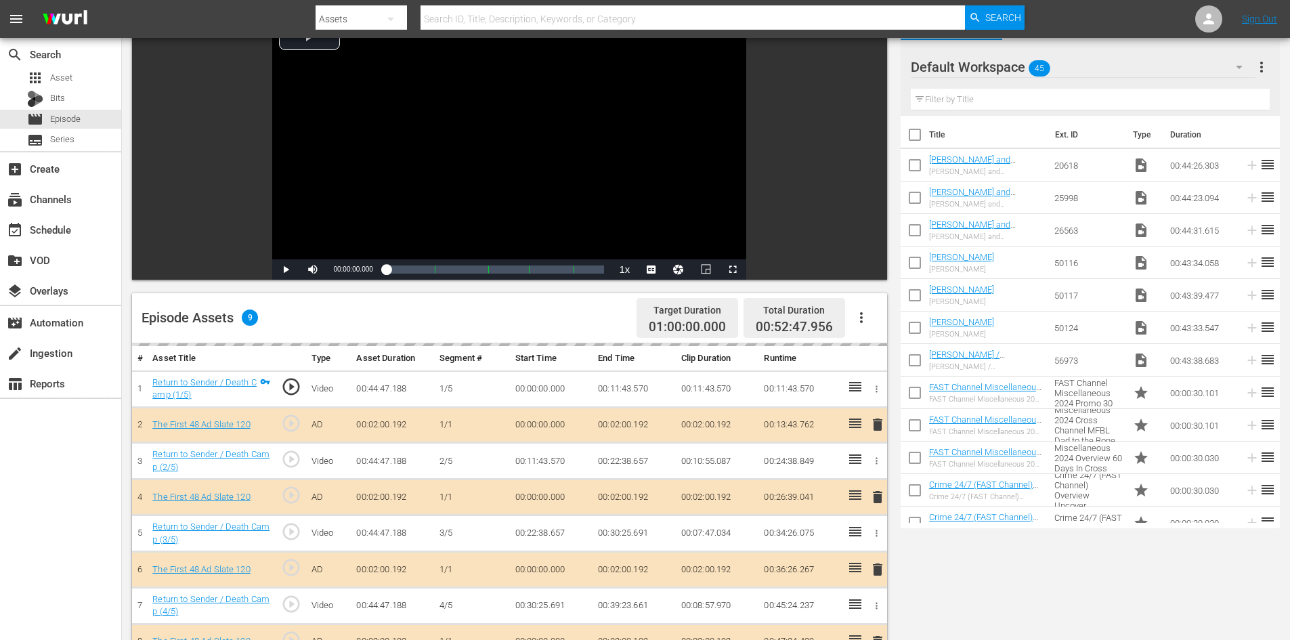
scroll to position [339, 0]
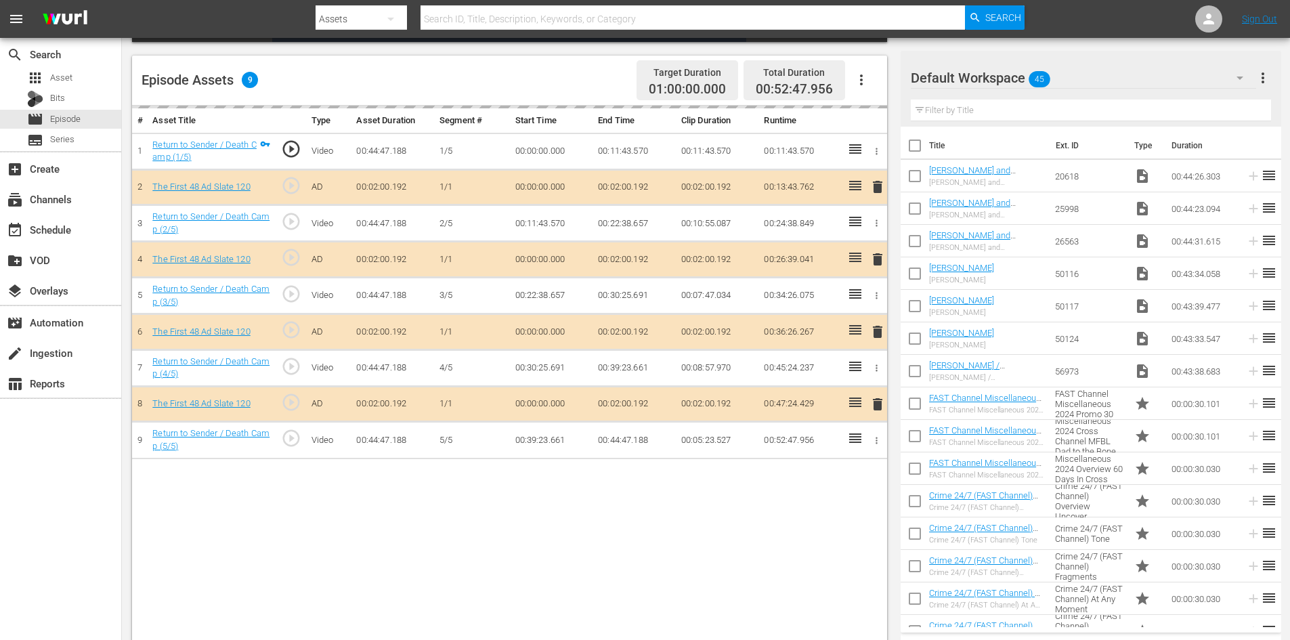
click at [1094, 76] on div "Default Workspace 45" at bounding box center [1083, 78] width 345 height 38
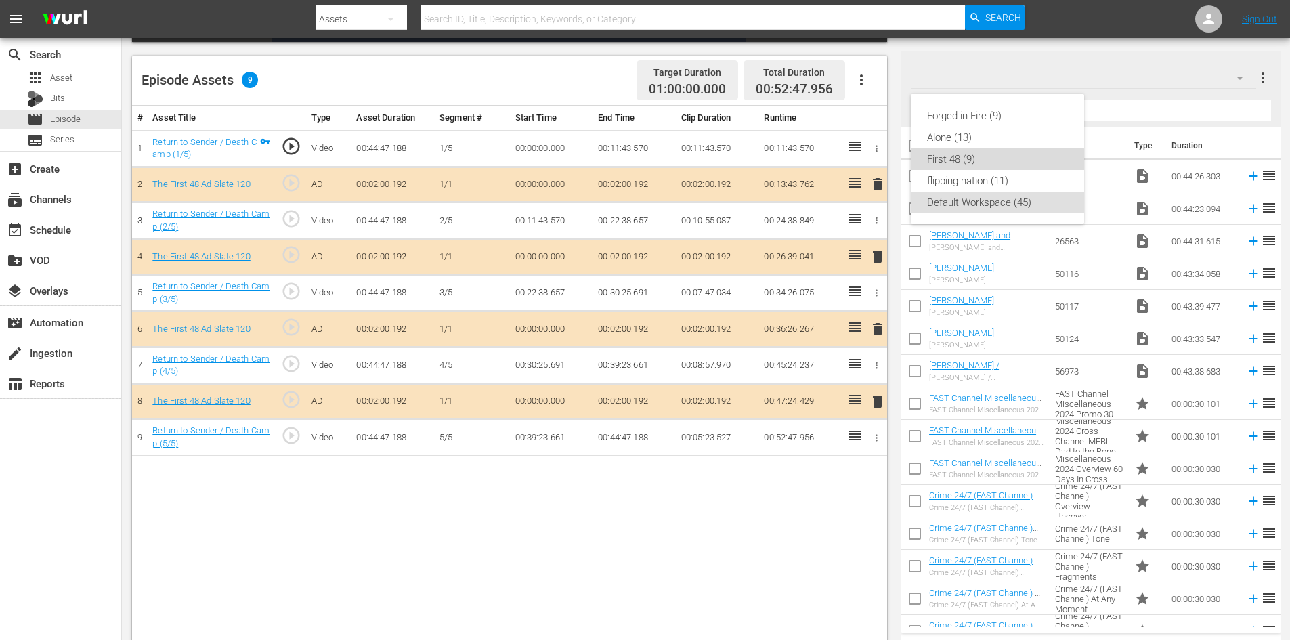
click at [955, 154] on div "First 48 (9)" at bounding box center [997, 159] width 141 height 22
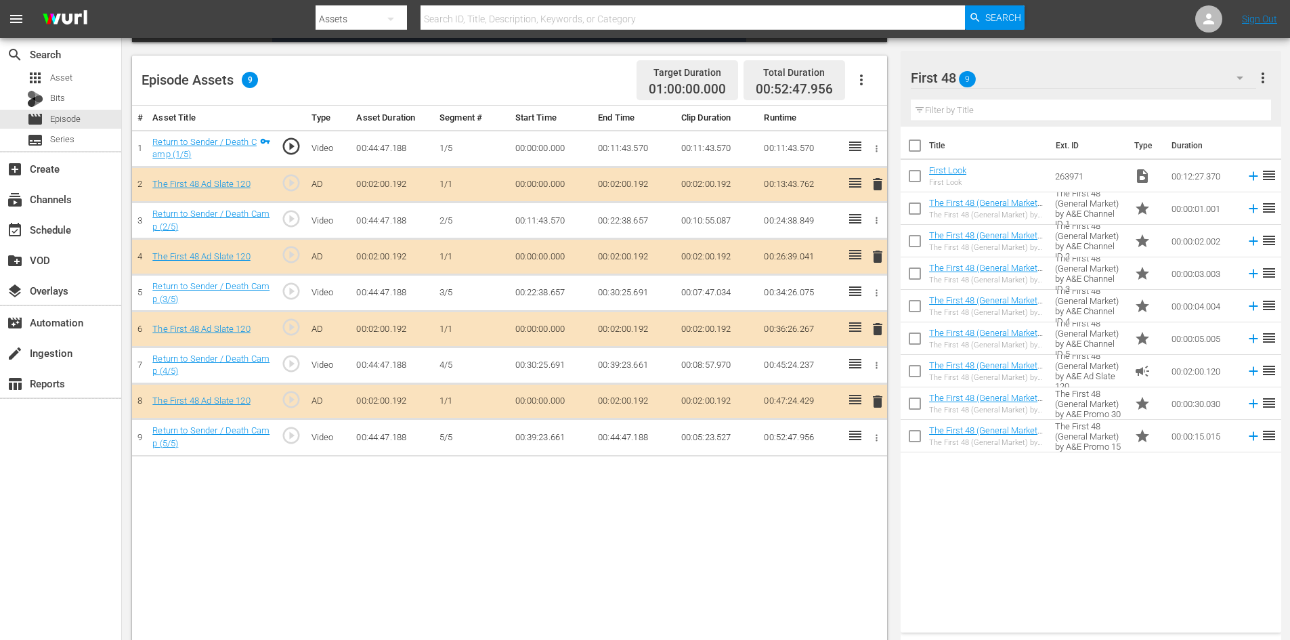
click at [879, 330] on span "delete" at bounding box center [877, 329] width 16 height 16
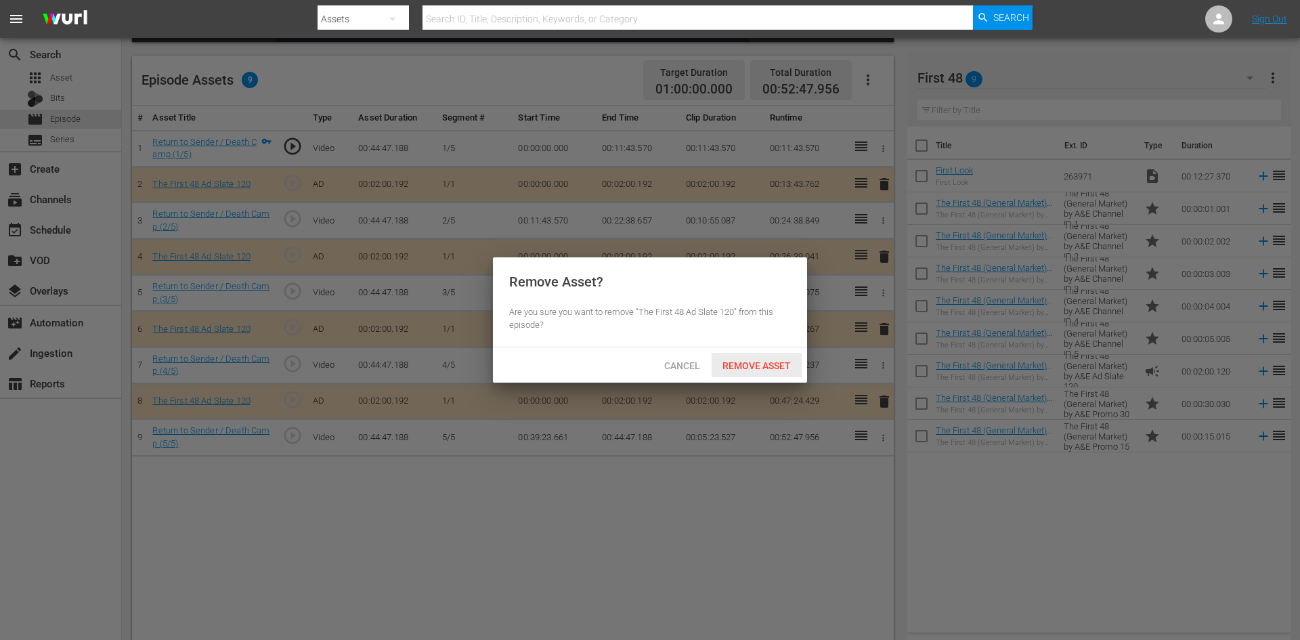
click at [765, 368] on span "Remove Asset" at bounding box center [757, 365] width 90 height 11
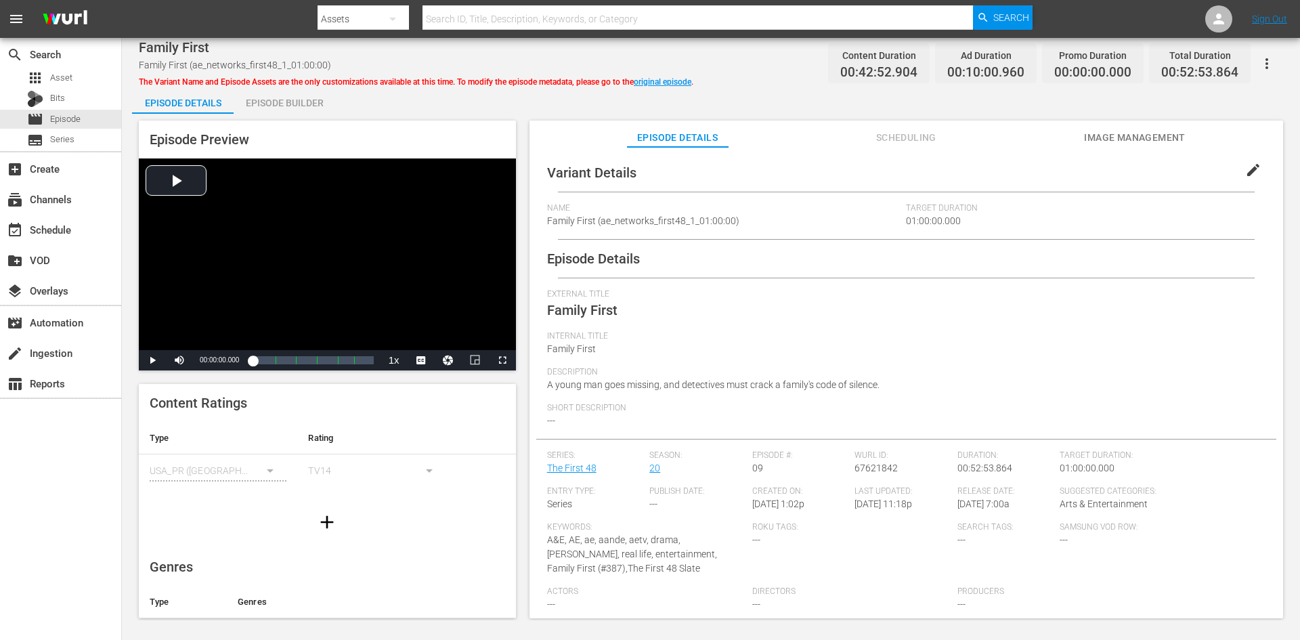
click at [300, 99] on div "Episode Builder" at bounding box center [285, 103] width 102 height 33
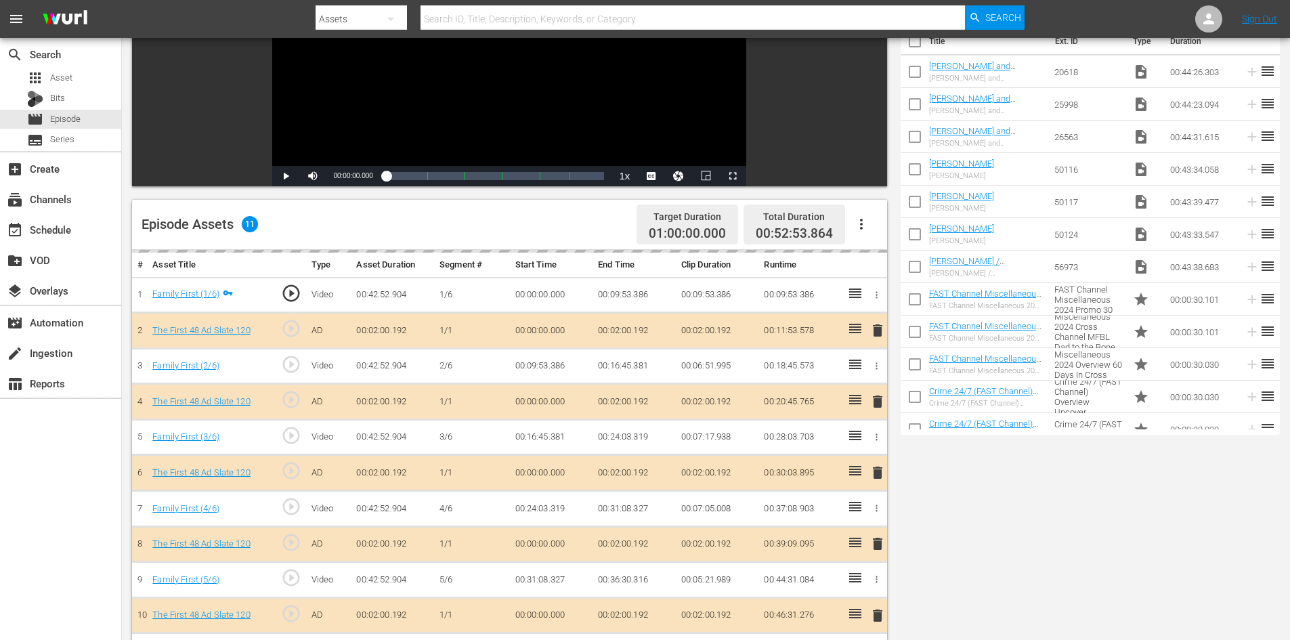
scroll to position [271, 0]
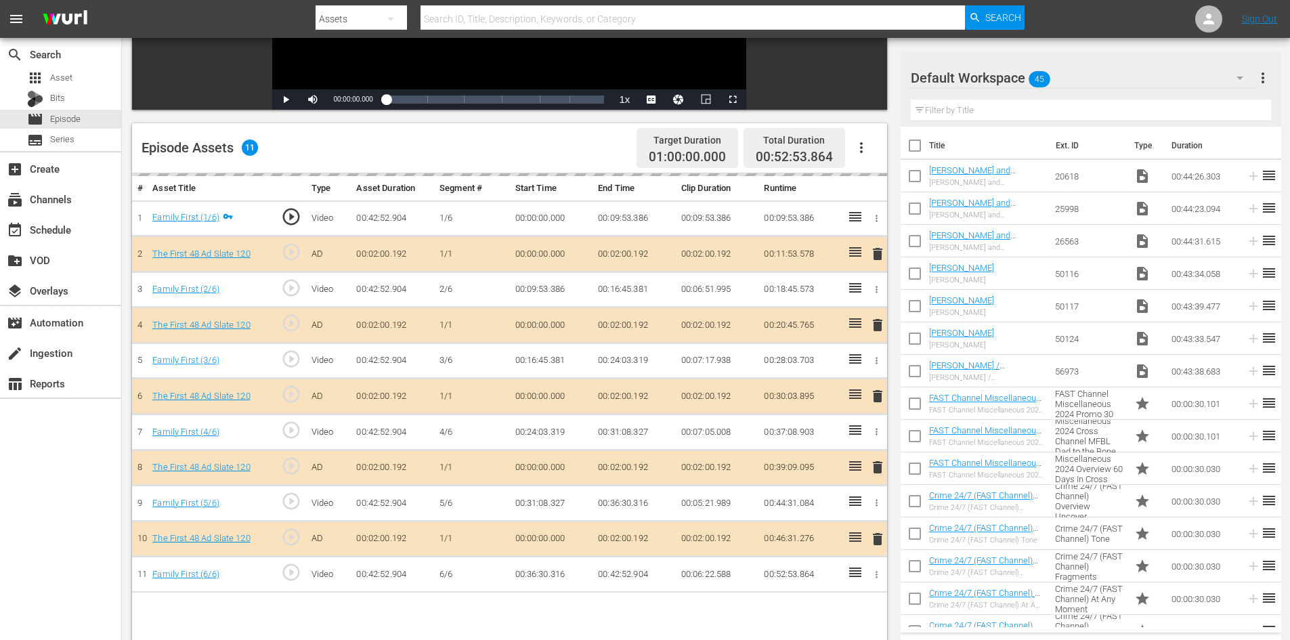
click at [1121, 73] on div "Default Workspace 45" at bounding box center [1083, 78] width 345 height 38
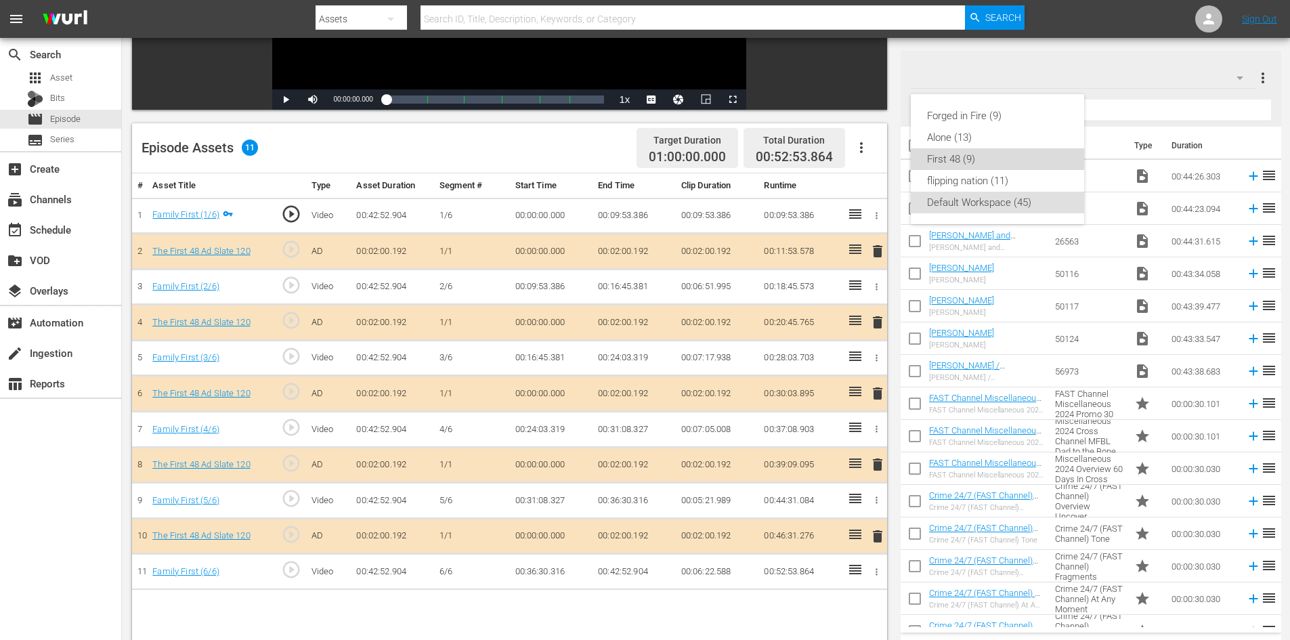
click at [966, 162] on div "First 48 (9)" at bounding box center [997, 159] width 141 height 22
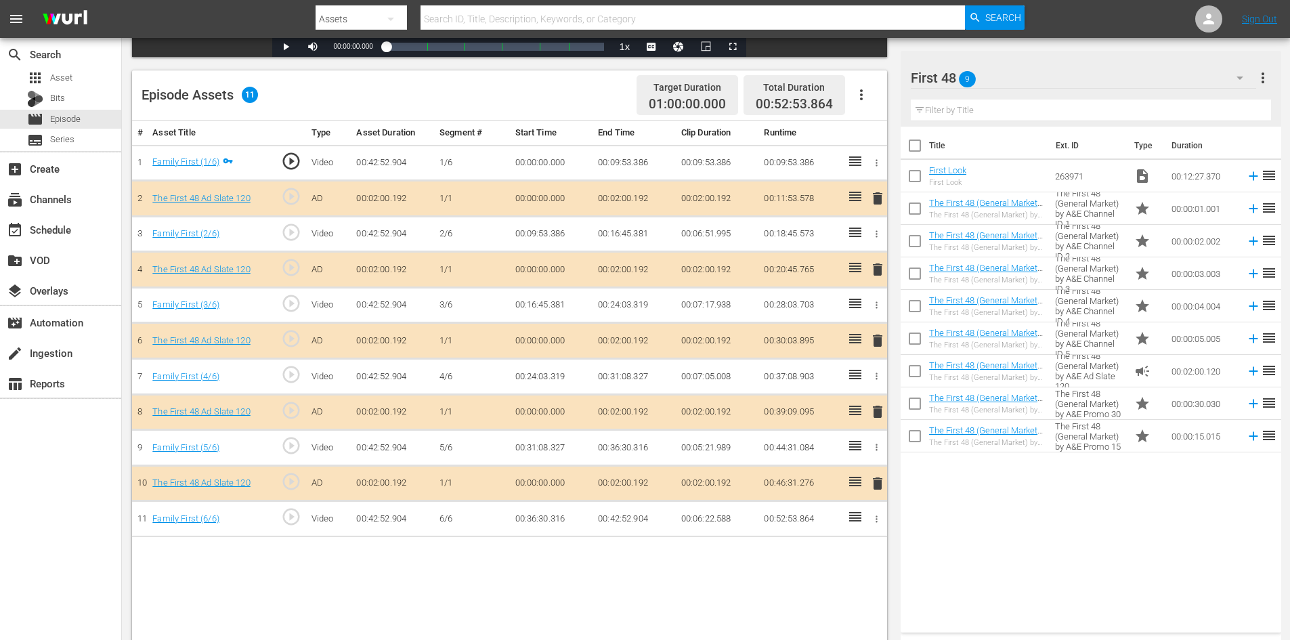
scroll to position [339, 0]
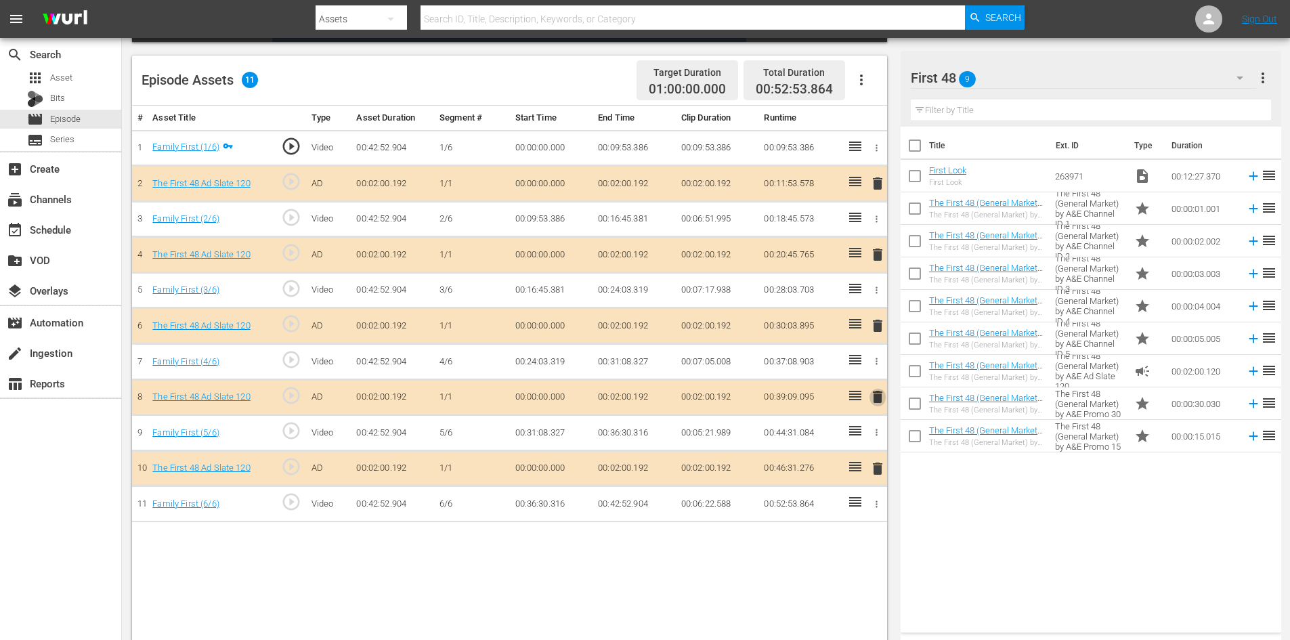
click at [879, 396] on span "delete" at bounding box center [877, 397] width 16 height 16
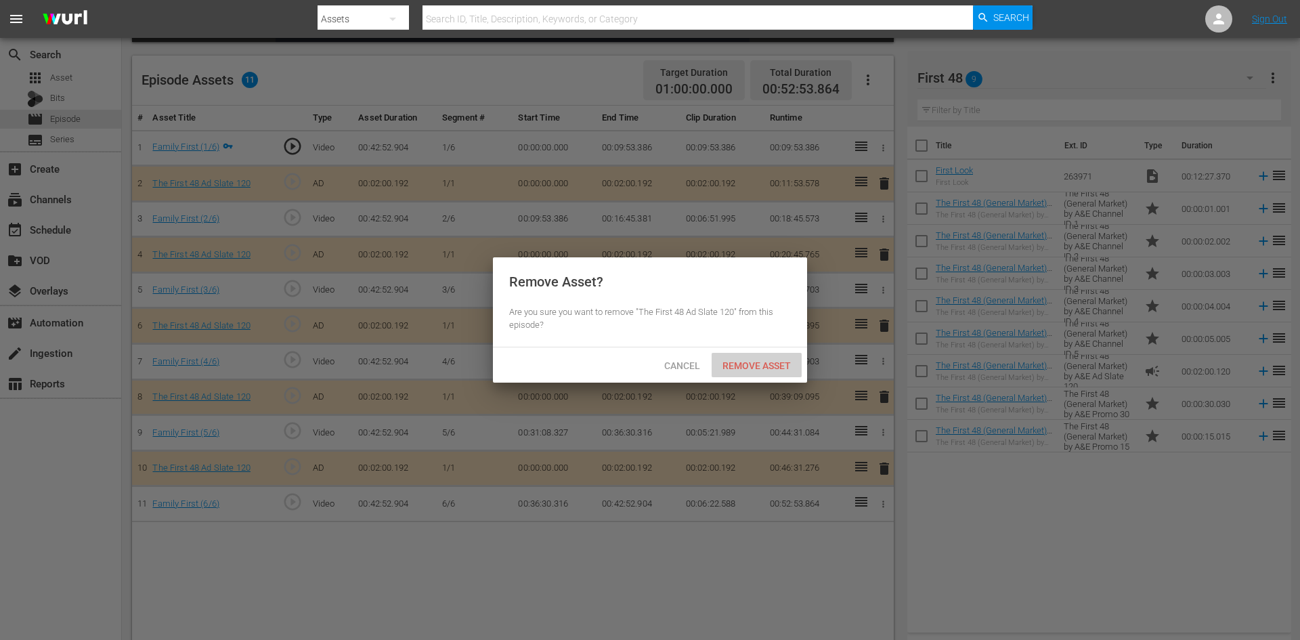
click at [765, 368] on span "Remove Asset" at bounding box center [757, 365] width 90 height 11
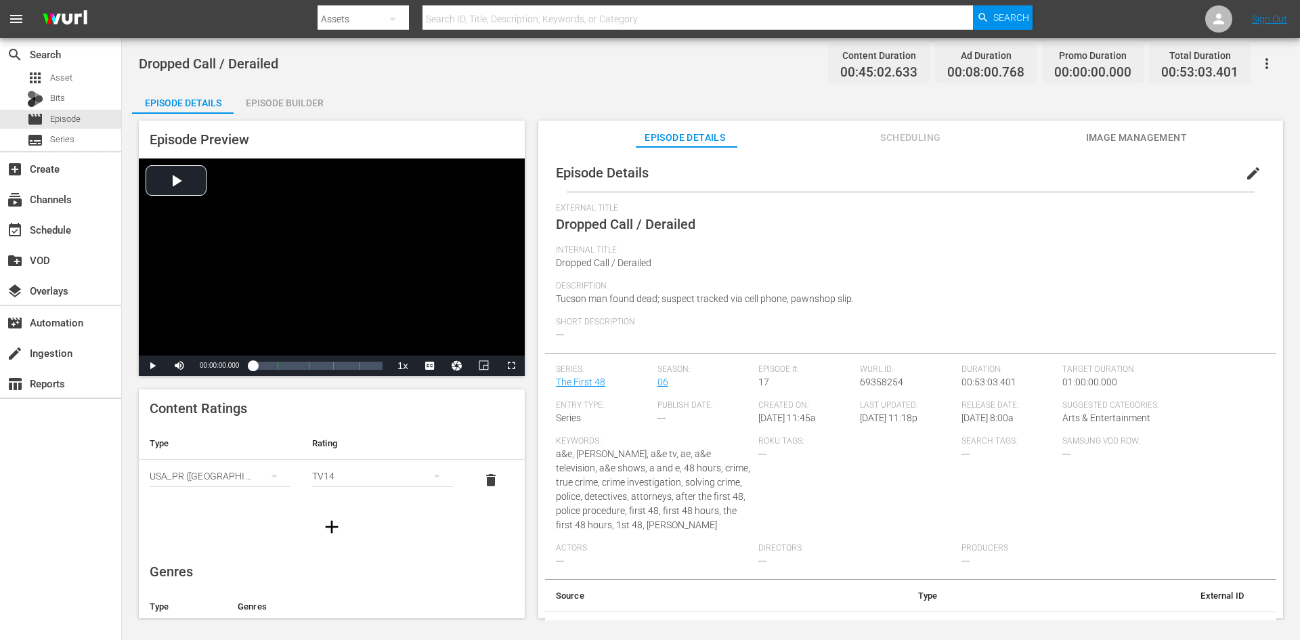
click at [273, 103] on div "Episode Builder" at bounding box center [285, 103] width 102 height 33
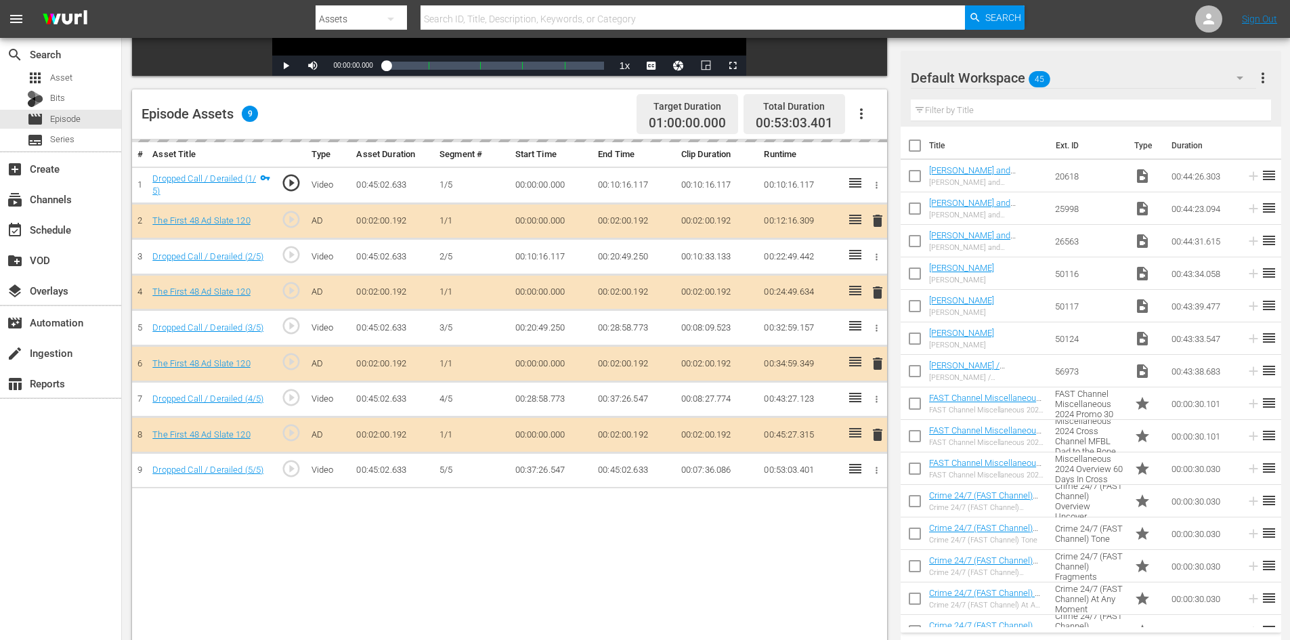
scroll to position [339, 0]
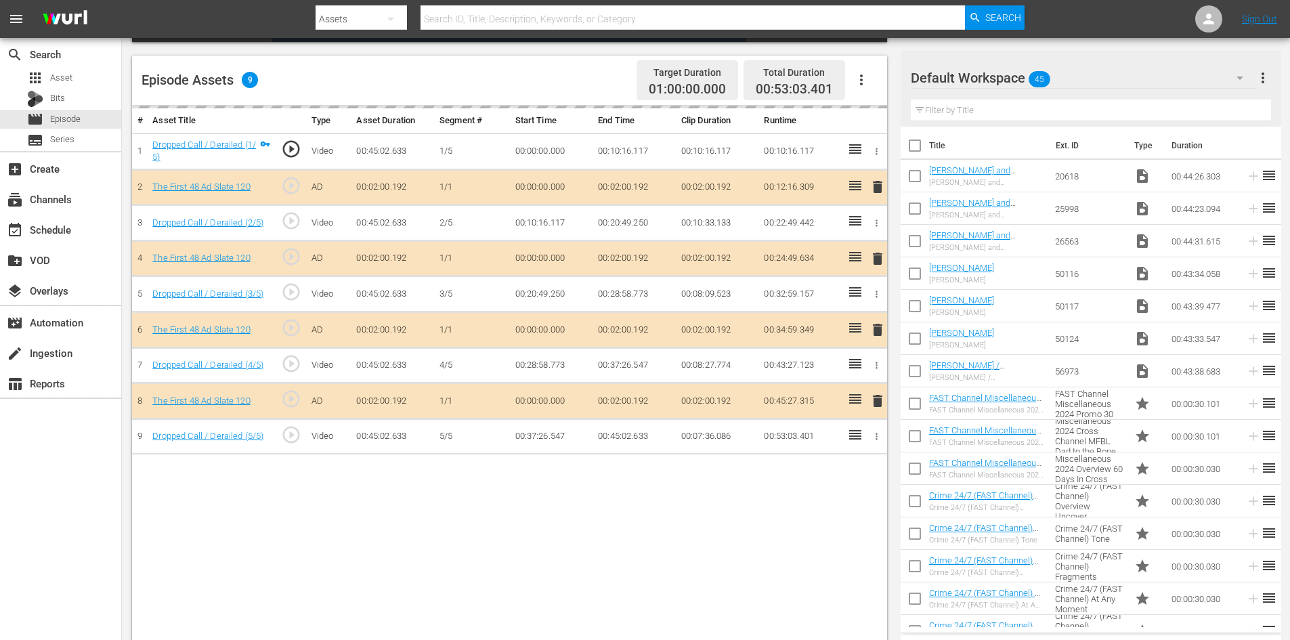
click at [1165, 73] on div "Default Workspace 45" at bounding box center [1083, 78] width 345 height 38
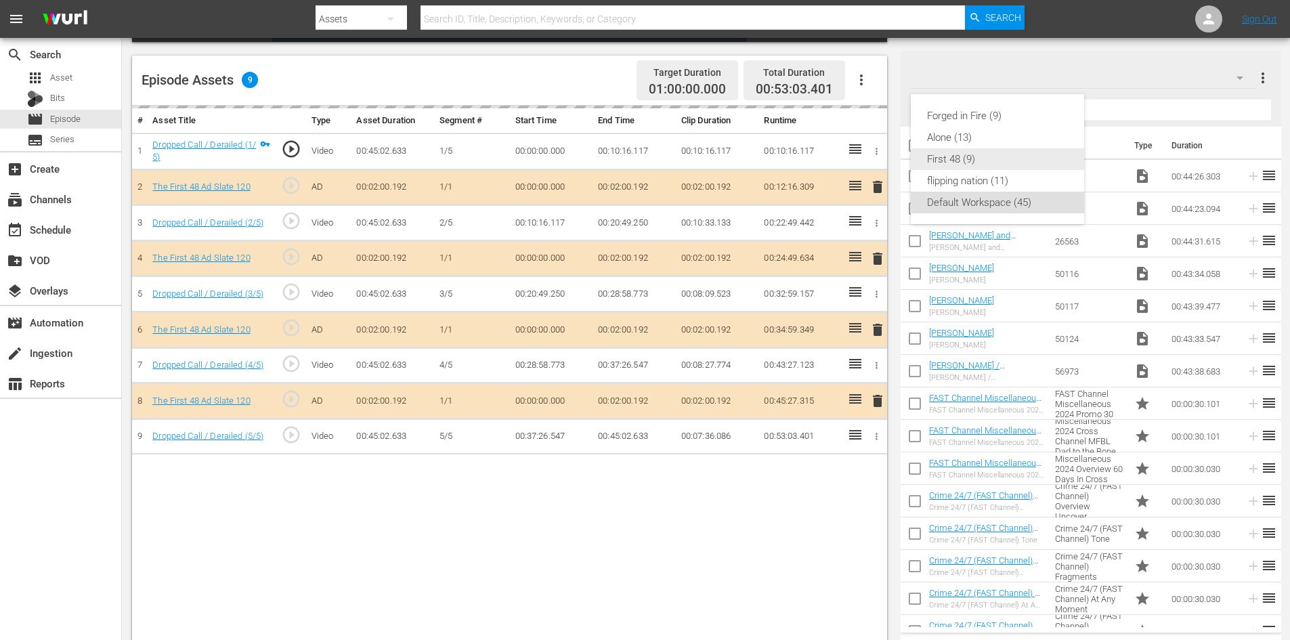
click at [971, 163] on div "First 48 (9)" at bounding box center [997, 159] width 141 height 22
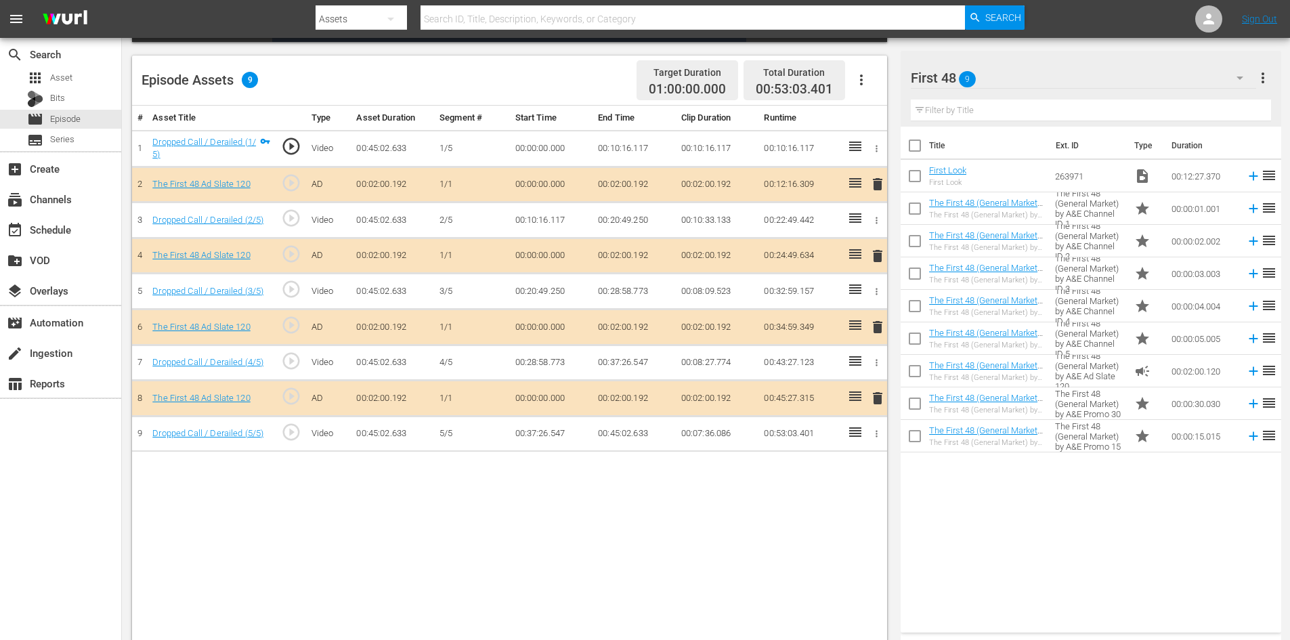
click at [877, 324] on span "delete" at bounding box center [877, 327] width 16 height 16
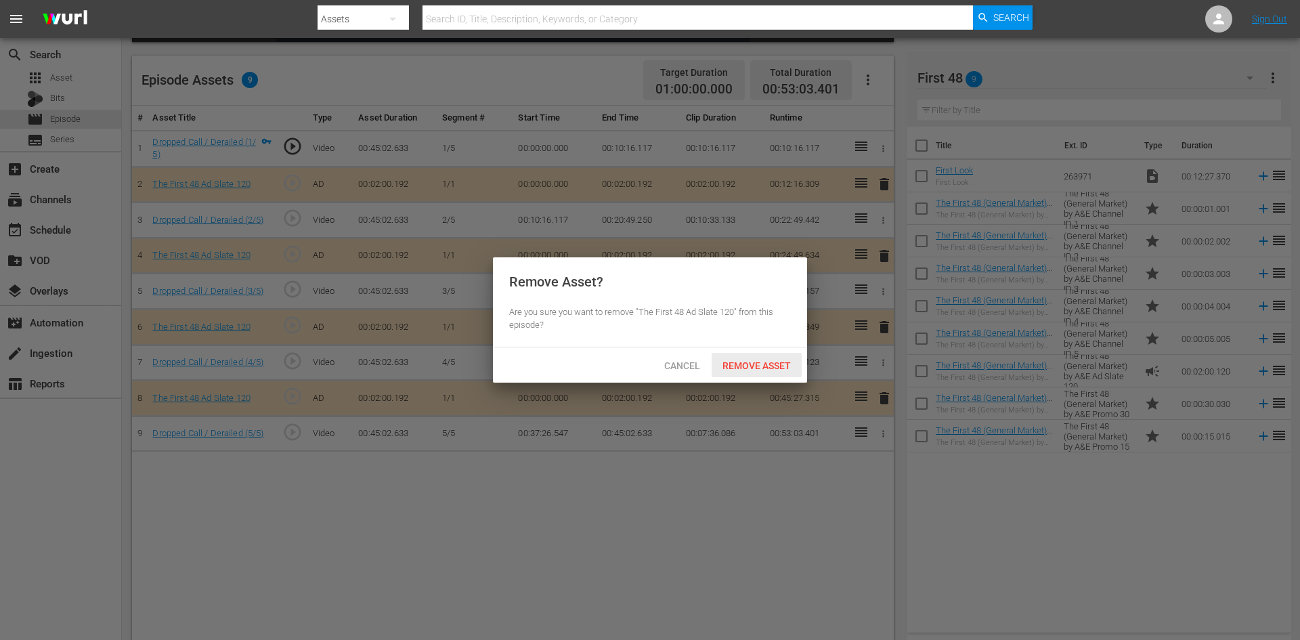
click at [750, 362] on span "Remove Asset" at bounding box center [757, 365] width 90 height 11
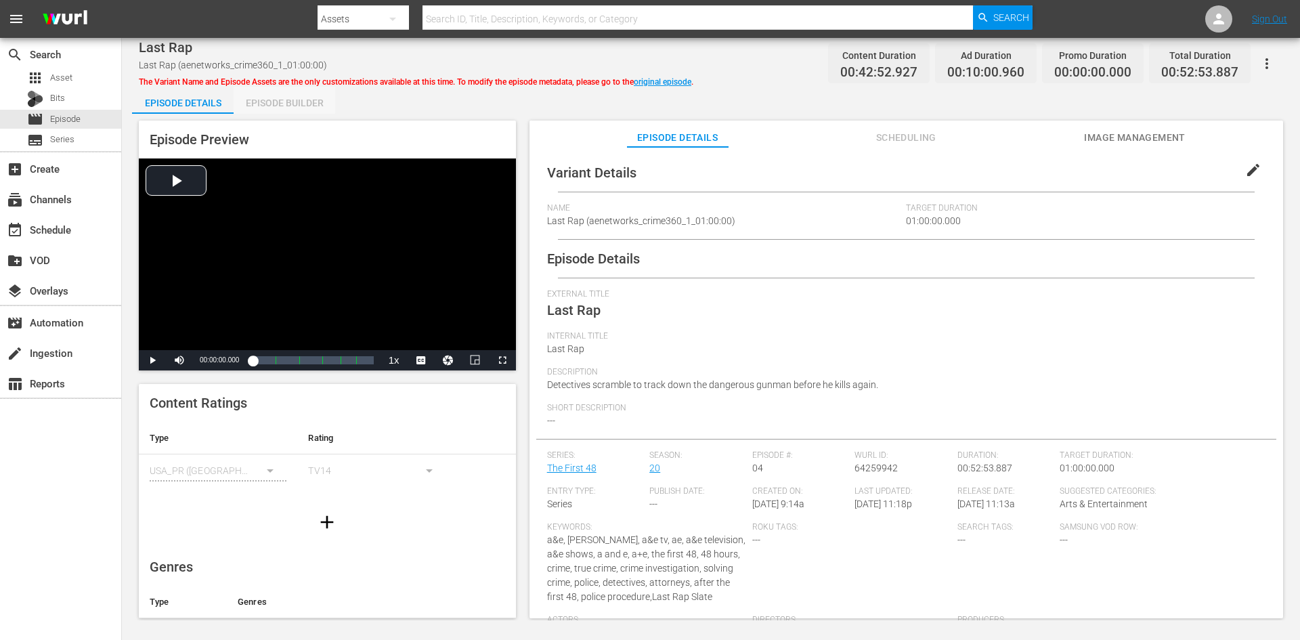
click at [297, 102] on div "Episode Builder" at bounding box center [285, 103] width 102 height 33
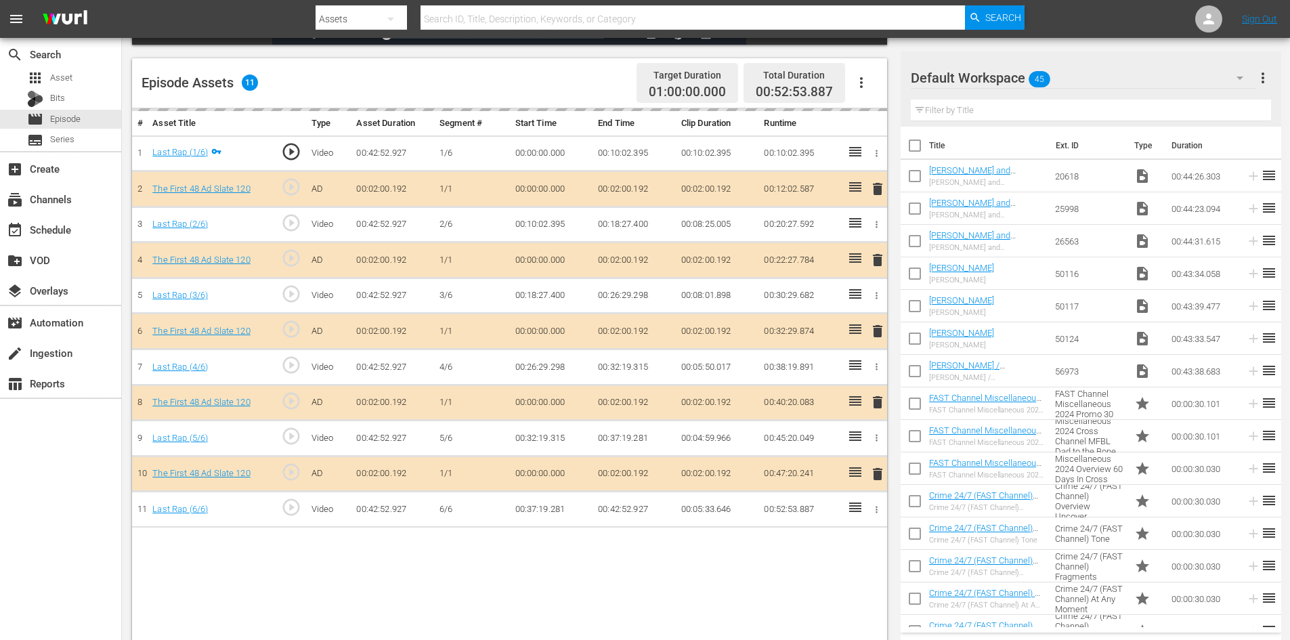
scroll to position [353, 0]
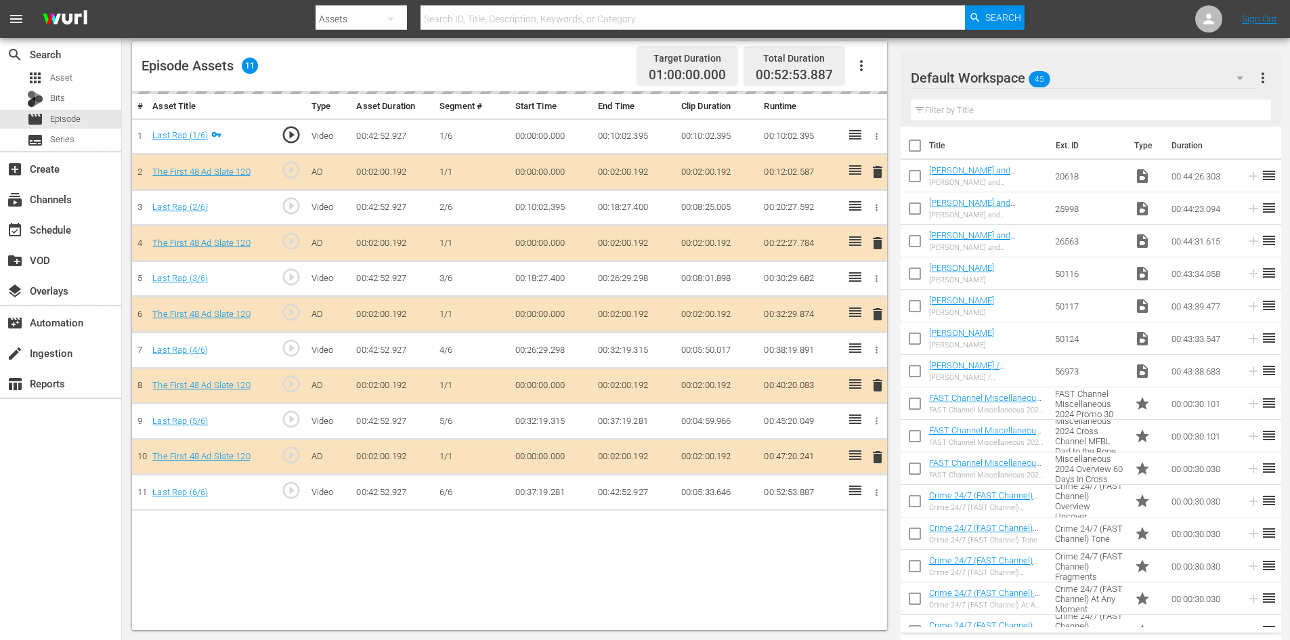
click at [1115, 71] on div "Default Workspace 45" at bounding box center [1083, 78] width 345 height 38
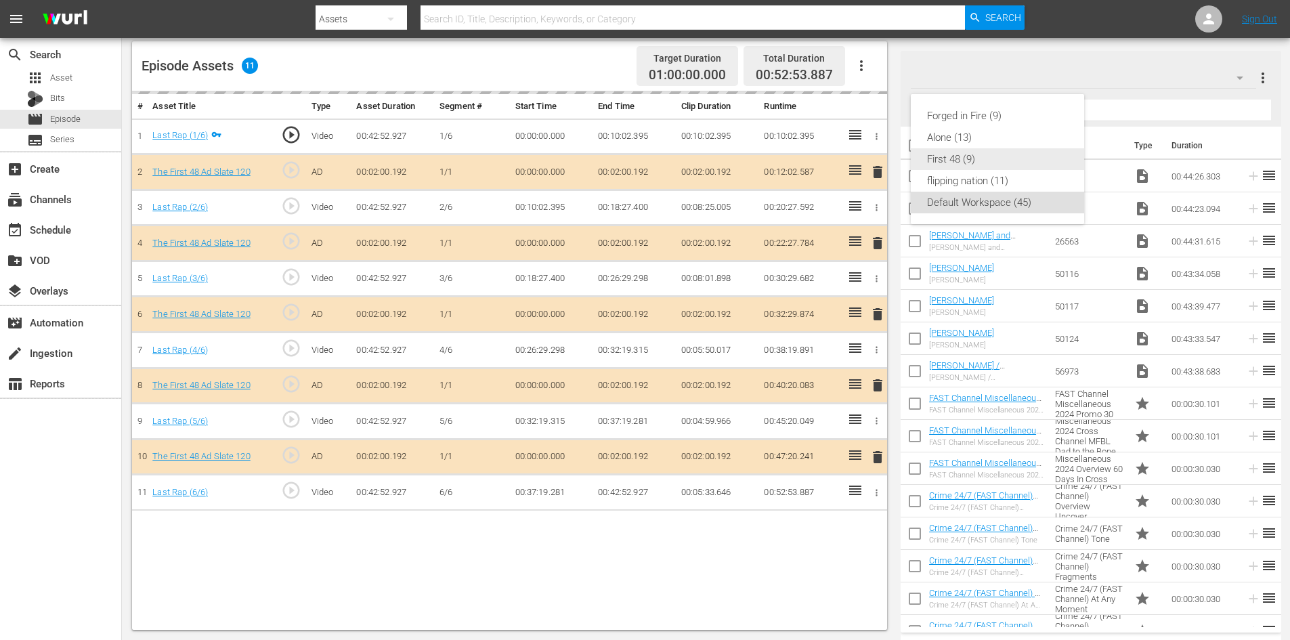
click at [962, 164] on div "First 48 (9)" at bounding box center [997, 159] width 141 height 22
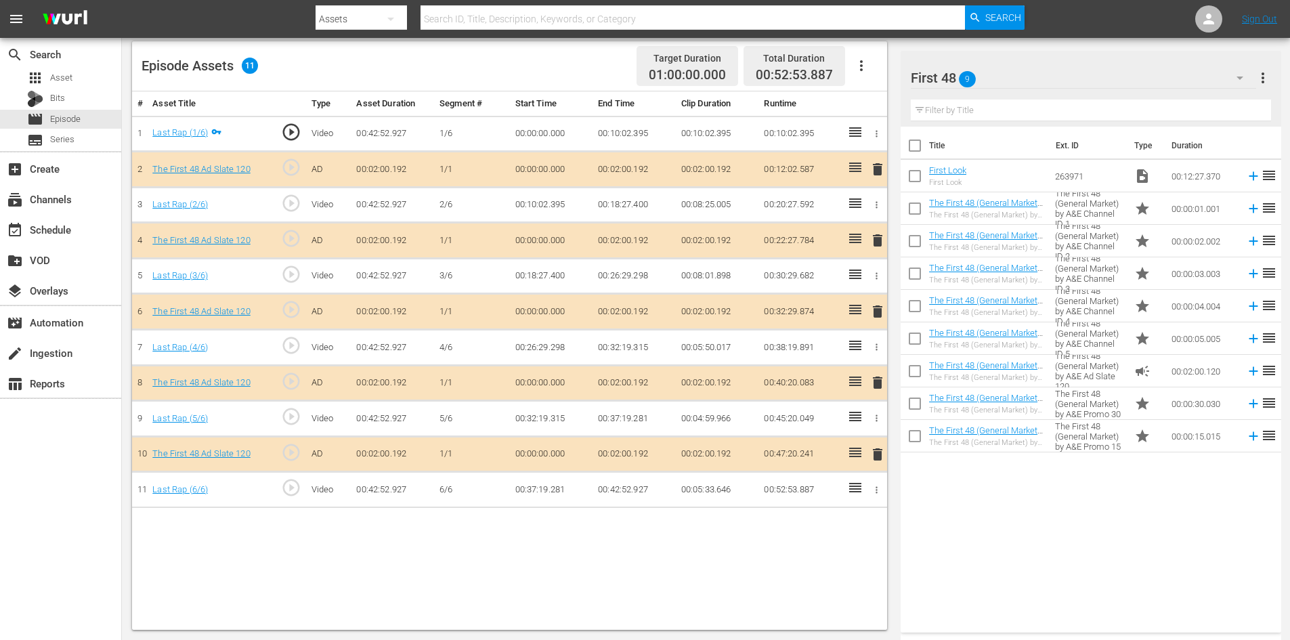
click at [876, 389] on span "delete" at bounding box center [877, 382] width 16 height 16
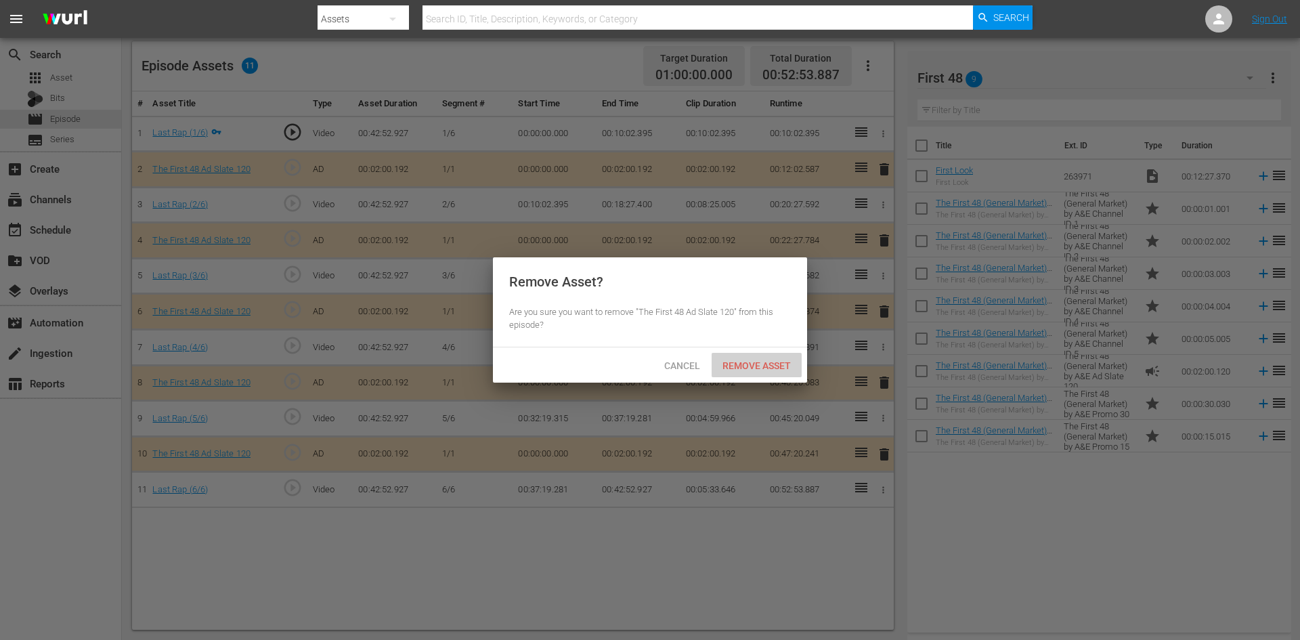
click at [755, 368] on span "Remove Asset" at bounding box center [757, 365] width 90 height 11
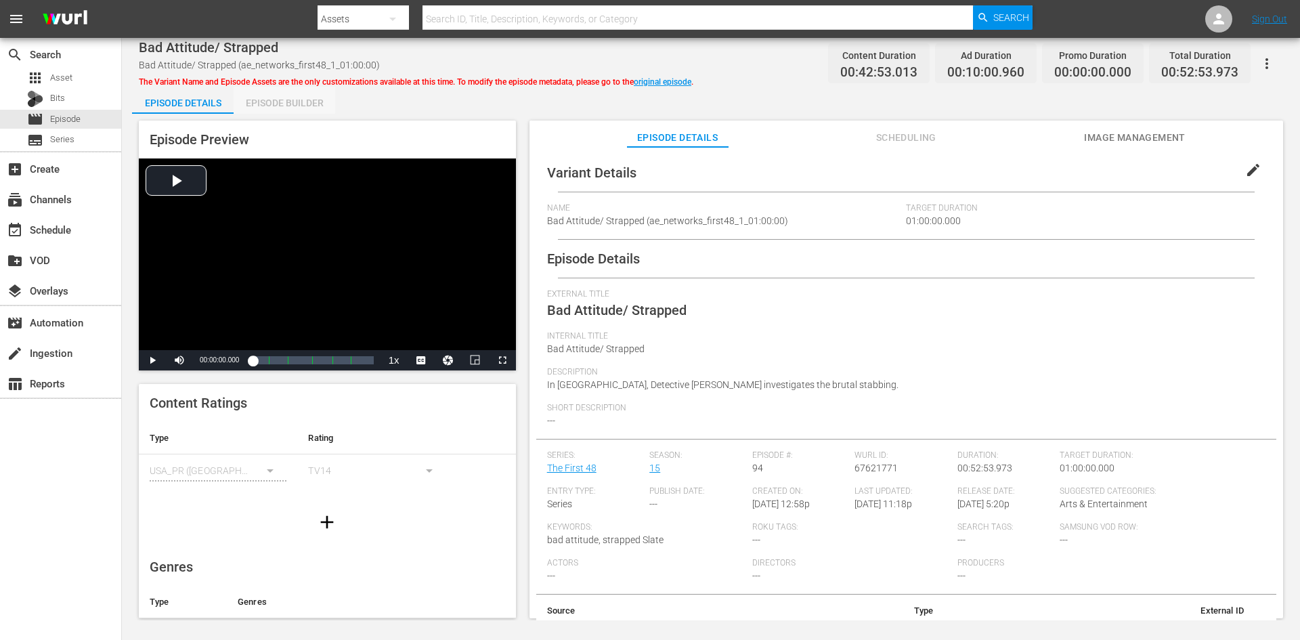
click at [267, 96] on div "Episode Builder" at bounding box center [285, 103] width 102 height 33
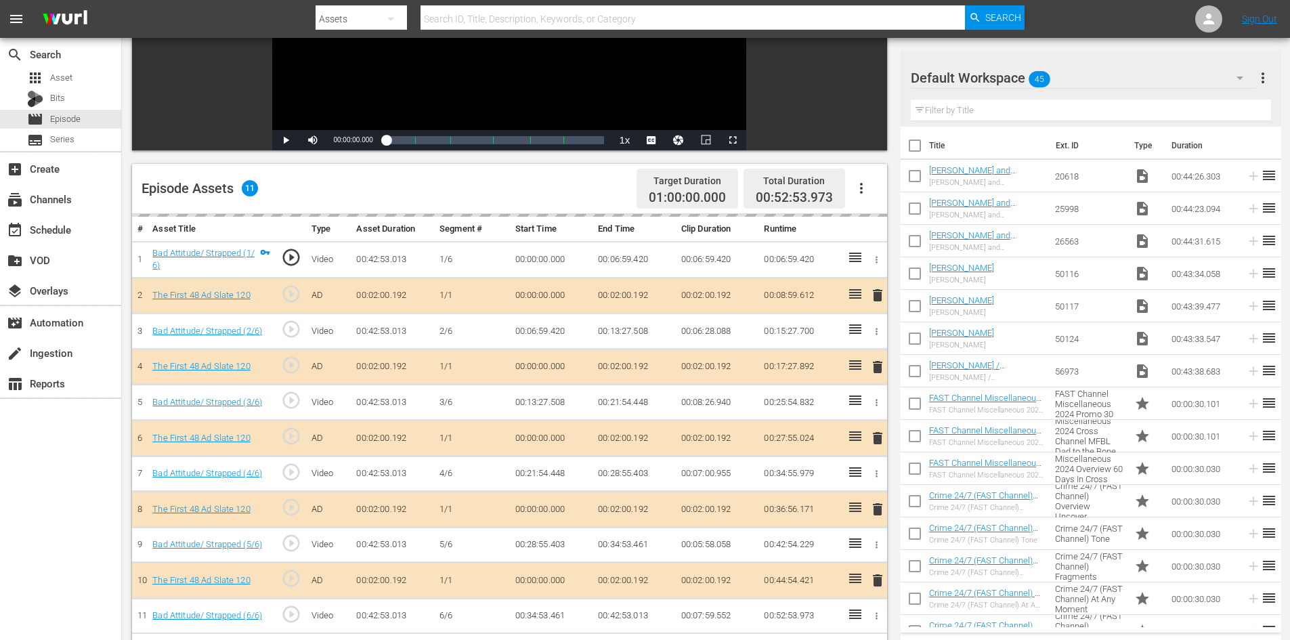
scroll to position [353, 0]
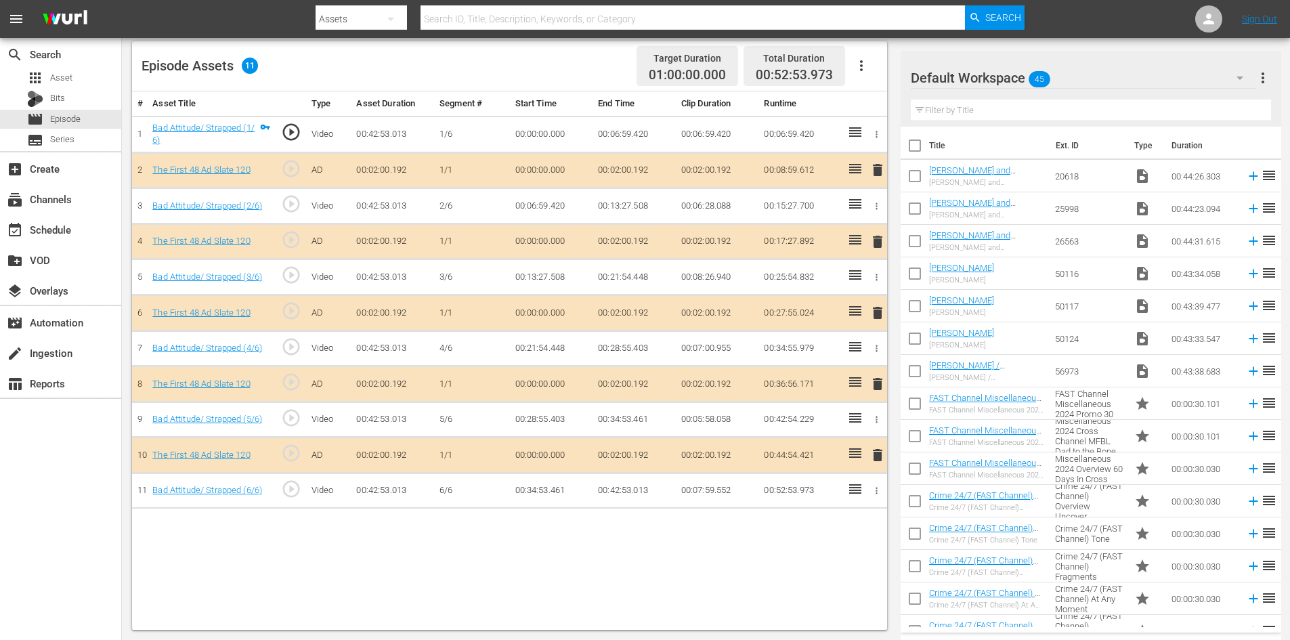
click at [1079, 70] on div "Default Workspace 45" at bounding box center [1083, 78] width 345 height 38
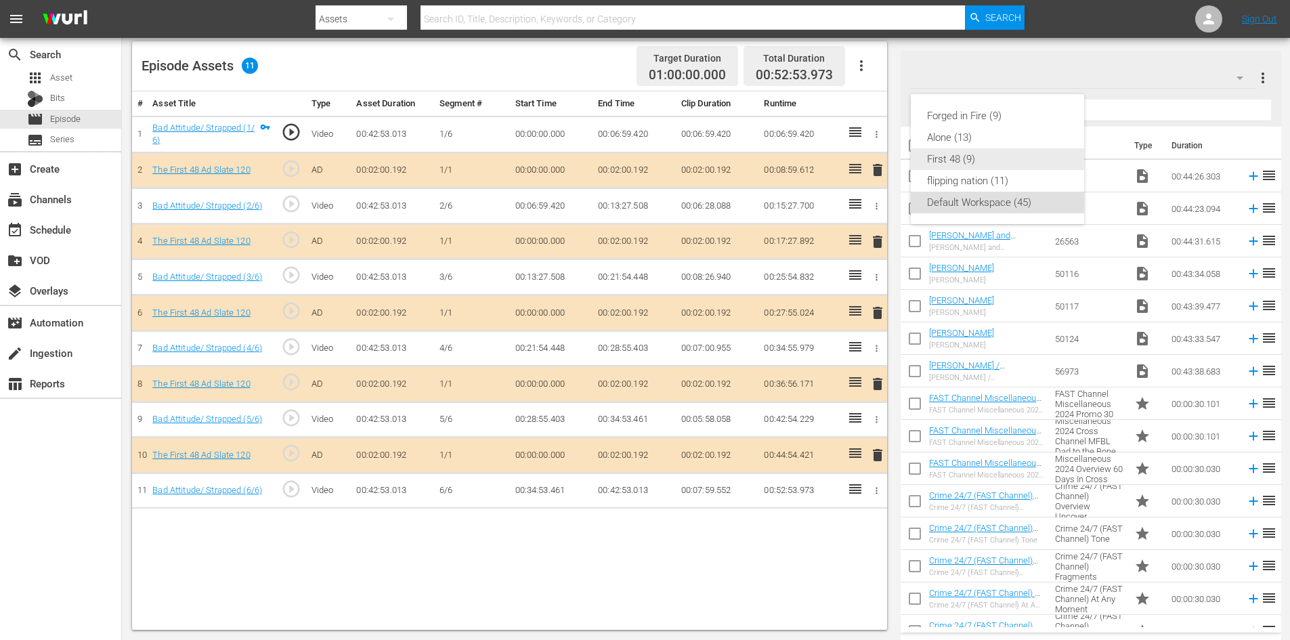
click at [961, 159] on div "First 48 (9)" at bounding box center [997, 159] width 141 height 22
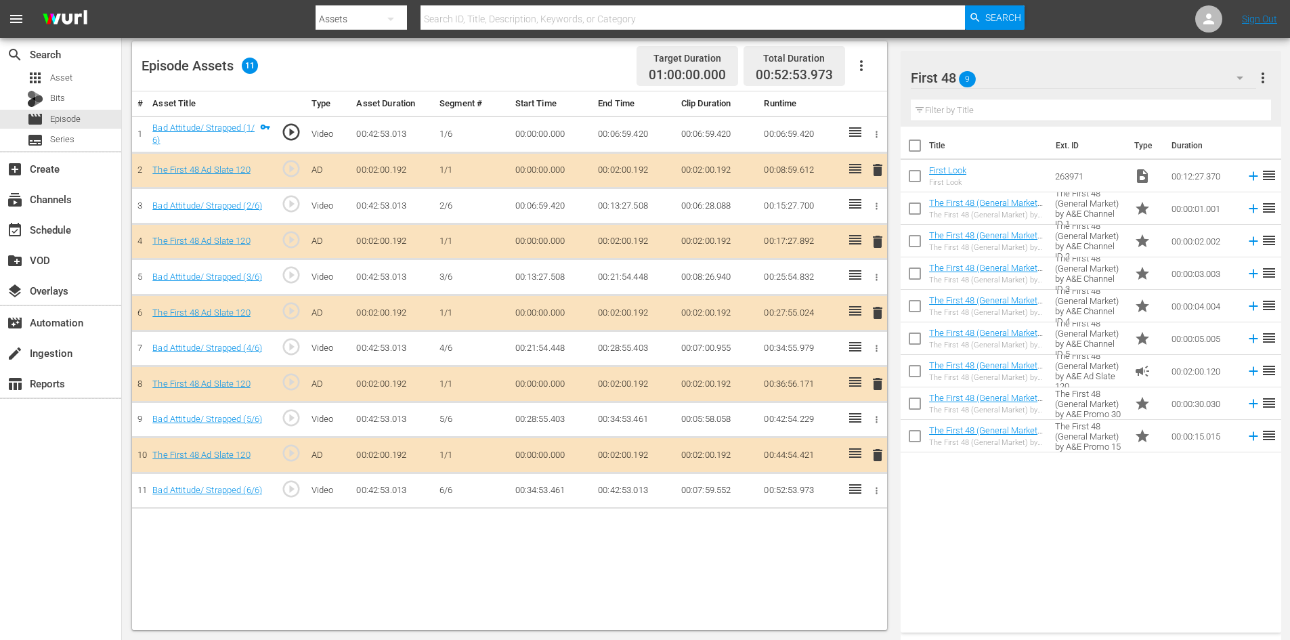
click at [874, 381] on span "delete" at bounding box center [877, 384] width 16 height 16
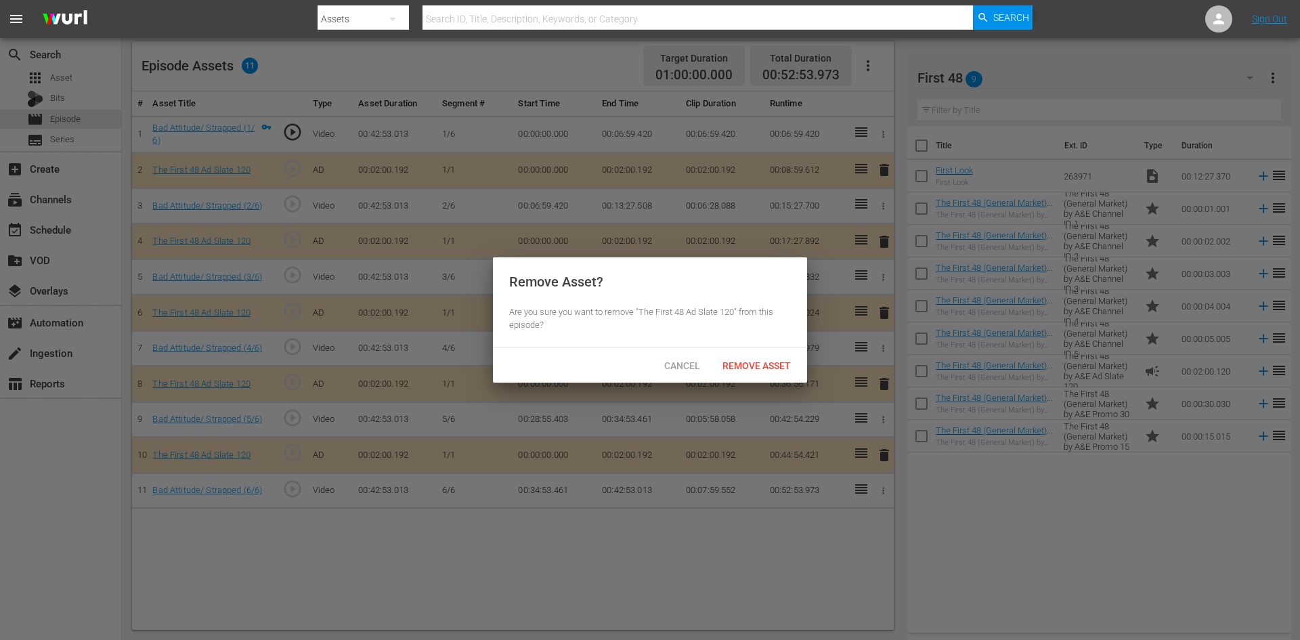
click at [741, 352] on div "Cancel Remove Asset" at bounding box center [650, 364] width 314 height 35
click at [746, 364] on span "Remove Asset" at bounding box center [757, 365] width 90 height 11
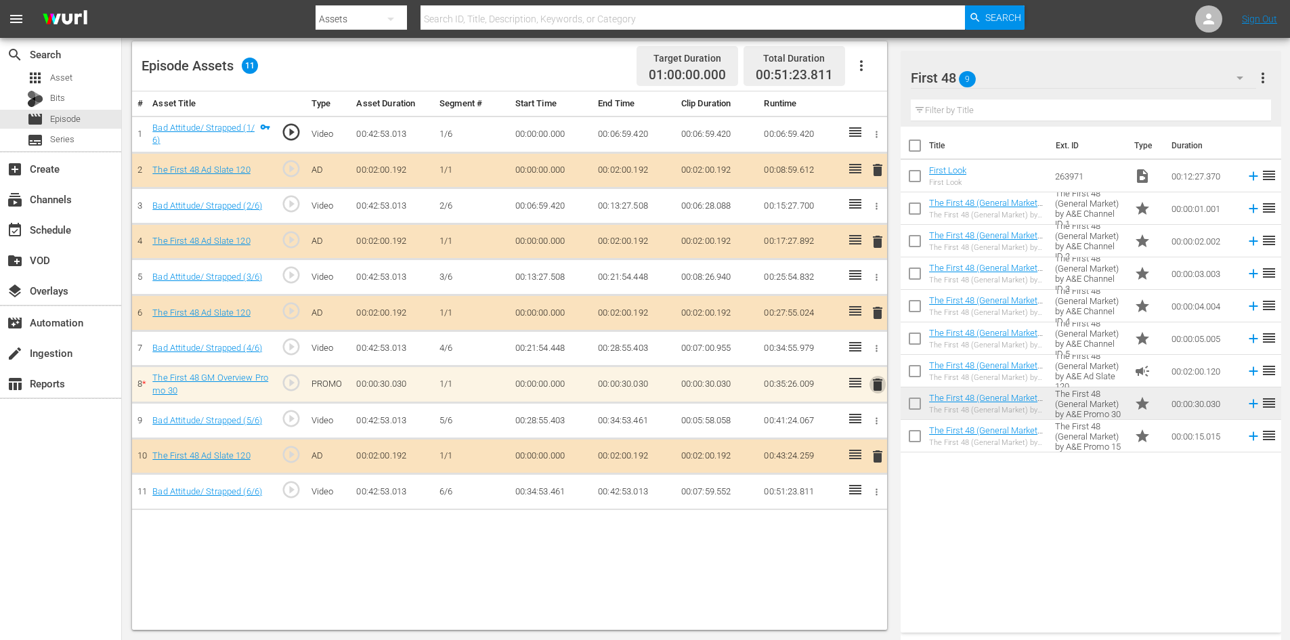
click at [878, 387] on span "delete" at bounding box center [877, 384] width 16 height 16
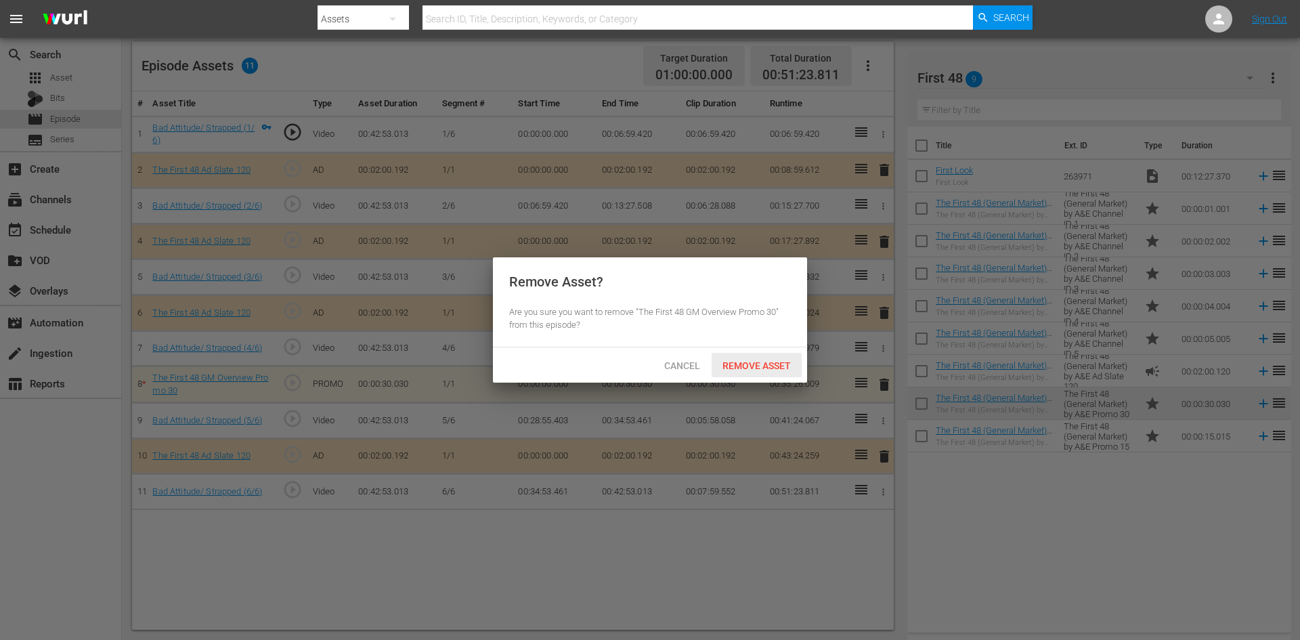
click at [770, 361] on span "Remove Asset" at bounding box center [757, 365] width 90 height 11
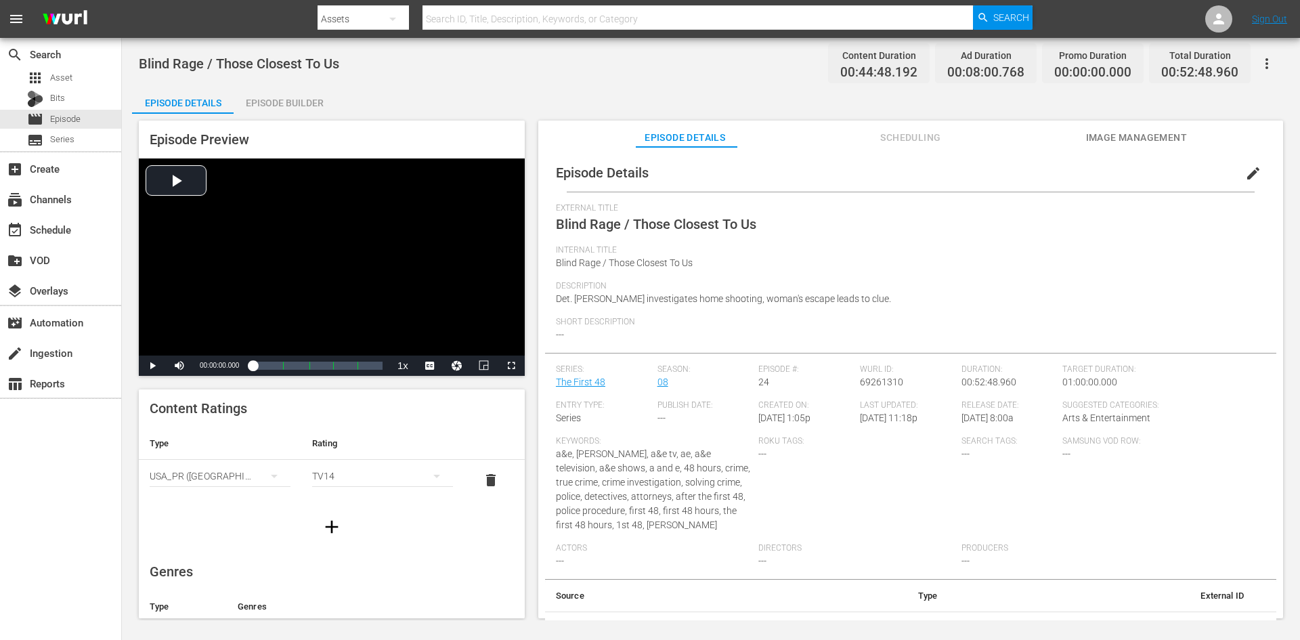
click at [293, 104] on div "Episode Builder" at bounding box center [285, 103] width 102 height 33
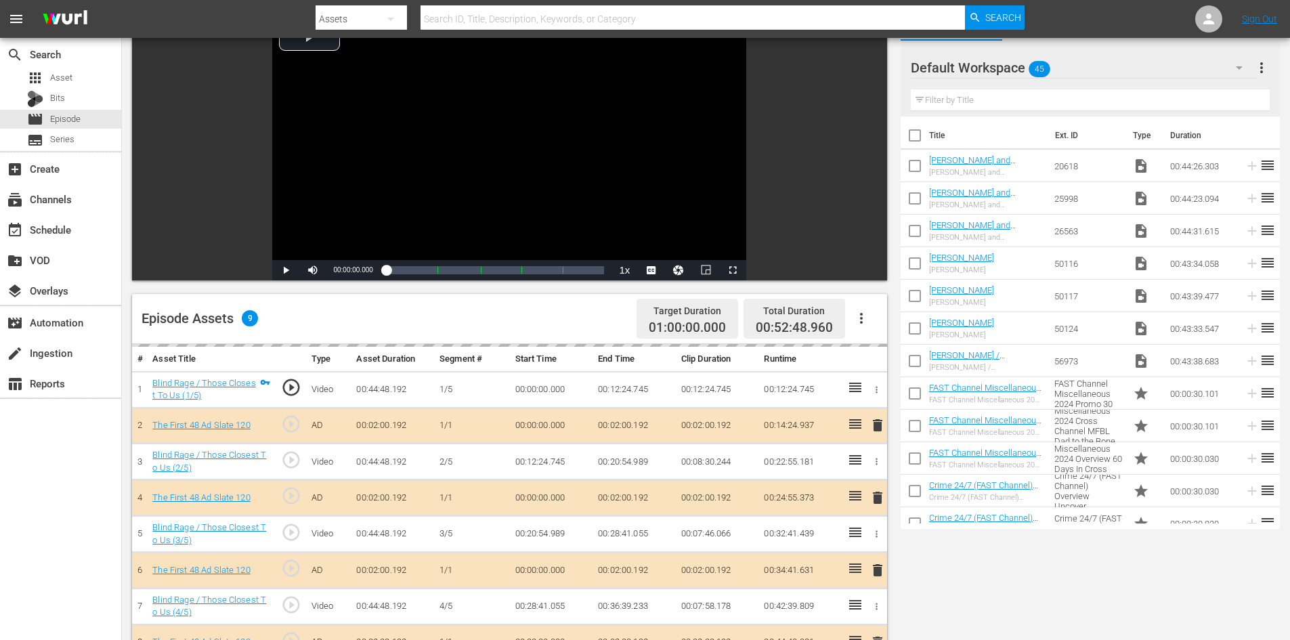
scroll to position [339, 0]
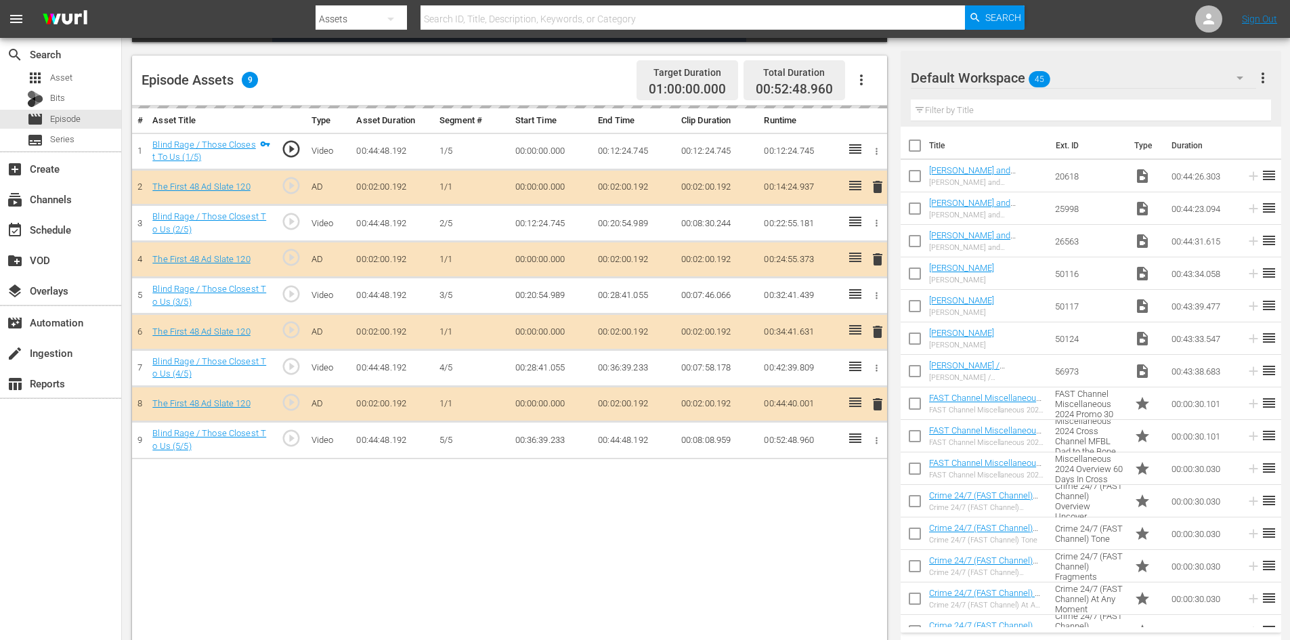
click at [1084, 79] on div "Default Workspace 45" at bounding box center [1083, 78] width 345 height 38
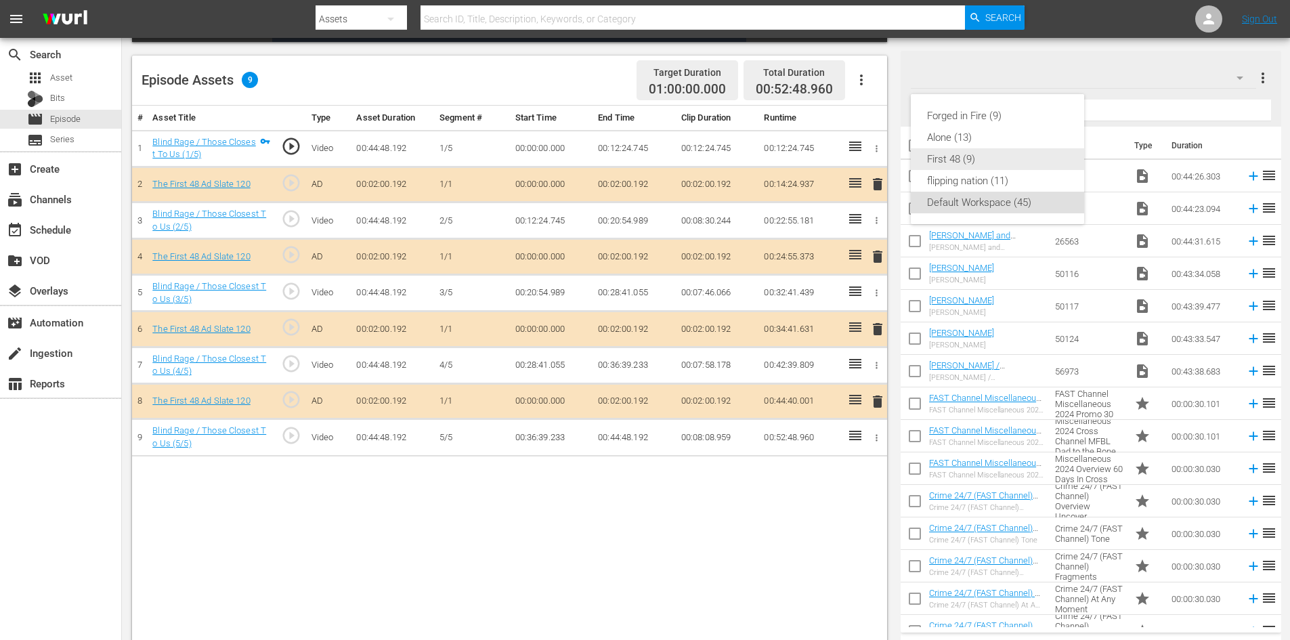
click at [942, 164] on div "First 48 (9)" at bounding box center [997, 159] width 141 height 22
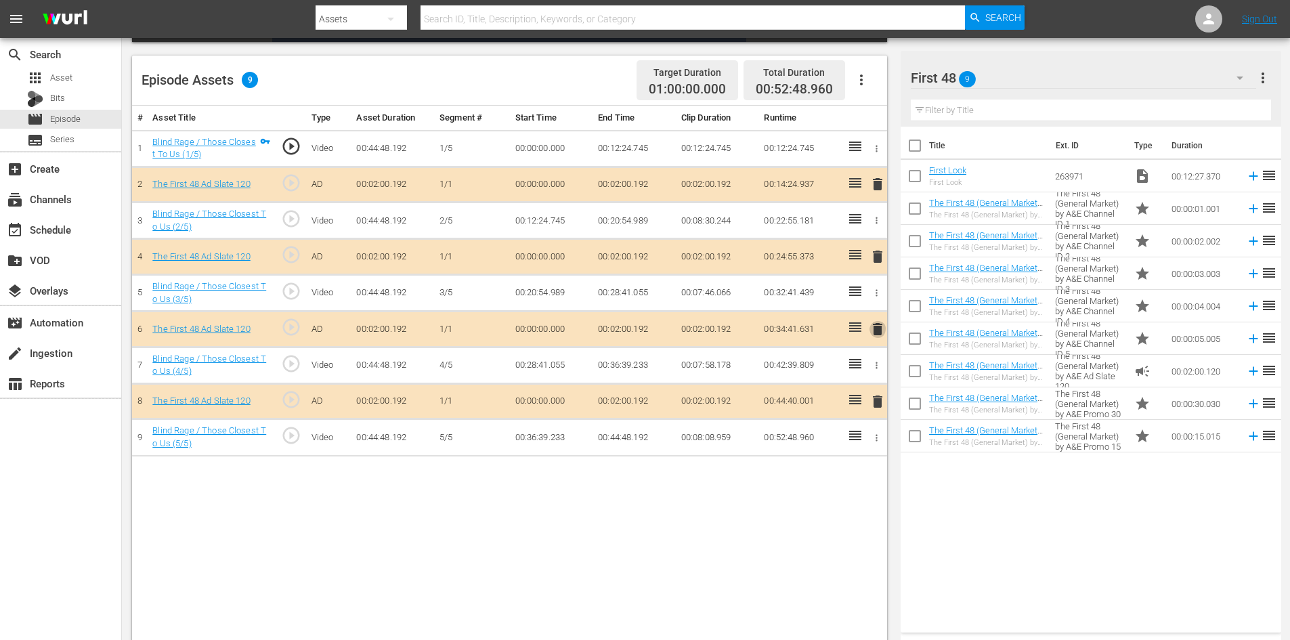
click at [880, 324] on span "delete" at bounding box center [877, 329] width 16 height 16
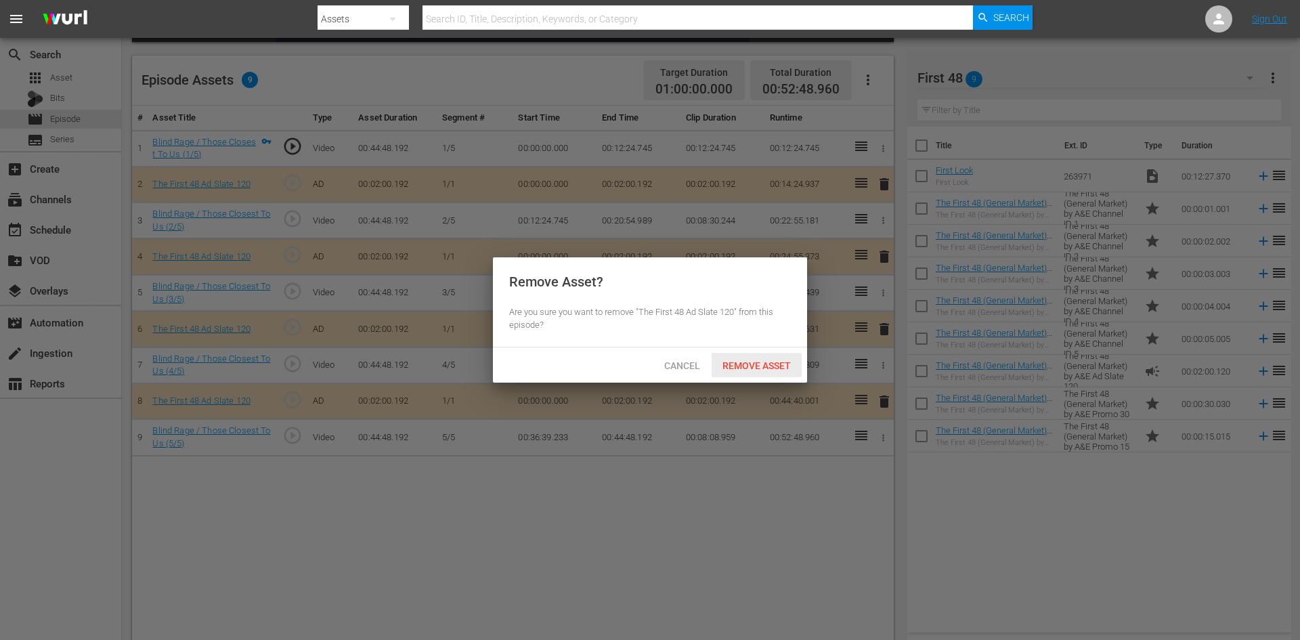
click at [779, 364] on span "Remove Asset" at bounding box center [757, 365] width 90 height 11
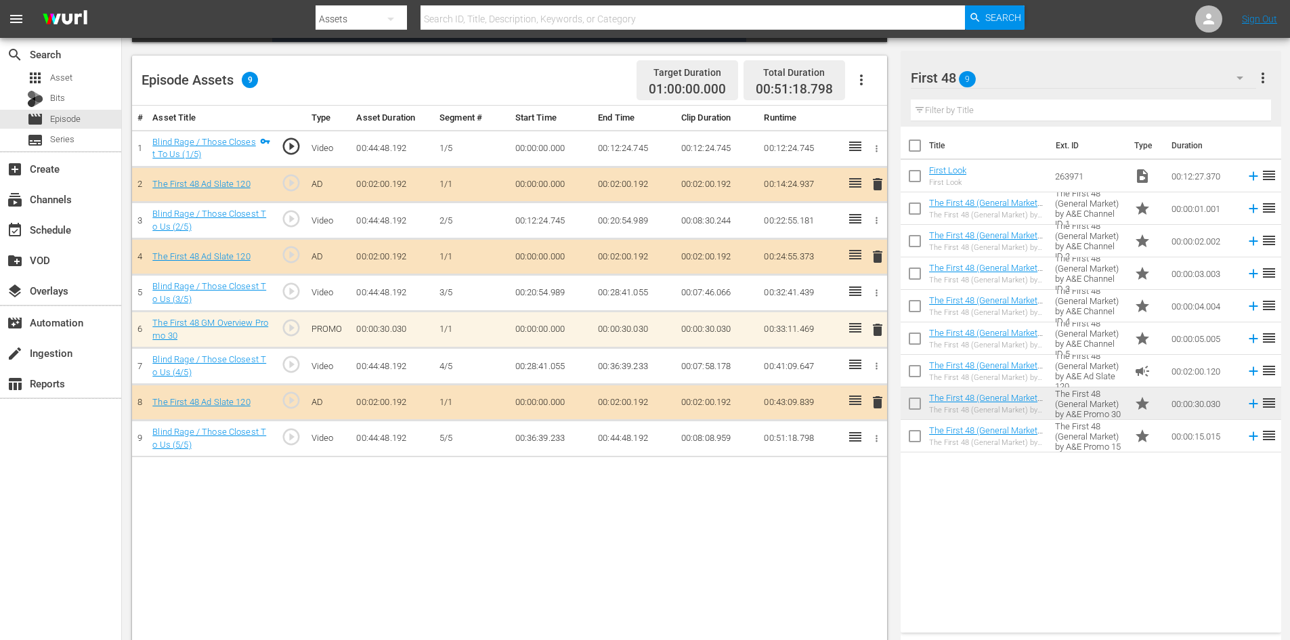
click at [878, 330] on span "delete" at bounding box center [877, 330] width 16 height 16
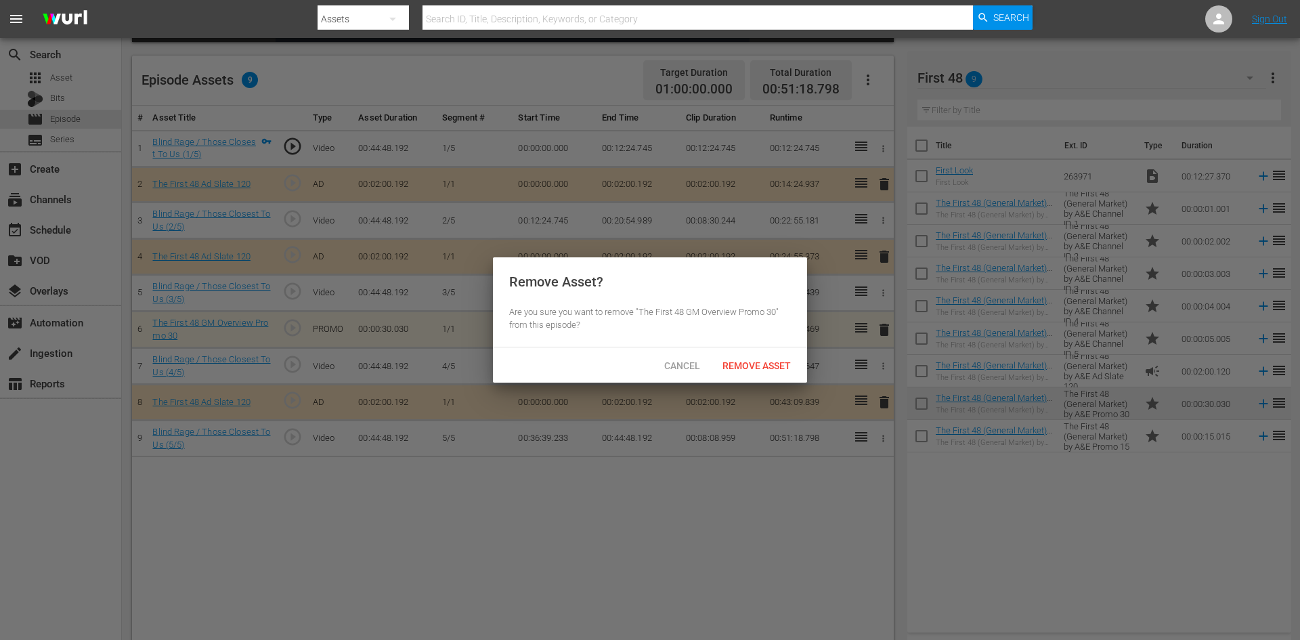
click at [741, 377] on div "Cancel Remove Asset" at bounding box center [650, 364] width 314 height 35
click at [741, 369] on span "Remove Asset" at bounding box center [757, 365] width 90 height 11
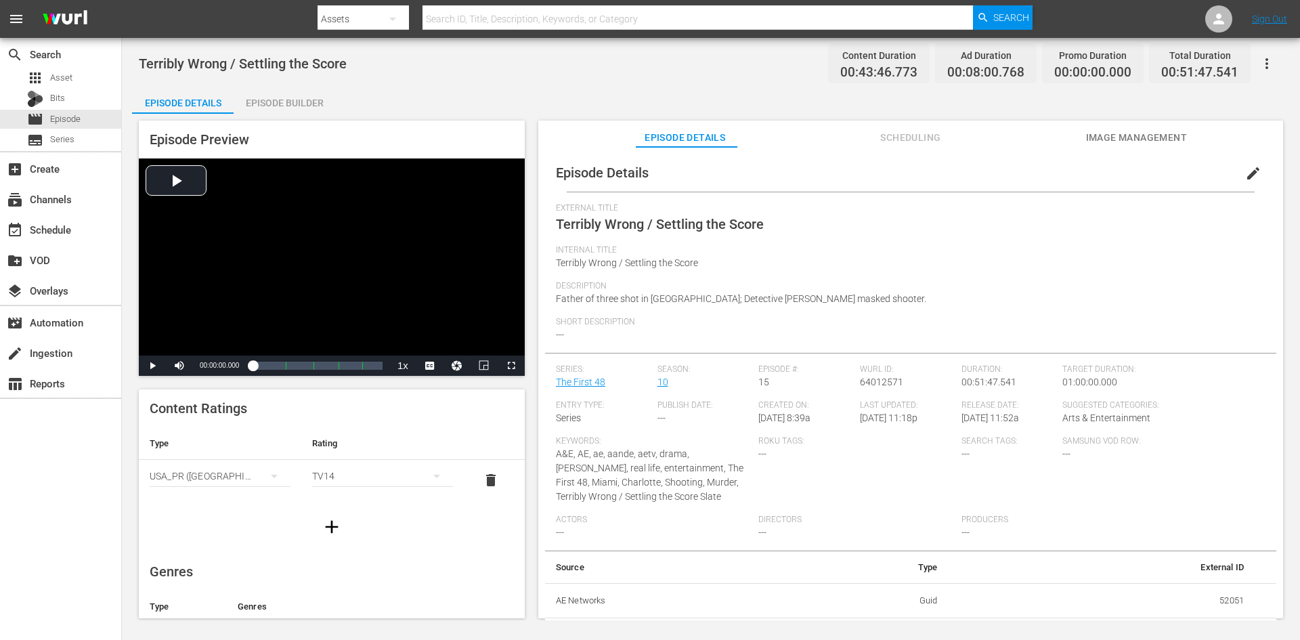
click at [300, 100] on div "Episode Builder" at bounding box center [285, 103] width 102 height 33
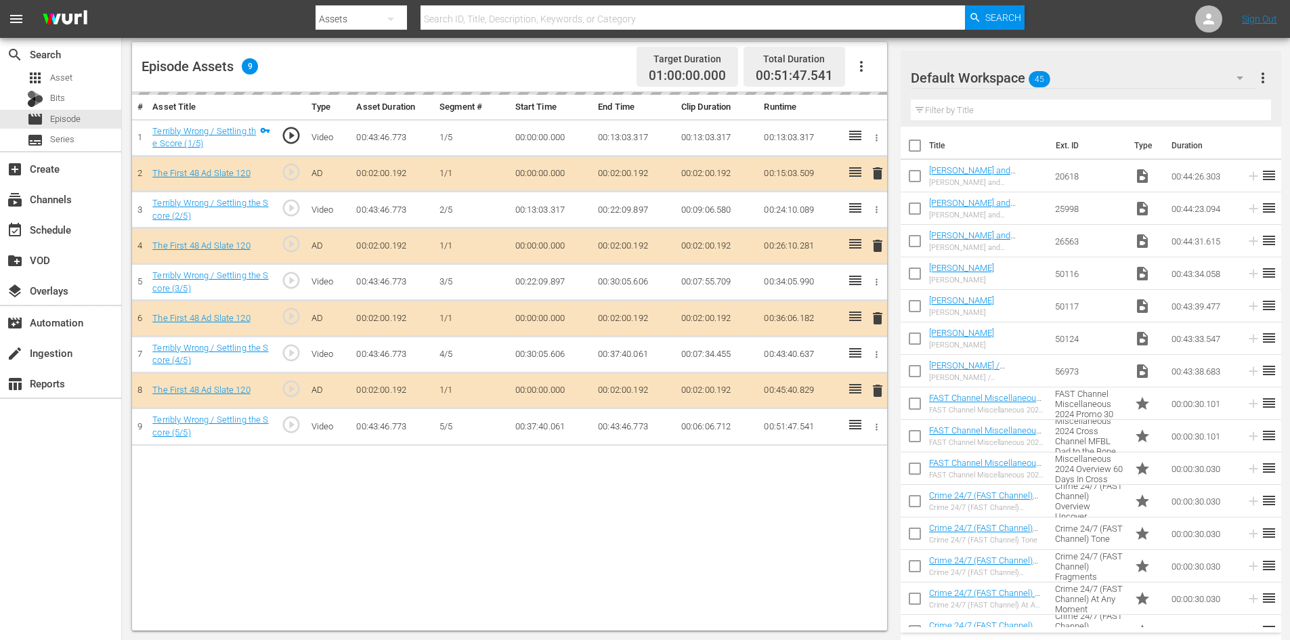
scroll to position [353, 0]
click at [1132, 84] on div "Default Workspace 45" at bounding box center [1083, 78] width 345 height 38
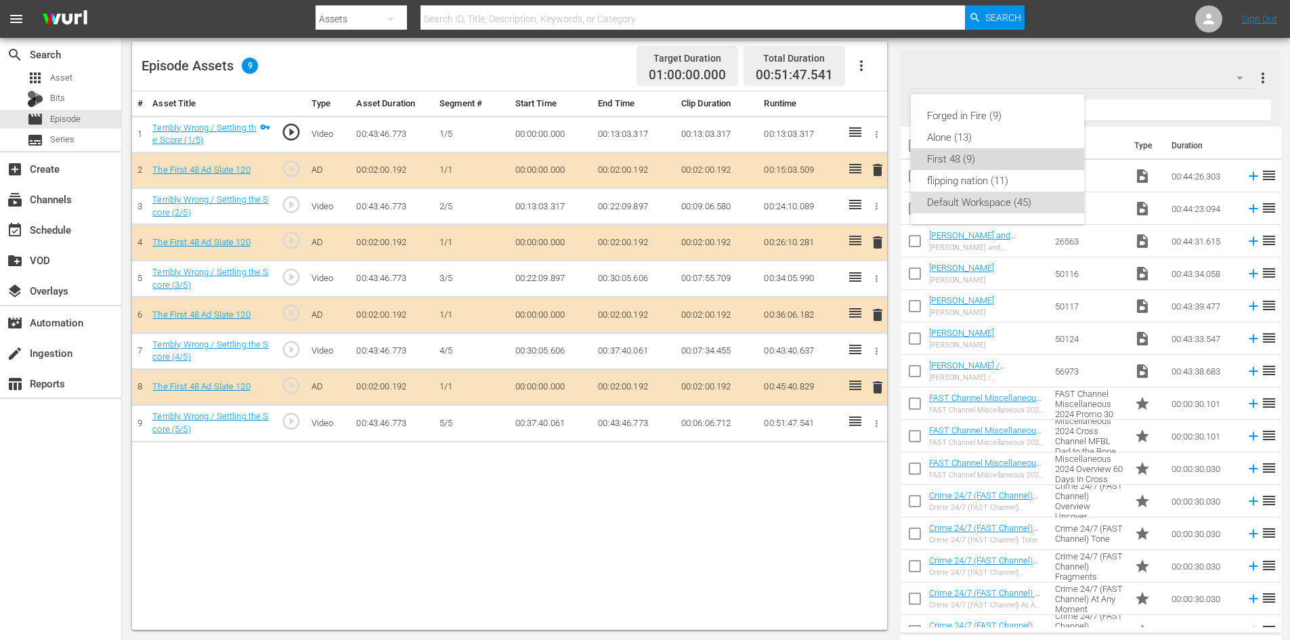
click at [936, 152] on div "First 48 (9)" at bounding box center [997, 159] width 141 height 22
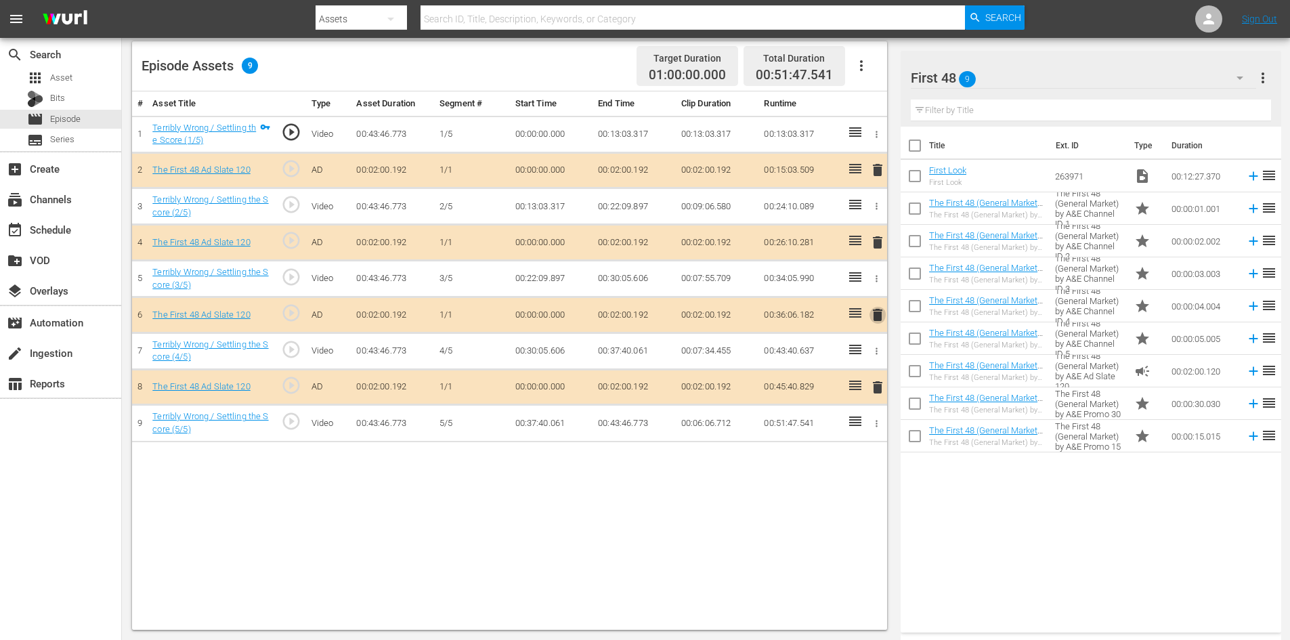
click at [876, 319] on span "delete" at bounding box center [877, 315] width 16 height 16
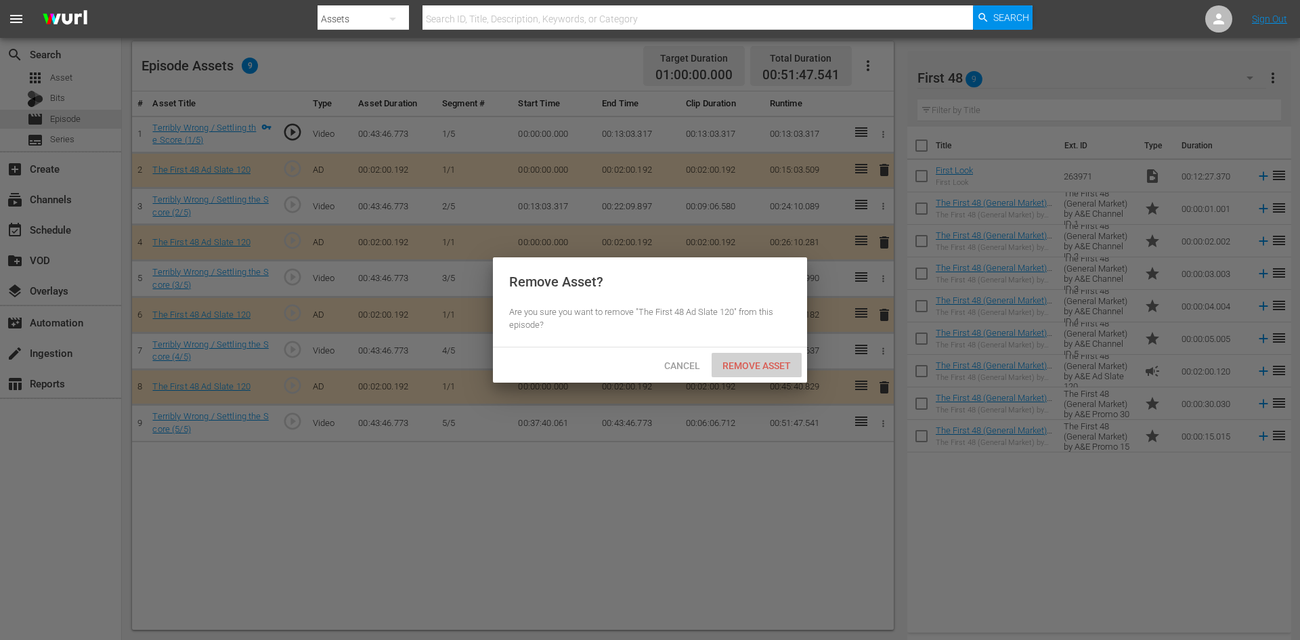
click at [763, 372] on div "Remove Asset" at bounding box center [757, 365] width 90 height 25
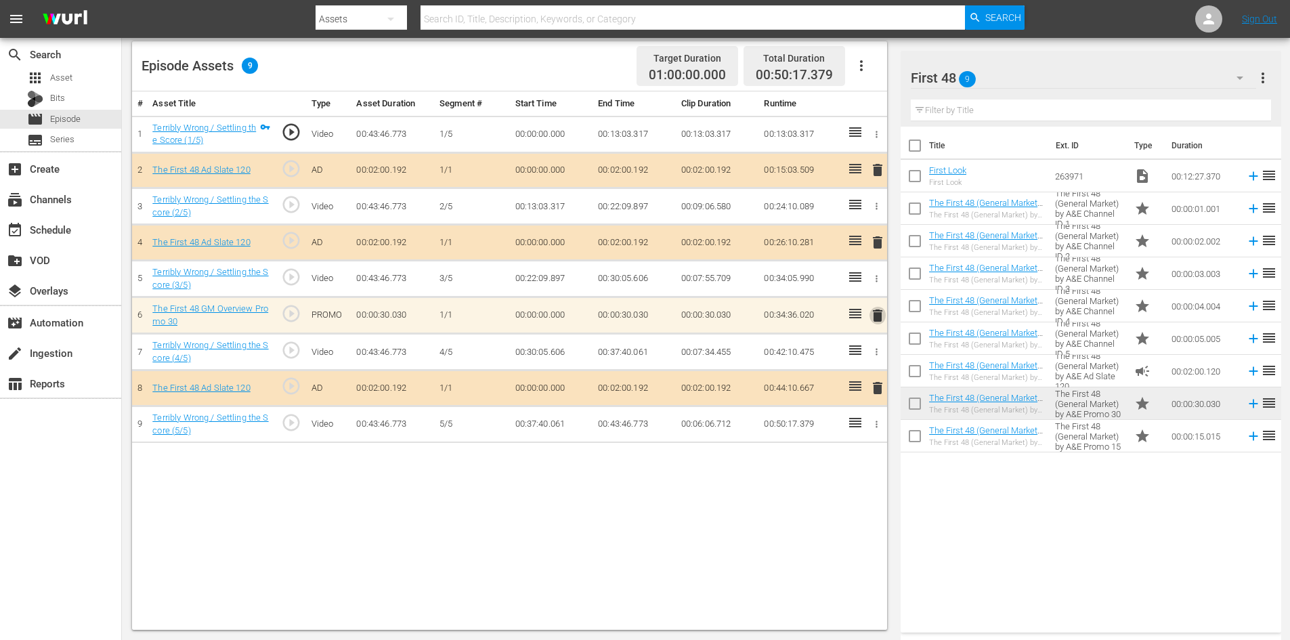
click at [877, 319] on span "delete" at bounding box center [877, 315] width 16 height 16
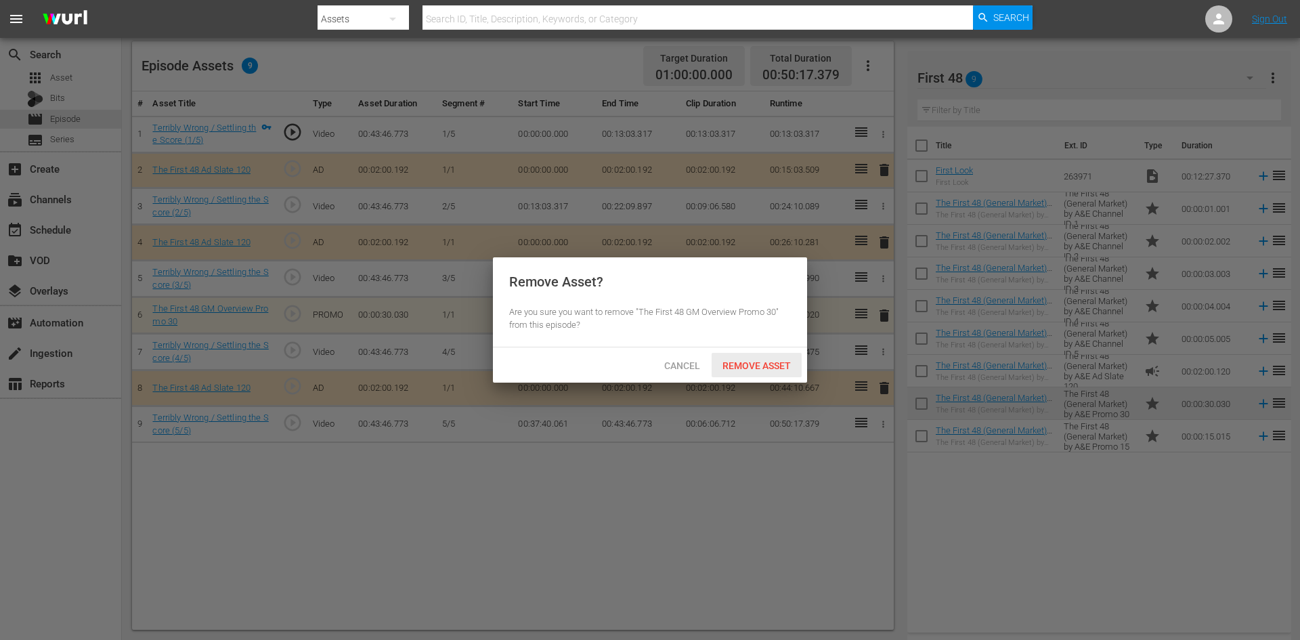
drag, startPoint x: 772, startPoint y: 355, endPoint x: 745, endPoint y: 318, distance: 45.5
click at [772, 356] on div "Remove Asset" at bounding box center [757, 365] width 90 height 25
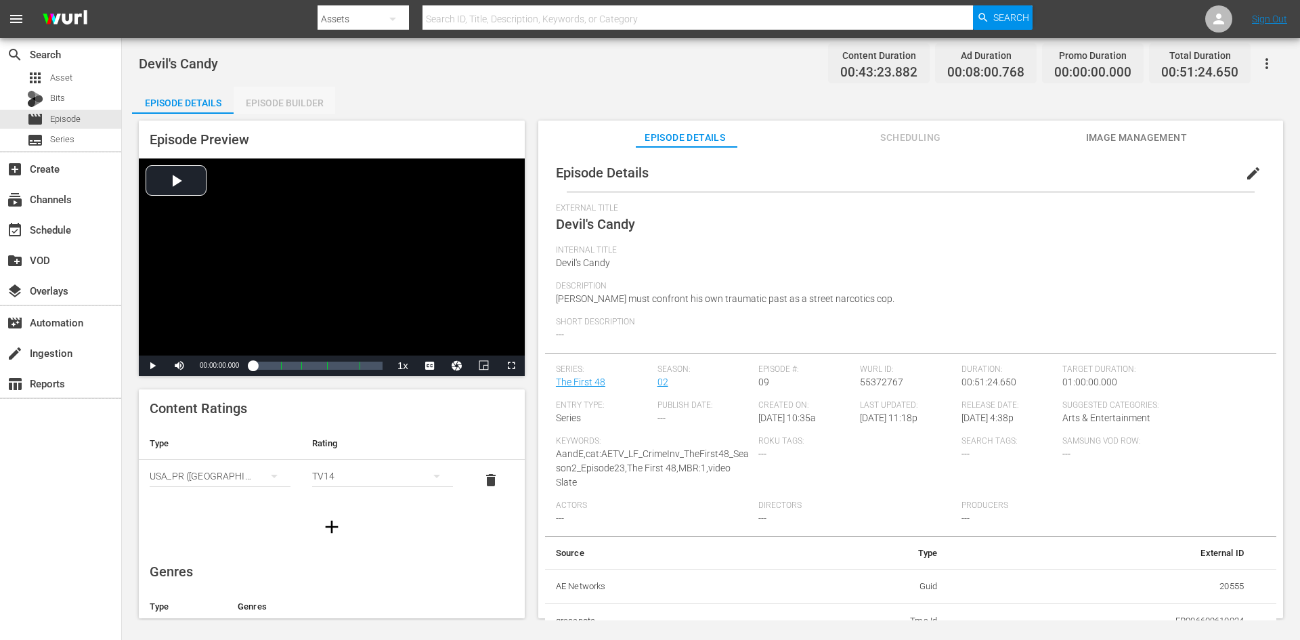
click at [286, 100] on div "Episode Builder" at bounding box center [285, 103] width 102 height 33
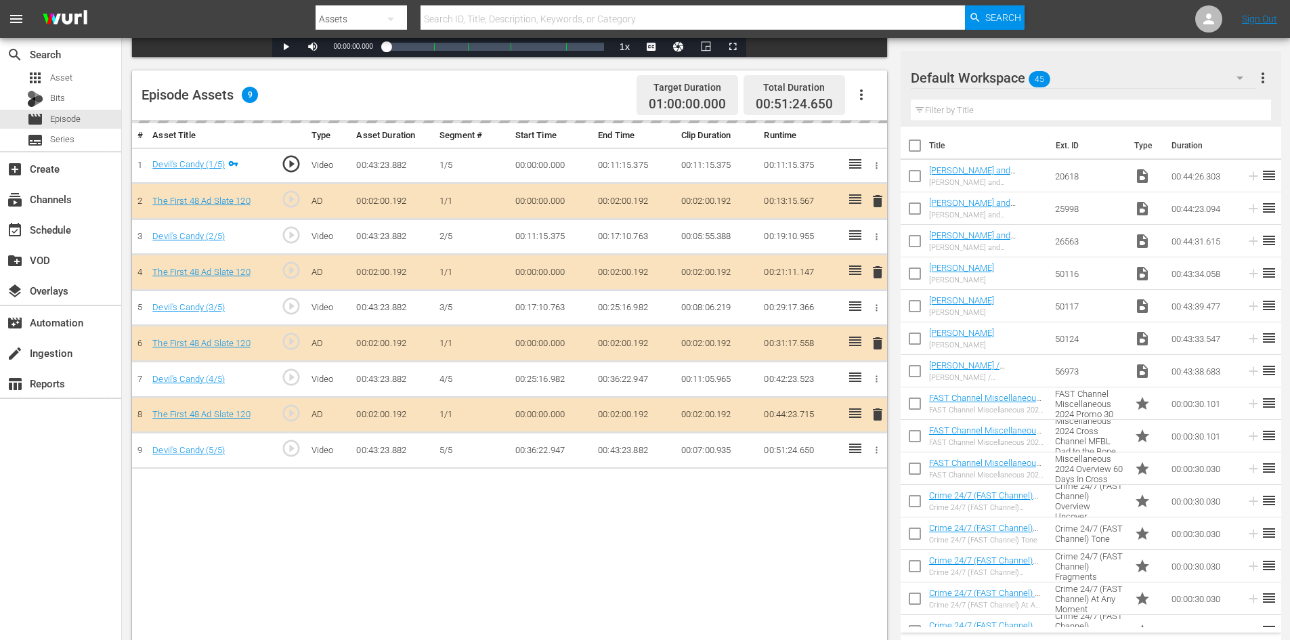
scroll to position [353, 0]
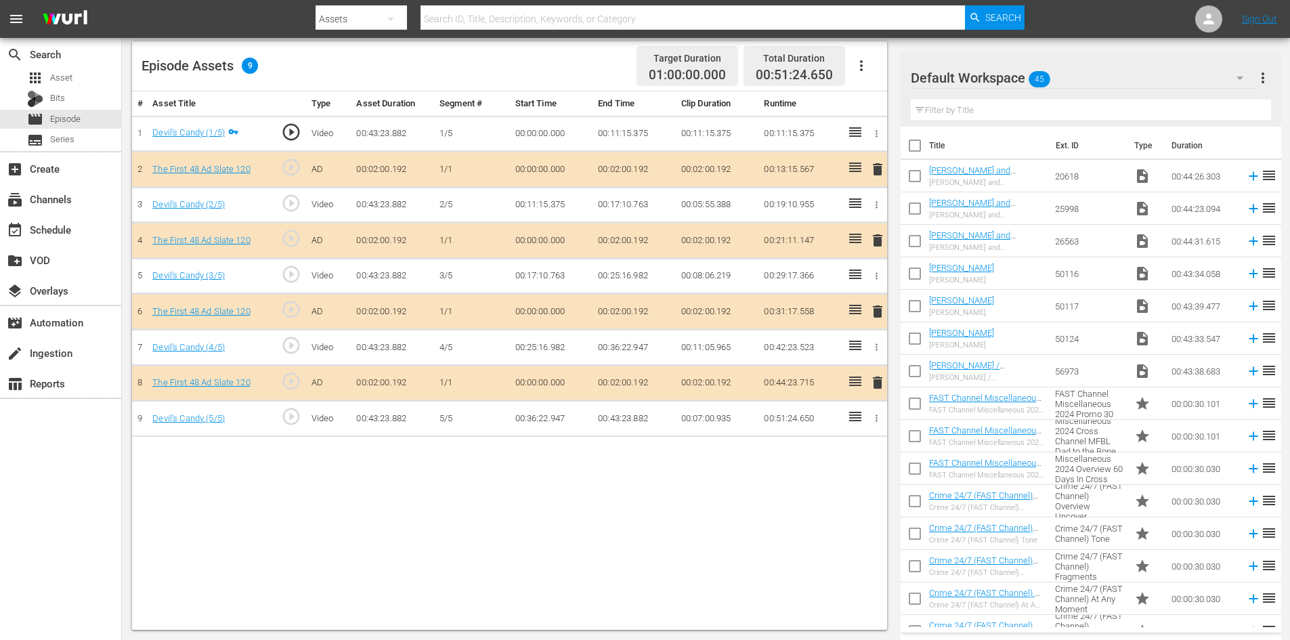
click at [1150, 74] on div "Default Workspace 45" at bounding box center [1083, 78] width 345 height 38
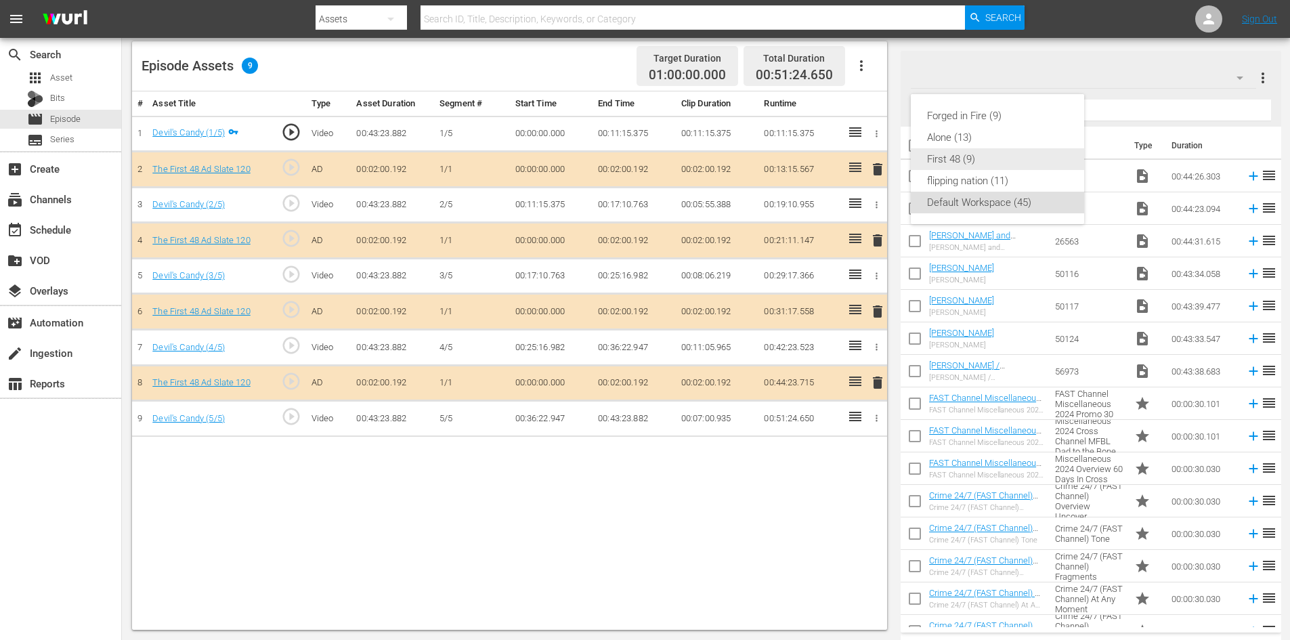
click at [972, 156] on div "First 48 (9)" at bounding box center [997, 159] width 141 height 22
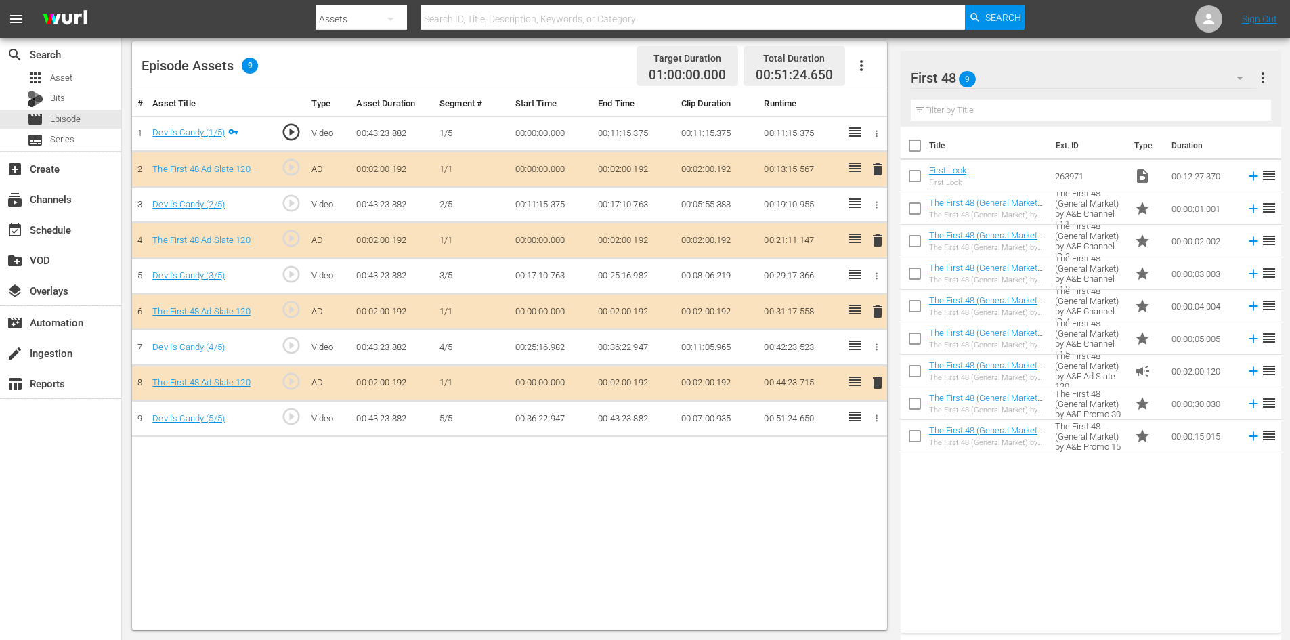
click at [876, 311] on span "delete" at bounding box center [877, 311] width 16 height 16
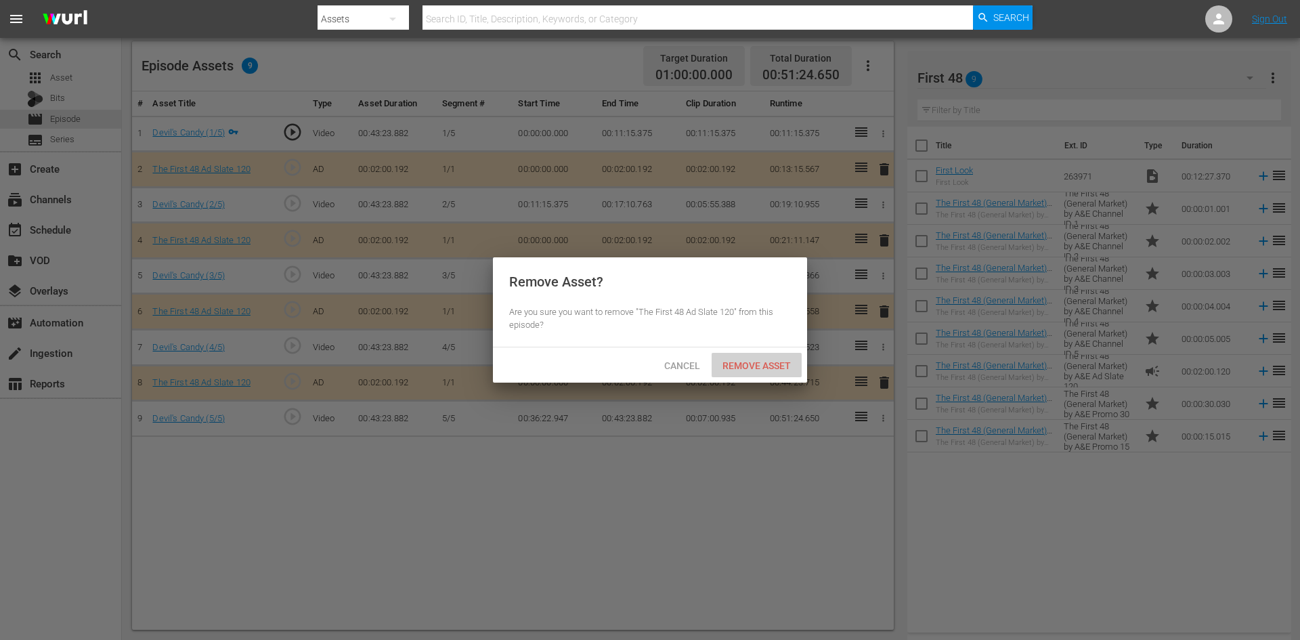
click at [770, 364] on span "Remove Asset" at bounding box center [757, 365] width 90 height 11
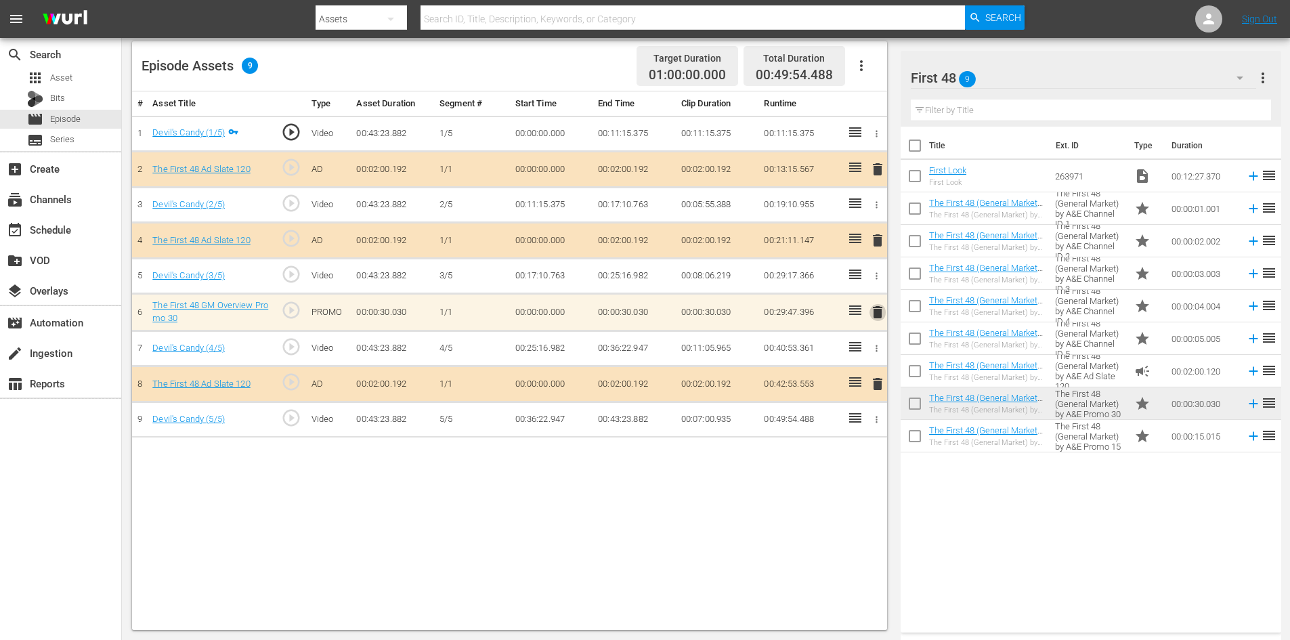
click at [879, 311] on span "delete" at bounding box center [877, 312] width 16 height 16
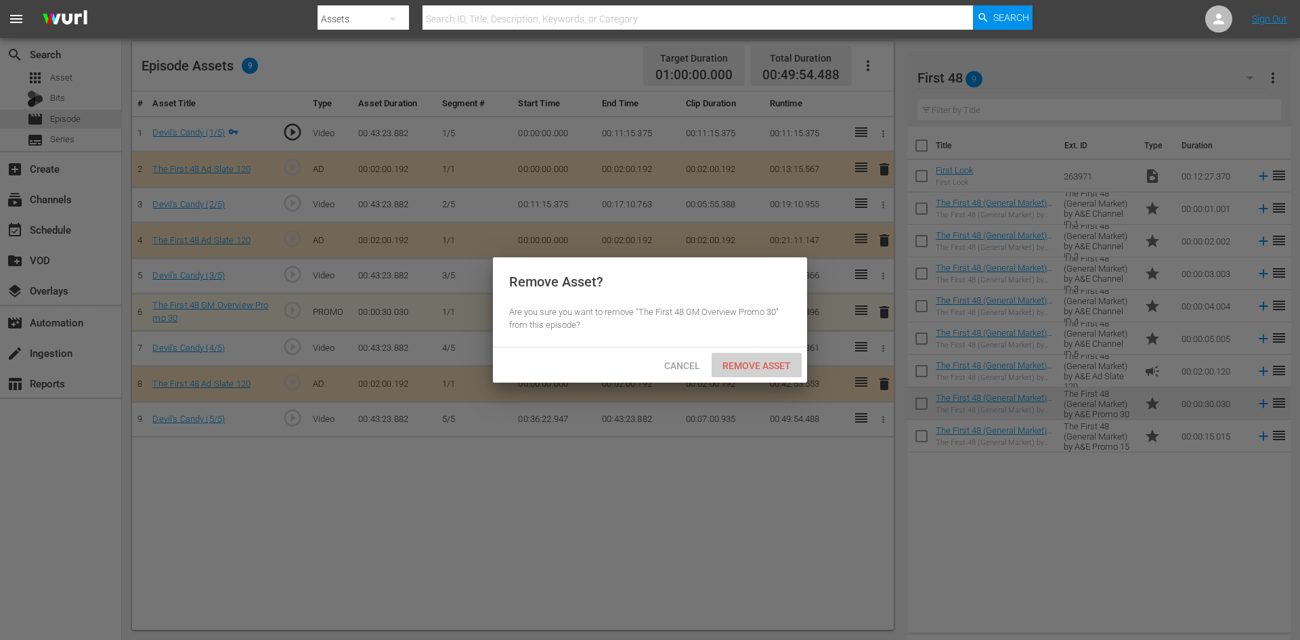
click at [762, 362] on span "Remove Asset" at bounding box center [757, 365] width 90 height 11
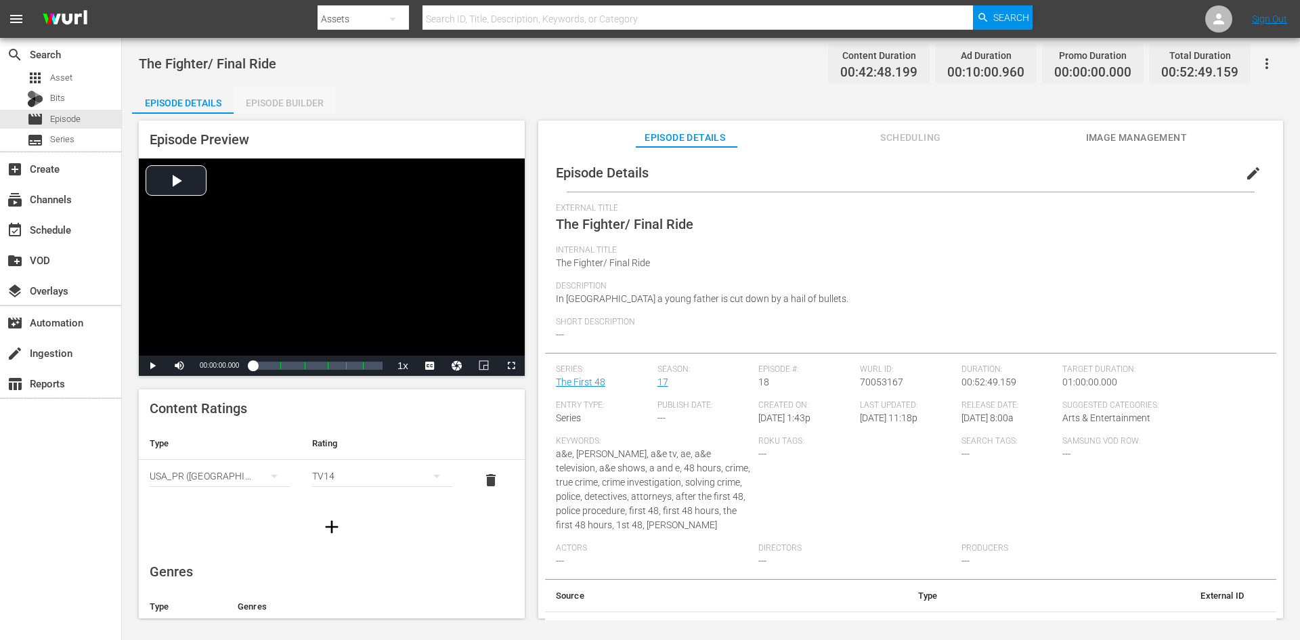
click at [311, 101] on div "Episode Builder" at bounding box center [285, 103] width 102 height 33
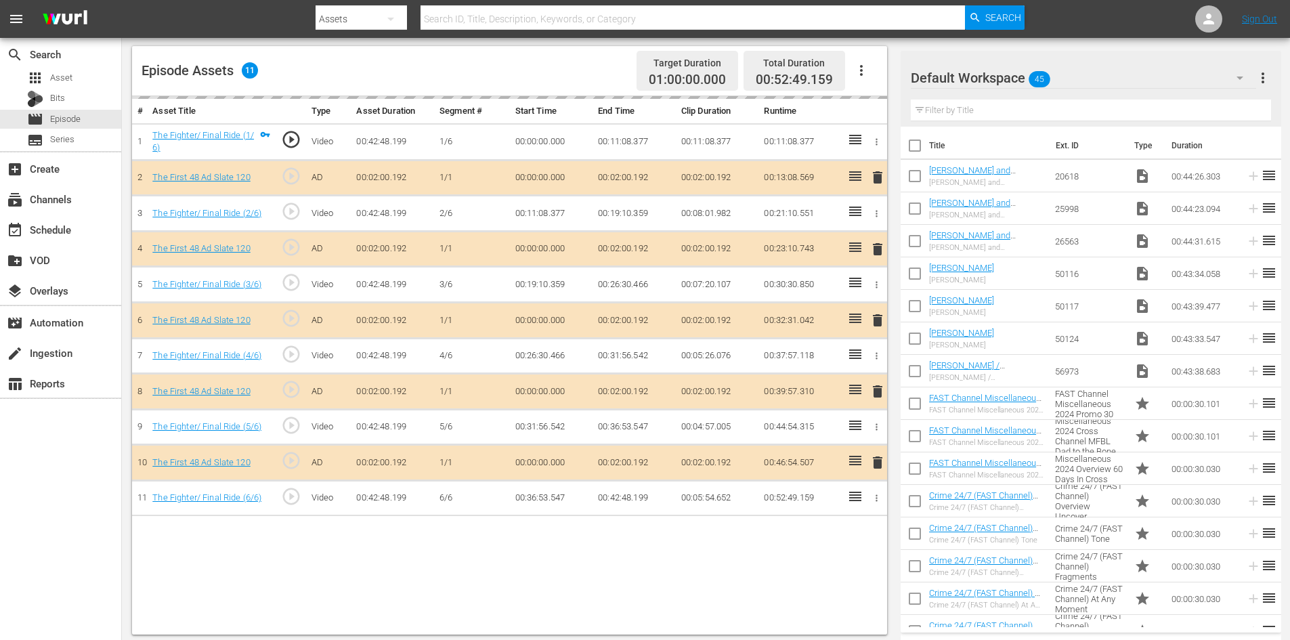
scroll to position [353, 0]
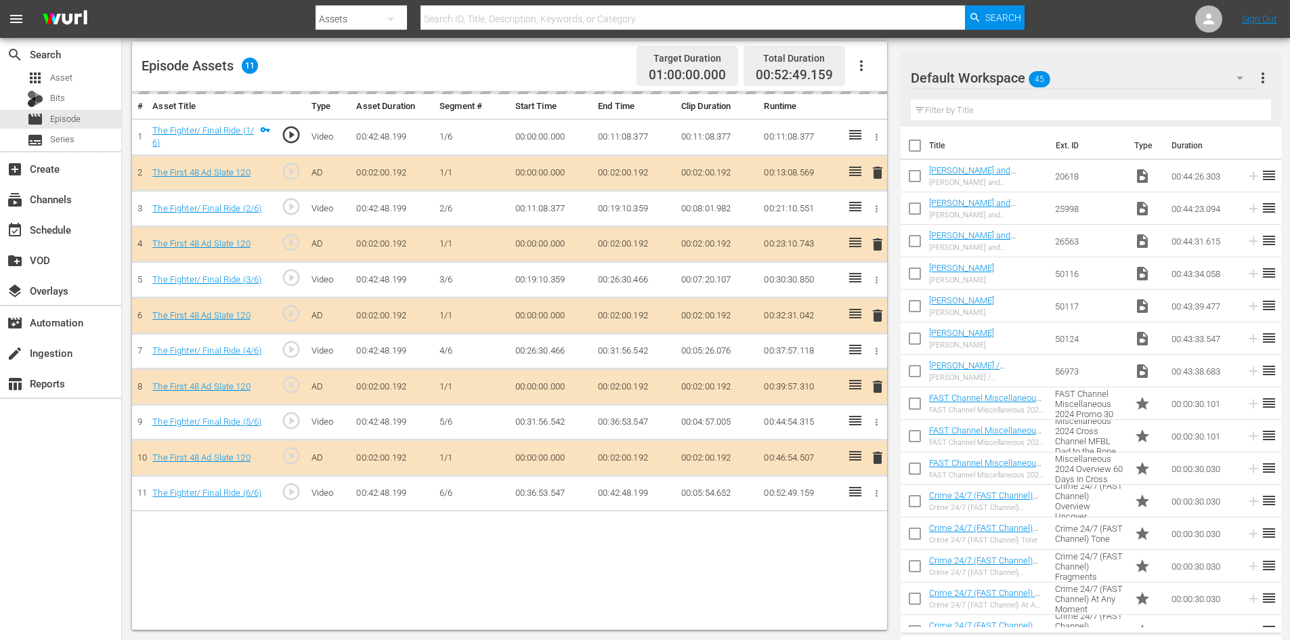
click at [1122, 77] on div "Default Workspace 45" at bounding box center [1083, 78] width 345 height 38
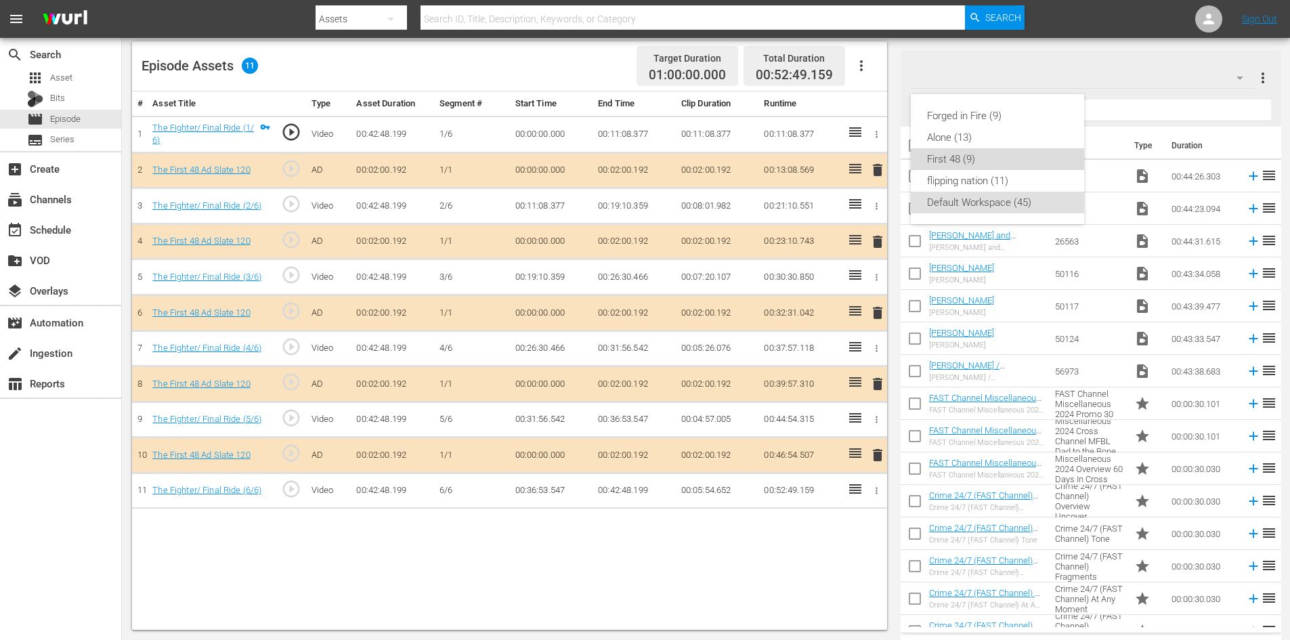
click at [962, 163] on div "First 48 (9)" at bounding box center [997, 159] width 141 height 22
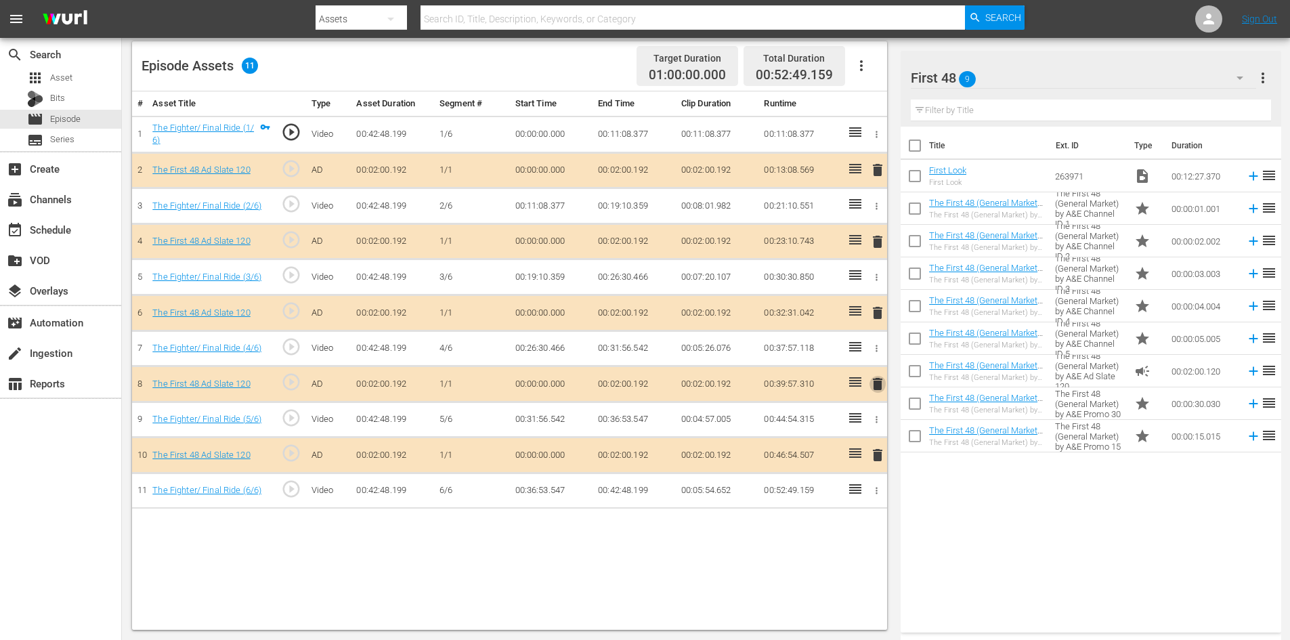
click at [874, 383] on span "delete" at bounding box center [877, 384] width 16 height 16
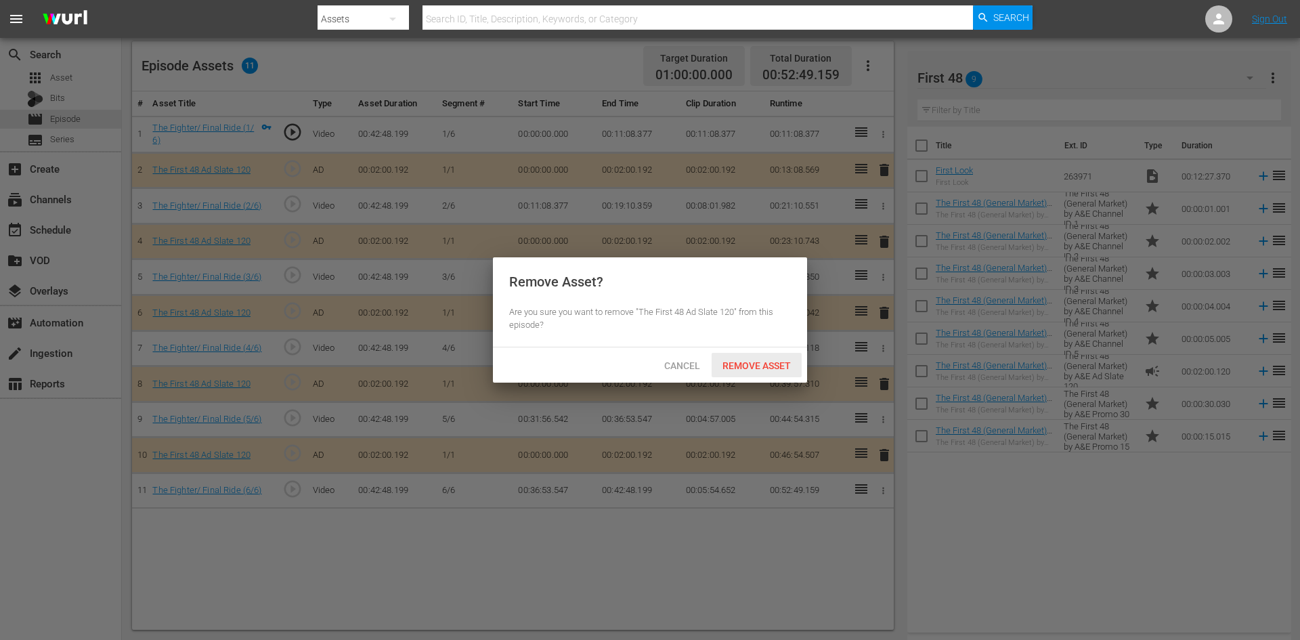
click at [767, 365] on span "Remove Asset" at bounding box center [757, 365] width 90 height 11
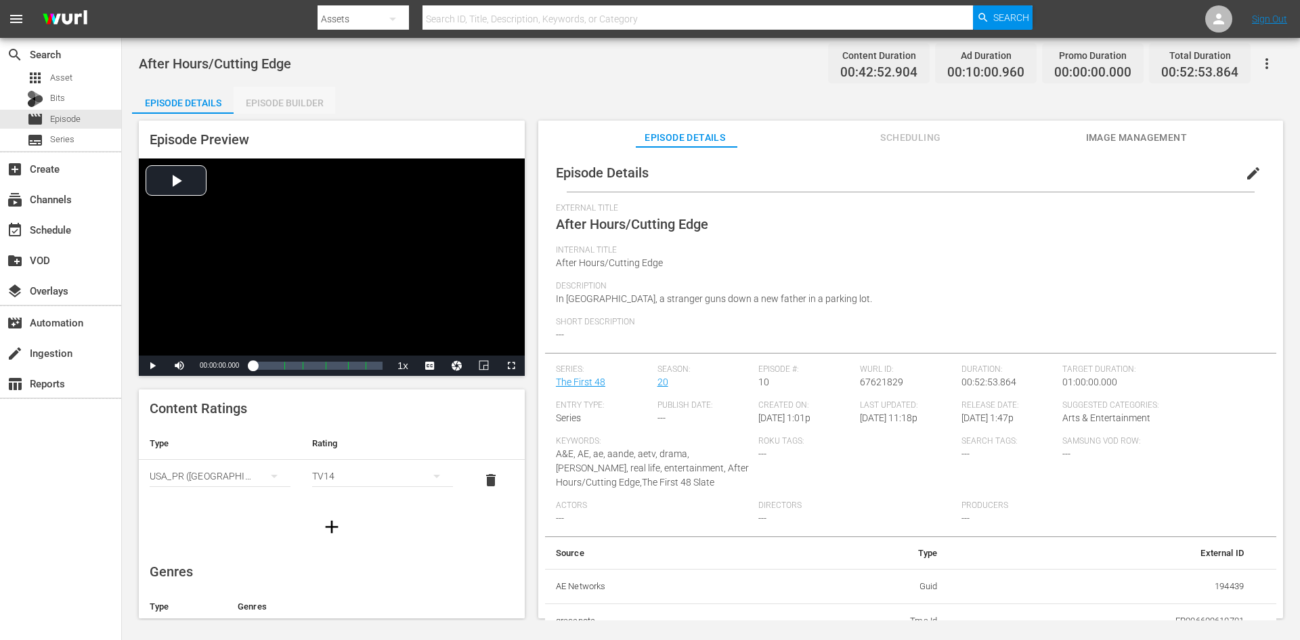
click at [298, 100] on div "Episode Builder" at bounding box center [285, 103] width 102 height 33
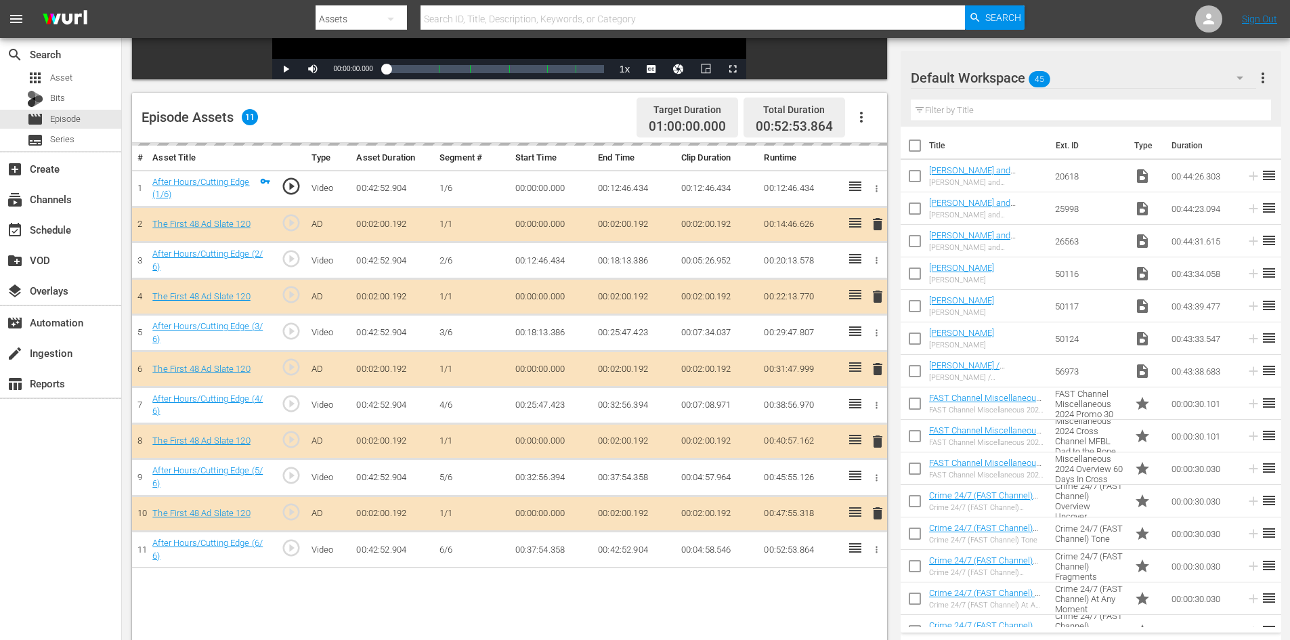
scroll to position [353, 0]
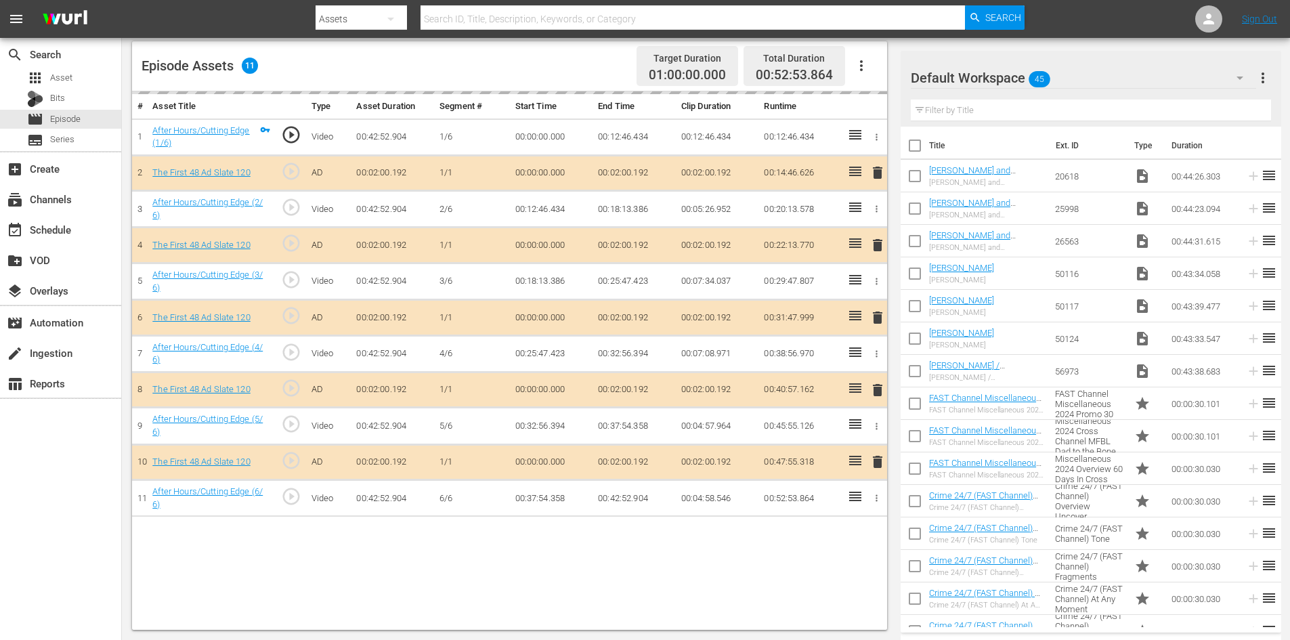
click at [1121, 77] on div "Default Workspace 45" at bounding box center [1083, 78] width 345 height 38
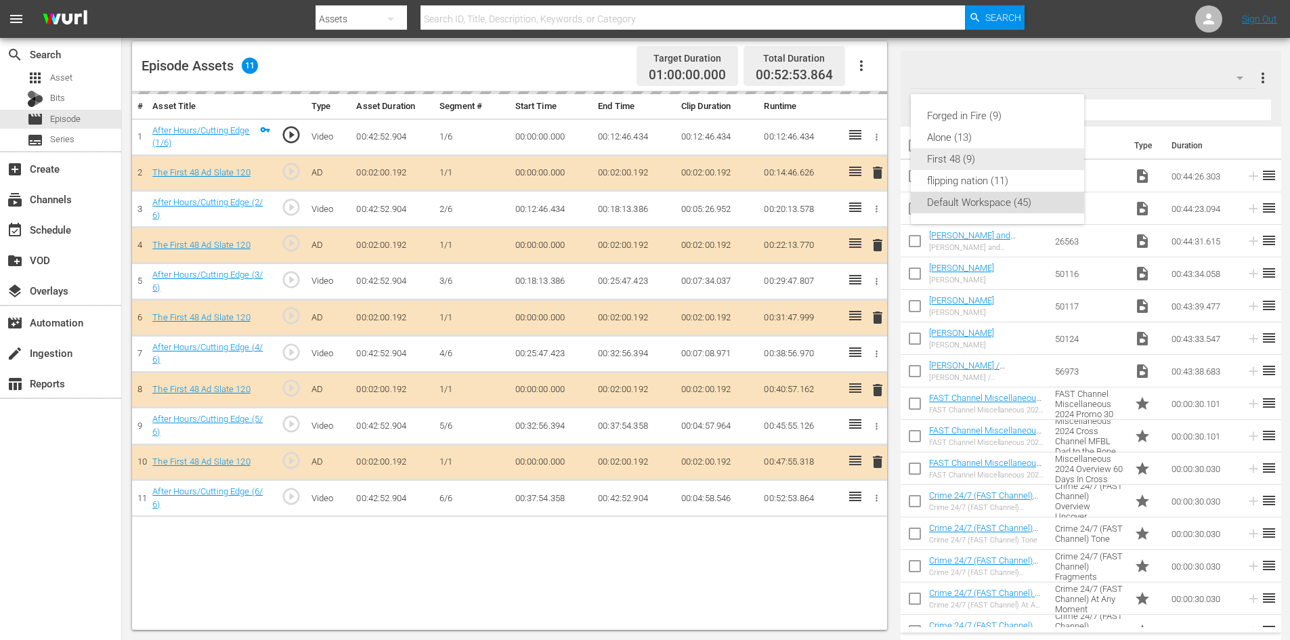
click at [954, 158] on div "First 48 (9)" at bounding box center [997, 159] width 141 height 22
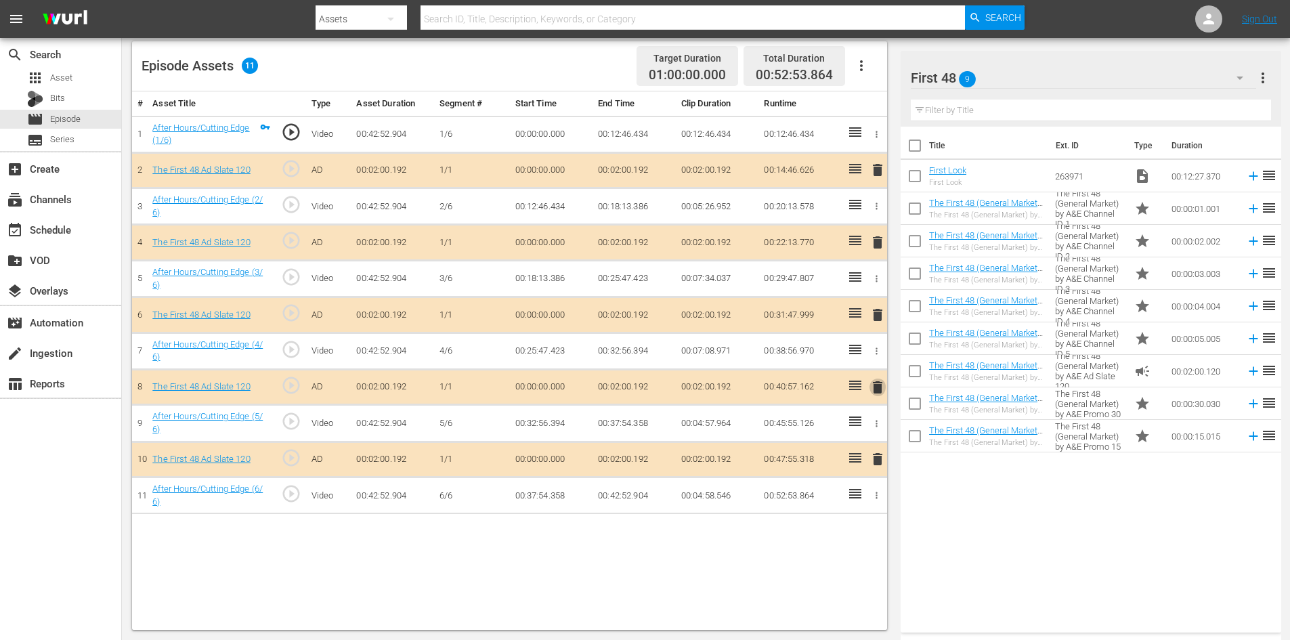
click at [871, 385] on span "delete" at bounding box center [877, 387] width 16 height 16
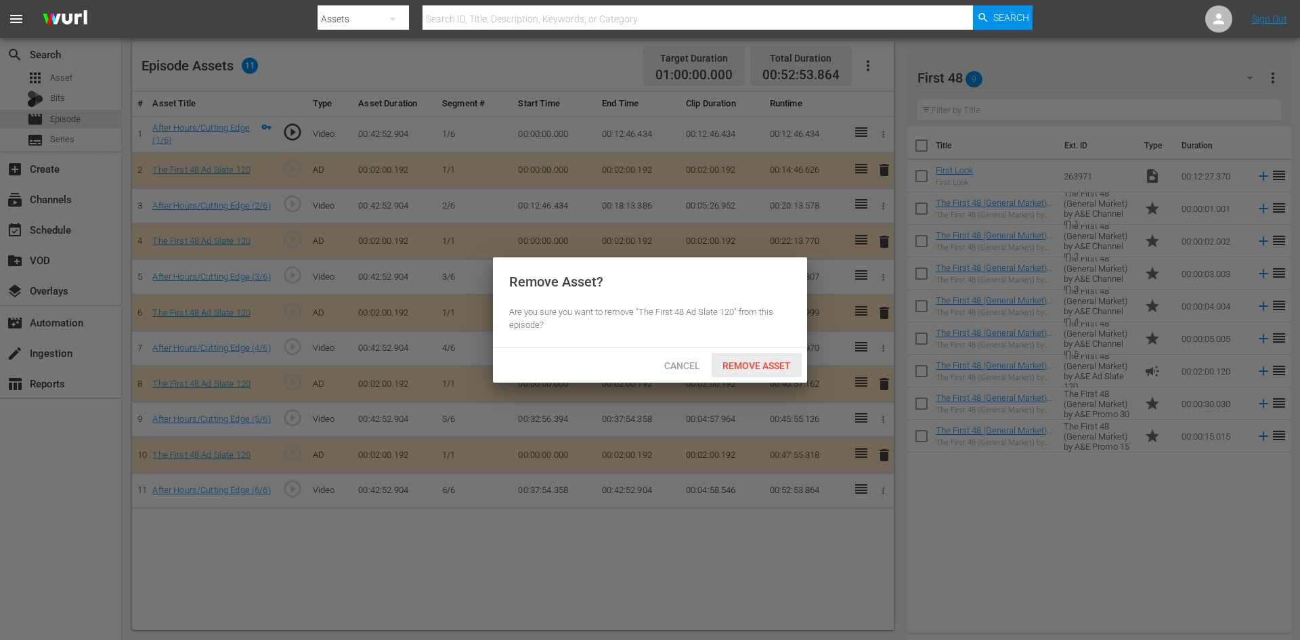
click at [744, 364] on span "Remove Asset" at bounding box center [757, 365] width 90 height 11
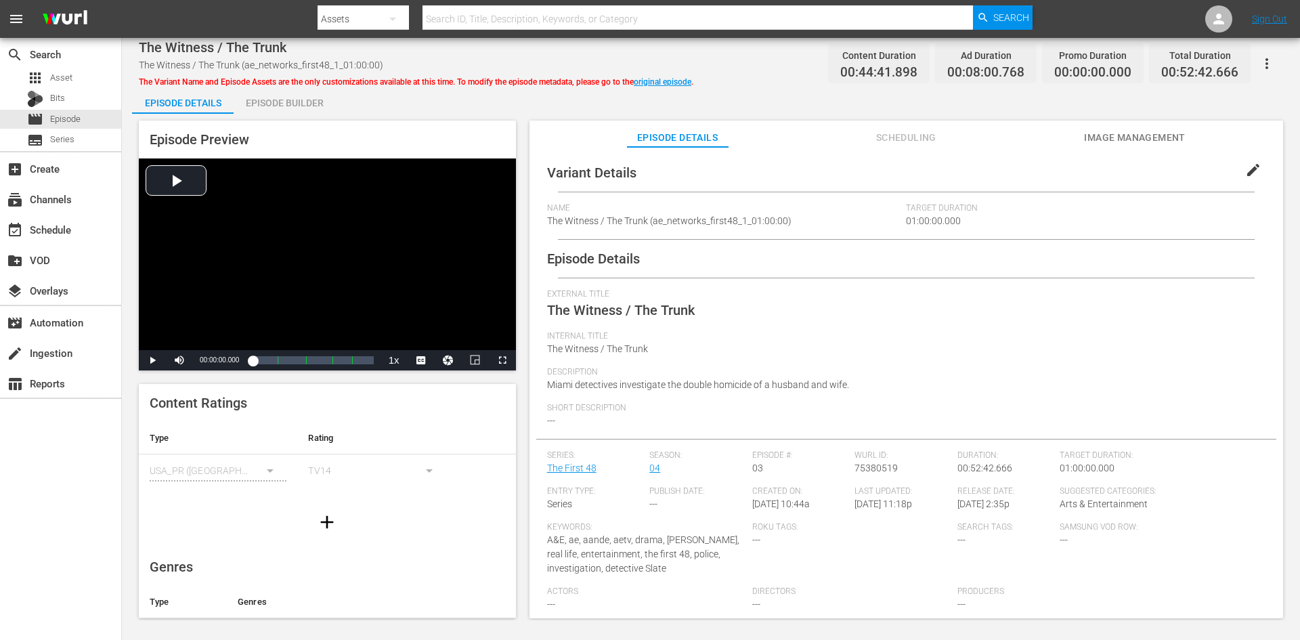
click at [305, 98] on div "Episode Builder" at bounding box center [285, 103] width 102 height 33
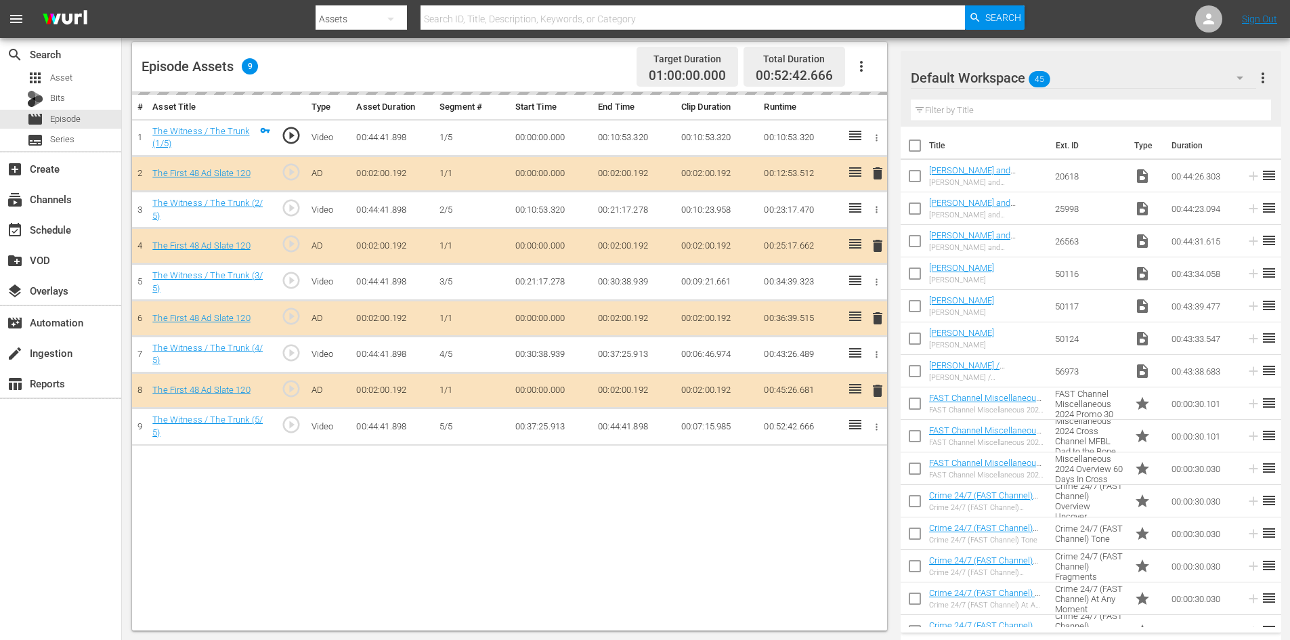
scroll to position [353, 0]
click at [1140, 83] on div "Default Workspace 45" at bounding box center [1083, 78] width 345 height 38
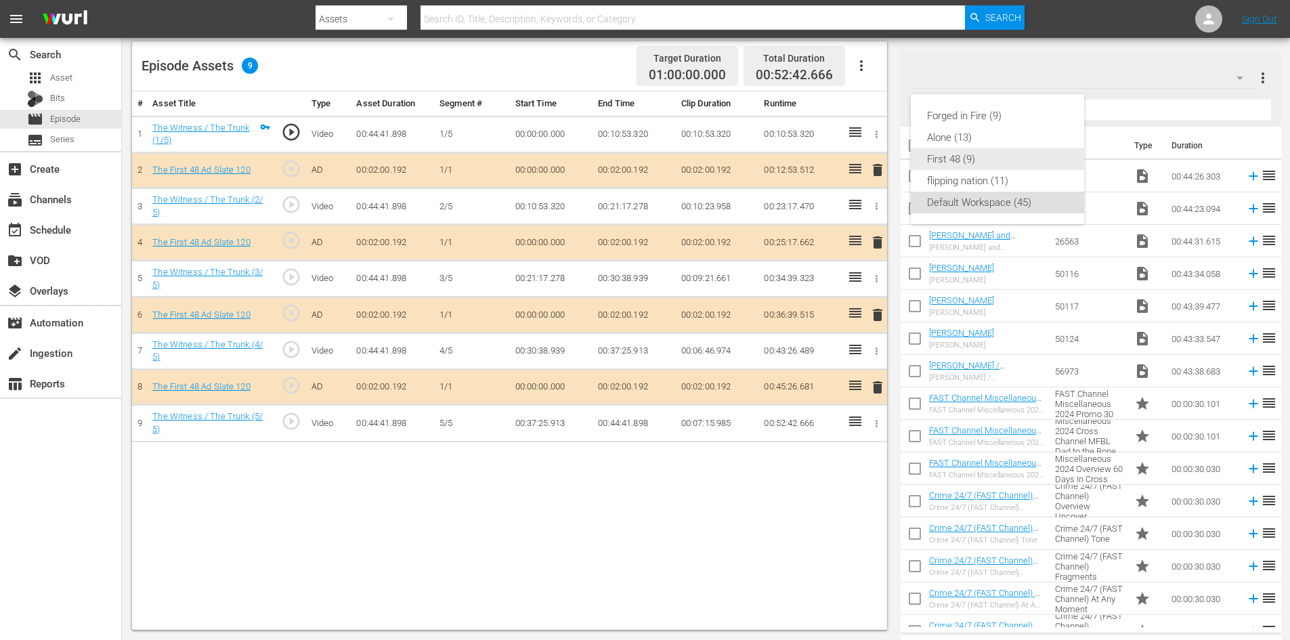
click at [966, 156] on div "First 48 (9)" at bounding box center [997, 159] width 141 height 22
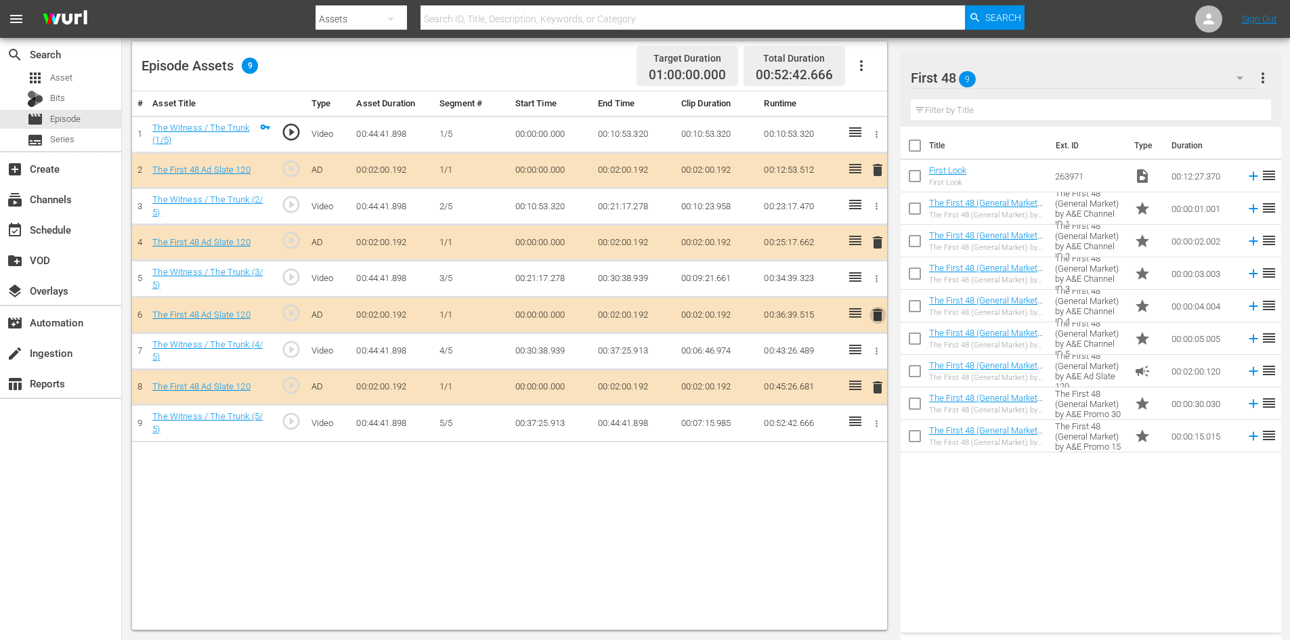
click at [880, 316] on span "delete" at bounding box center [877, 315] width 16 height 16
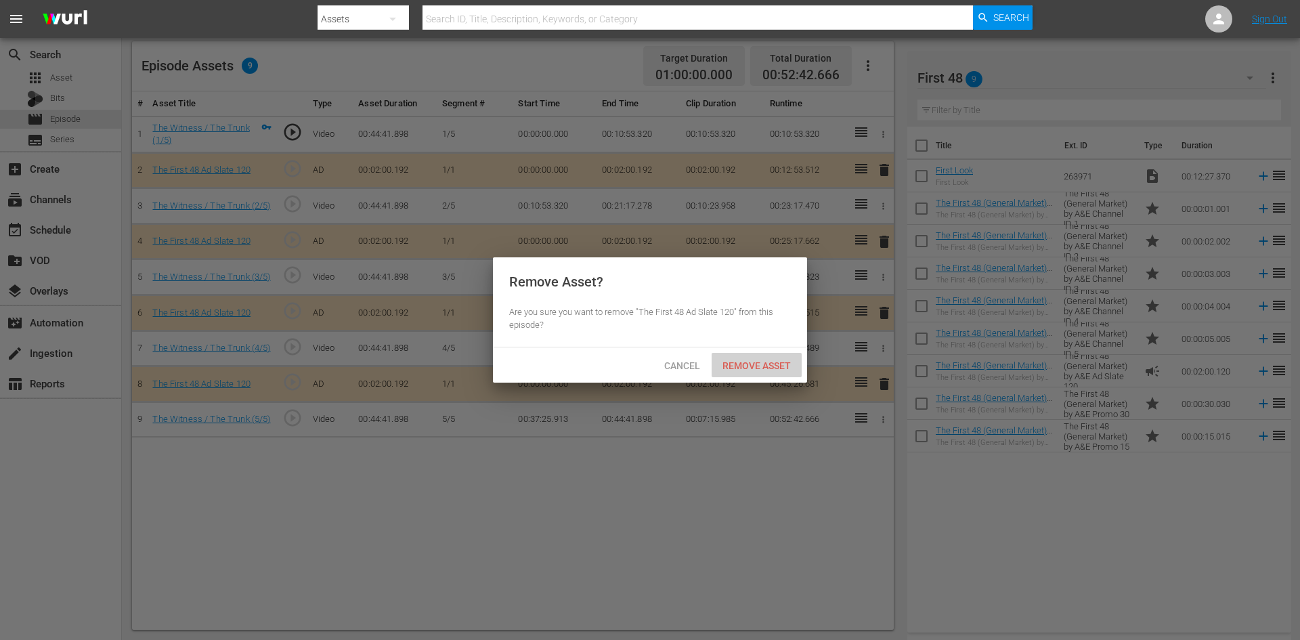
click at [771, 367] on span "Remove Asset" at bounding box center [757, 365] width 90 height 11
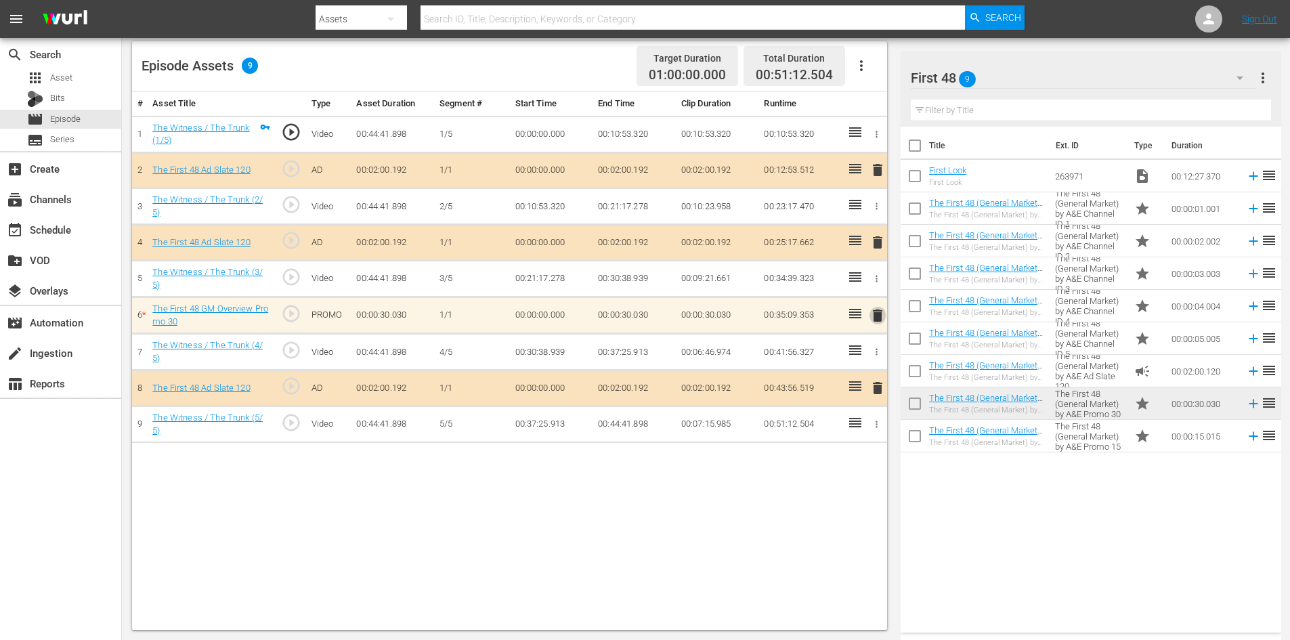
click at [877, 316] on span "delete" at bounding box center [877, 315] width 16 height 16
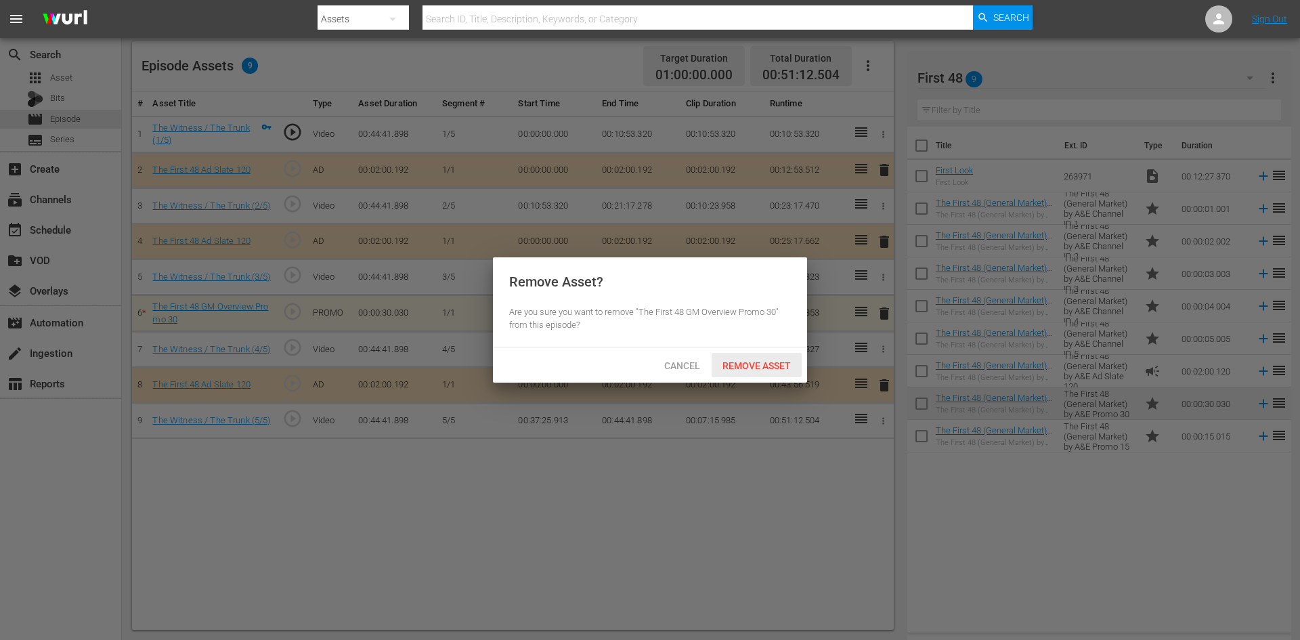
click at [762, 363] on span "Remove Asset" at bounding box center [757, 365] width 90 height 11
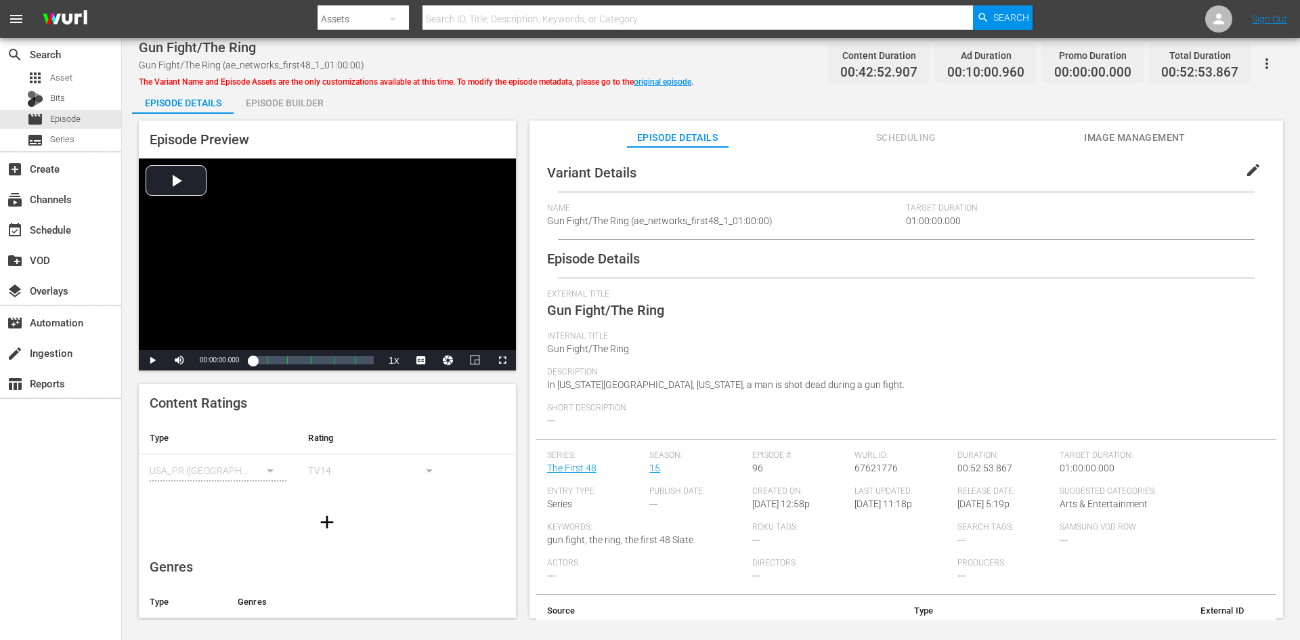
click at [290, 102] on div "Episode Builder" at bounding box center [285, 103] width 102 height 33
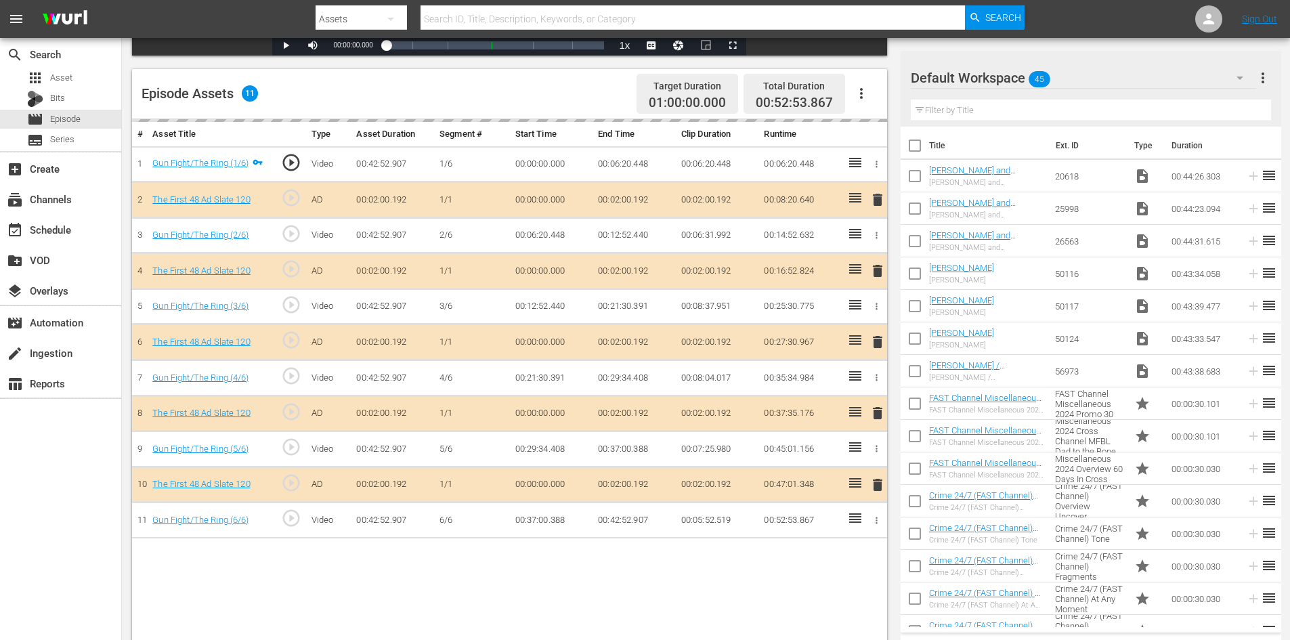
scroll to position [353, 0]
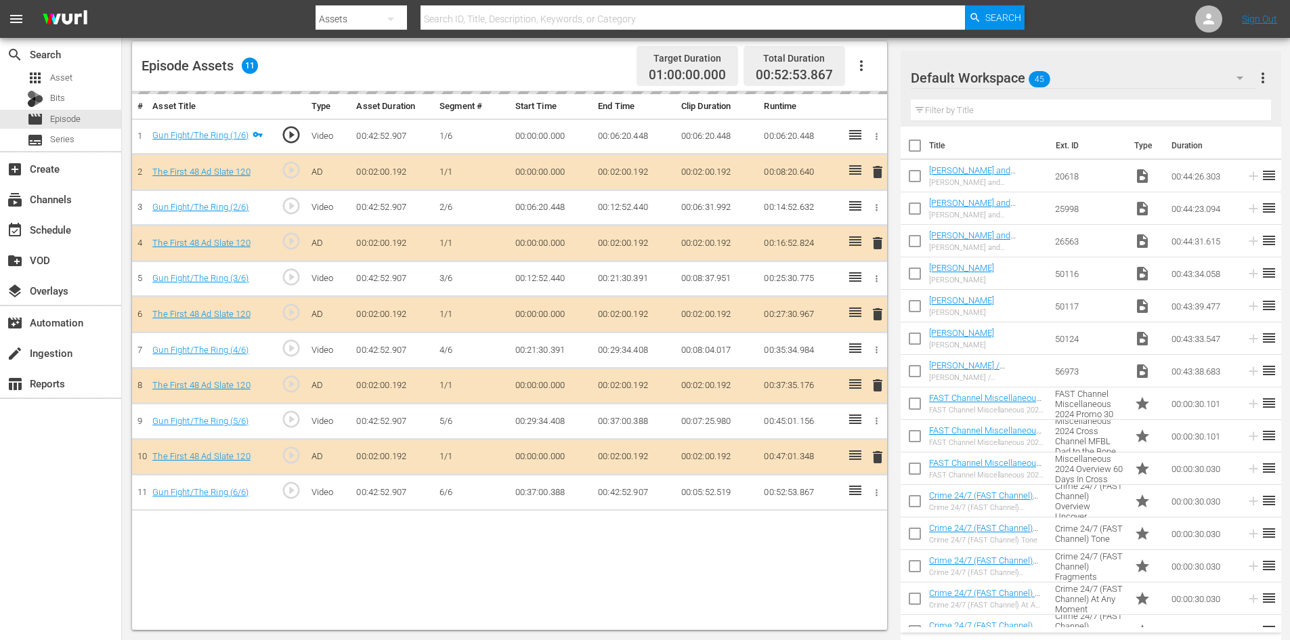
click at [1094, 74] on div "Default Workspace 45" at bounding box center [1083, 78] width 345 height 38
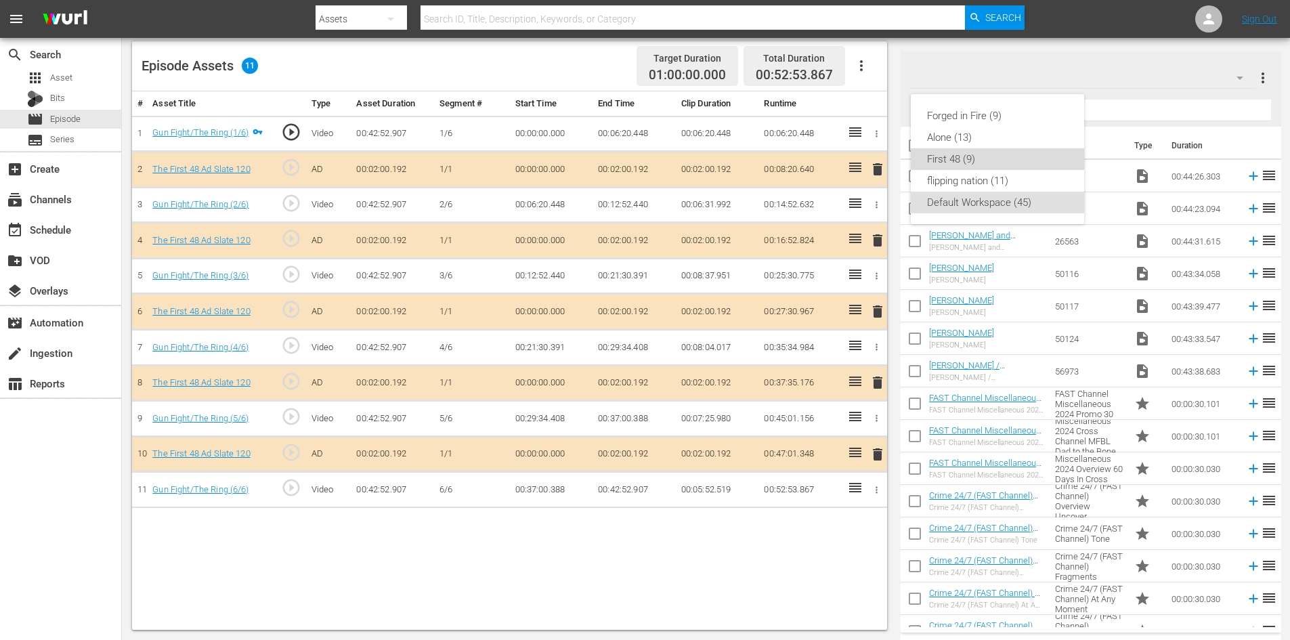
click at [970, 160] on div "First 48 (9)" at bounding box center [997, 159] width 141 height 22
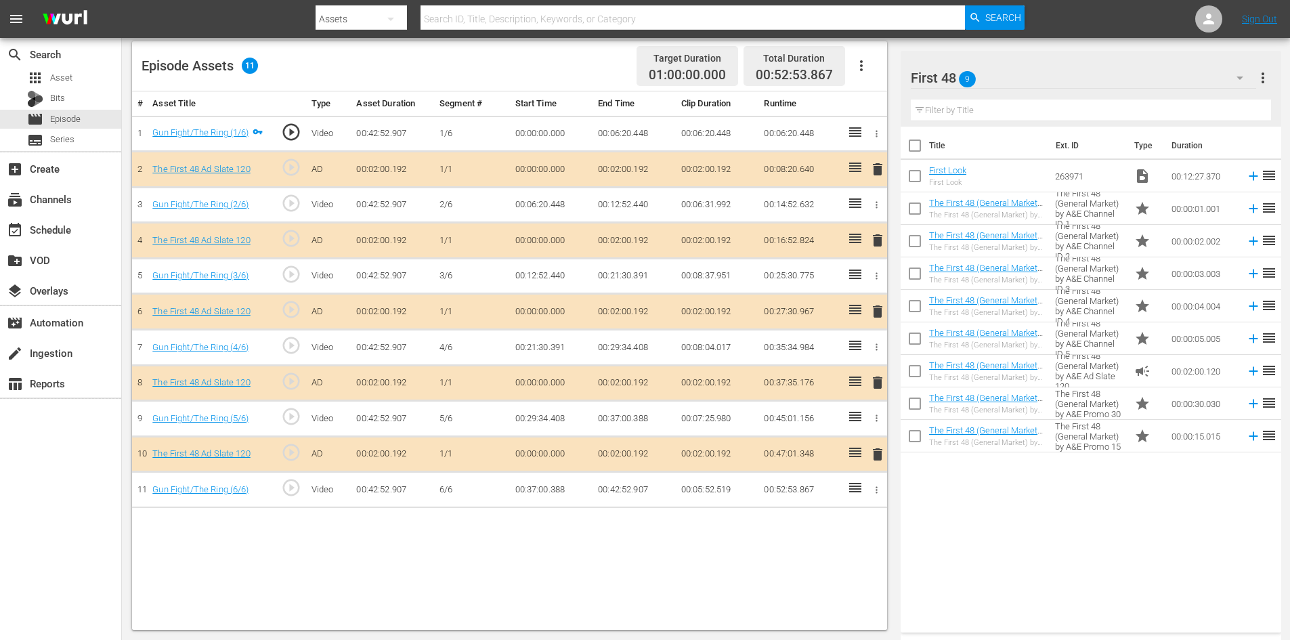
click at [878, 382] on span "delete" at bounding box center [877, 382] width 16 height 16
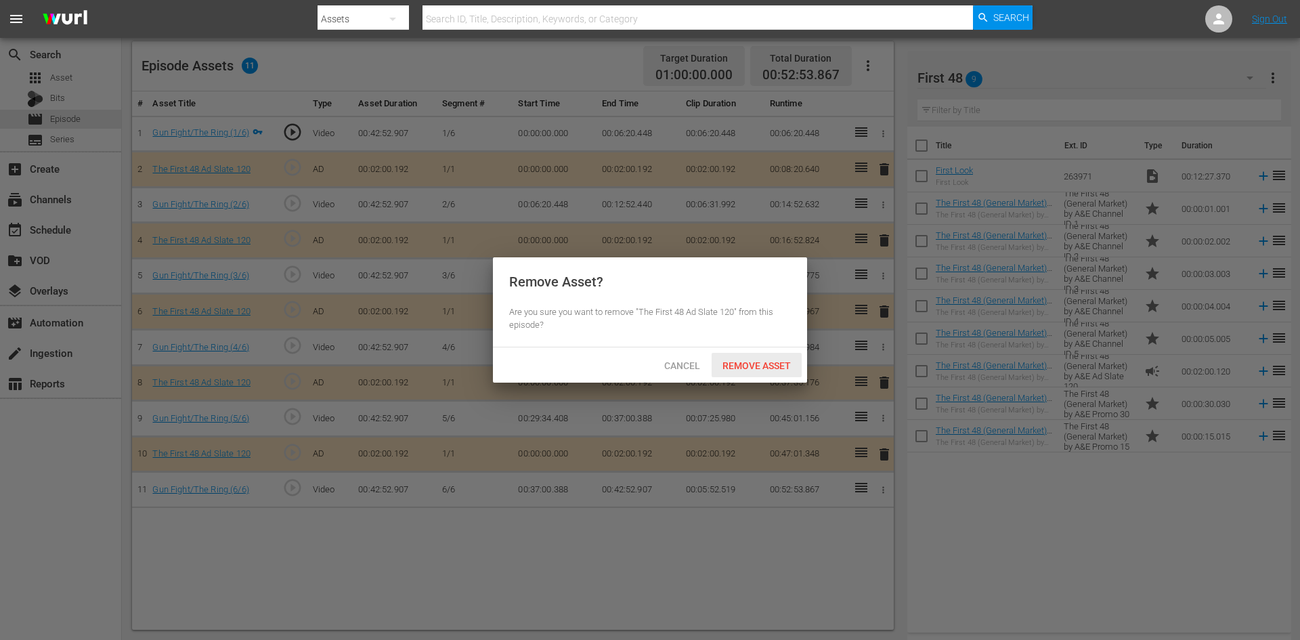
click at [749, 367] on span "Remove Asset" at bounding box center [757, 365] width 90 height 11
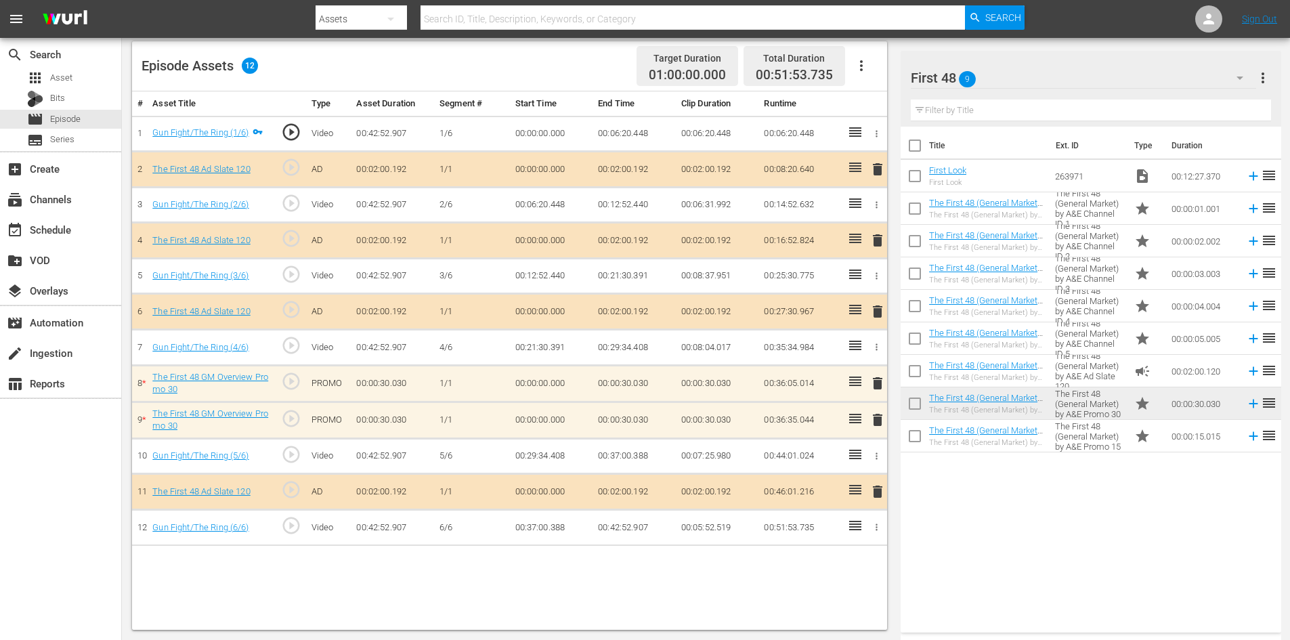
click at [878, 421] on span "delete" at bounding box center [877, 420] width 16 height 16
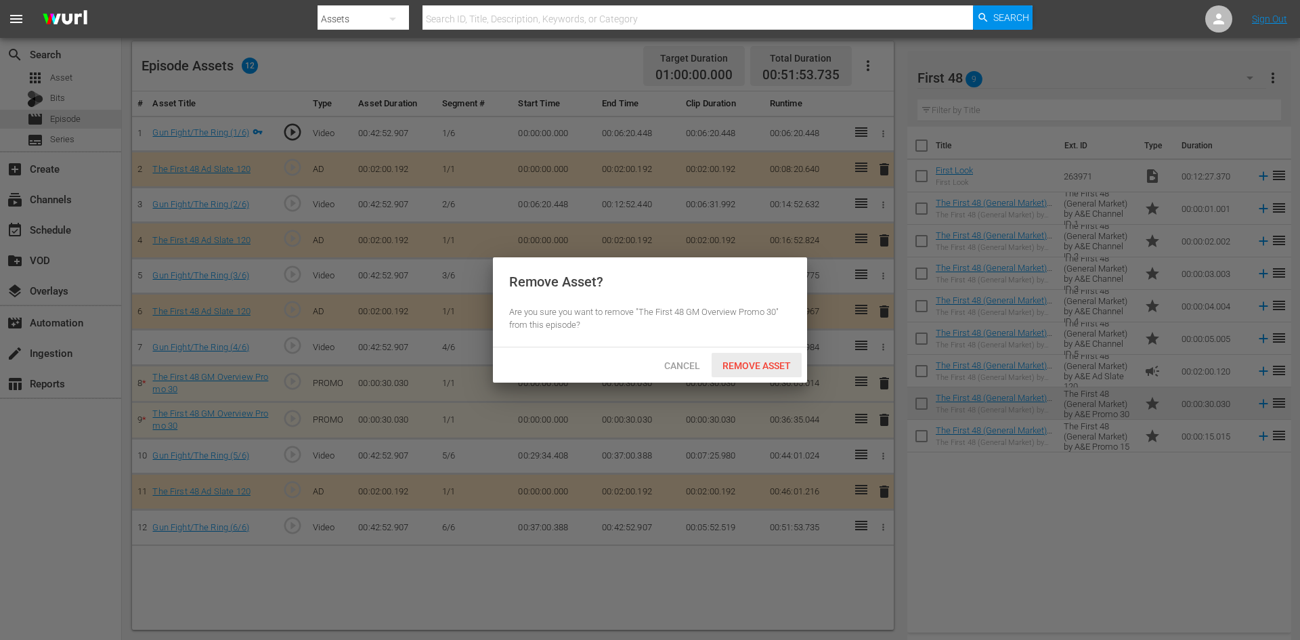
click at [771, 370] on div "Remove Asset" at bounding box center [757, 365] width 90 height 25
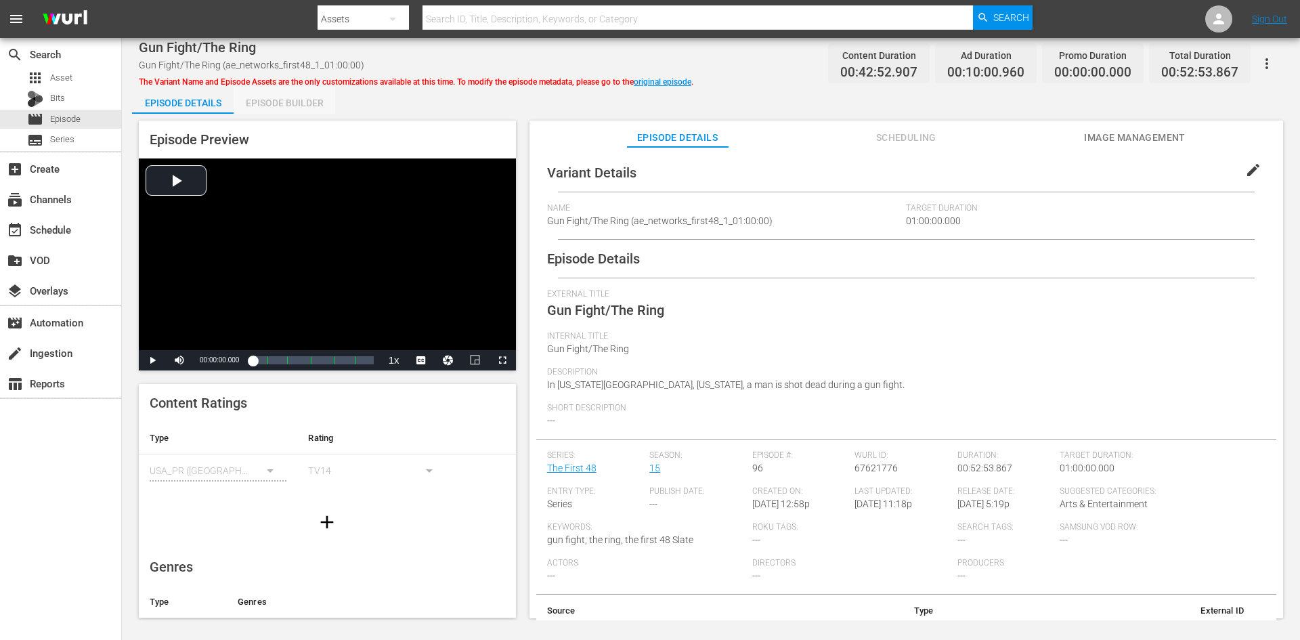
click at [288, 101] on div "Episode Builder" at bounding box center [285, 103] width 102 height 33
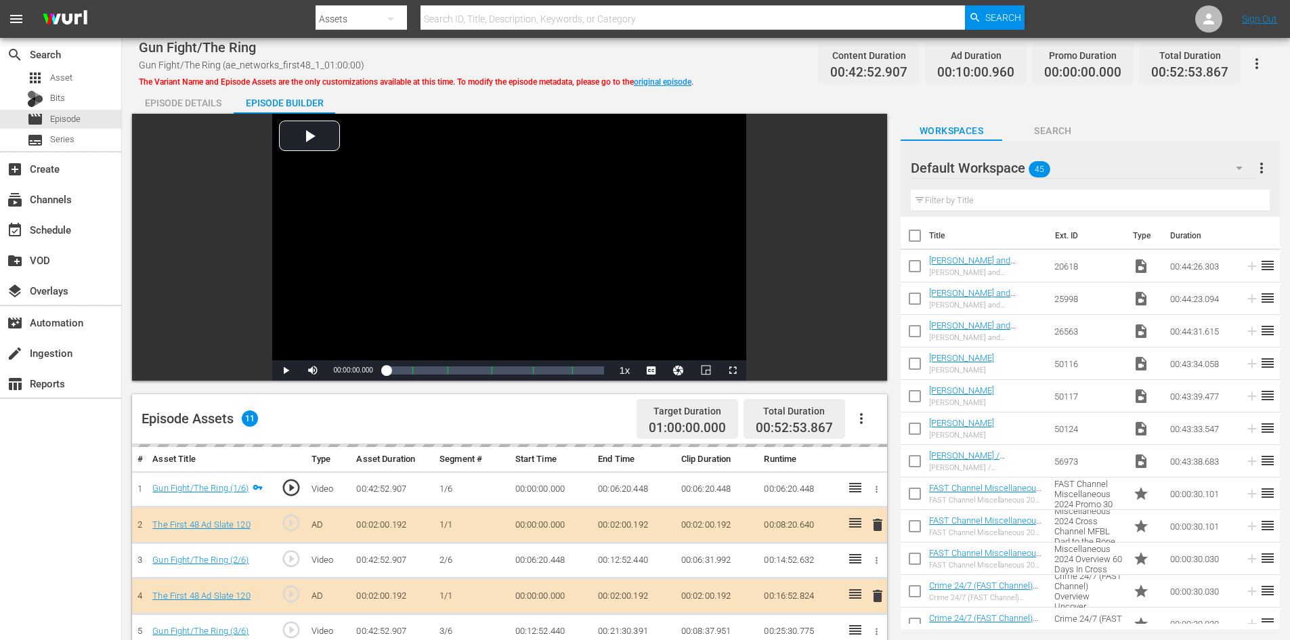
click at [1091, 135] on span "Search" at bounding box center [1053, 131] width 102 height 17
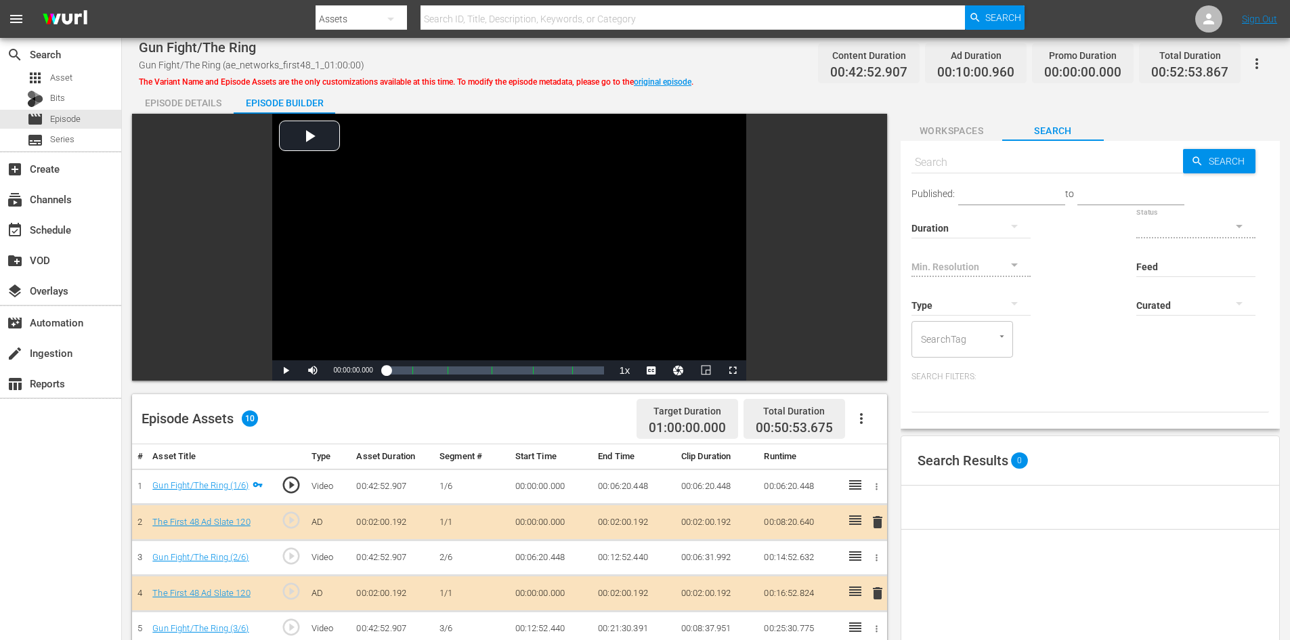
click at [946, 129] on span "Workspaces" at bounding box center [952, 131] width 102 height 17
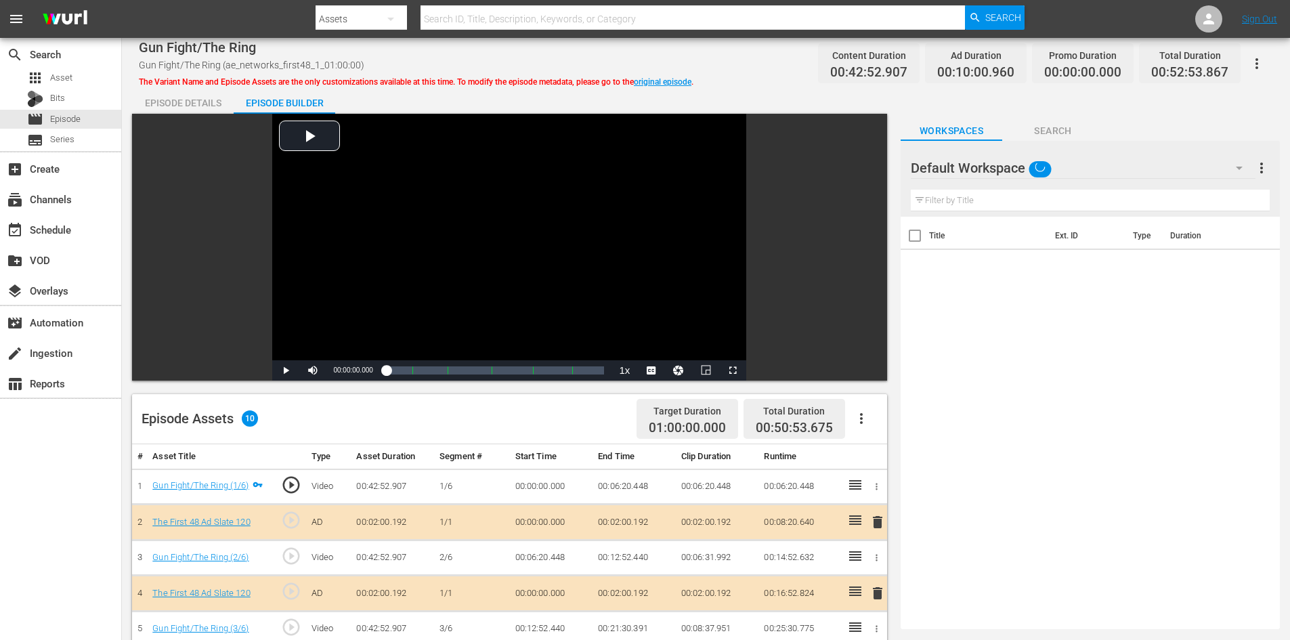
click at [1106, 161] on div "Default Workspace" at bounding box center [1083, 168] width 345 height 38
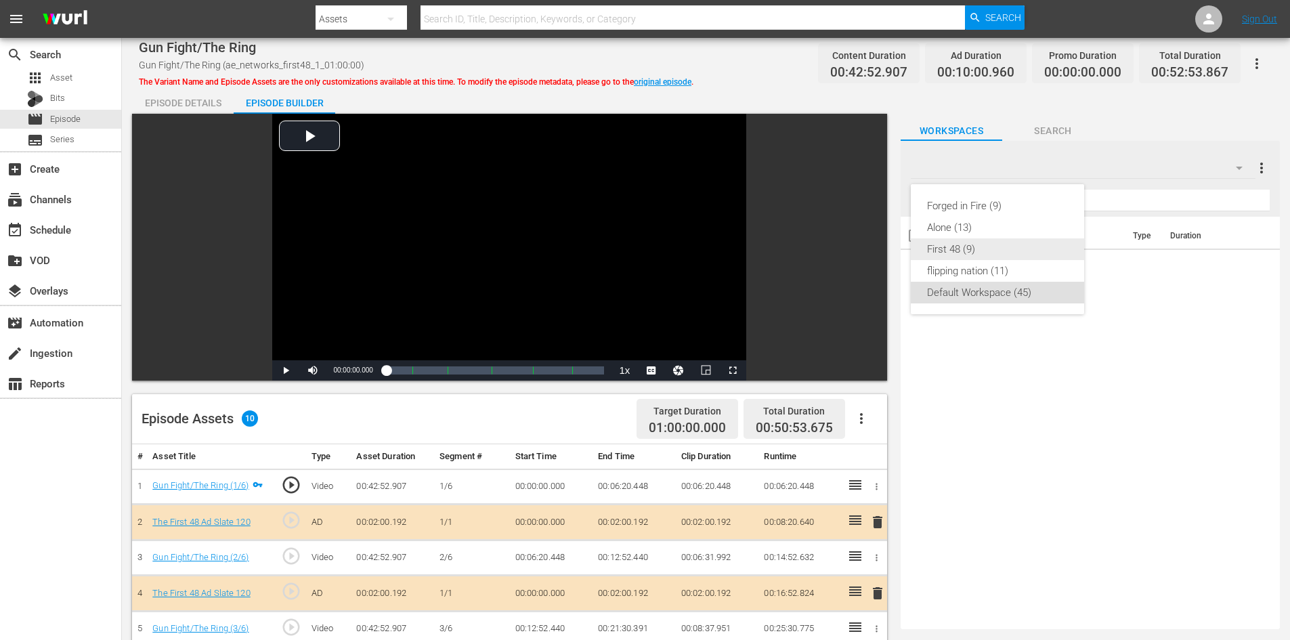
click at [955, 246] on div "First 48 (9)" at bounding box center [997, 249] width 141 height 22
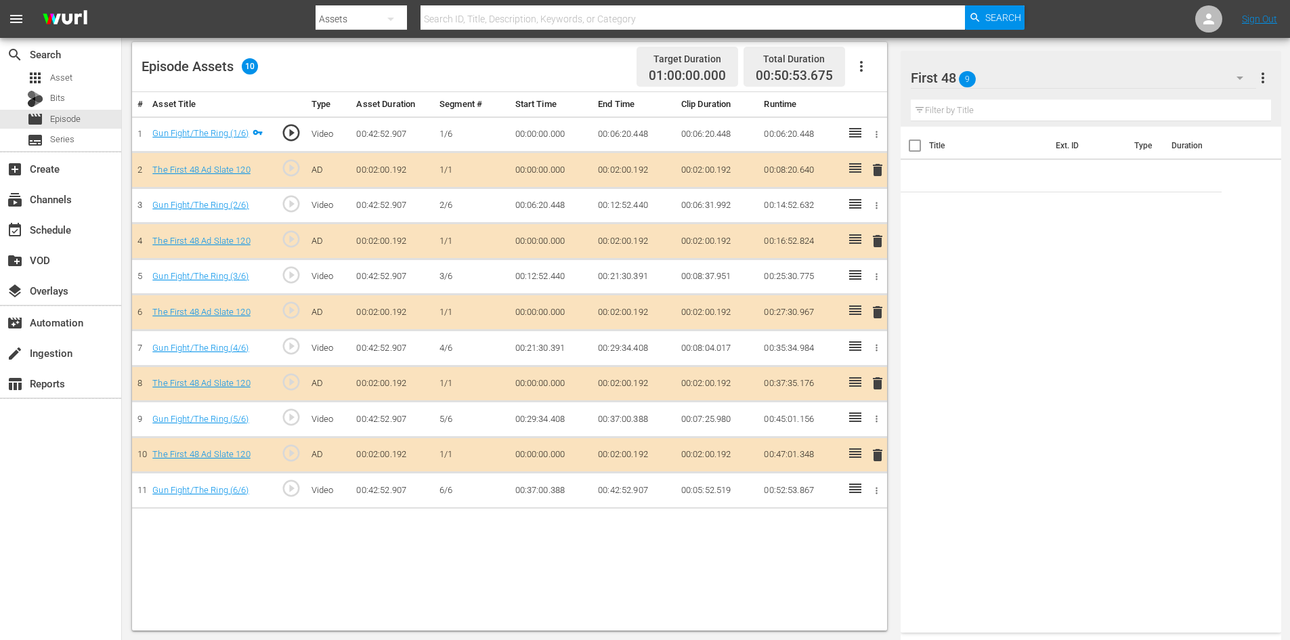
scroll to position [353, 0]
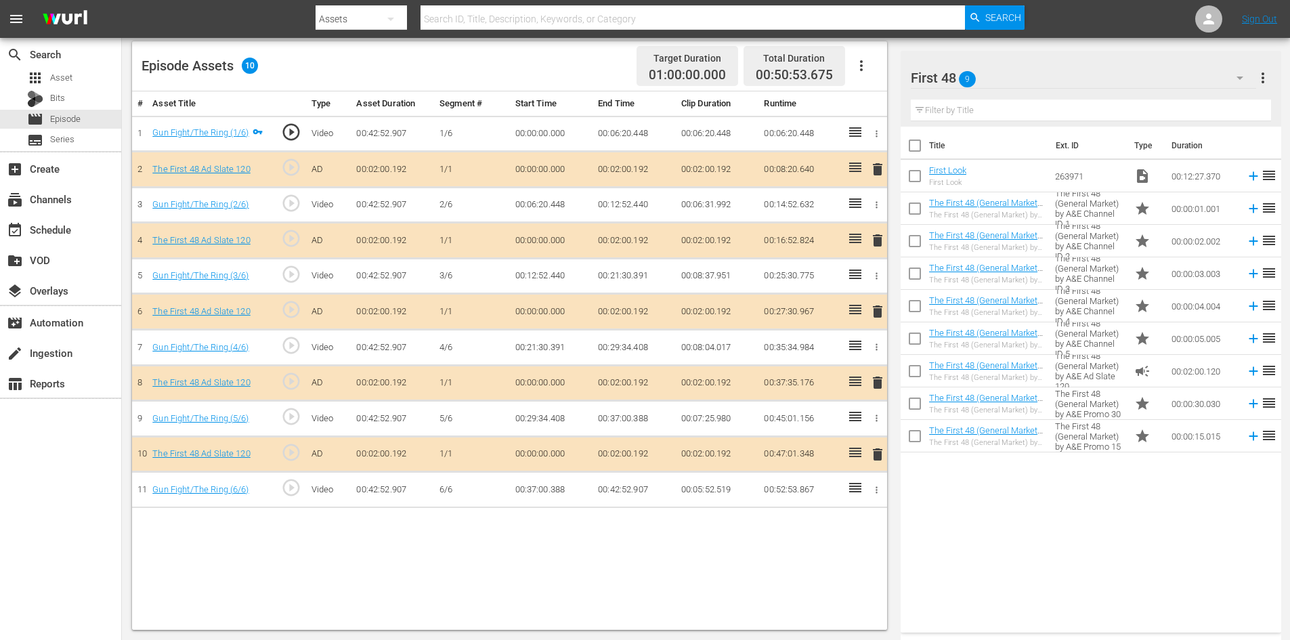
click at [874, 380] on span "delete" at bounding box center [877, 382] width 16 height 16
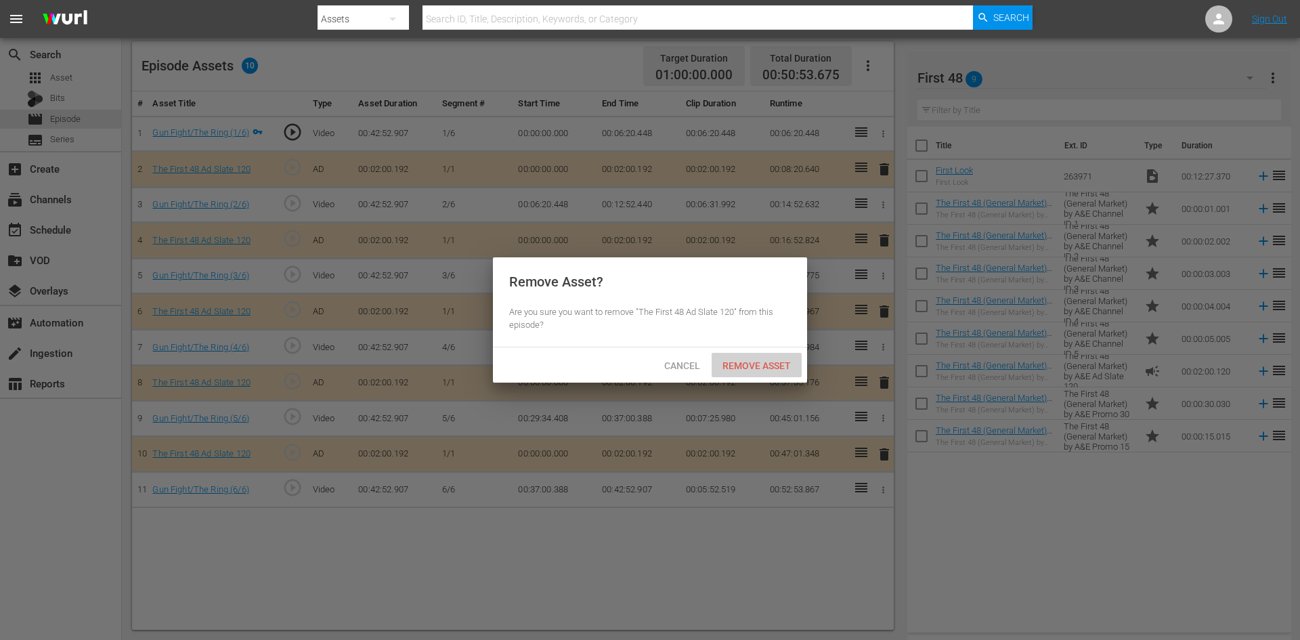
click at [723, 363] on span "Remove Asset" at bounding box center [757, 365] width 90 height 11
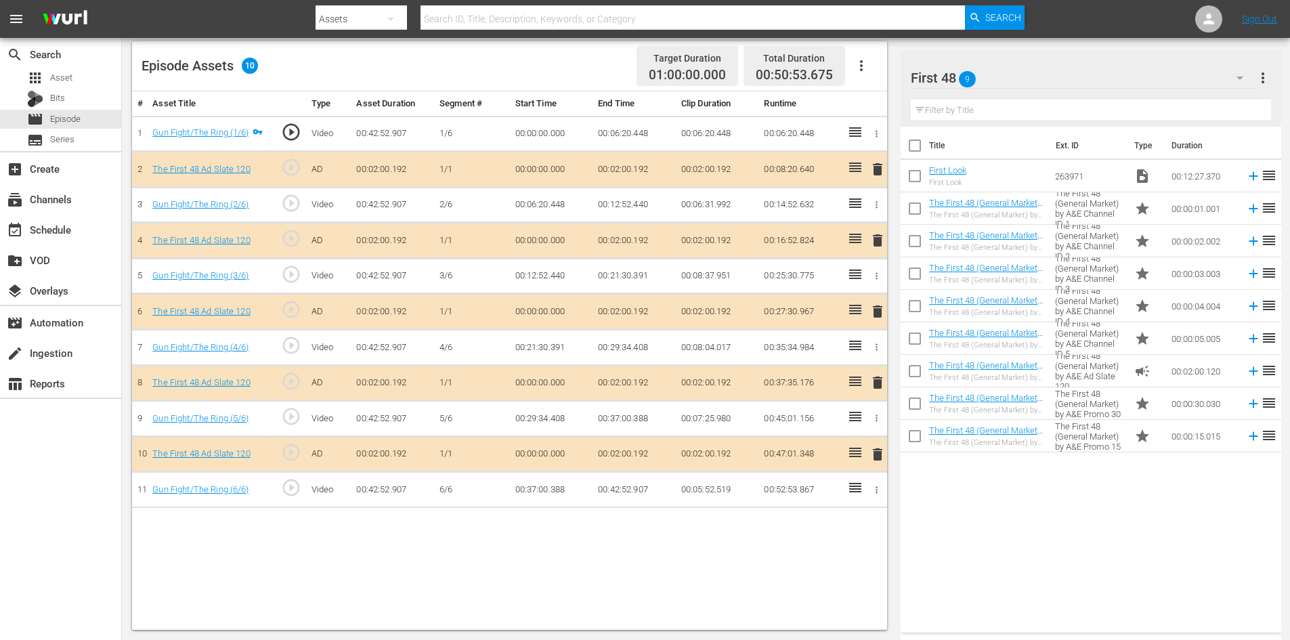
click at [876, 381] on span "delete" at bounding box center [877, 382] width 16 height 16
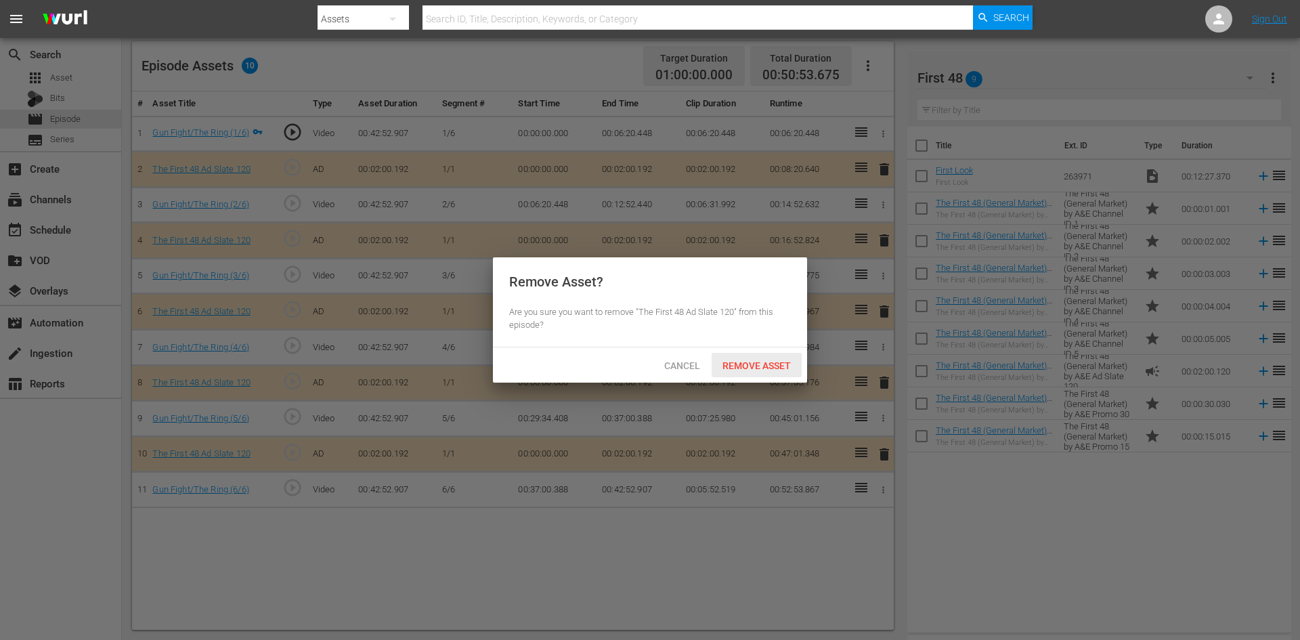
click at [757, 354] on div "Remove Asset" at bounding box center [757, 365] width 90 height 25
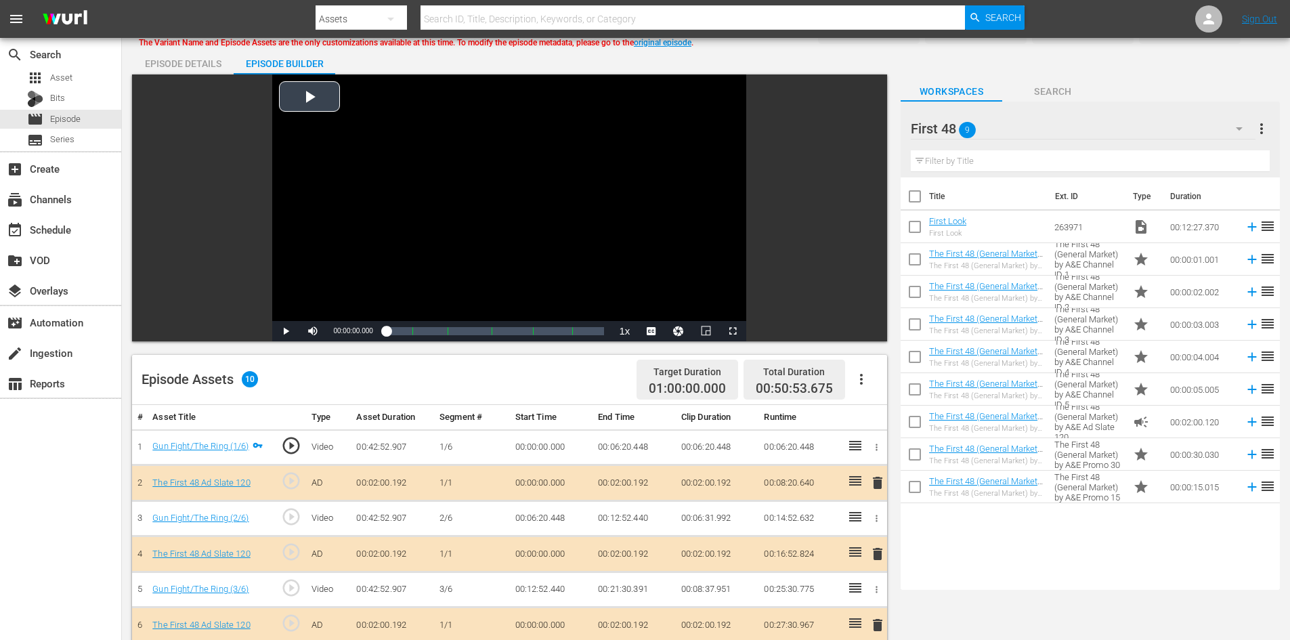
scroll to position [0, 0]
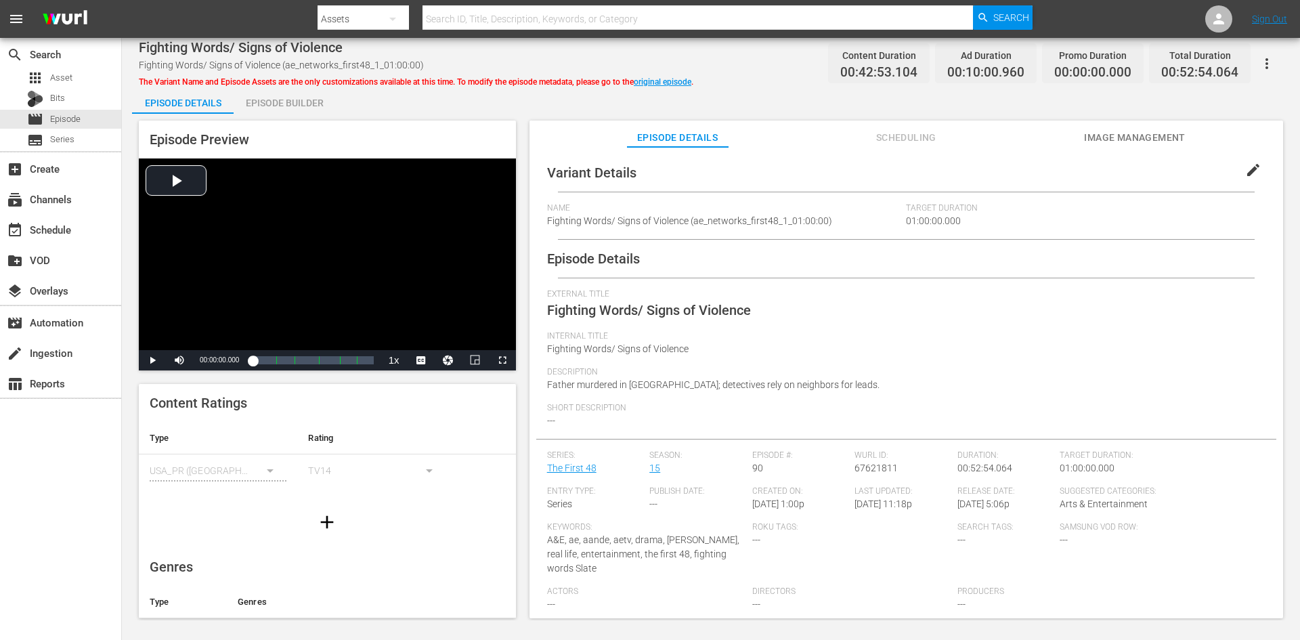
click at [332, 104] on div "Episode Builder" at bounding box center [285, 103] width 102 height 33
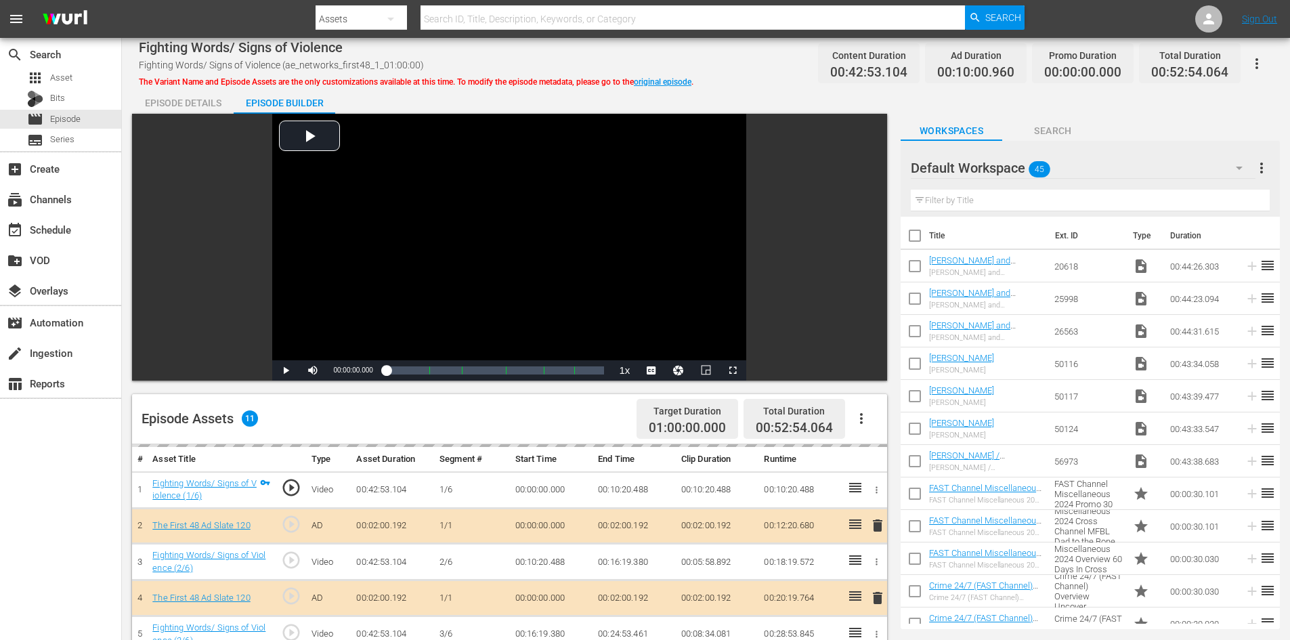
click at [1180, 131] on div "Workspaces Search" at bounding box center [1090, 127] width 379 height 27
click at [1129, 176] on div "Default Workspace 45" at bounding box center [1083, 168] width 345 height 38
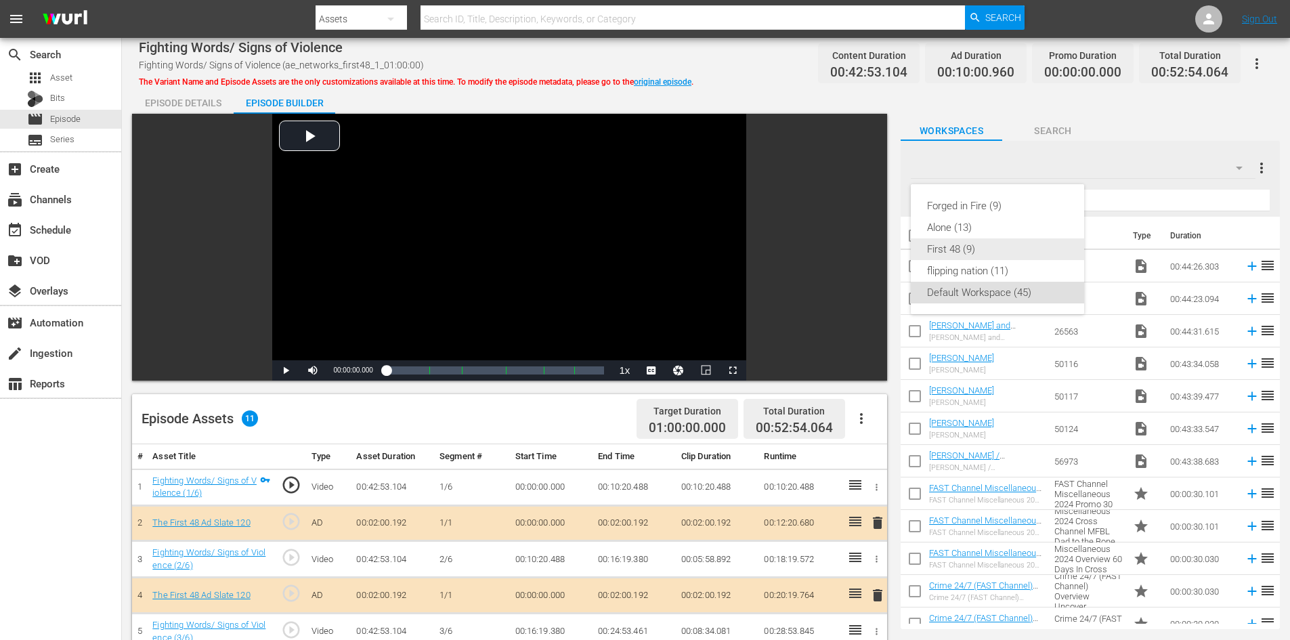
click at [988, 258] on div "First 48 (9)" at bounding box center [997, 249] width 141 height 22
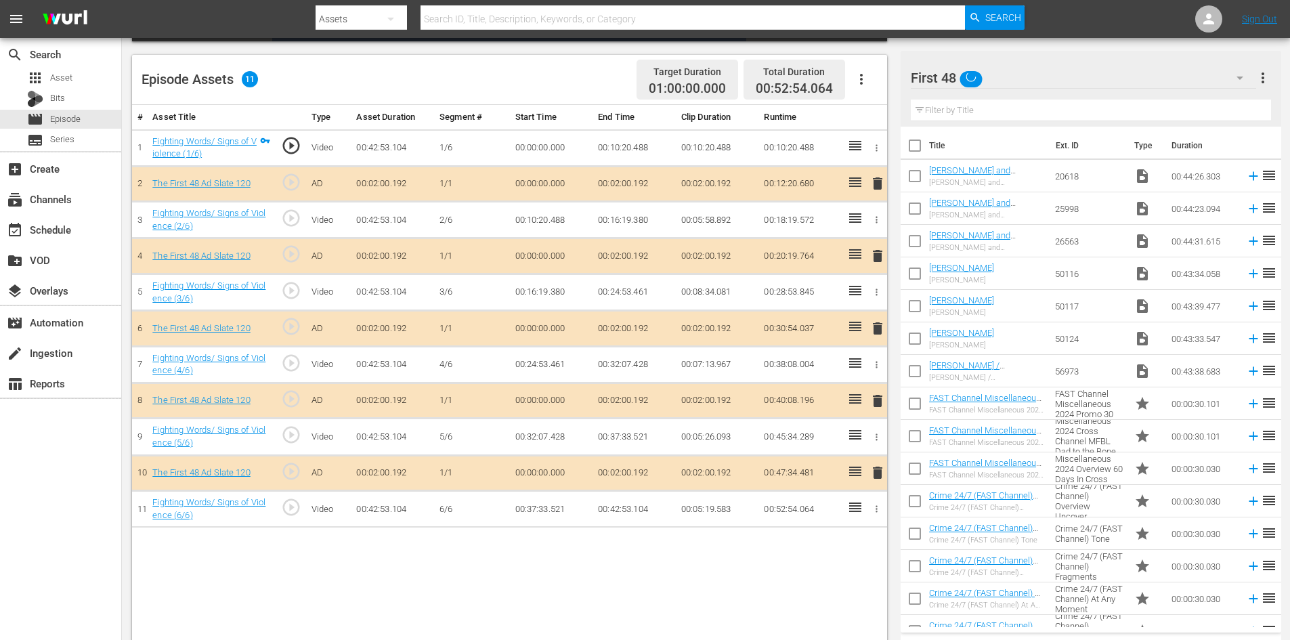
scroll to position [353, 0]
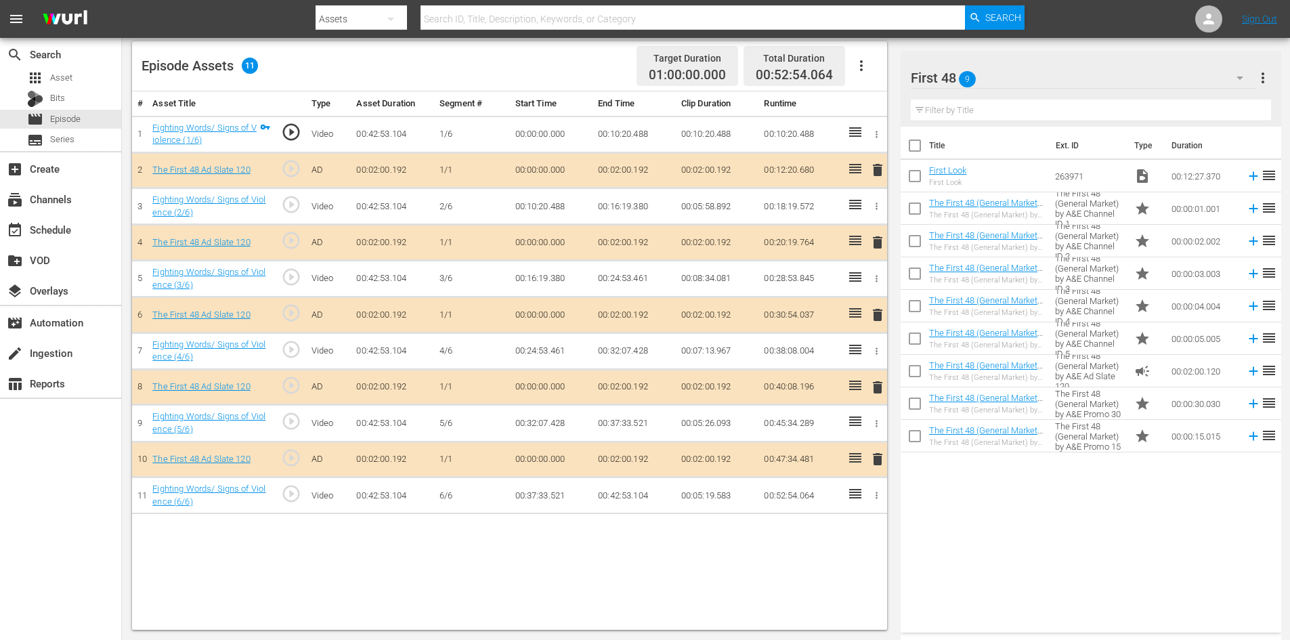
click at [876, 389] on span "delete" at bounding box center [877, 387] width 16 height 16
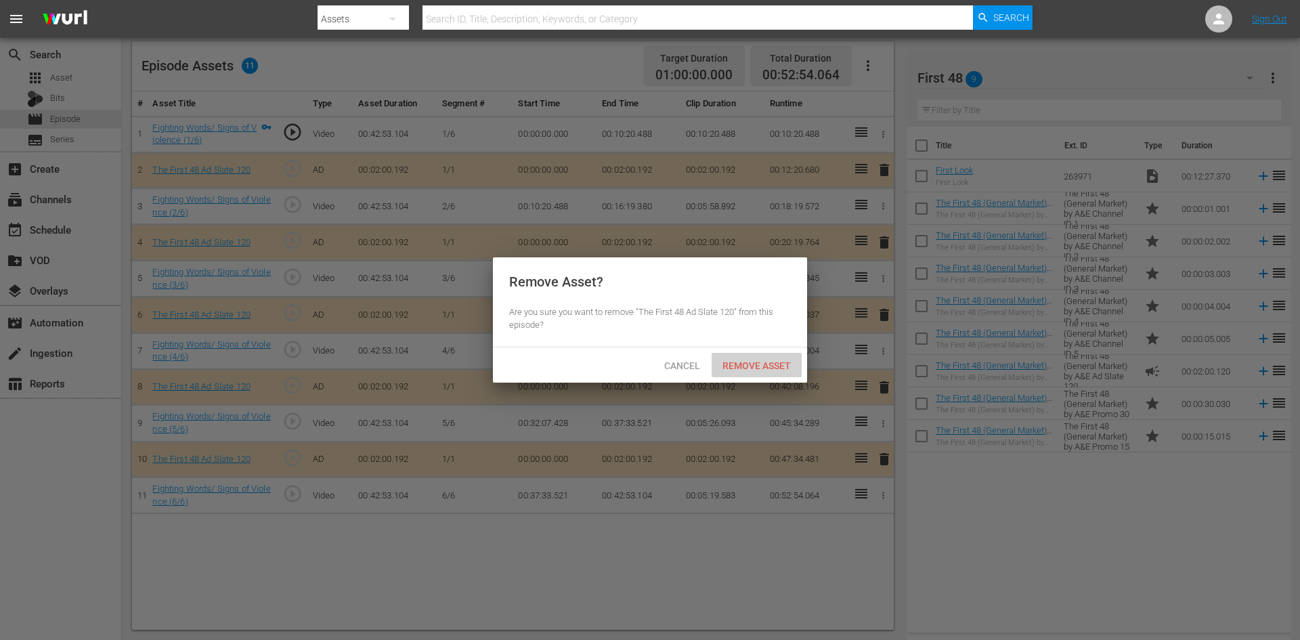
click at [762, 365] on span "Remove Asset" at bounding box center [757, 365] width 90 height 11
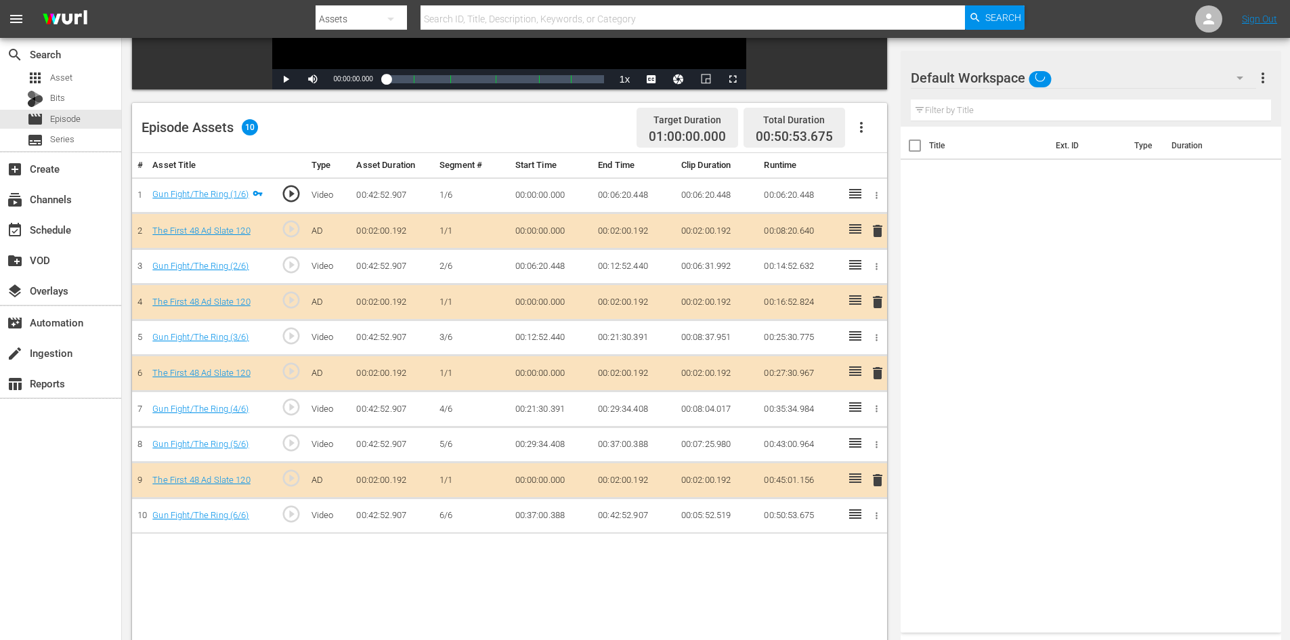
scroll to position [353, 0]
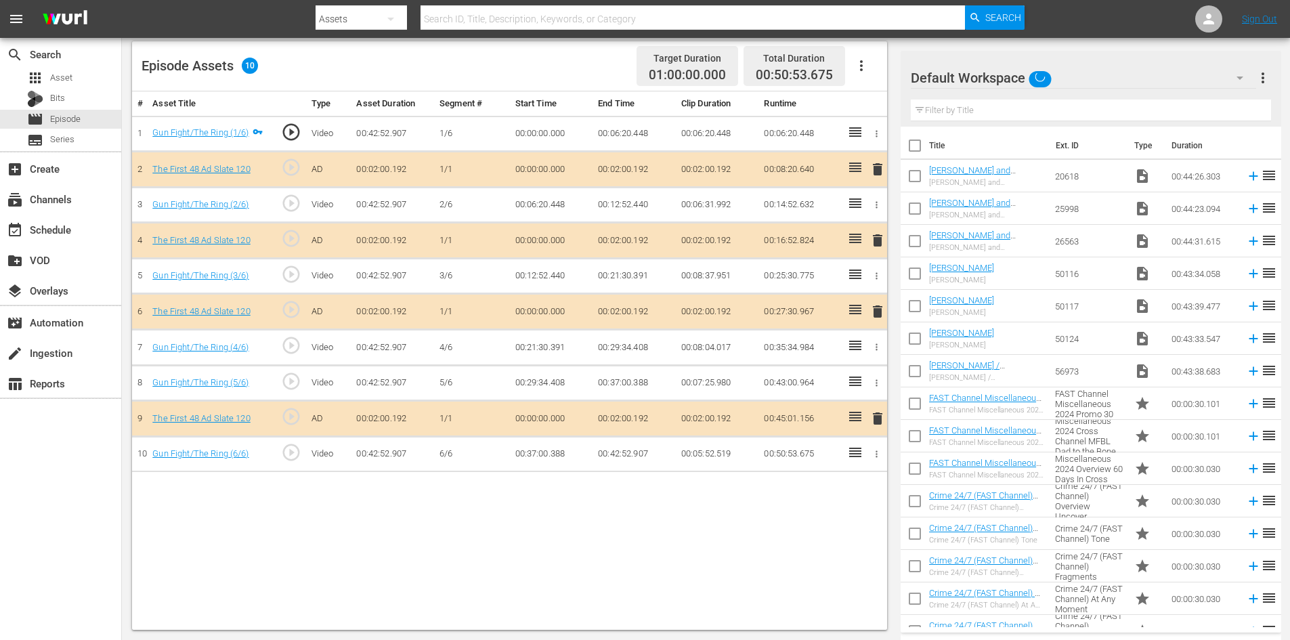
click at [1144, 76] on div "Default Workspace" at bounding box center [1083, 78] width 345 height 38
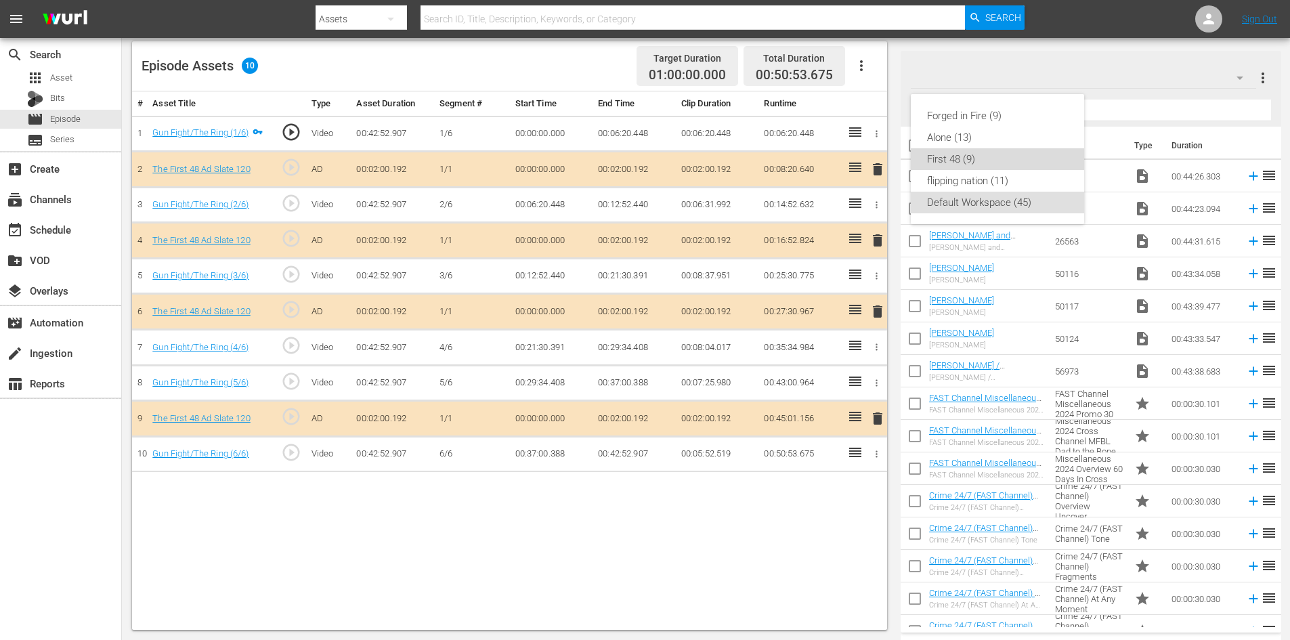
click at [951, 156] on div "First 48 (9)" at bounding box center [997, 159] width 141 height 22
